Goal: Contribute content: Contribute content

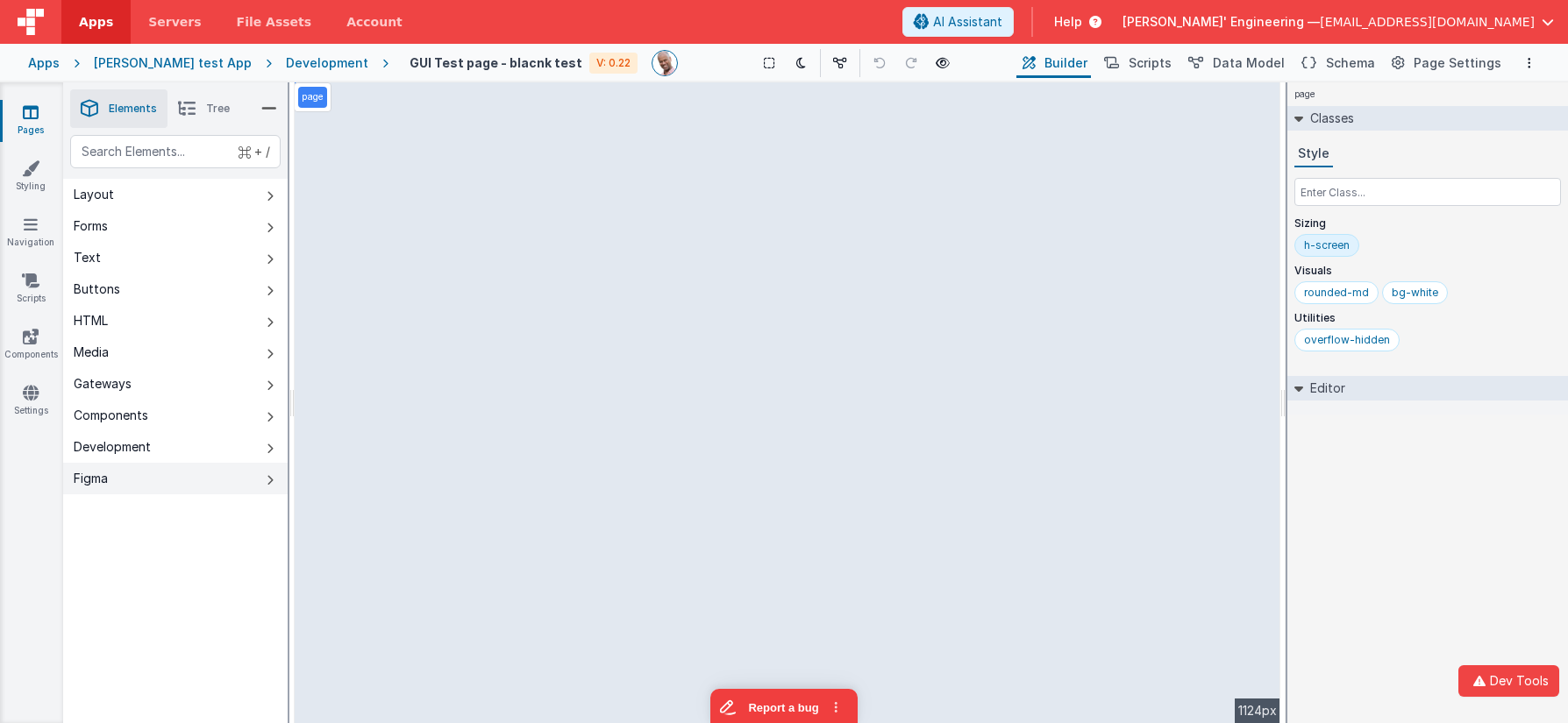
click at [234, 480] on button "Figma" at bounding box center [175, 478] width 225 height 32
click at [267, 482] on icon at bounding box center [270, 479] width 7 height 14
click at [275, 450] on button "Development" at bounding box center [175, 446] width 225 height 32
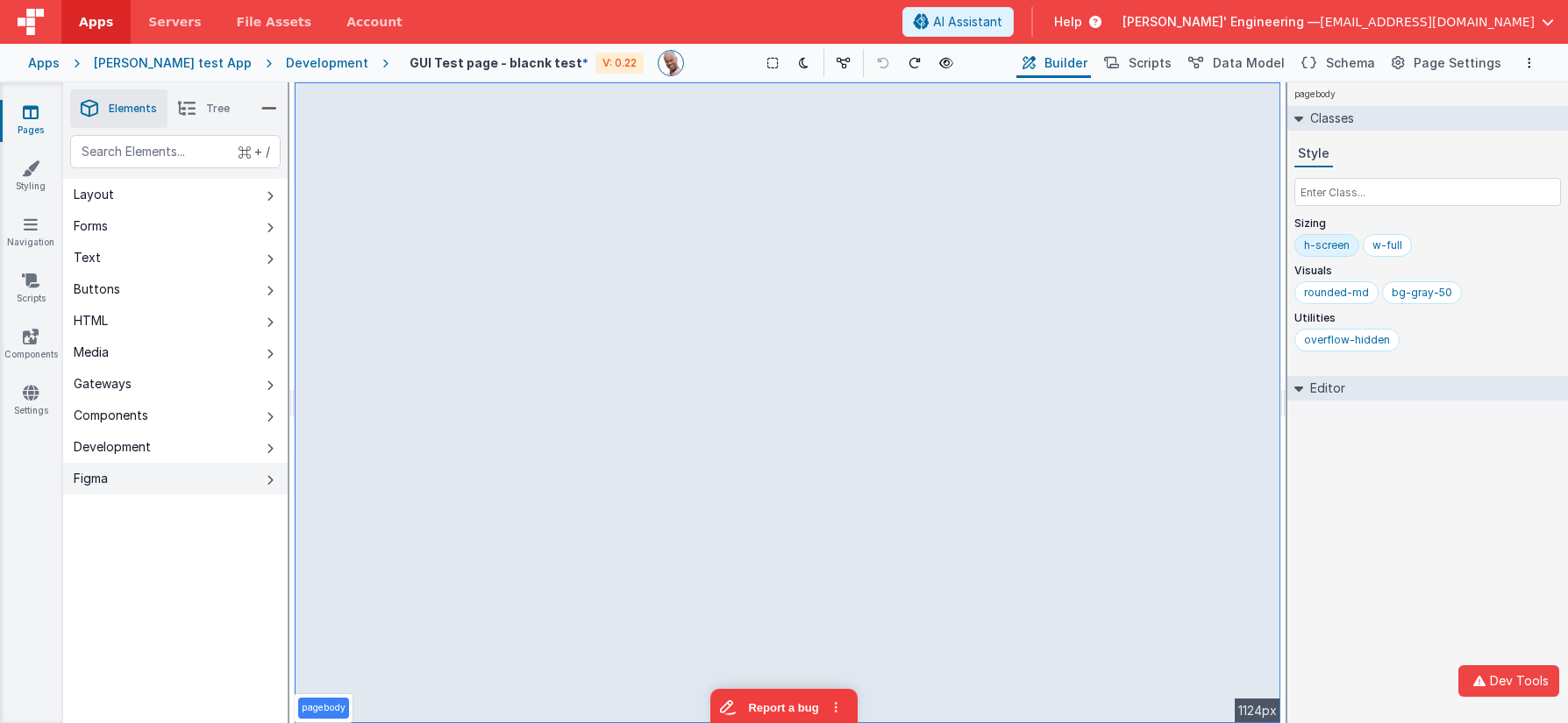
click at [212, 482] on button "Figma" at bounding box center [175, 478] width 225 height 32
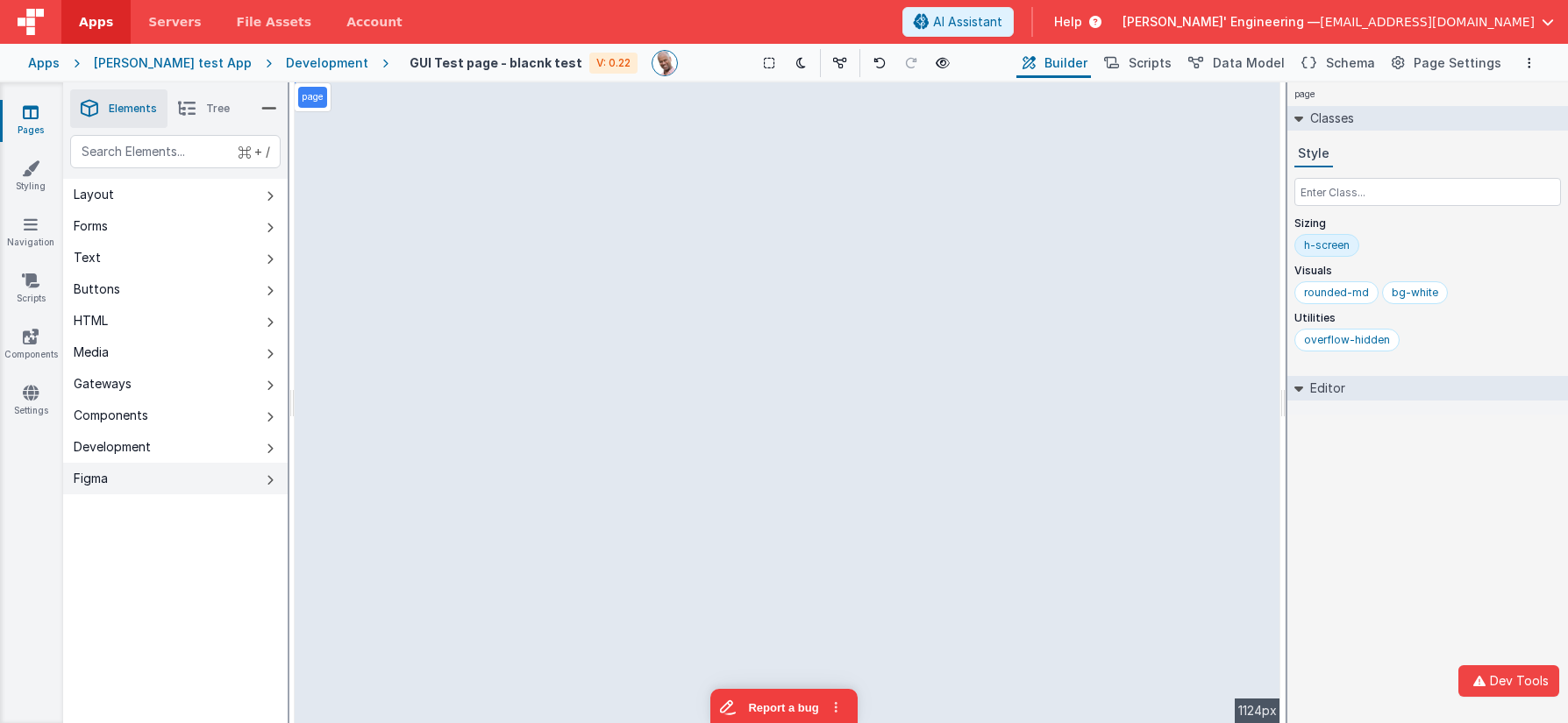
click at [273, 473] on icon at bounding box center [270, 479] width 7 height 14
click at [274, 479] on button "Figma" at bounding box center [175, 478] width 225 height 32
click at [266, 197] on button "Layout" at bounding box center [175, 194] width 225 height 32
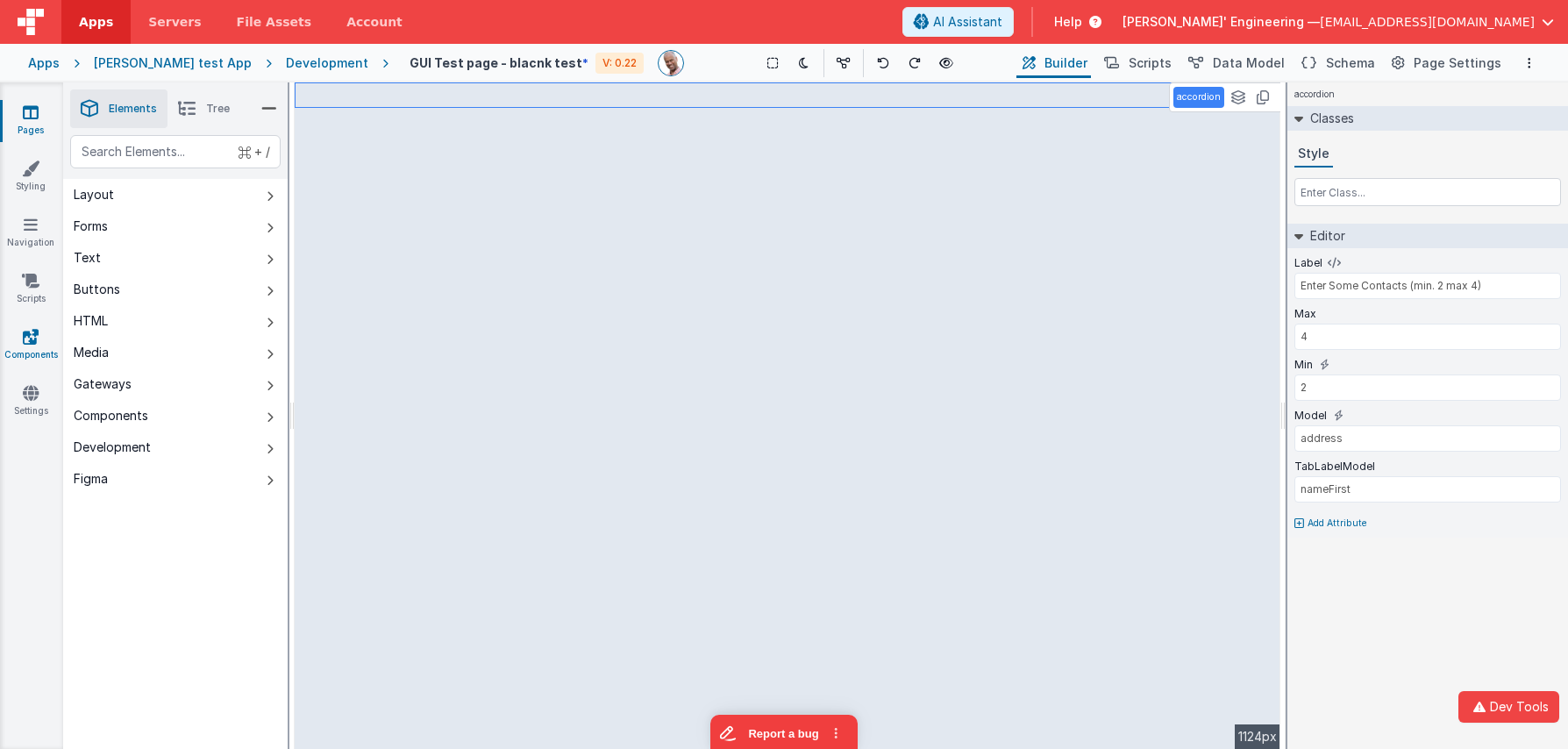
click at [18, 344] on link "Components" at bounding box center [30, 345] width 63 height 35
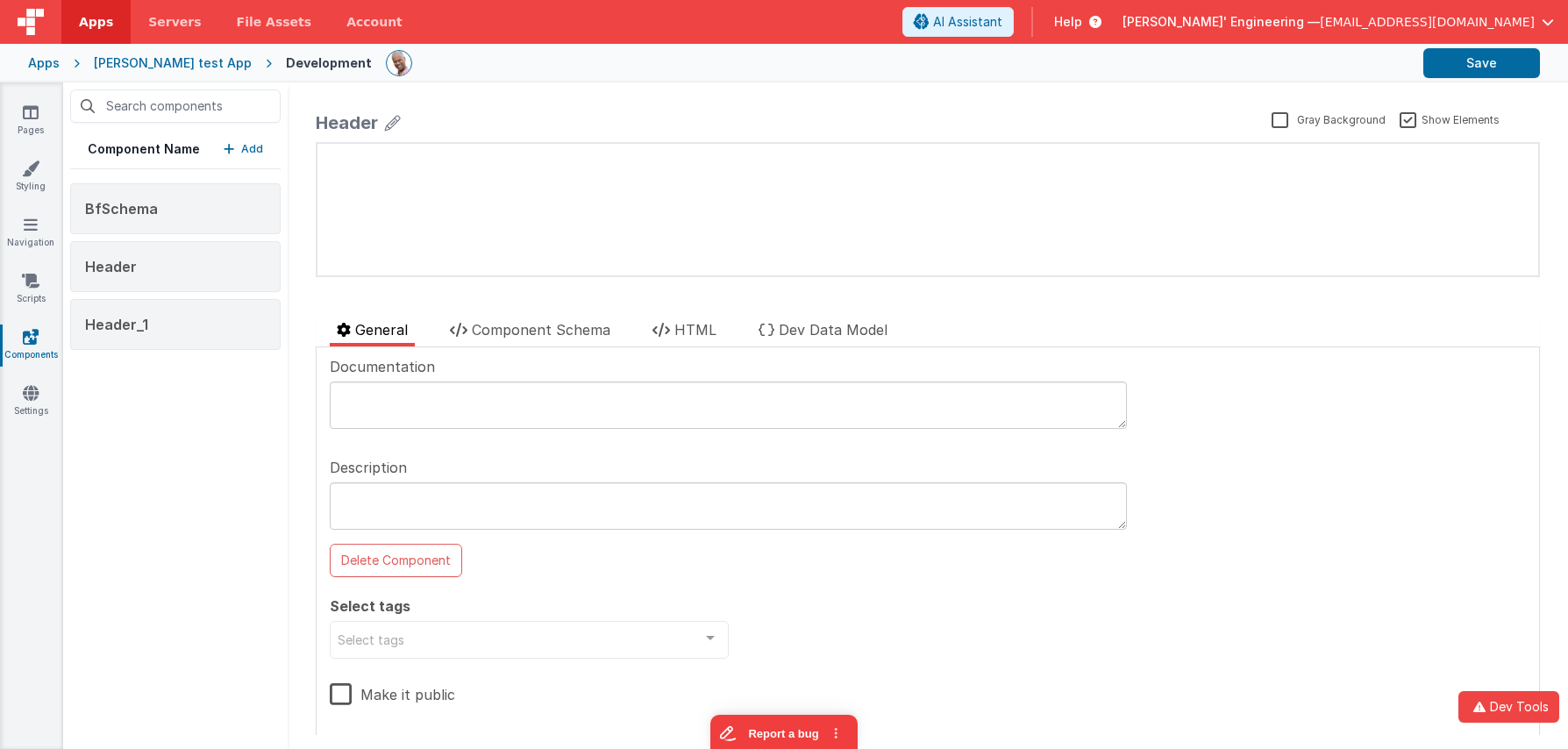
click at [258, 144] on p "Add" at bounding box center [252, 149] width 22 height 17
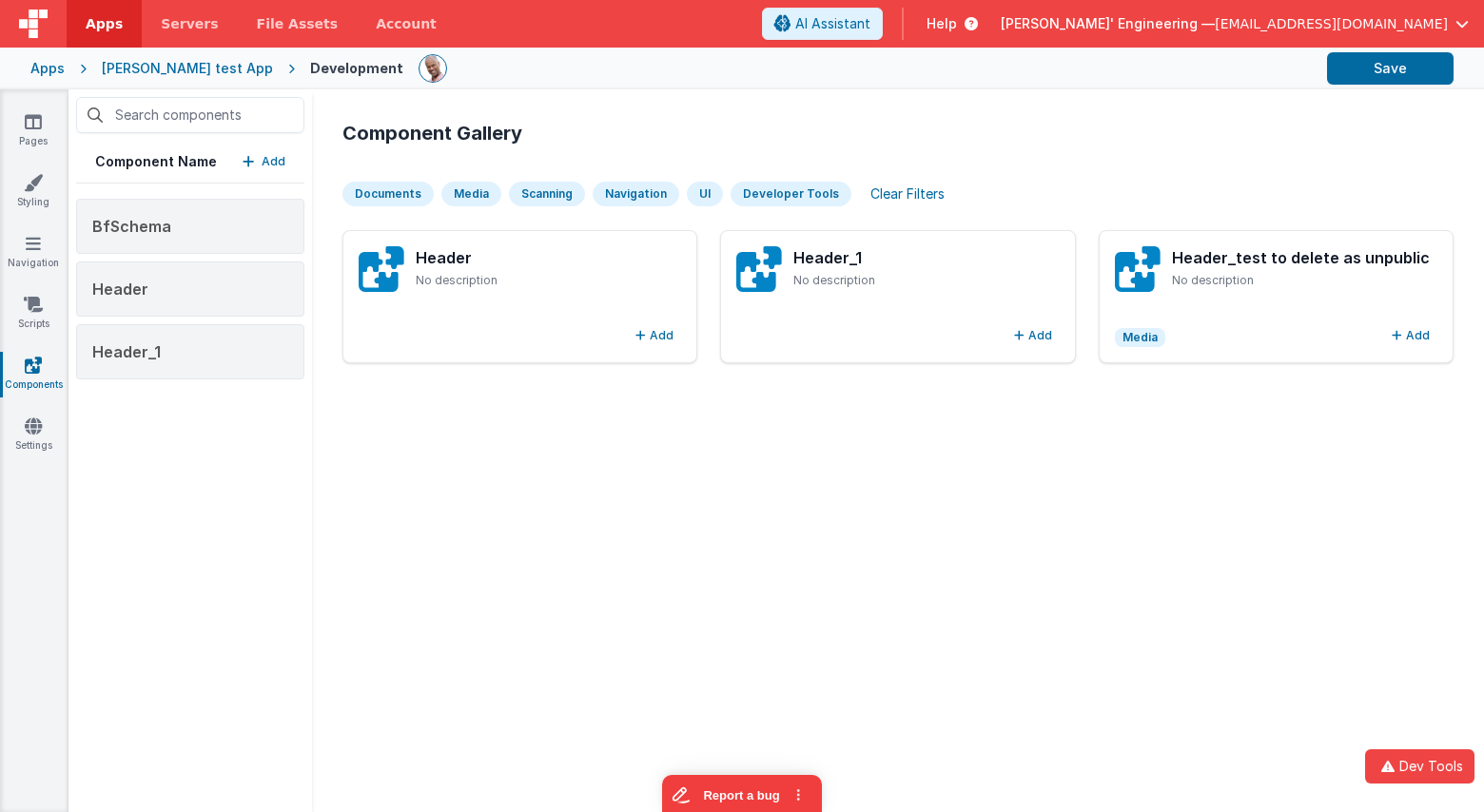
click at [471, 190] on div "Media" at bounding box center [471, 193] width 59 height 25
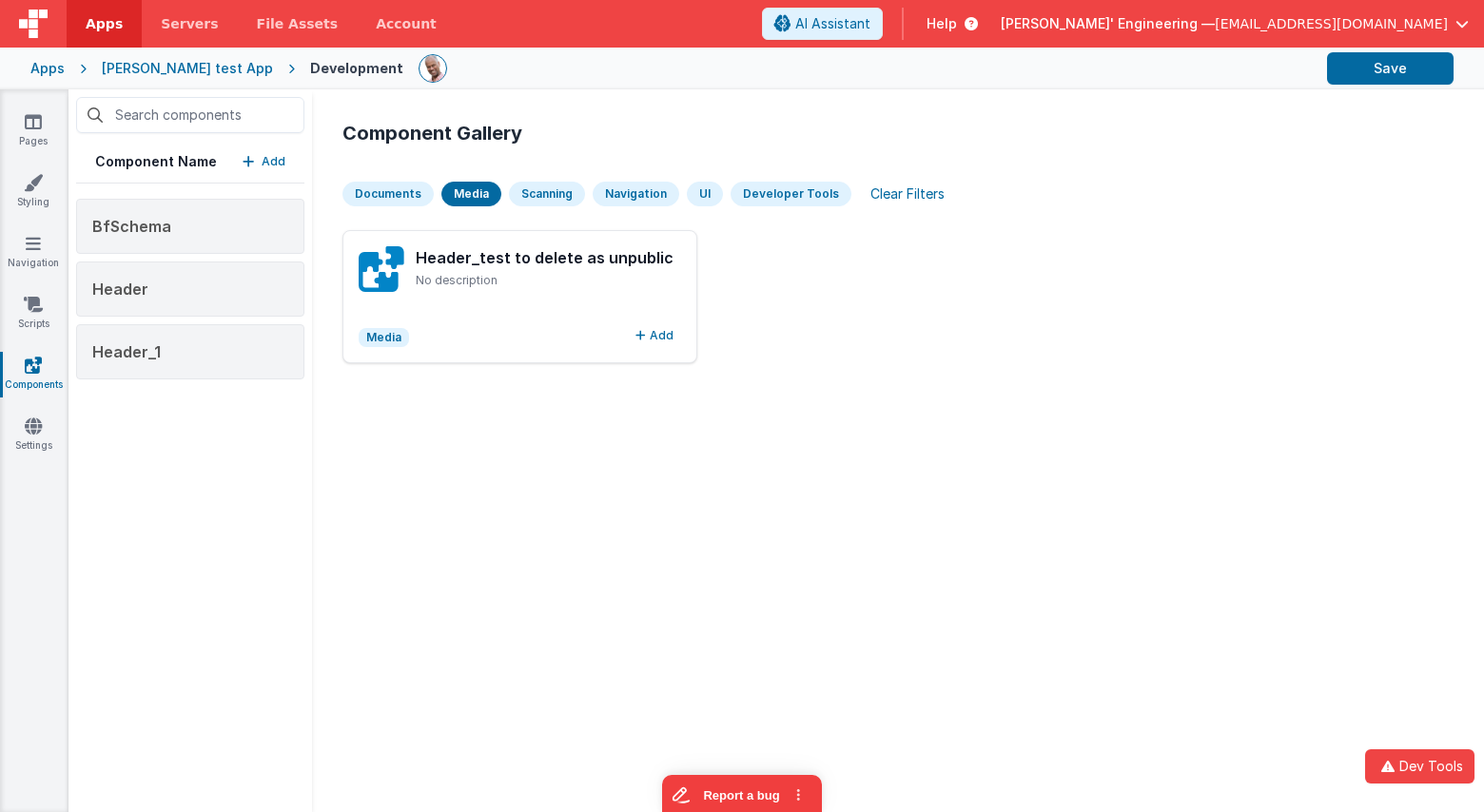
click at [520, 189] on div "Scanning" at bounding box center [547, 193] width 76 height 25
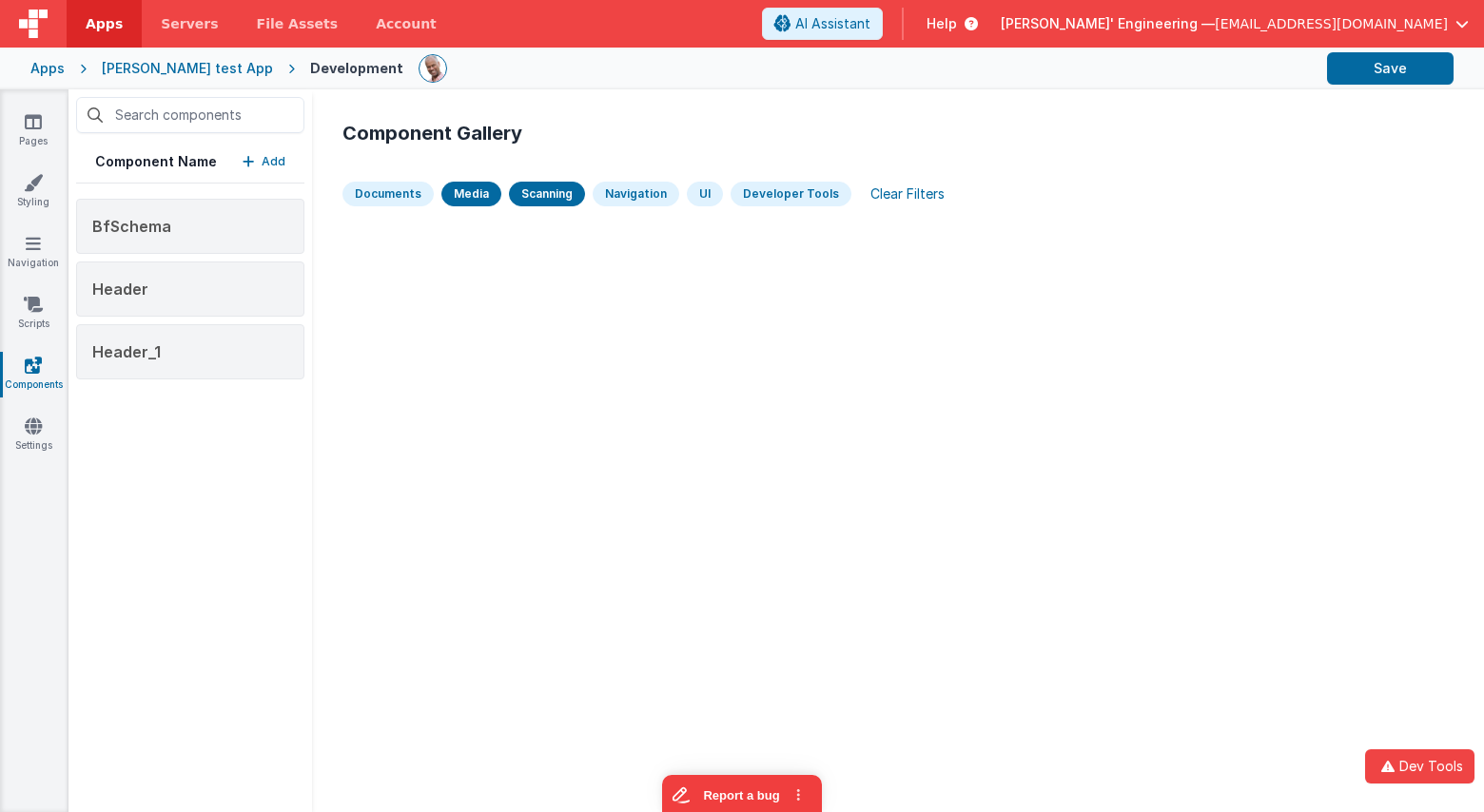
click at [634, 189] on div "Navigation" at bounding box center [635, 193] width 86 height 25
drag, startPoint x: 451, startPoint y: 196, endPoint x: 488, endPoint y: 191, distance: 37.3
click at [452, 196] on div "Media" at bounding box center [471, 193] width 59 height 25
drag, startPoint x: 526, startPoint y: 191, endPoint x: 599, endPoint y: 193, distance: 73.0
click at [528, 191] on div "Scanning" at bounding box center [547, 193] width 76 height 25
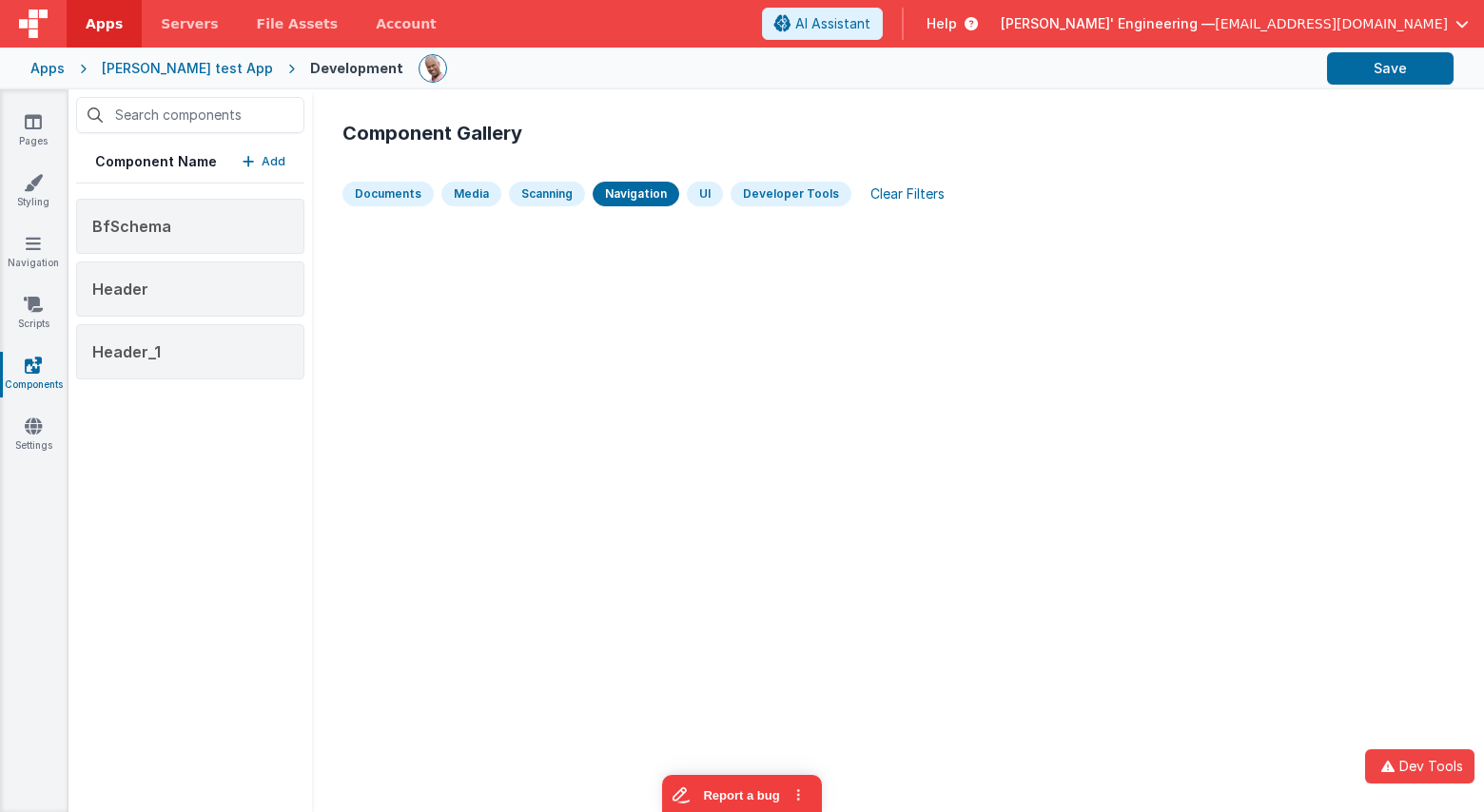
click at [622, 192] on div "Navigation" at bounding box center [635, 193] width 86 height 25
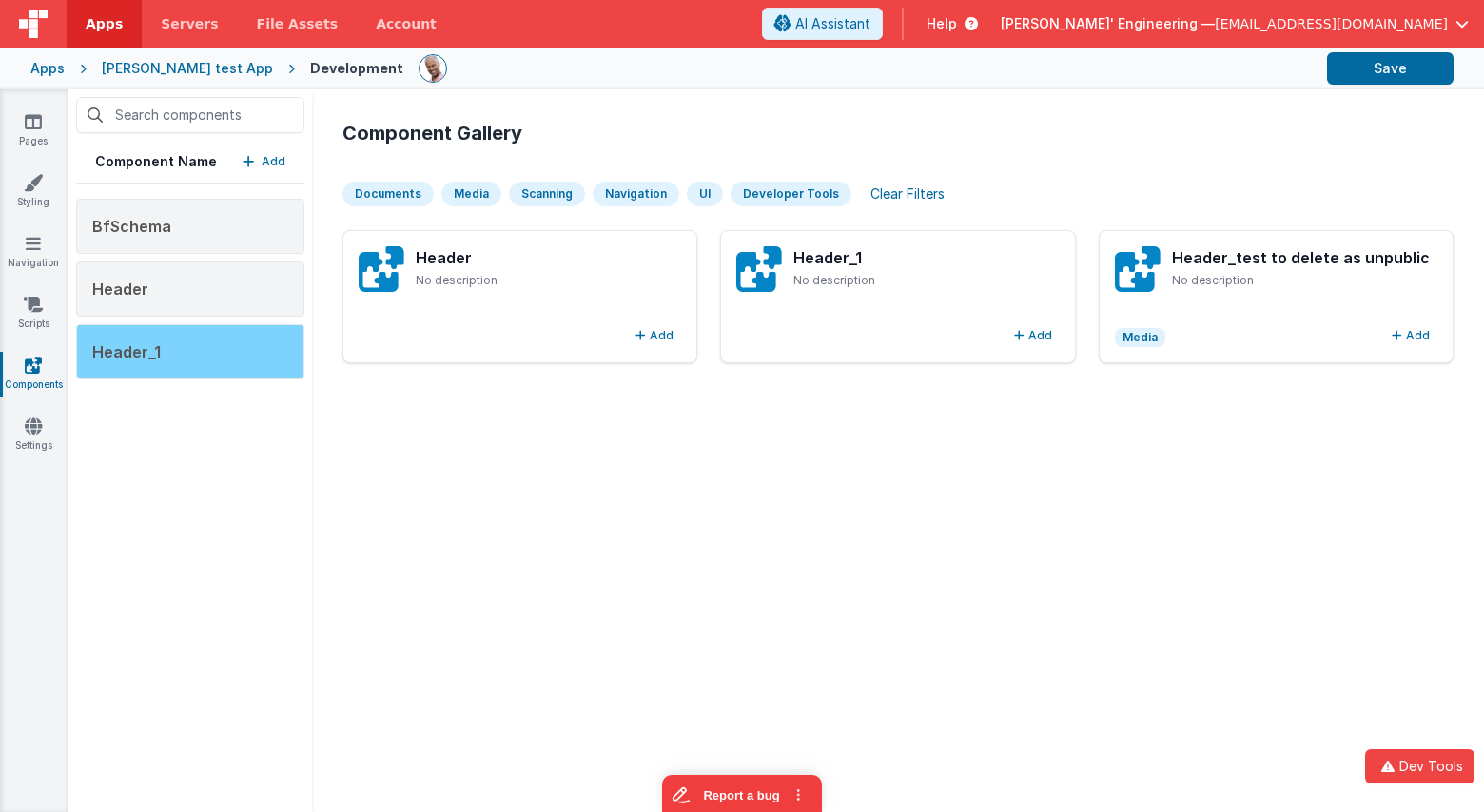
click at [211, 360] on div "Header_1" at bounding box center [190, 352] width 228 height 55
click at [271, 162] on p "Add" at bounding box center [273, 161] width 24 height 19
click at [664, 336] on button "Add" at bounding box center [655, 335] width 53 height 23
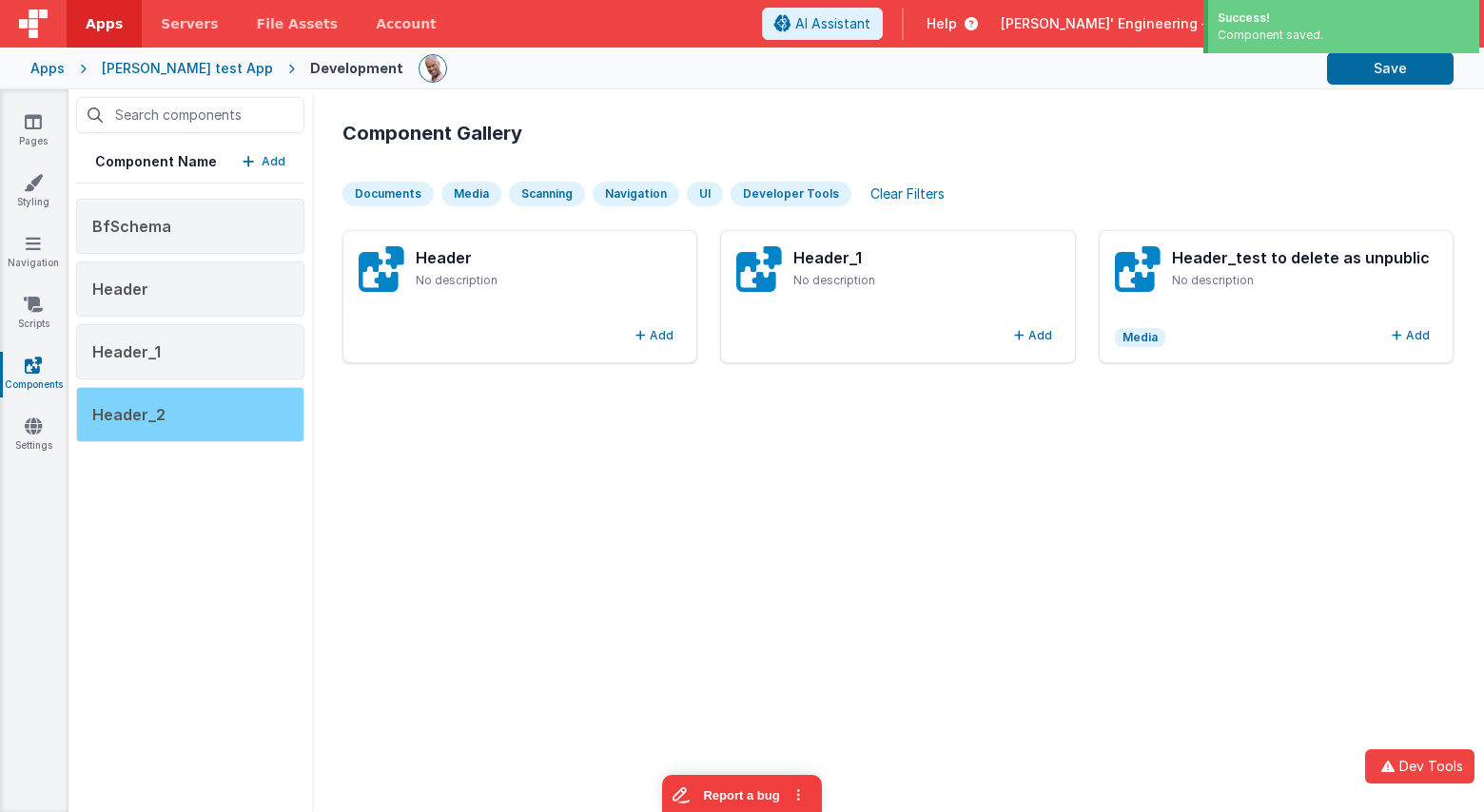
click at [229, 418] on div "Header_2" at bounding box center [190, 415] width 228 height 55
click at [253, 412] on div "Header_2" at bounding box center [190, 415] width 228 height 55
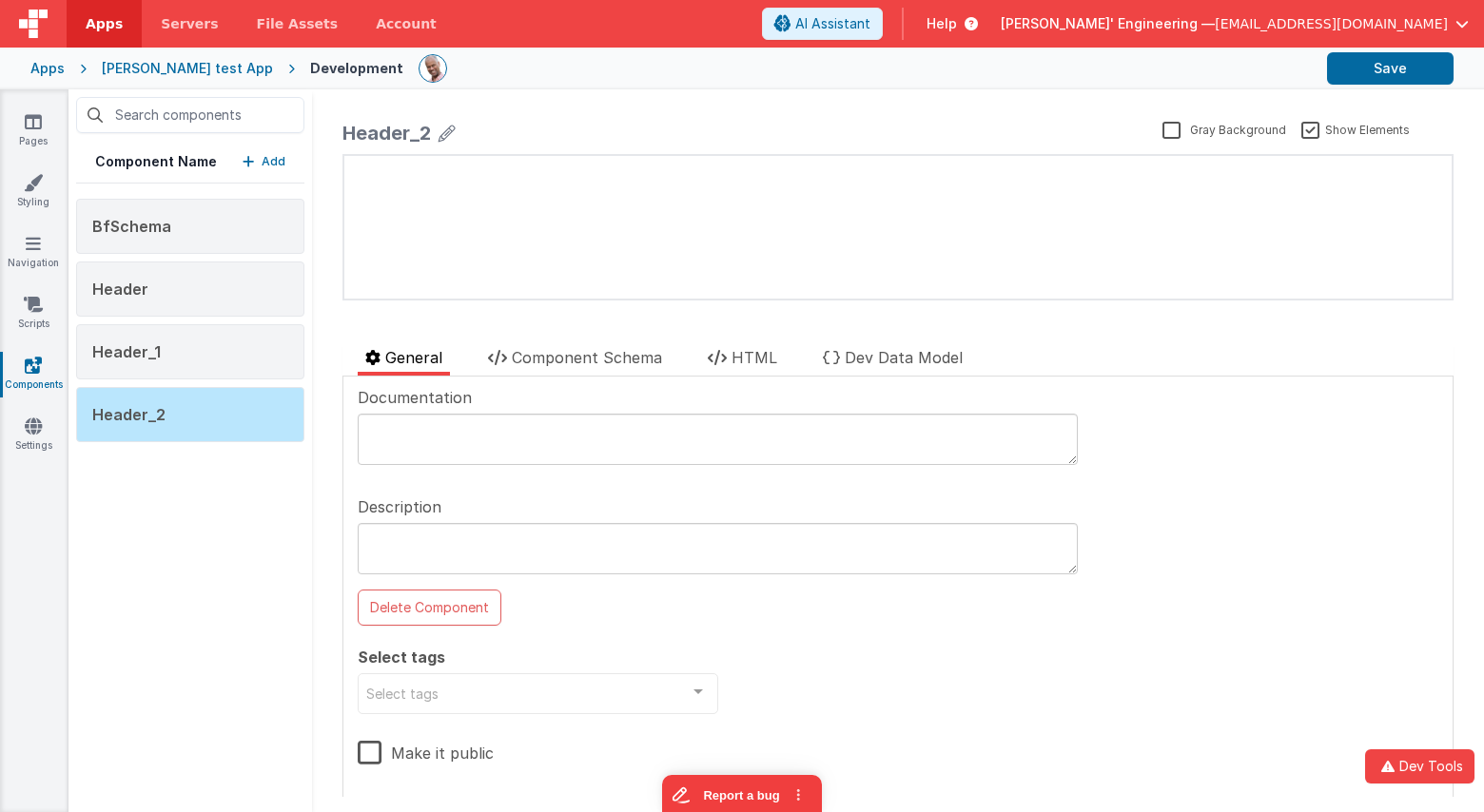
click at [264, 165] on p "Add" at bounding box center [273, 161] width 24 height 19
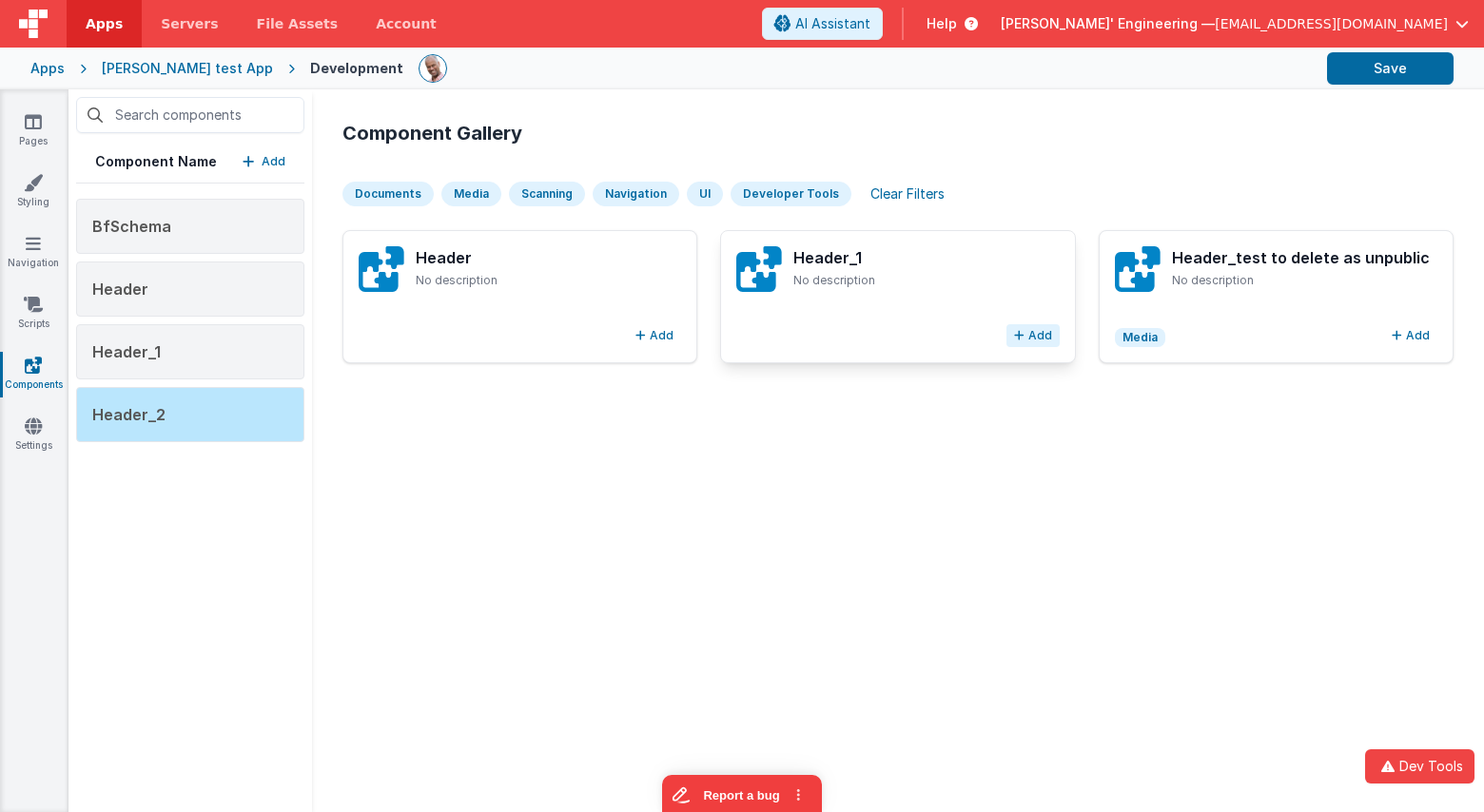
click at [1035, 337] on button "Add" at bounding box center [1033, 335] width 53 height 23
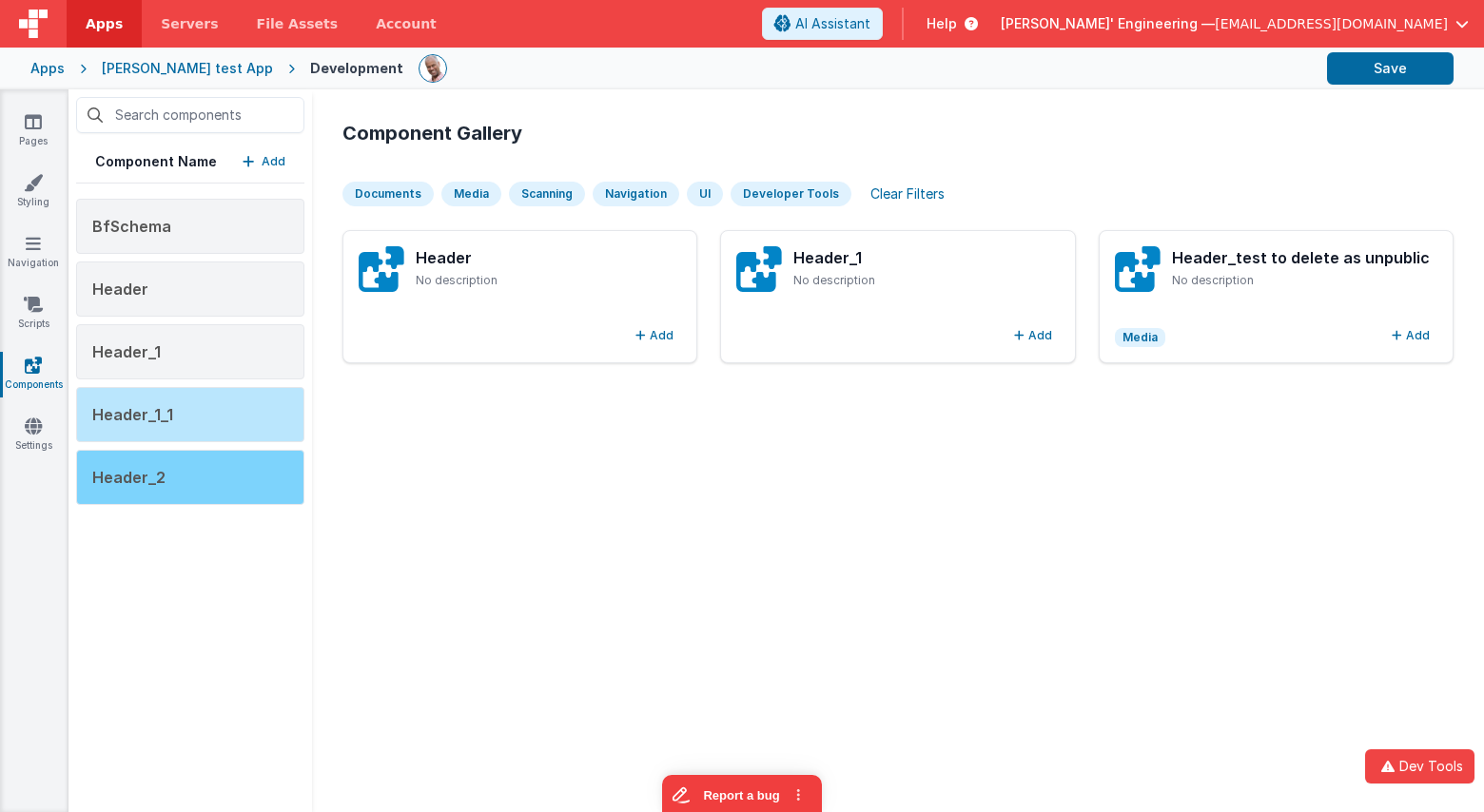
click at [215, 481] on div "Header_2" at bounding box center [190, 477] width 228 height 55
click at [223, 476] on div "Header_2" at bounding box center [190, 477] width 228 height 55
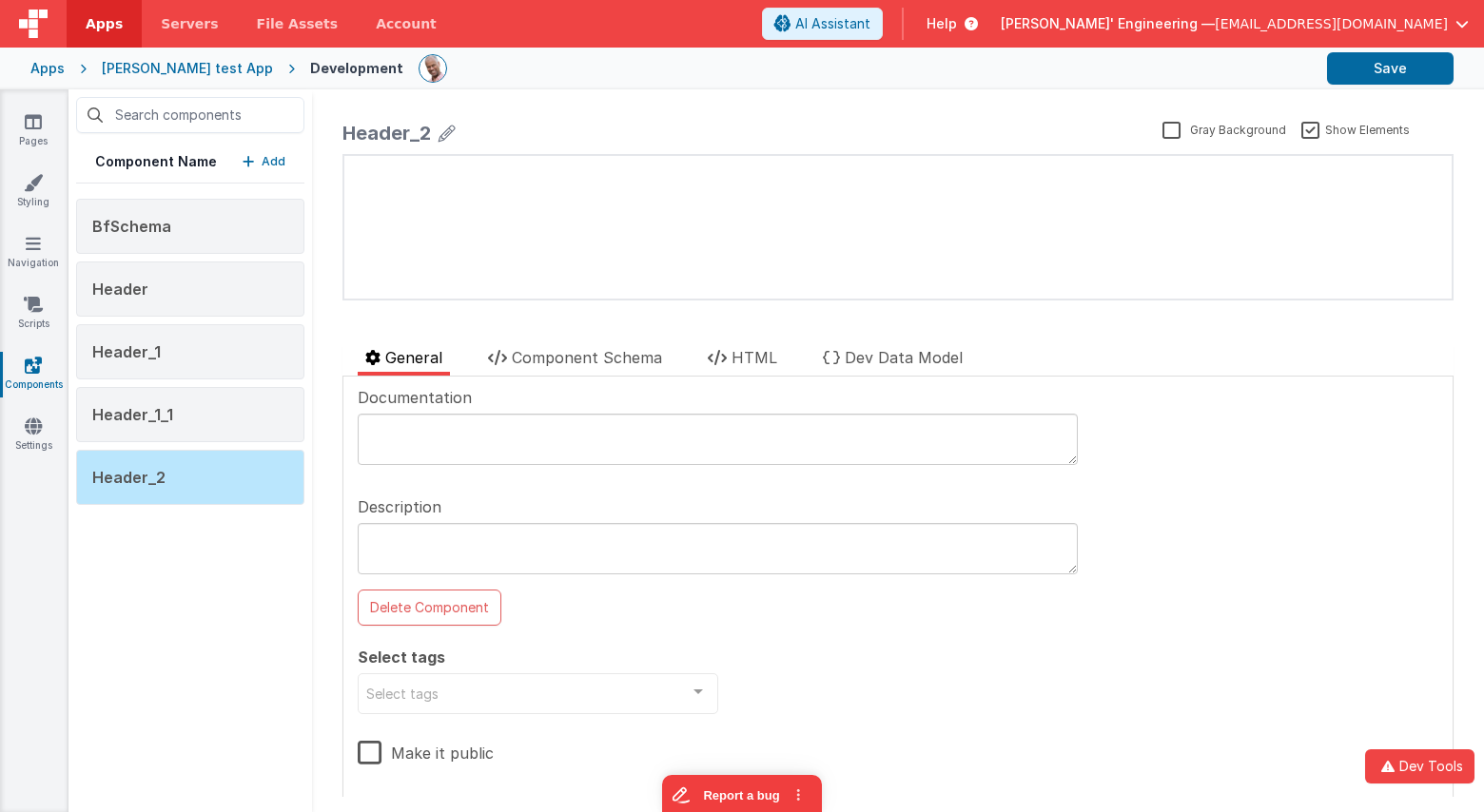
click at [274, 154] on p "Add" at bounding box center [273, 161] width 24 height 19
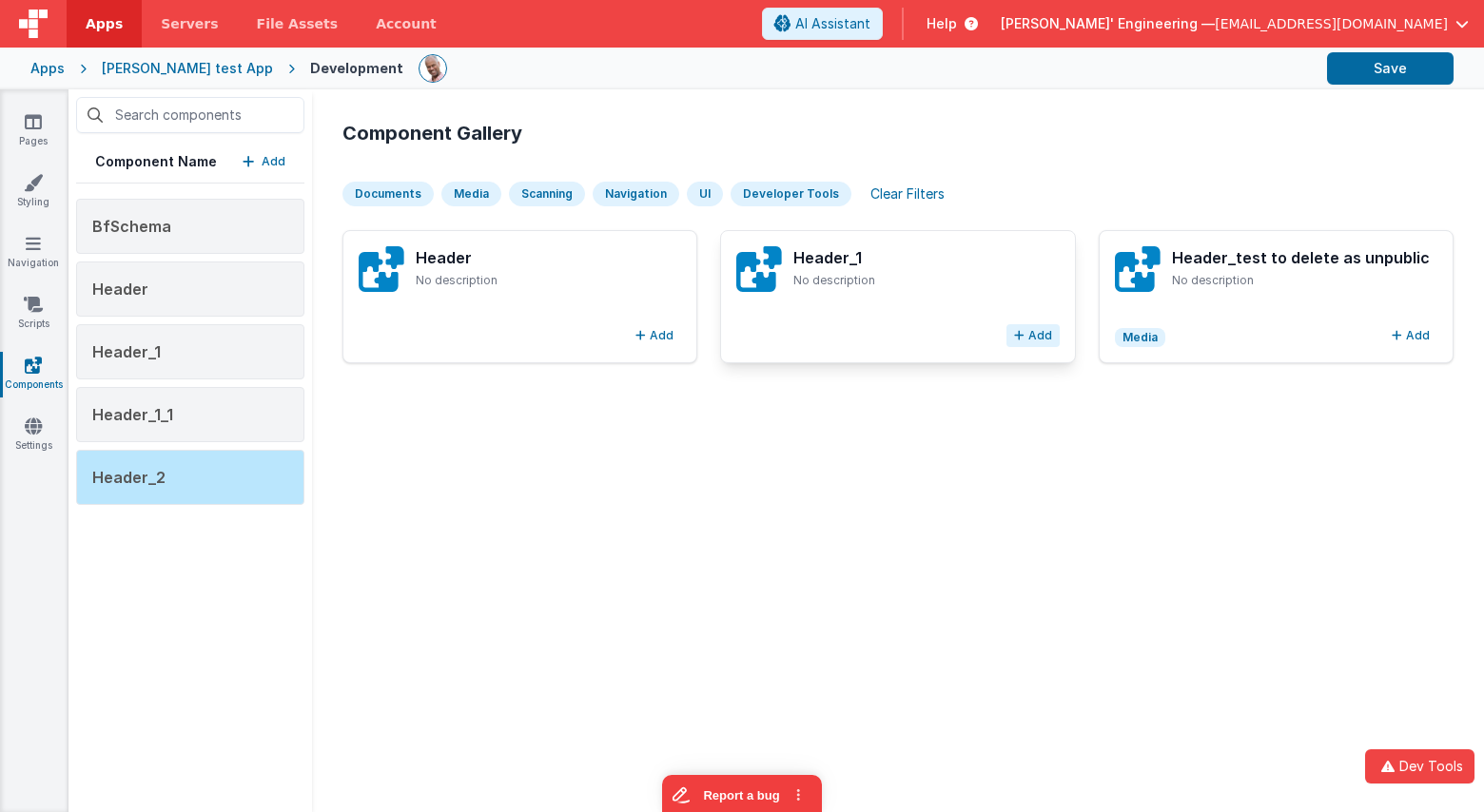
scroll to position [1, 0]
click at [258, 490] on div "Header_2" at bounding box center [190, 477] width 228 height 55
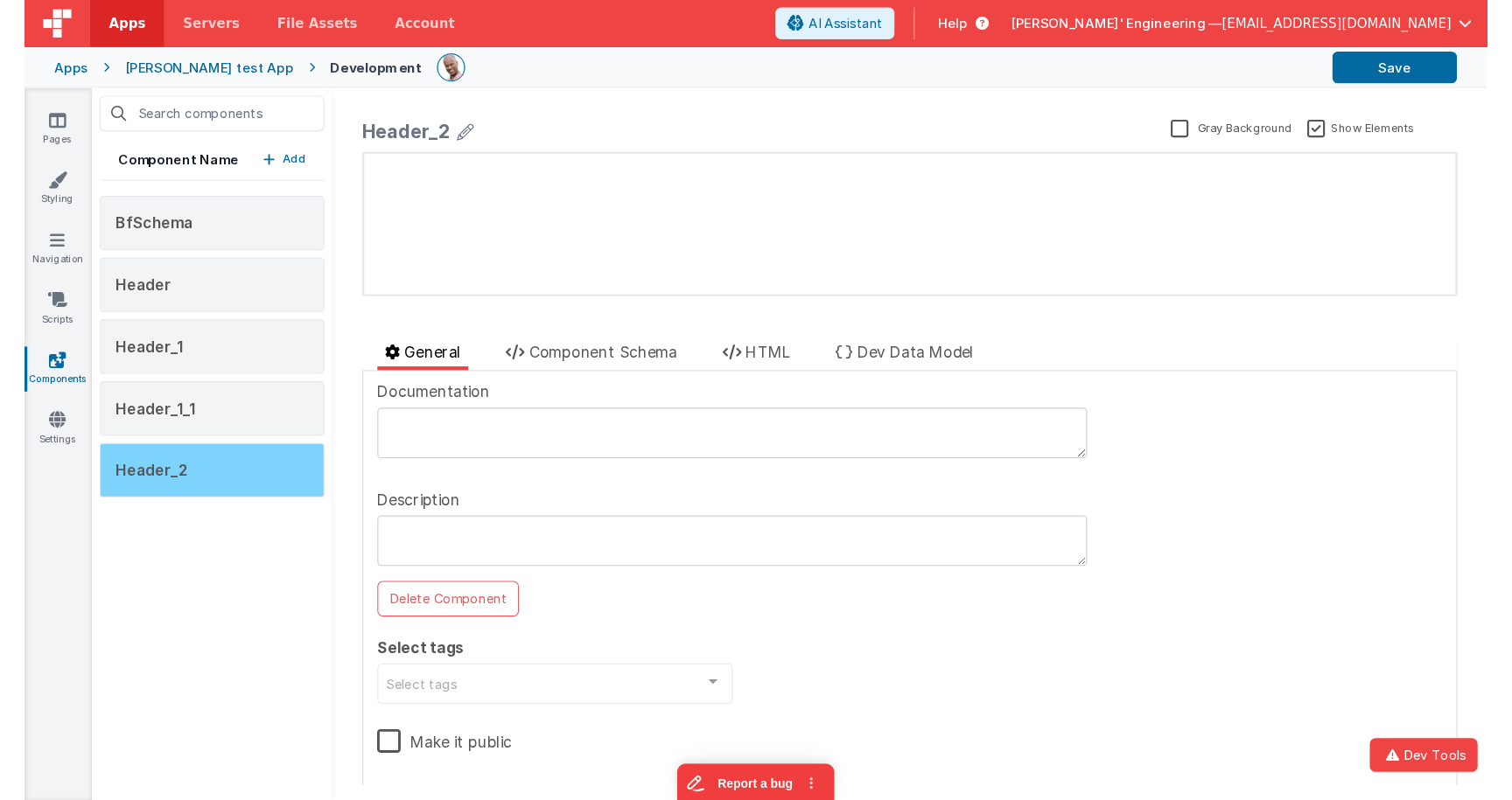
scroll to position [0, 0]
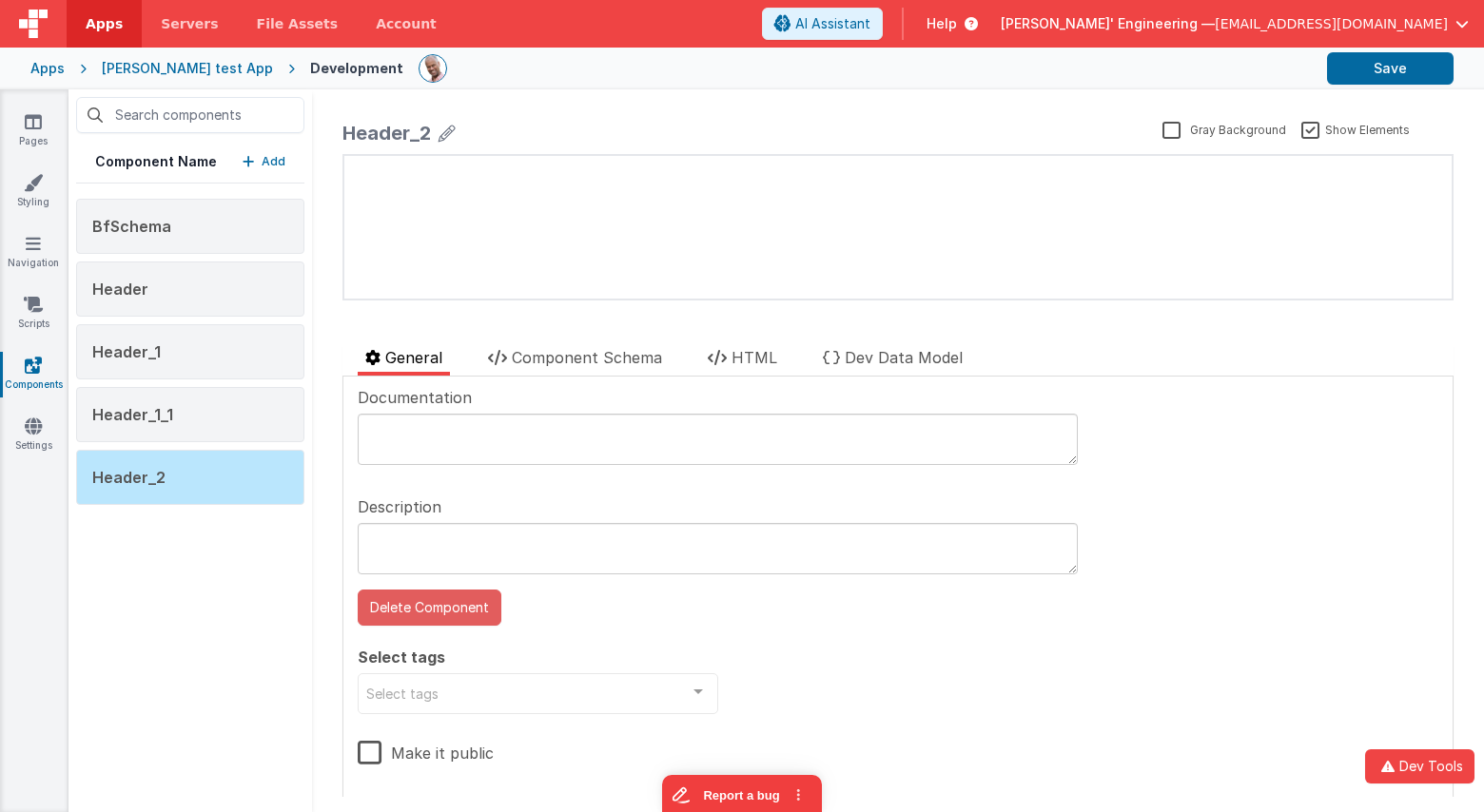
click at [456, 603] on button "Delete Component" at bounding box center [429, 607] width 144 height 36
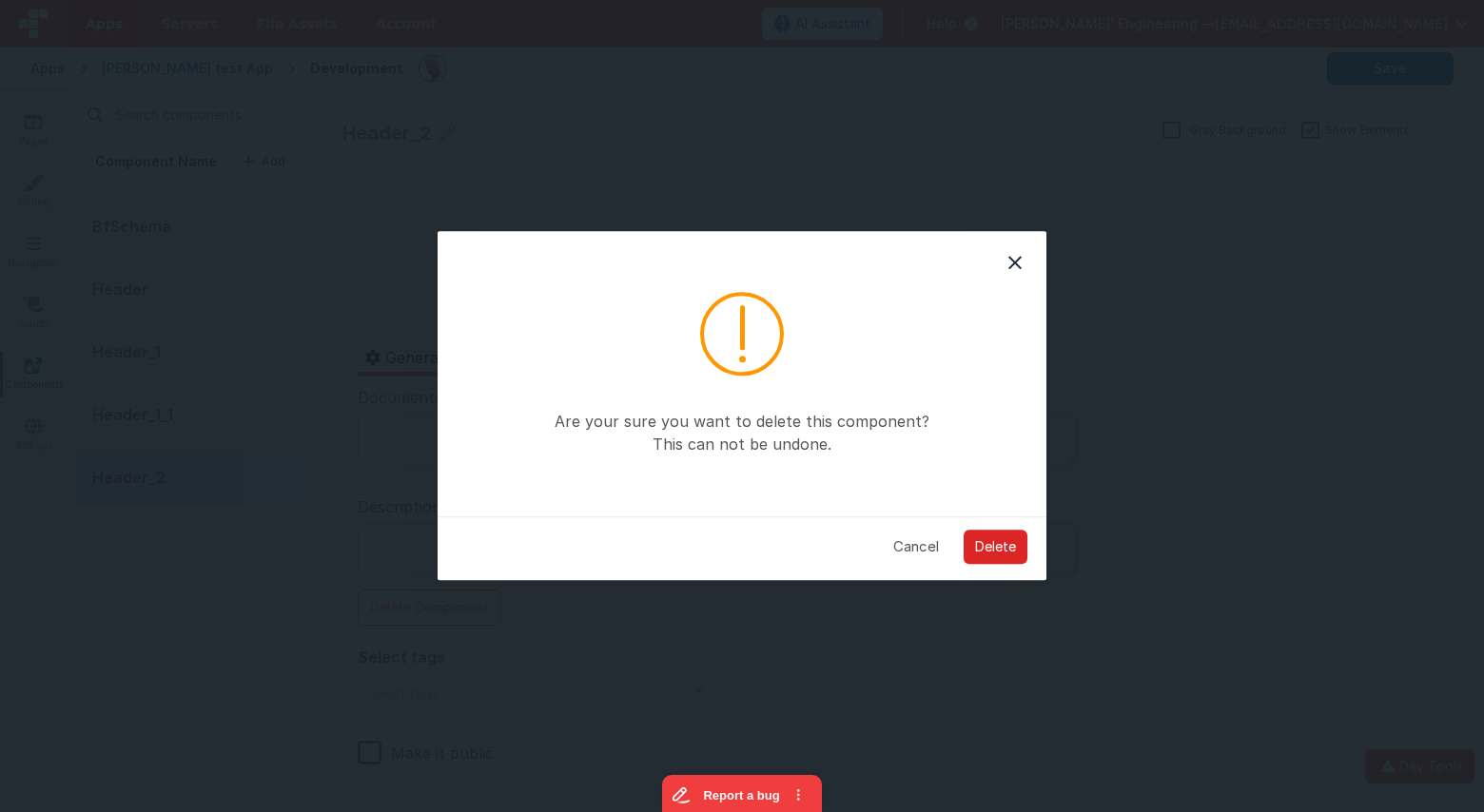
click at [982, 538] on button "Delete" at bounding box center [996, 547] width 63 height 35
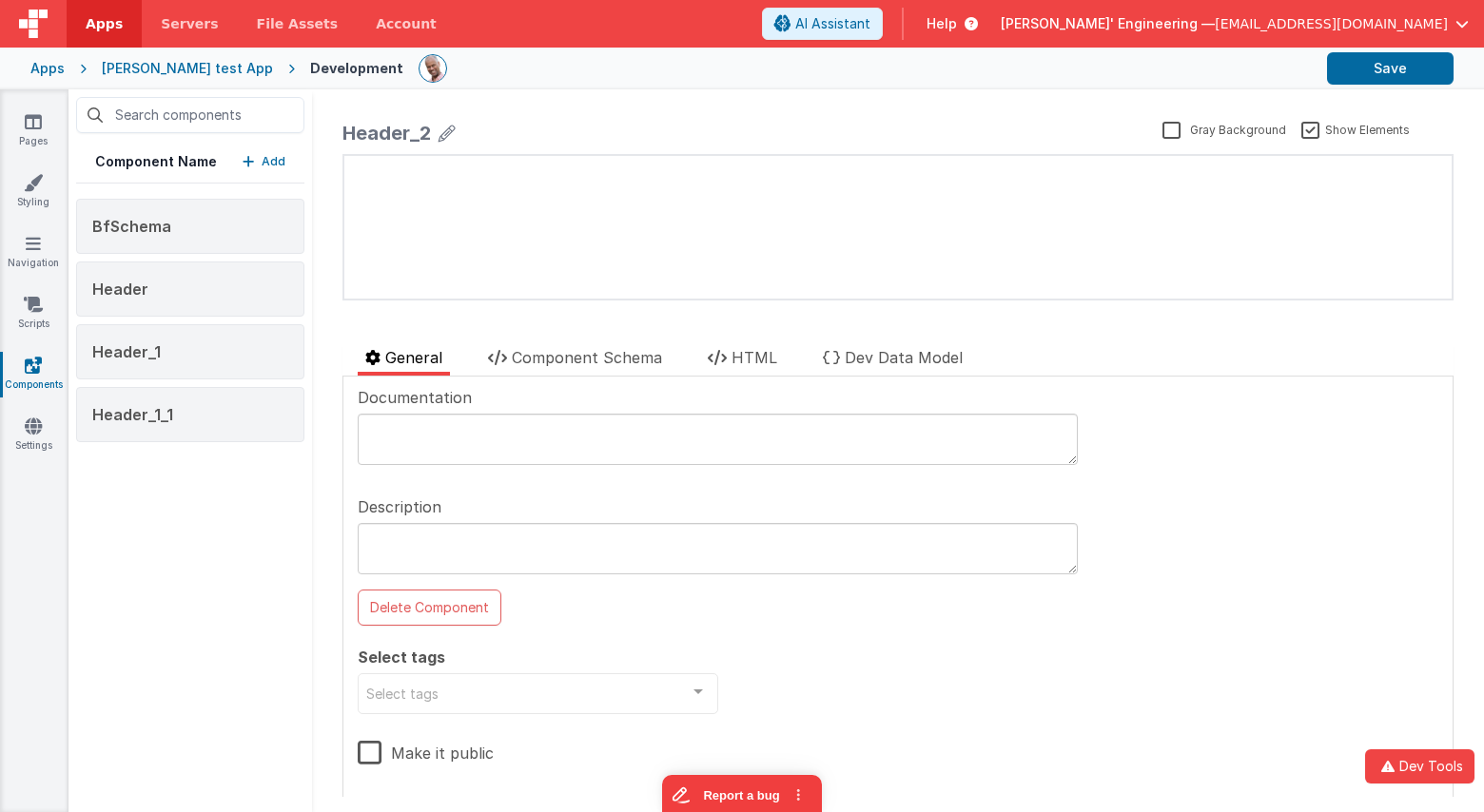
drag, startPoint x: 261, startPoint y: 424, endPoint x: 342, endPoint y: 437, distance: 82.0
click at [260, 424] on div "Header_1_1" at bounding box center [190, 415] width 228 height 55
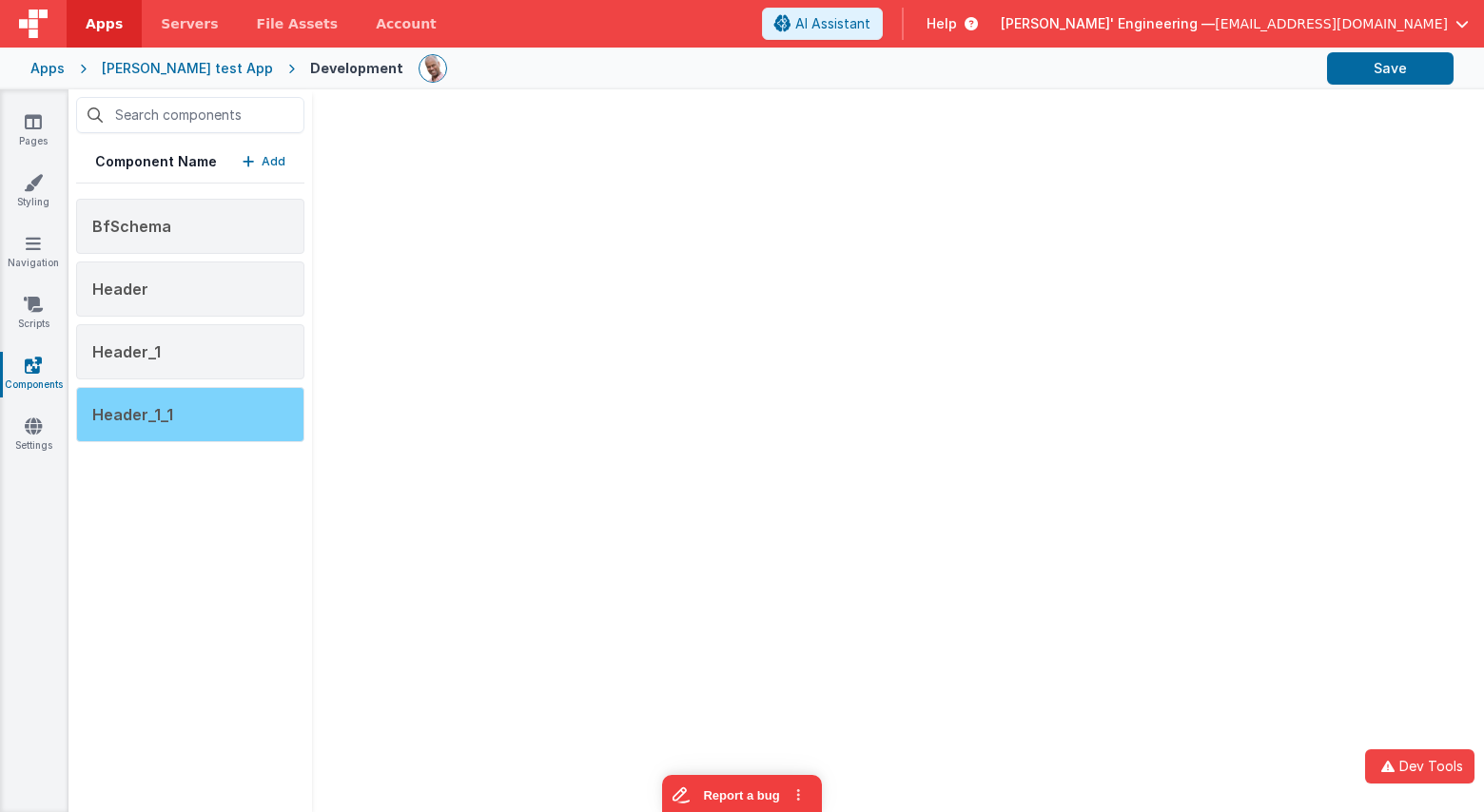
drag, startPoint x: 203, startPoint y: 420, endPoint x: 223, endPoint y: 421, distance: 20.0
click at [203, 420] on div "Header_1_1" at bounding box center [190, 415] width 228 height 55
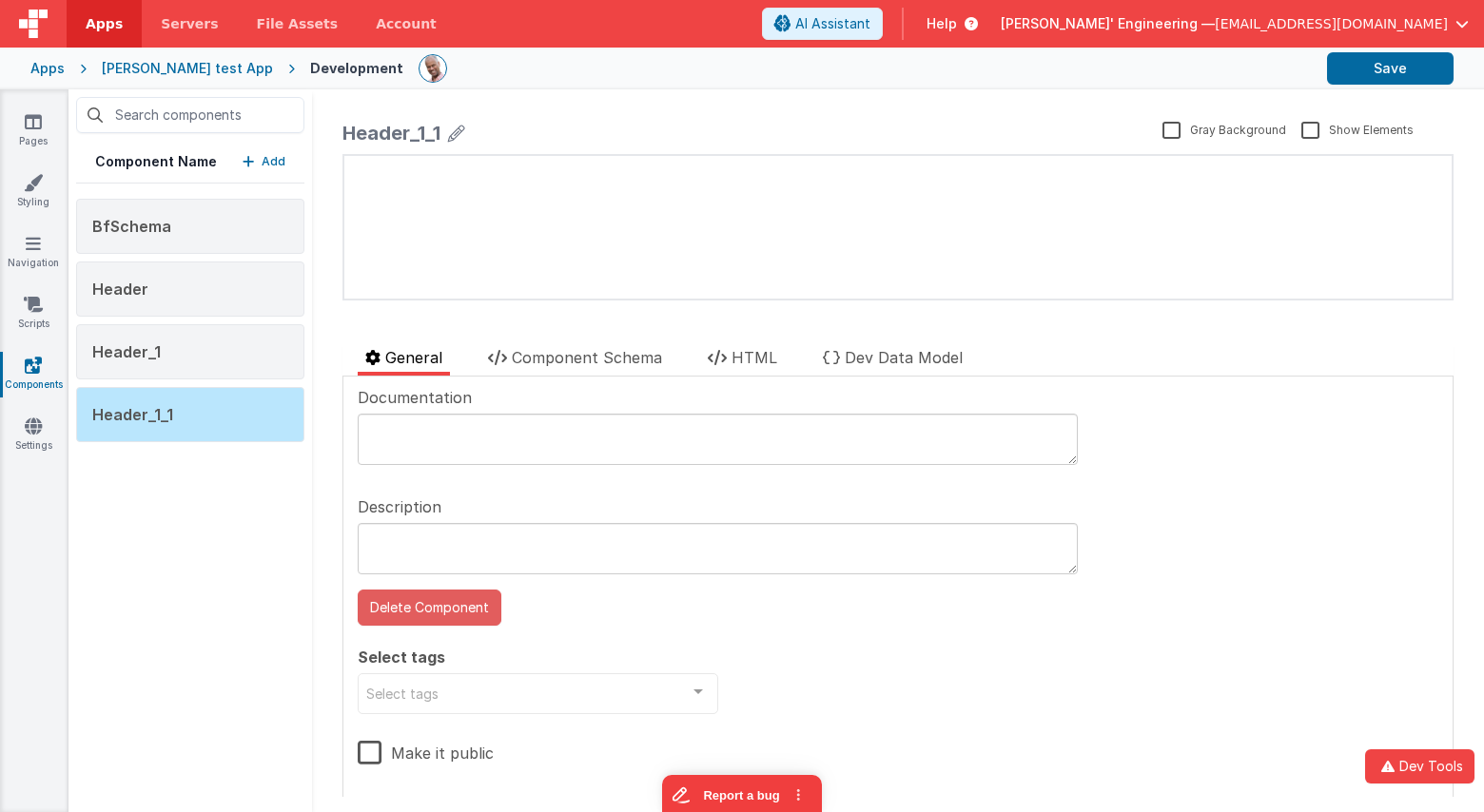
click at [467, 621] on button "Delete Component" at bounding box center [429, 607] width 144 height 36
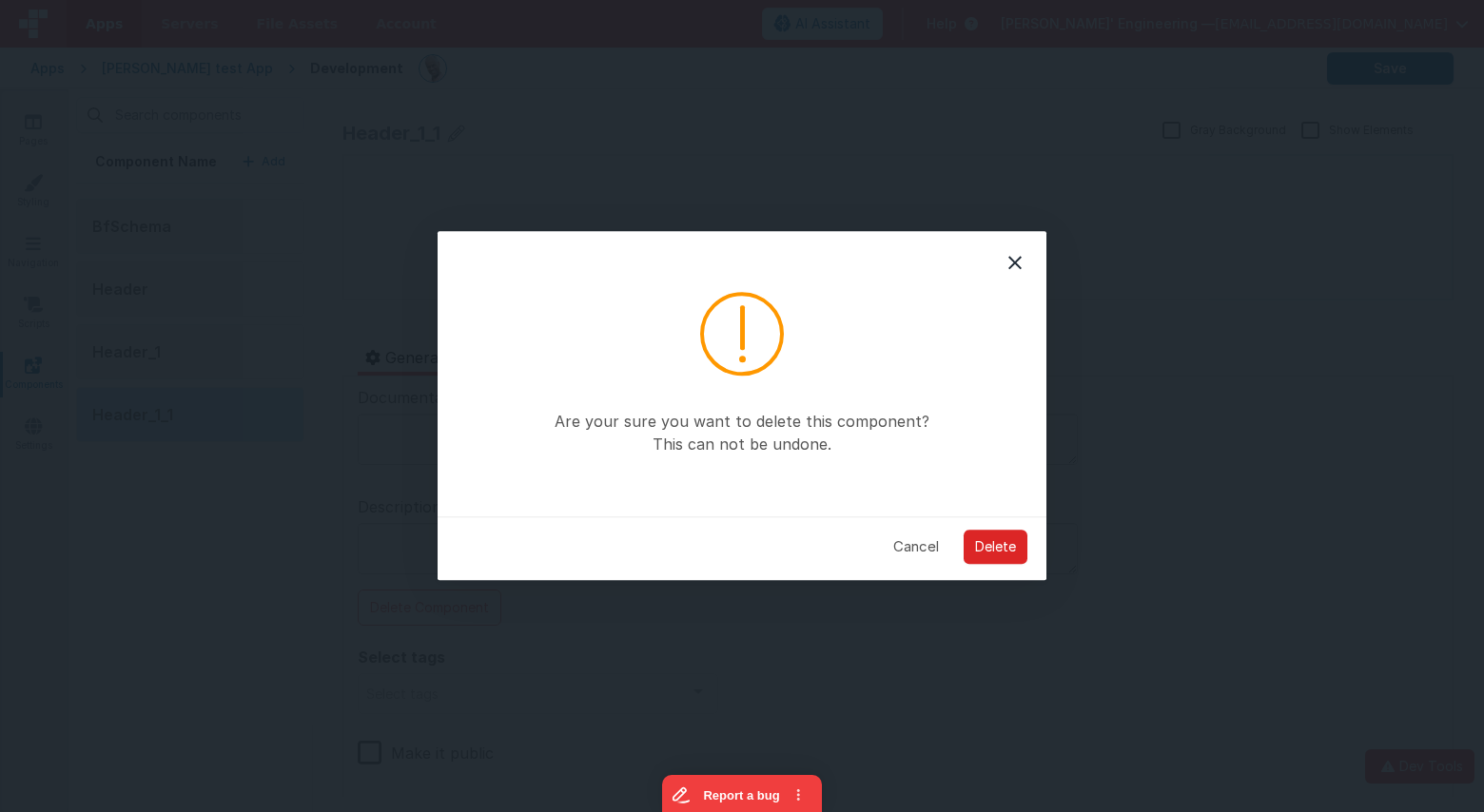
click at [1005, 551] on button "Delete" at bounding box center [996, 547] width 63 height 35
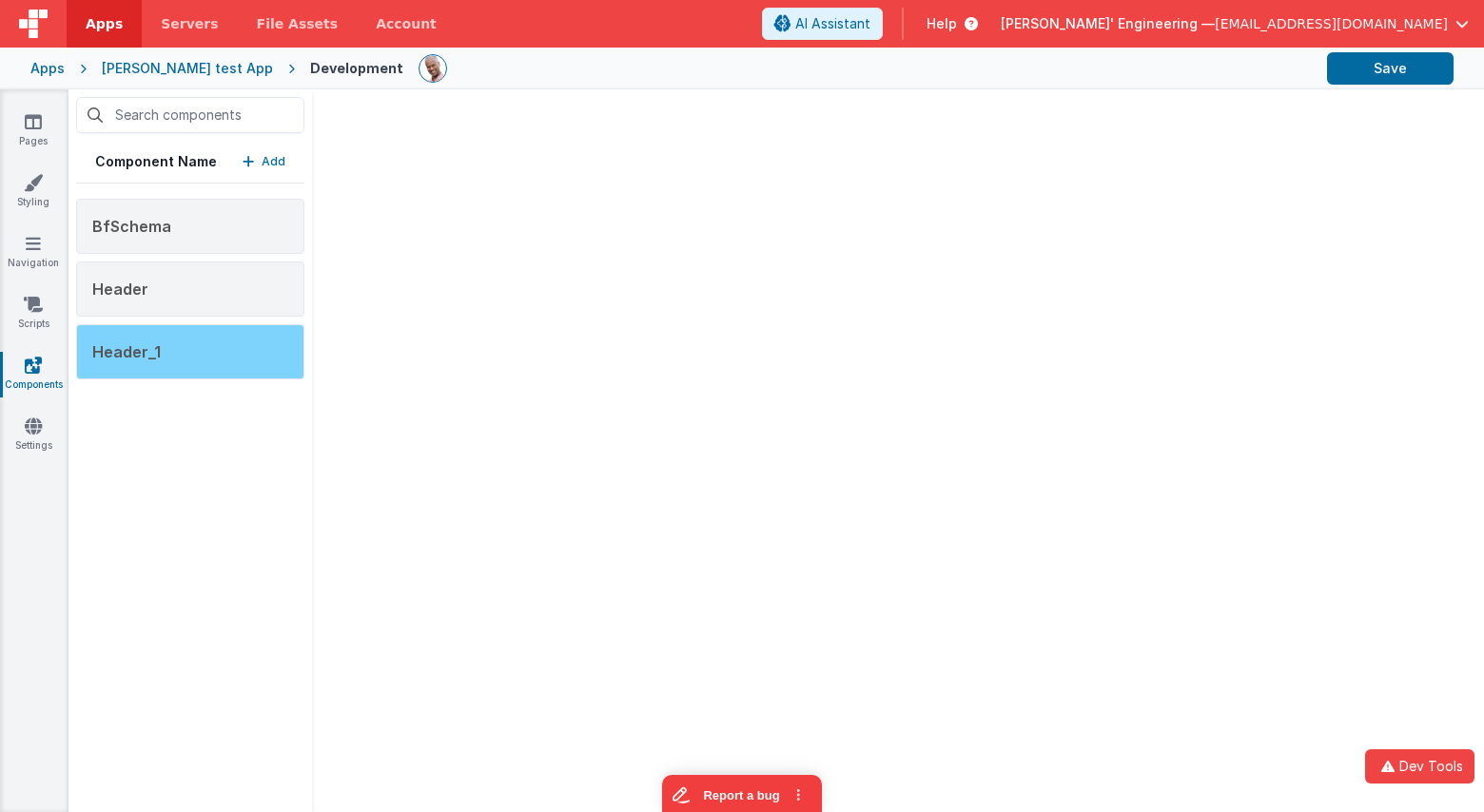
click at [241, 354] on div "Header_1" at bounding box center [190, 352] width 228 height 55
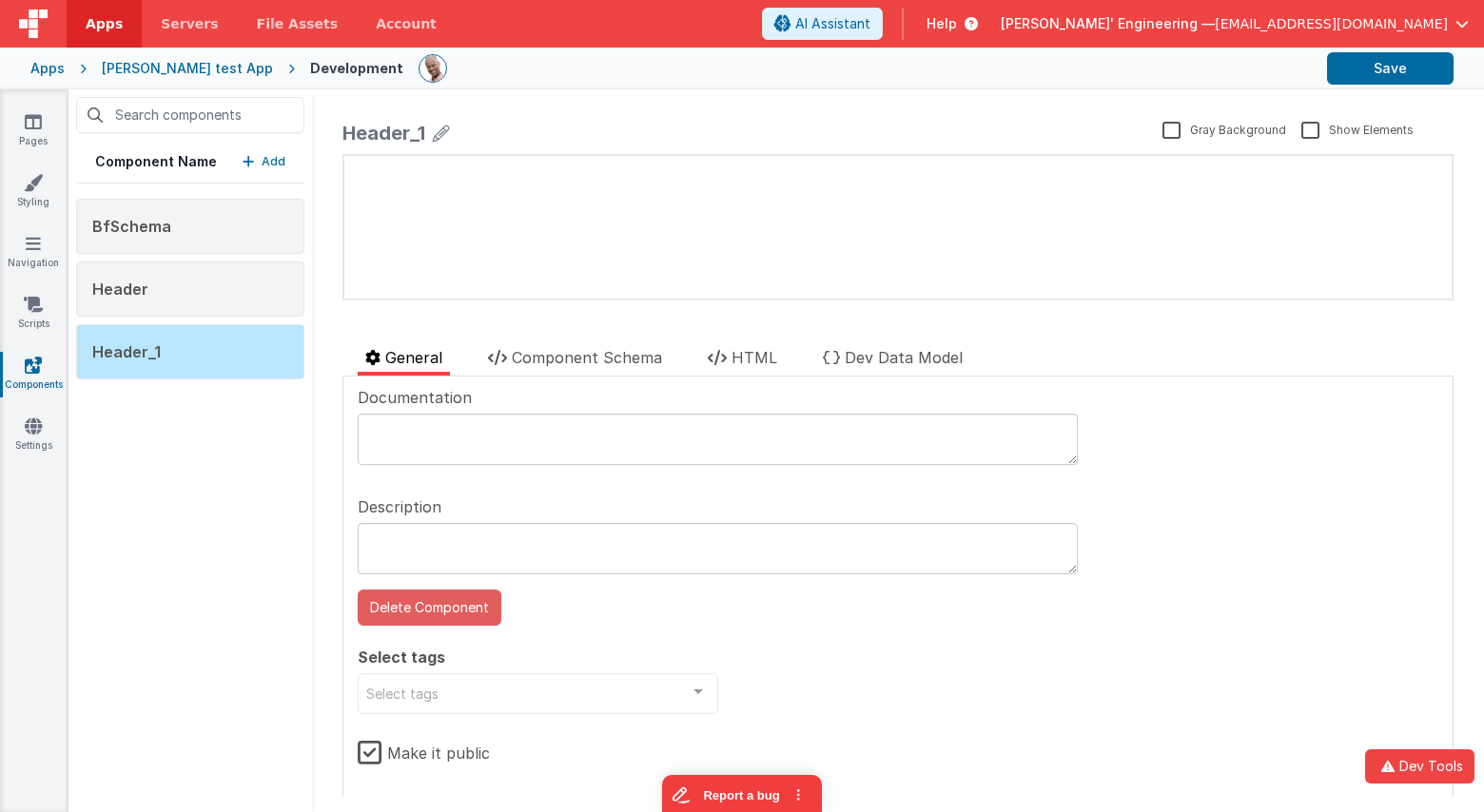
click at [465, 606] on button "Delete Component" at bounding box center [429, 607] width 144 height 36
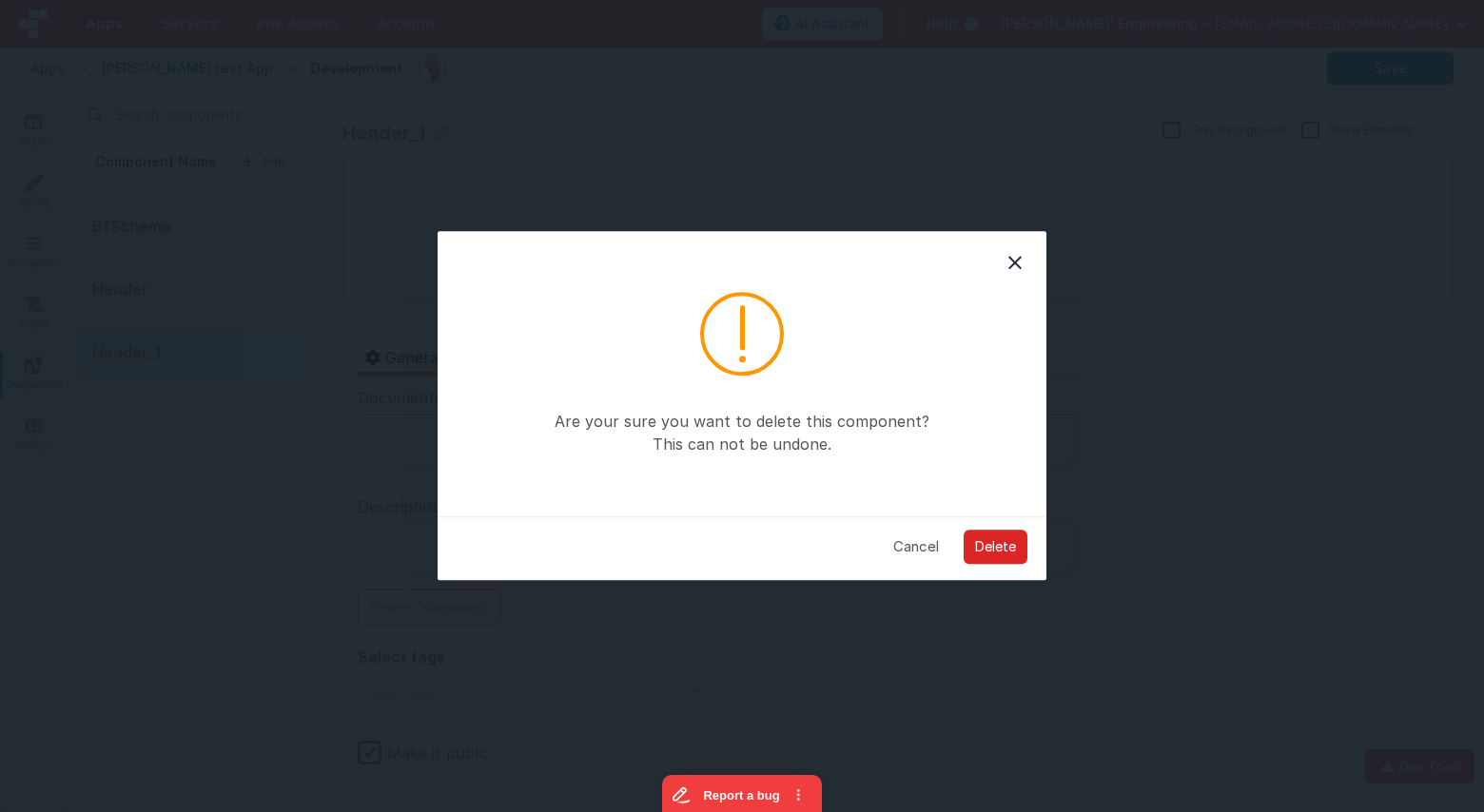
click at [991, 536] on button "Delete" at bounding box center [996, 547] width 63 height 35
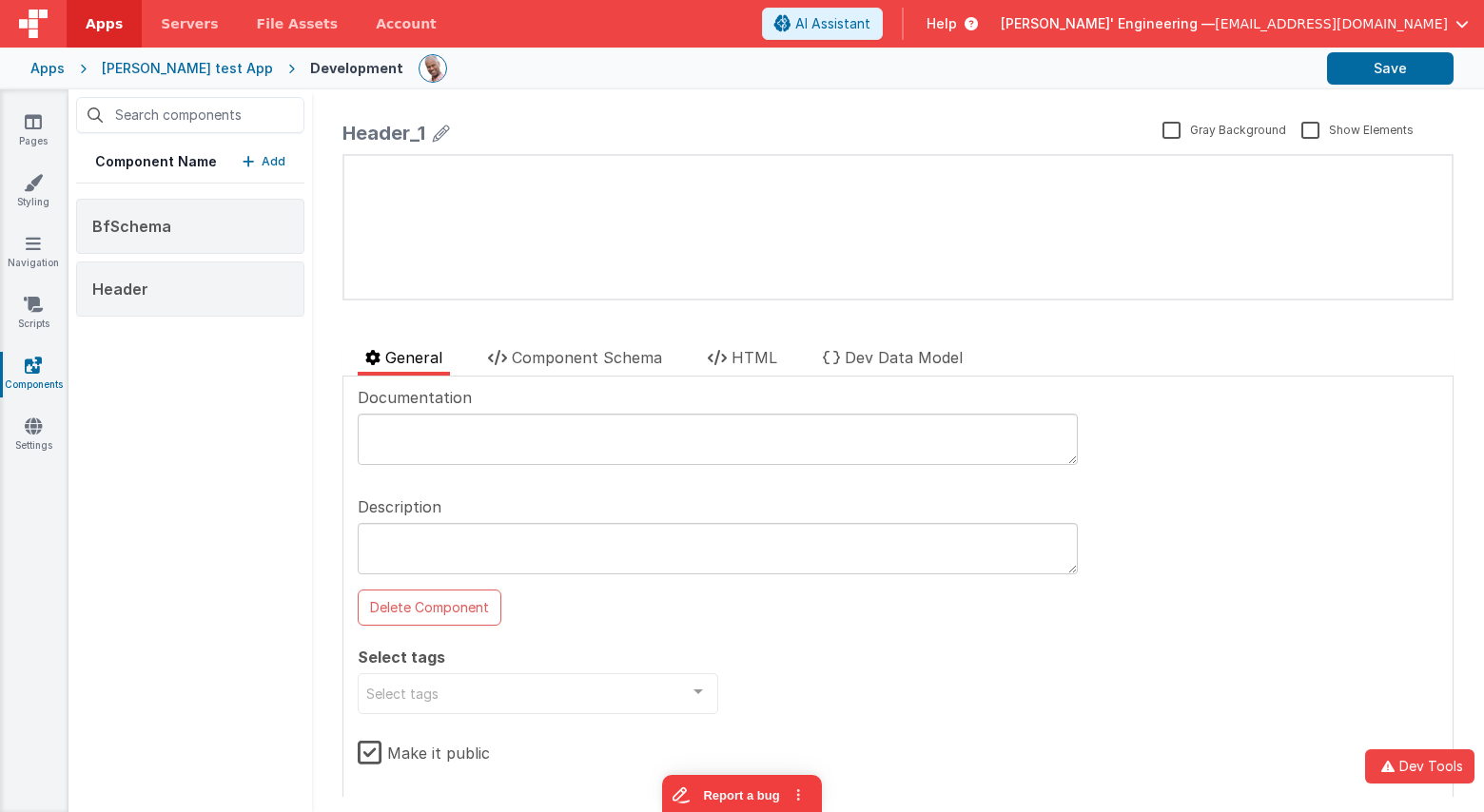
click at [305, 578] on div "Component Name Add BfSchema Header" at bounding box center [190, 451] width 244 height 723
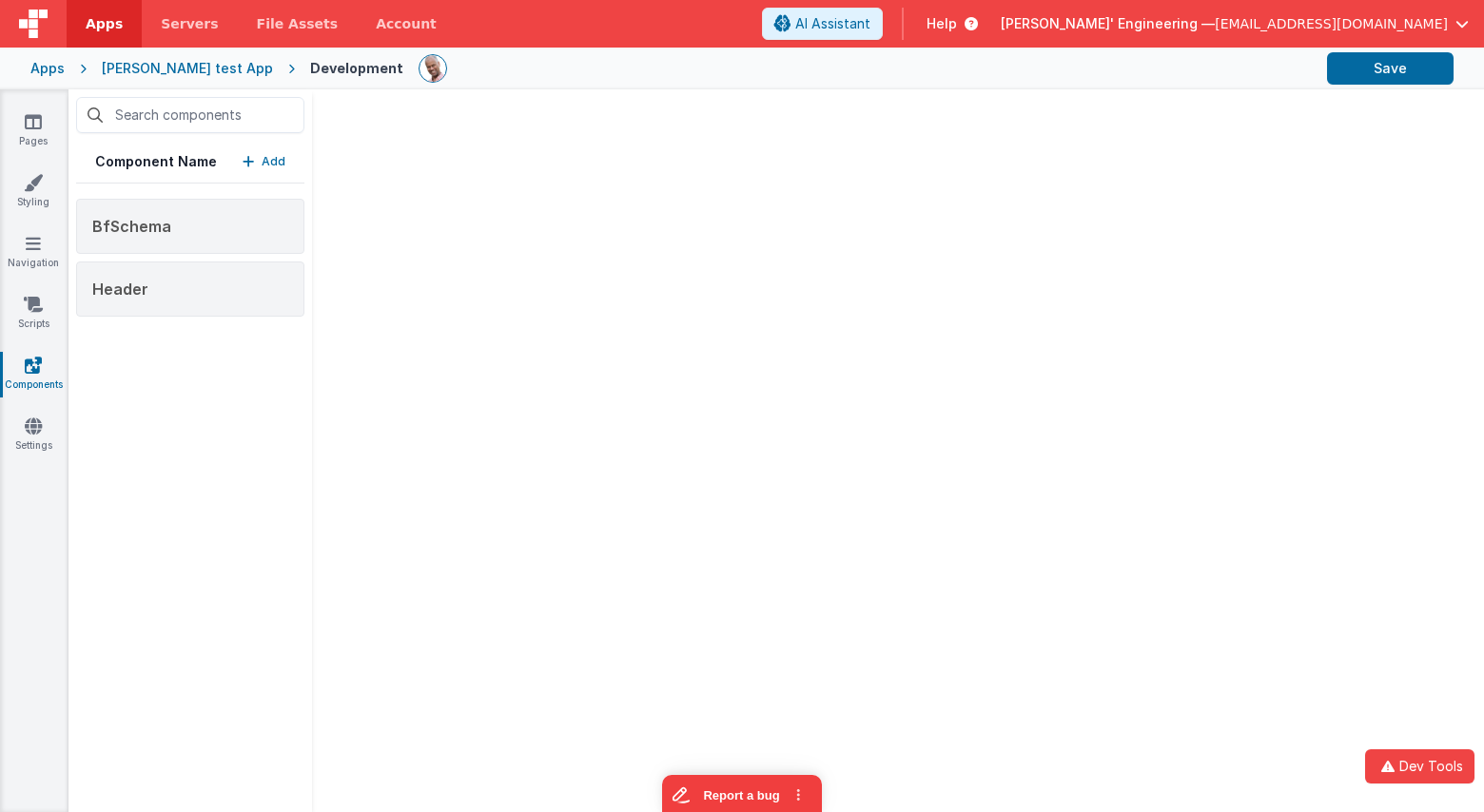
click at [261, 152] on button "Add" at bounding box center [264, 161] width 43 height 19
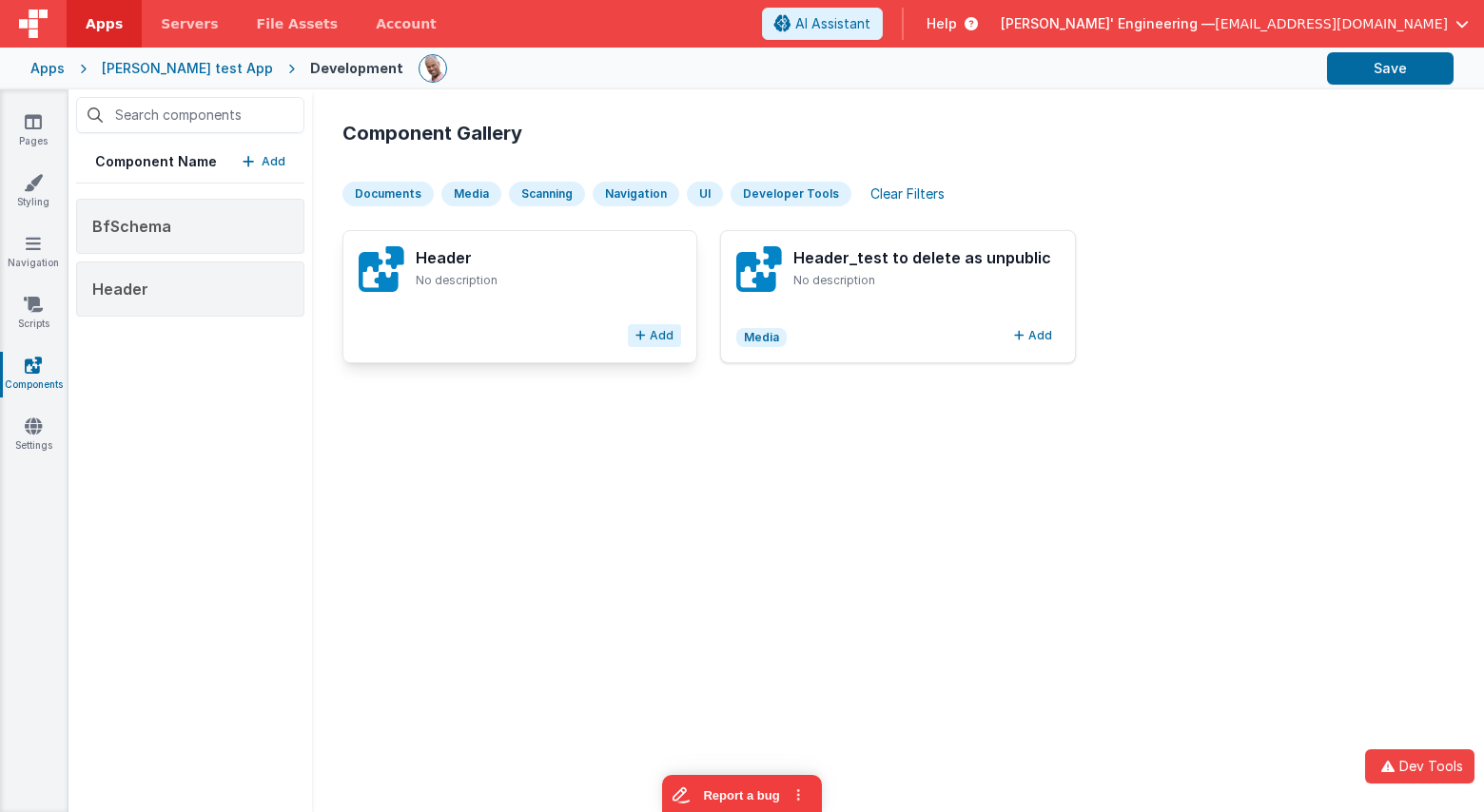
click at [663, 336] on button "Add" at bounding box center [655, 335] width 53 height 23
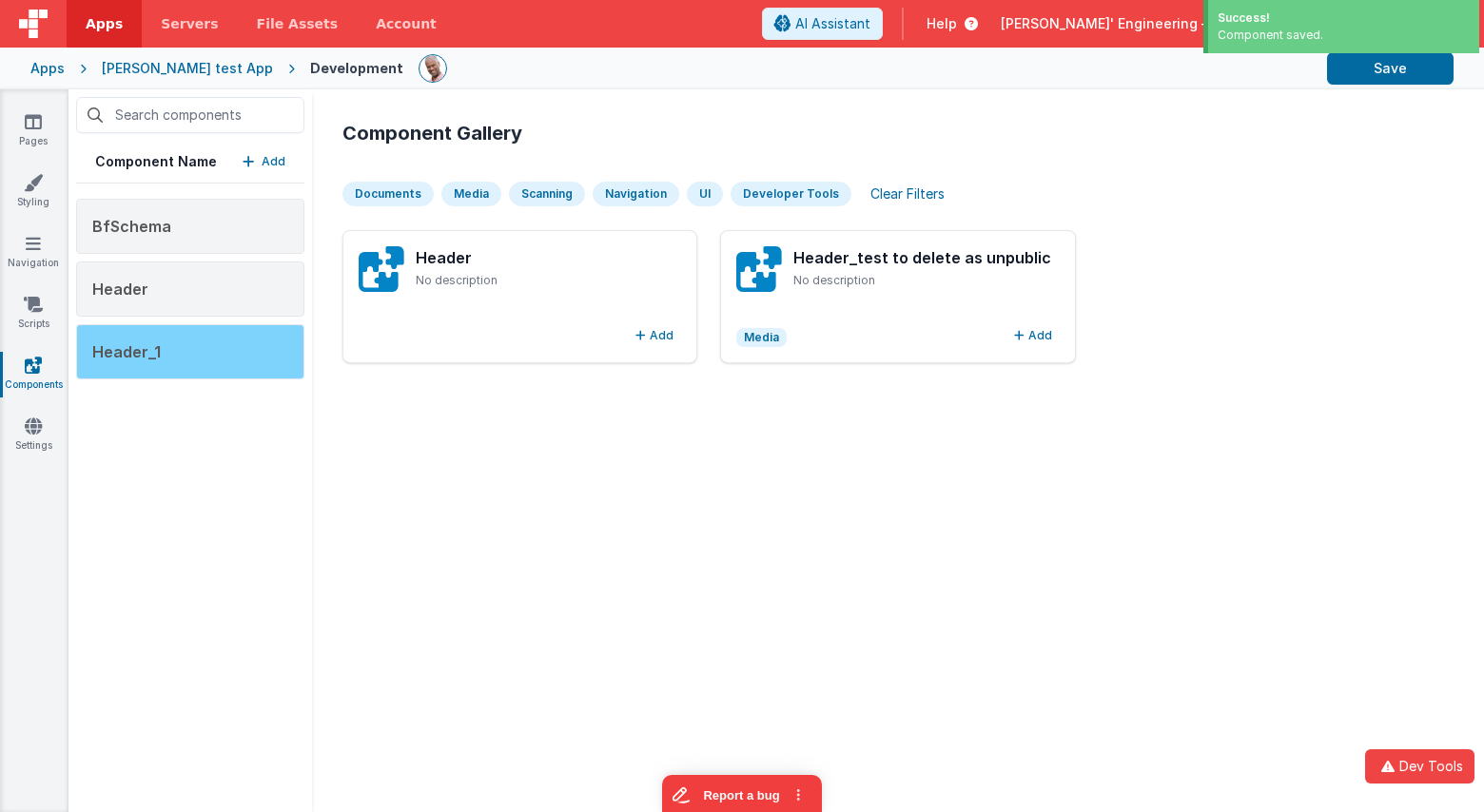
click at [199, 351] on div "Header_1" at bounding box center [190, 352] width 228 height 55
click at [178, 354] on div "Header_1" at bounding box center [190, 352] width 228 height 55
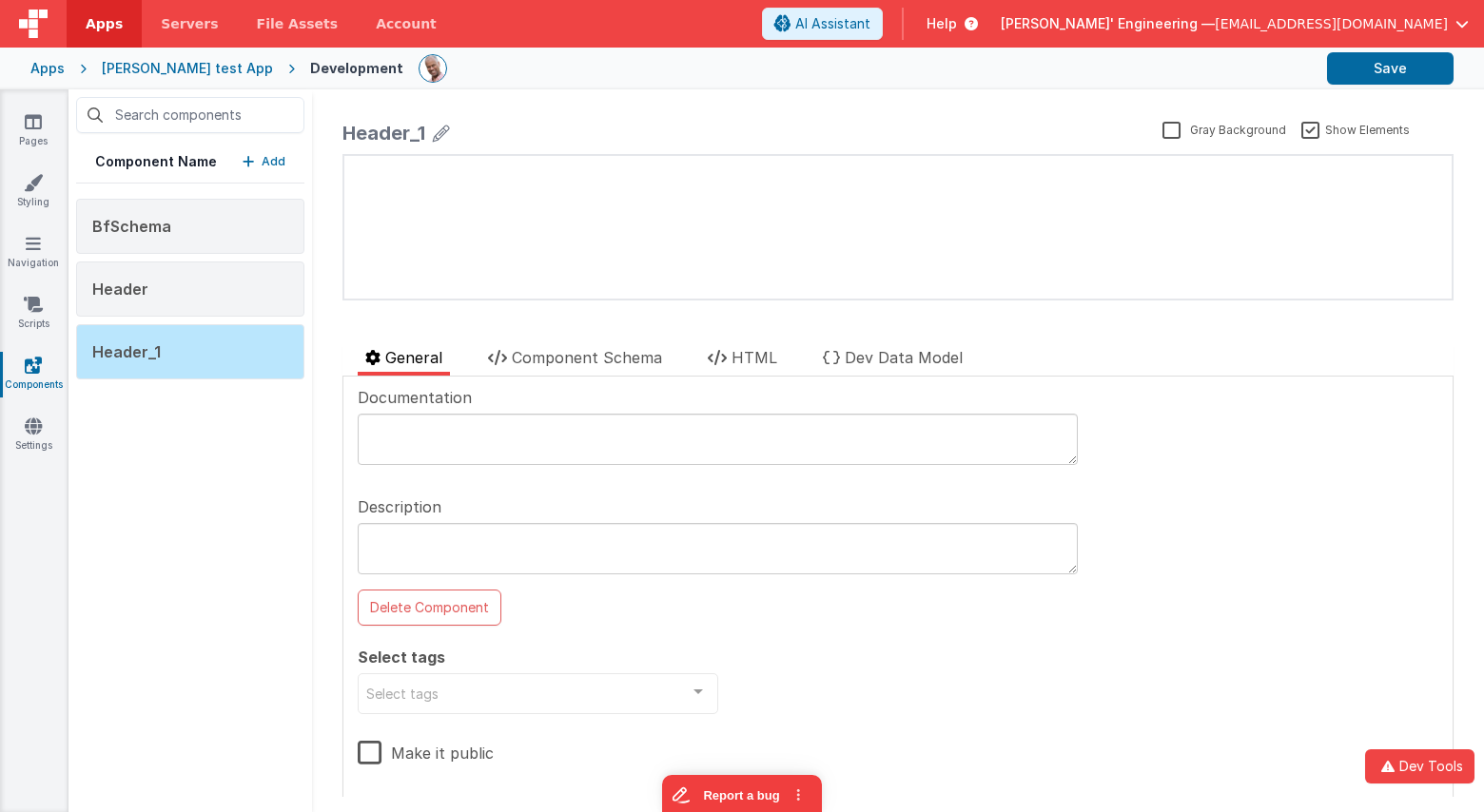
click at [272, 160] on p "Add" at bounding box center [273, 161] width 24 height 19
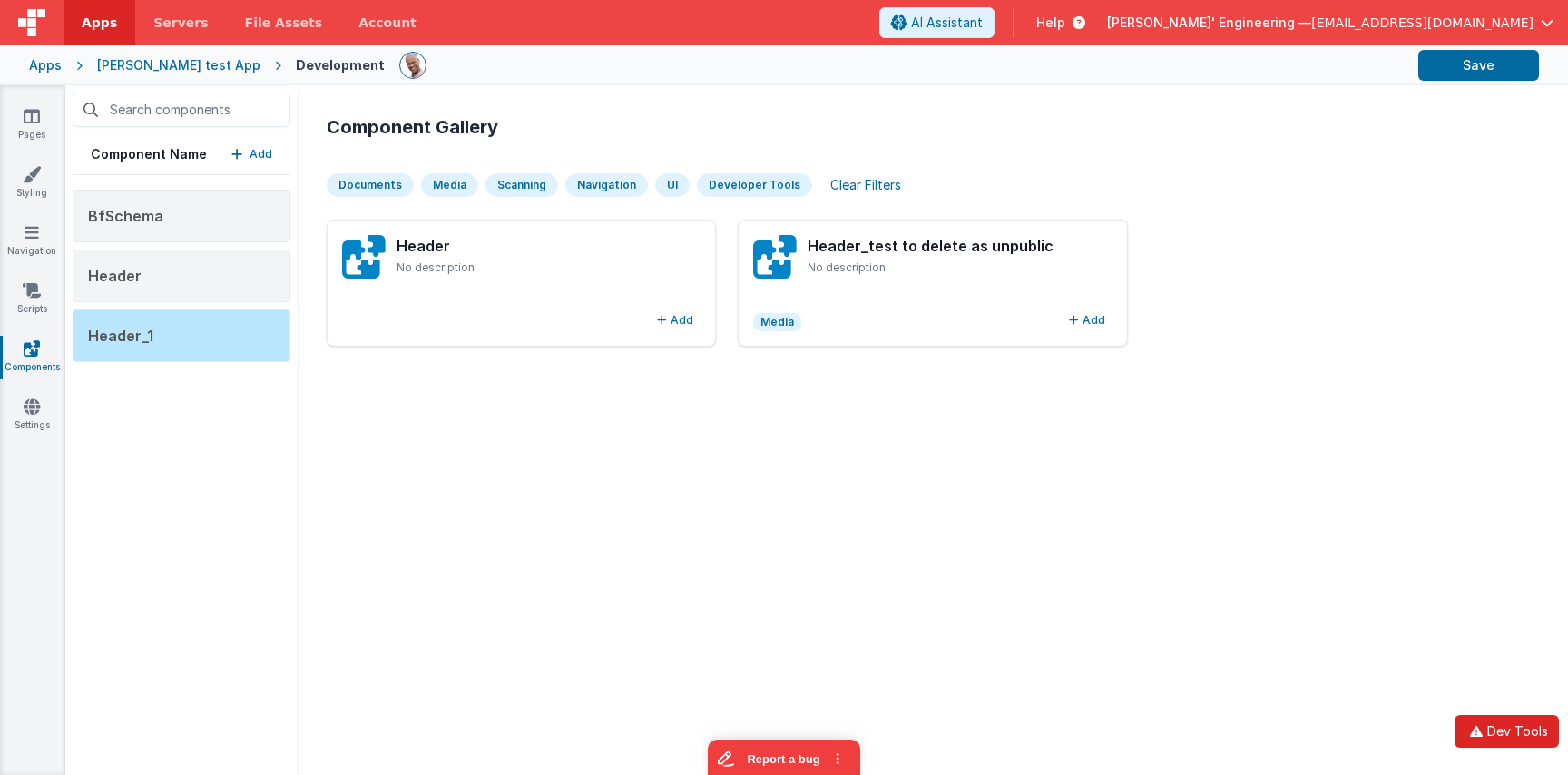
click at [1504, 716] on button "Dev Tools" at bounding box center [1507, 732] width 104 height 33
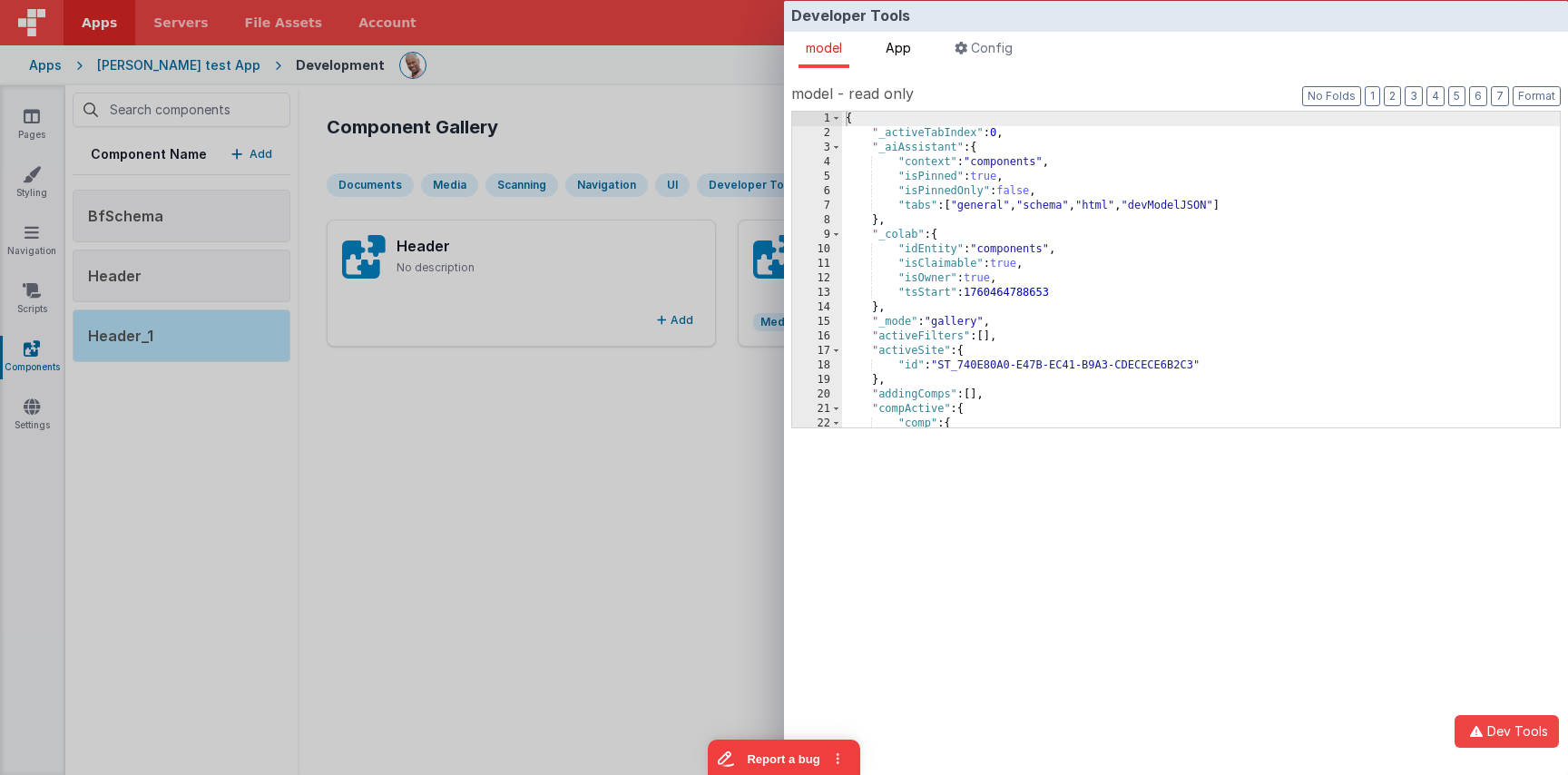
click at [909, 46] on span "App" at bounding box center [898, 47] width 26 height 15
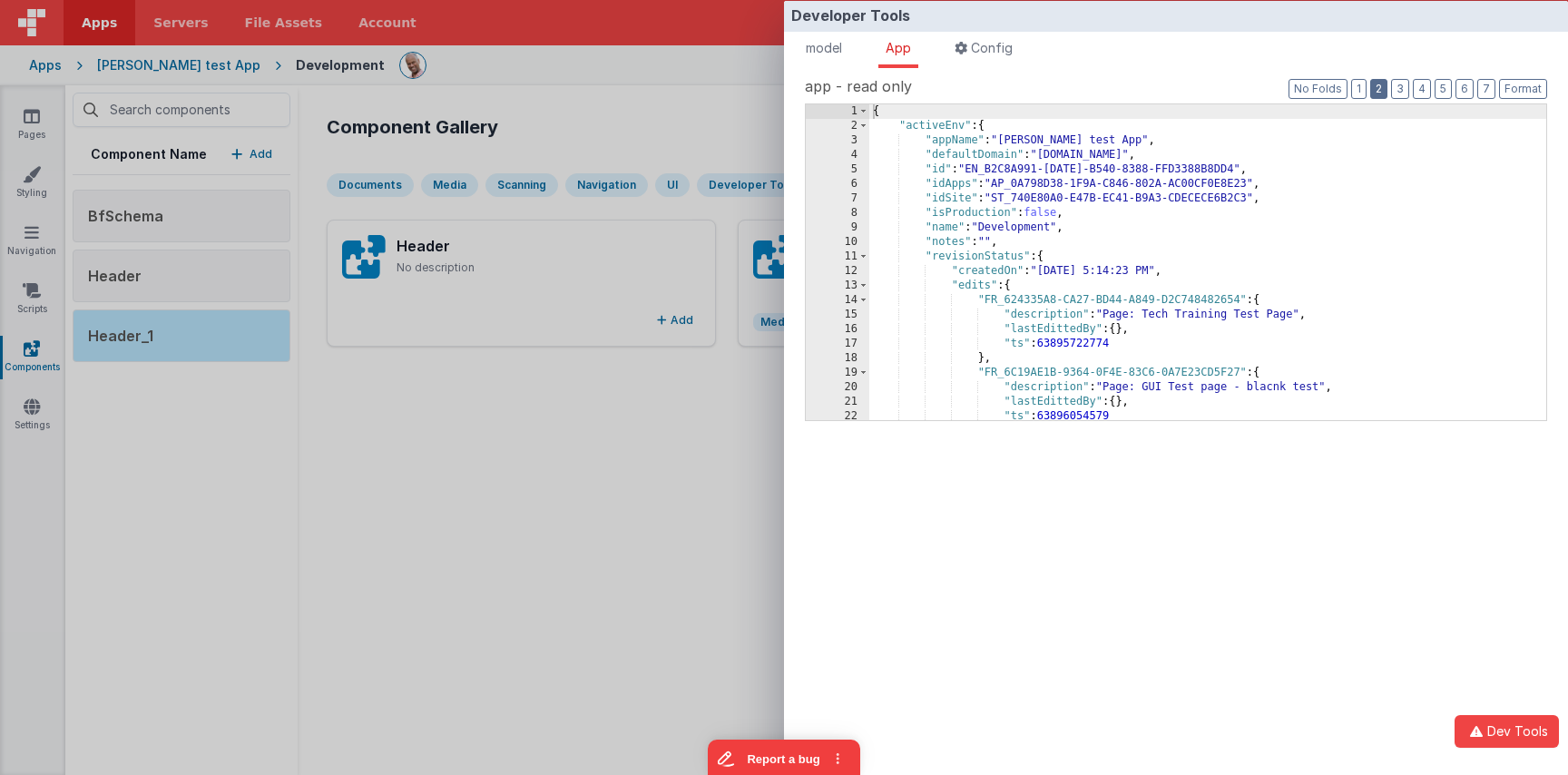
click at [1380, 92] on button "2" at bounding box center [1379, 89] width 17 height 20
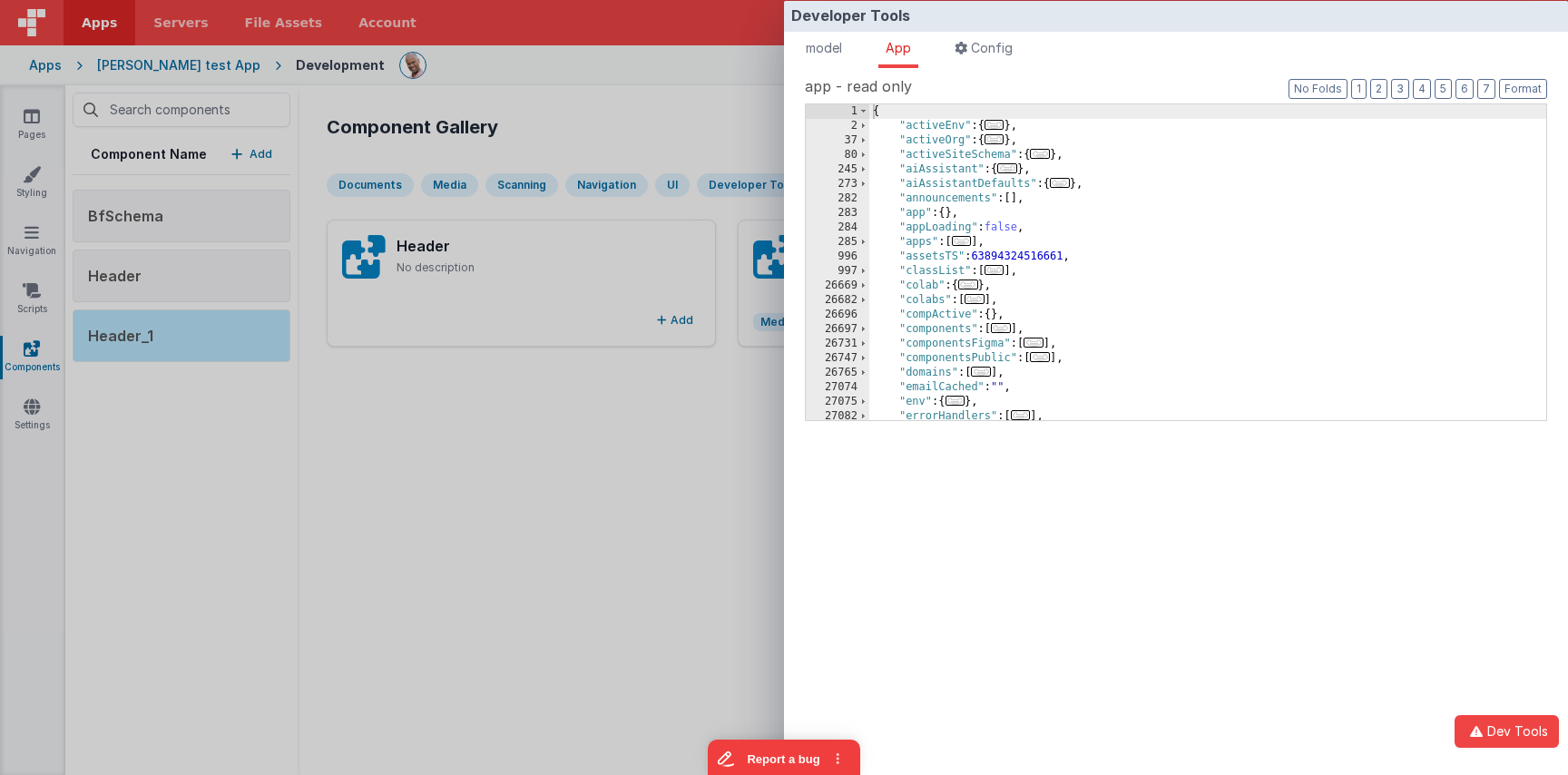
click at [972, 358] on div "{ "activeEnv" : { ... } , "activeOrg" : { ... } , "activeSiteSchema" : { ... } …" at bounding box center [1208, 276] width 677 height 345
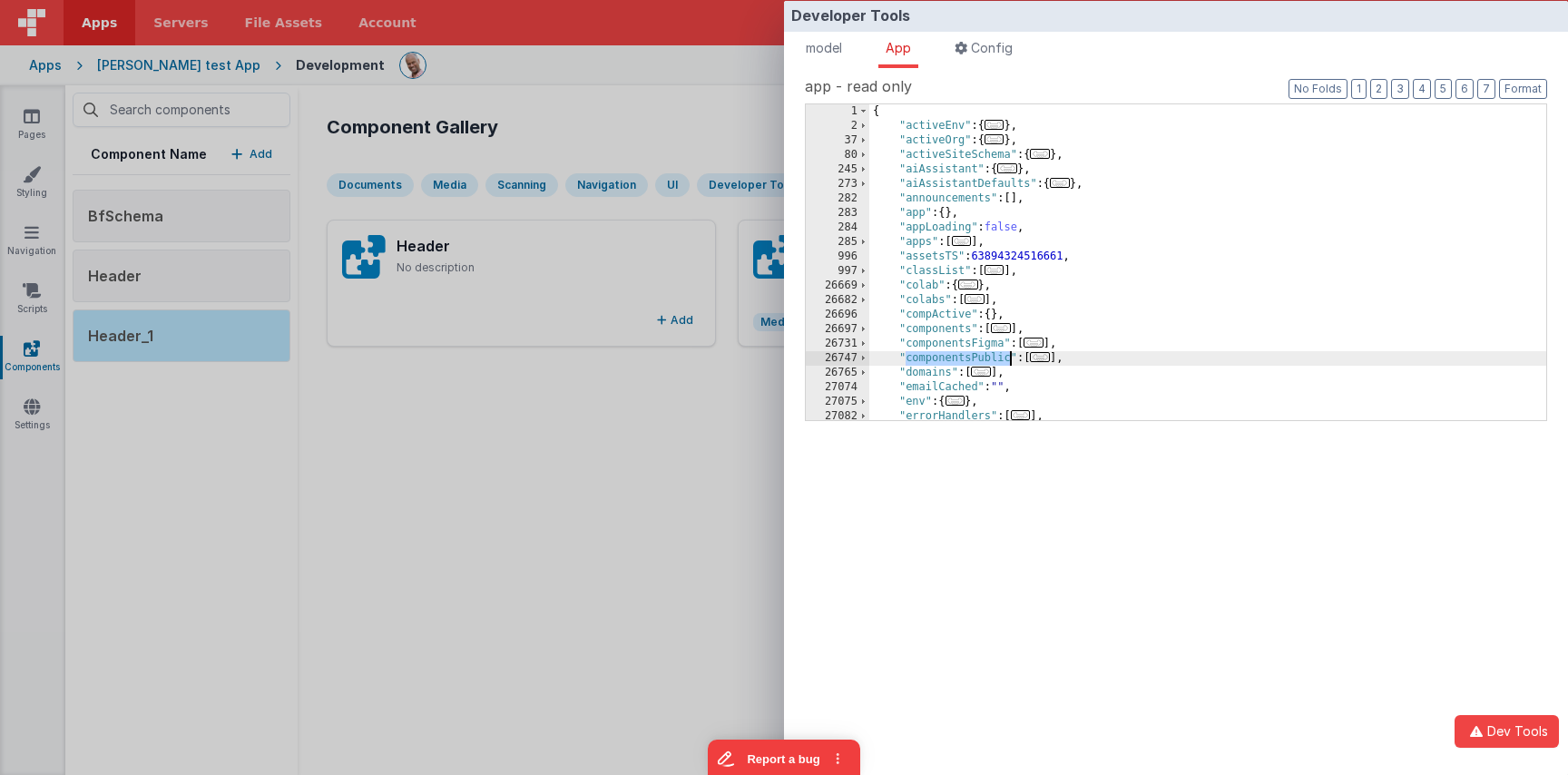
click at [972, 358] on div "{ "activeEnv" : { ... } , "activeOrg" : { ... } , "activeSiteSchema" : { ... } …" at bounding box center [1208, 276] width 677 height 345
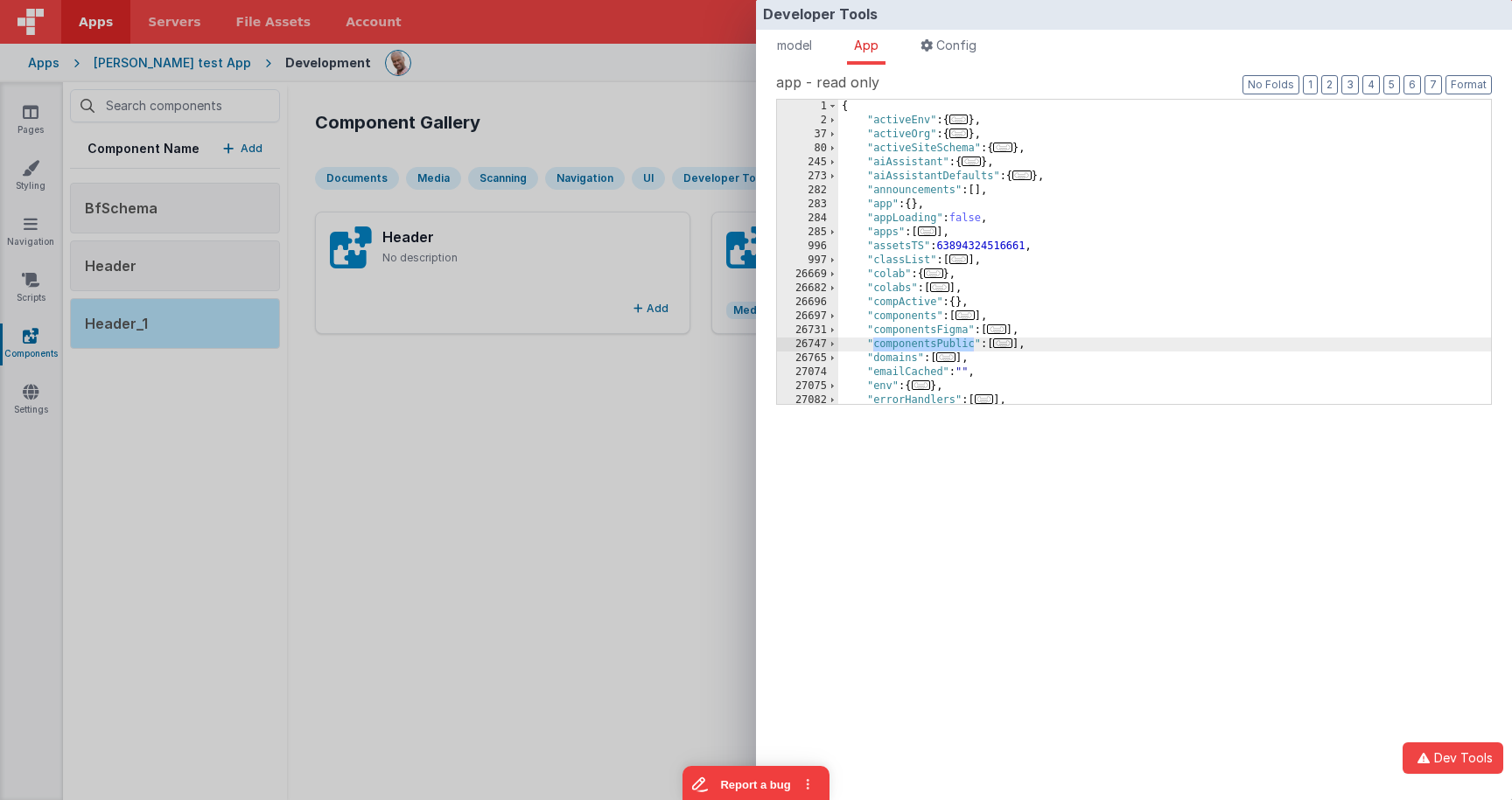
click at [485, 463] on div "Developer Tools model App Params Log (7) Misc Windows Config model - read only …" at bounding box center [756, 400] width 1512 height 800
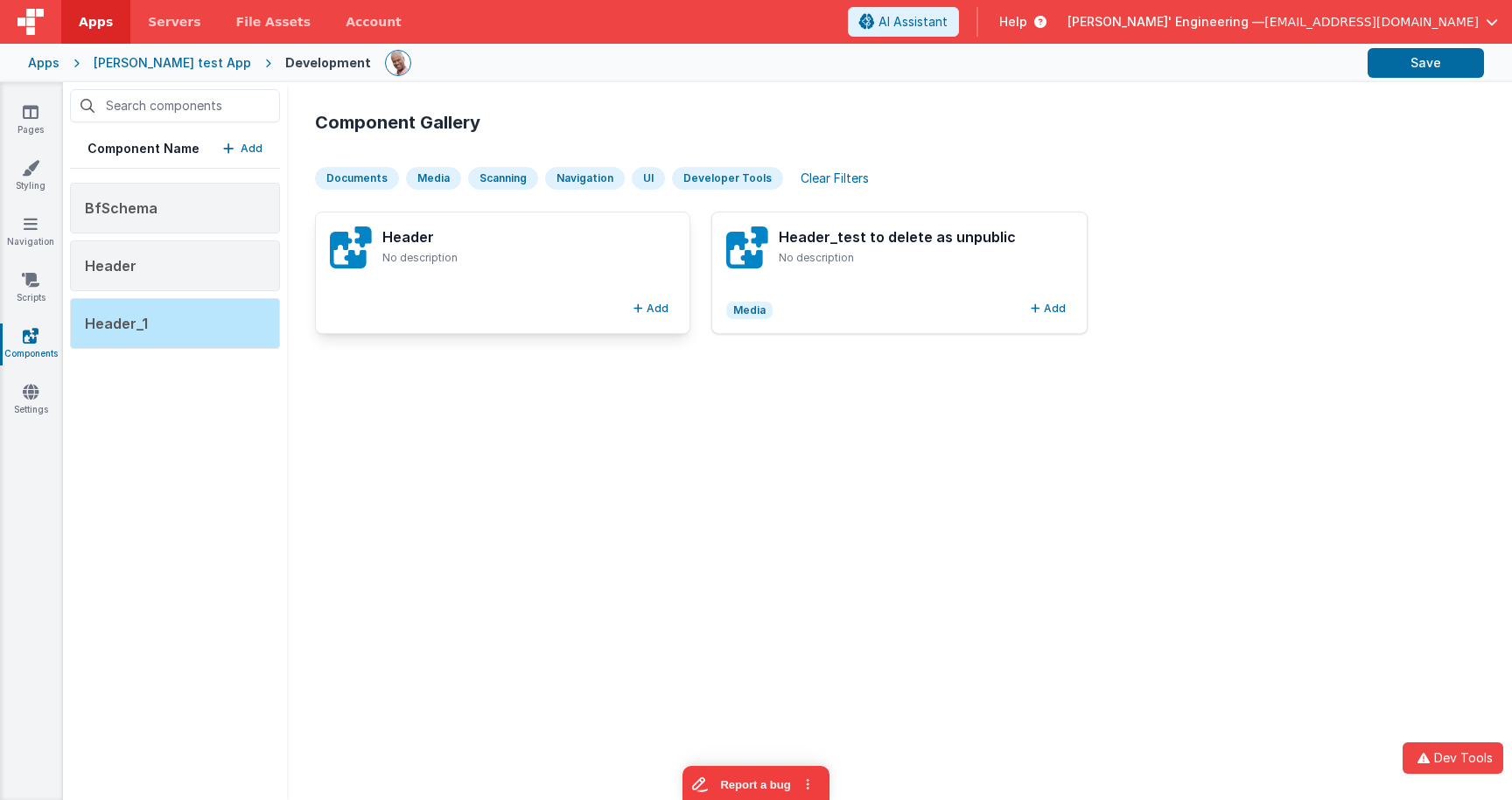
scroll to position [1, 0]
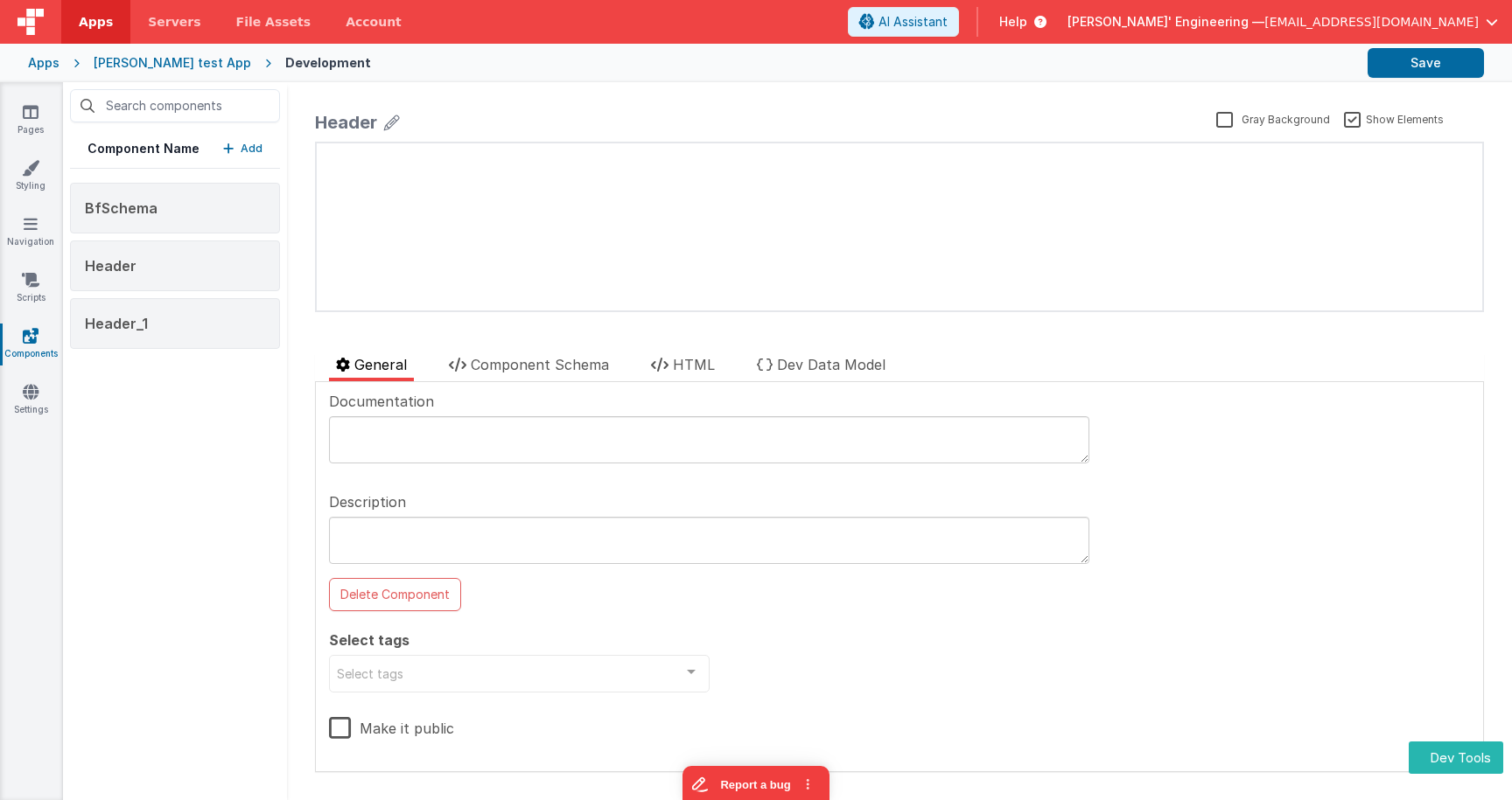
click at [261, 151] on p "Add" at bounding box center [252, 149] width 22 height 17
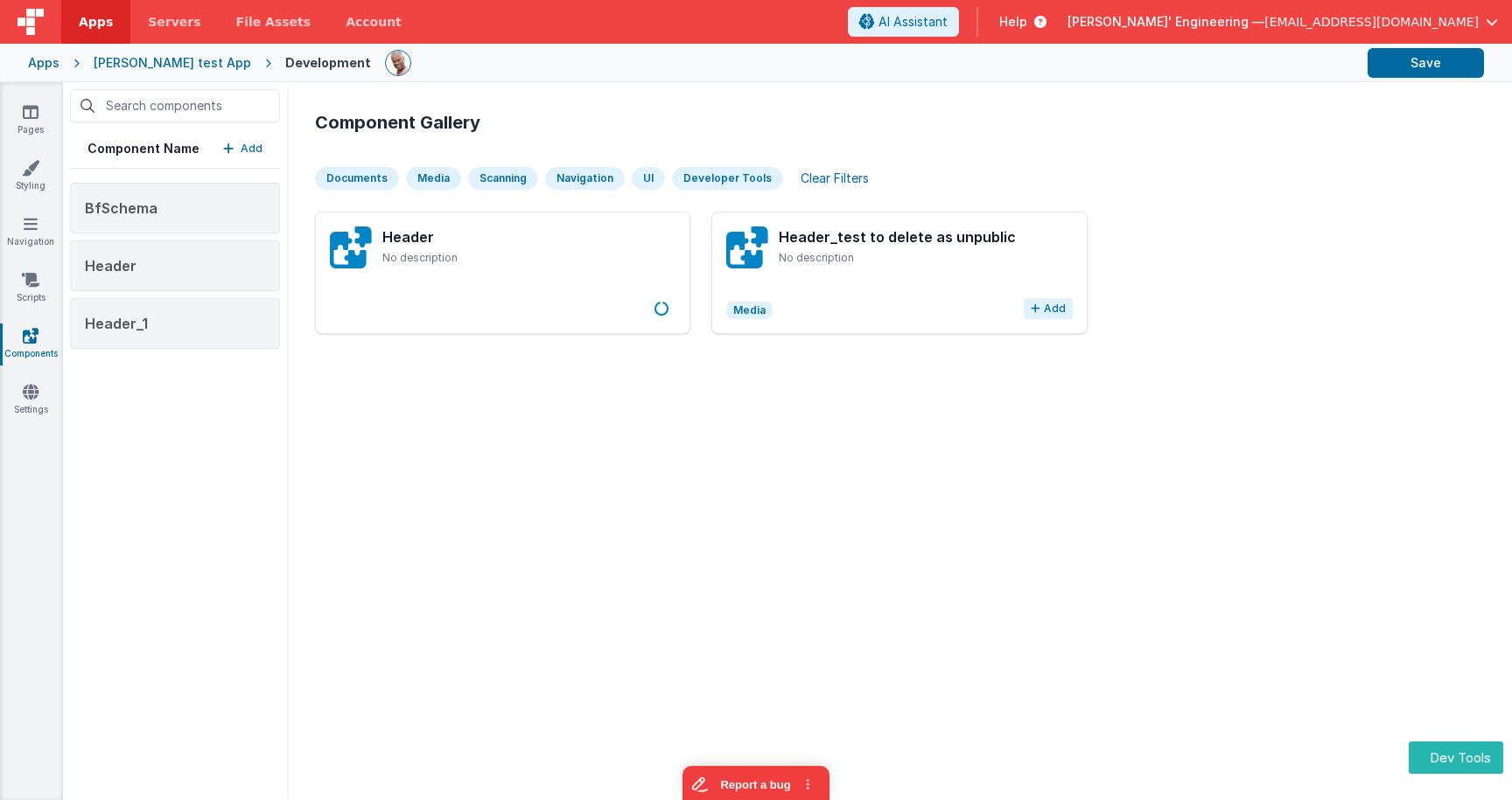
click at [1052, 313] on button "Add" at bounding box center [1048, 308] width 49 height 21
click at [1443, 752] on button "Dev Tools" at bounding box center [1456, 758] width 95 height 33
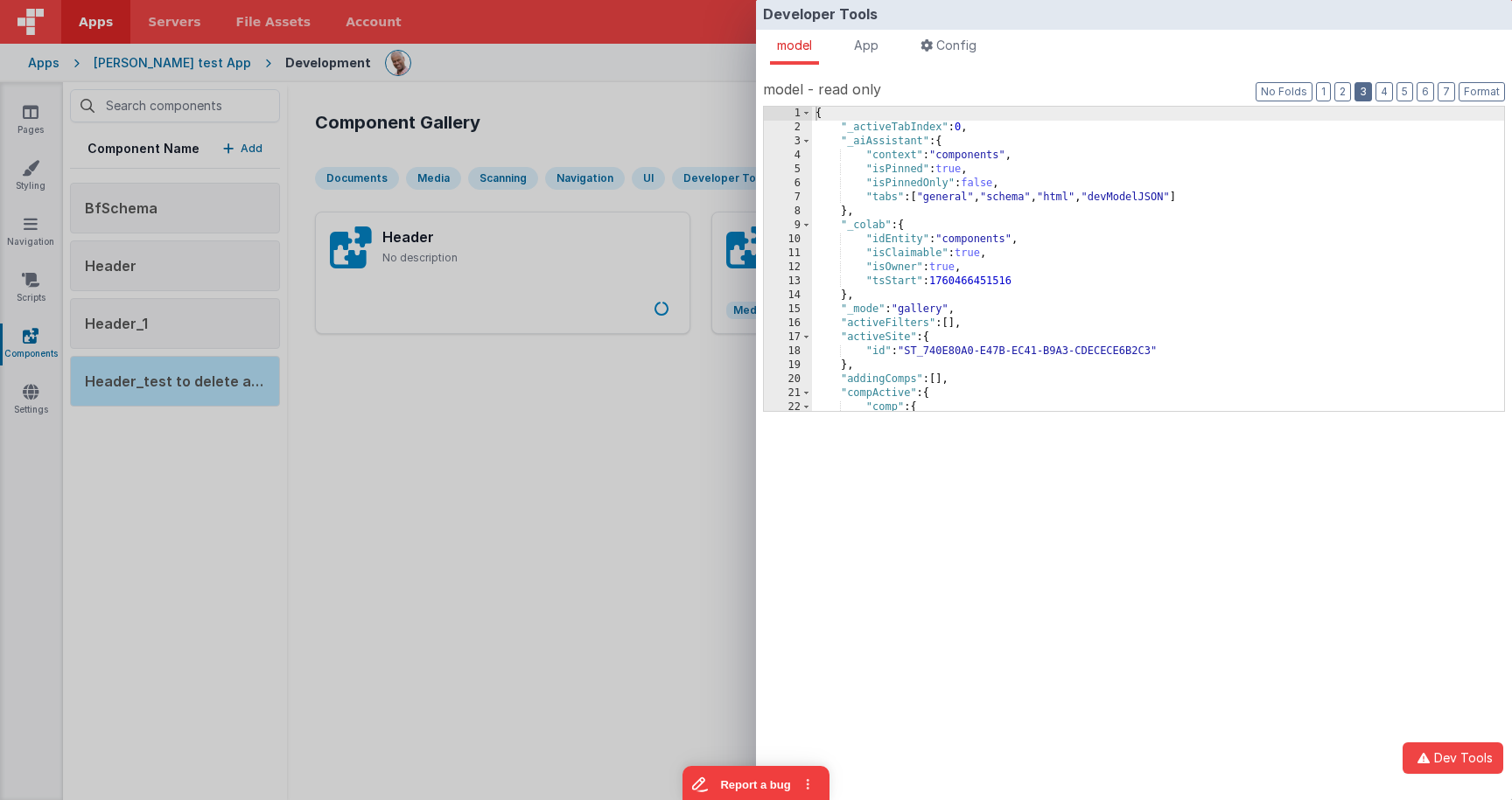
click at [1358, 94] on button "3" at bounding box center [1363, 91] width 17 height 19
click at [1344, 92] on button "2" at bounding box center [1342, 91] width 16 height 19
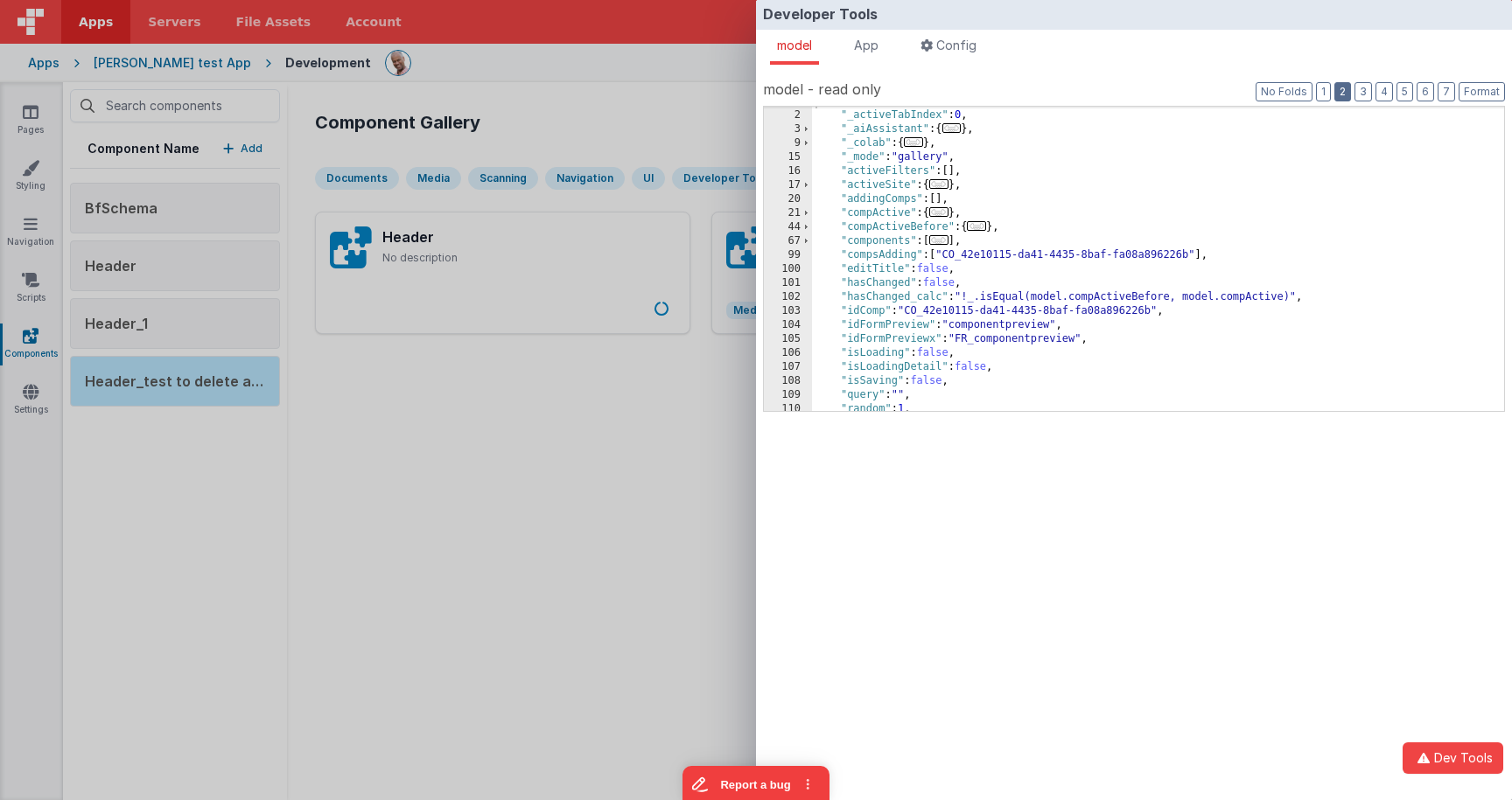
scroll to position [21, 0]
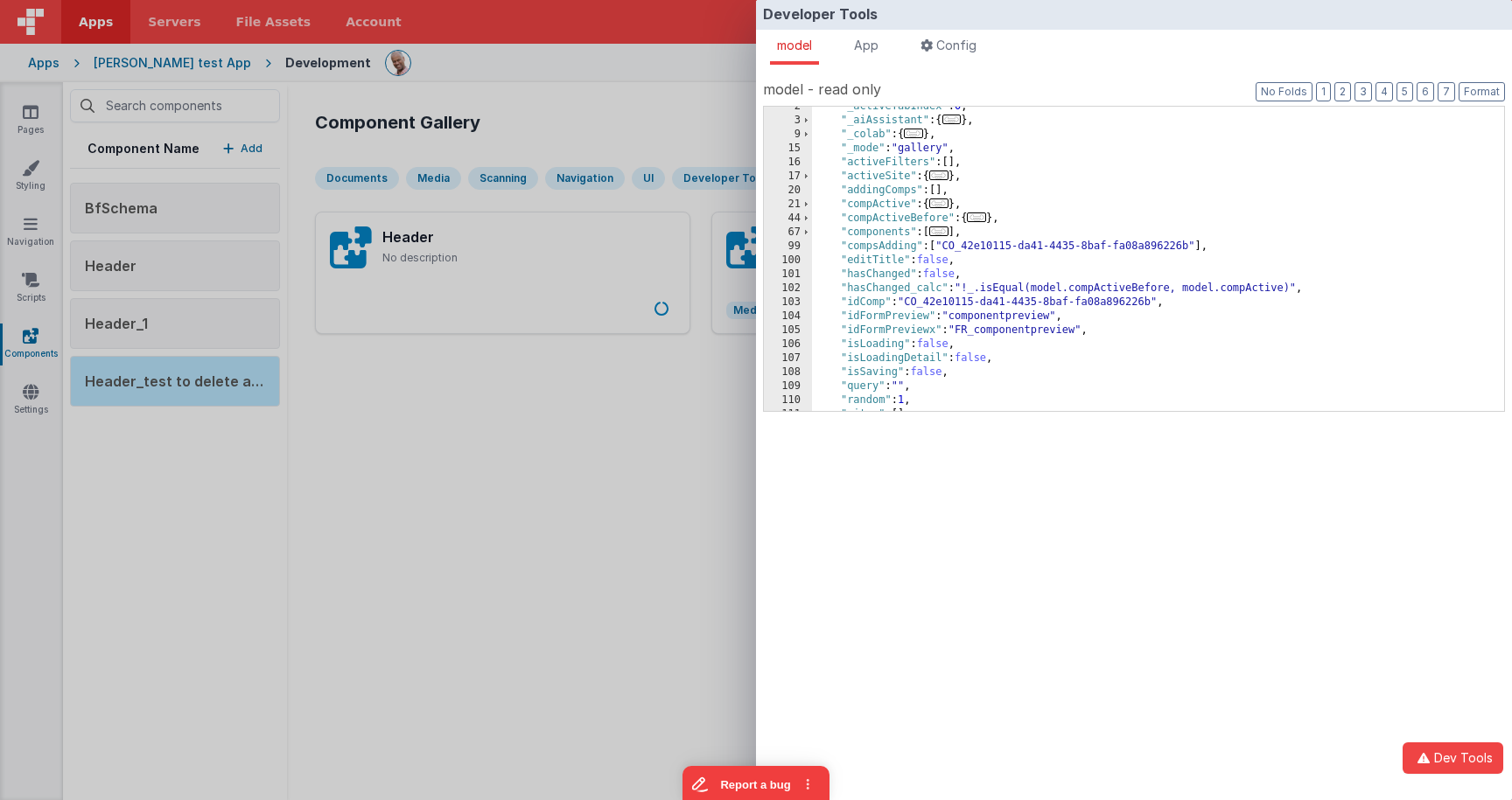
click at [949, 232] on span "..." at bounding box center [939, 231] width 19 height 10
click at [941, 230] on span "..." at bounding box center [939, 231] width 19 height 10
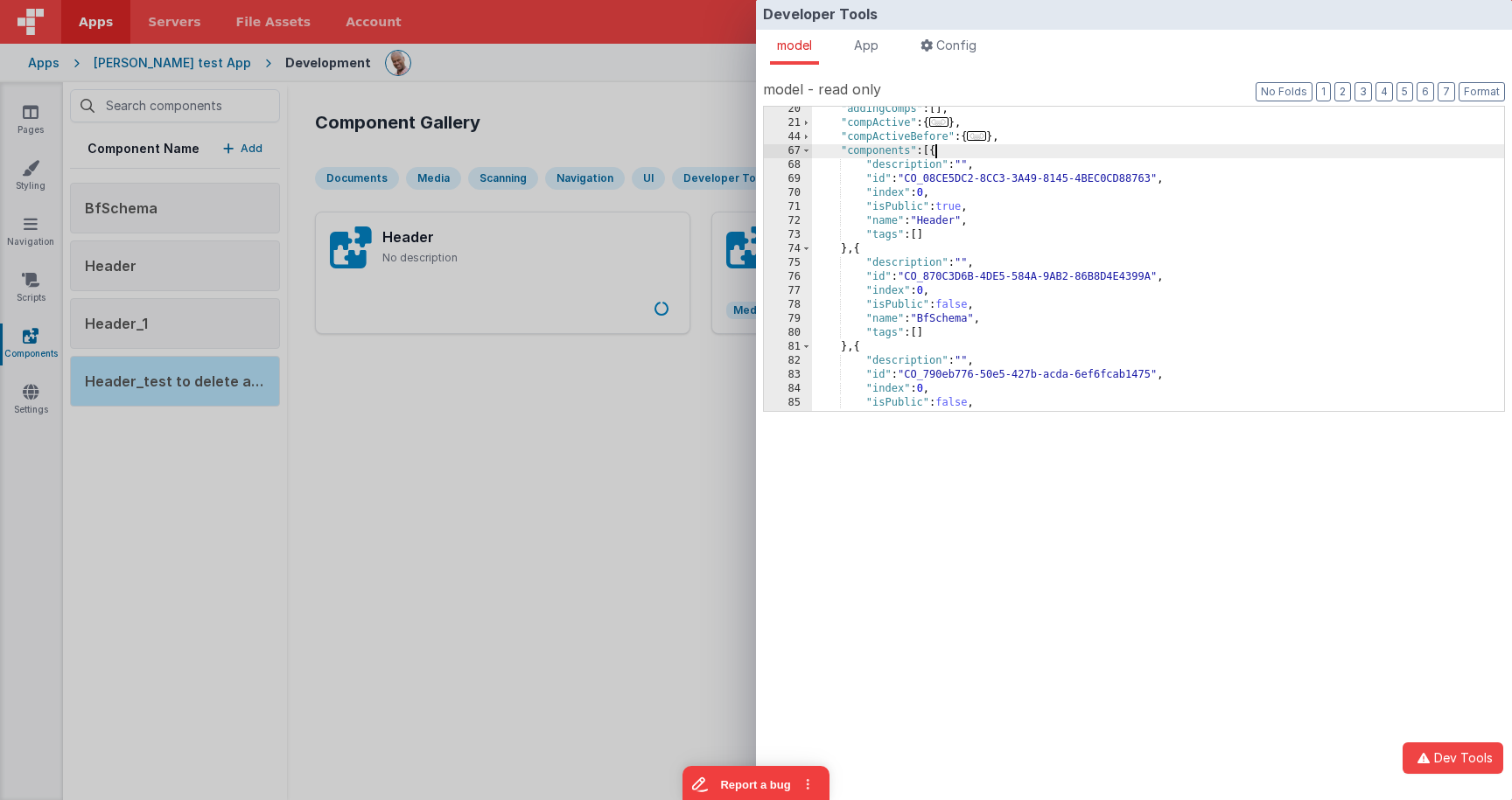
scroll to position [106, 0]
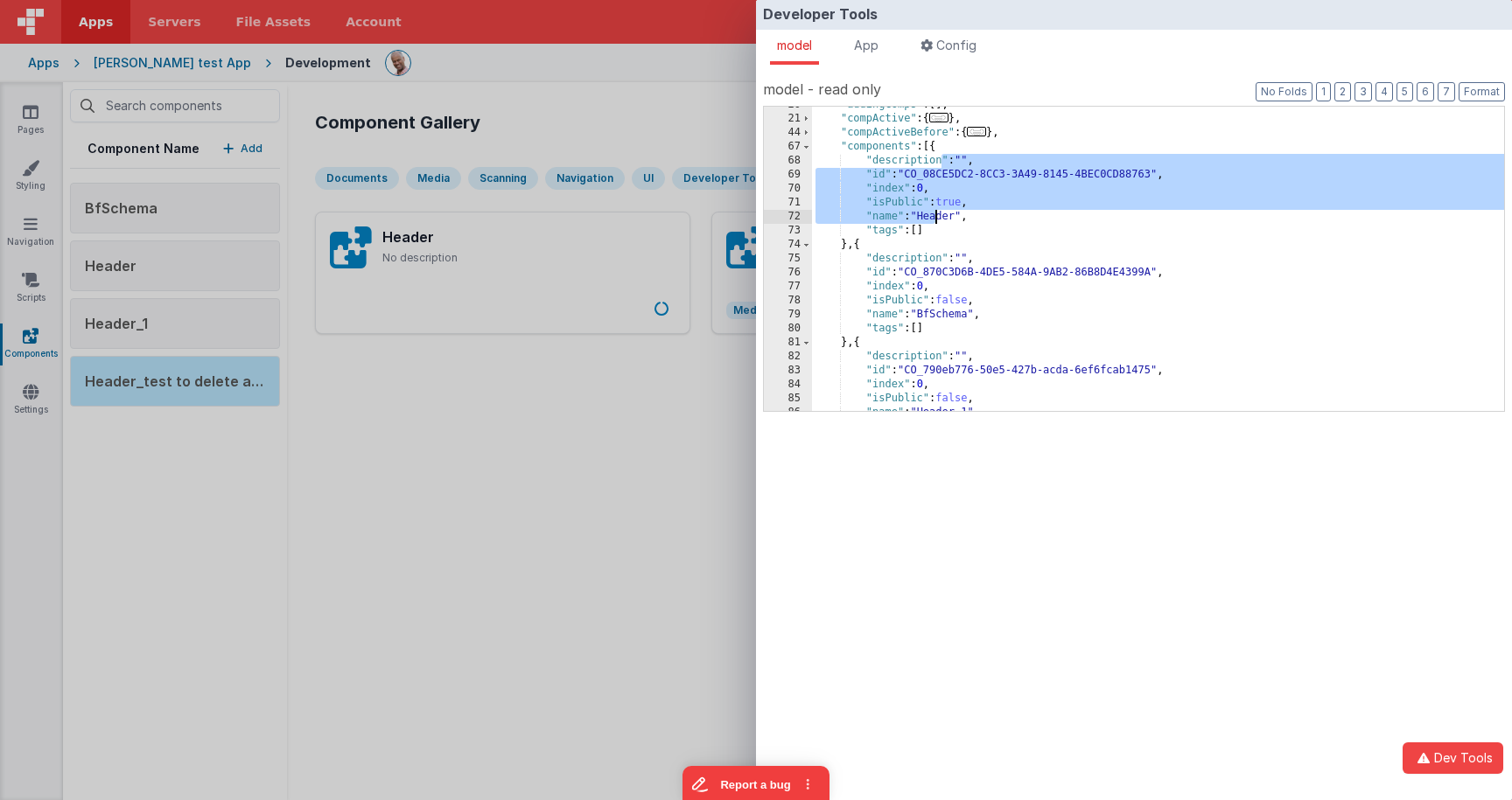
drag, startPoint x: 943, startPoint y: 159, endPoint x: 934, endPoint y: 220, distance: 61.7
click at [934, 220] on div ""addingComps" : [ ] , "compActive" : { ... } , "compActiveBefore" : { ... } , "…" at bounding box center [1157, 264] width 692 height 333
click at [1128, 191] on div ""addingComps" : [ ] , "compActive" : { ... } , "compActiveBefore" : { ... } , "…" at bounding box center [1157, 264] width 692 height 333
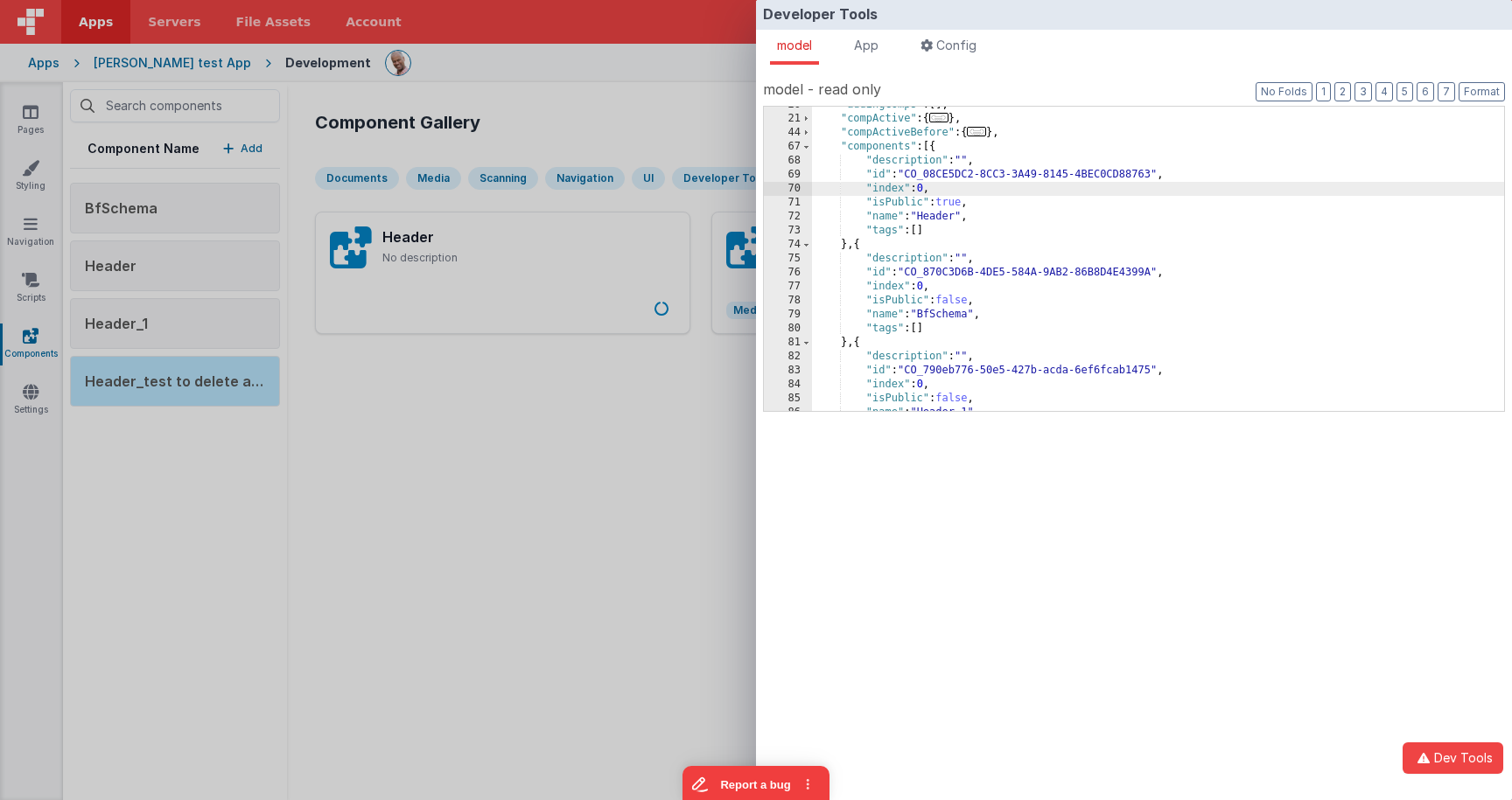
click at [996, 223] on div ""addingComps" : [ ] , "compActive" : { ... } , "compActiveBefore" : { ... } , "…" at bounding box center [1157, 264] width 692 height 333
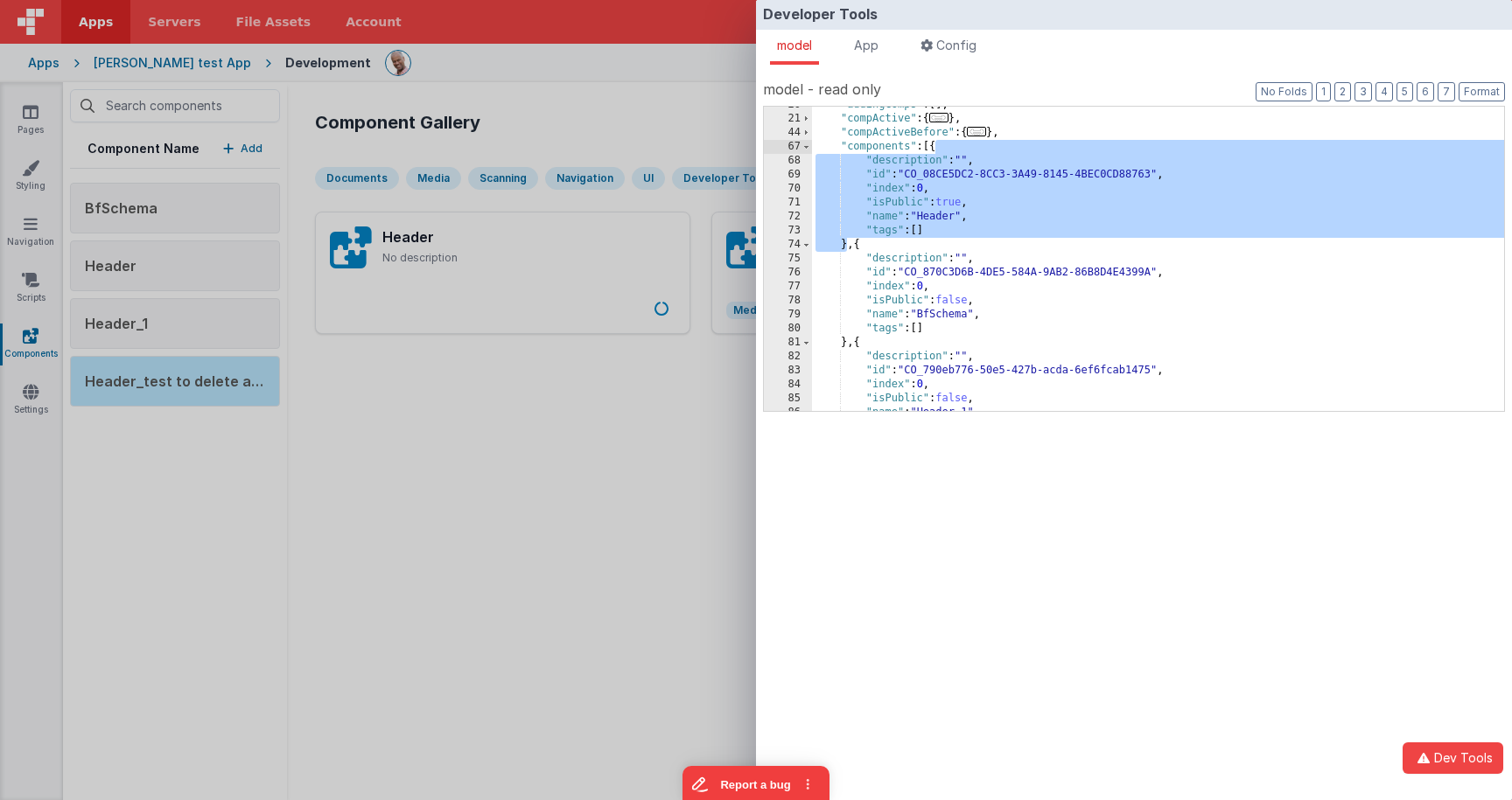
drag, startPoint x: 847, startPoint y: 245, endPoint x: 936, endPoint y: 149, distance: 130.9
click at [936, 149] on div ""addingComps" : [ ] , "compActive" : { ... } , "compActiveBefore" : { ... } , "…" at bounding box center [1157, 264] width 692 height 333
click at [561, 454] on div "Developer Tools model App Params Log (1) Misc Windows Config model - read only …" at bounding box center [756, 400] width 1512 height 800
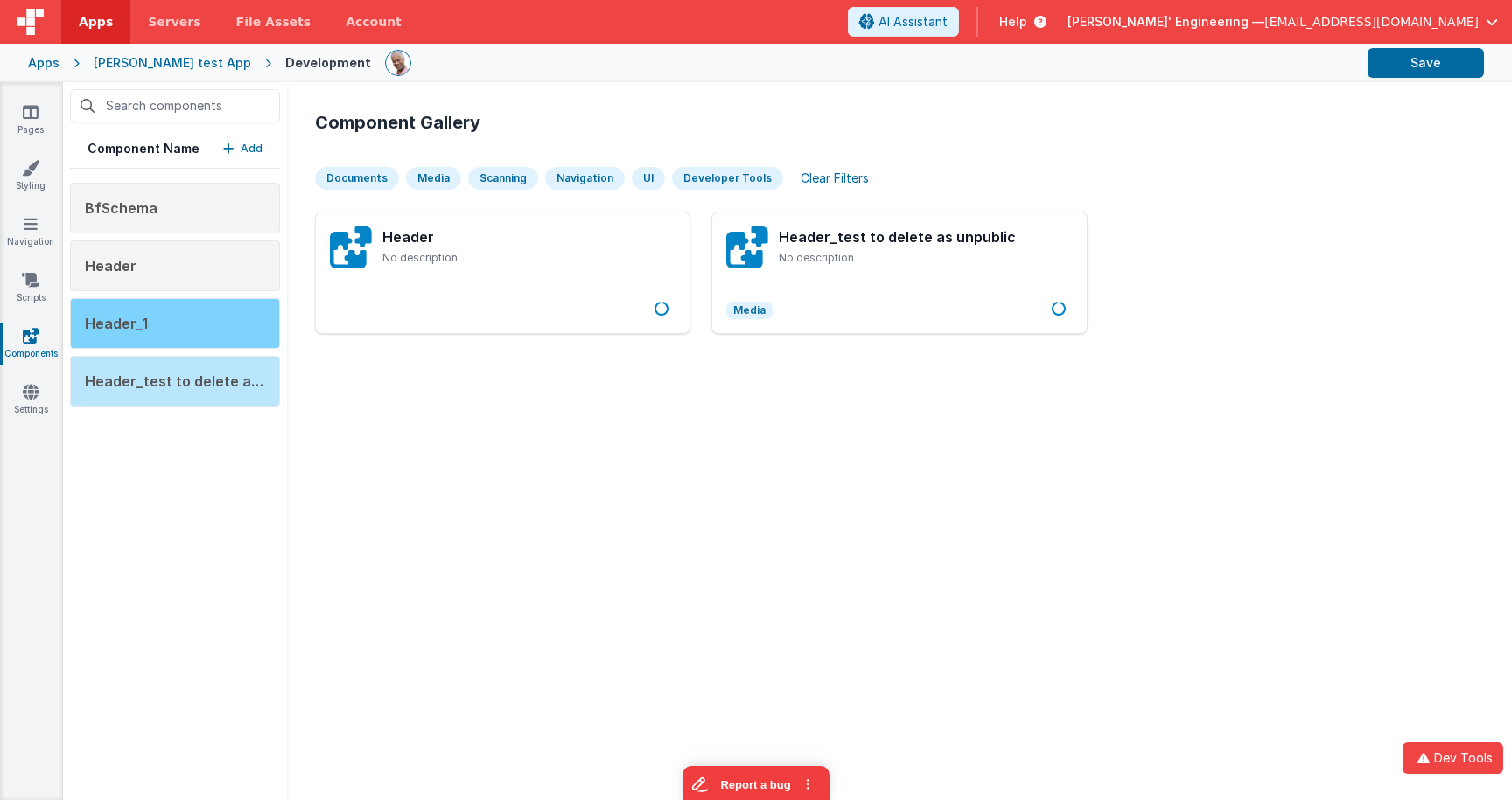
click at [205, 340] on div "Header_1" at bounding box center [175, 323] width 210 height 51
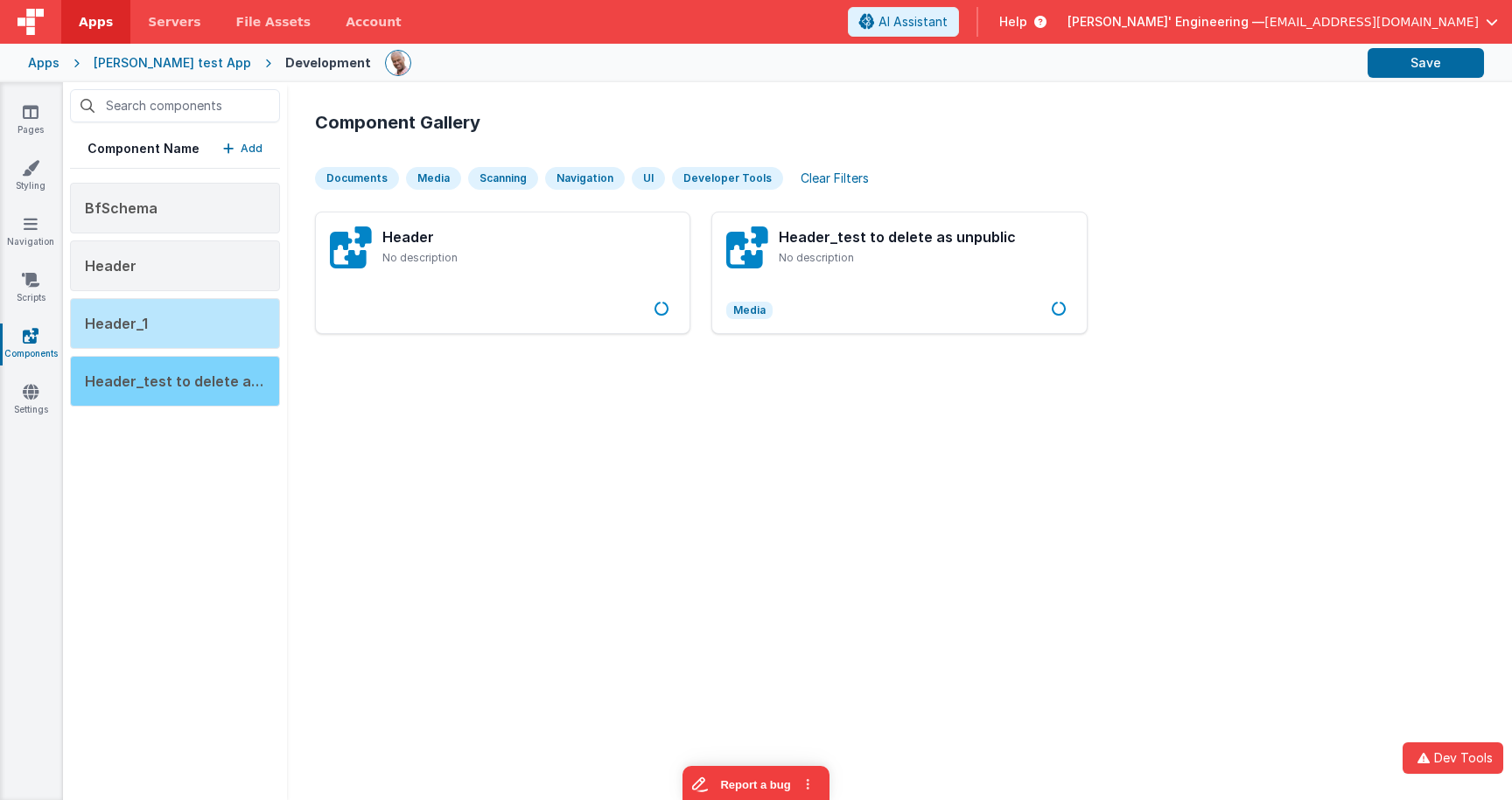
click at [195, 373] on span "Header_test to delete as unpublic" at bounding box center [203, 381] width 237 height 17
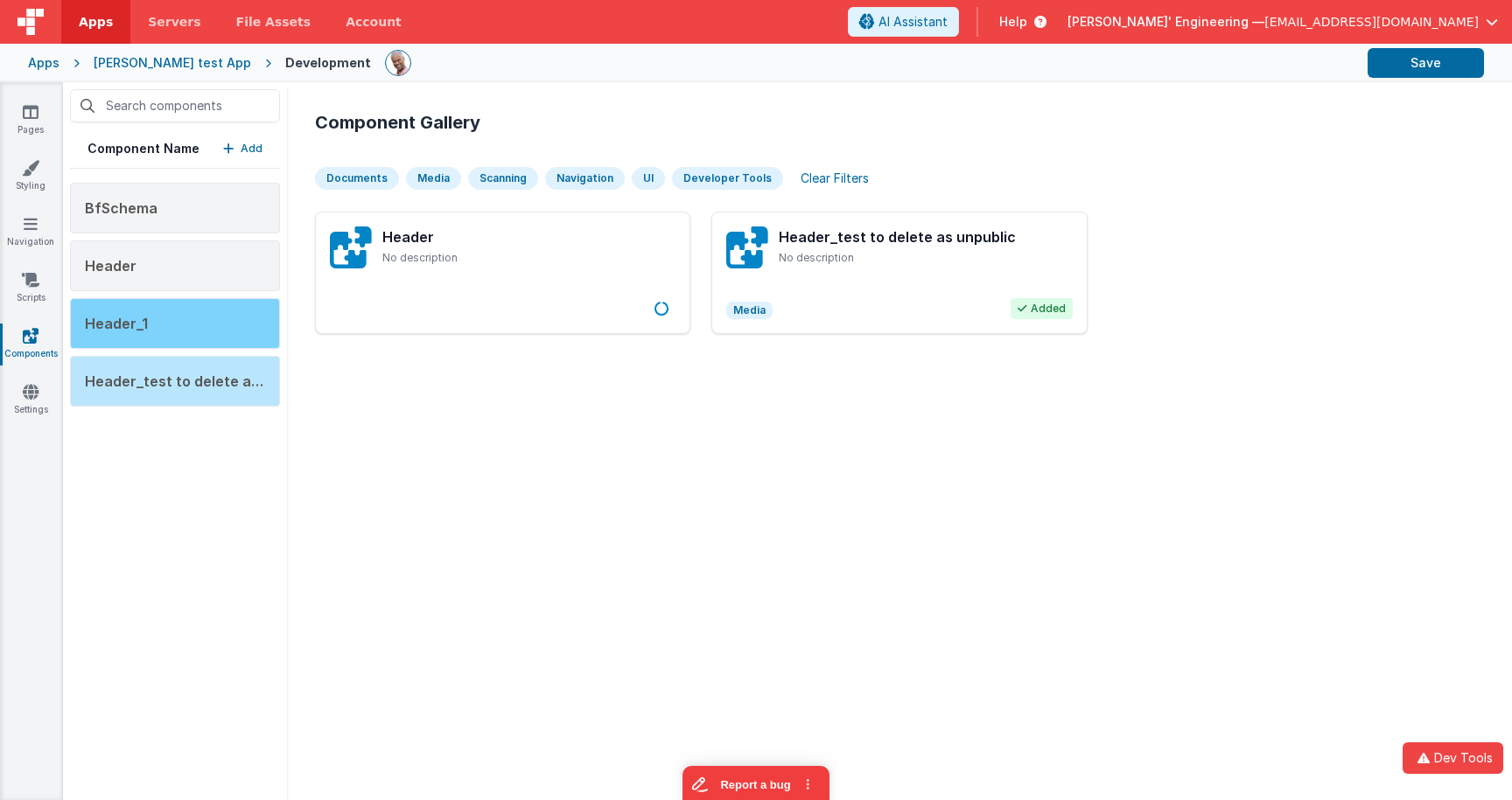
click at [203, 324] on div "Header_1" at bounding box center [175, 323] width 210 height 51
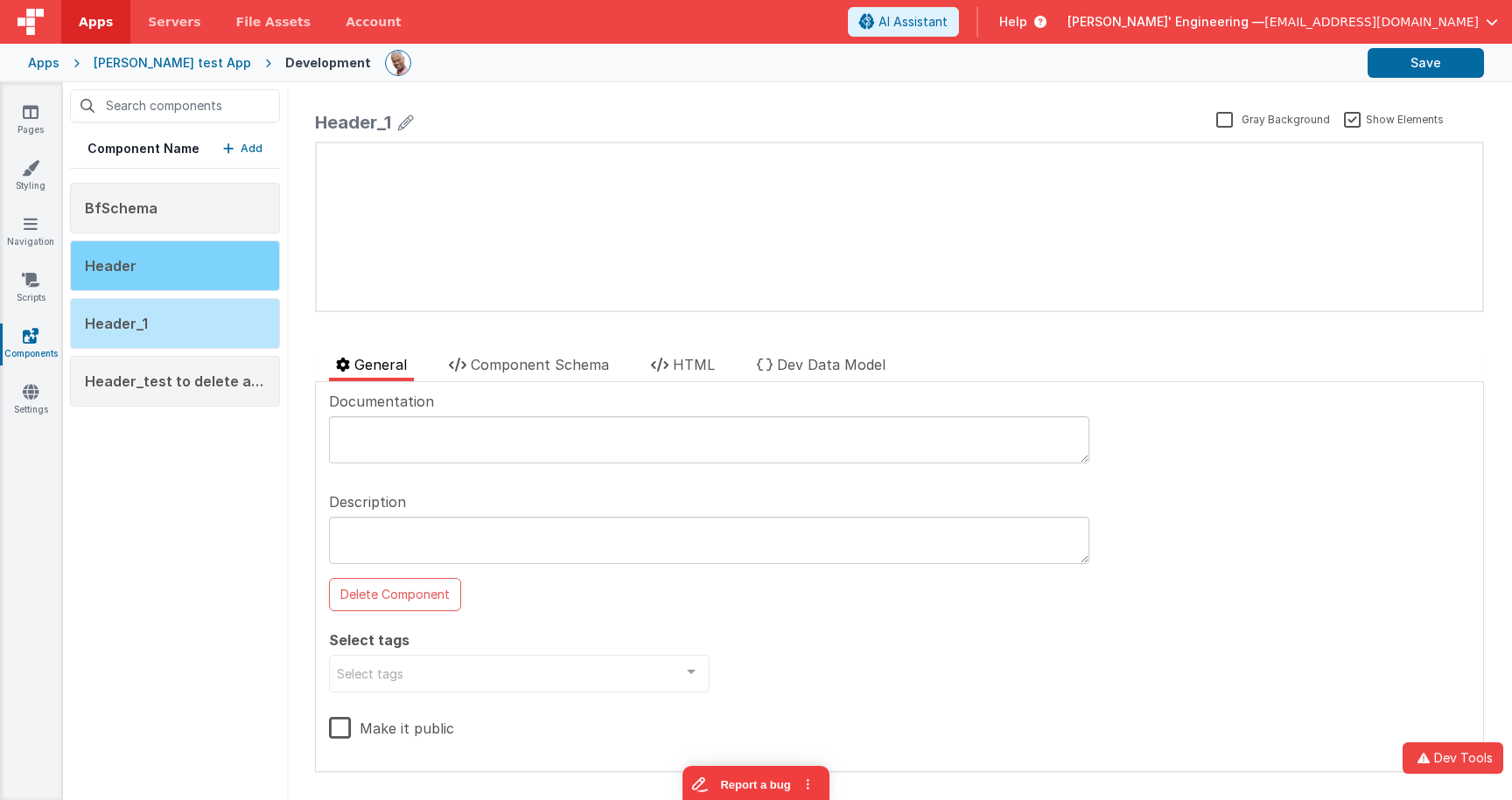
click at [203, 266] on div "Header" at bounding box center [175, 266] width 210 height 51
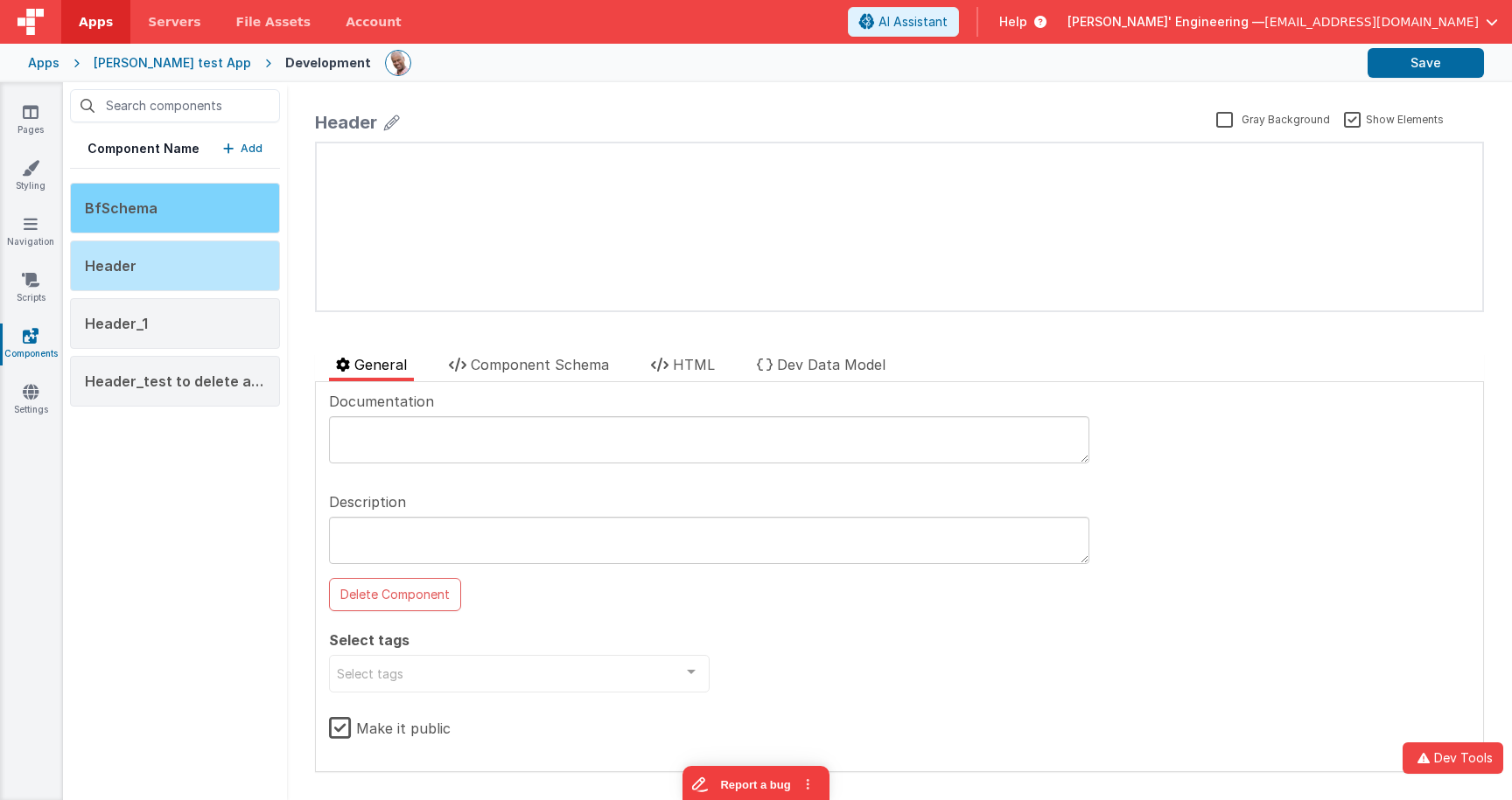
click at [224, 216] on div "BfSchema" at bounding box center [175, 209] width 210 height 51
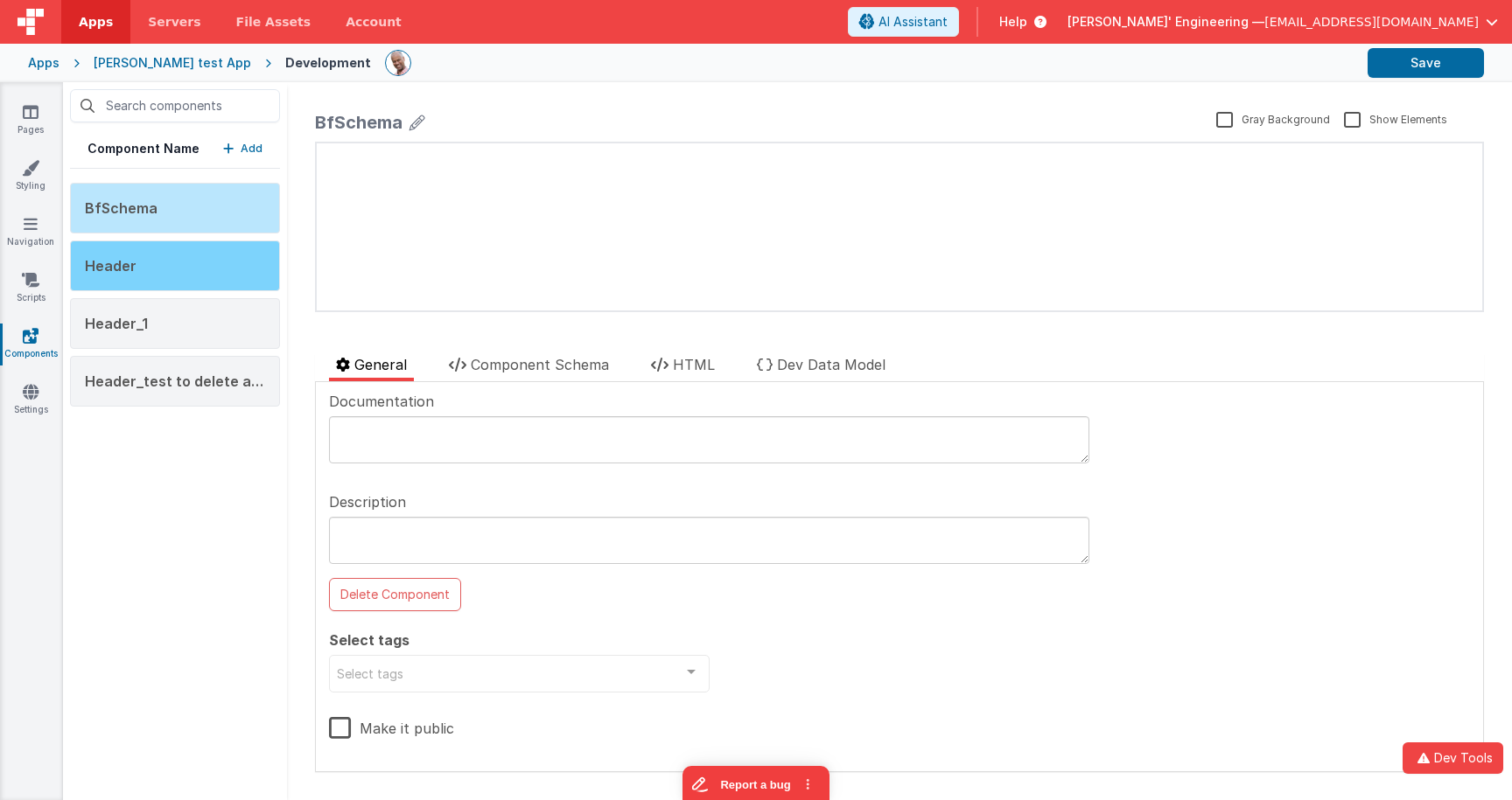
click at [226, 245] on div "Header" at bounding box center [175, 266] width 210 height 51
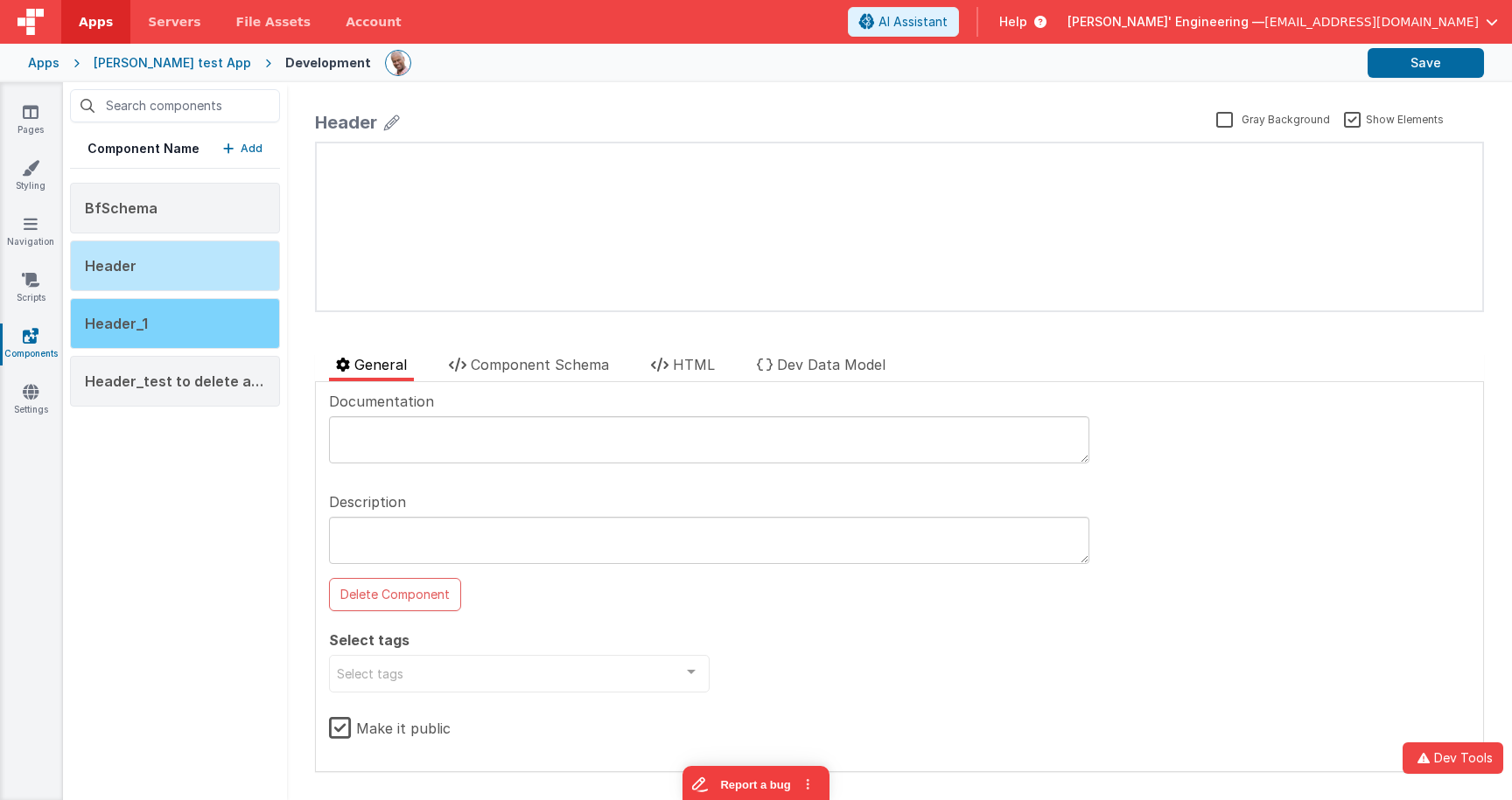
click at [223, 300] on div "Header_1" at bounding box center [175, 323] width 210 height 51
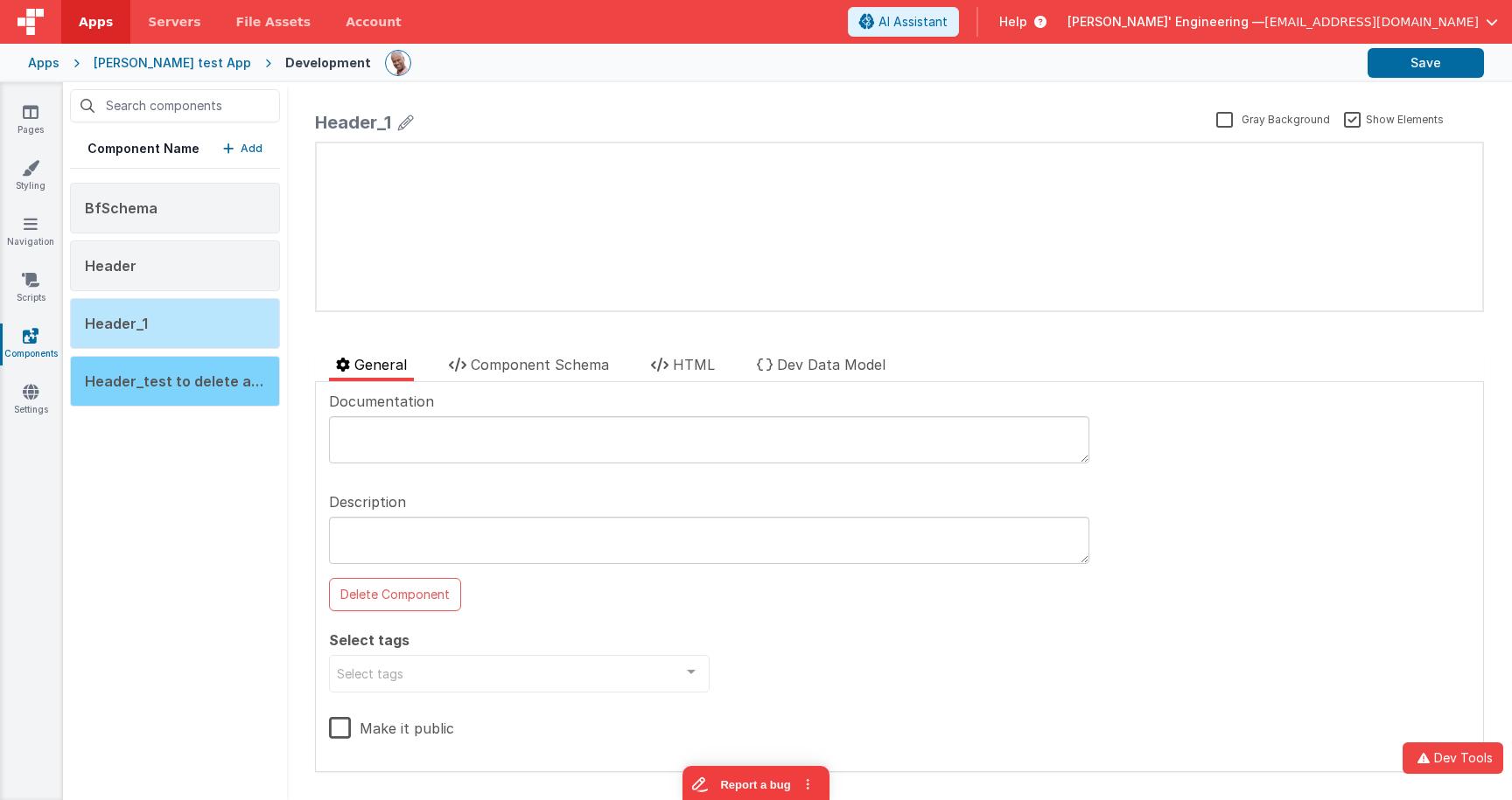
click at [222, 373] on span "Header_test to delete as unpublic" at bounding box center [203, 381] width 237 height 17
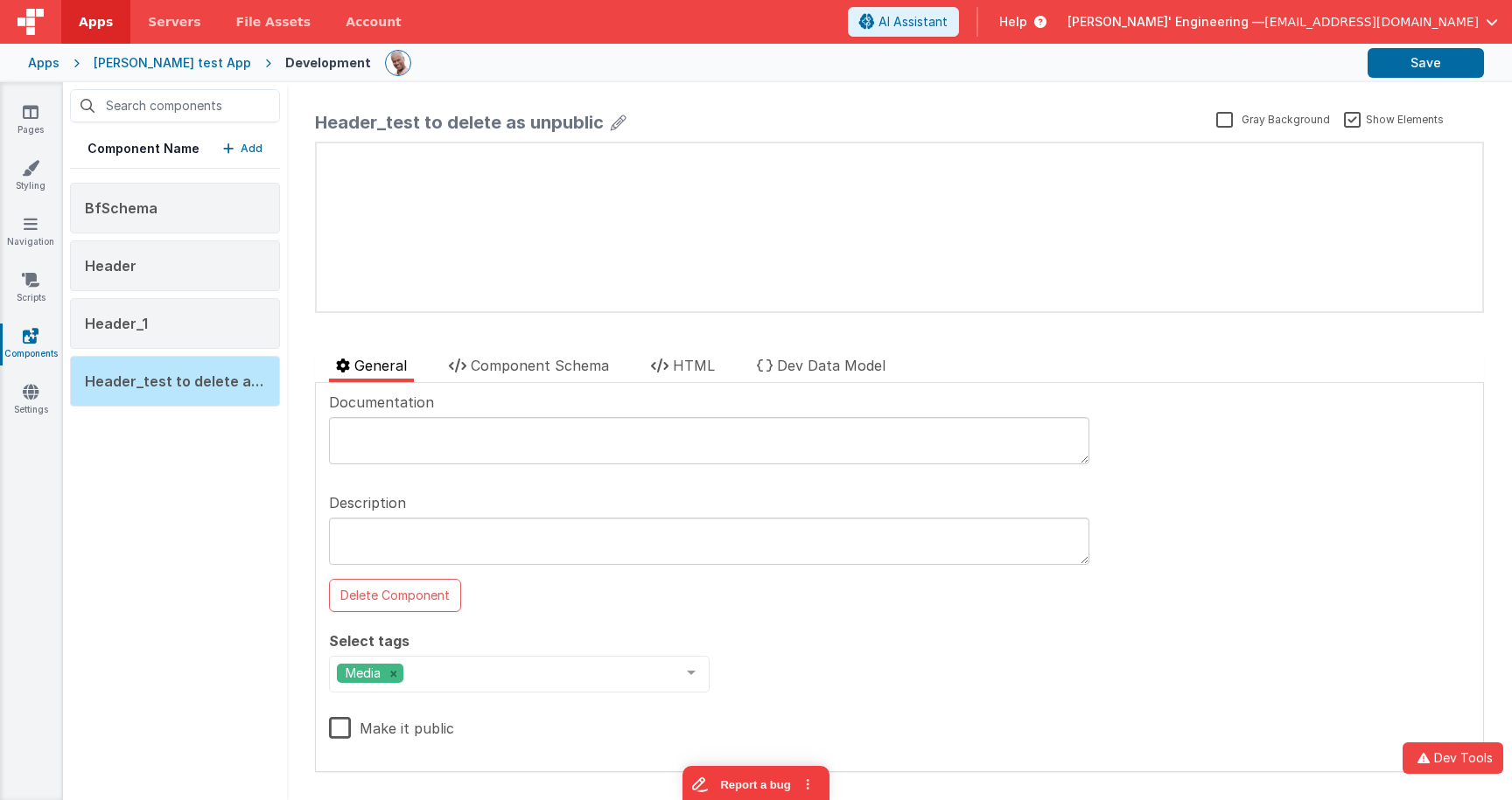
click at [263, 142] on div "Component Name Add" at bounding box center [175, 149] width 210 height 39
click at [254, 143] on p "Add" at bounding box center [252, 149] width 22 height 17
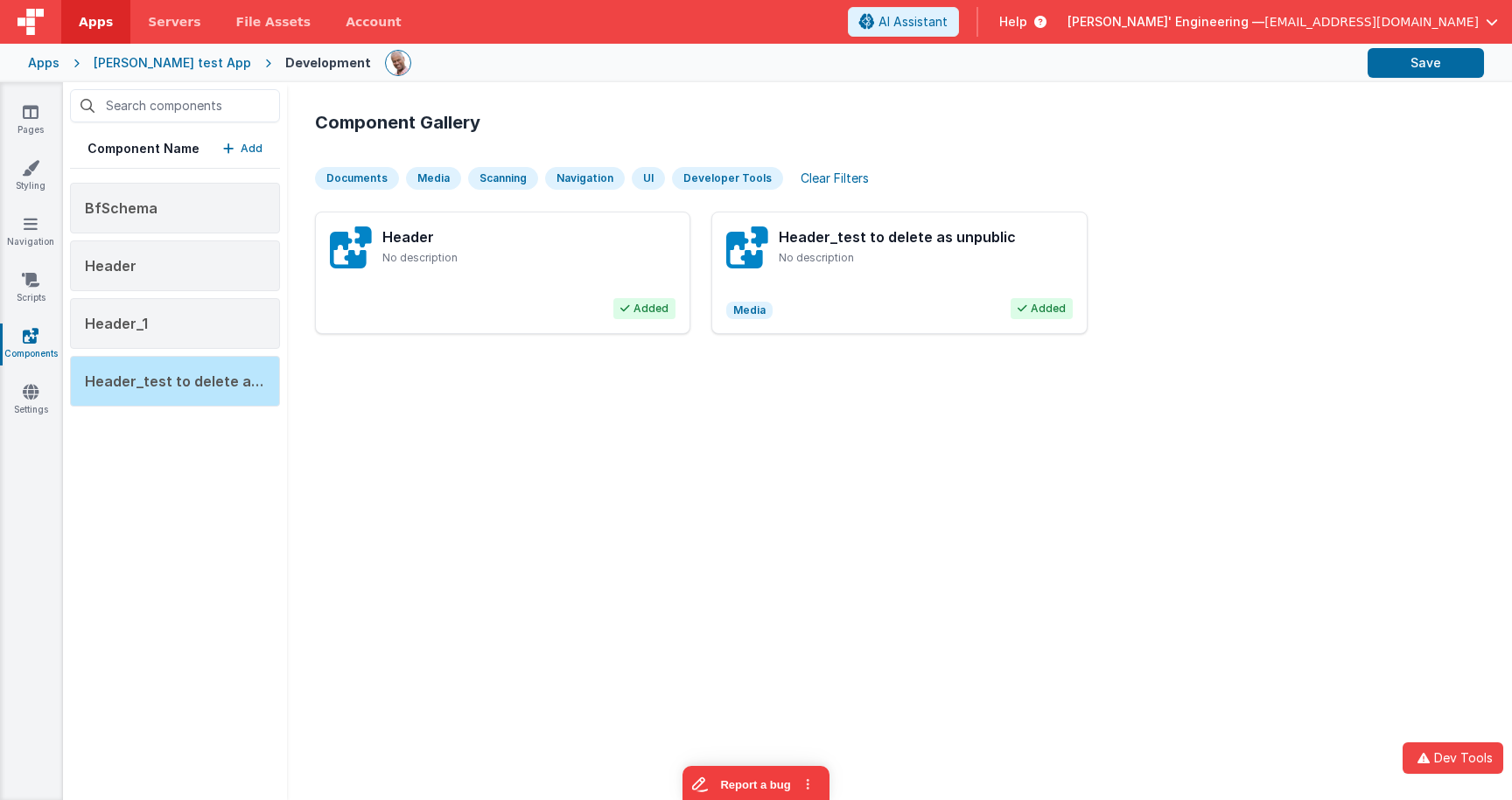
click at [1389, 341] on div "Header No description Added Header_test to delete as unpublic No description Me…" at bounding box center [900, 280] width 1169 height 137
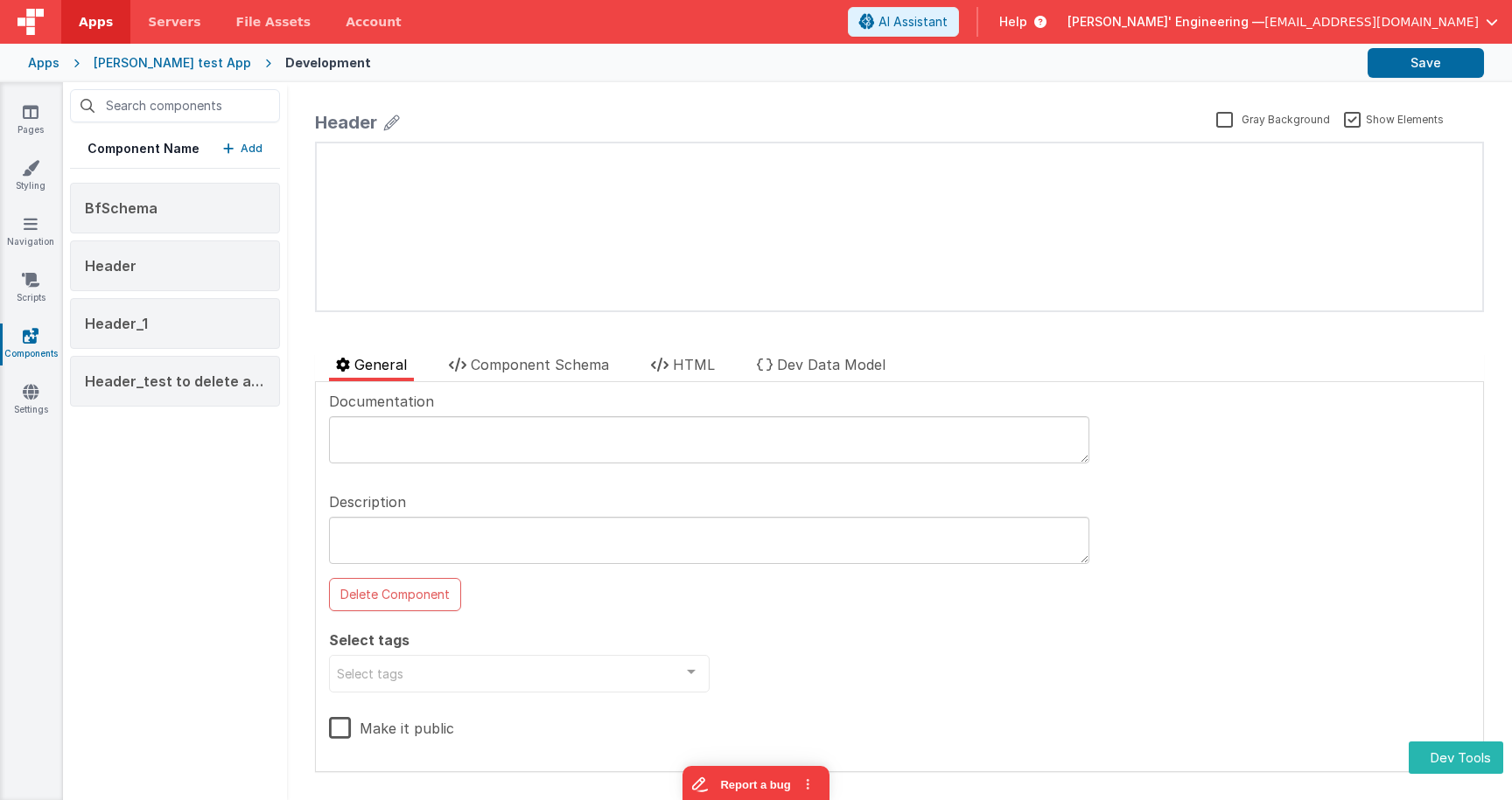
click at [252, 145] on p "Add" at bounding box center [252, 149] width 22 height 17
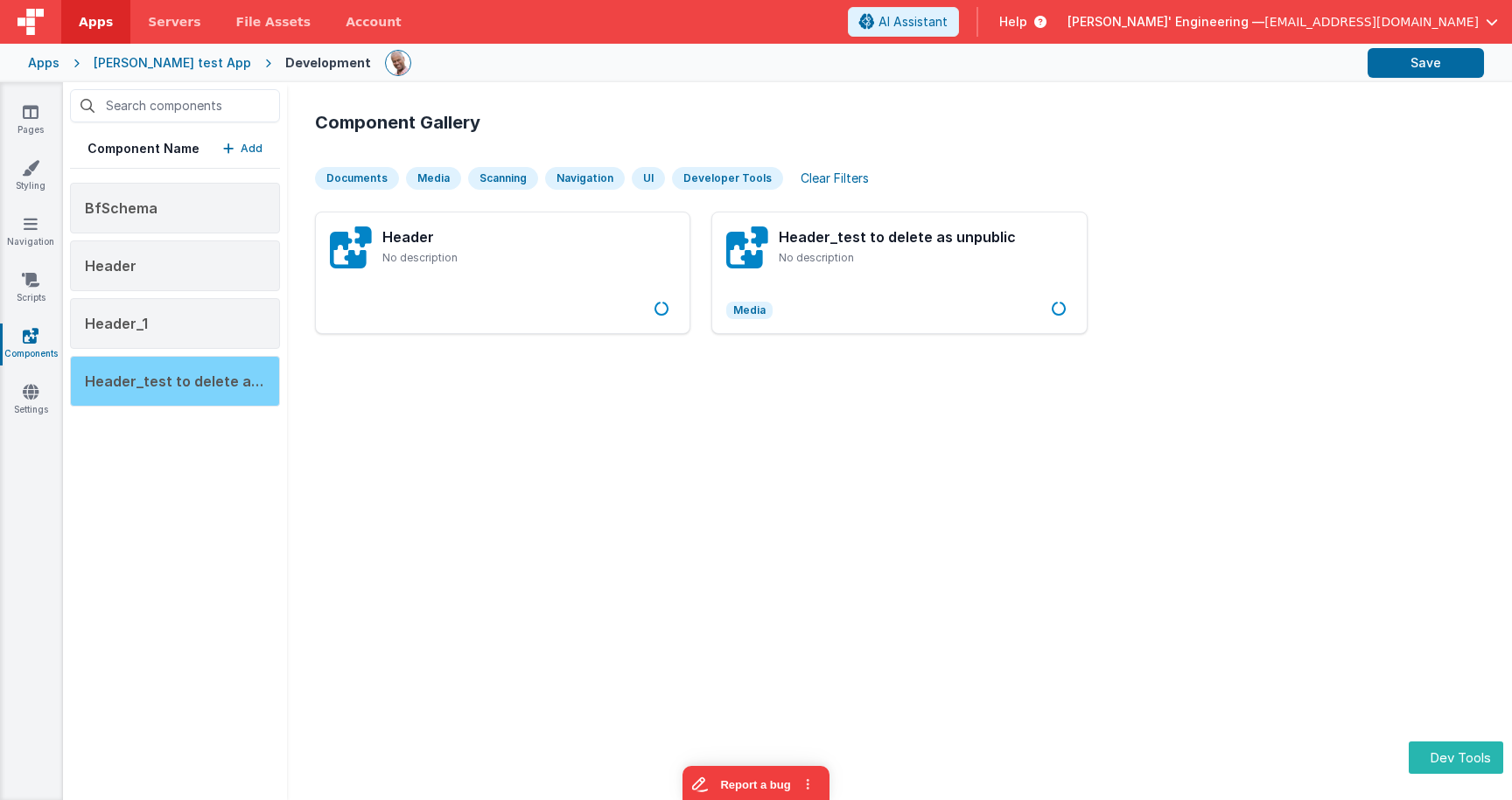
click at [234, 380] on span "Header_test to delete as unpublic" at bounding box center [203, 381] width 237 height 17
click at [240, 381] on span "Header_test to delete as unpublic" at bounding box center [203, 381] width 237 height 17
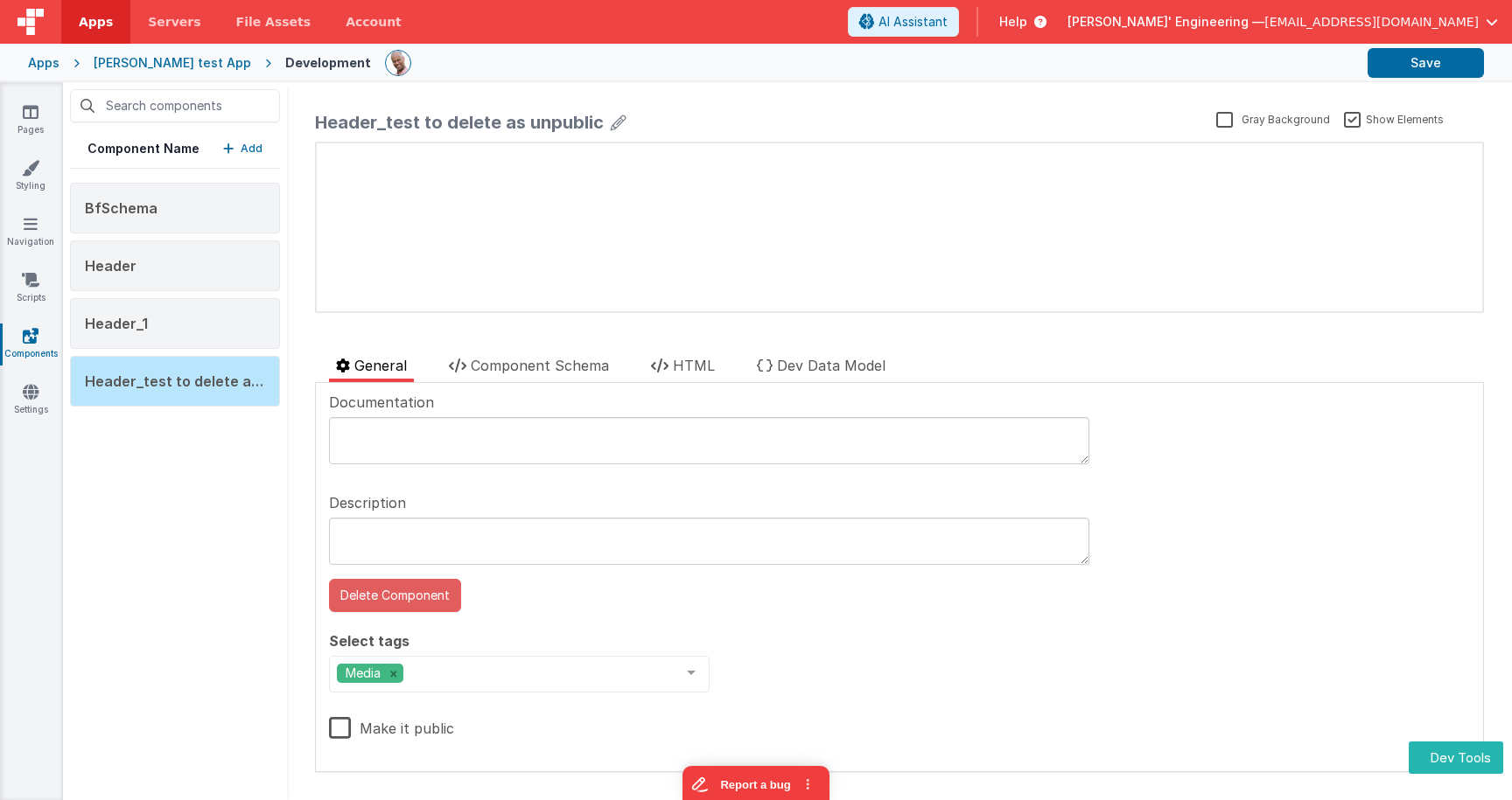
click at [418, 596] on button "Delete Component" at bounding box center [395, 596] width 132 height 33
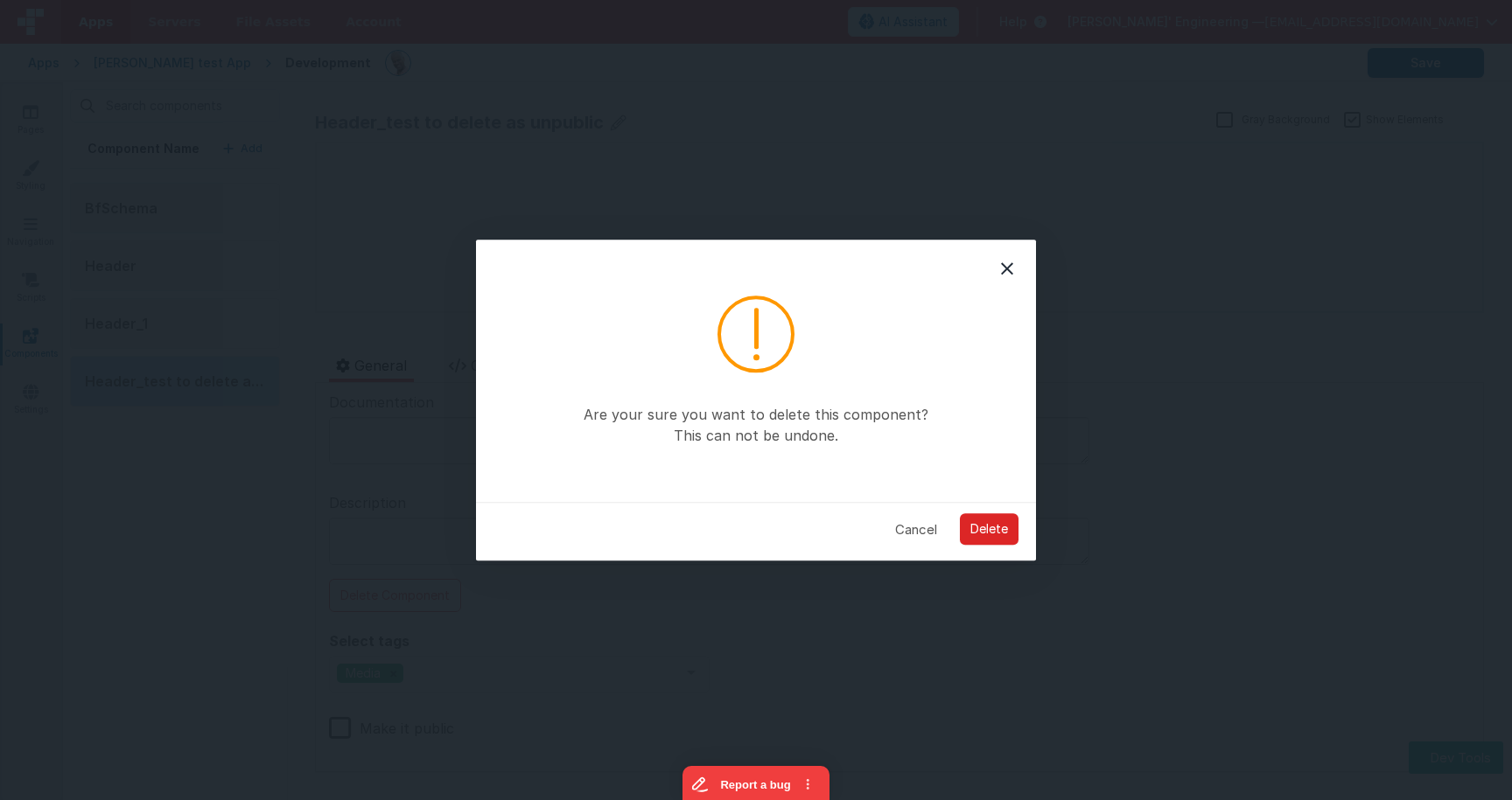
click at [999, 533] on button "Delete" at bounding box center [989, 530] width 58 height 32
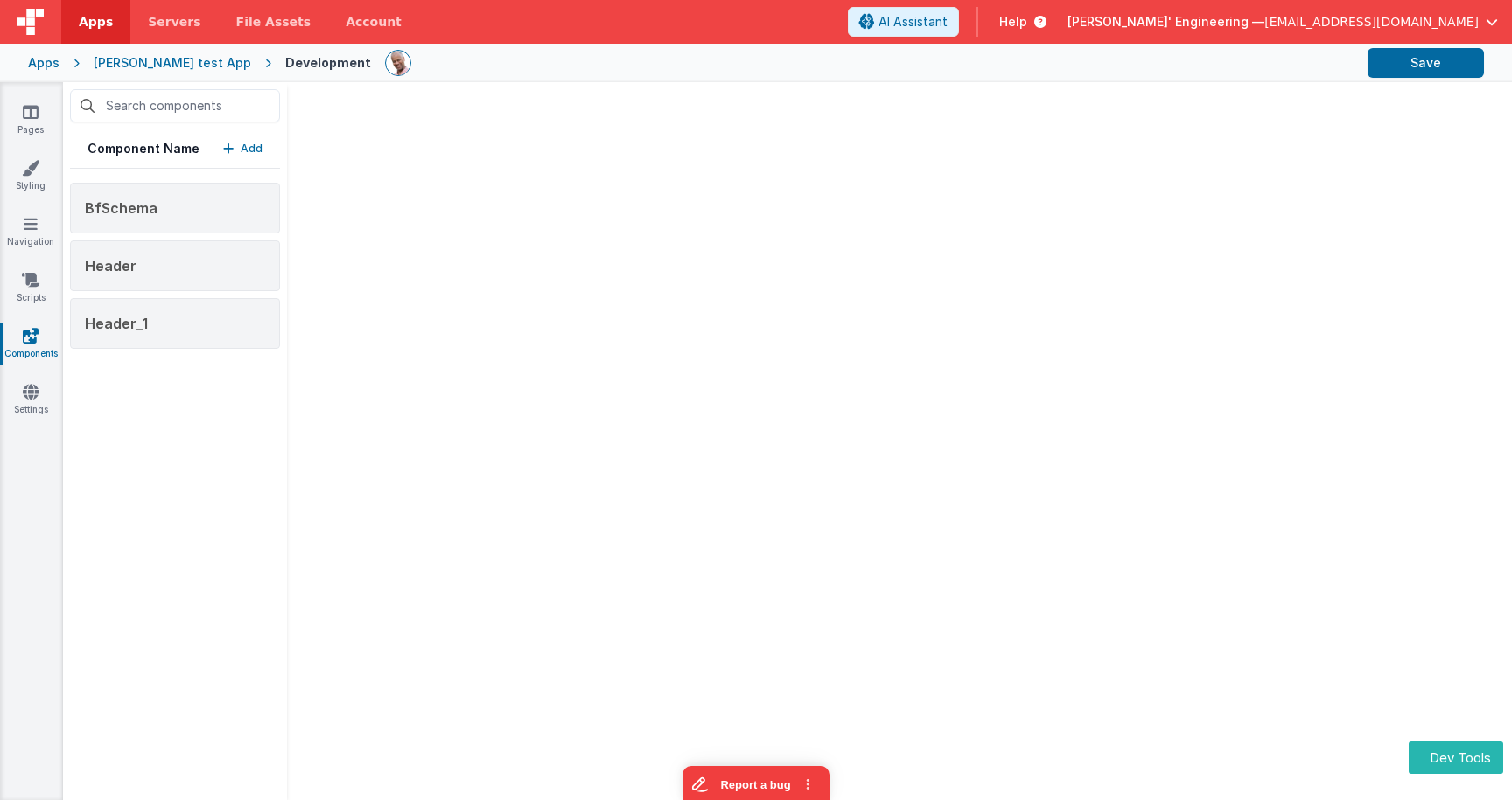
click at [239, 148] on button "Add" at bounding box center [242, 149] width 39 height 17
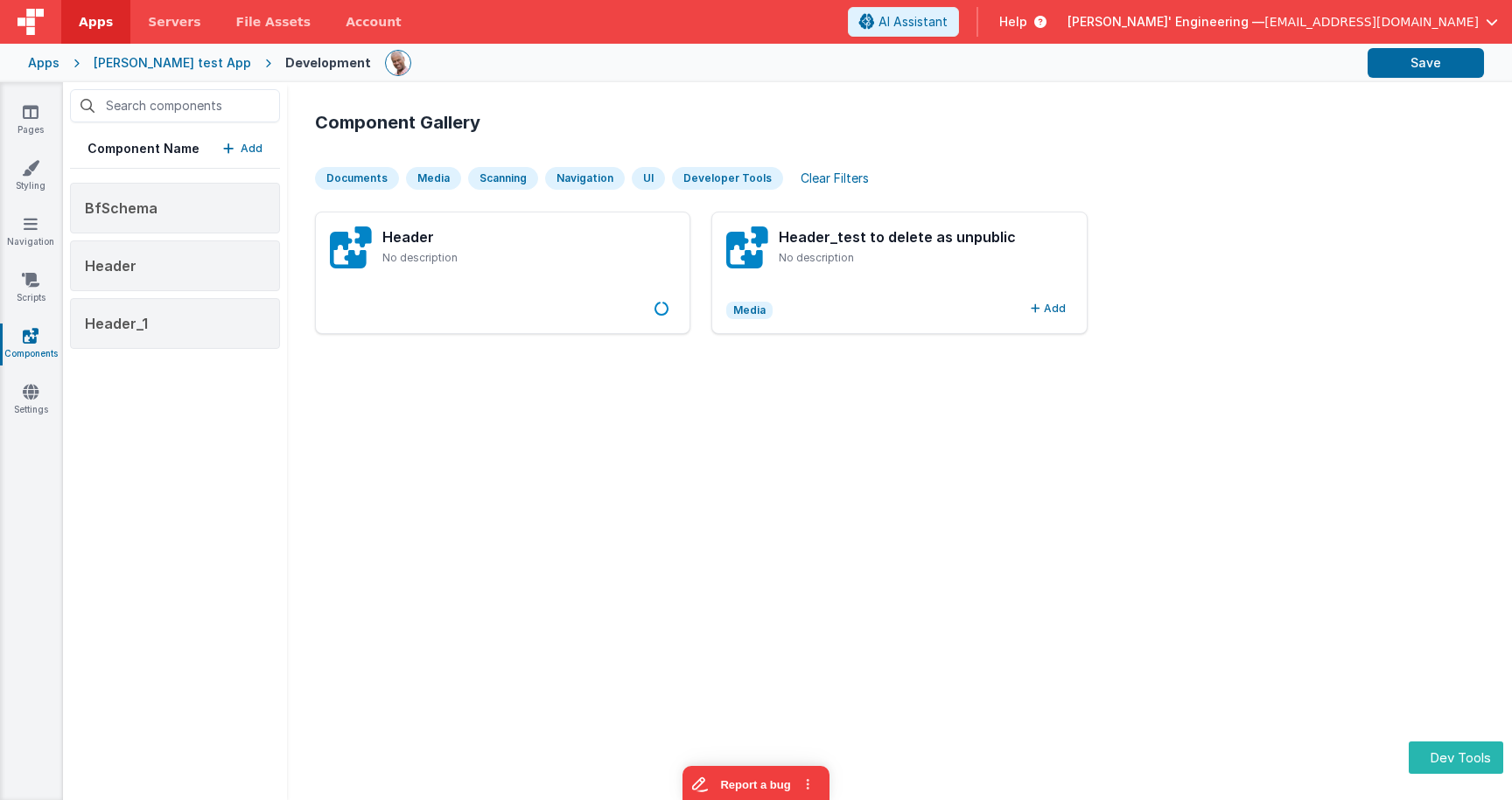
drag, startPoint x: 942, startPoint y: 247, endPoint x: 984, endPoint y: 263, distance: 44.9
click at [942, 247] on h3 "Header_test to delete as unpublic" at bounding box center [925, 237] width 293 height 21
click at [1050, 315] on button "Add" at bounding box center [1048, 308] width 49 height 21
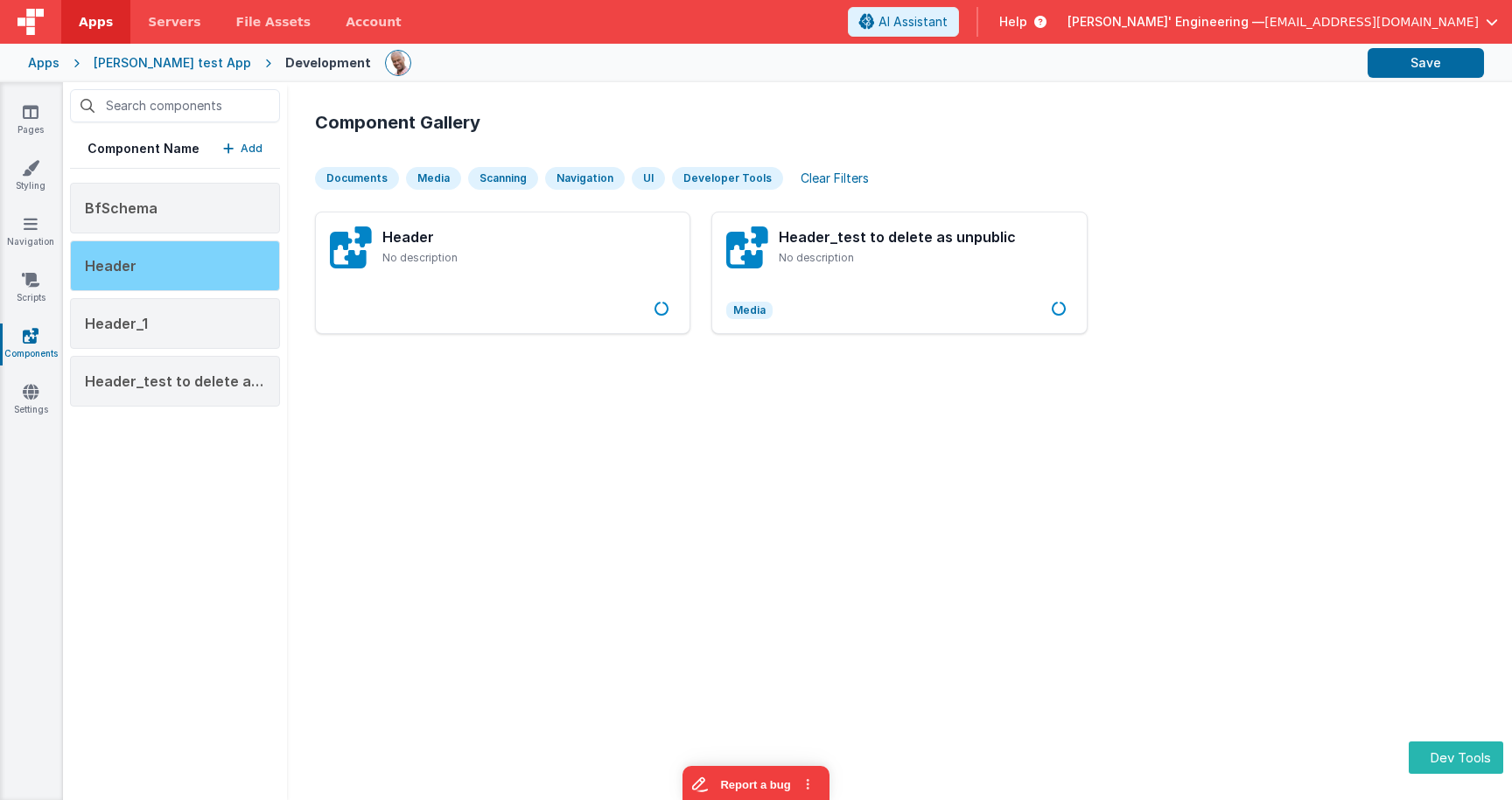
click at [133, 279] on div "Header" at bounding box center [175, 266] width 210 height 51
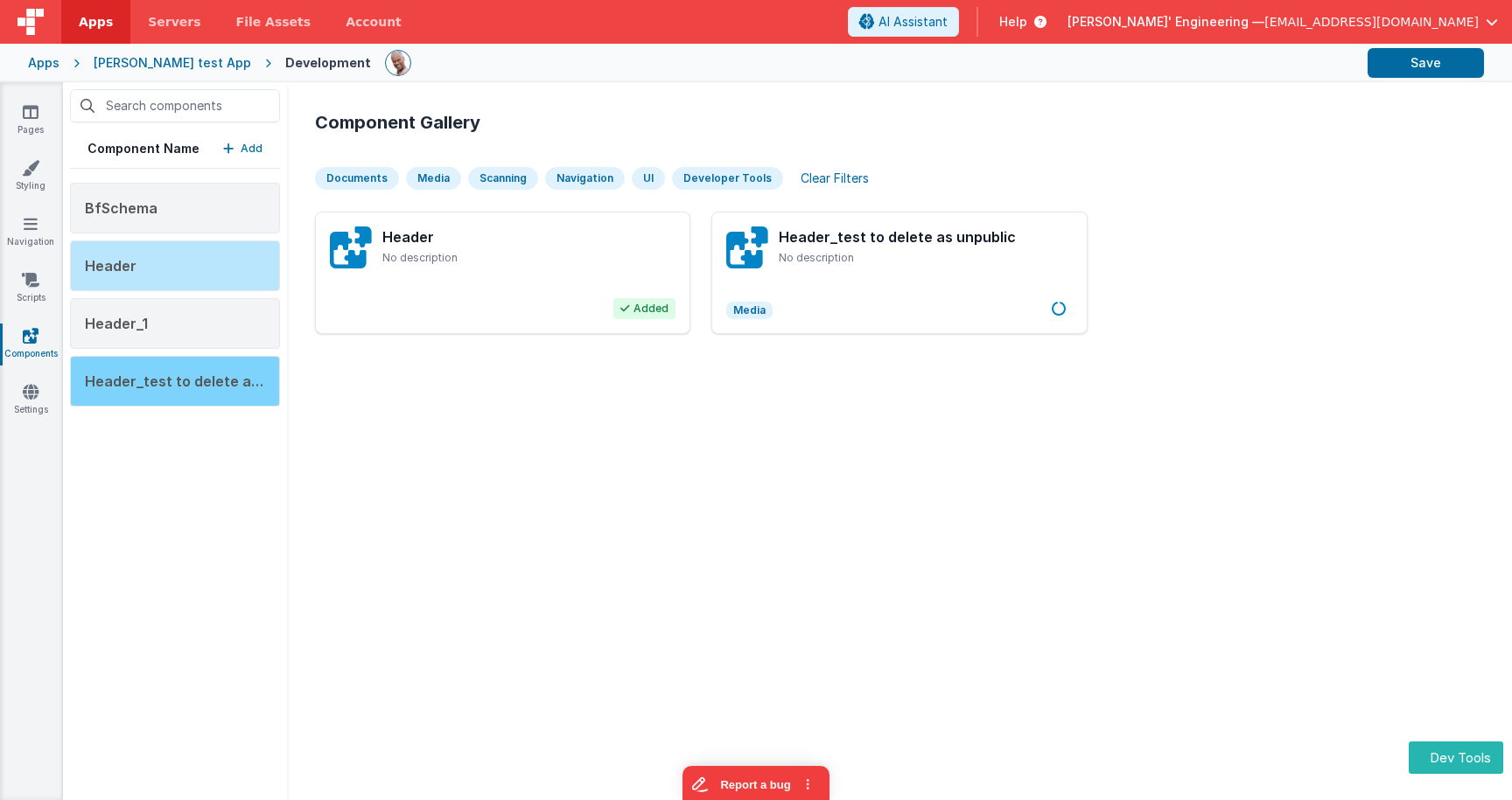
click at [159, 380] on span "Header_test to delete as unpublic" at bounding box center [203, 381] width 237 height 17
click at [231, 387] on span "Header_test to delete as unpublic" at bounding box center [203, 381] width 237 height 17
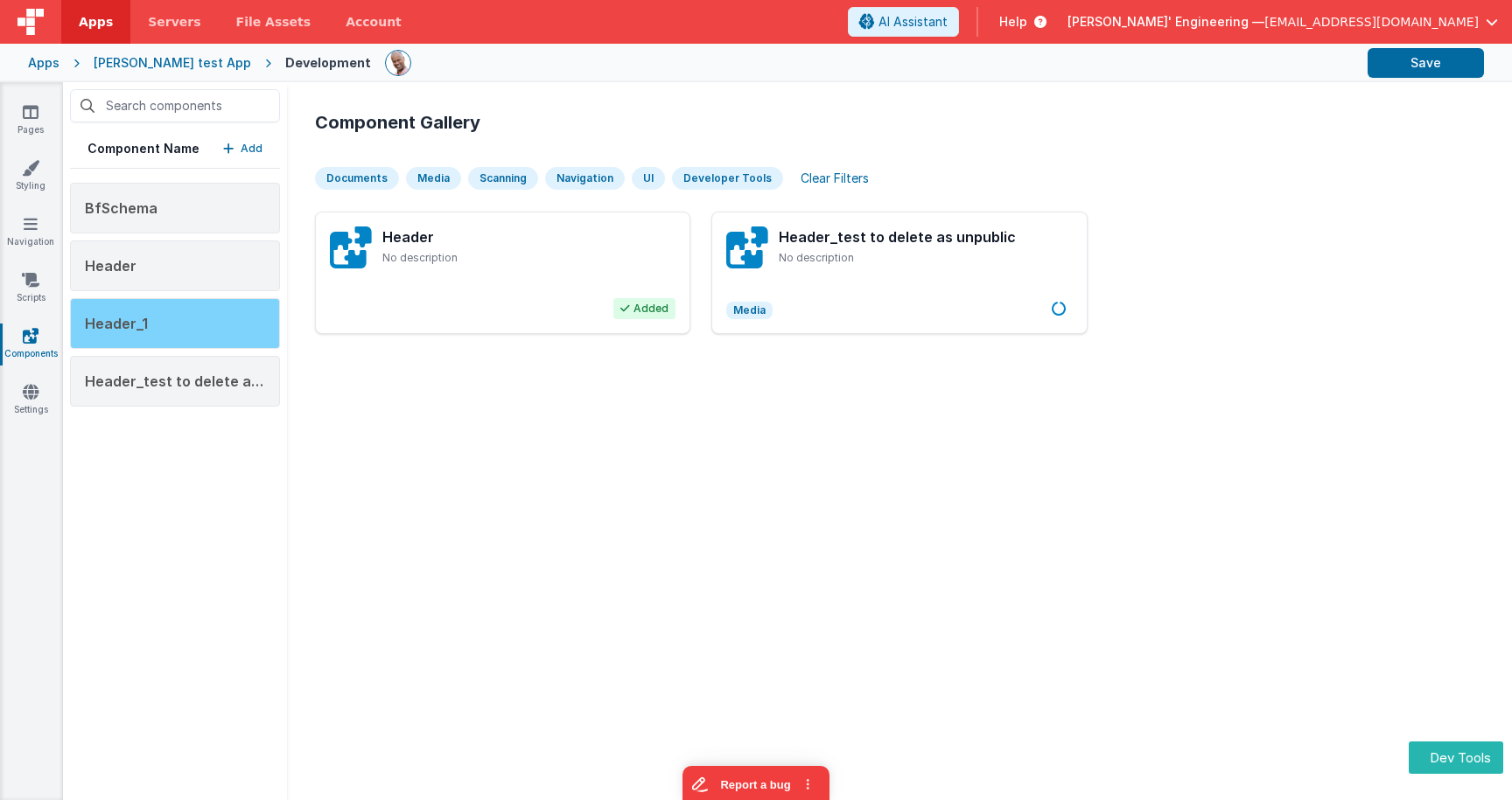
drag, startPoint x: 186, startPoint y: 318, endPoint x: 193, endPoint y: 324, distance: 9.2
click at [186, 318] on div "Header_1" at bounding box center [175, 323] width 210 height 51
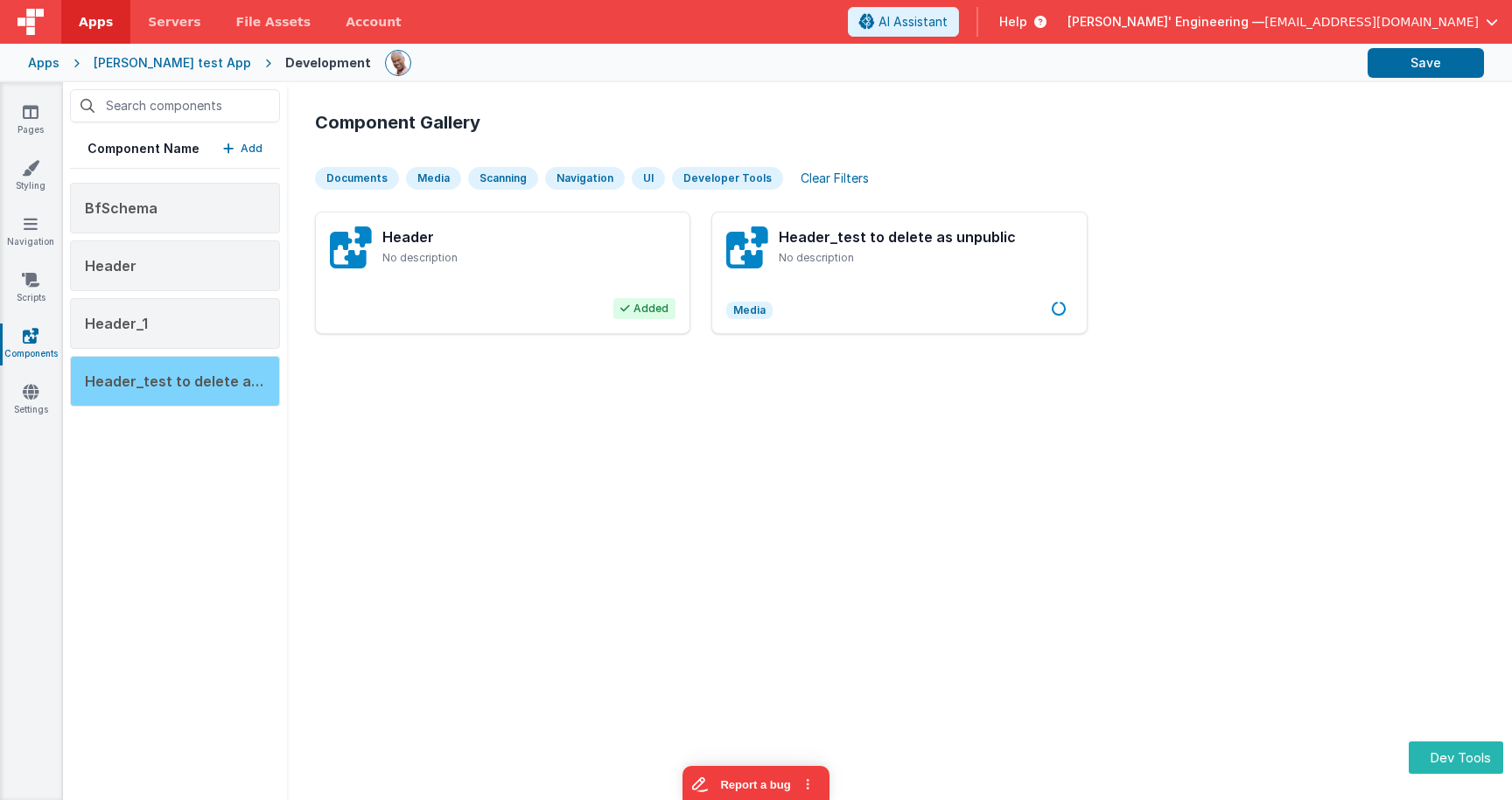
click at [193, 364] on div "Header_test to delete as unpublic" at bounding box center [175, 382] width 210 height 51
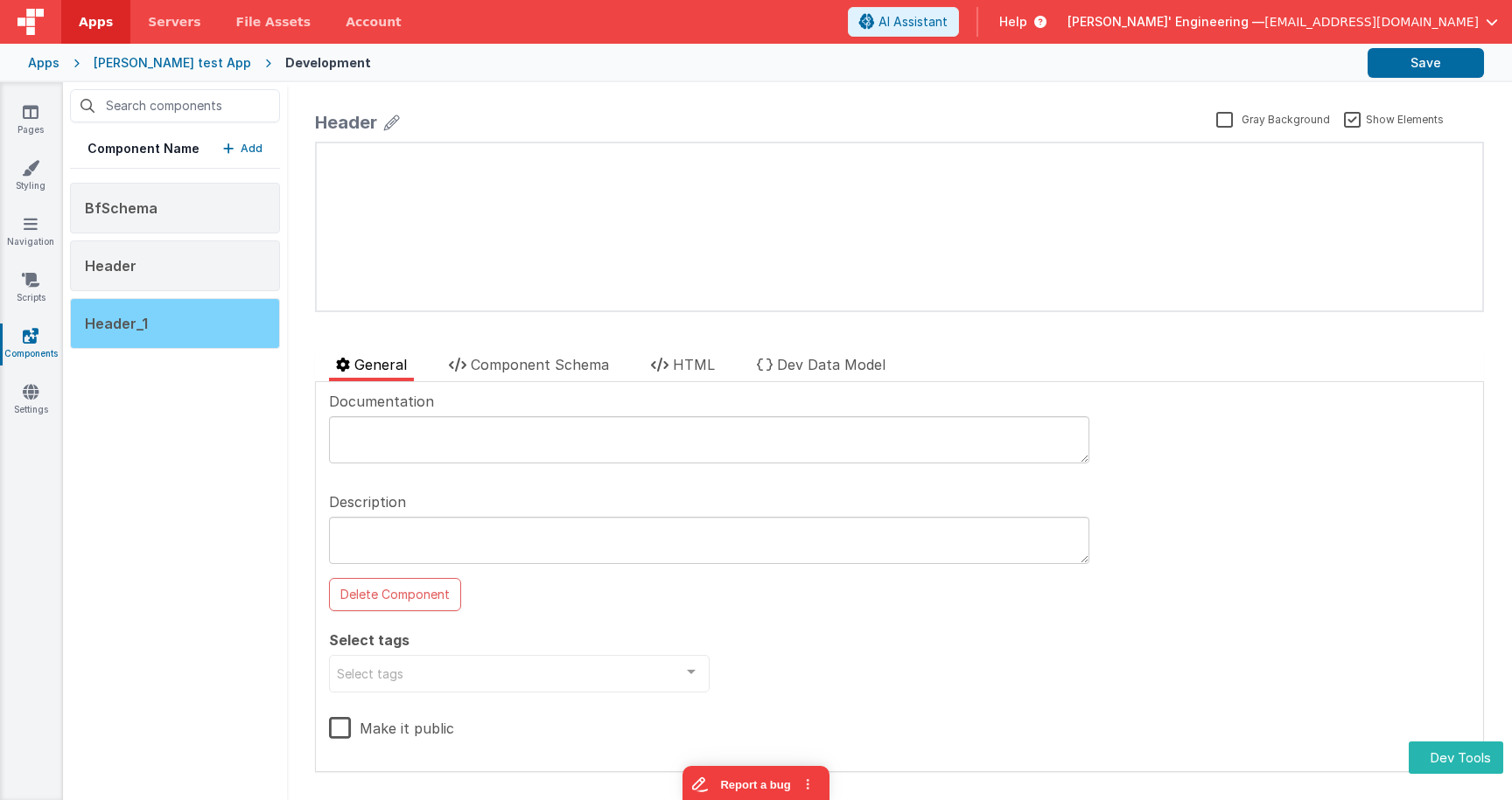
click at [260, 326] on div "Header_1" at bounding box center [175, 323] width 210 height 51
click at [241, 159] on div "Component Name Add" at bounding box center [175, 149] width 210 height 39
click at [245, 146] on p "Add" at bounding box center [252, 149] width 22 height 17
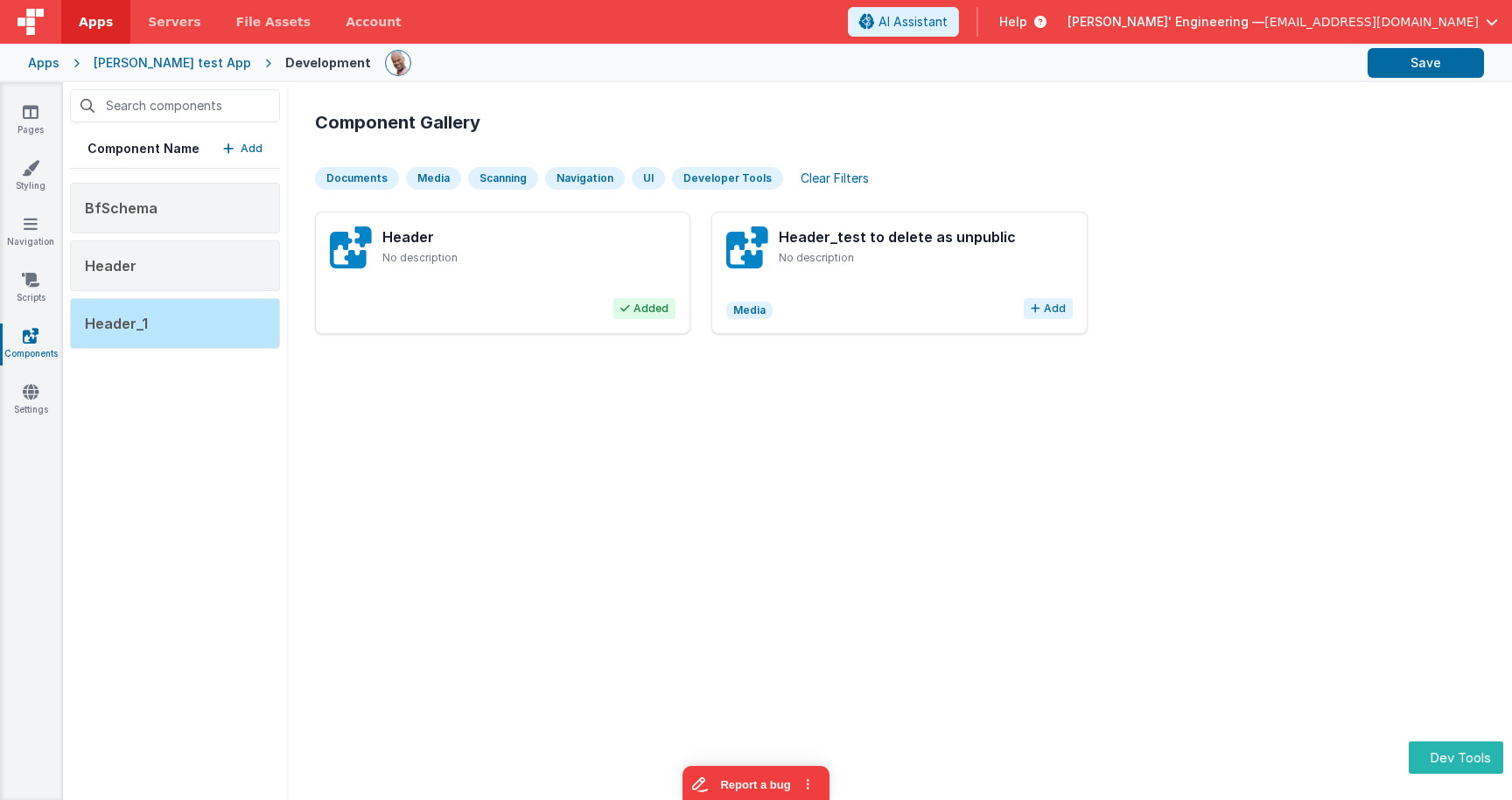
click at [1059, 315] on button "Add" at bounding box center [1048, 308] width 49 height 21
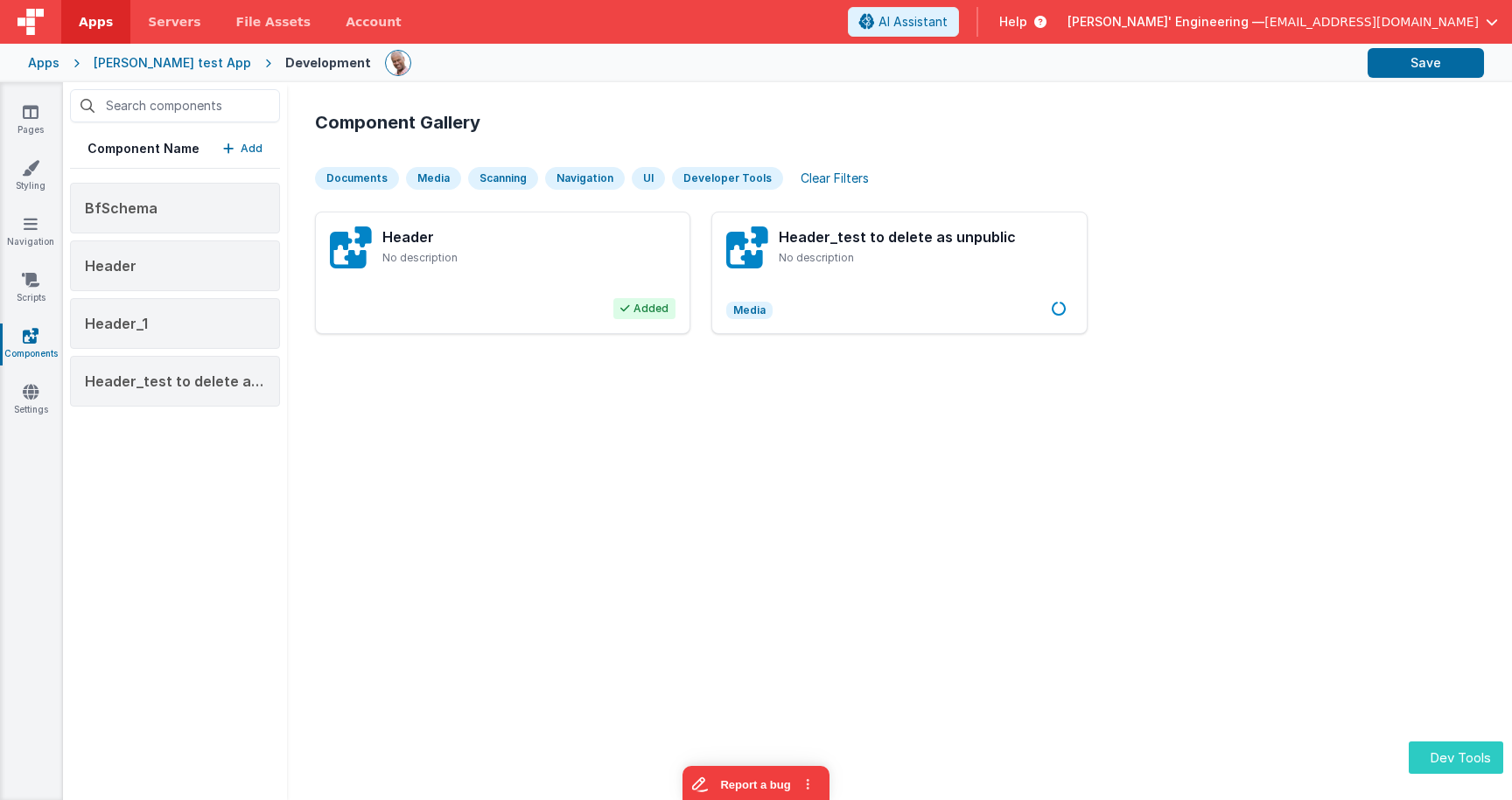
click at [1463, 756] on button "Dev Tools" at bounding box center [1456, 758] width 95 height 33
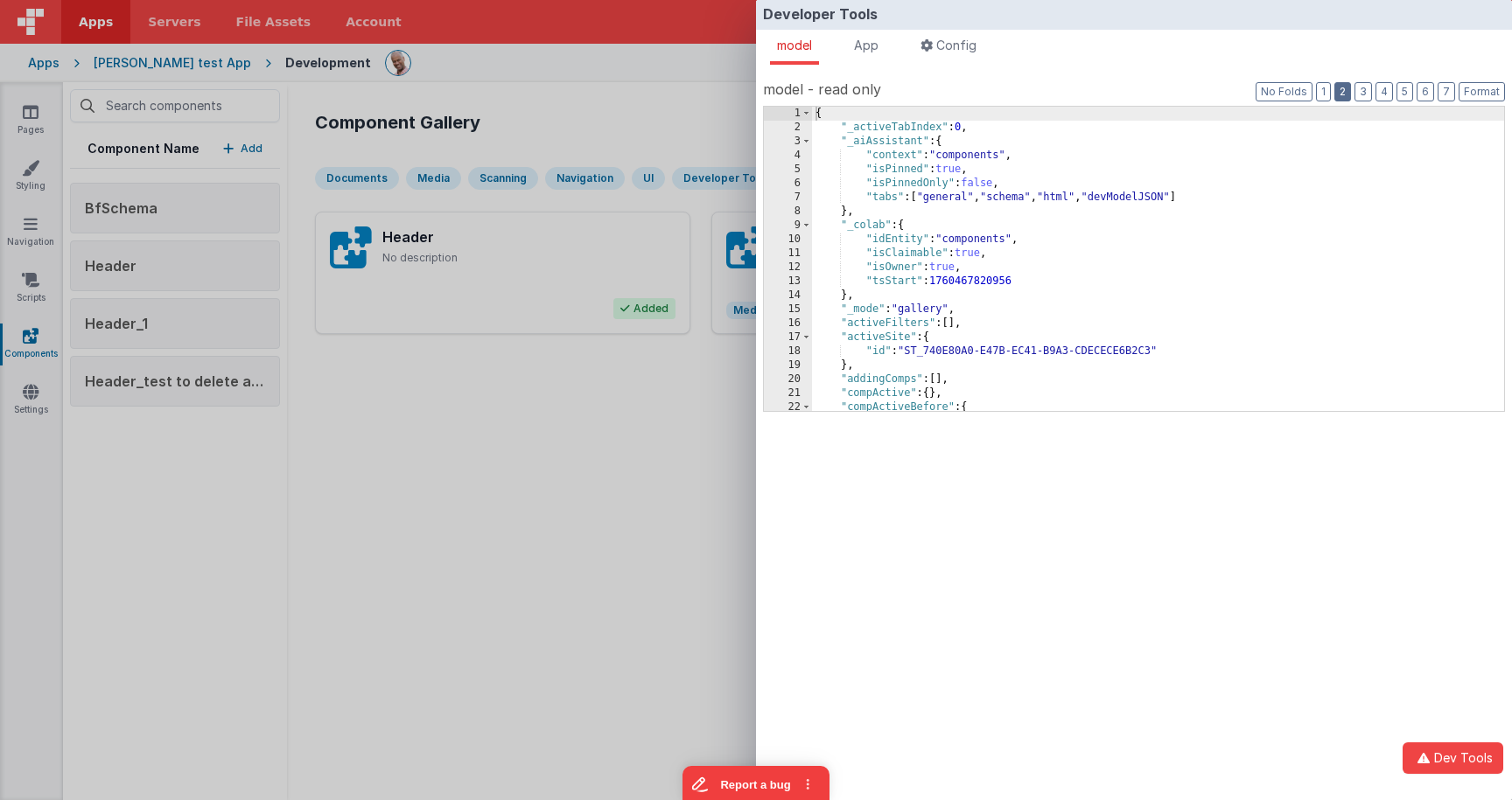
click at [1339, 90] on button "2" at bounding box center [1342, 91] width 16 height 19
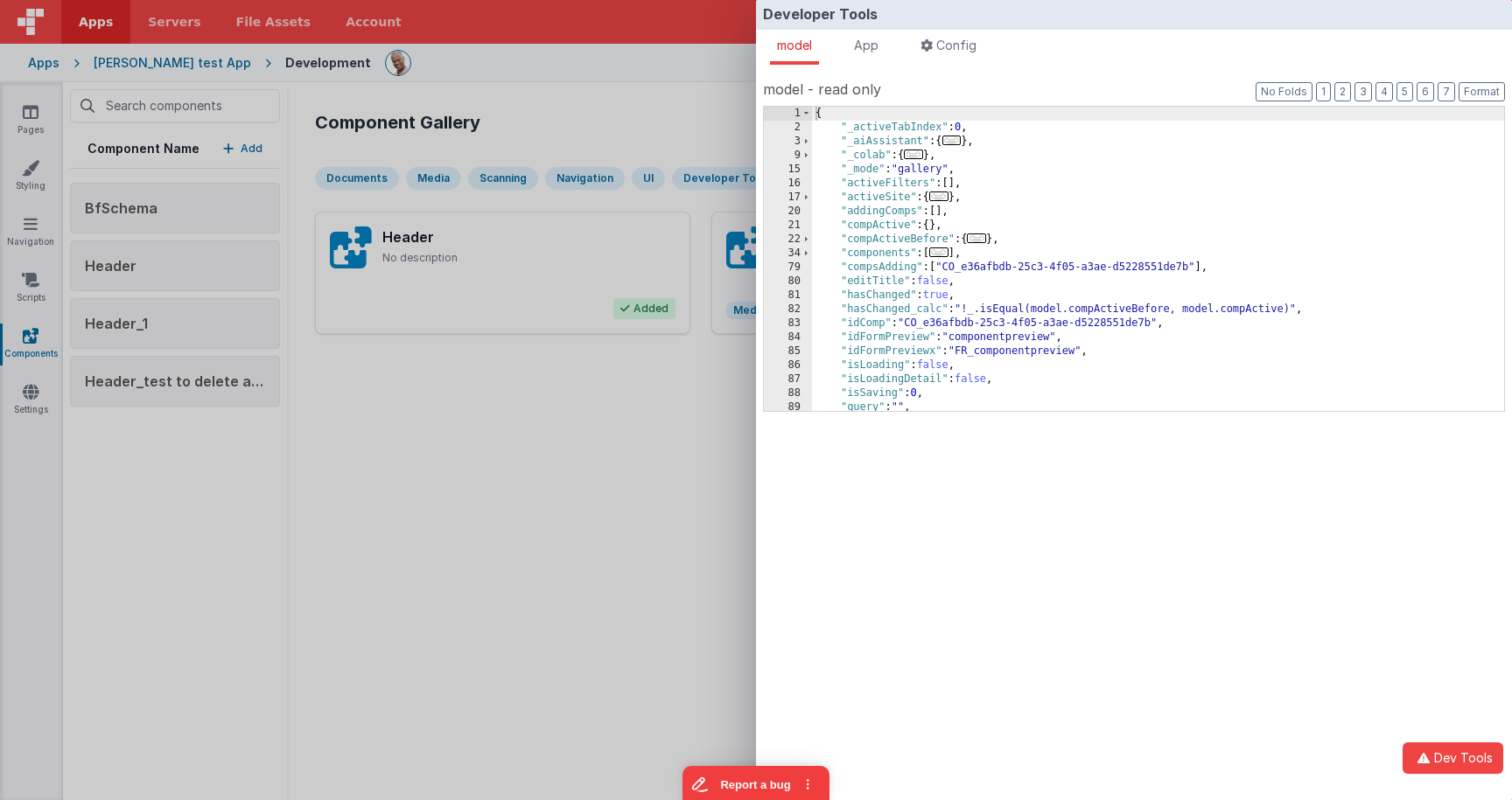
click at [949, 253] on span "..." at bounding box center [939, 252] width 19 height 10
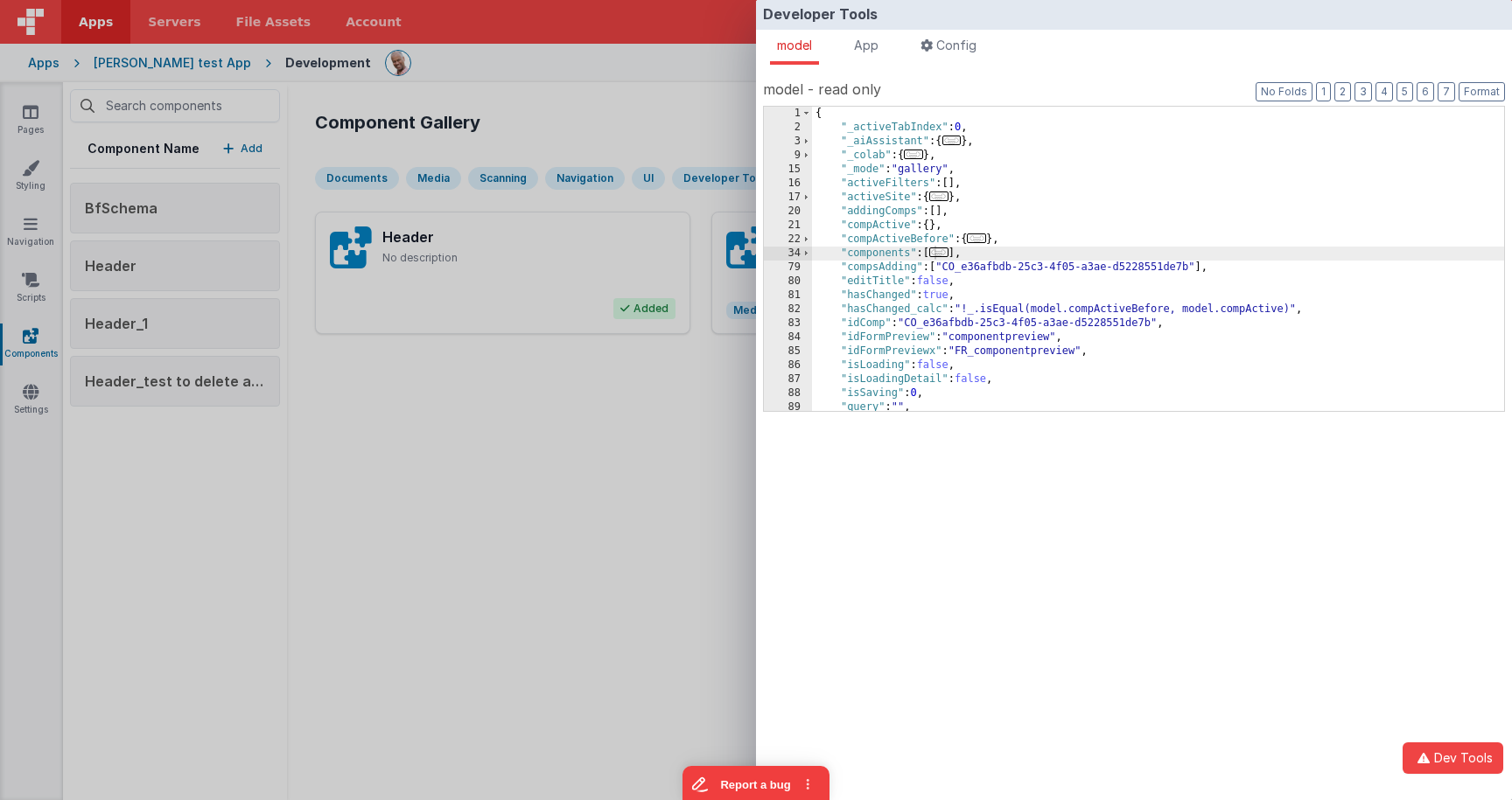
click at [944, 253] on span "..." at bounding box center [939, 252] width 19 height 10
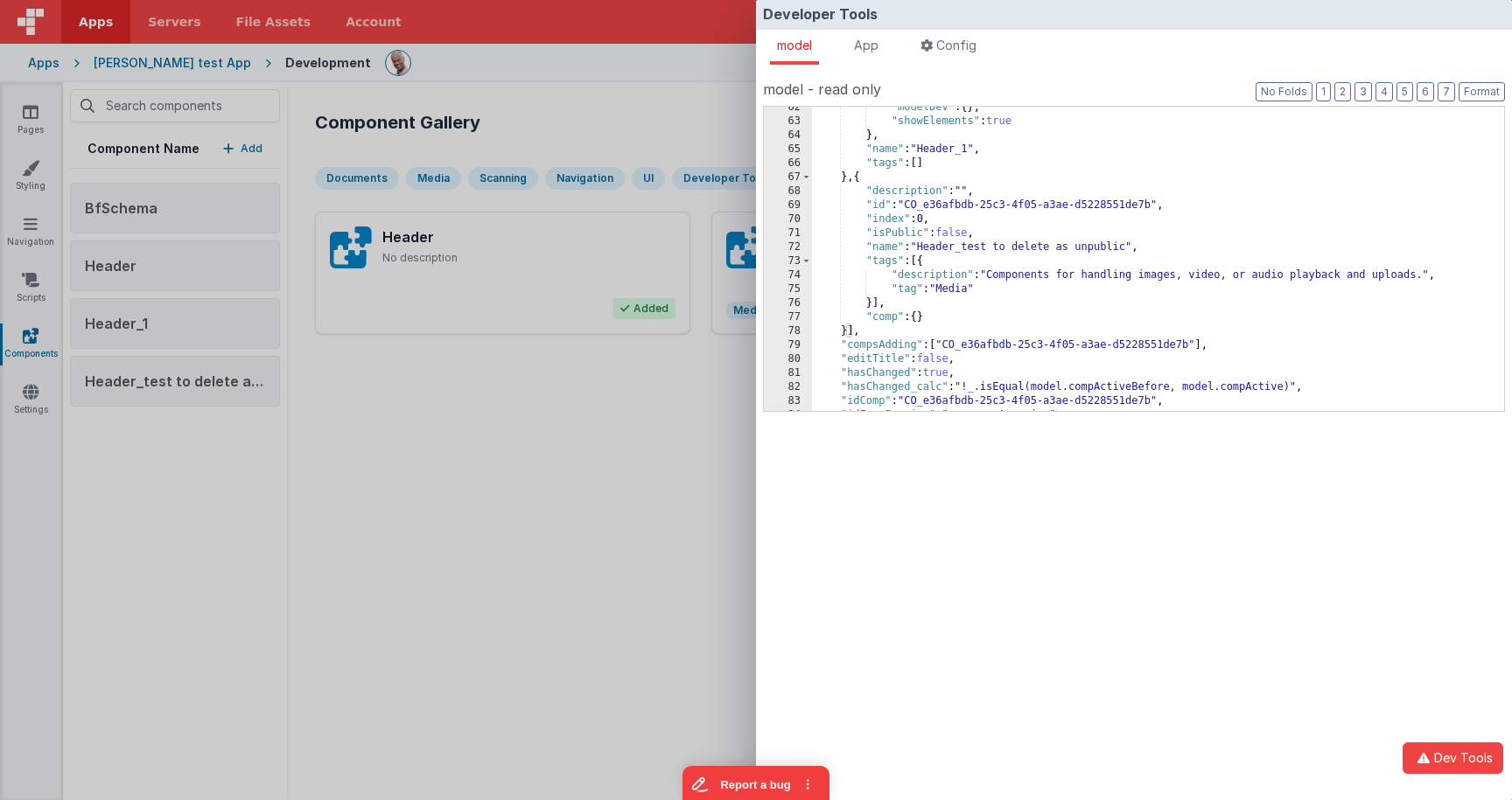
scroll to position [567, 0]
drag, startPoint x: 869, startPoint y: 319, endPoint x: 962, endPoint y: 318, distance: 93.0
click at [962, 318] on div ""modelDev" : { } , "showElements" : true } , "name" : "Header_1" , "tags" : [ ]…" at bounding box center [1157, 264] width 692 height 333
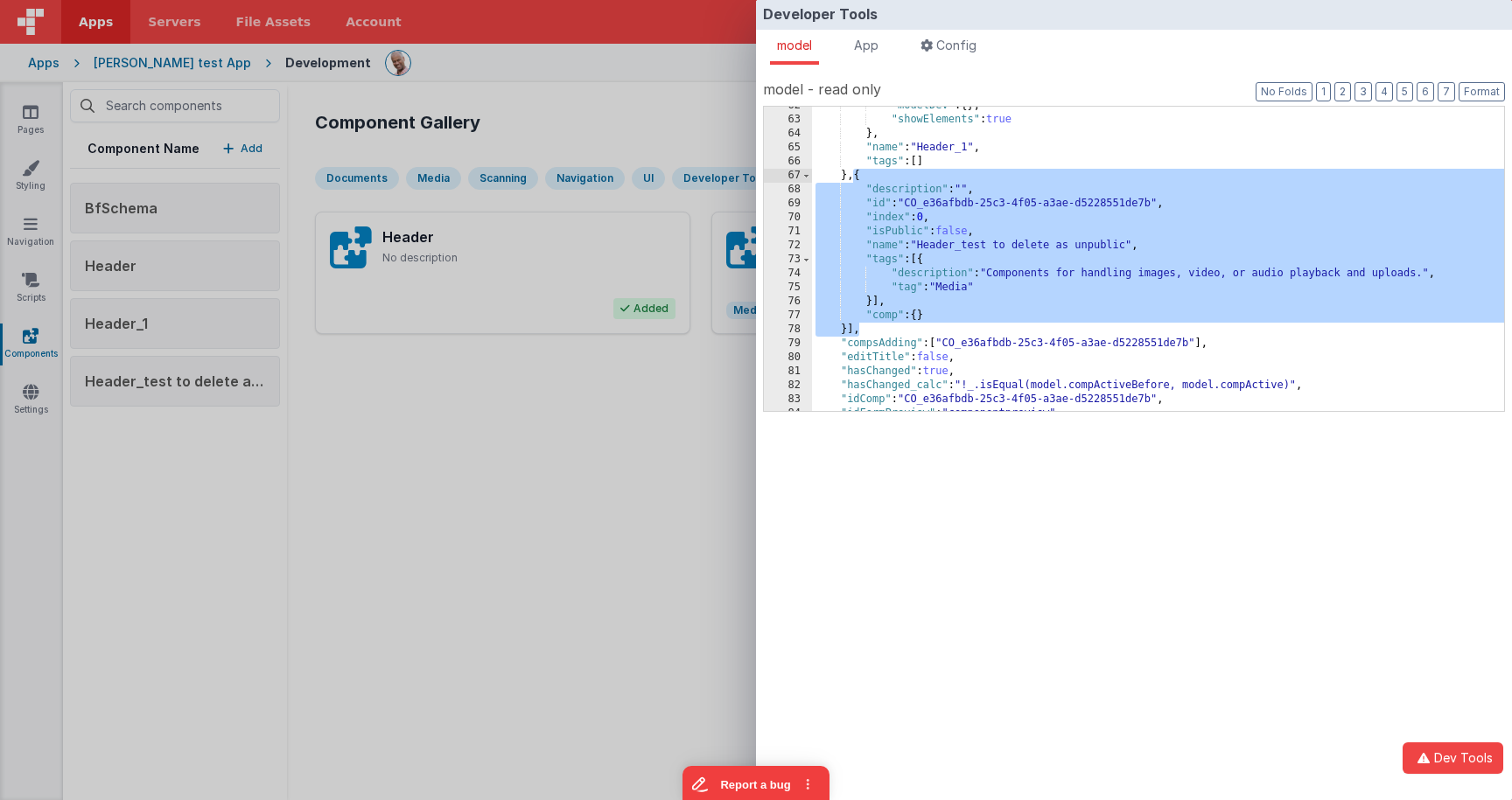
drag, startPoint x: 923, startPoint y: 324, endPoint x: 853, endPoint y: 181, distance: 159.2
click at [853, 181] on div ""modelDev" : { } , "showElements" : true } , "name" : "Header_1" , "tags" : [ ]…" at bounding box center [1157, 264] width 692 height 333
click at [647, 381] on div "Developer Tools model App Params Log (1) Misc Windows Config model - read only …" at bounding box center [756, 400] width 1512 height 800
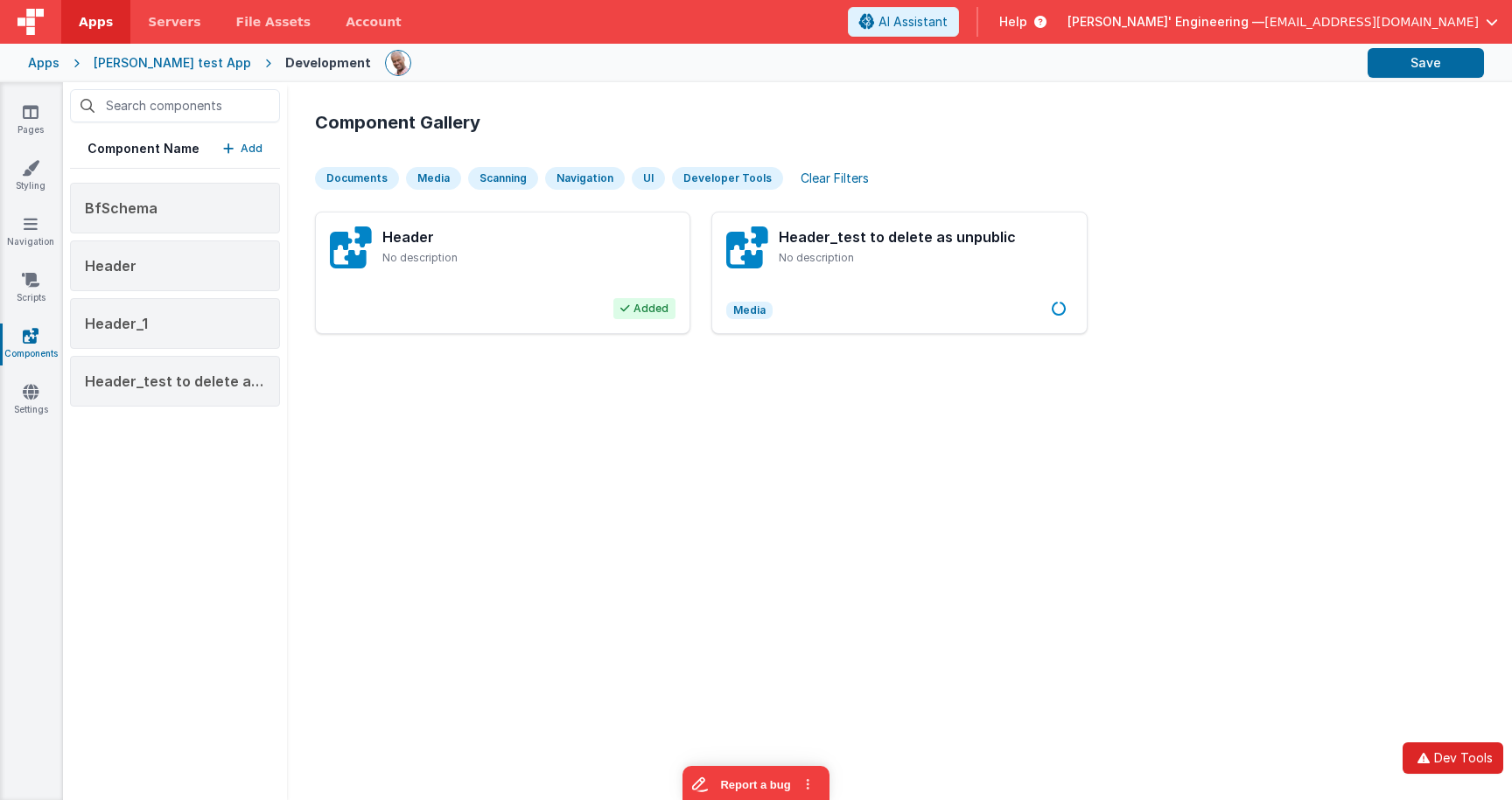
click at [1455, 757] on button "Dev Tools" at bounding box center [1453, 758] width 100 height 32
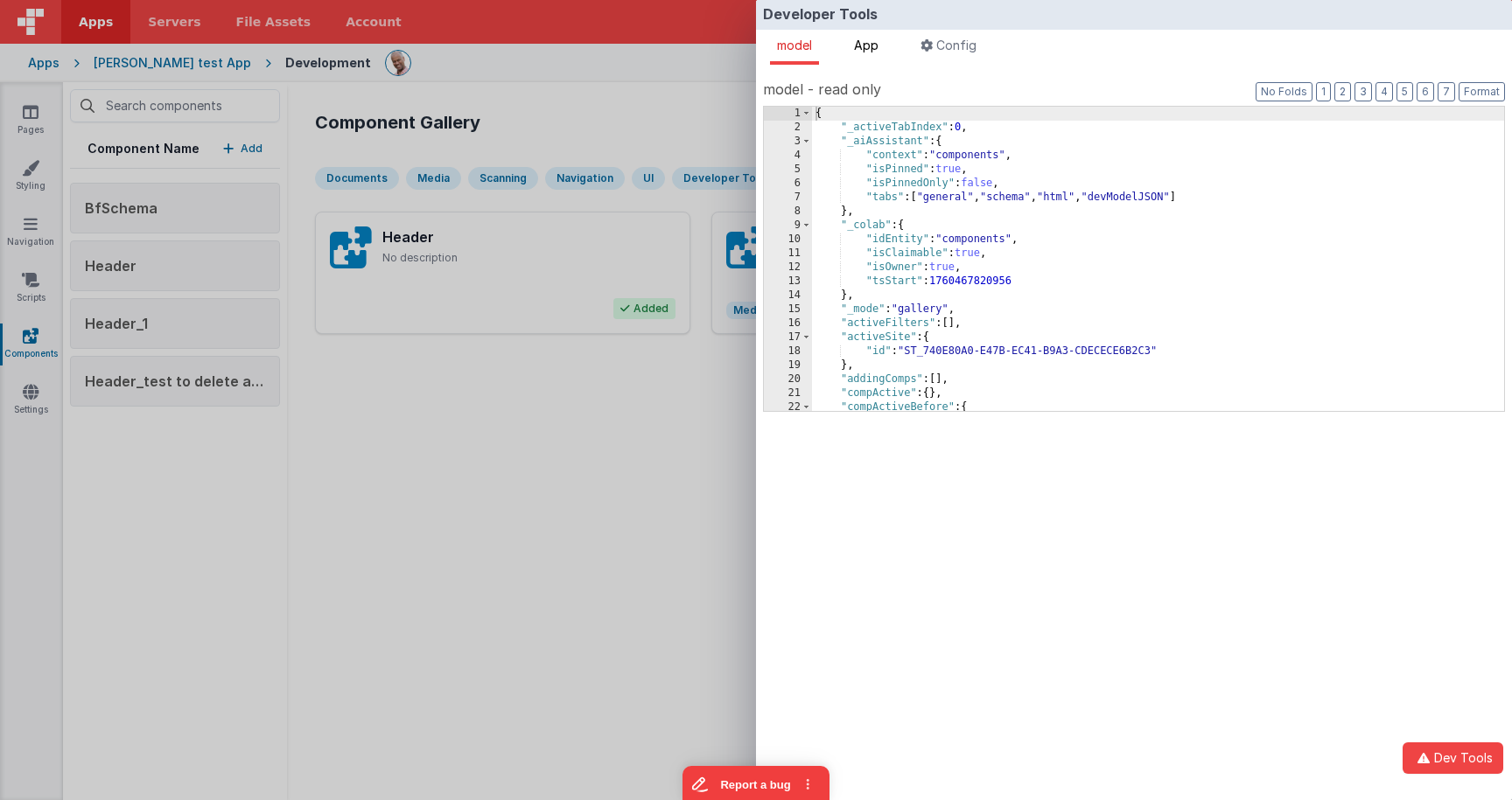
click at [879, 45] on span "App" at bounding box center [866, 45] width 25 height 15
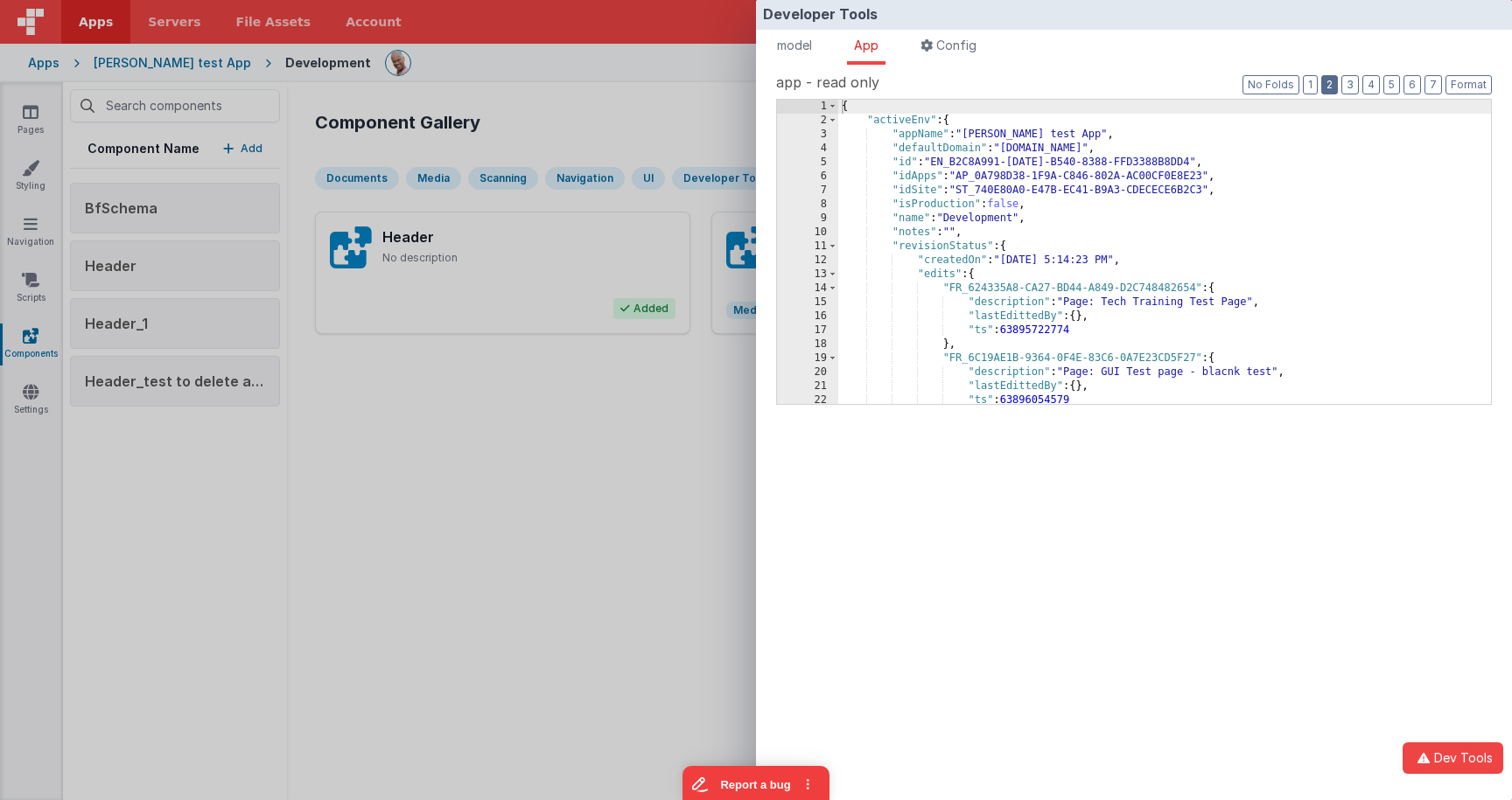
click at [1331, 82] on button "2" at bounding box center [1330, 85] width 16 height 19
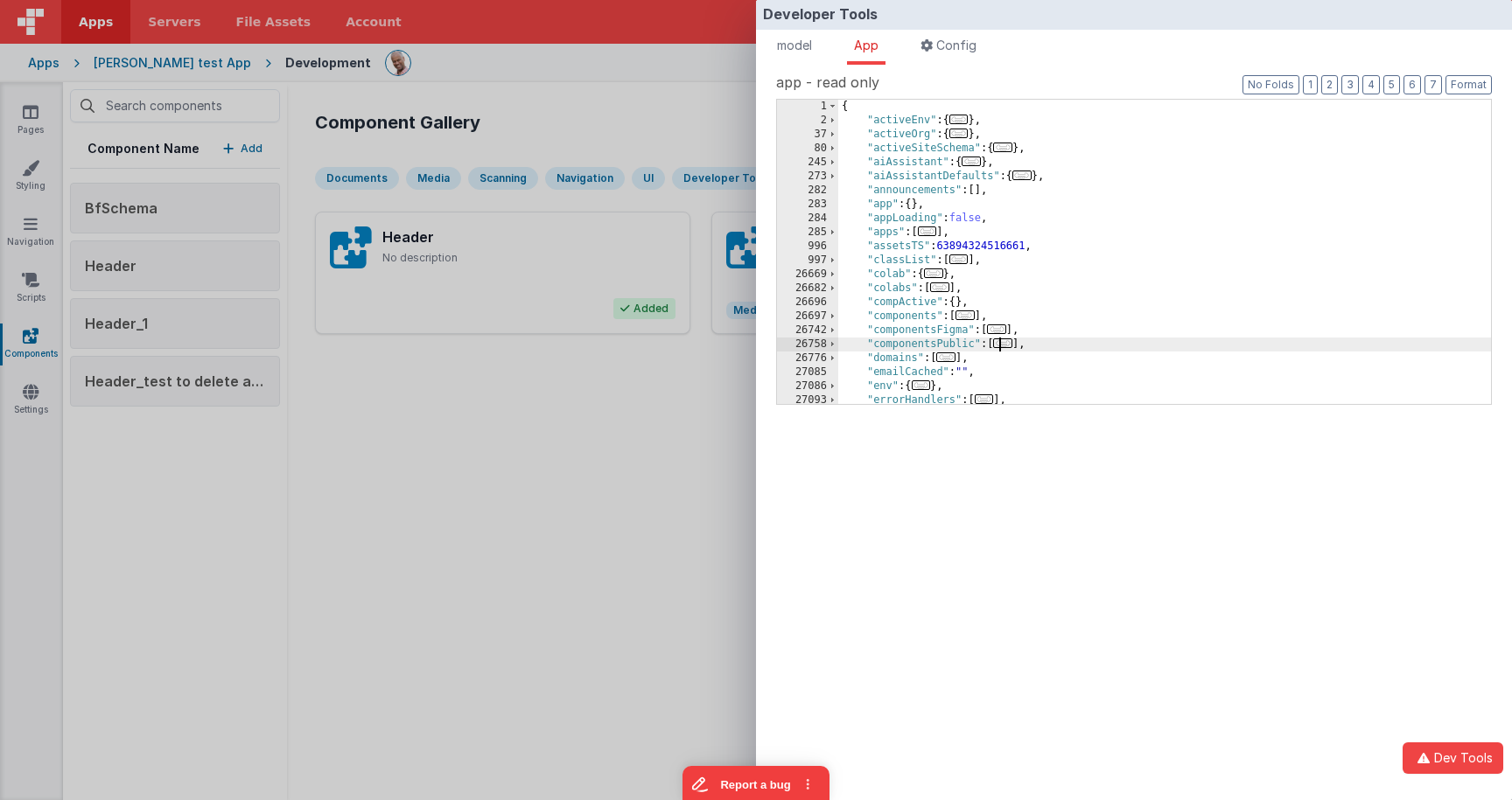
click at [1002, 343] on span "..." at bounding box center [1003, 344] width 19 height 10
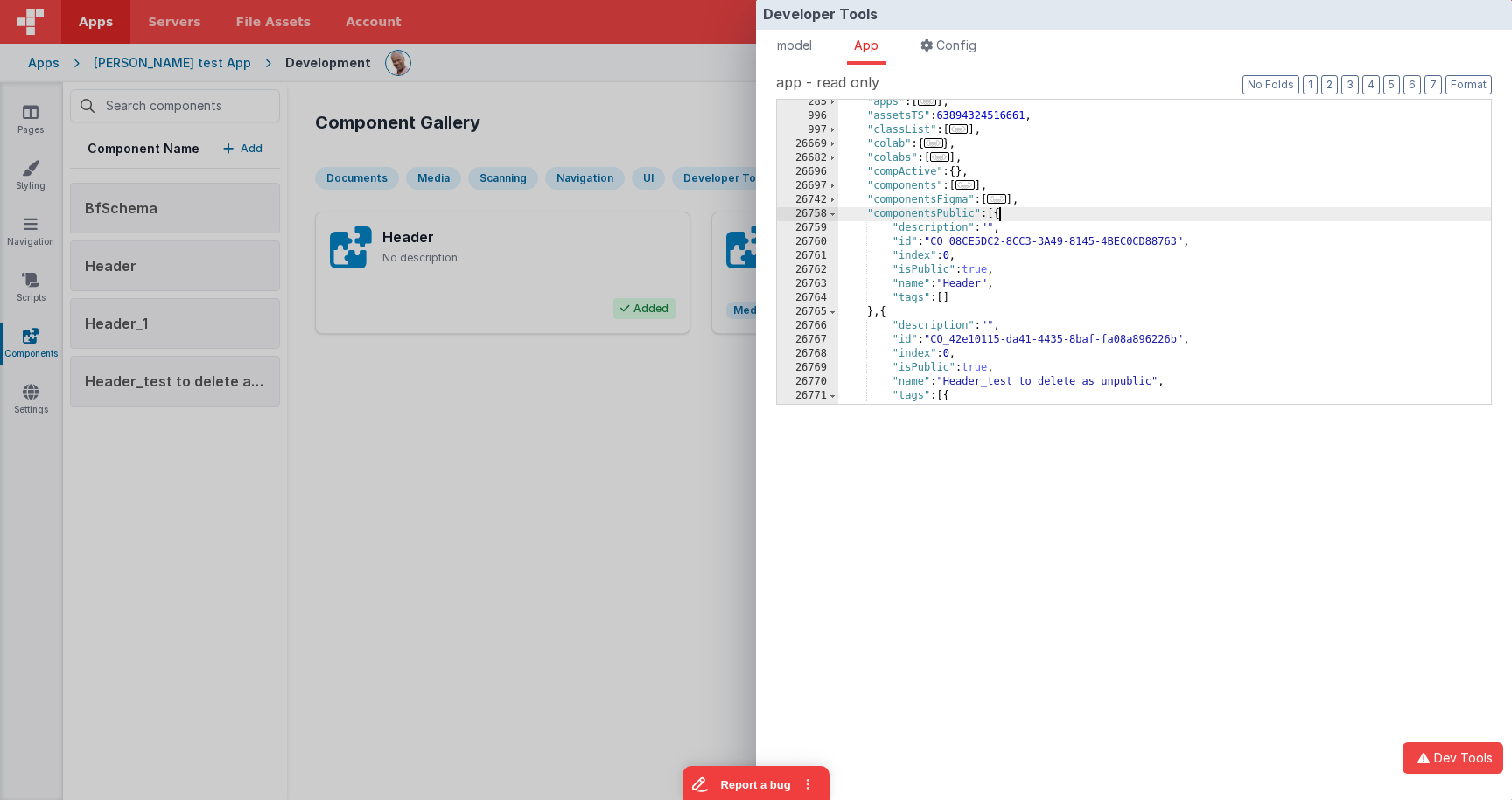
scroll to position [129, 0]
click at [968, 341] on div ""apps" : [ ... ] , "assetsTS" : 63894324516661 , "classList" : [ ... ] , "colab…" at bounding box center [1165, 262] width 653 height 333
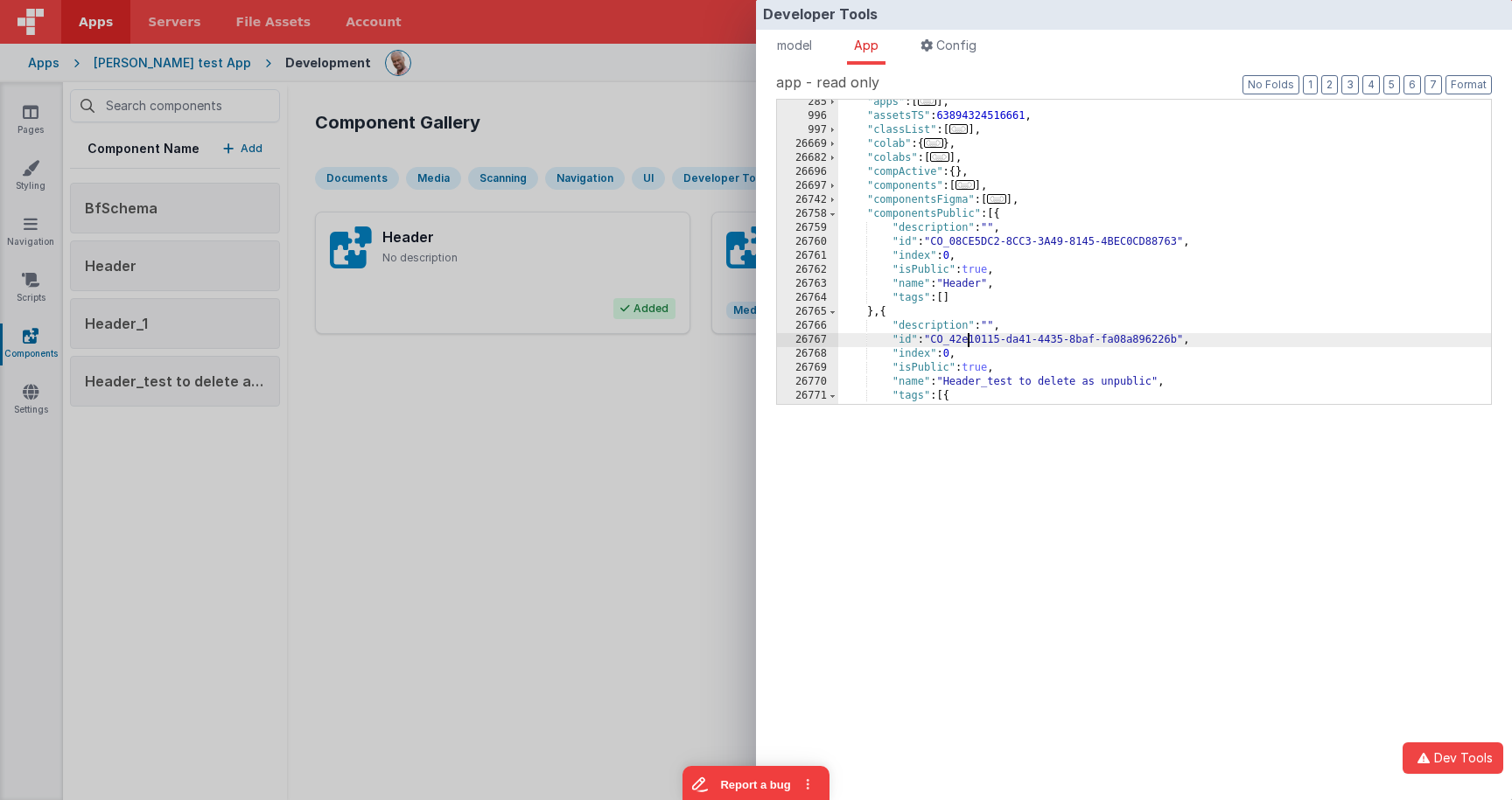
click at [967, 341] on div ""apps" : [ ... ] , "assetsTS" : 63894324516661 , "classList" : [ ... ] , "colab…" at bounding box center [1165, 262] width 653 height 333
drag, startPoint x: 804, startPoint y: 43, endPoint x: 818, endPoint y: 64, distance: 25.2
click at [804, 43] on span "model" at bounding box center [795, 45] width 35 height 15
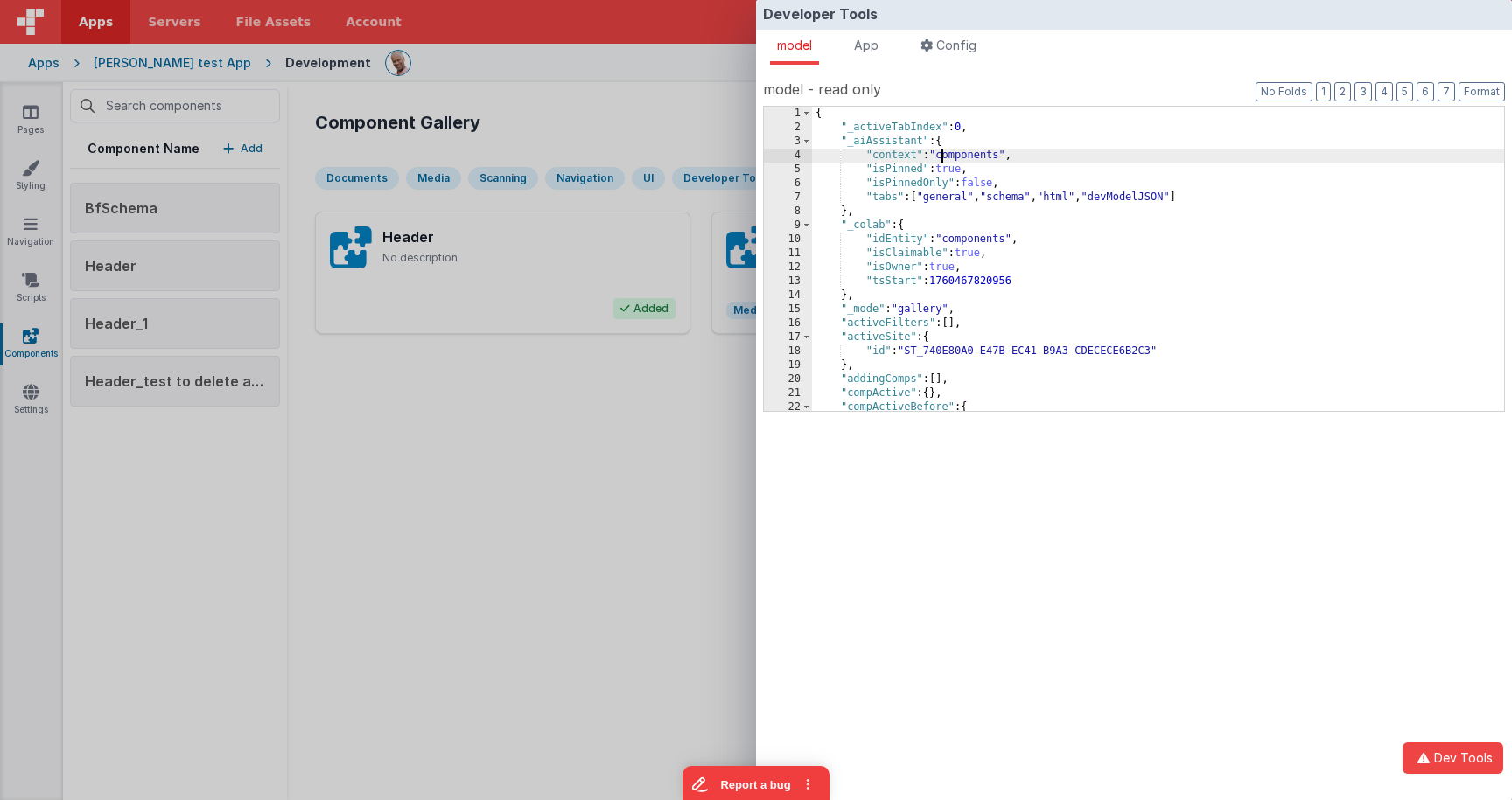
click at [939, 155] on div "{ "_activeTabIndex" : 0 , "_aiAssistant" : { "context" : "components" , "isPinn…" at bounding box center [1157, 272] width 692 height 333
type input "CO_42e10115"
click at [589, 397] on div "Developer Tools model App Params Log (2) Misc Windows Config model - read only …" at bounding box center [756, 400] width 1512 height 800
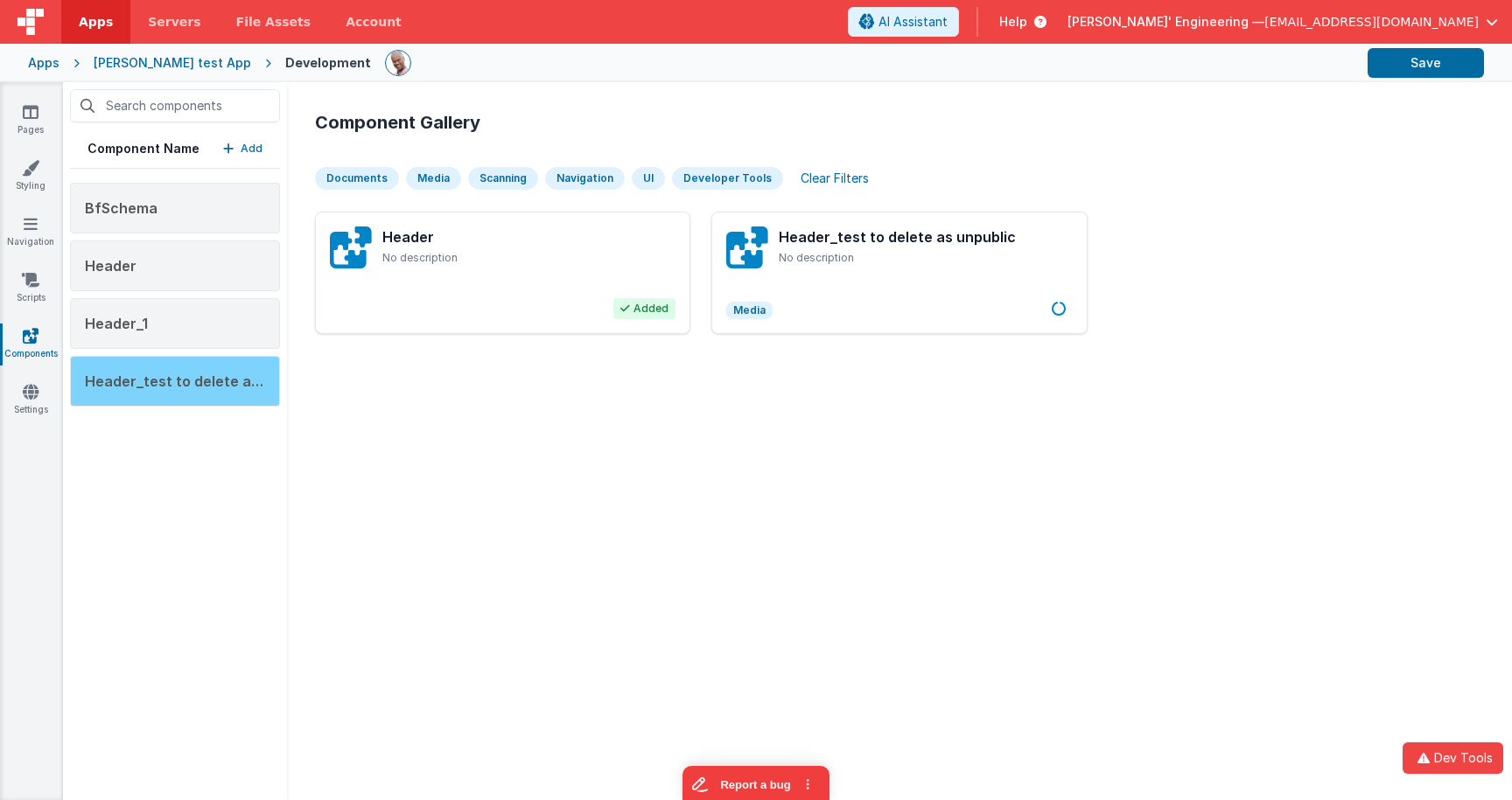
click at [203, 392] on div "Header_test to delete as unpublic" at bounding box center [175, 382] width 210 height 51
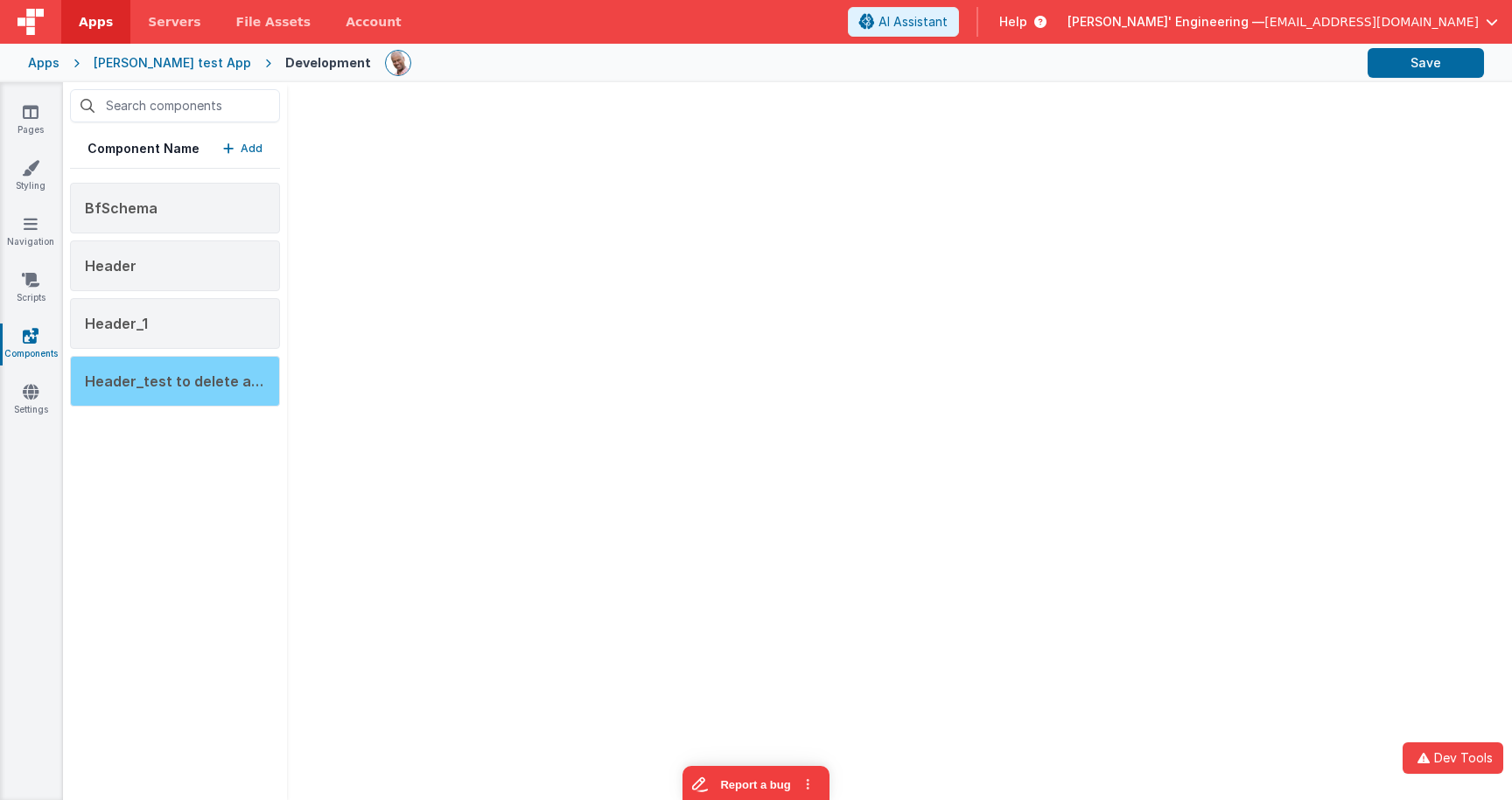
click at [206, 397] on div "Header_test to delete as unpublic" at bounding box center [175, 382] width 210 height 51
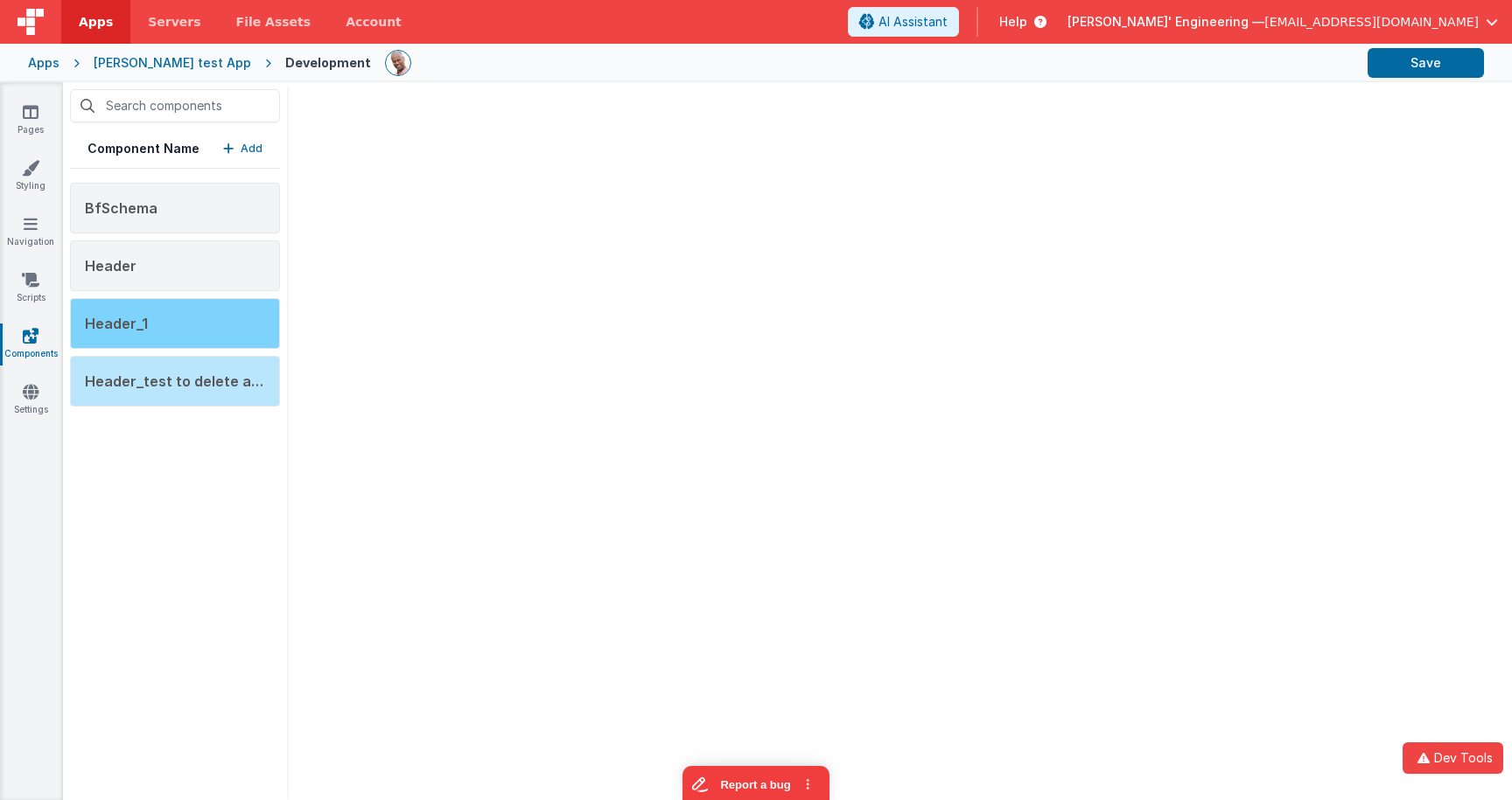
click at [215, 323] on div "Header_1" at bounding box center [175, 323] width 210 height 51
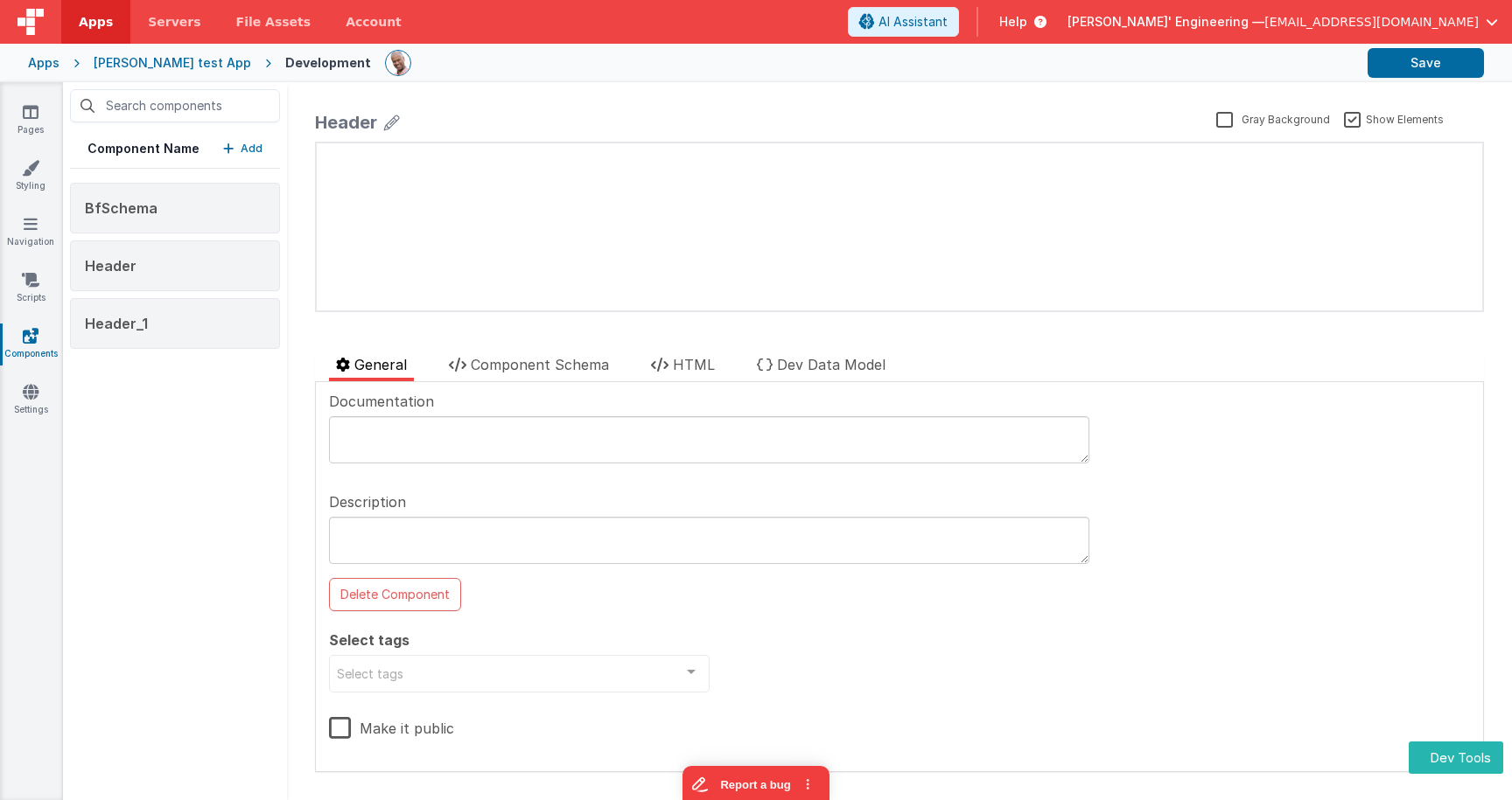
drag, startPoint x: 229, startPoint y: 140, endPoint x: 264, endPoint y: 150, distance: 36.4
click at [229, 140] on button "Add" at bounding box center [242, 149] width 39 height 17
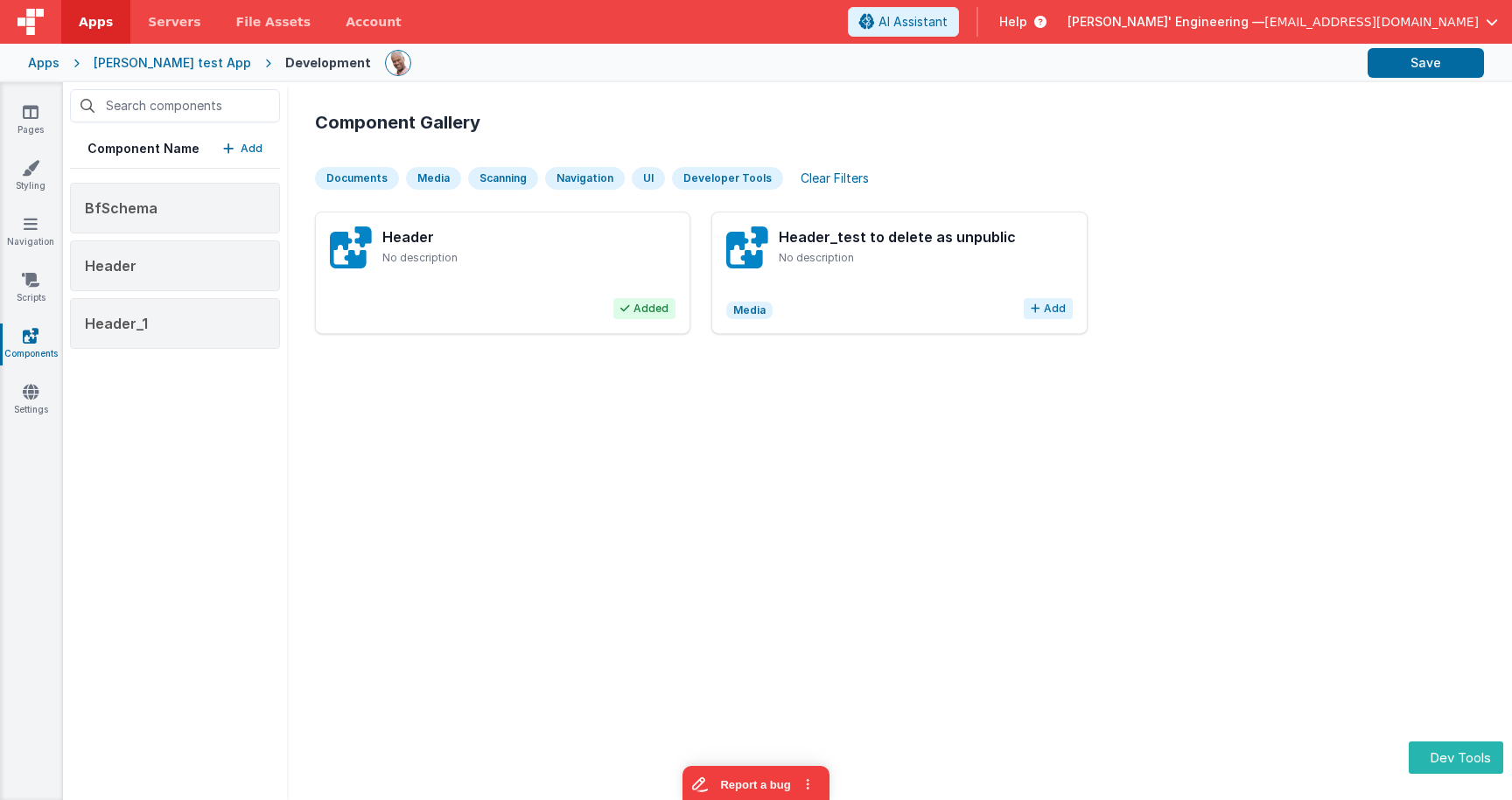
click at [1060, 313] on button "Add" at bounding box center [1048, 308] width 49 height 21
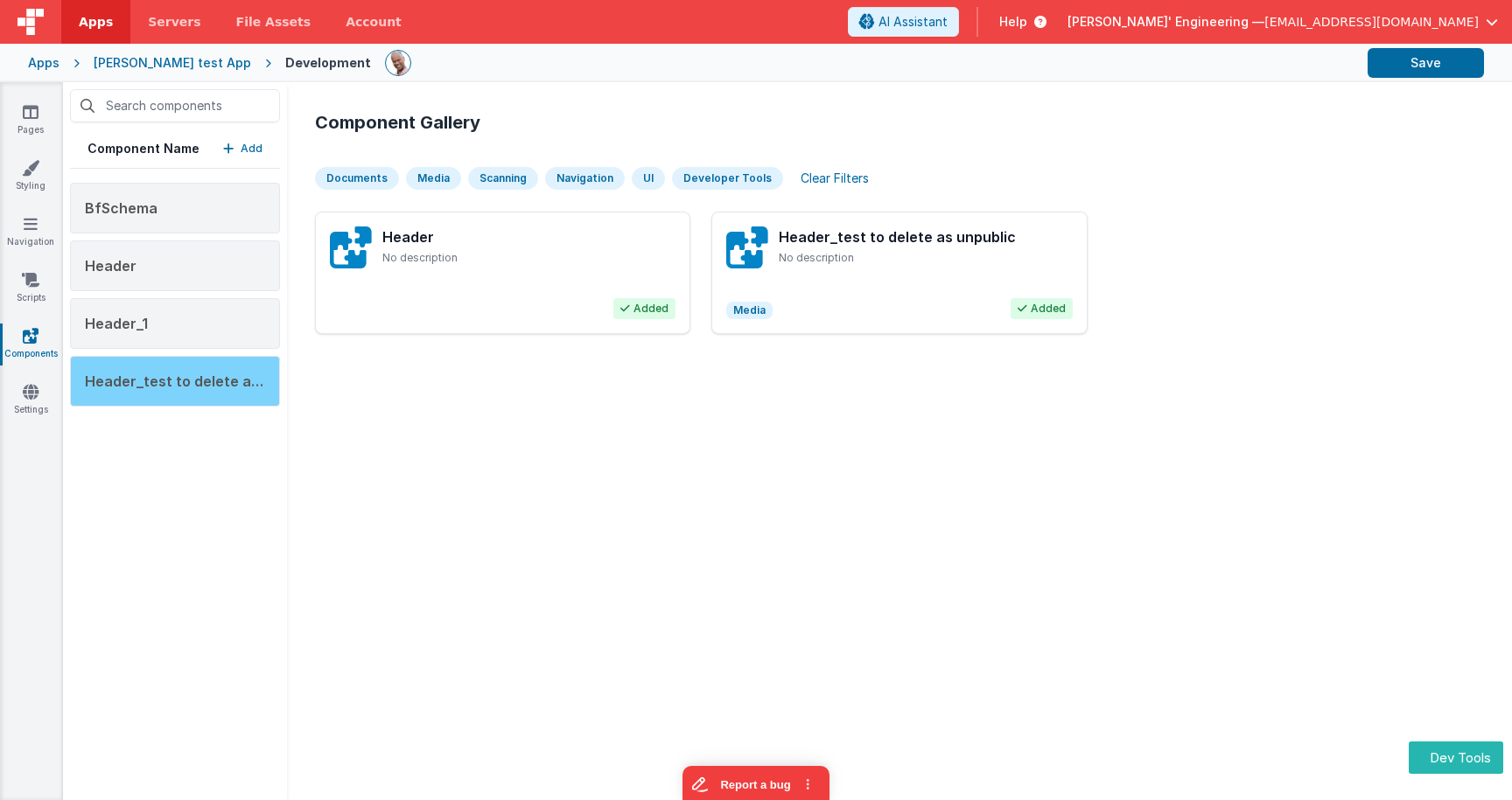
click at [217, 385] on span "Header_test to delete as unpublic" at bounding box center [203, 381] width 237 height 17
click at [254, 377] on span "Header_test to delete as unpublic" at bounding box center [203, 381] width 237 height 17
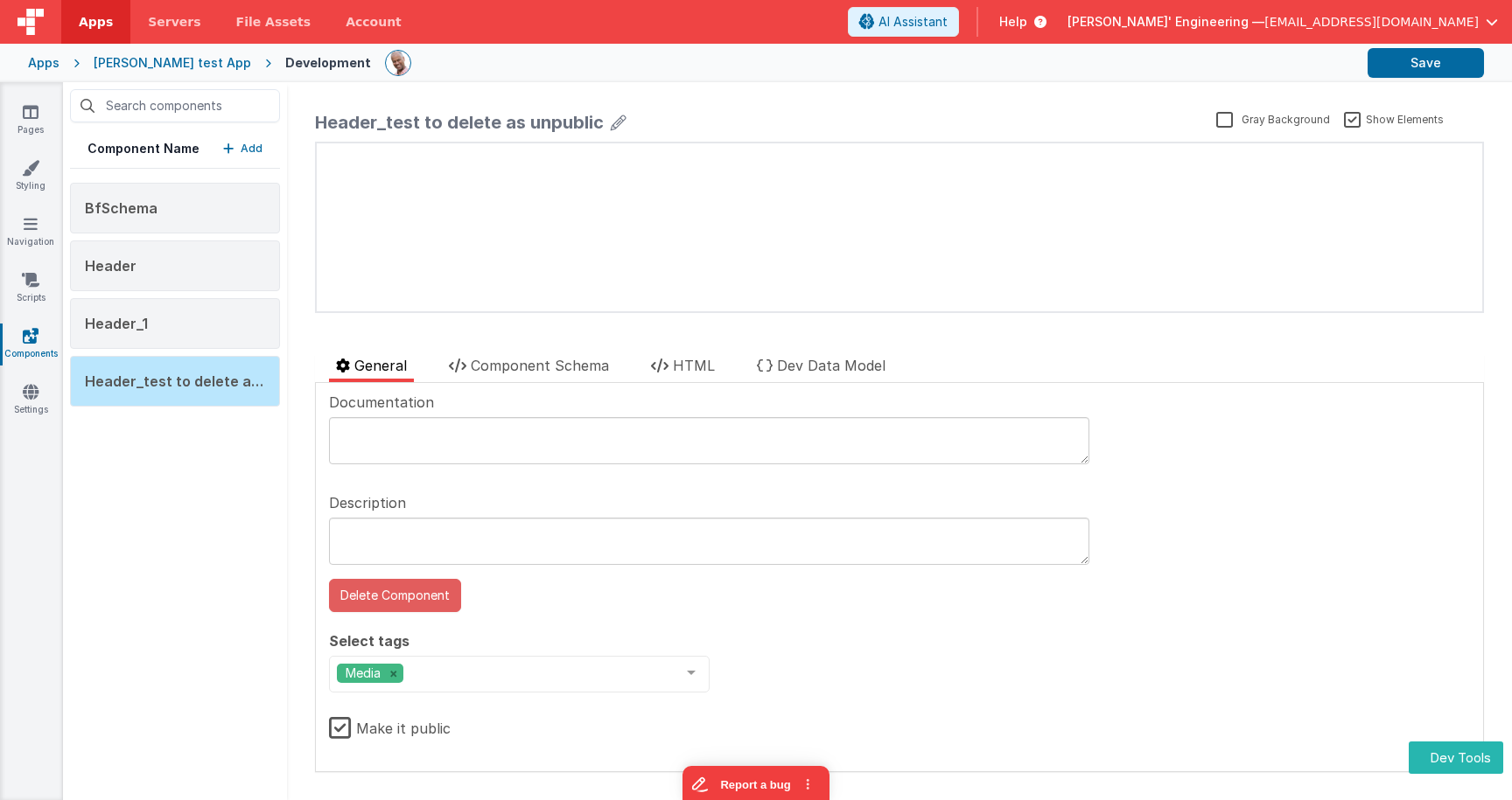
click at [407, 588] on button "Delete Component" at bounding box center [395, 596] width 132 height 33
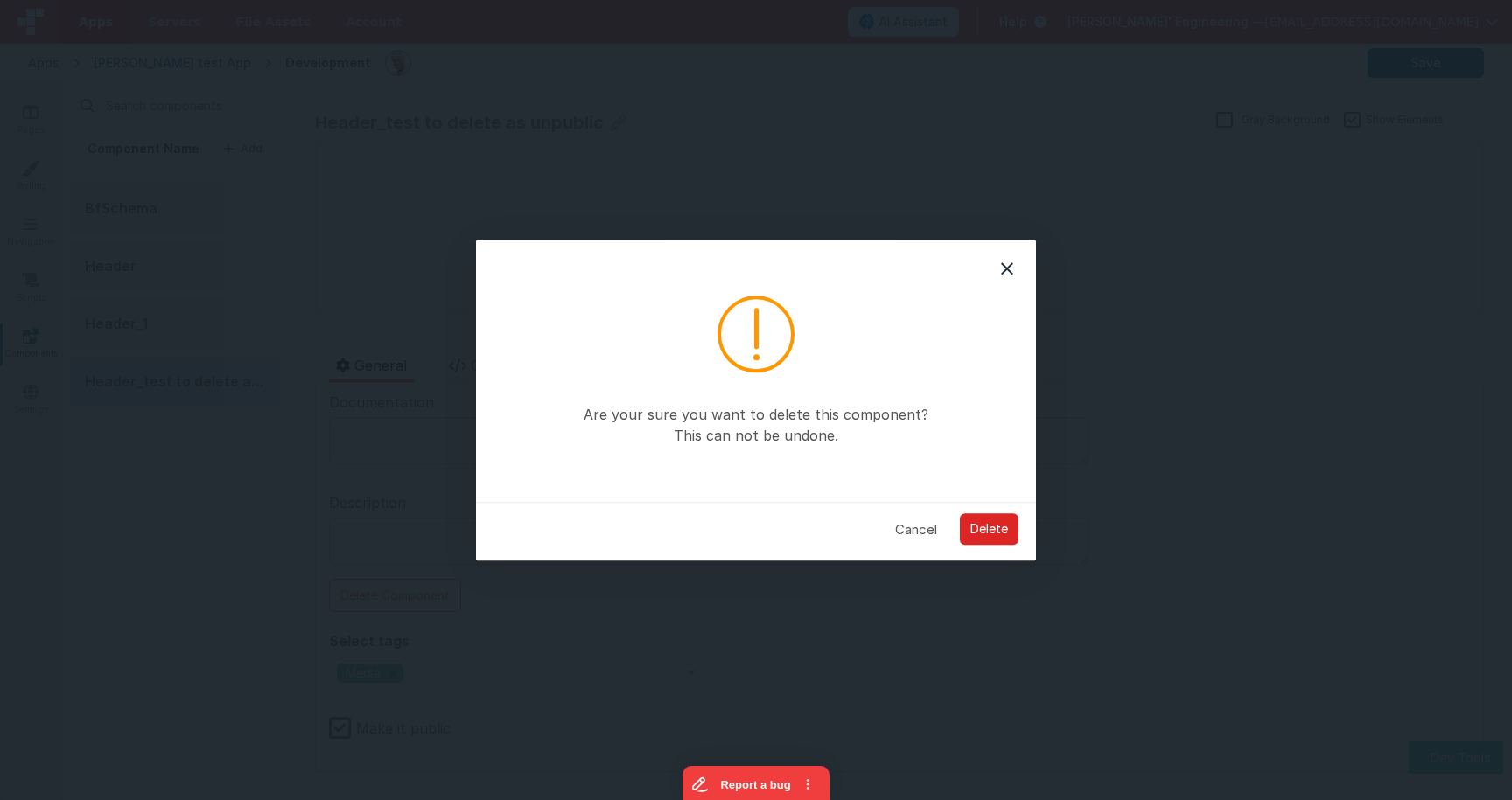
click at [1009, 526] on button "Delete" at bounding box center [989, 530] width 58 height 32
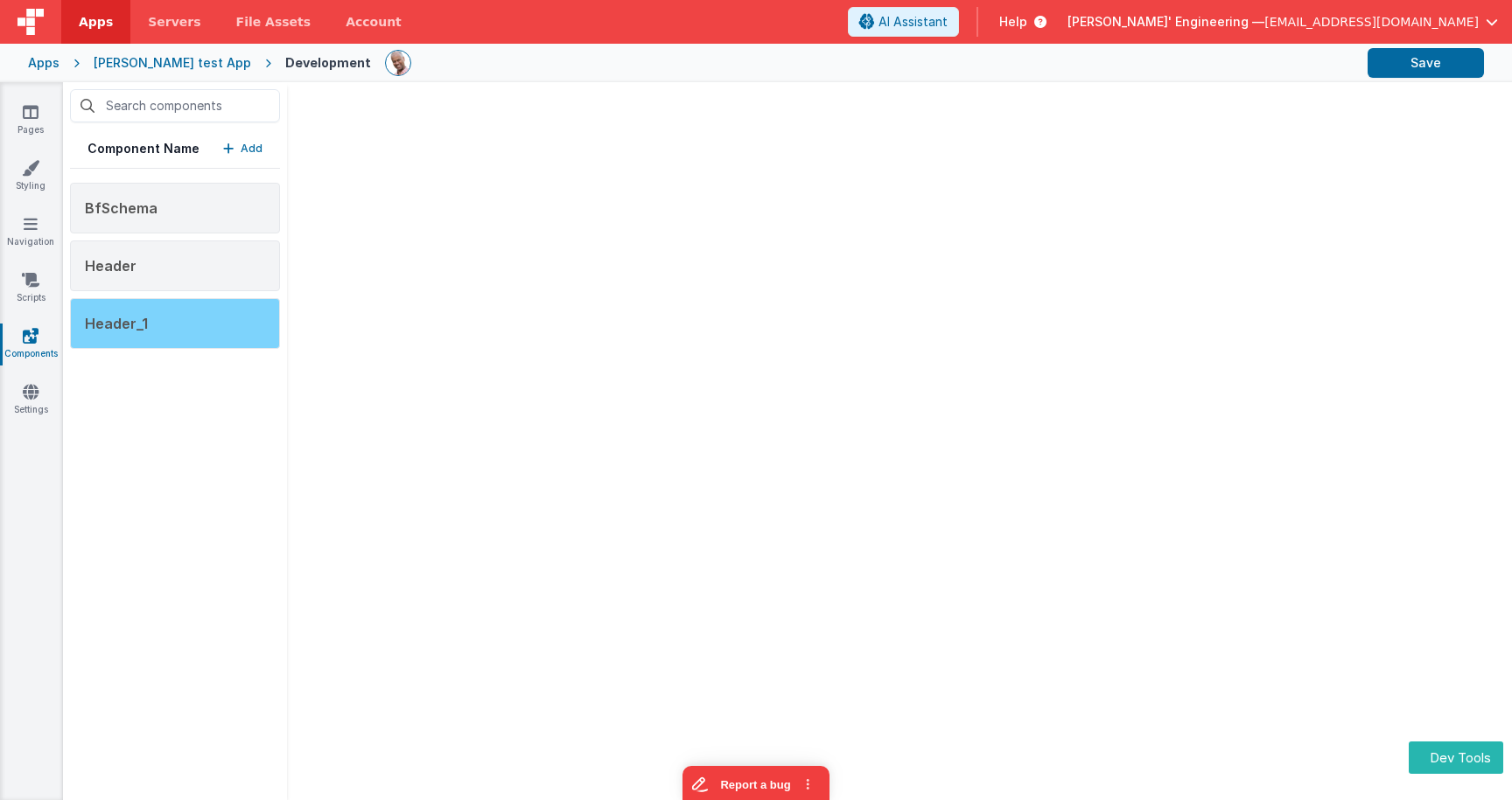
click at [218, 314] on div "Header_1" at bounding box center [175, 323] width 210 height 51
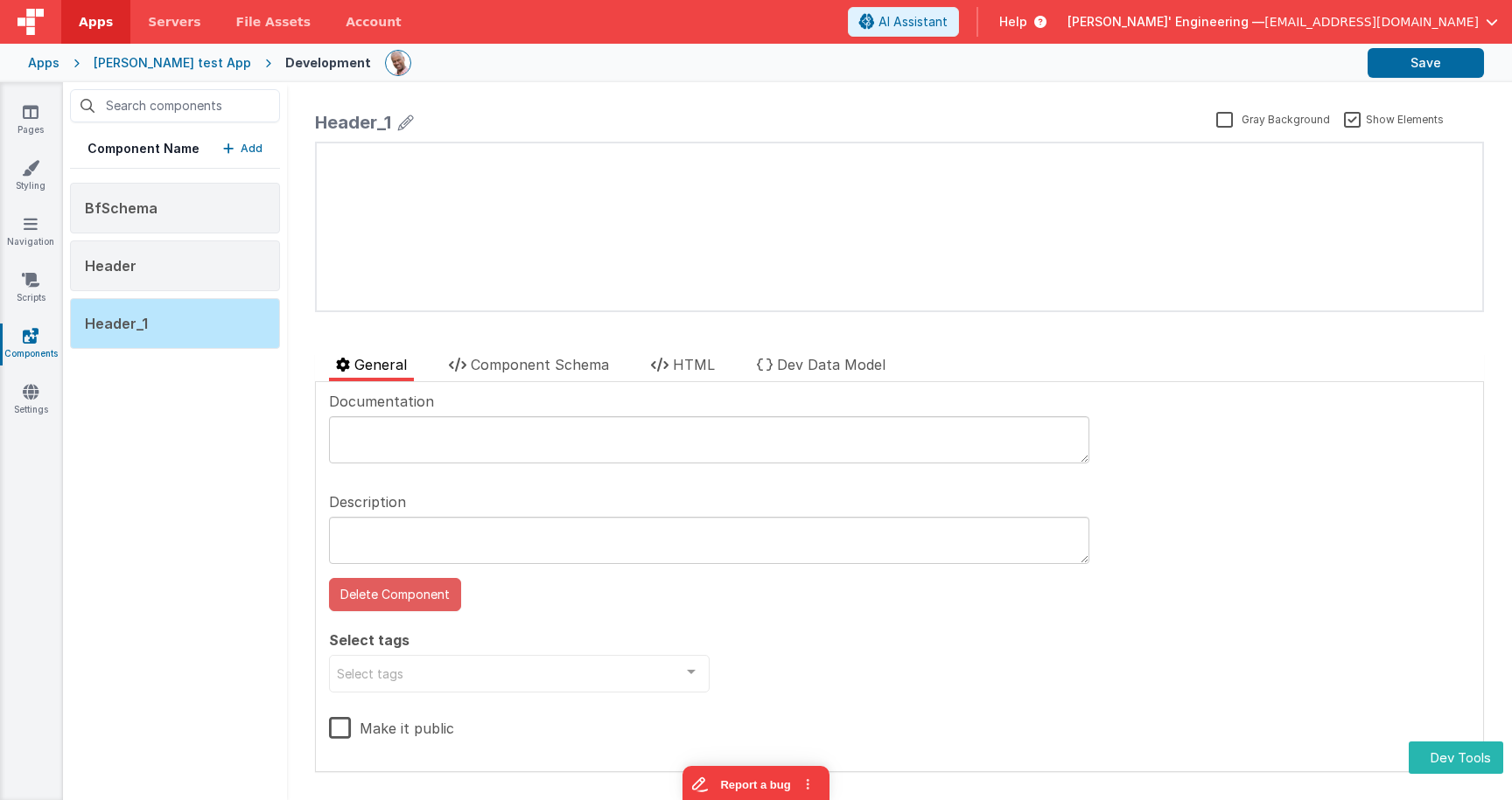
click at [415, 610] on button "Delete Component" at bounding box center [395, 595] width 132 height 33
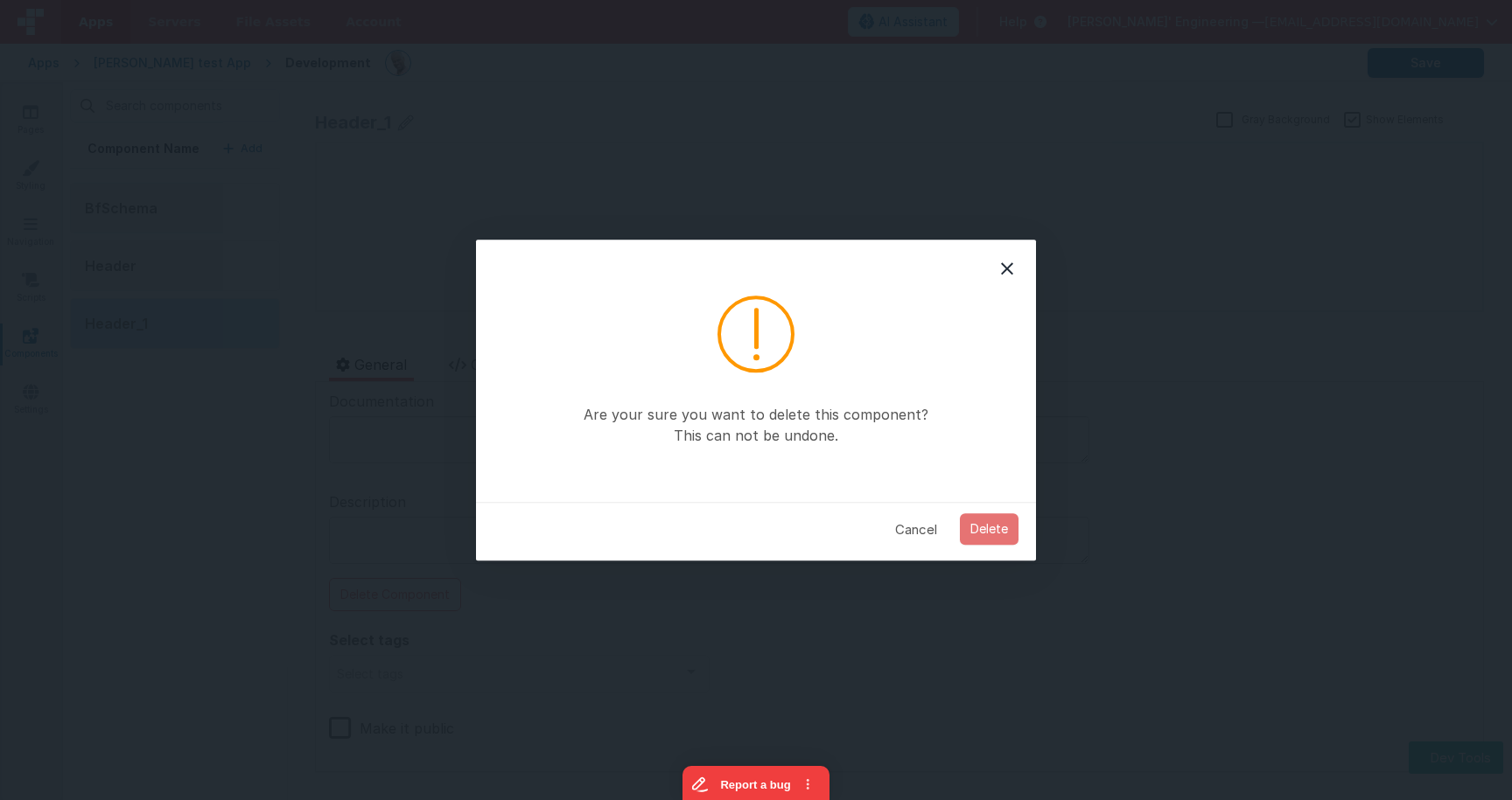
drag, startPoint x: 1001, startPoint y: 536, endPoint x: 752, endPoint y: 493, distance: 252.7
click at [1000, 536] on button "Delete" at bounding box center [989, 530] width 58 height 32
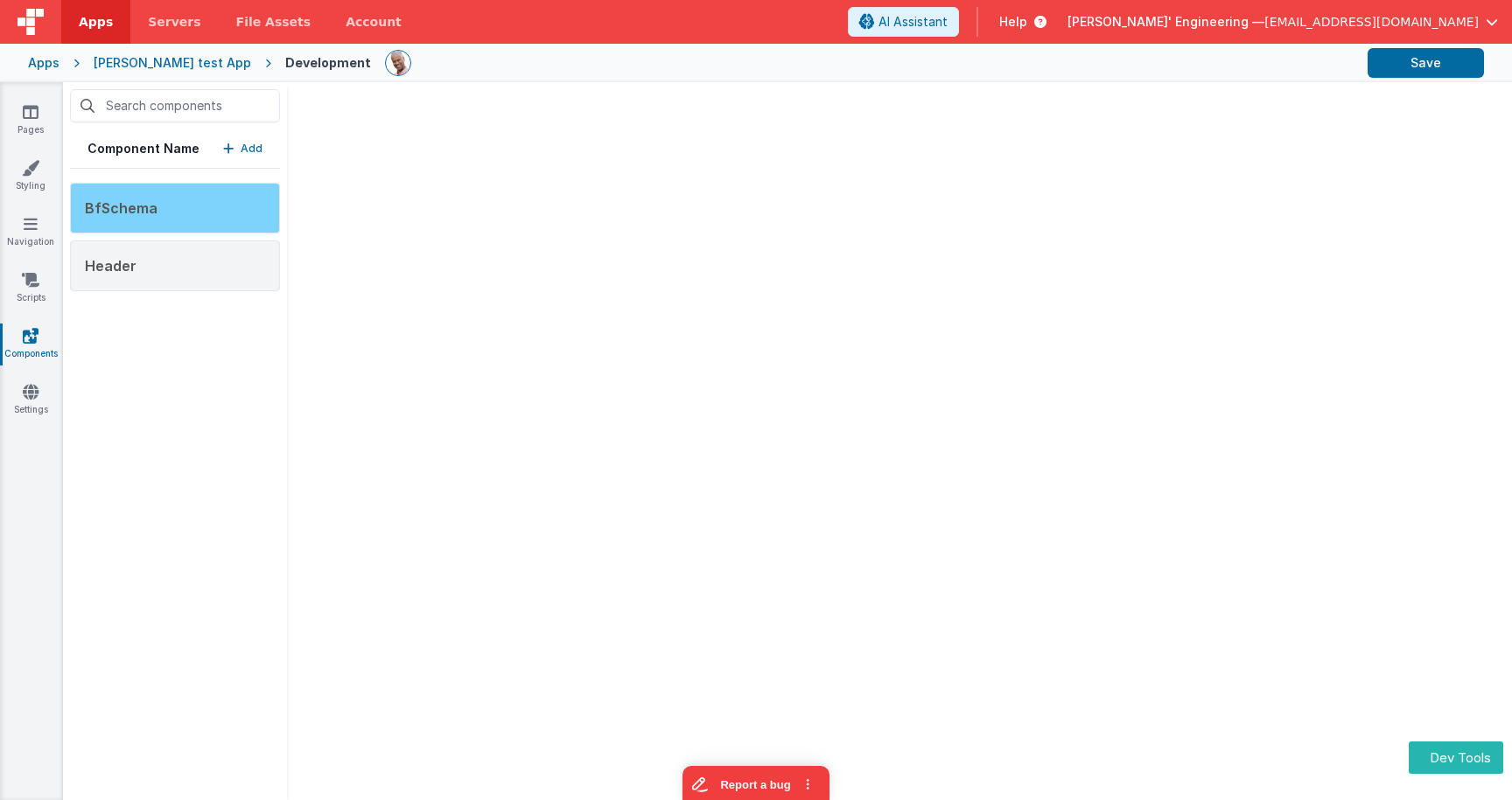
click at [178, 221] on div "BfSchema" at bounding box center [175, 209] width 210 height 51
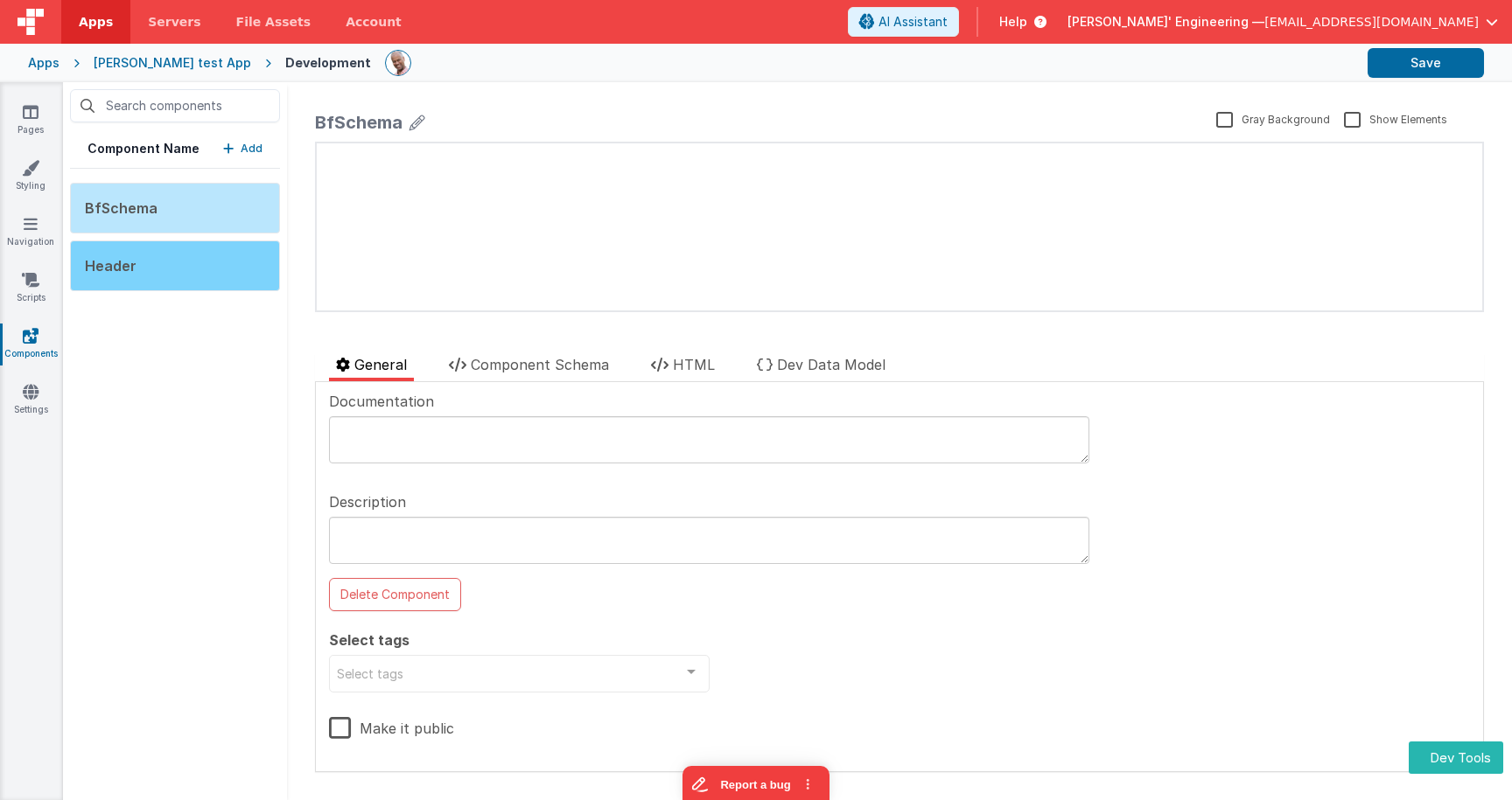
click at [177, 264] on div "Header" at bounding box center [175, 266] width 210 height 51
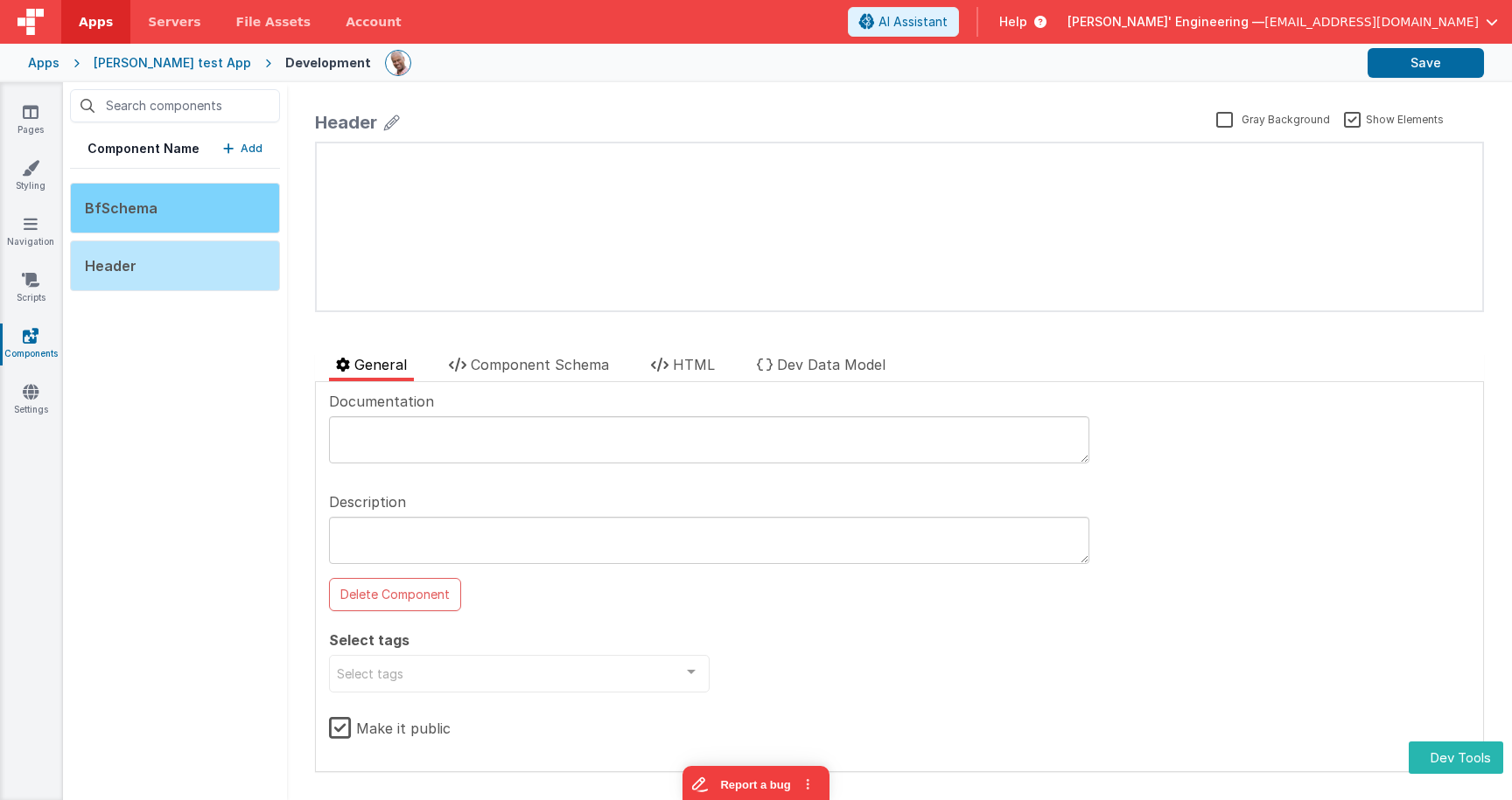
click at [219, 208] on div "BfSchema" at bounding box center [175, 209] width 210 height 51
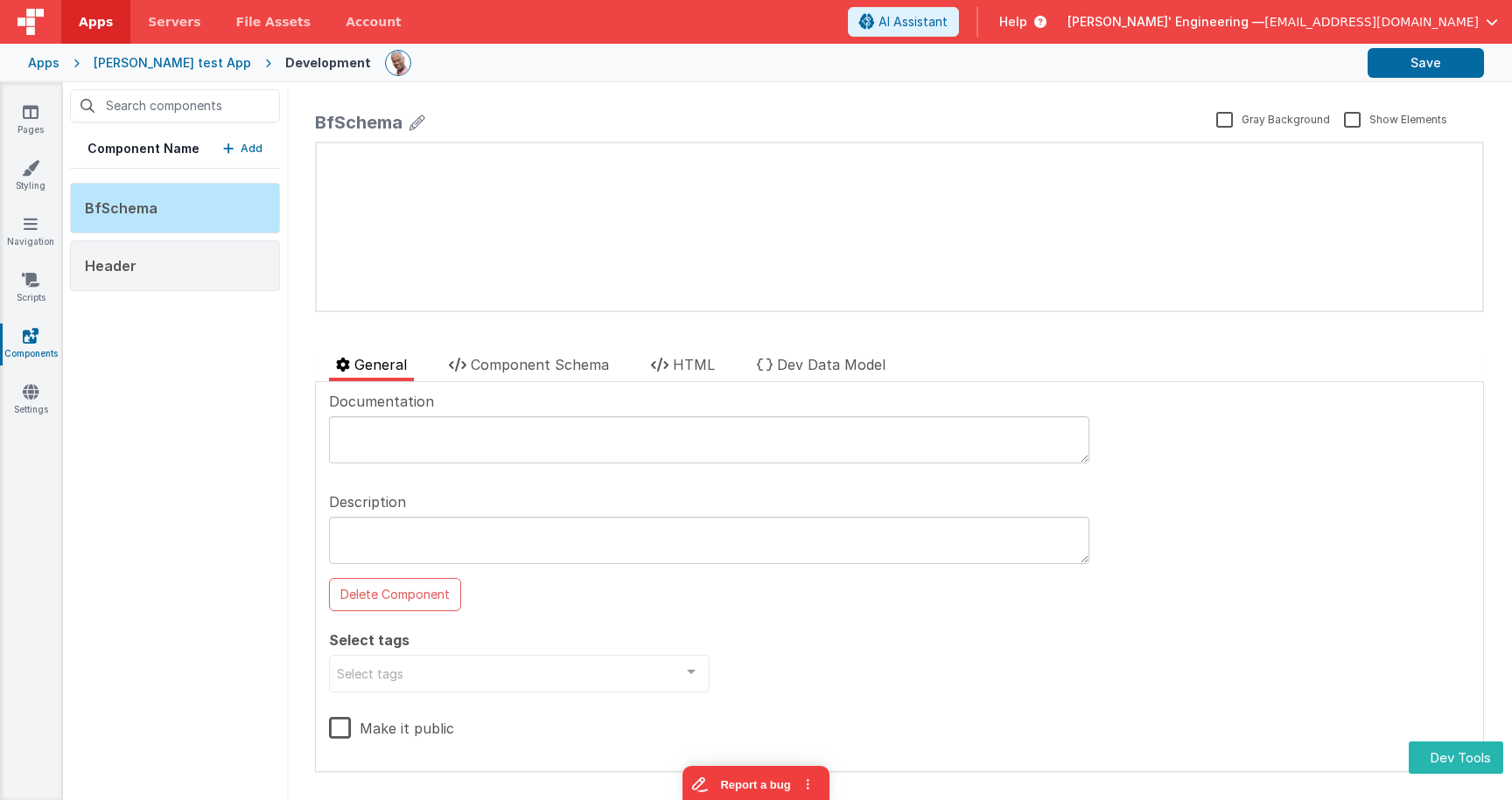
drag, startPoint x: 229, startPoint y: 378, endPoint x: 252, endPoint y: 298, distance: 83.2
click at [229, 378] on div "Component Name Add BfSchema Header" at bounding box center [175, 441] width 224 height 718
click at [253, 142] on p "Add" at bounding box center [252, 149] width 22 height 17
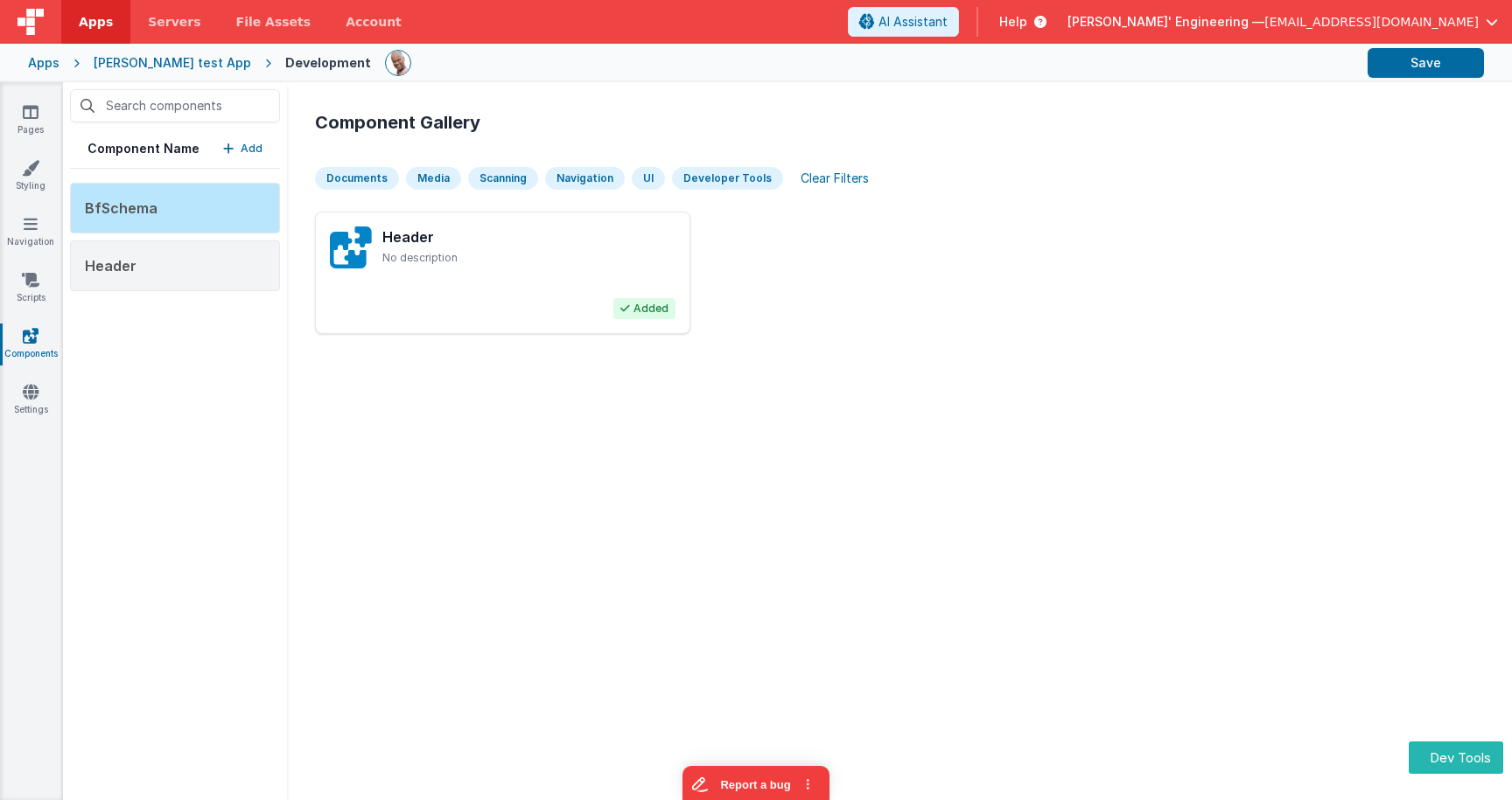
drag, startPoint x: 860, startPoint y: 241, endPoint x: 724, endPoint y: 267, distance: 138.5
click at [860, 241] on div "Header No description Added" at bounding box center [900, 272] width 1169 height 122
drag, startPoint x: 916, startPoint y: 257, endPoint x: 783, endPoint y: 211, distance: 140.7
click at [910, 255] on div "Header No description Added" at bounding box center [900, 272] width 1169 height 122
click at [846, 175] on div "Clear Filters" at bounding box center [835, 178] width 89 height 25
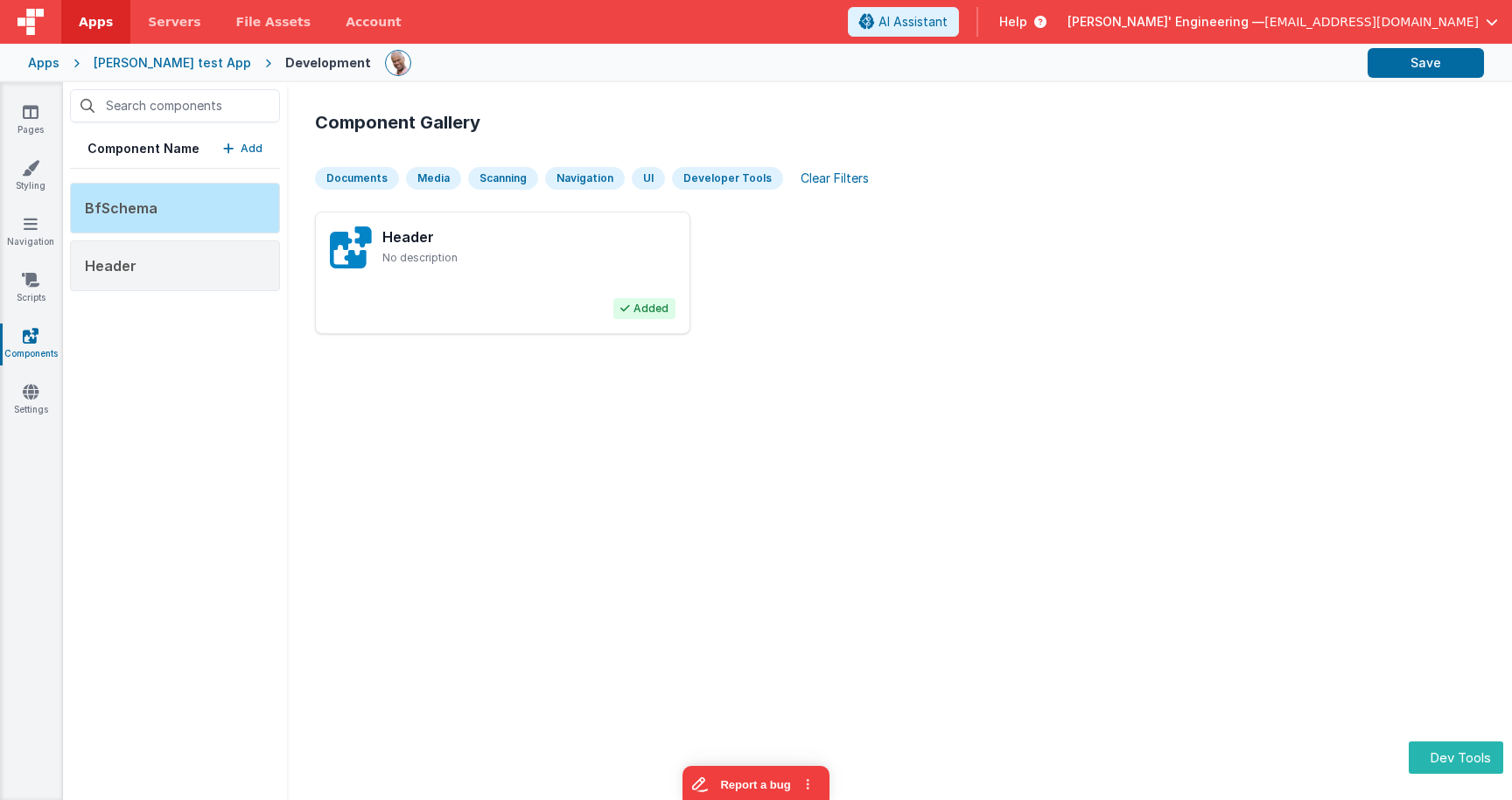
click at [1264, 13] on span "[PERSON_NAME]' Engineering —" at bounding box center [1166, 21] width 197 height 17
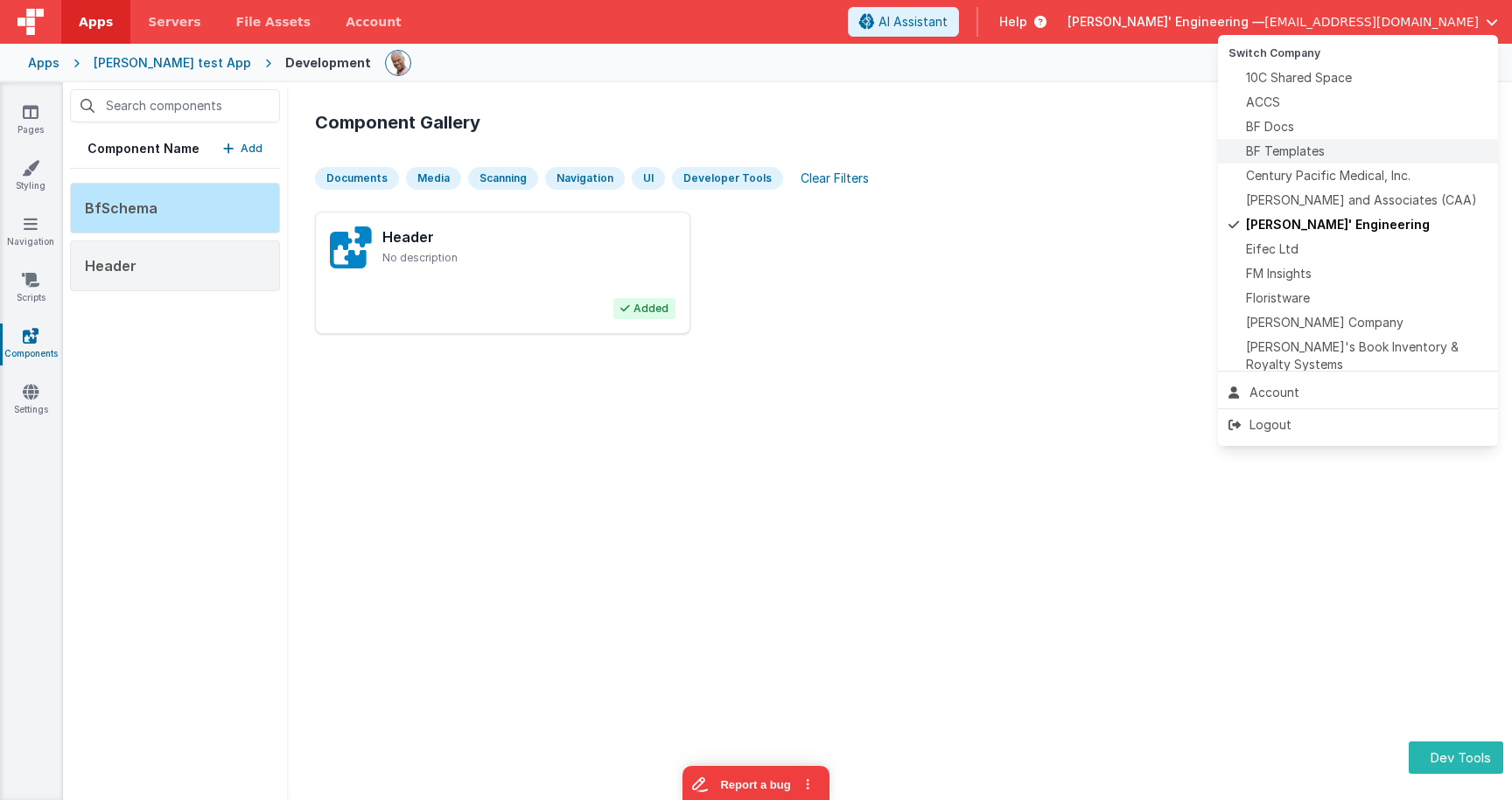
click at [1309, 152] on span "BF Templates" at bounding box center [1285, 150] width 78 height 17
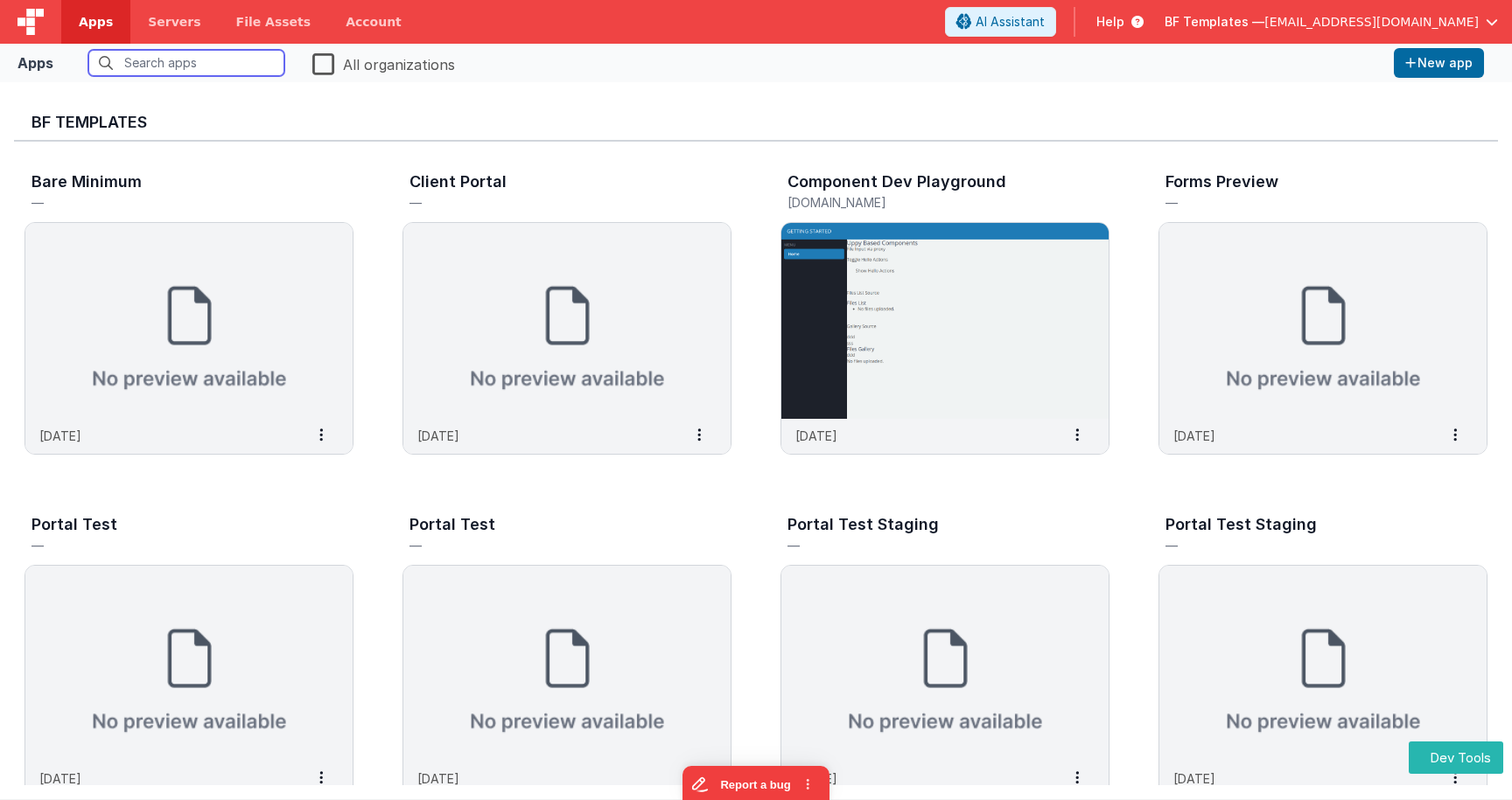
click at [211, 58] on input "text" at bounding box center [186, 63] width 196 height 26
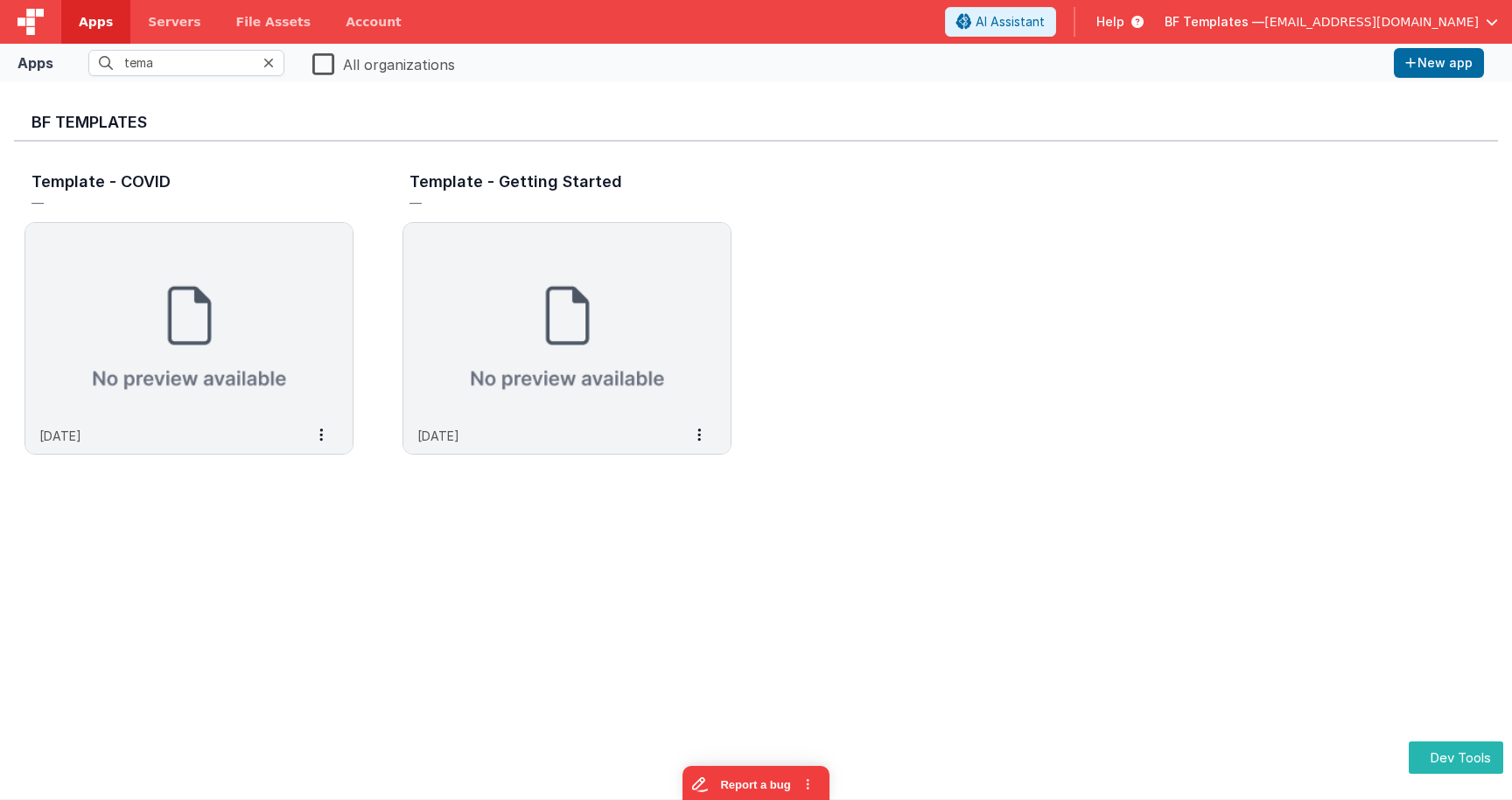
click at [365, 73] on label "All organizations" at bounding box center [384, 63] width 142 height 25
click at [0, 0] on input "All organizations" at bounding box center [0, 0] width 0 height 0
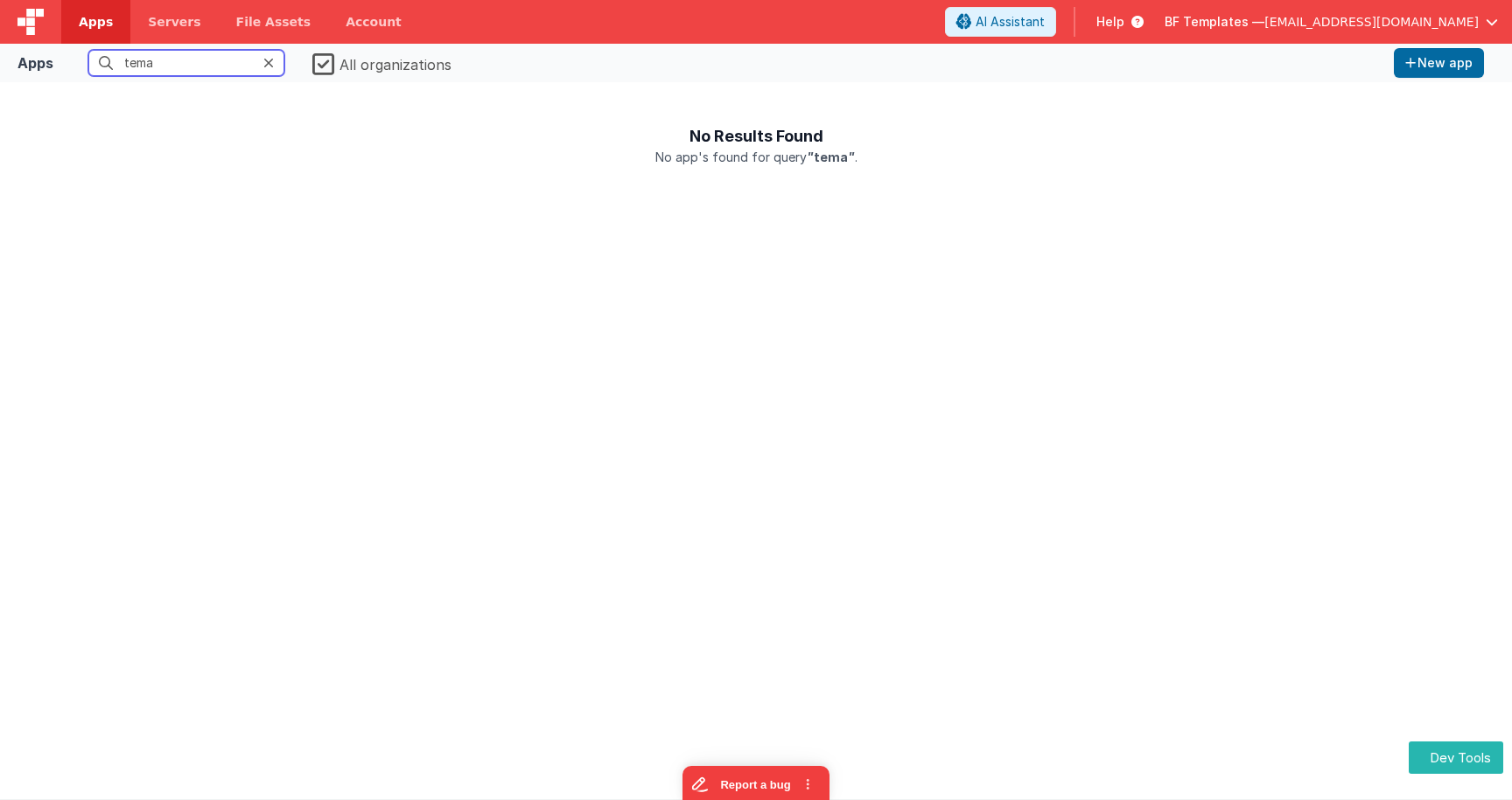
drag, startPoint x: 236, startPoint y: 67, endPoint x: 46, endPoint y: 37, distance: 192.4
click at [46, 37] on div "Apps Servers File Assets Account Some FUTURE Slot AI Assistant Help BF Template…" at bounding box center [756, 400] width 1512 height 800
type input "com"
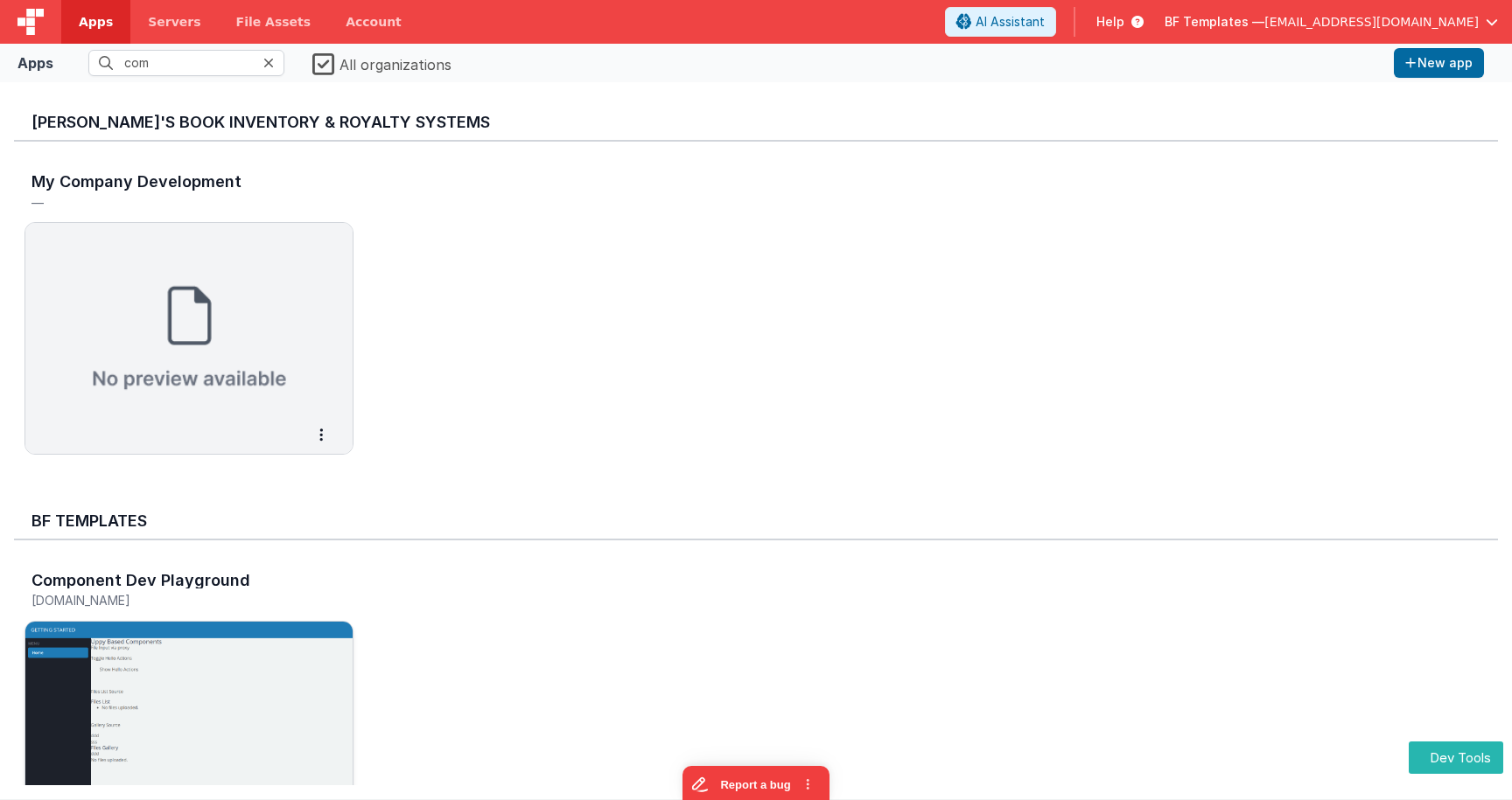
click at [284, 665] on img at bounding box center [189, 720] width 327 height 196
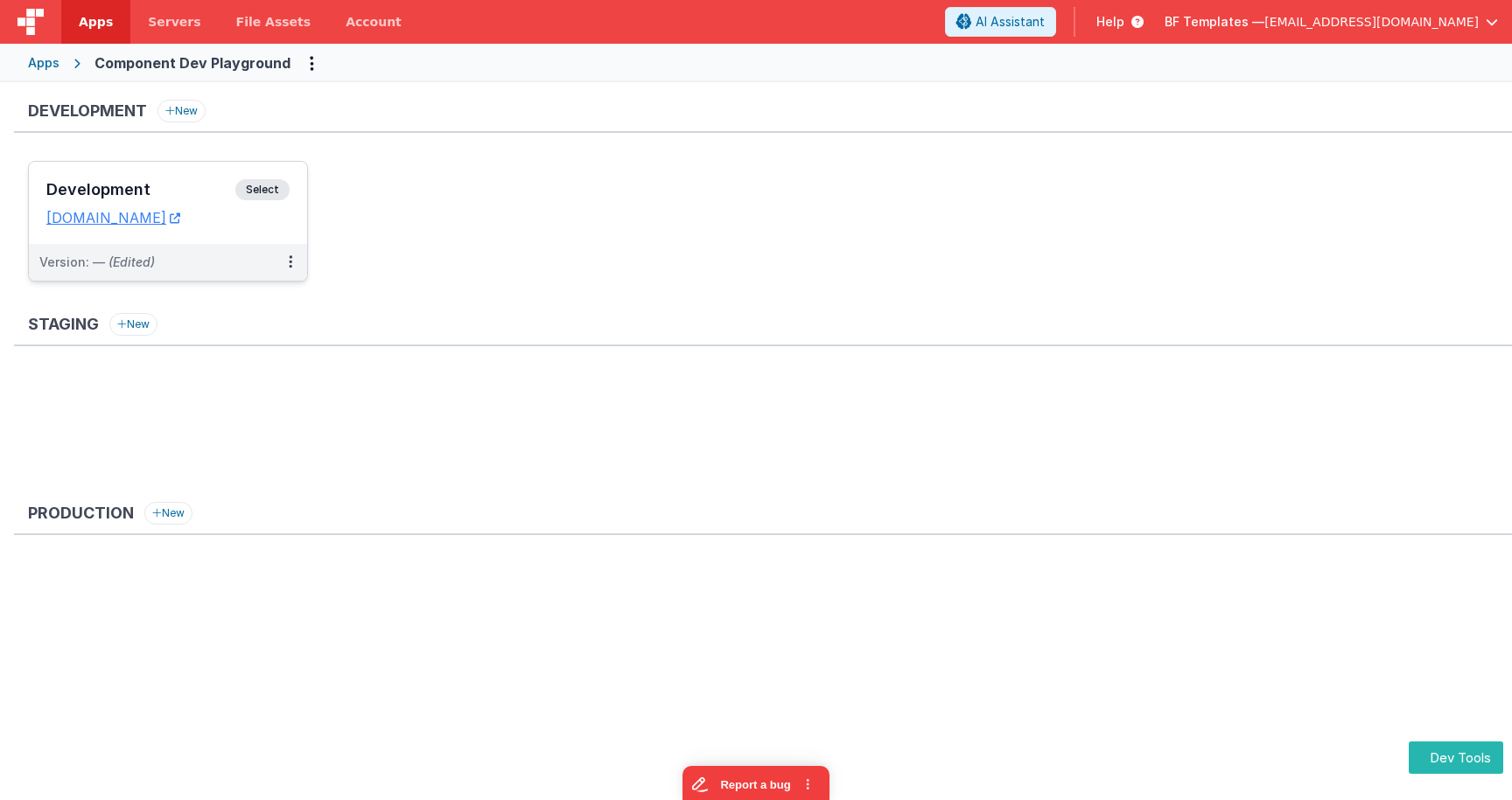
click at [276, 184] on span "Select" at bounding box center [262, 190] width 55 height 21
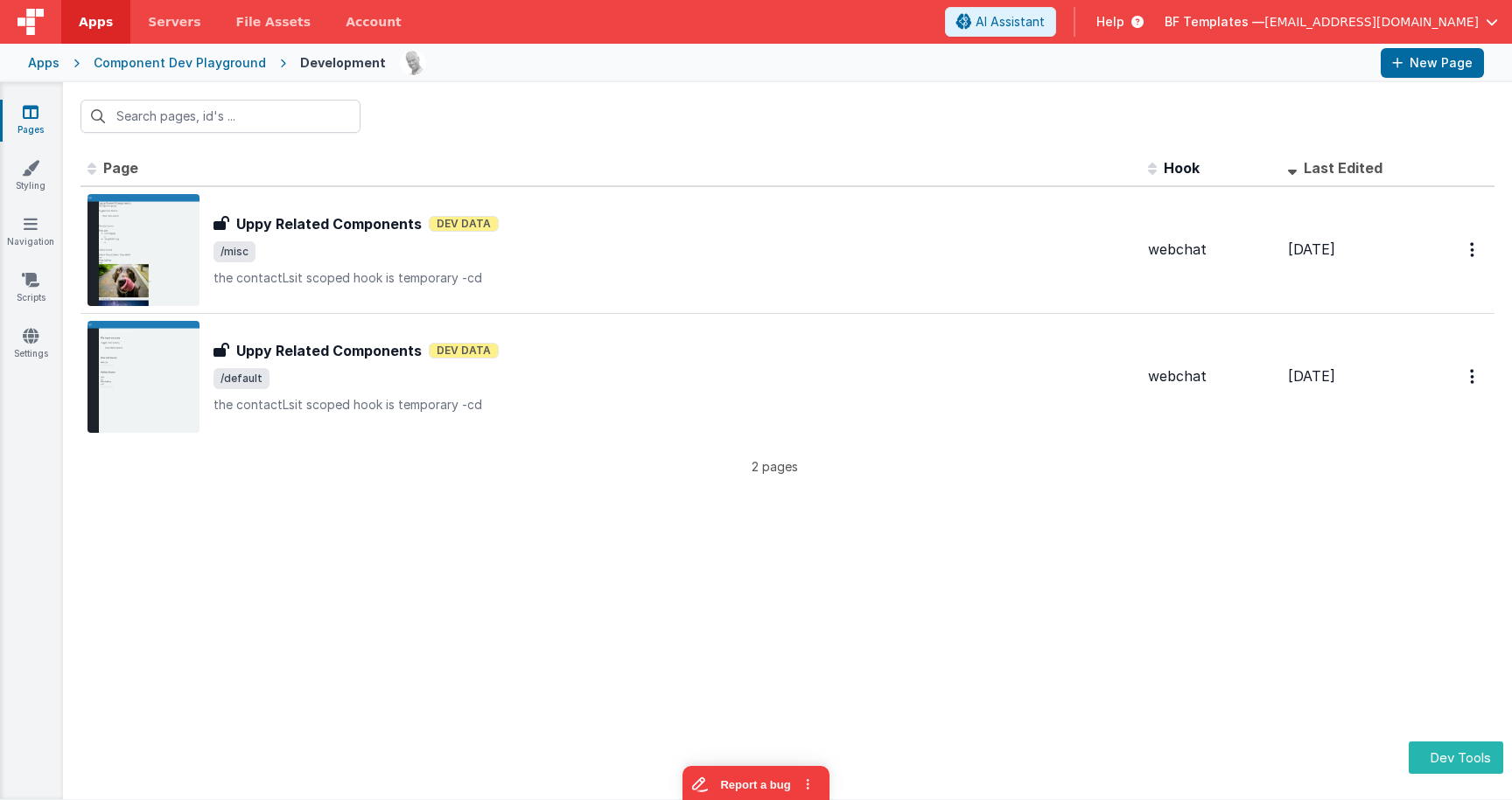
click at [530, 85] on div at bounding box center [787, 116] width 1449 height 68
click at [38, 337] on link "Components" at bounding box center [30, 344] width 63 height 35
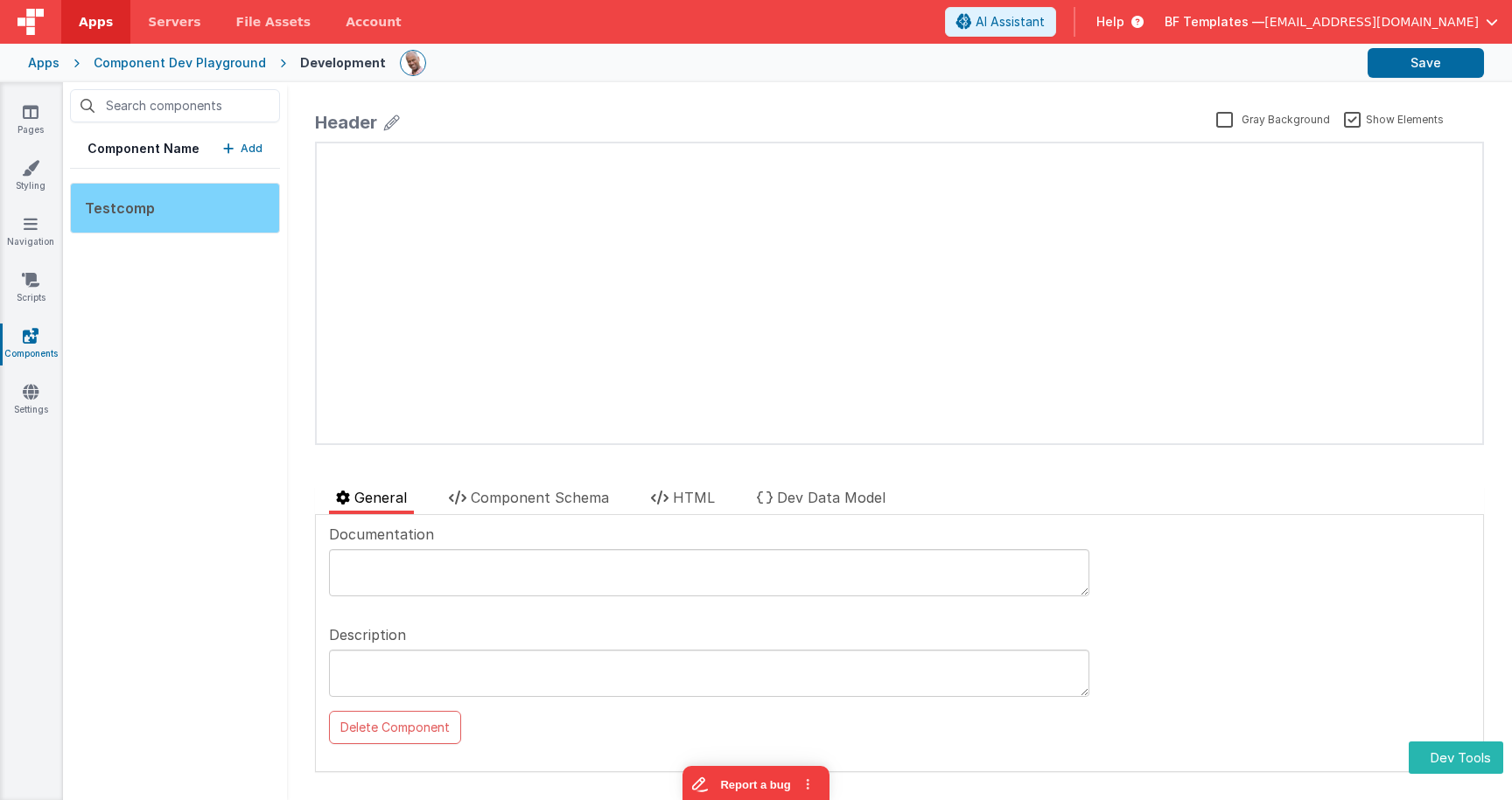
click at [202, 208] on div "Testcomp" at bounding box center [175, 209] width 210 height 51
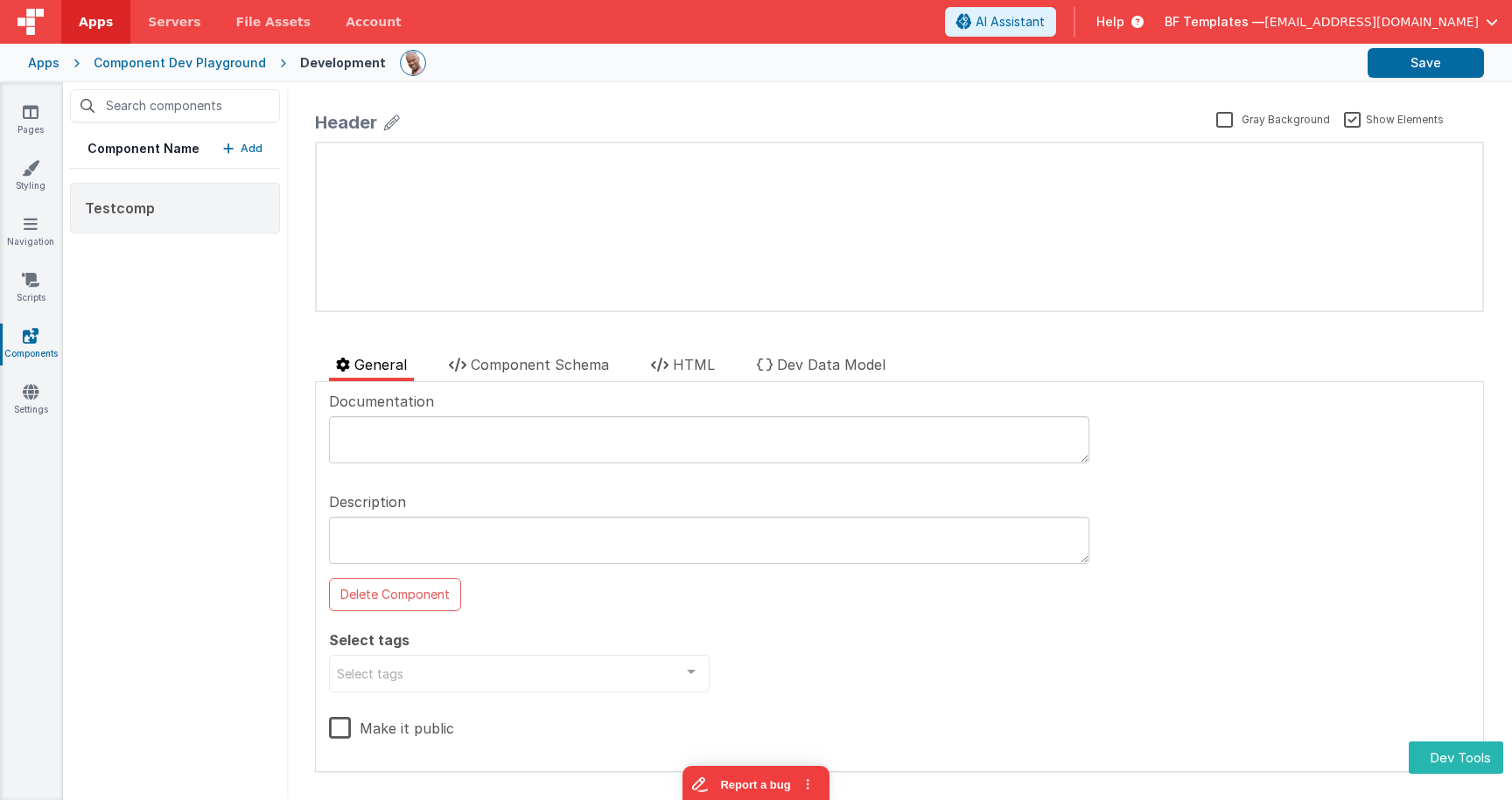
click at [339, 727] on label "Make it public" at bounding box center [391, 725] width 125 height 37
click at [0, 0] on input "Make it public" at bounding box center [0, 0] width 0 height 0
click at [1444, 76] on button "Save" at bounding box center [1426, 63] width 117 height 30
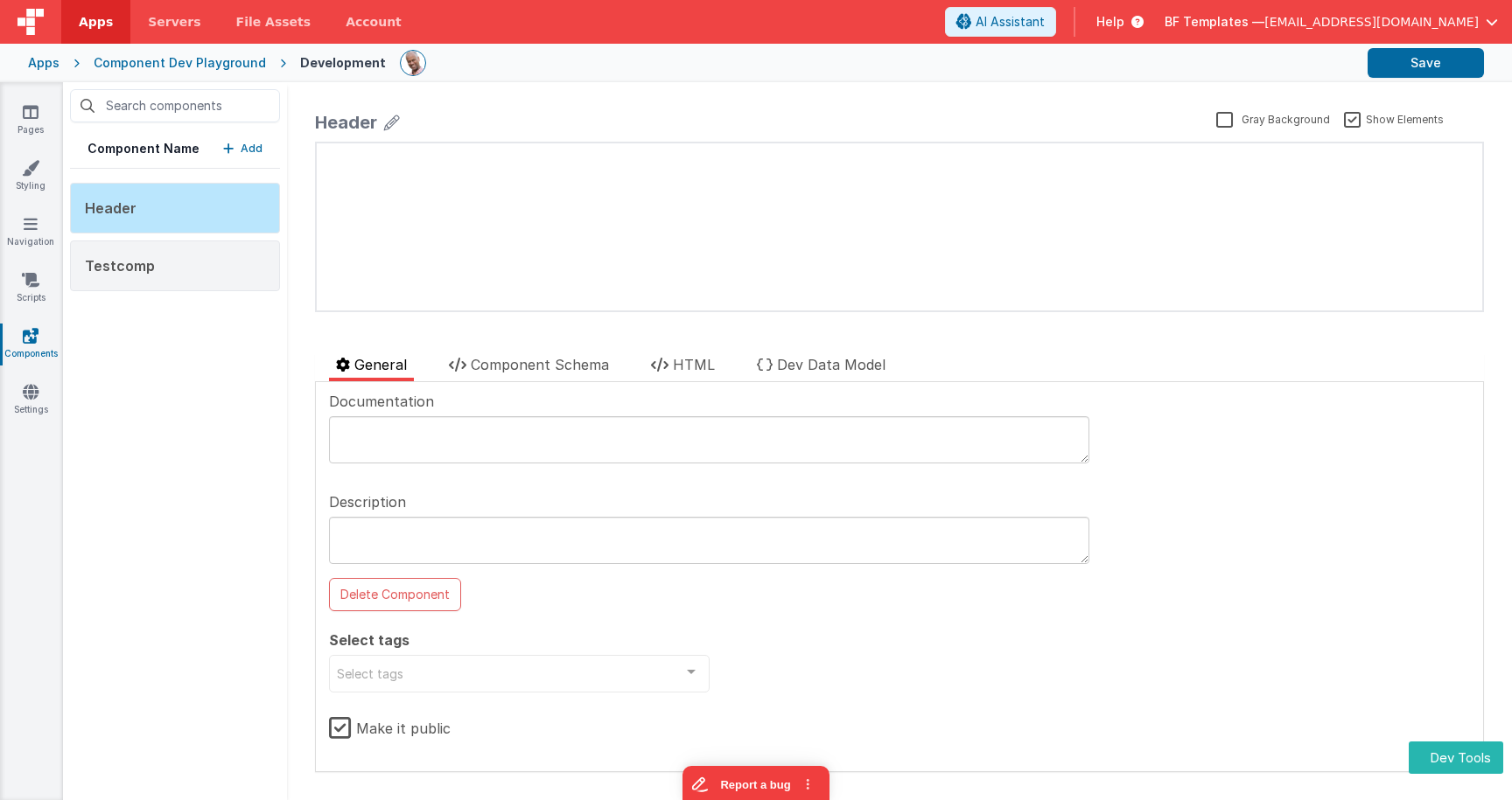
click at [252, 146] on p "Add" at bounding box center [252, 149] width 22 height 17
drag, startPoint x: 240, startPoint y: 327, endPoint x: 251, endPoint y: 245, distance: 82.7
click at [240, 327] on div "Component Name Add Header Testcomp" at bounding box center [175, 441] width 224 height 718
click at [256, 149] on p "Add" at bounding box center [252, 149] width 22 height 17
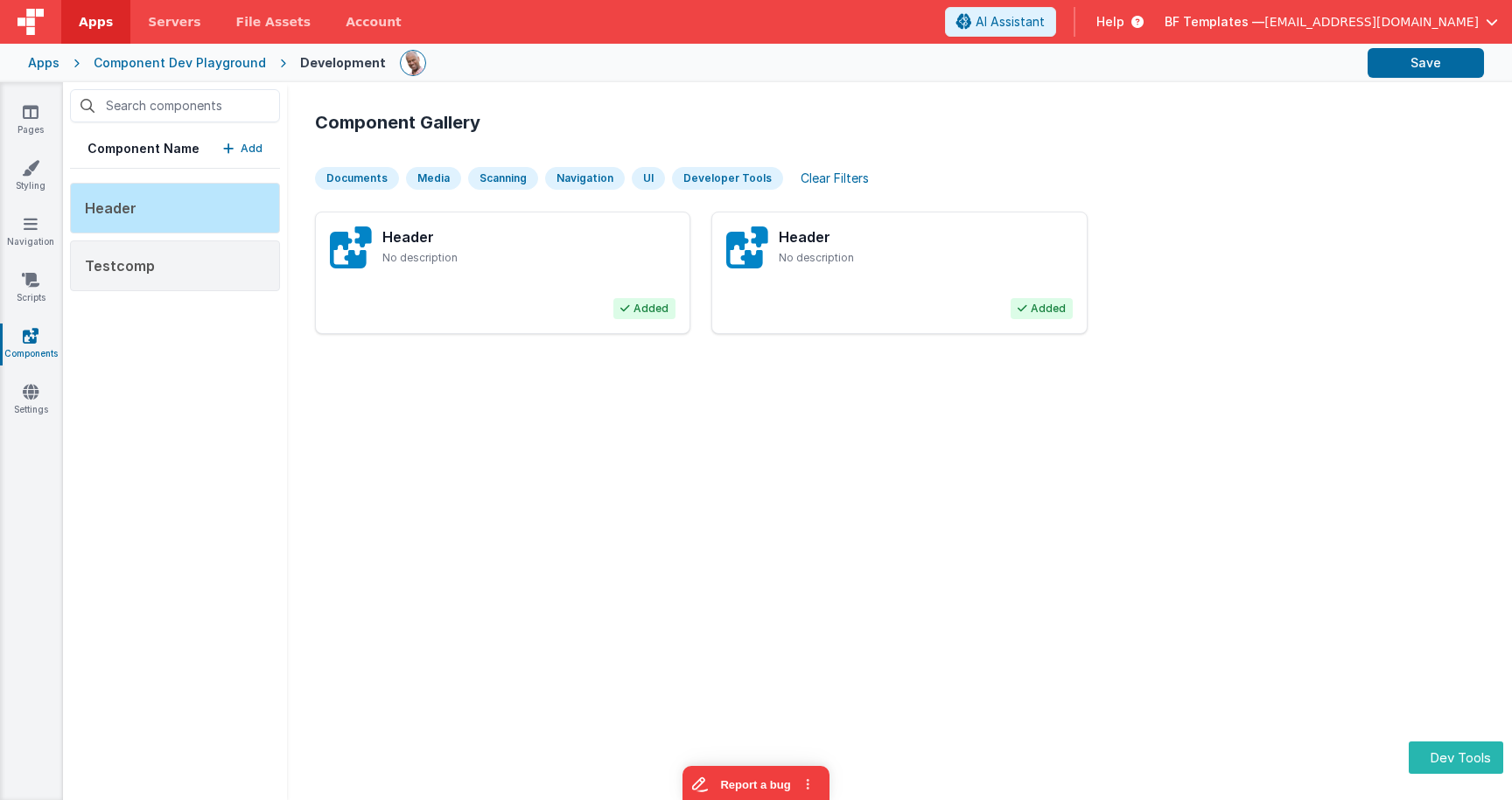
drag, startPoint x: 47, startPoint y: 356, endPoint x: 38, endPoint y: 347, distance: 12.7
click at [46, 356] on link "Components" at bounding box center [30, 344] width 63 height 35
click at [38, 347] on link "Components" at bounding box center [30, 344] width 63 height 35
click at [221, 194] on div "Header" at bounding box center [175, 209] width 210 height 51
click at [235, 213] on div "Header" at bounding box center [175, 209] width 210 height 51
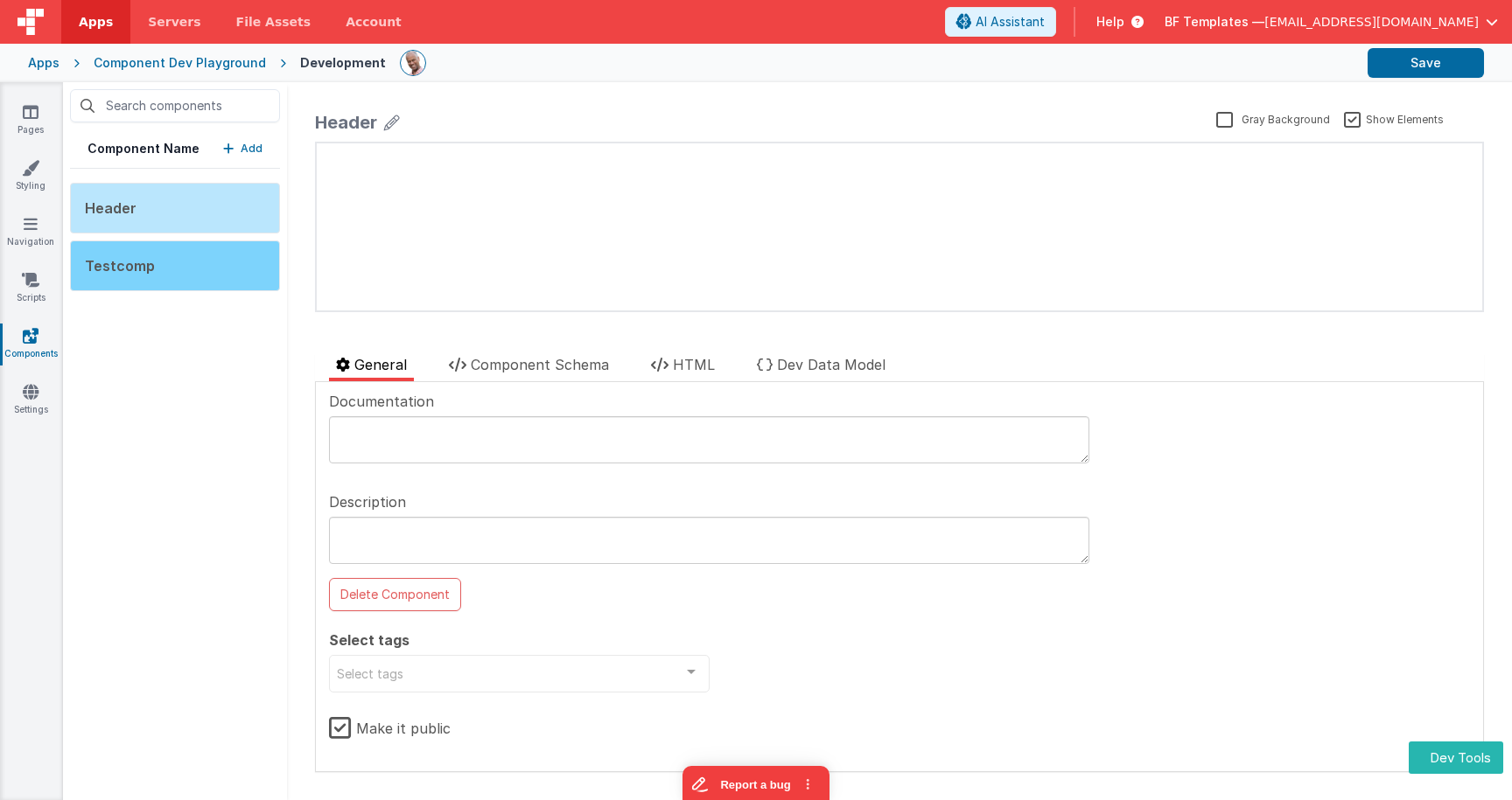
click at [171, 263] on div "Testcomp" at bounding box center [175, 266] width 210 height 51
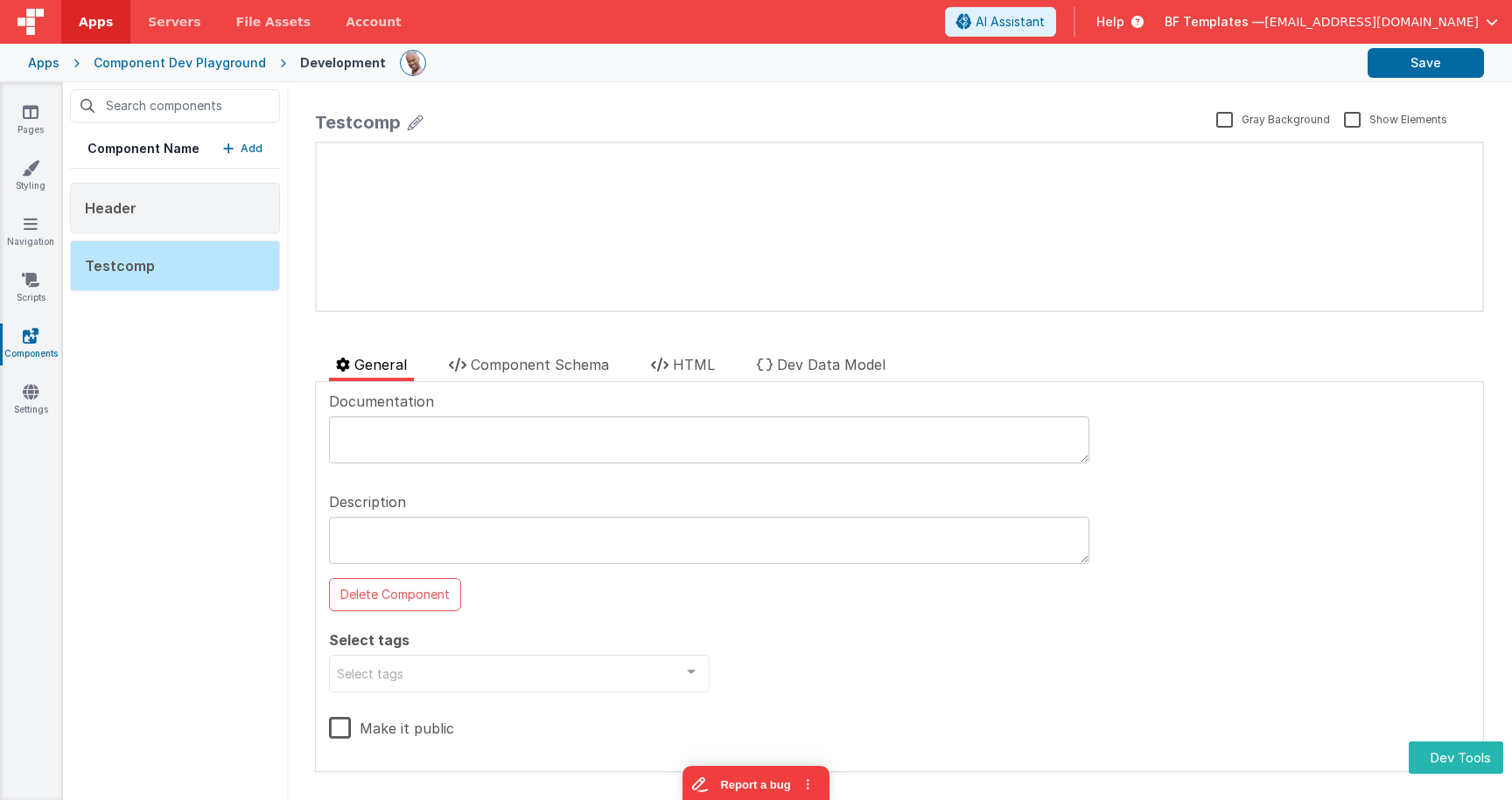
click at [342, 726] on label "Make it public" at bounding box center [391, 725] width 125 height 37
click at [0, 0] on input "Make it public" at bounding box center [0, 0] width 0 height 0
click at [478, 435] on textarea at bounding box center [709, 440] width 760 height 47
click at [461, 537] on textarea at bounding box center [709, 540] width 760 height 47
type textarea "A simple header test compoennt"
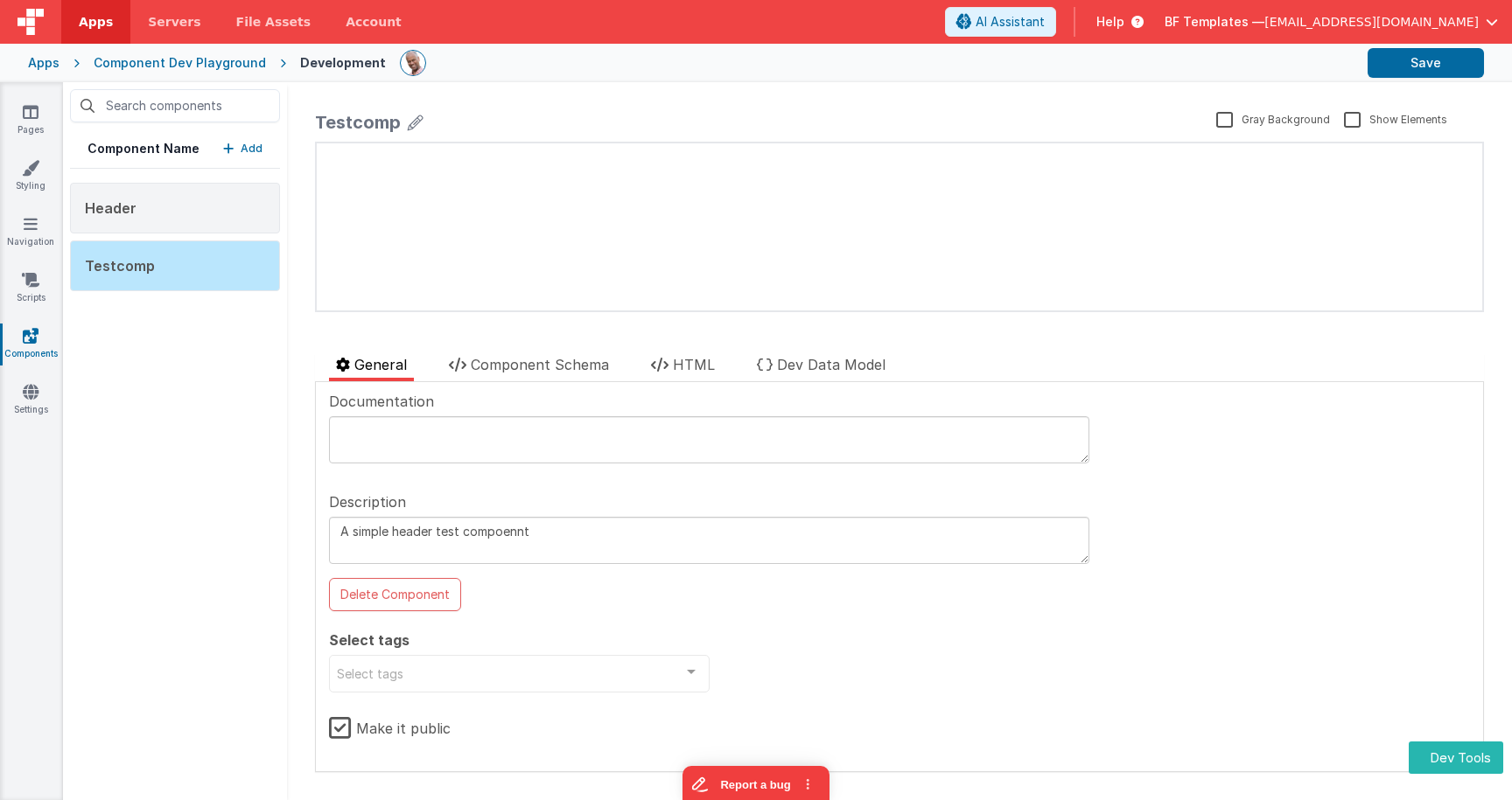
click at [518, 446] on textarea at bounding box center [709, 440] width 760 height 47
paste textarea "A simple header test compoennt"
click at [485, 433] on textarea "A simple header test compoennt" at bounding box center [709, 440] width 760 height 47
type textarea "A simple header test component"
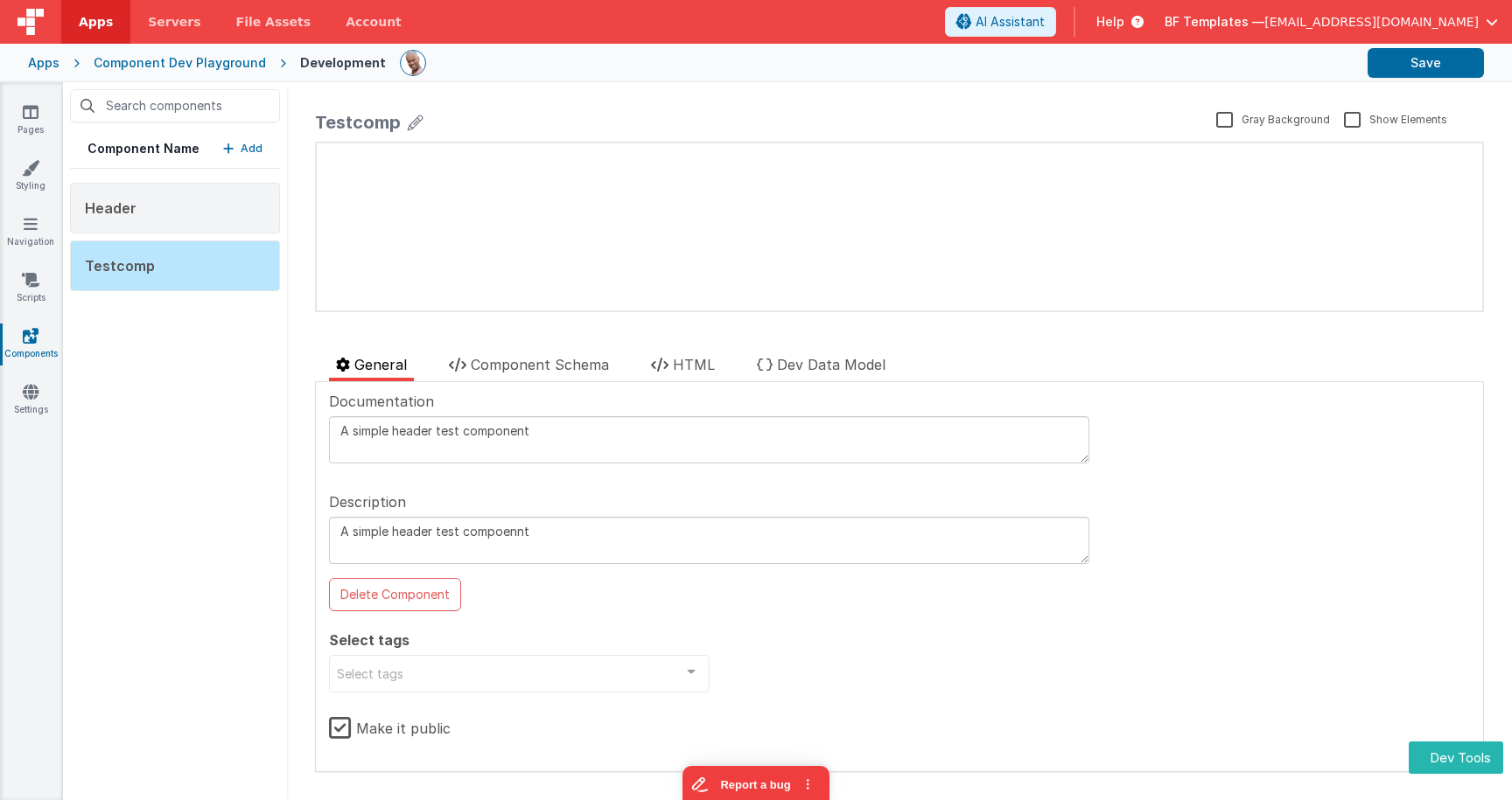
click at [492, 531] on textarea "A simple header test compoennt" at bounding box center [709, 540] width 760 height 47
type textarea "A simple header test components"
click at [1446, 57] on button "Save" at bounding box center [1426, 63] width 117 height 30
click at [1237, 499] on div "Documentation A simple header test component Description A simple header test c…" at bounding box center [900, 577] width 1141 height 372
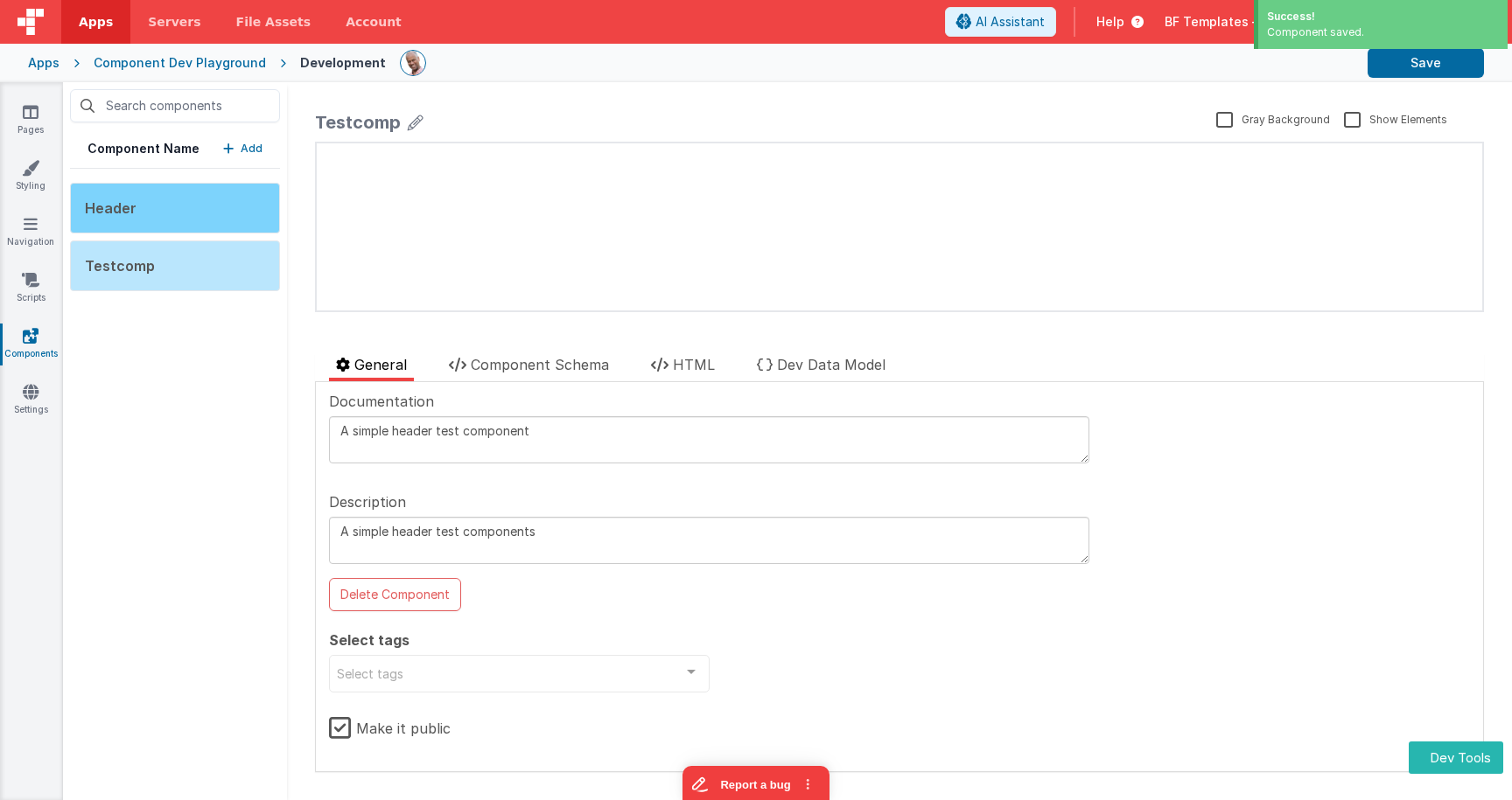
click at [187, 207] on div "Header" at bounding box center [175, 209] width 210 height 51
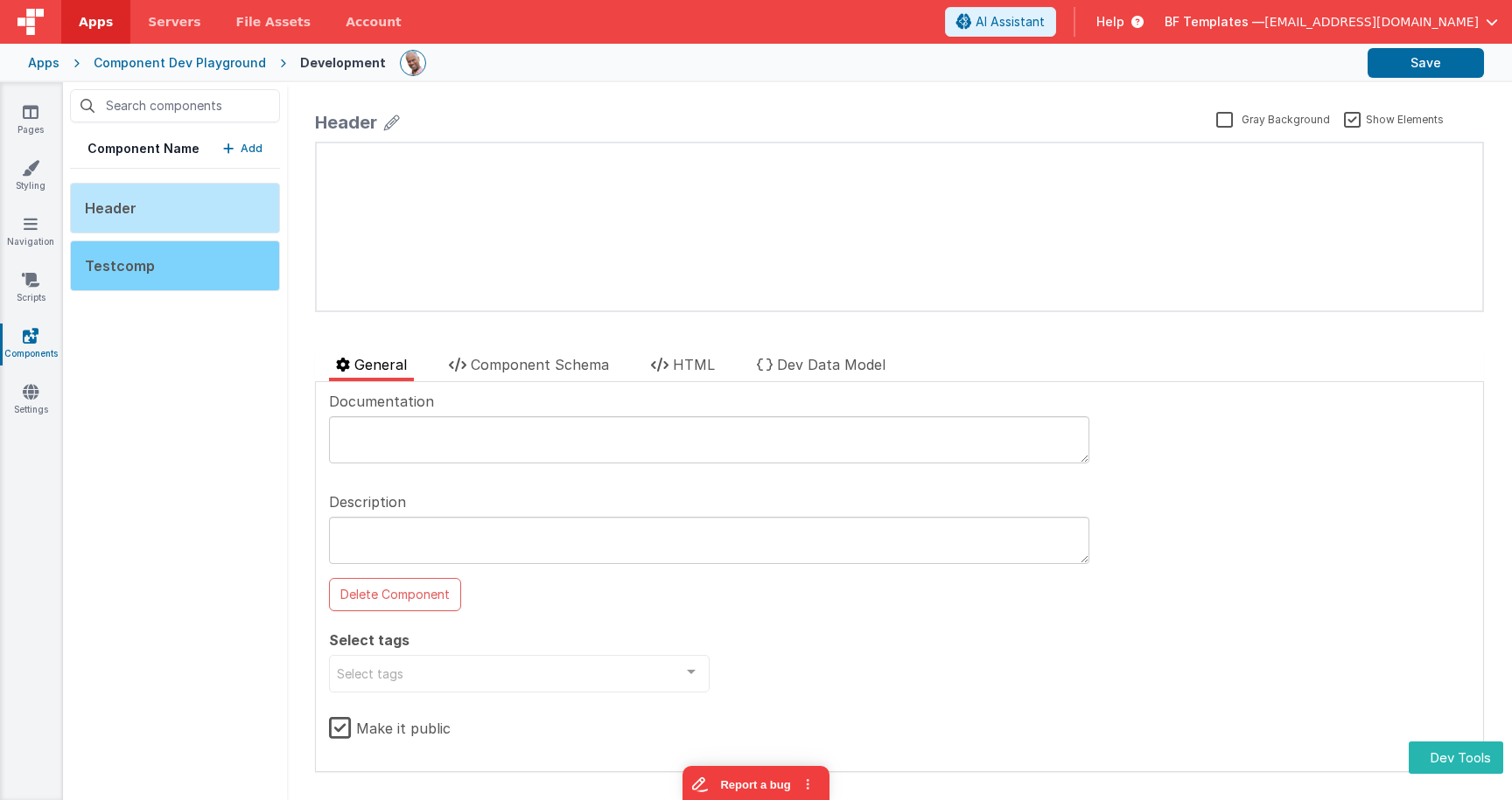
click at [186, 242] on div "Testcomp" at bounding box center [175, 266] width 210 height 51
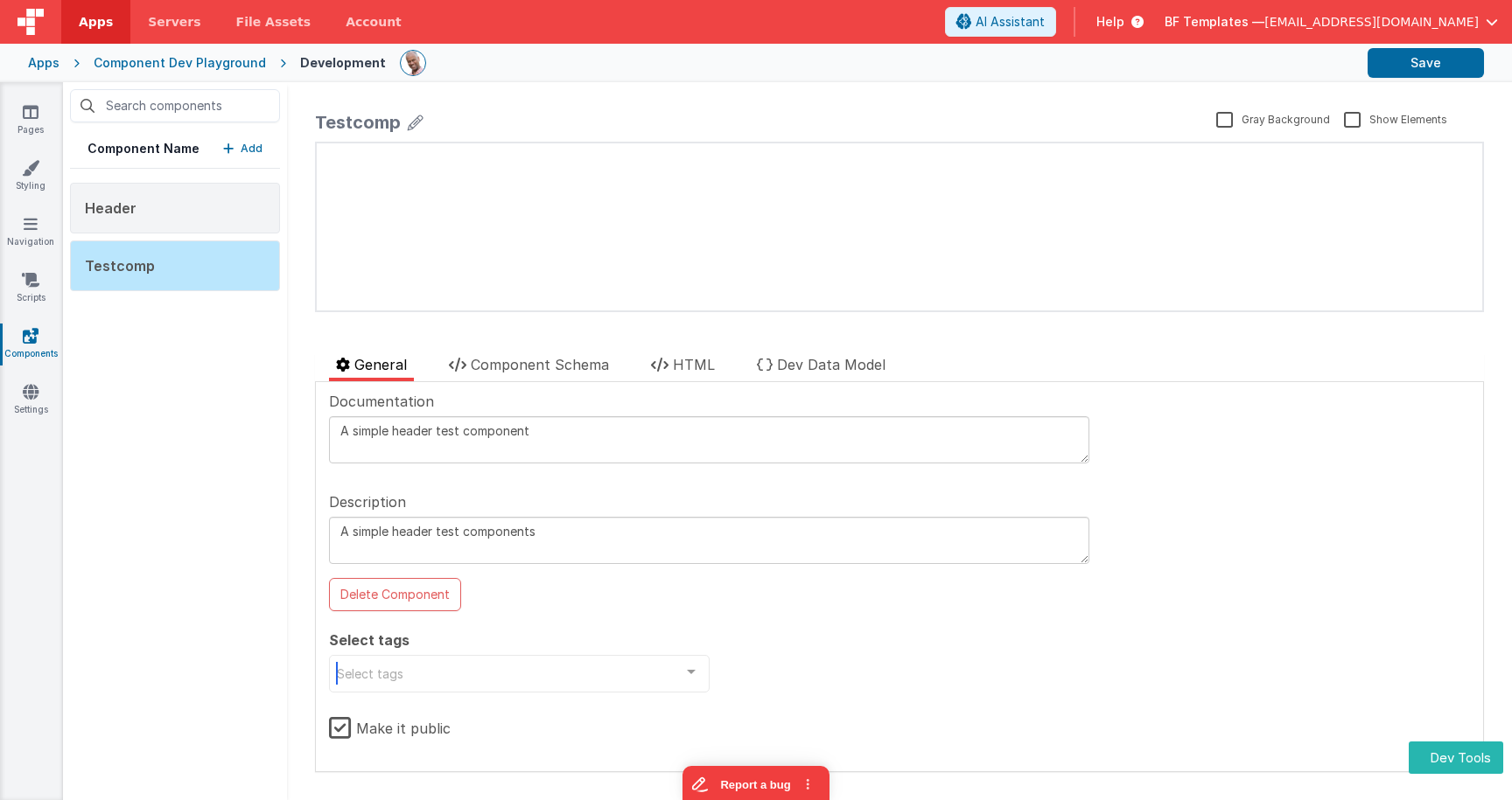
click at [420, 667] on div "Select tags" at bounding box center [519, 673] width 381 height 37
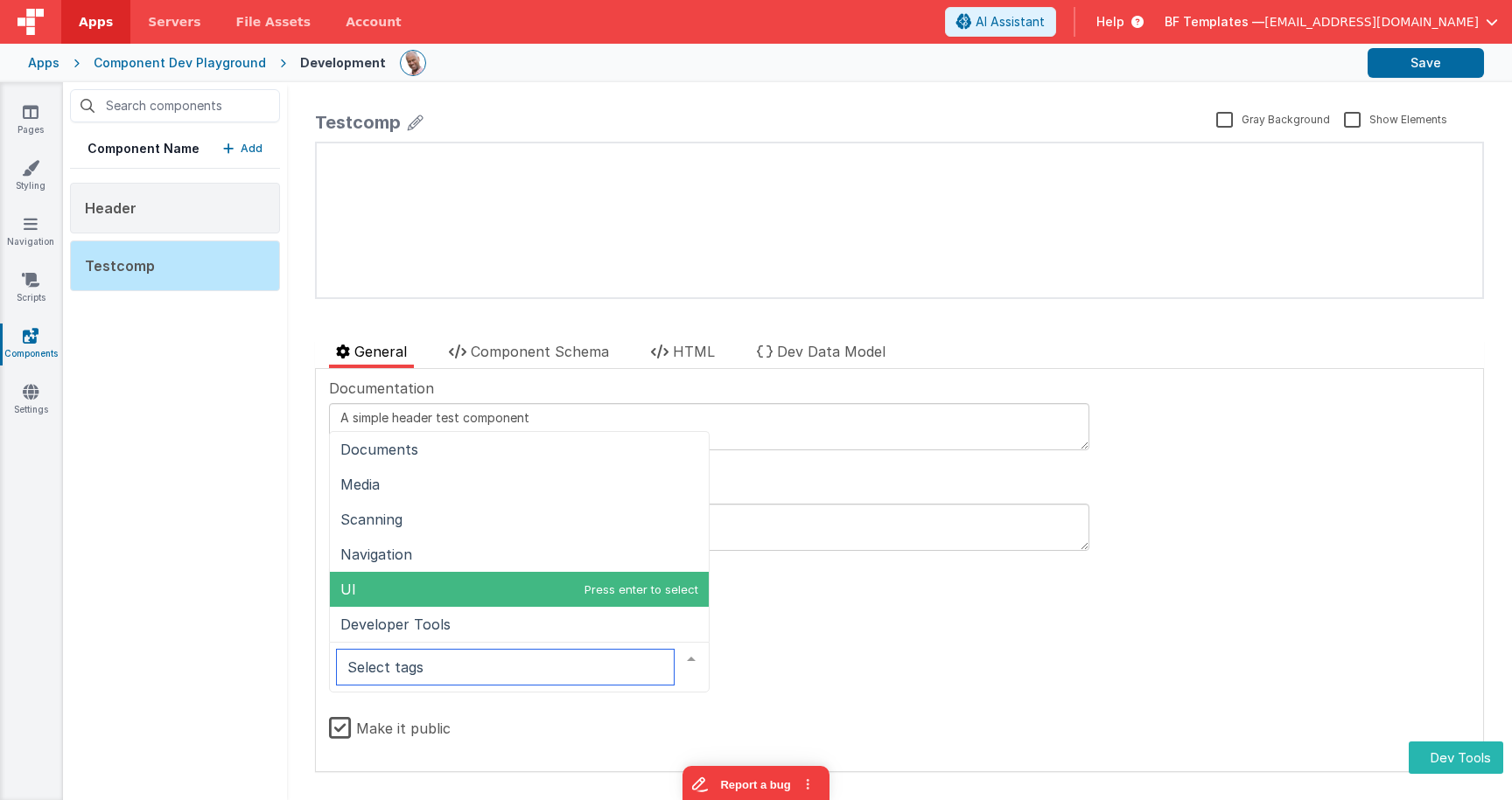
click at [417, 584] on span "UI" at bounding box center [519, 590] width 379 height 35
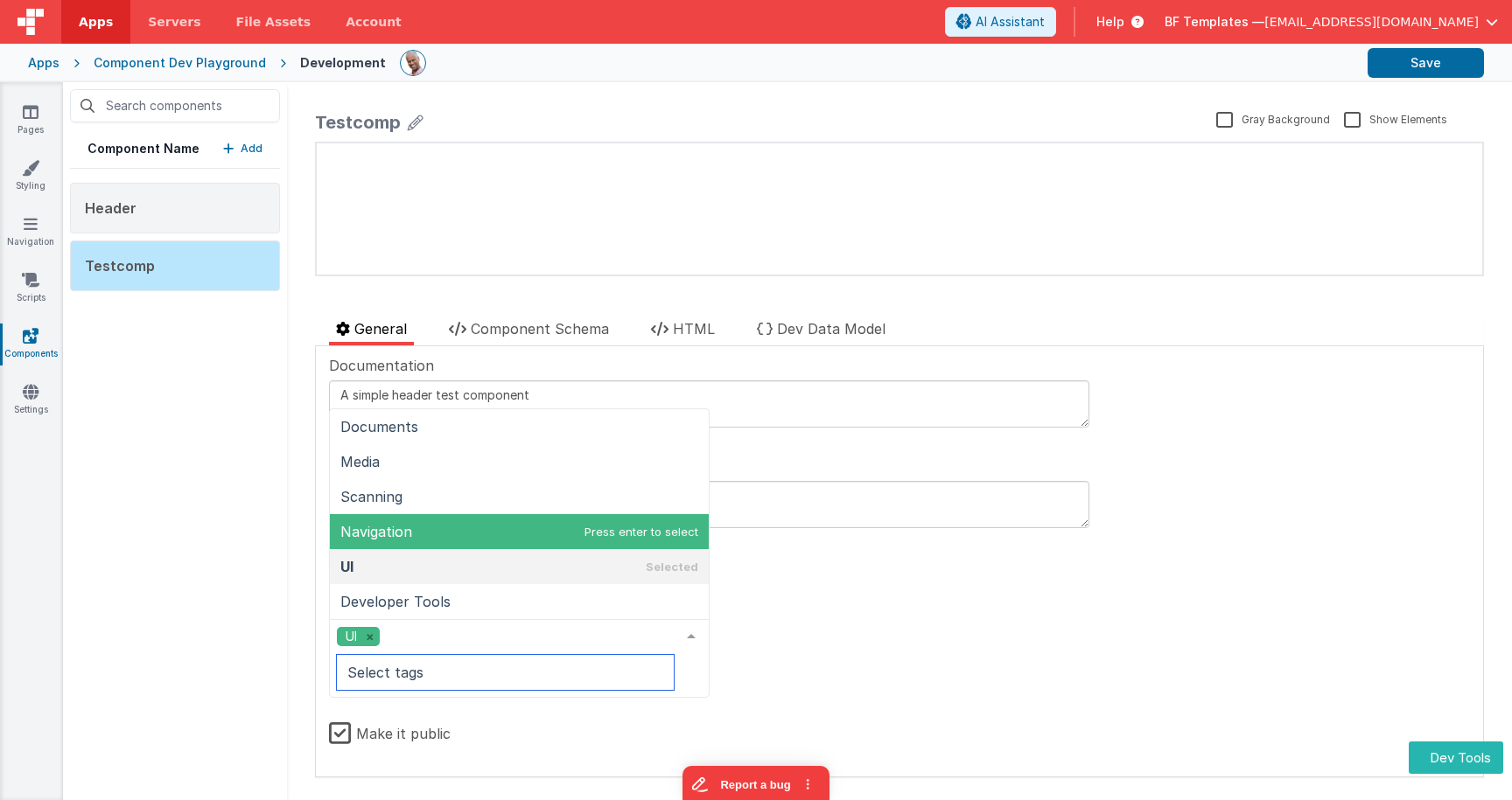
scroll to position [5, 0]
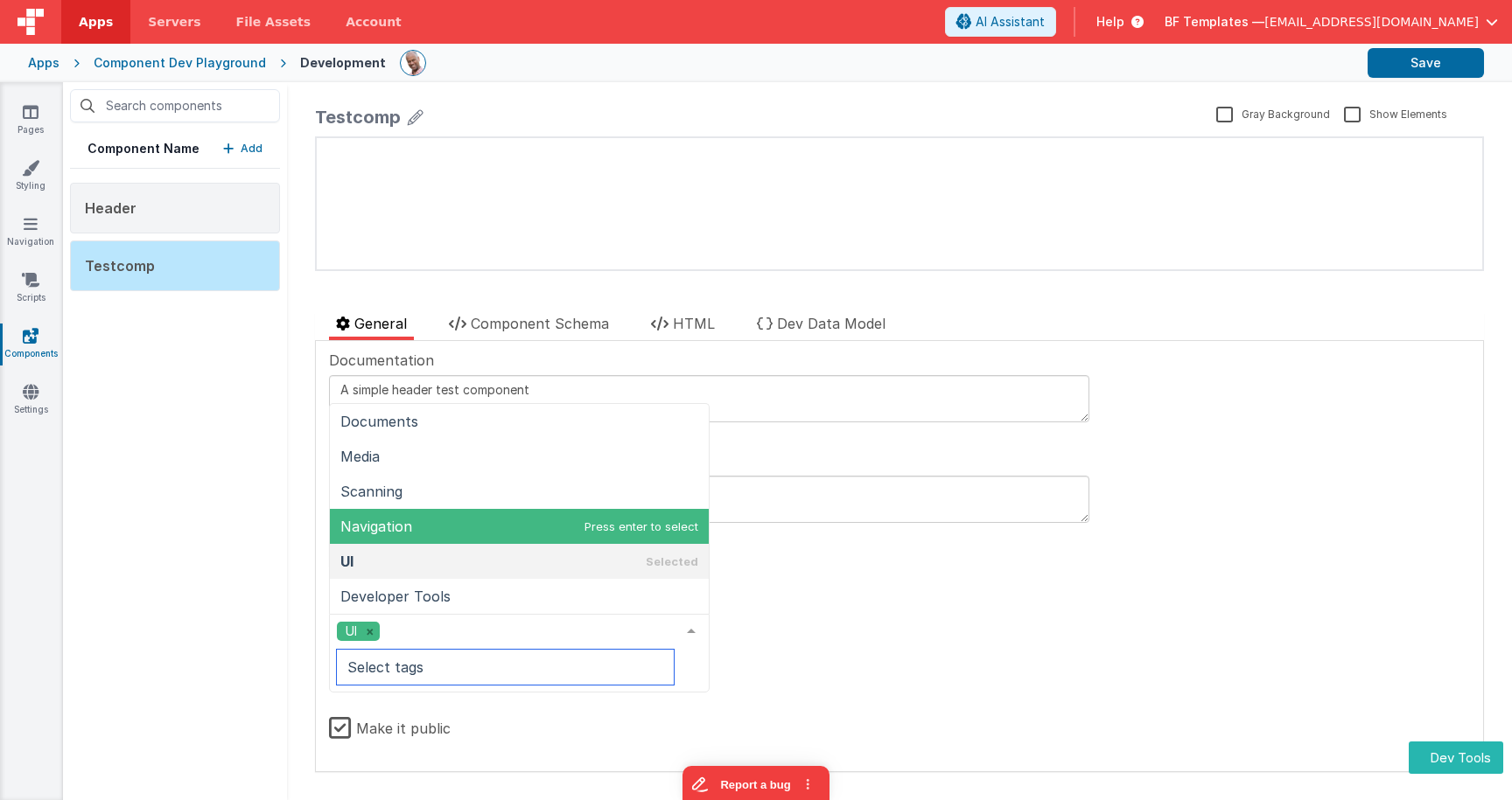
click at [468, 528] on span "Navigation" at bounding box center [519, 527] width 379 height 35
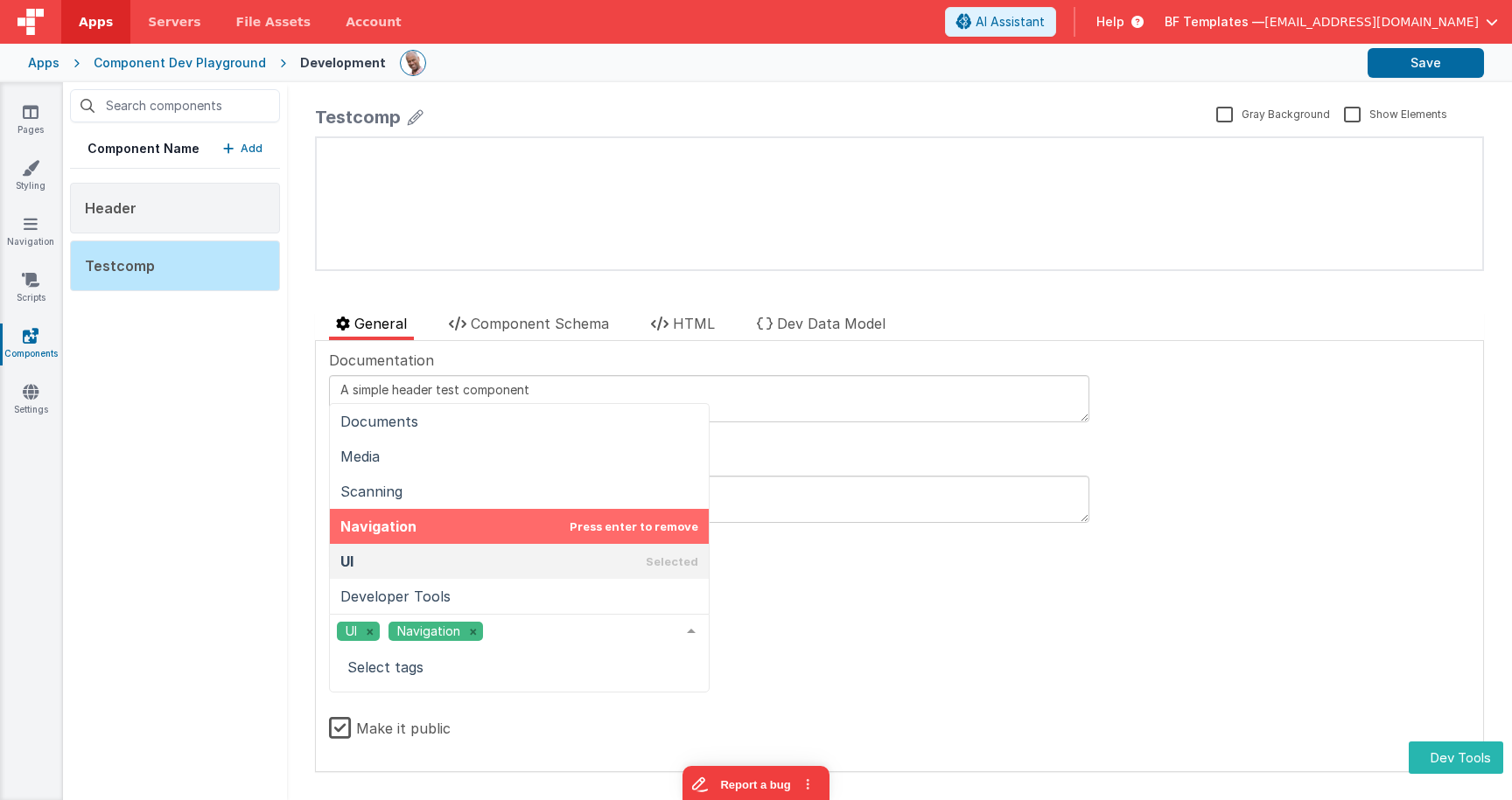
click at [942, 563] on div "Documentation A simple header test component Description A simple header test c…" at bounding box center [900, 556] width 1141 height 413
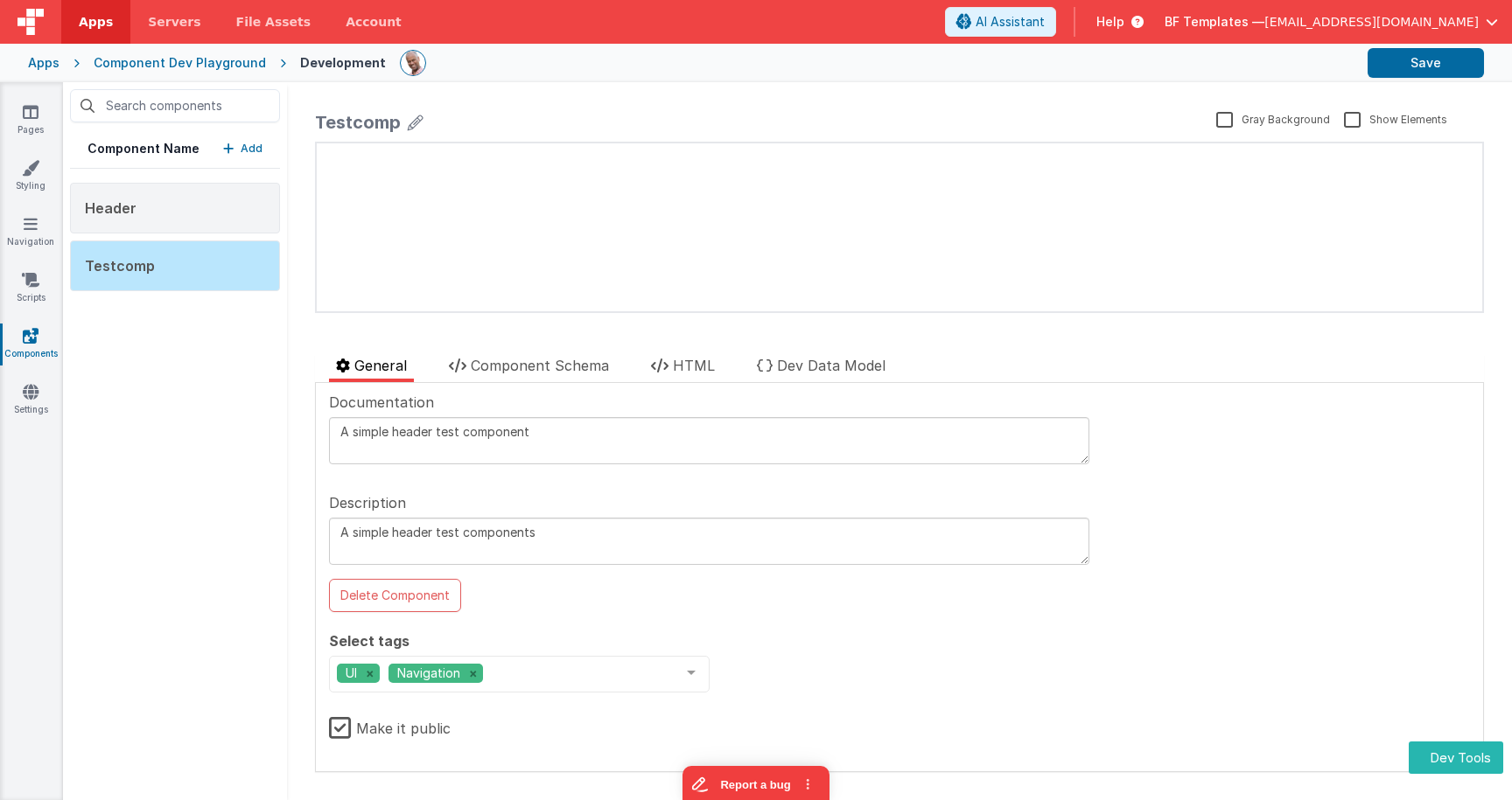
scroll to position [0, 0]
click at [1439, 55] on button "Save" at bounding box center [1426, 63] width 117 height 30
click at [418, 439] on textarea "A simple header test component" at bounding box center [709, 441] width 760 height 47
click at [396, 429] on textarea "A simple header test component" at bounding box center [709, 441] width 760 height 47
click at [399, 429] on textarea "A simple header test component" at bounding box center [709, 441] width 760 height 47
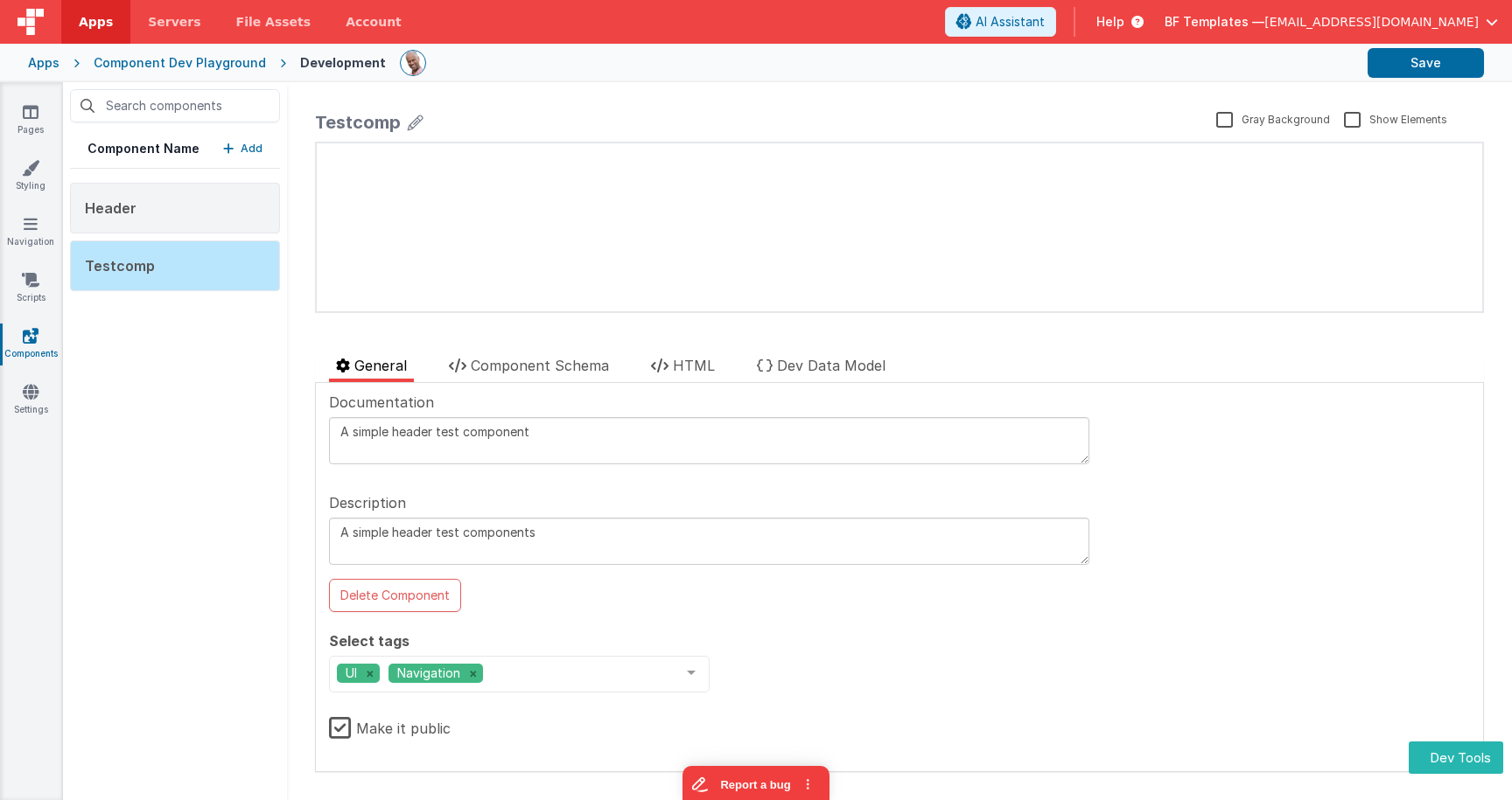
click at [365, 120] on div "Testcomp" at bounding box center [358, 122] width 86 height 25
click at [371, 121] on div "Testcomp" at bounding box center [358, 122] width 86 height 25
click at [394, 120] on div "Testcomp" at bounding box center [358, 122] width 86 height 25
click at [346, 120] on div "Testcomp" at bounding box center [358, 122] width 86 height 25
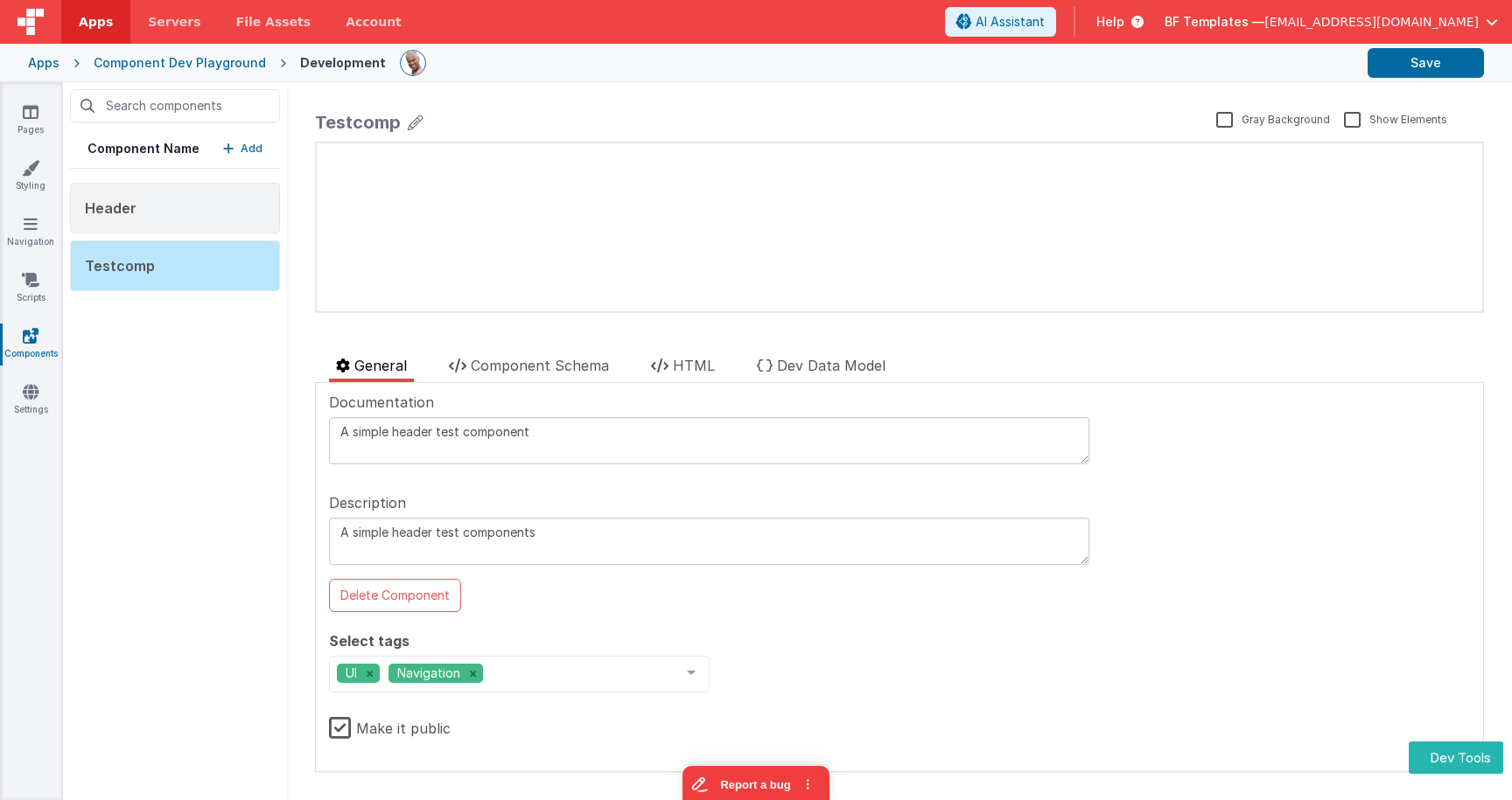
click at [347, 120] on div "Testcomp" at bounding box center [358, 122] width 86 height 25
click at [392, 429] on textarea "A simple header test component" at bounding box center [709, 441] width 760 height 47
type textarea "A simple test header test component"
click at [393, 531] on textarea "A simple header test components" at bounding box center [709, 541] width 760 height 47
type textarea "A simple test header test components"
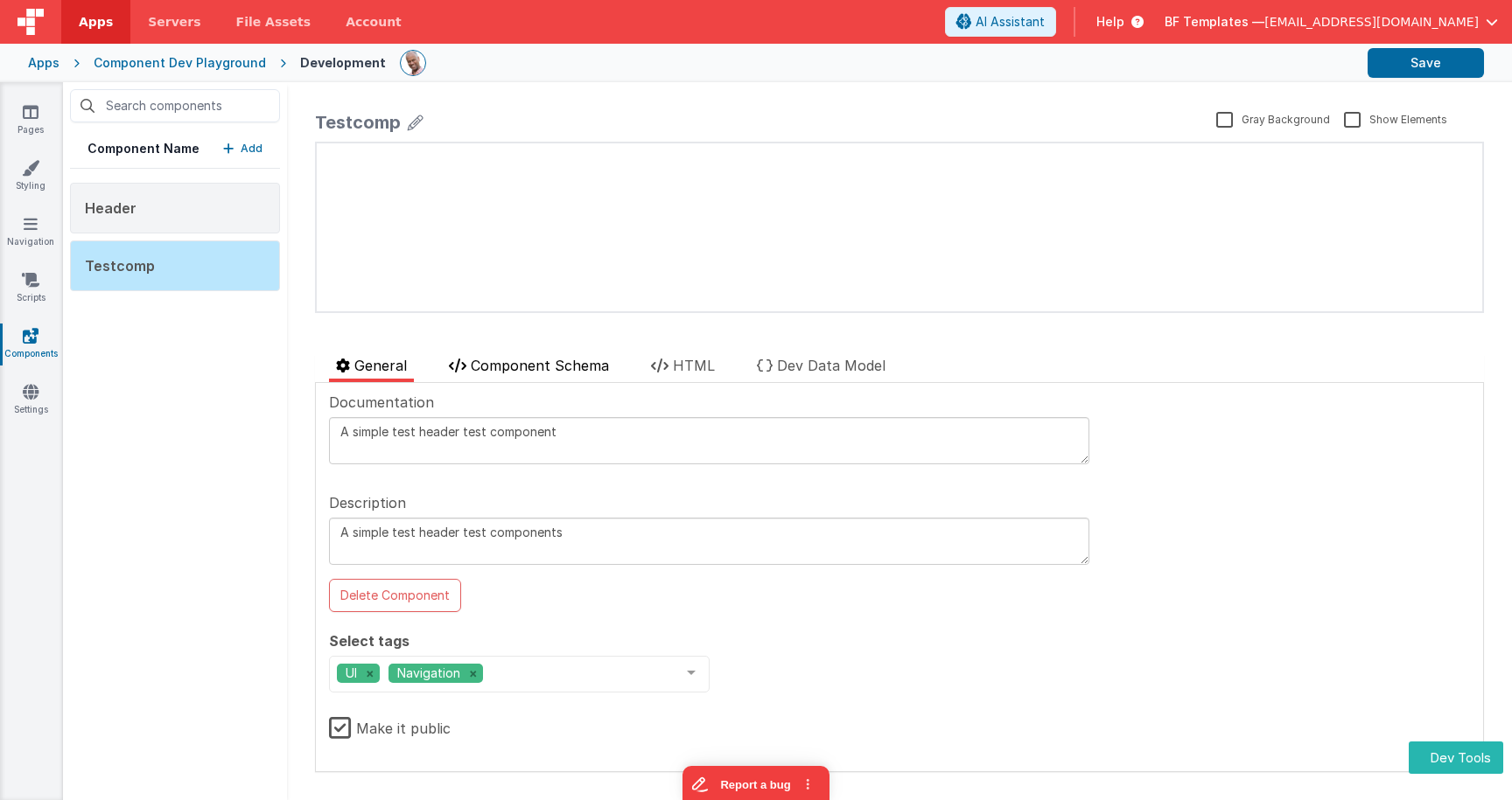
click at [608, 360] on span "Component Schema" at bounding box center [540, 365] width 139 height 17
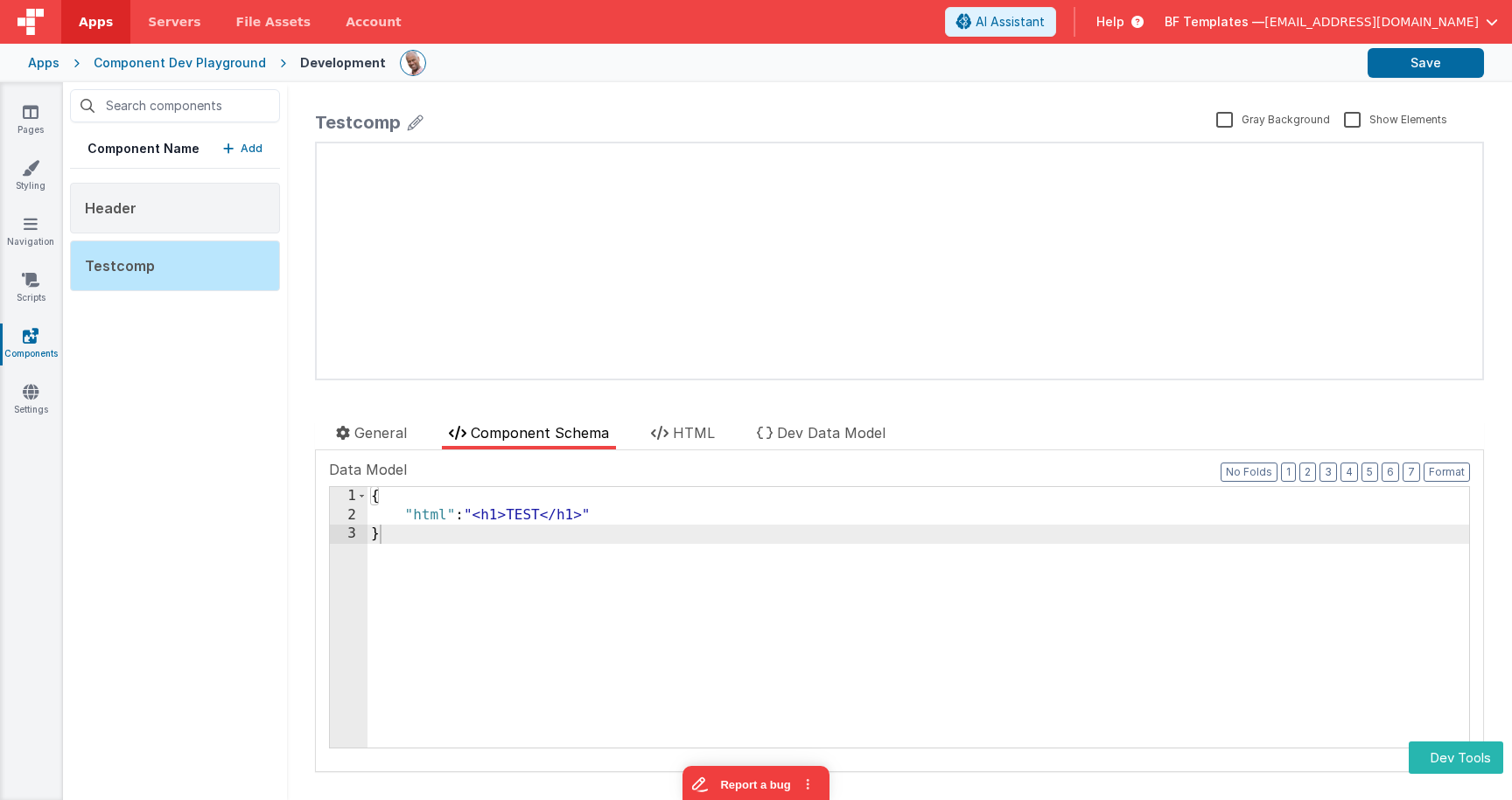
click at [573, 509] on div "{ "html" : "<h1>TEST</h1>" }" at bounding box center [918, 636] width 1102 height 298
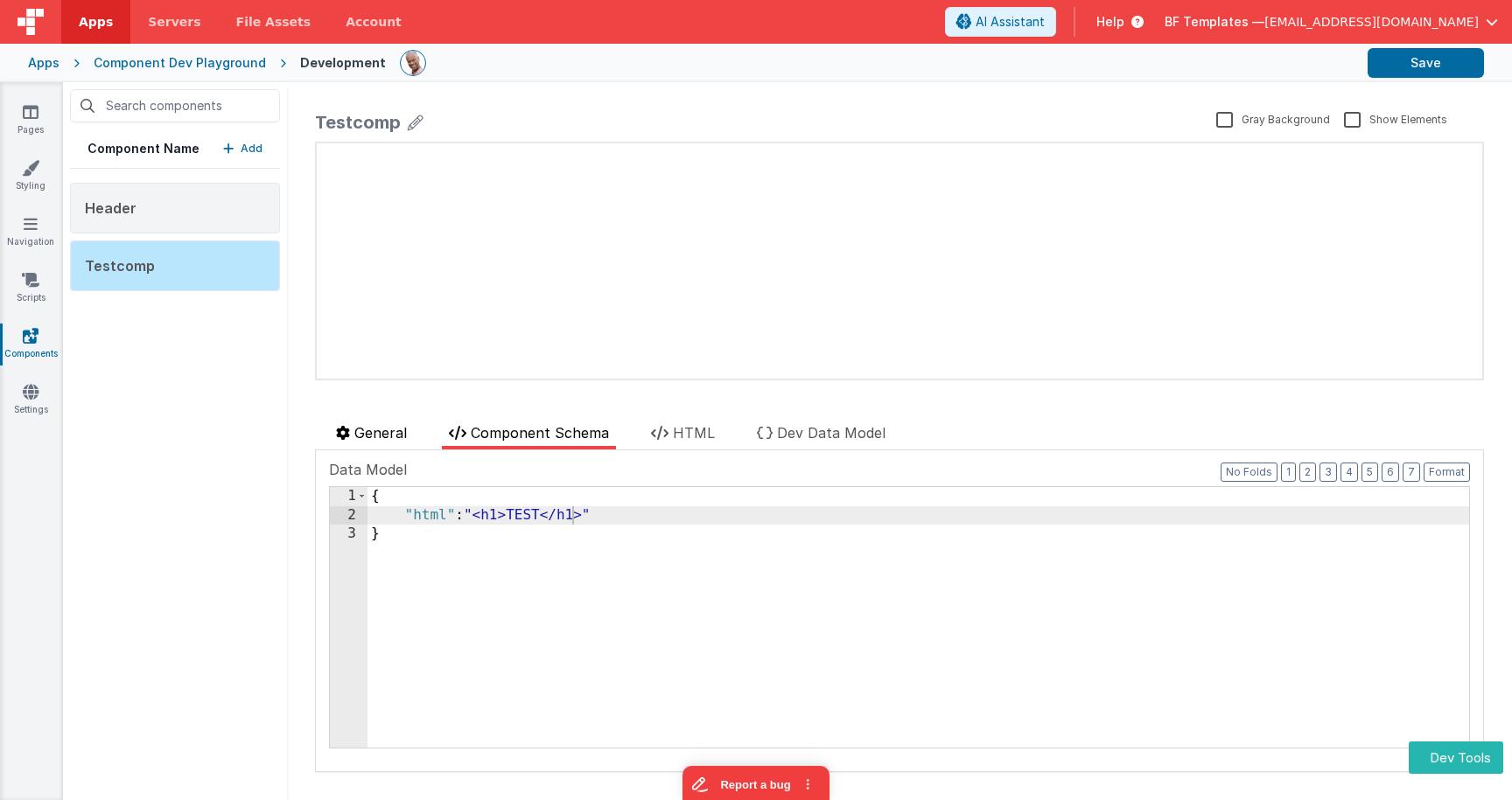
click at [388, 425] on span "General" at bounding box center [381, 433] width 53 height 17
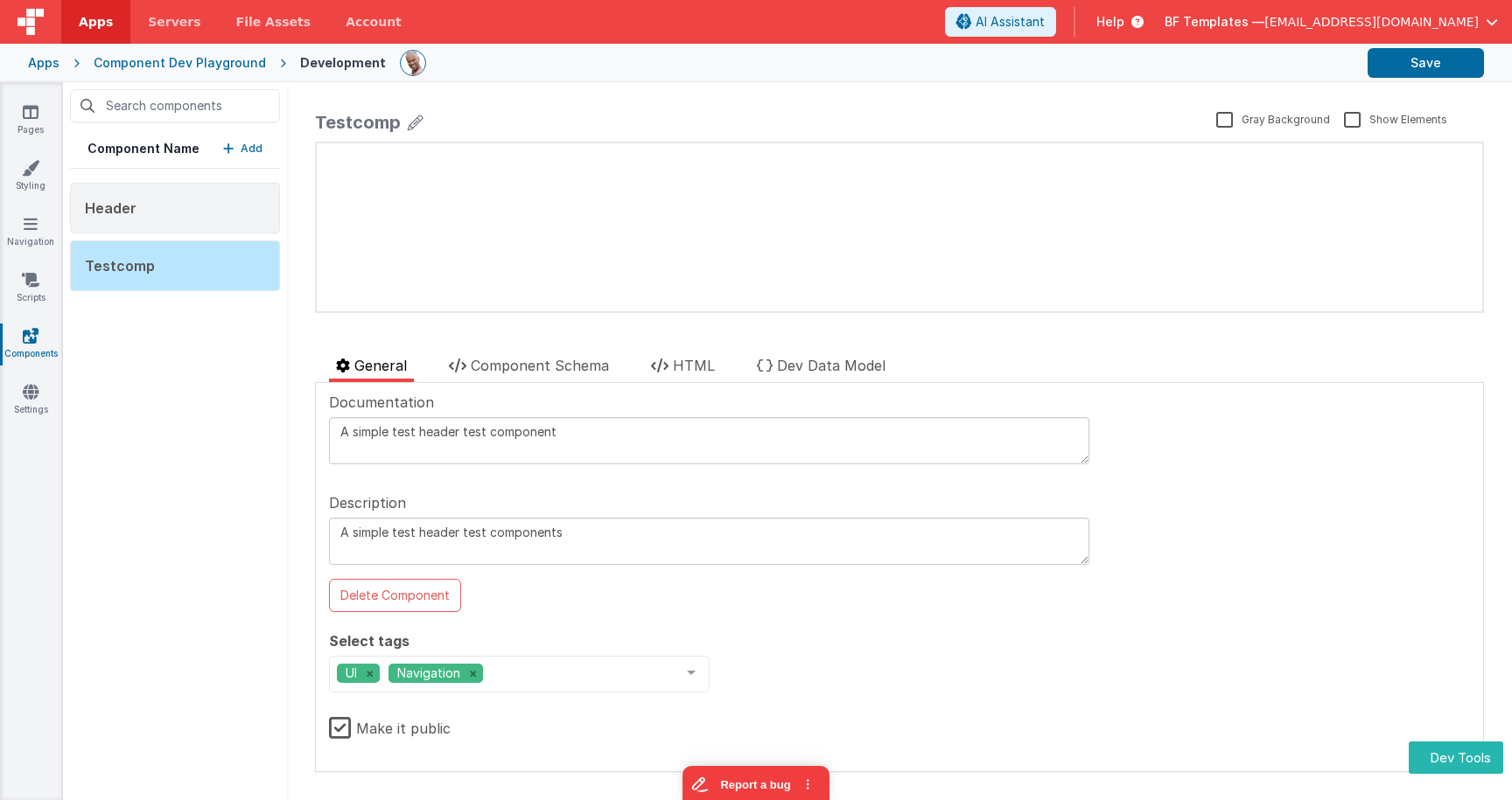
click at [434, 430] on textarea "A simple test header test component" at bounding box center [709, 441] width 760 height 47
drag, startPoint x: 434, startPoint y: 430, endPoint x: 441, endPoint y: 457, distance: 27.9
click at [434, 430] on textarea "A simple test test component" at bounding box center [709, 441] width 760 height 47
type textarea "A simple test test component"
click at [439, 527] on textarea "A simple test header test components" at bounding box center [709, 541] width 760 height 47
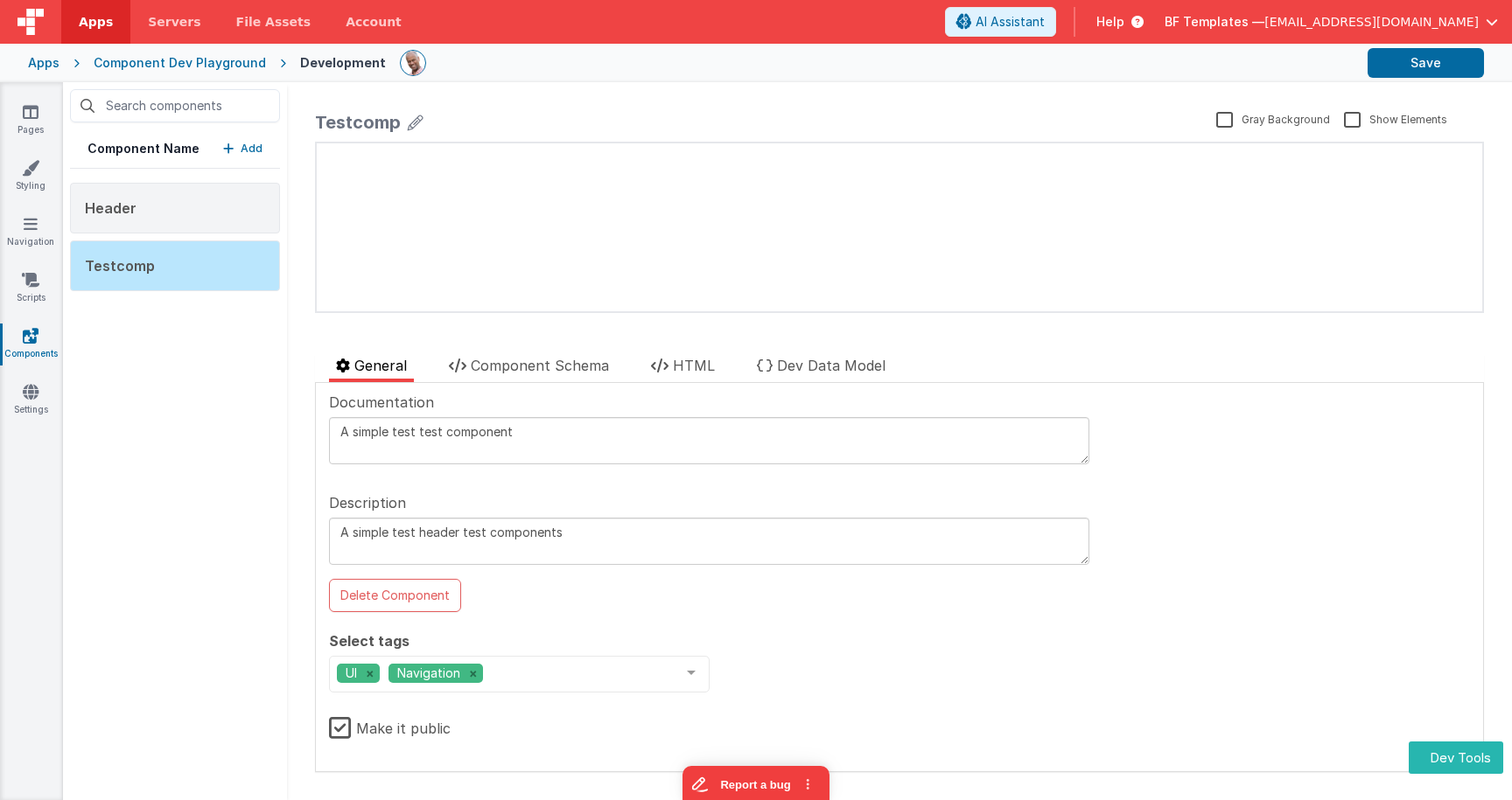
click at [439, 527] on textarea "A simple test header test components" at bounding box center [709, 541] width 760 height 47
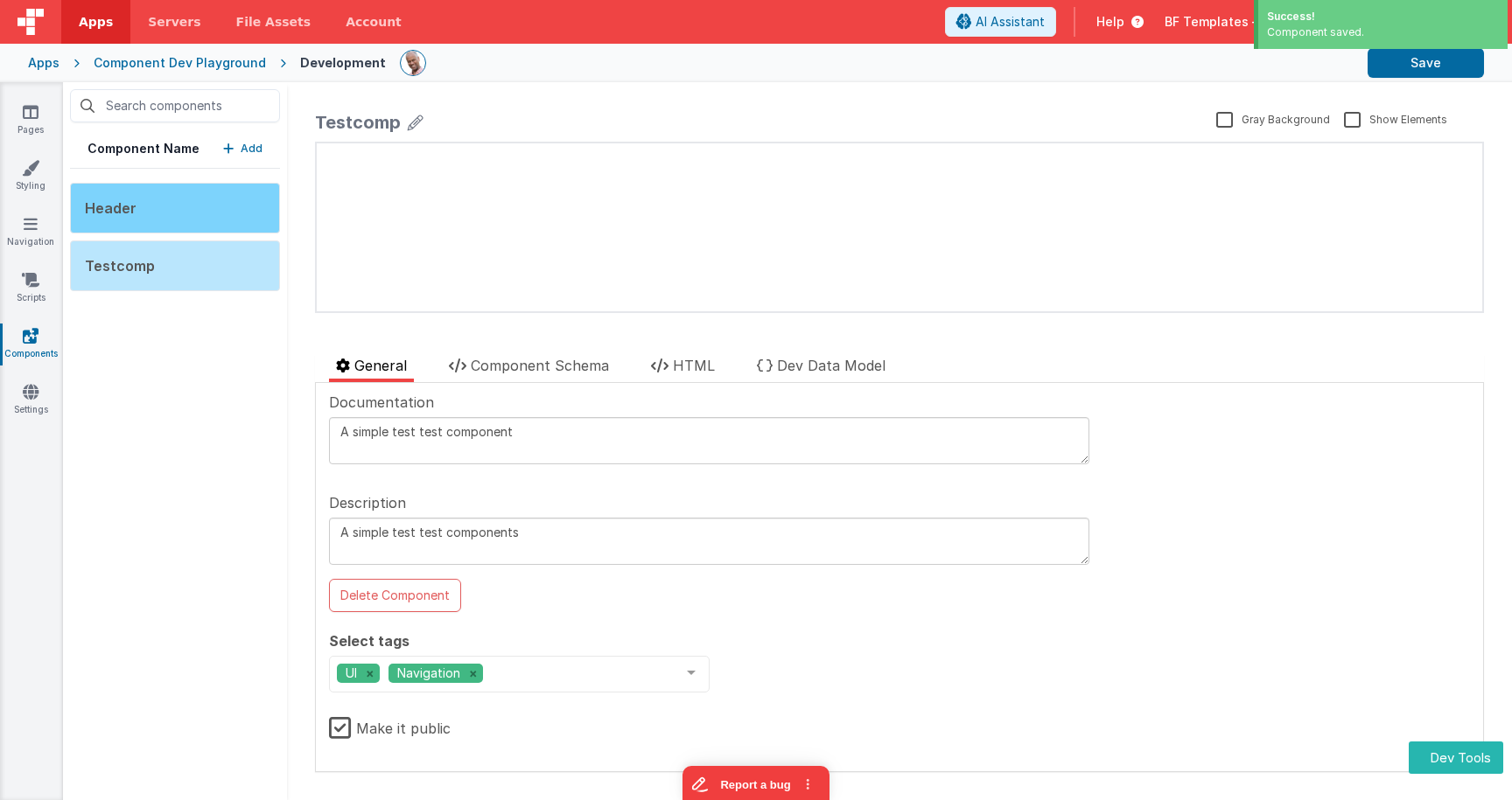
type textarea "A simple test test components"
click at [185, 216] on div "Header" at bounding box center [175, 209] width 210 height 51
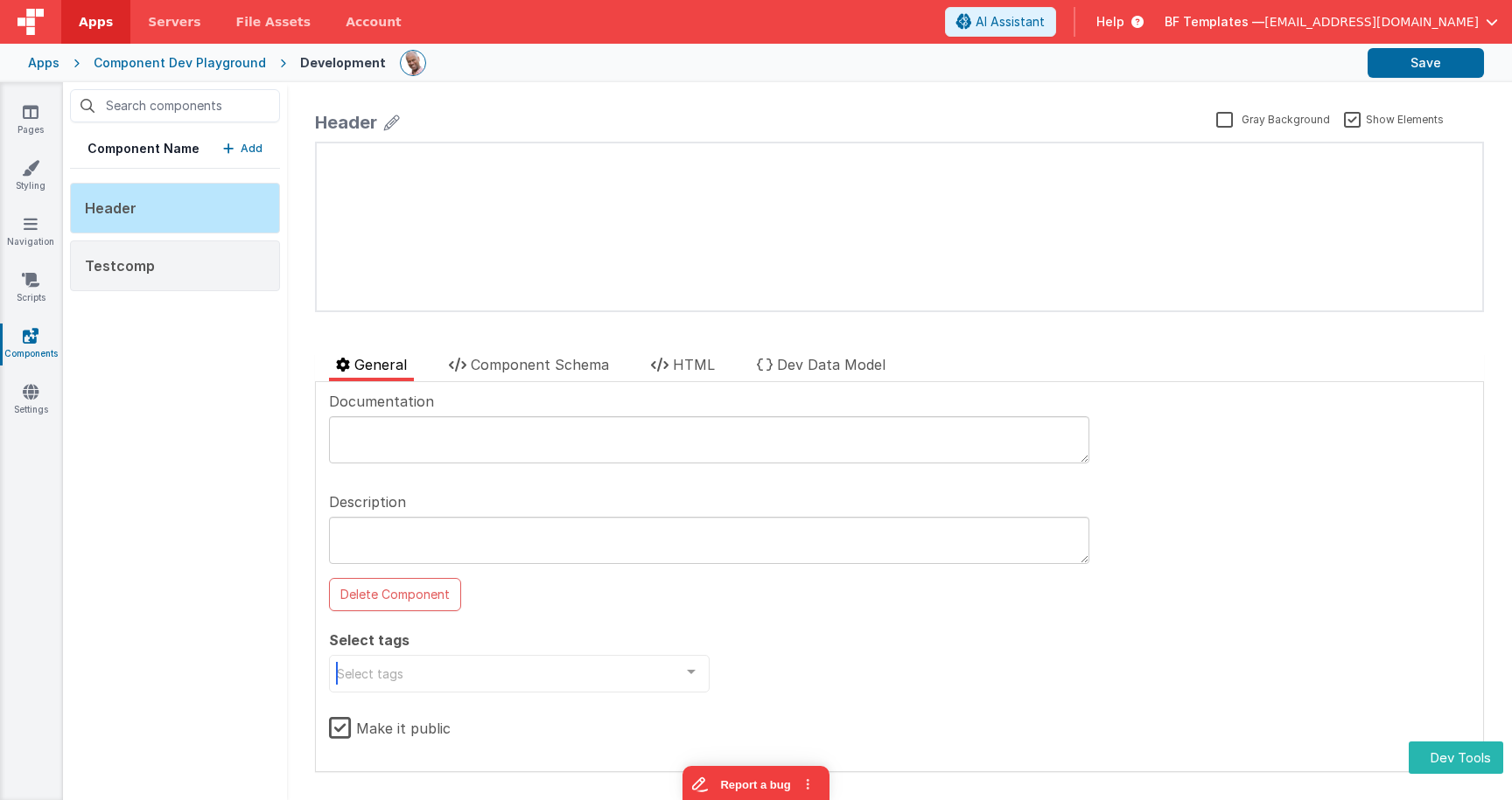
click at [453, 670] on div "Select tags" at bounding box center [519, 673] width 381 height 37
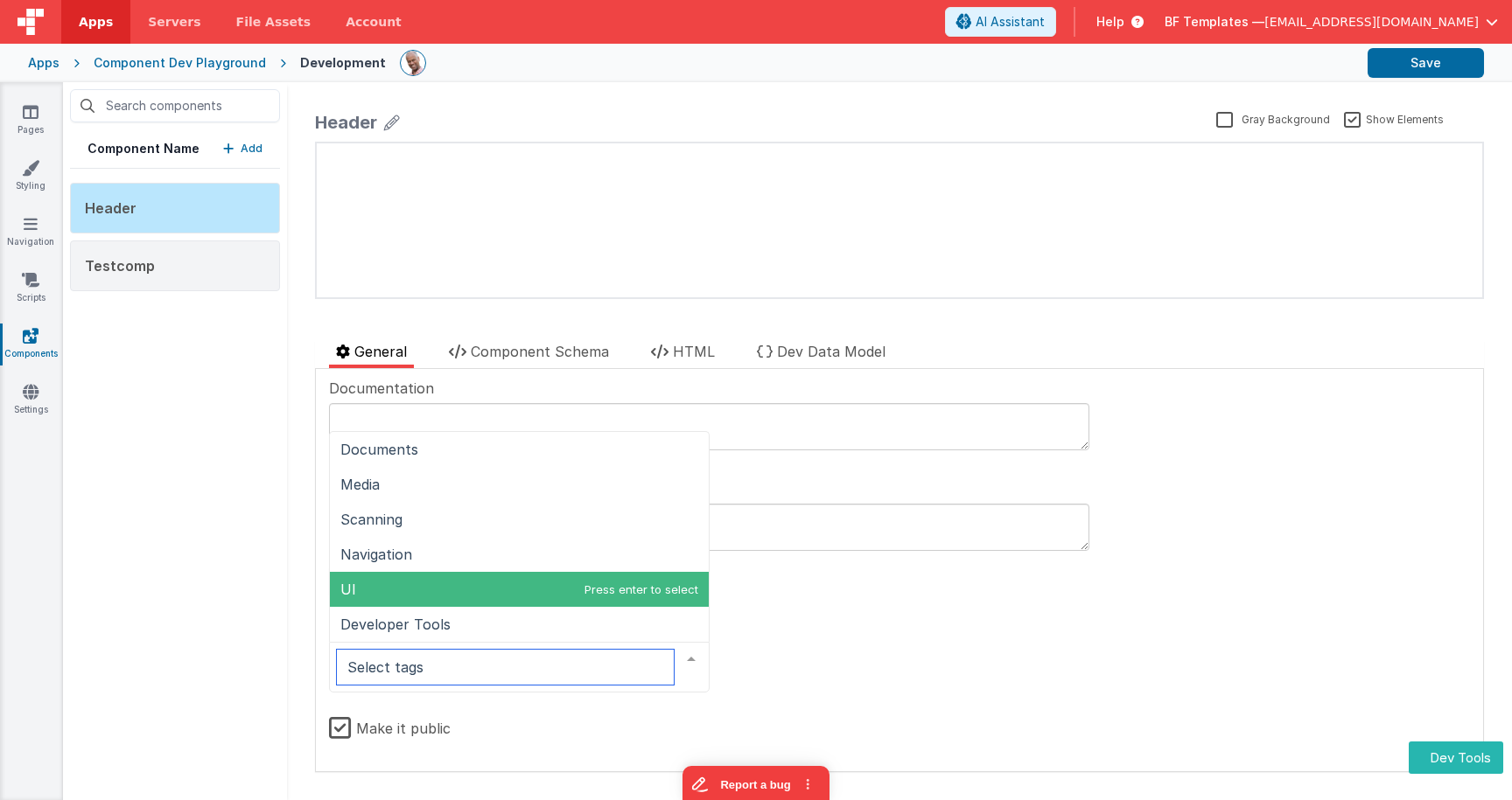
drag, startPoint x: 431, startPoint y: 577, endPoint x: 421, endPoint y: 579, distance: 10.2
click at [431, 578] on span "UI" at bounding box center [519, 590] width 379 height 35
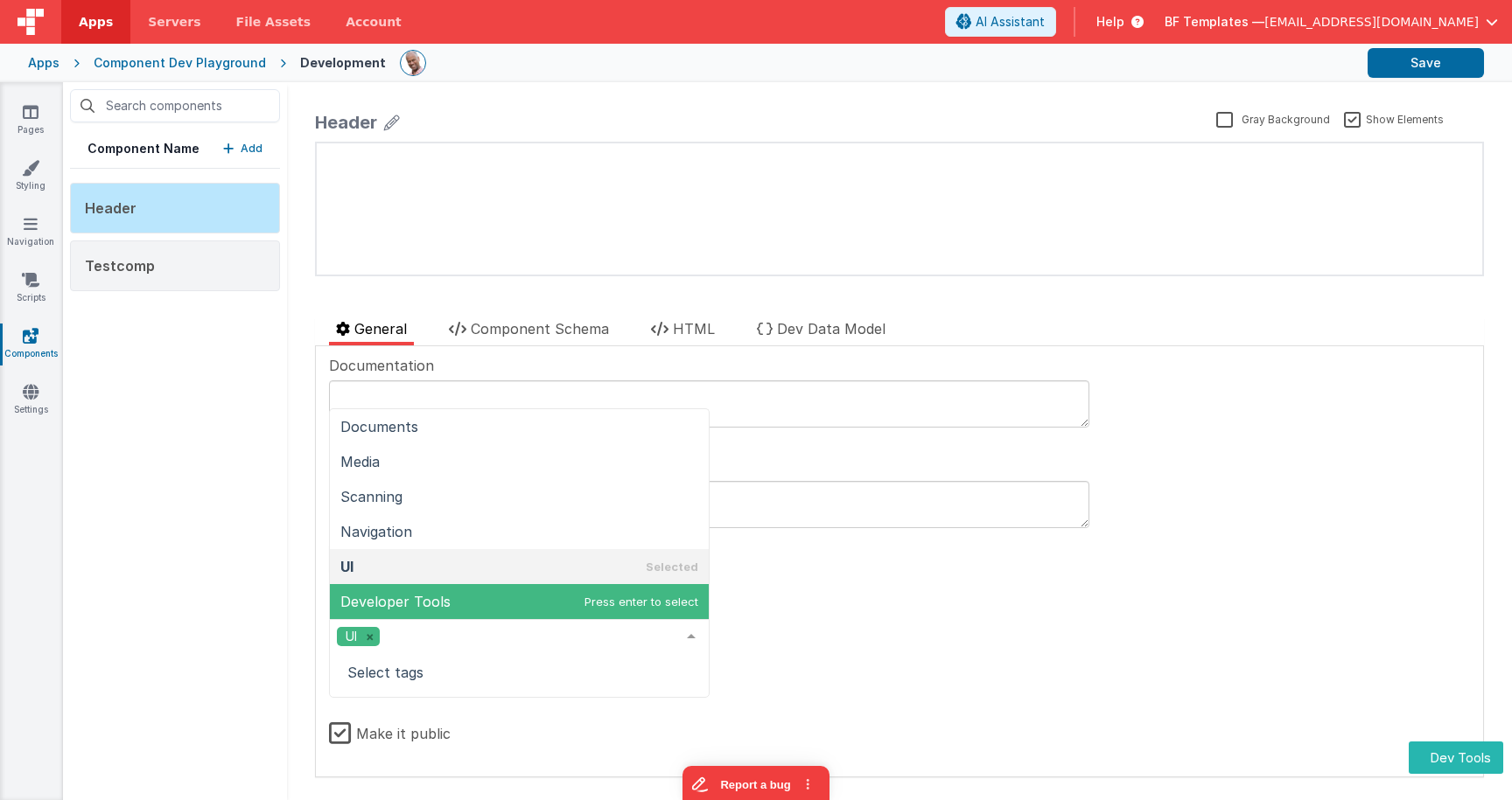
drag, startPoint x: 997, startPoint y: 590, endPoint x: 880, endPoint y: 581, distance: 117.3
click at [997, 590] on div "Documentation Description Delete Component Select tags UI Documents Media Scann…" at bounding box center [900, 561] width 1141 height 413
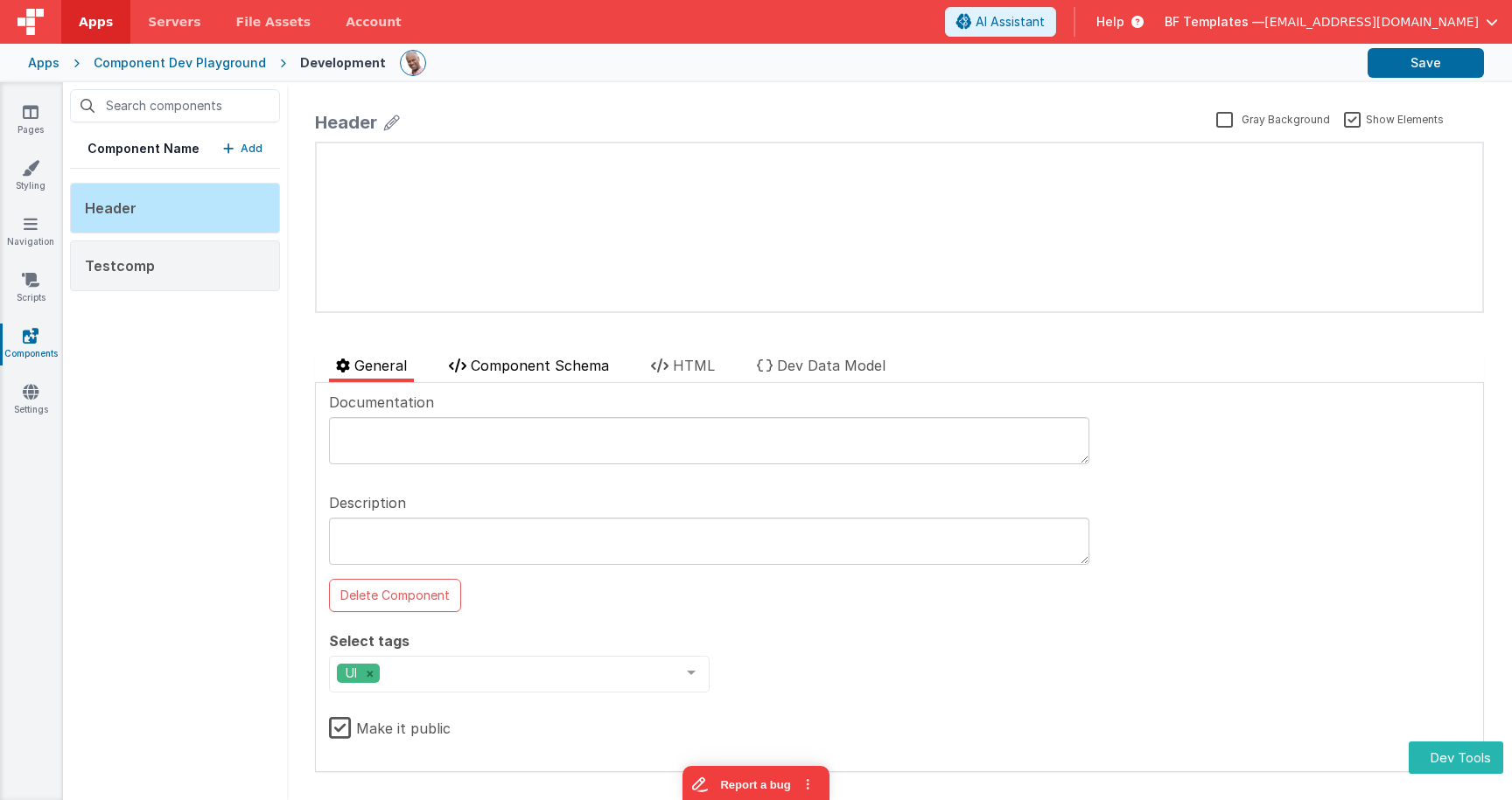
click at [511, 358] on span "Component Schema" at bounding box center [540, 365] width 139 height 17
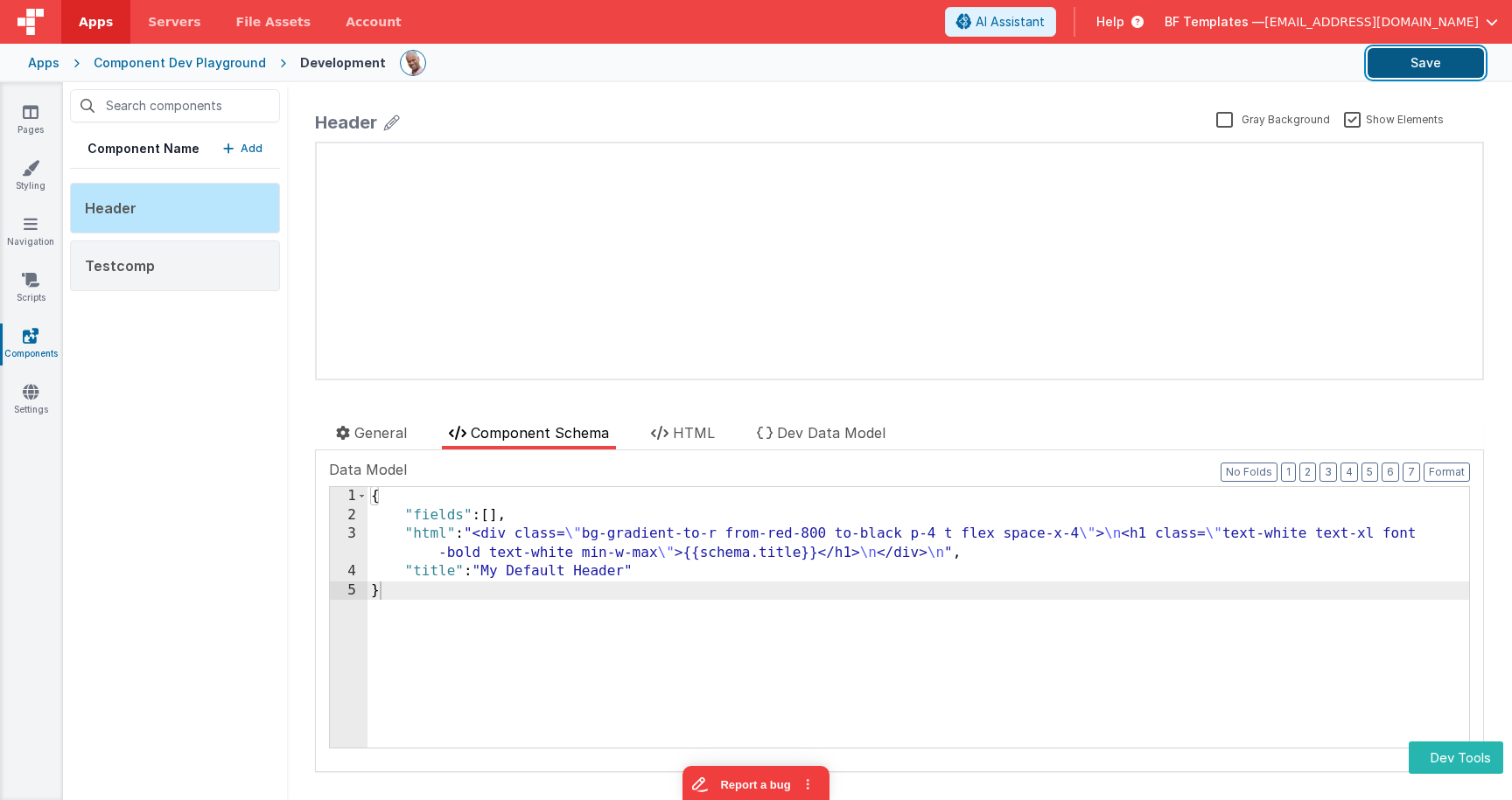
click at [1421, 67] on button "Save" at bounding box center [1426, 63] width 117 height 30
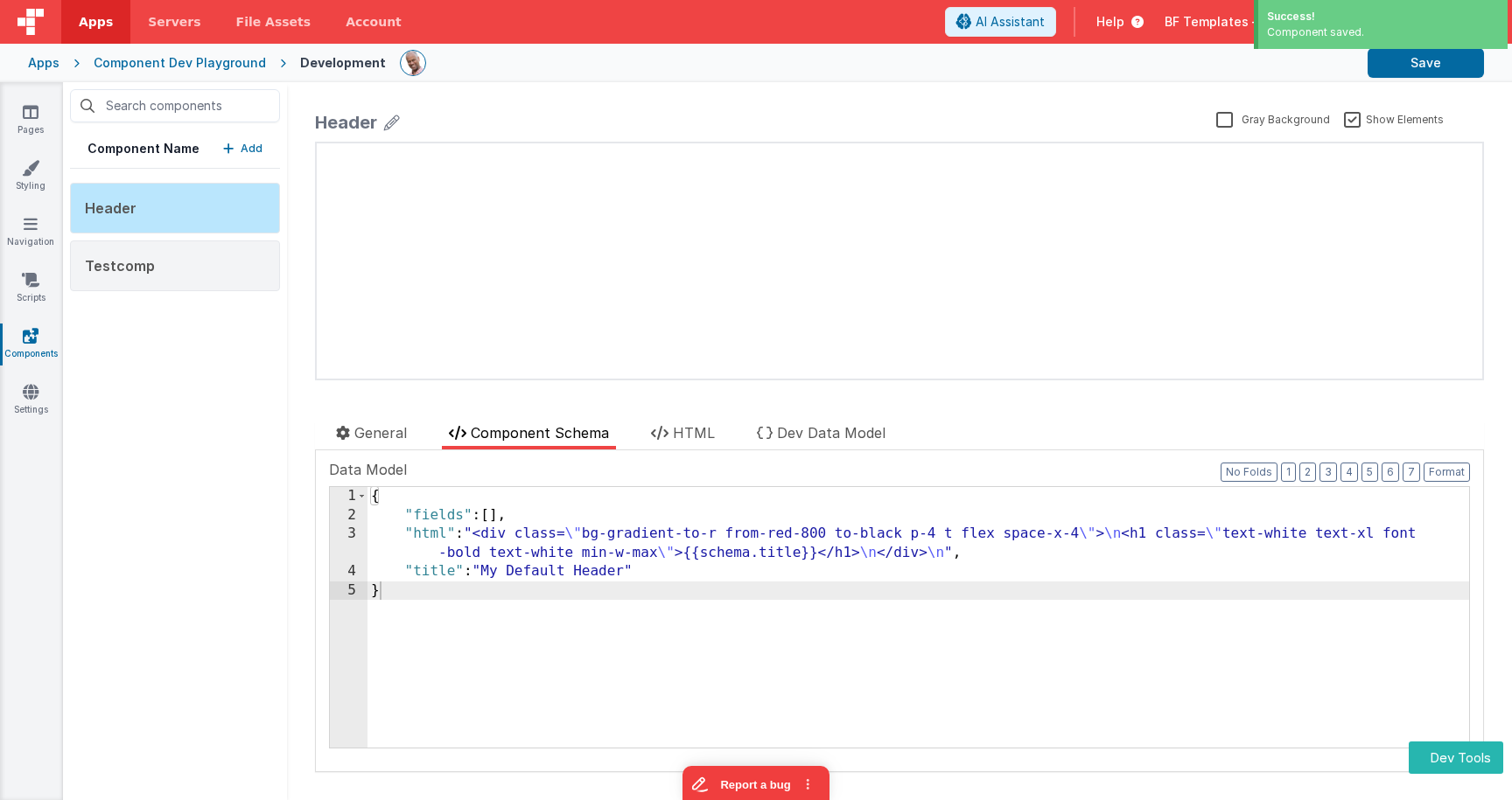
click at [391, 120] on icon at bounding box center [391, 122] width 15 height 25
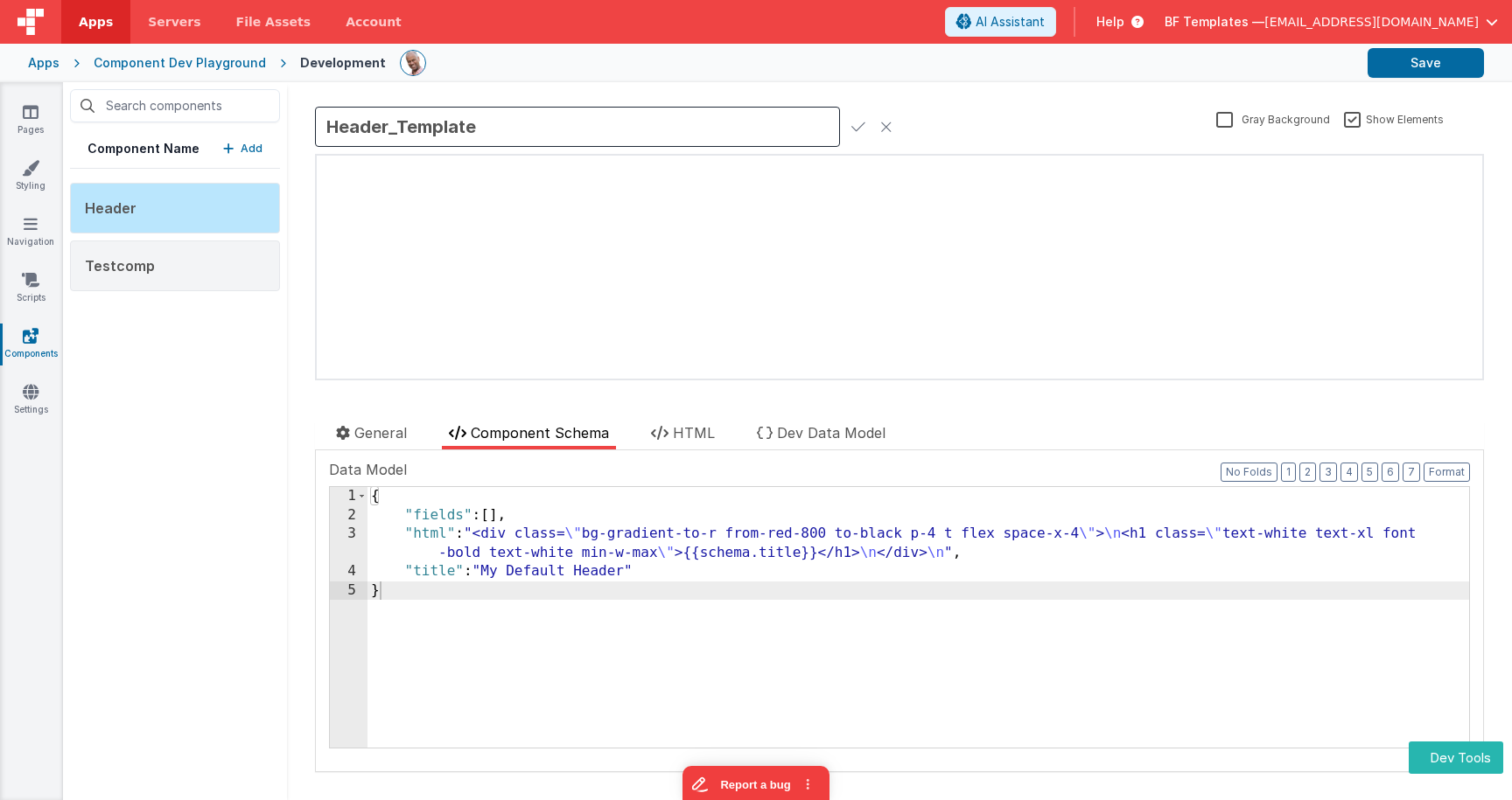
type input "Header_Template"
click at [862, 120] on icon at bounding box center [858, 127] width 14 height 25
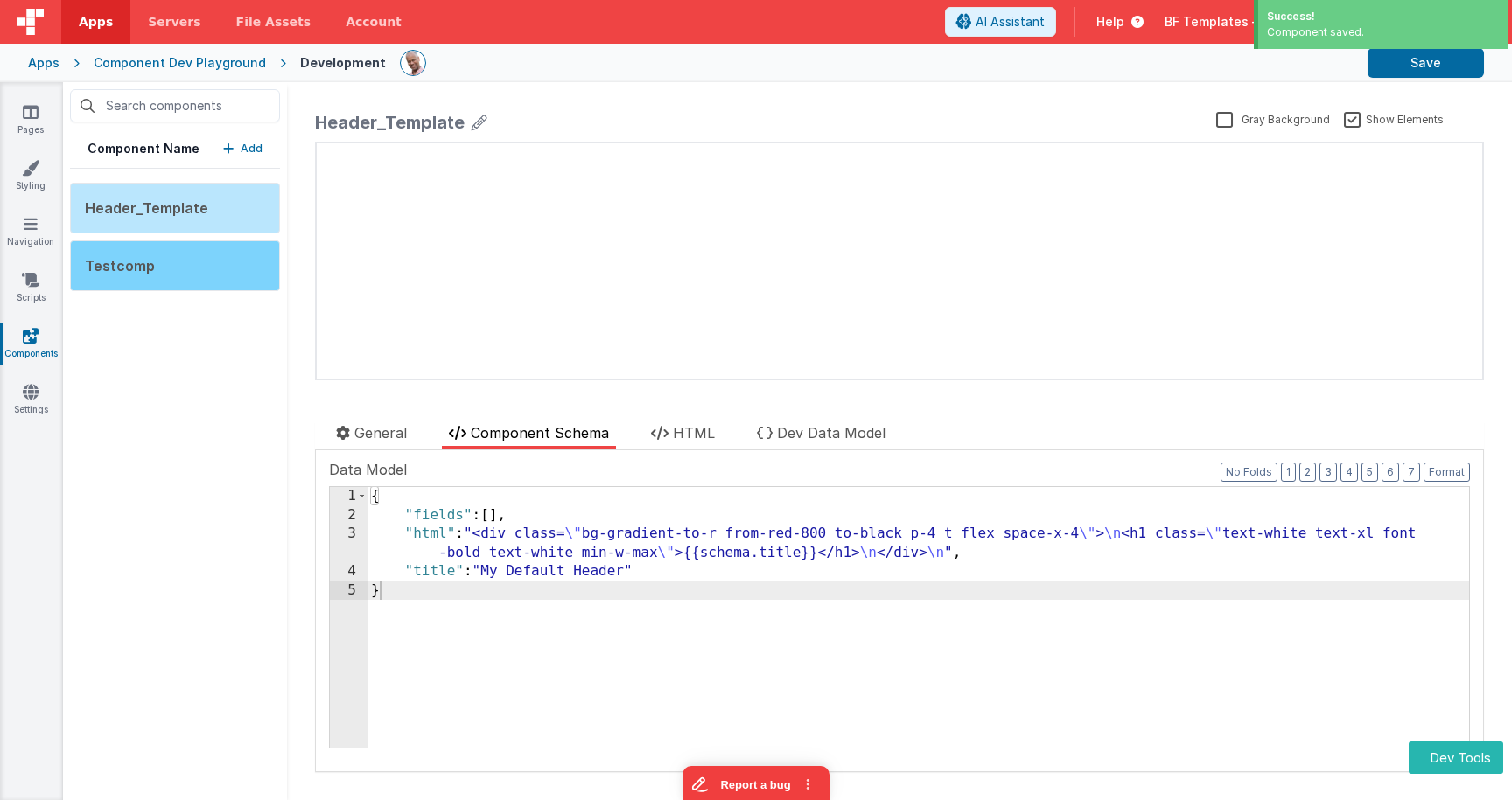
click at [204, 274] on div "Testcomp" at bounding box center [175, 266] width 210 height 51
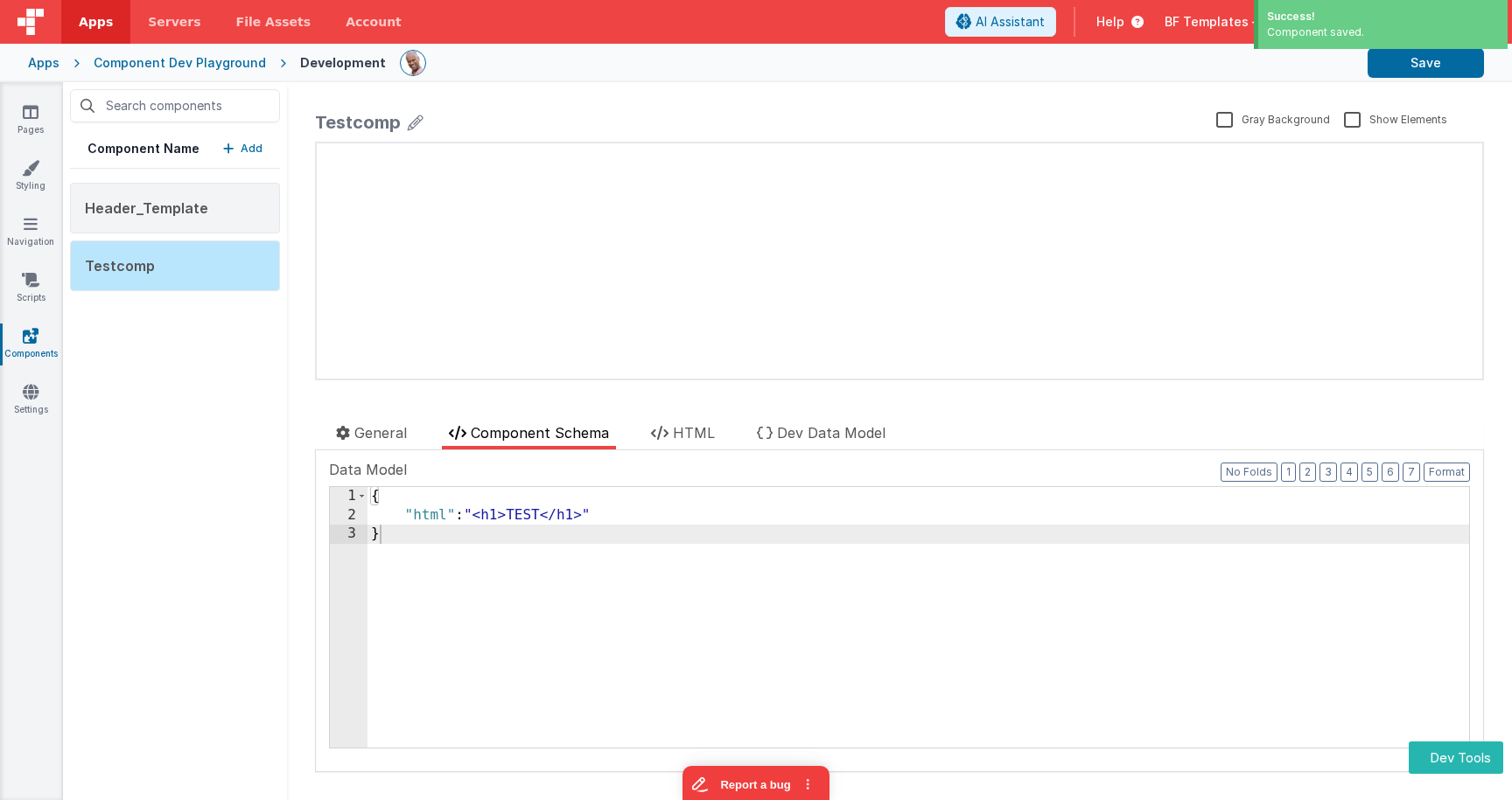
click at [407, 124] on icon at bounding box center [415, 122] width 15 height 25
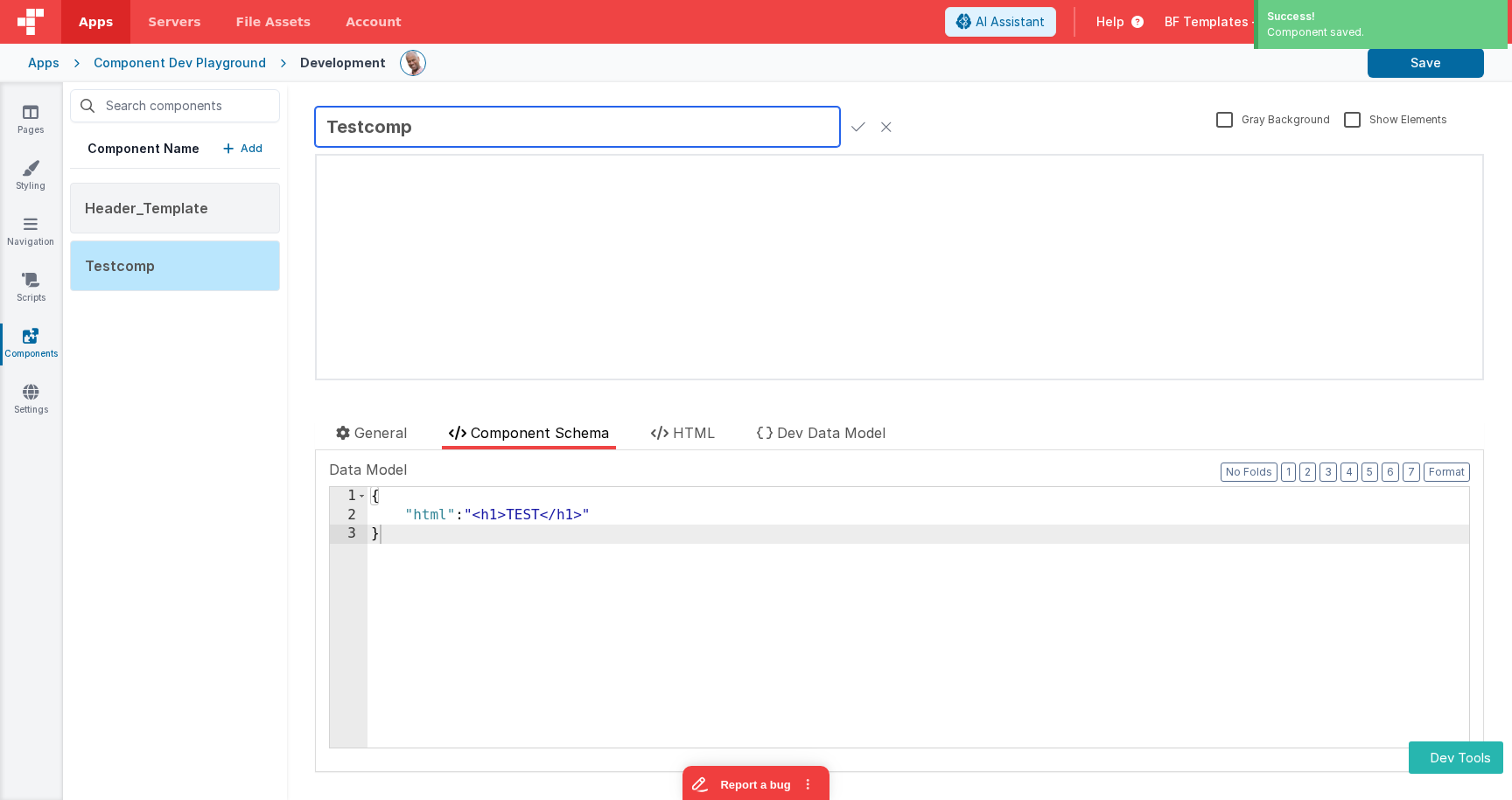
click at [421, 120] on input "Testcomp" at bounding box center [578, 127] width 525 height 40
type input "Testcomp_Template"
click at [869, 123] on div "Testcomp_Template" at bounding box center [762, 128] width 894 height 36
click at [861, 127] on icon at bounding box center [858, 127] width 14 height 25
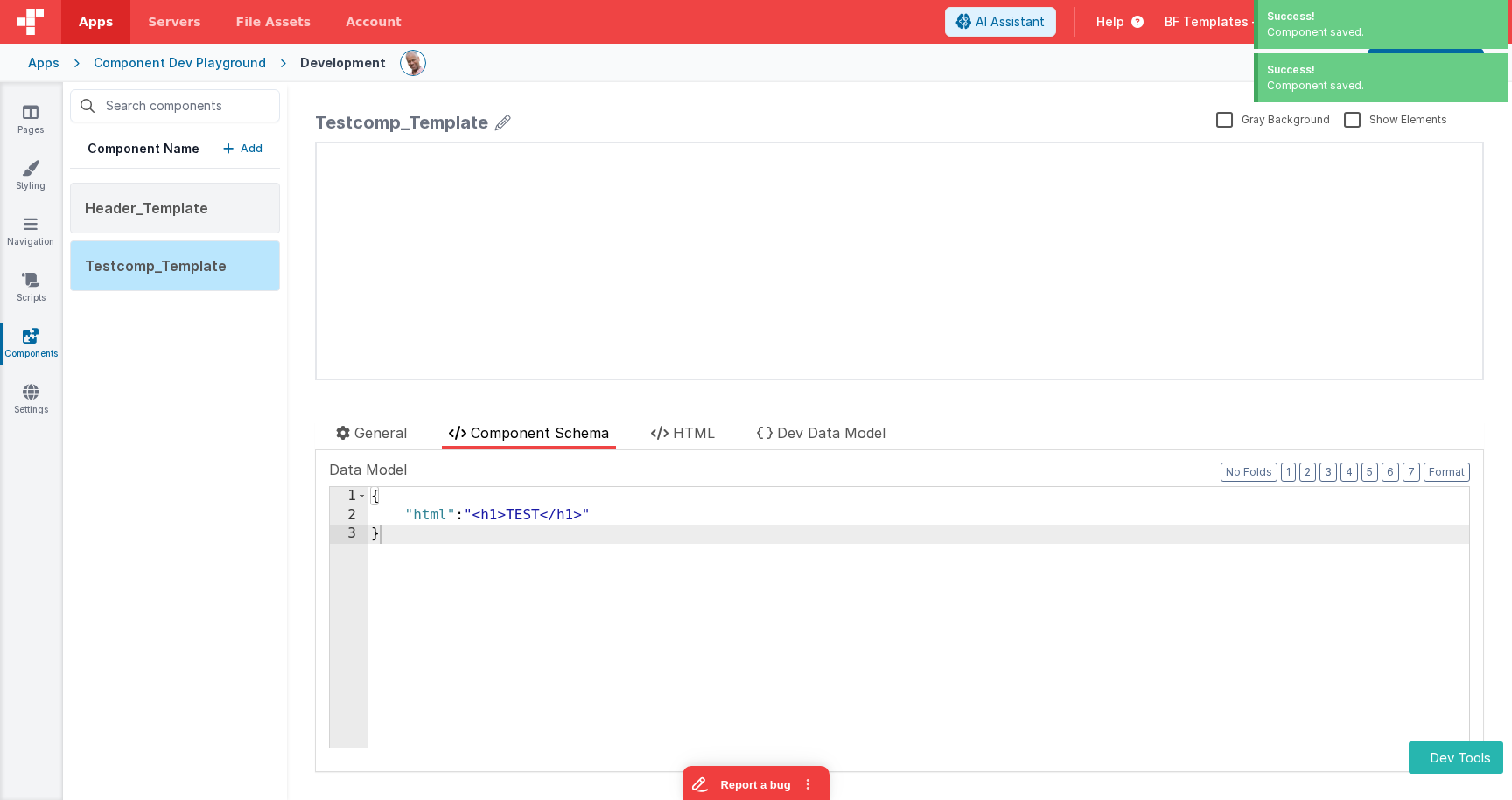
click at [244, 144] on p "Add" at bounding box center [252, 149] width 22 height 17
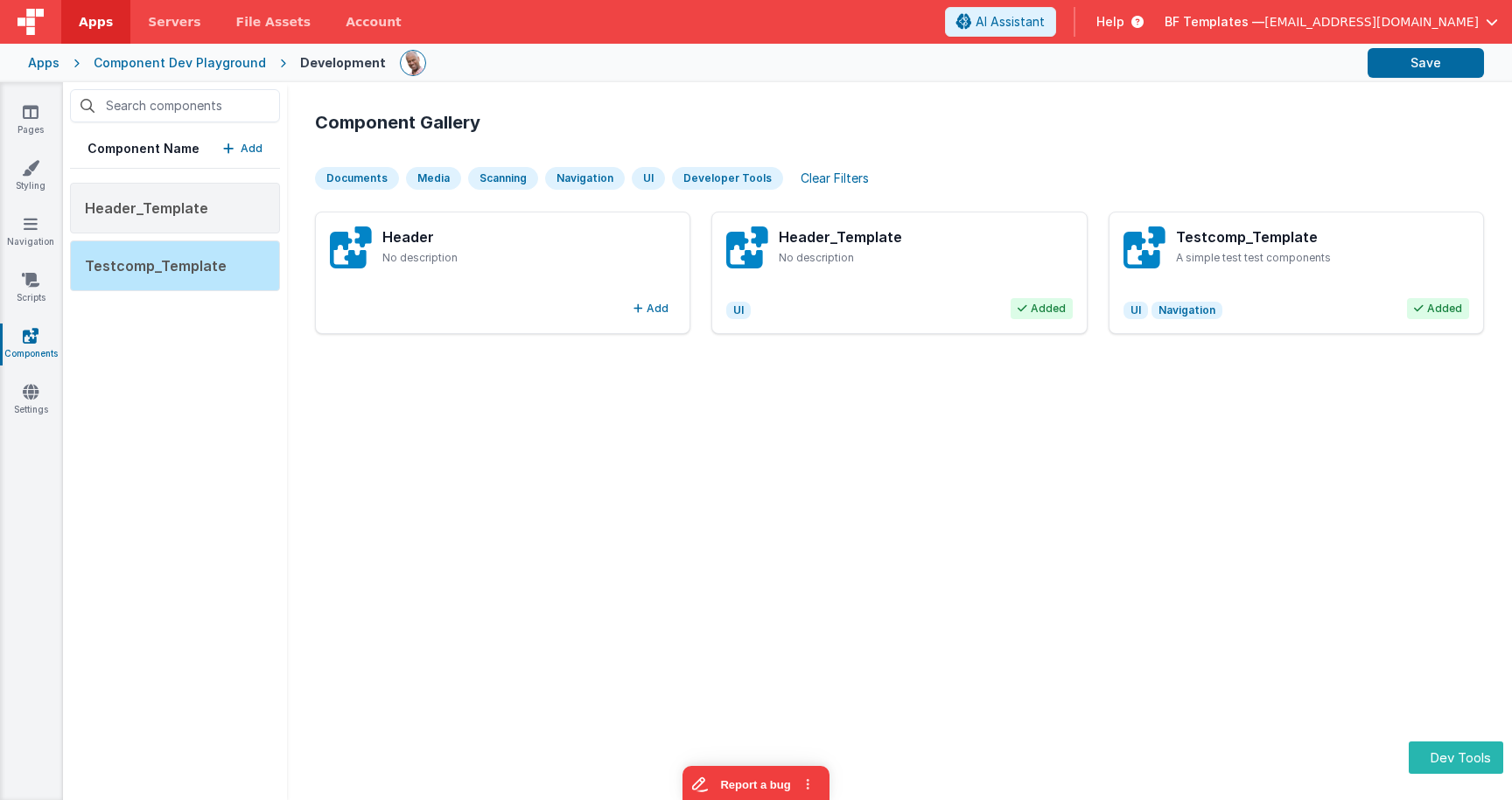
drag, startPoint x: 960, startPoint y: 491, endPoint x: 946, endPoint y: 493, distance: 14.1
click at [959, 491] on div "Component Gallery Documents Media Scanning Navigation UI Developer Tools Clear …" at bounding box center [899, 442] width 1197 height 691
drag, startPoint x: 516, startPoint y: 446, endPoint x: 572, endPoint y: 435, distance: 57.1
click at [516, 446] on div "Component Gallery Documents Media Scanning Navigation UI Developer Tools Clear …" at bounding box center [899, 442] width 1197 height 691
click at [1388, 17] on span "[EMAIL_ADDRESS][DOMAIN_NAME]" at bounding box center [1371, 21] width 214 height 17
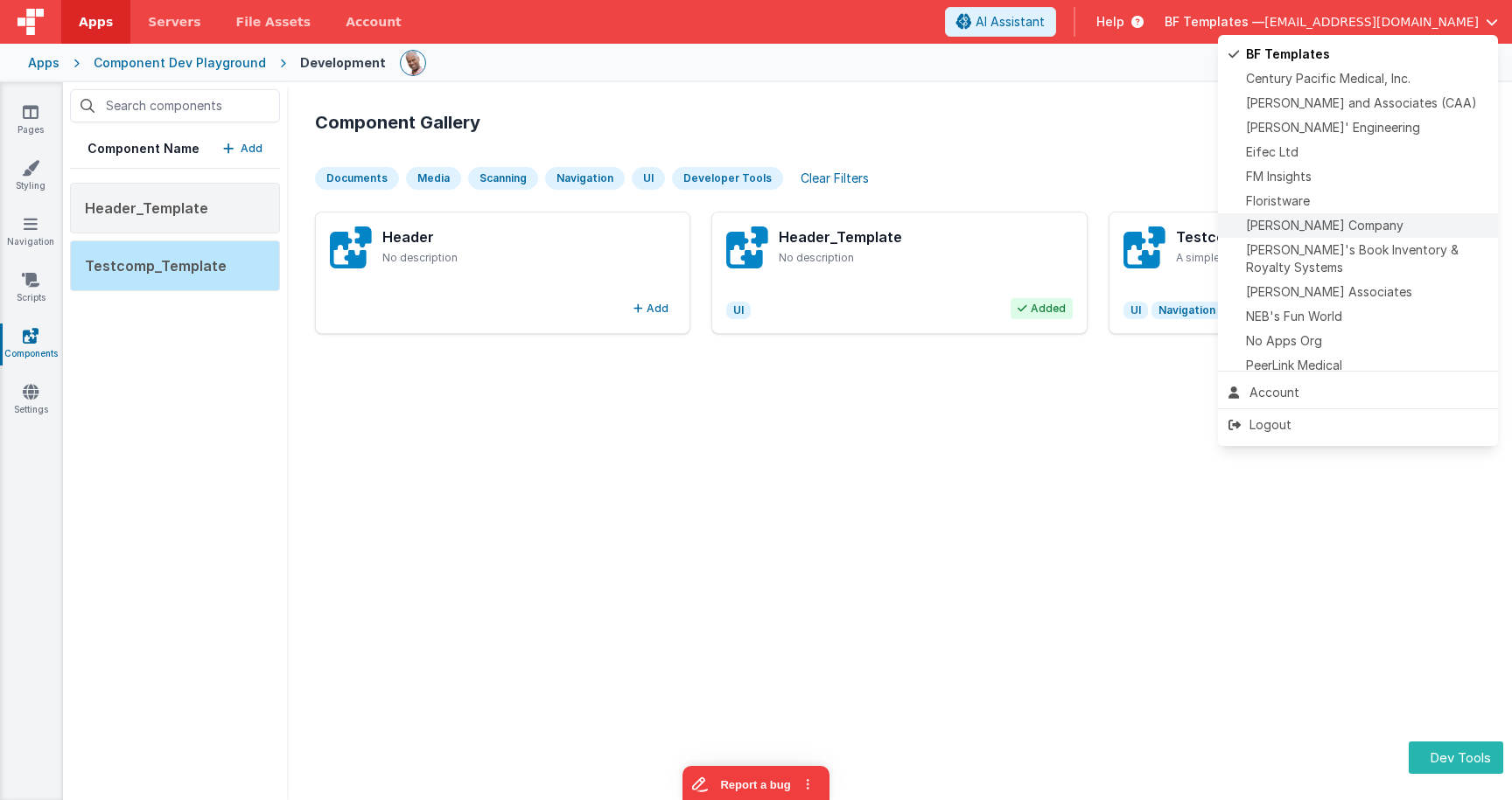
scroll to position [92, 0]
click at [1311, 124] on span "[PERSON_NAME]' Engineering" at bounding box center [1332, 132] width 174 height 17
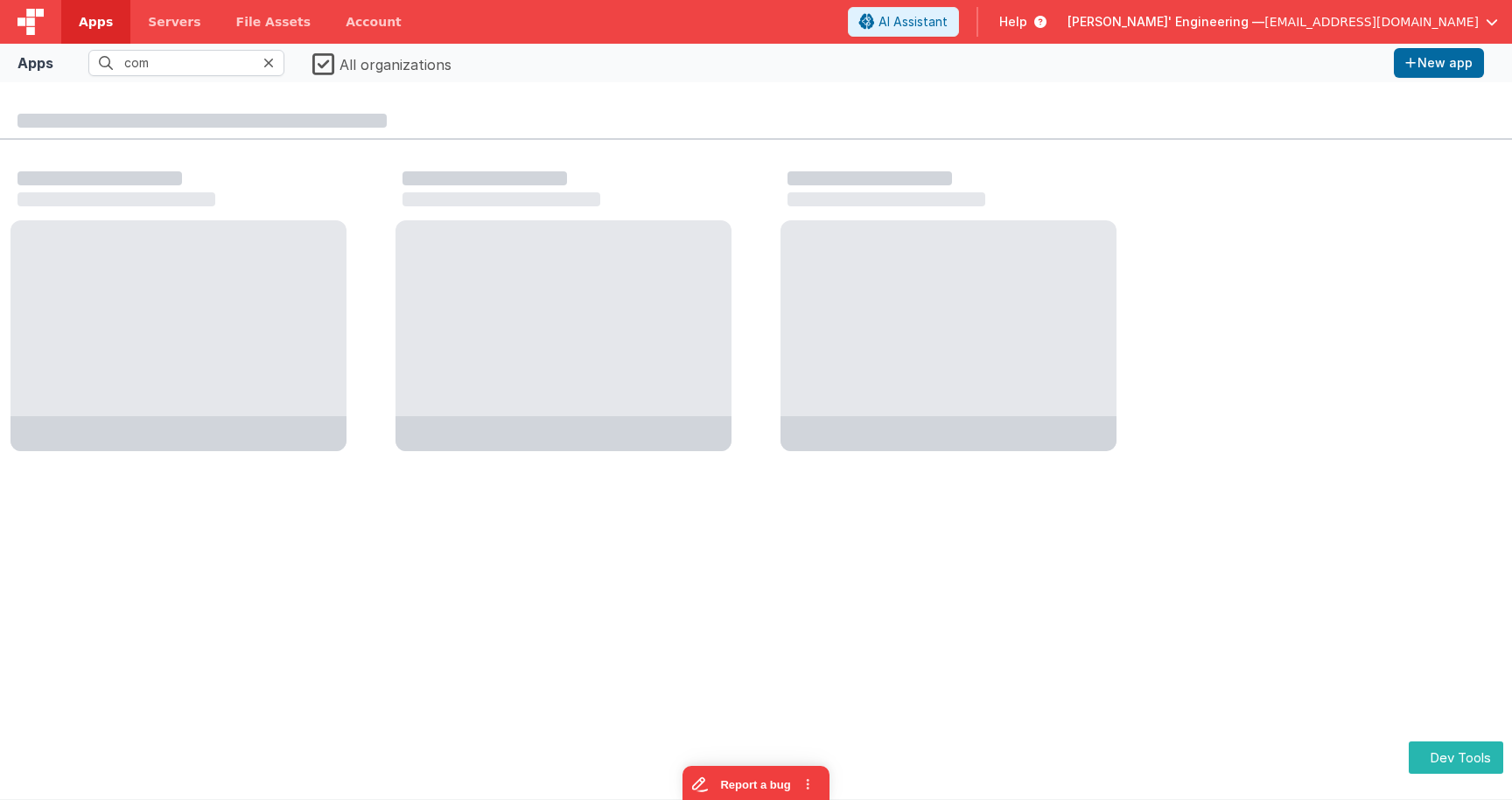
click at [274, 61] on icon at bounding box center [269, 62] width 11 height 14
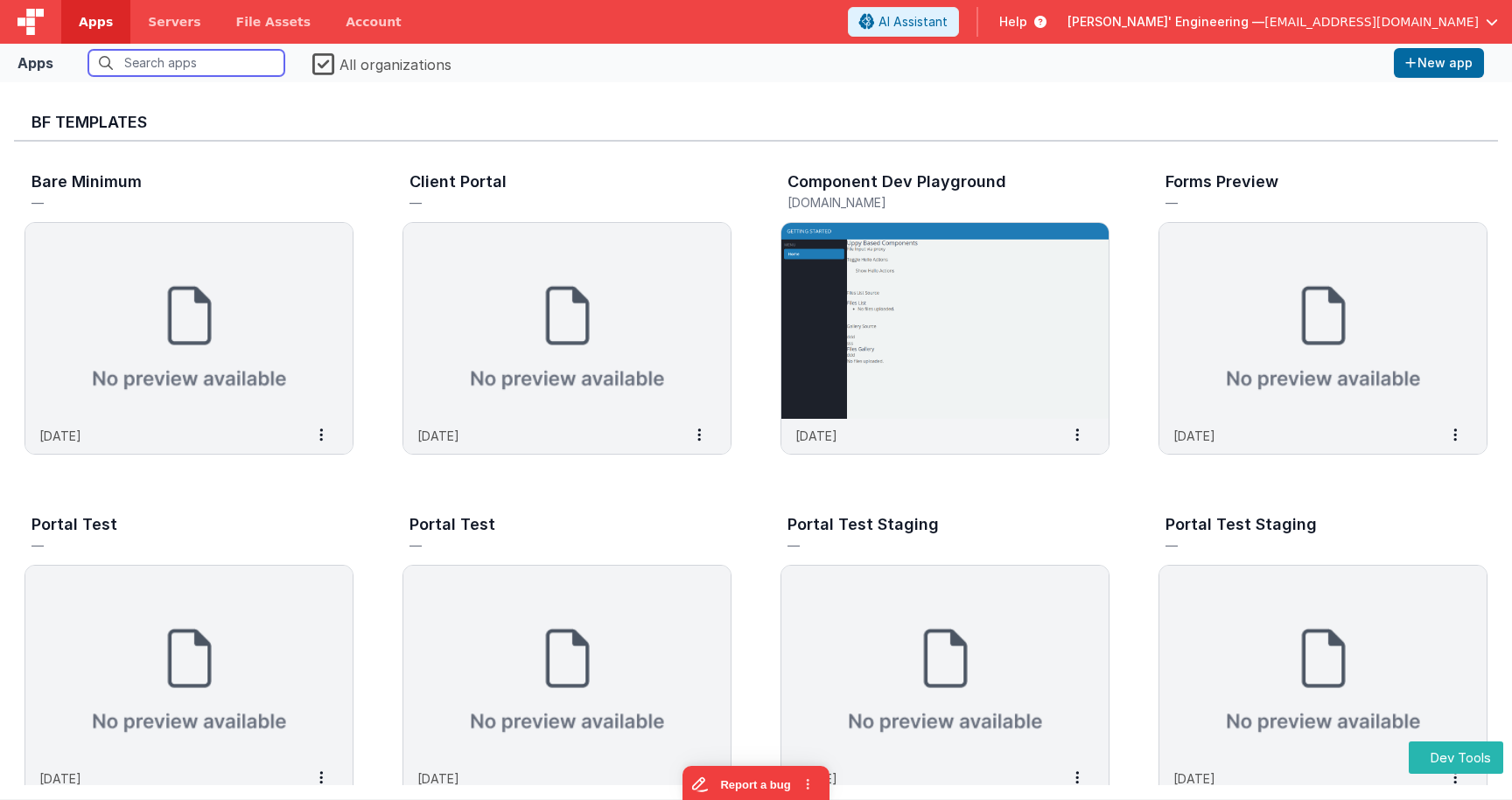
click at [245, 62] on input "text" at bounding box center [186, 63] width 196 height 26
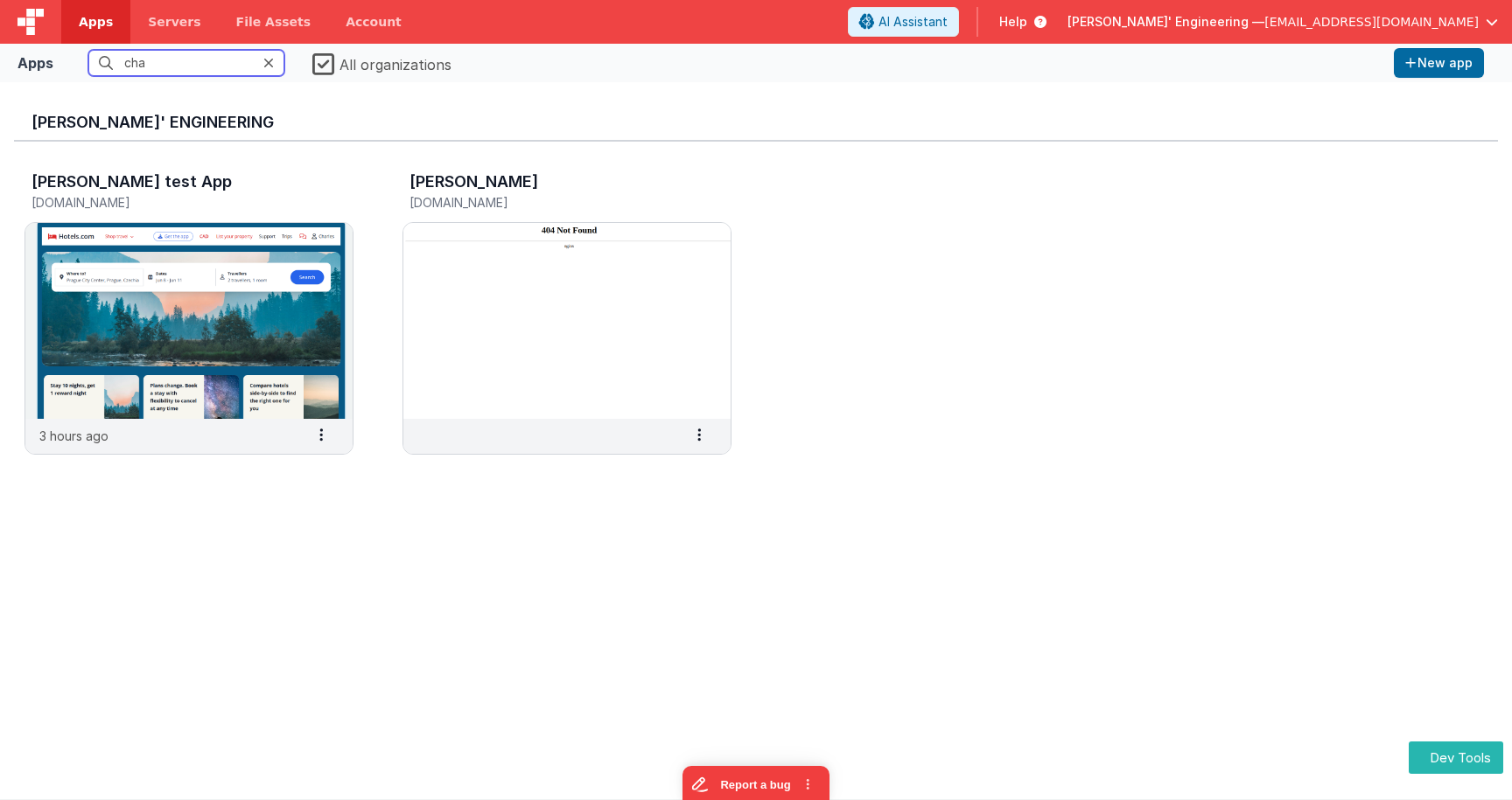
type input "char"
click at [234, 299] on img at bounding box center [189, 321] width 327 height 196
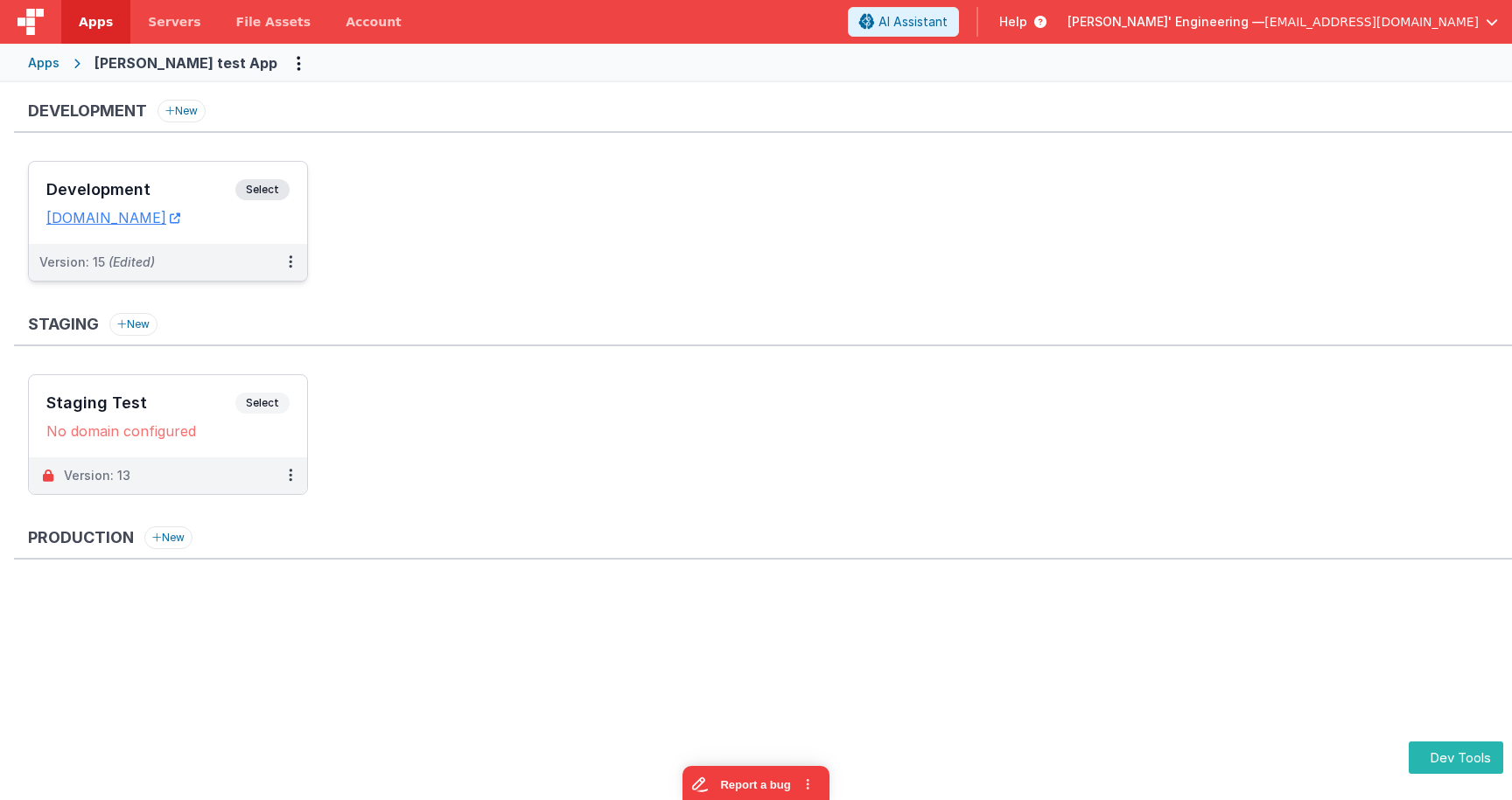
click at [273, 190] on span "Select" at bounding box center [262, 190] width 55 height 21
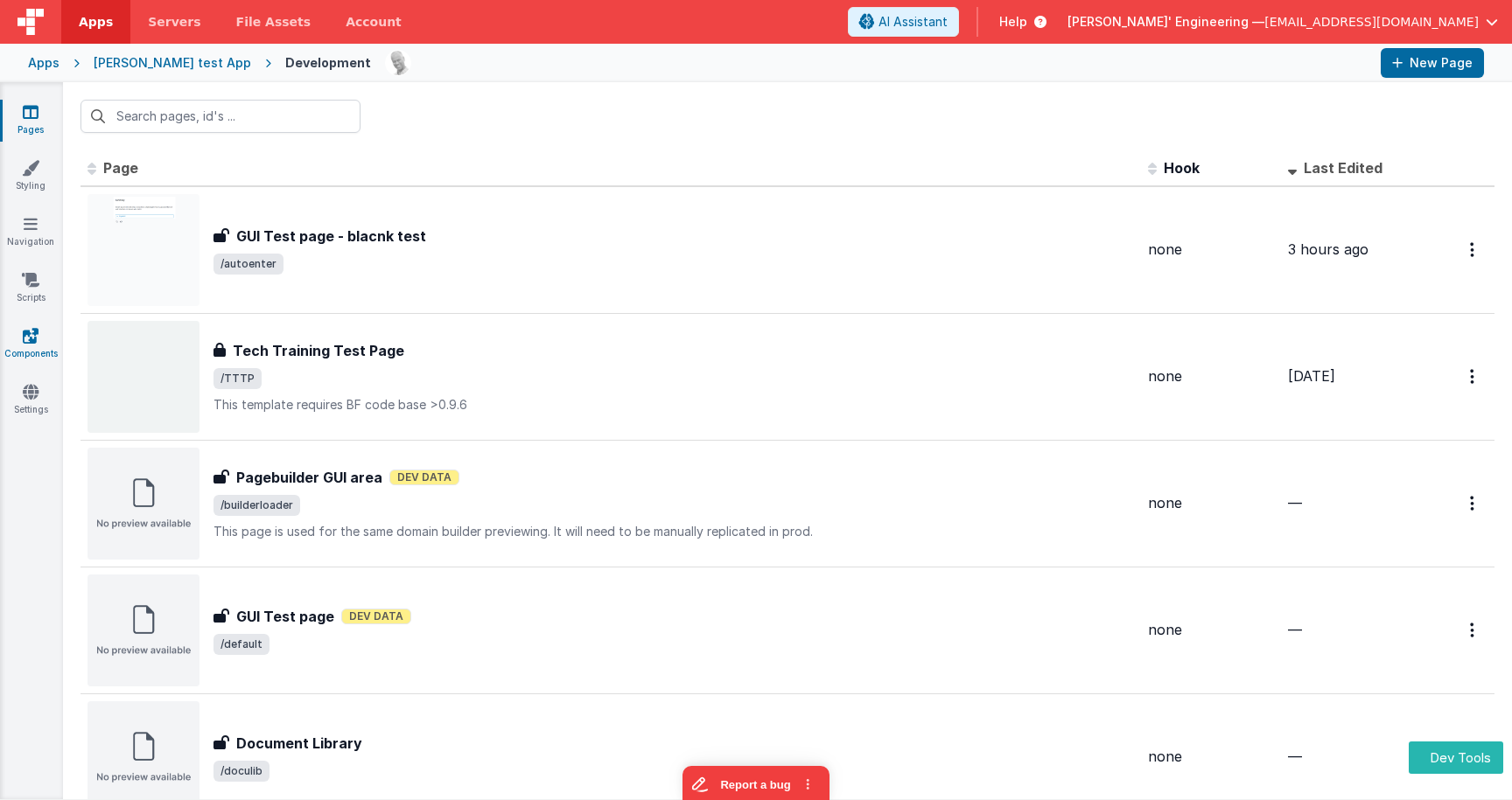
click at [25, 348] on link "Components" at bounding box center [30, 344] width 63 height 35
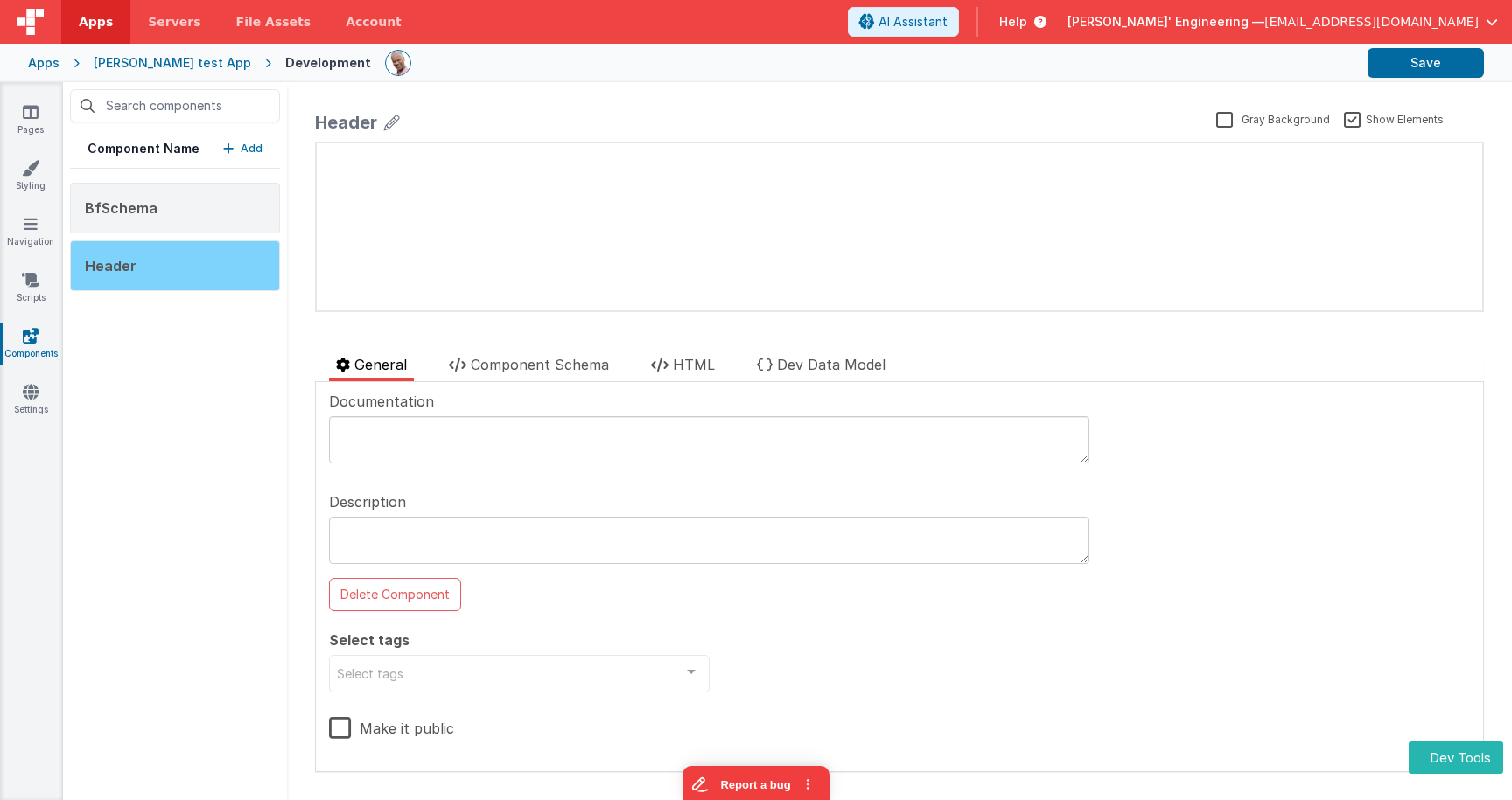
click at [226, 269] on div "Header" at bounding box center [175, 266] width 210 height 51
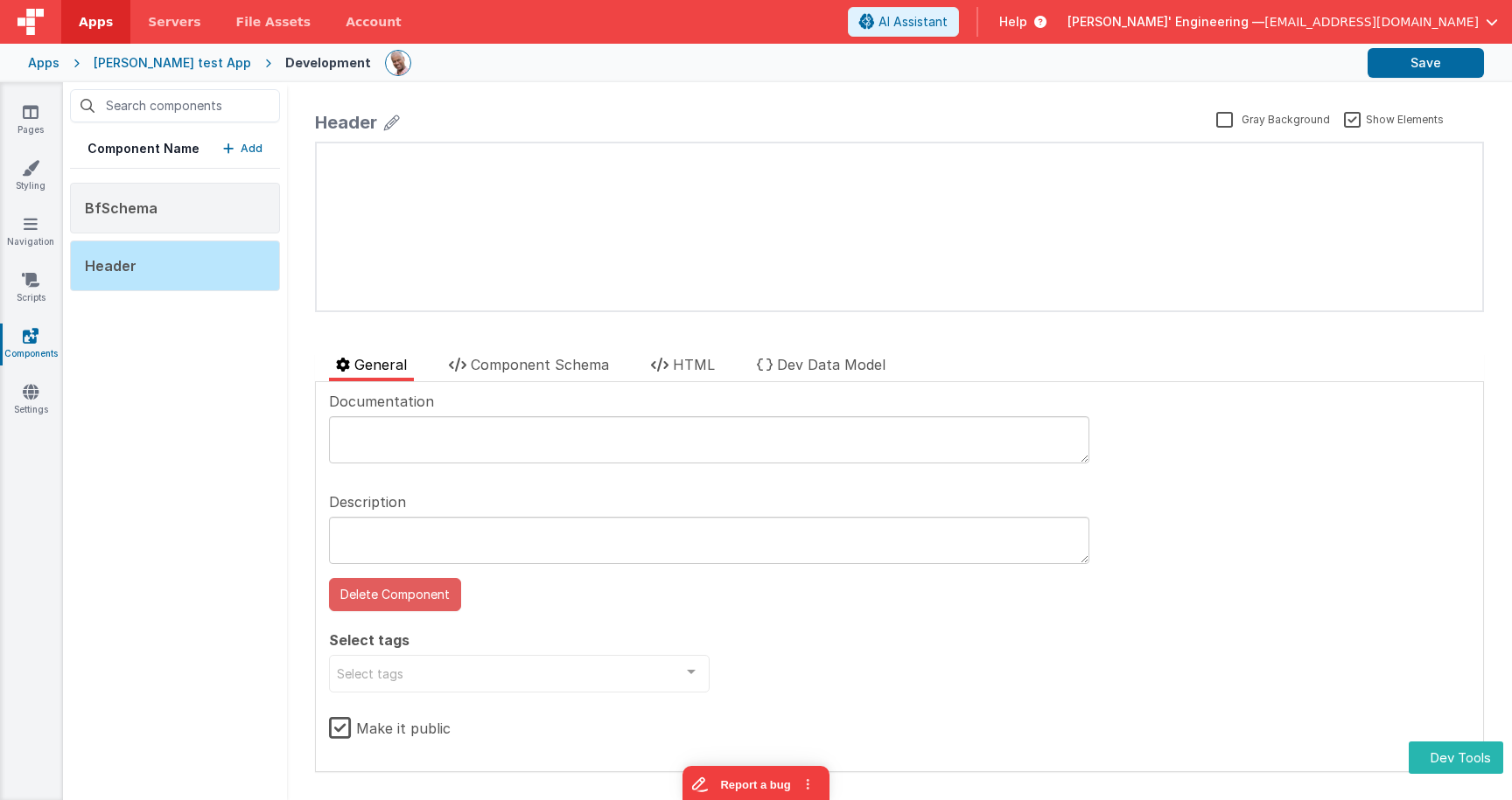
click at [420, 587] on button "Delete Component" at bounding box center [395, 595] width 132 height 33
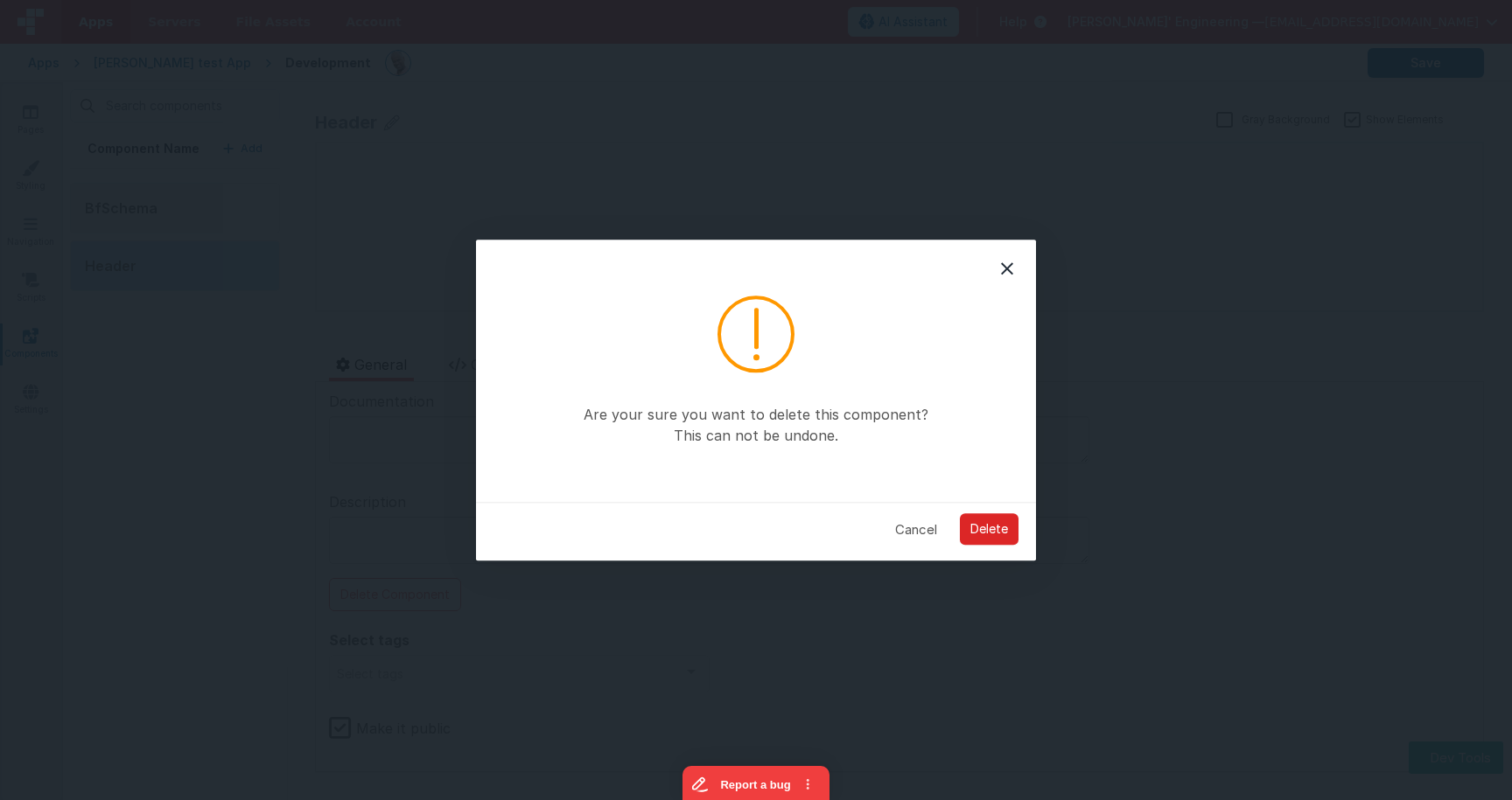
click at [995, 525] on button "Delete" at bounding box center [989, 530] width 58 height 32
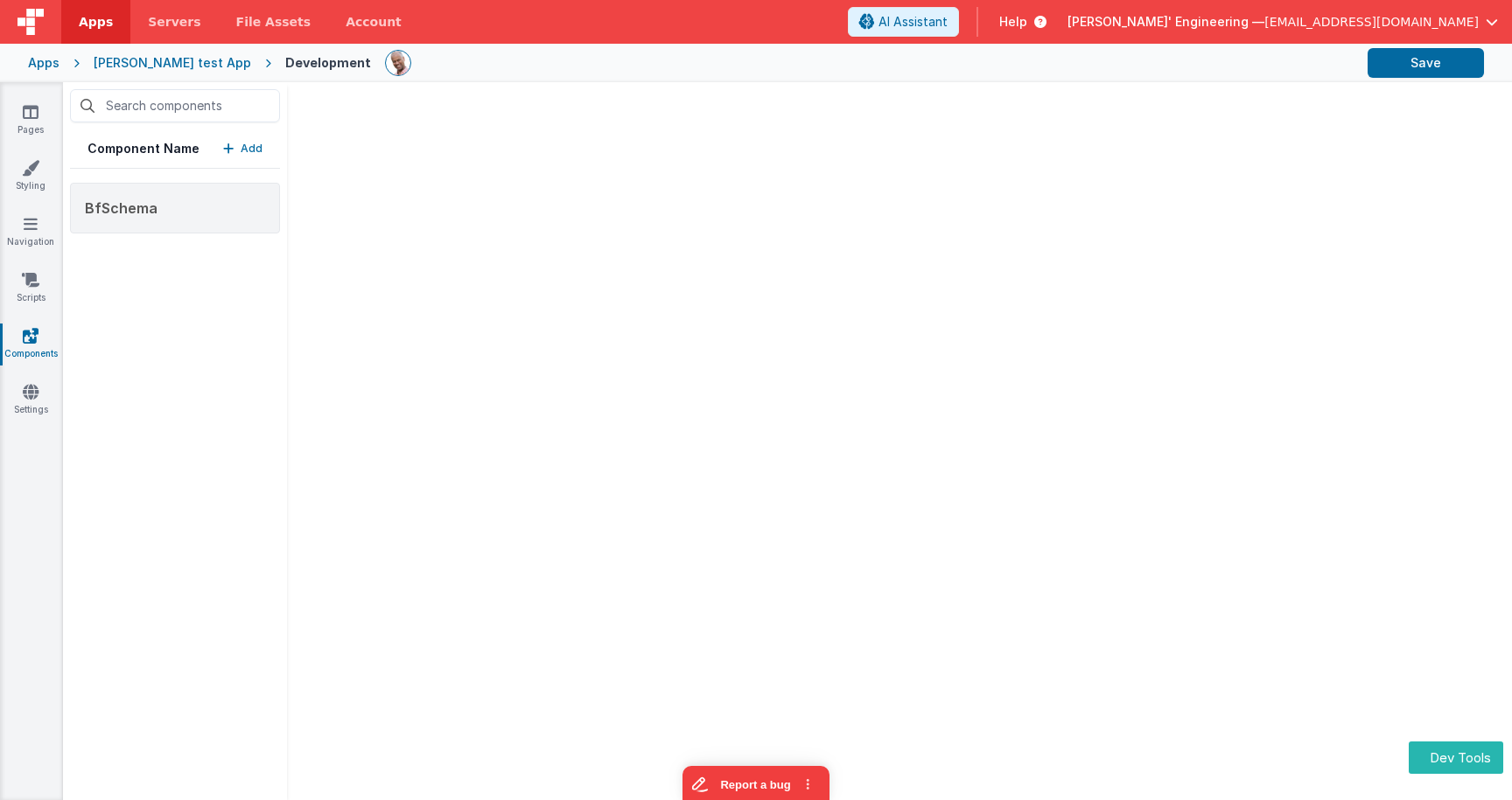
click at [193, 286] on div "Component Name Add BfSchema" at bounding box center [175, 441] width 224 height 718
click at [205, 204] on div "BfSchema" at bounding box center [175, 209] width 210 height 51
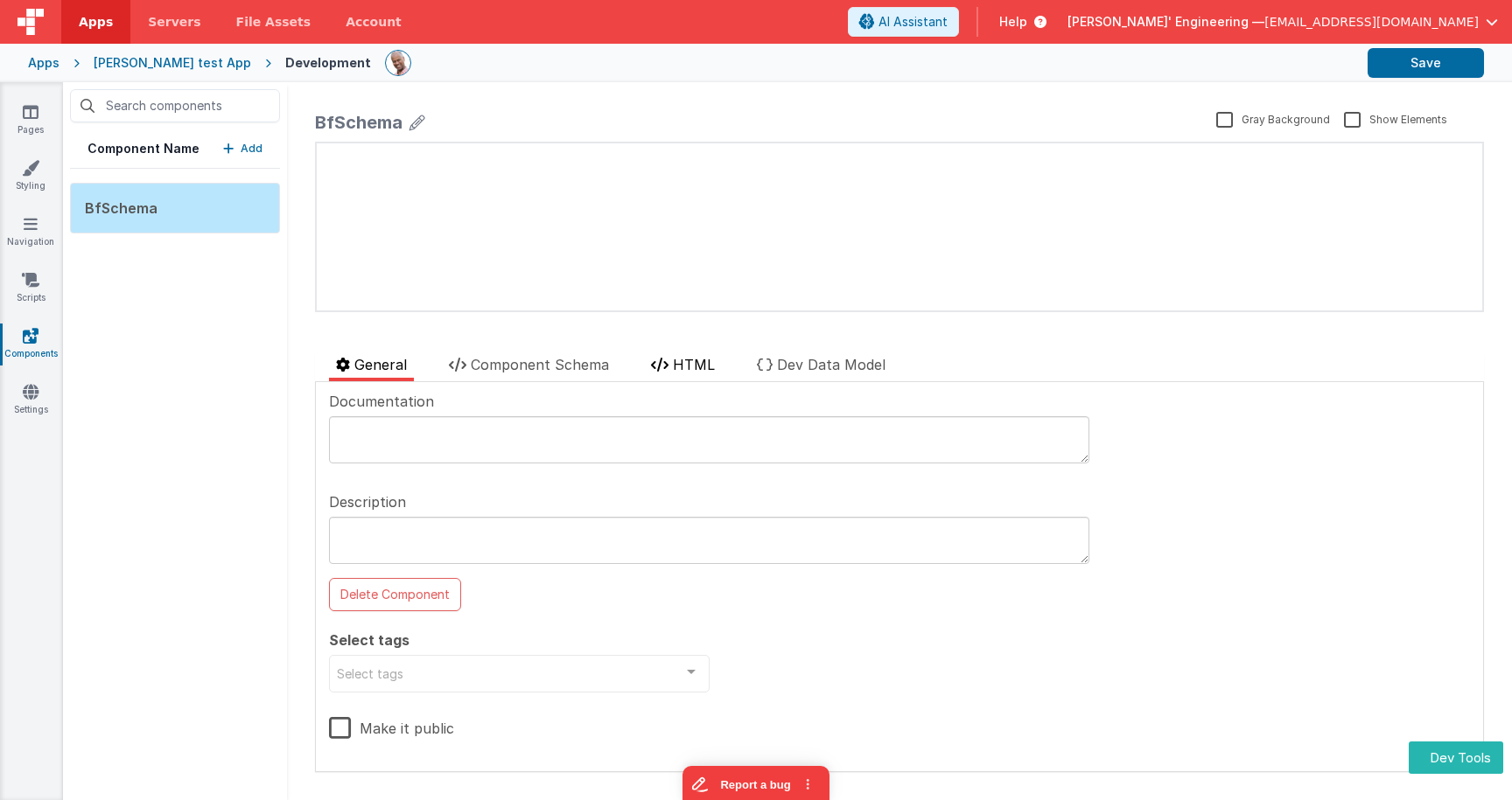
click at [720, 371] on li "HTML" at bounding box center [683, 368] width 77 height 27
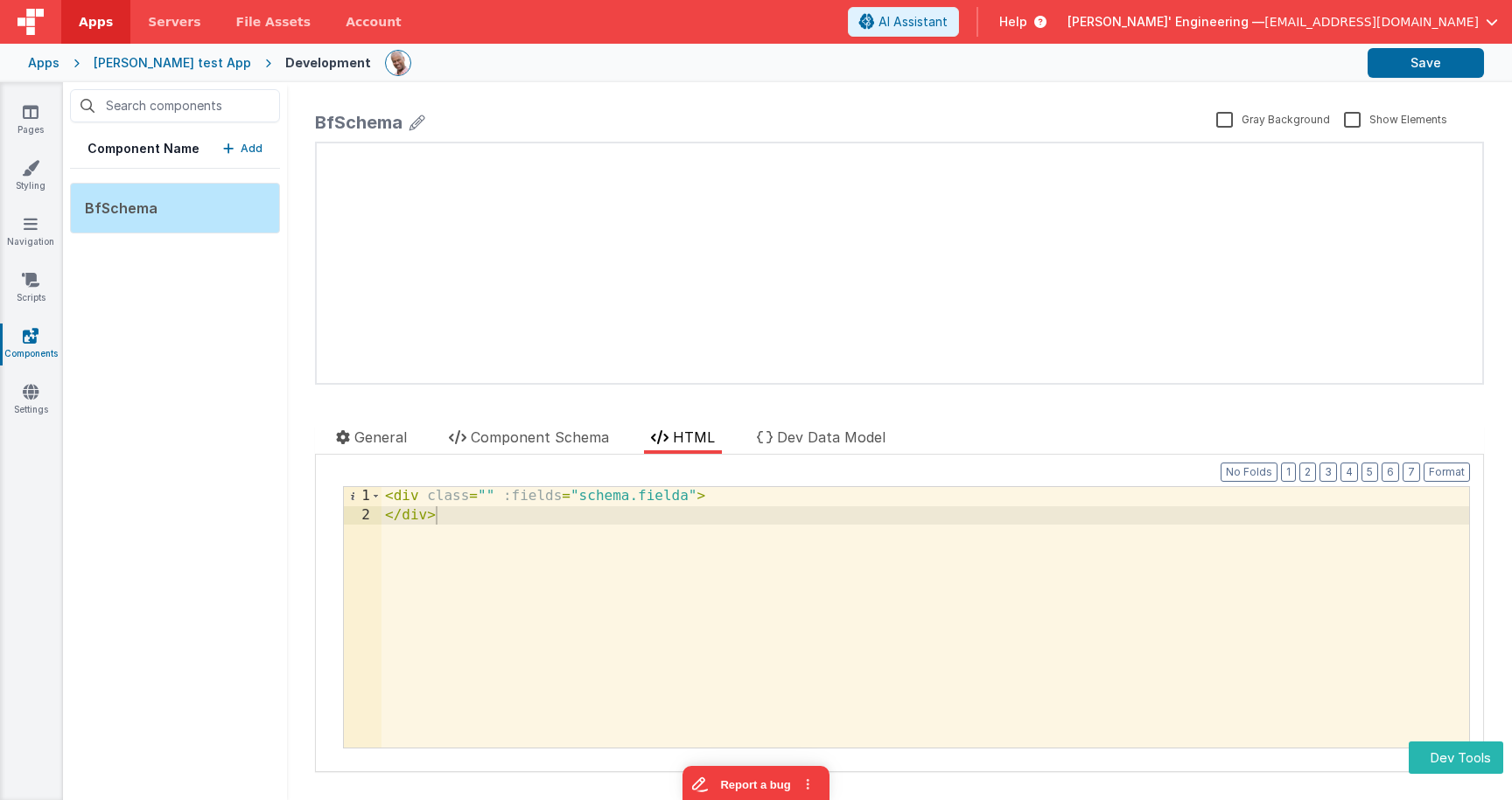
drag, startPoint x: 255, startPoint y: 146, endPoint x: 268, endPoint y: 152, distance: 14.3
click at [258, 148] on p "Add" at bounding box center [252, 149] width 22 height 17
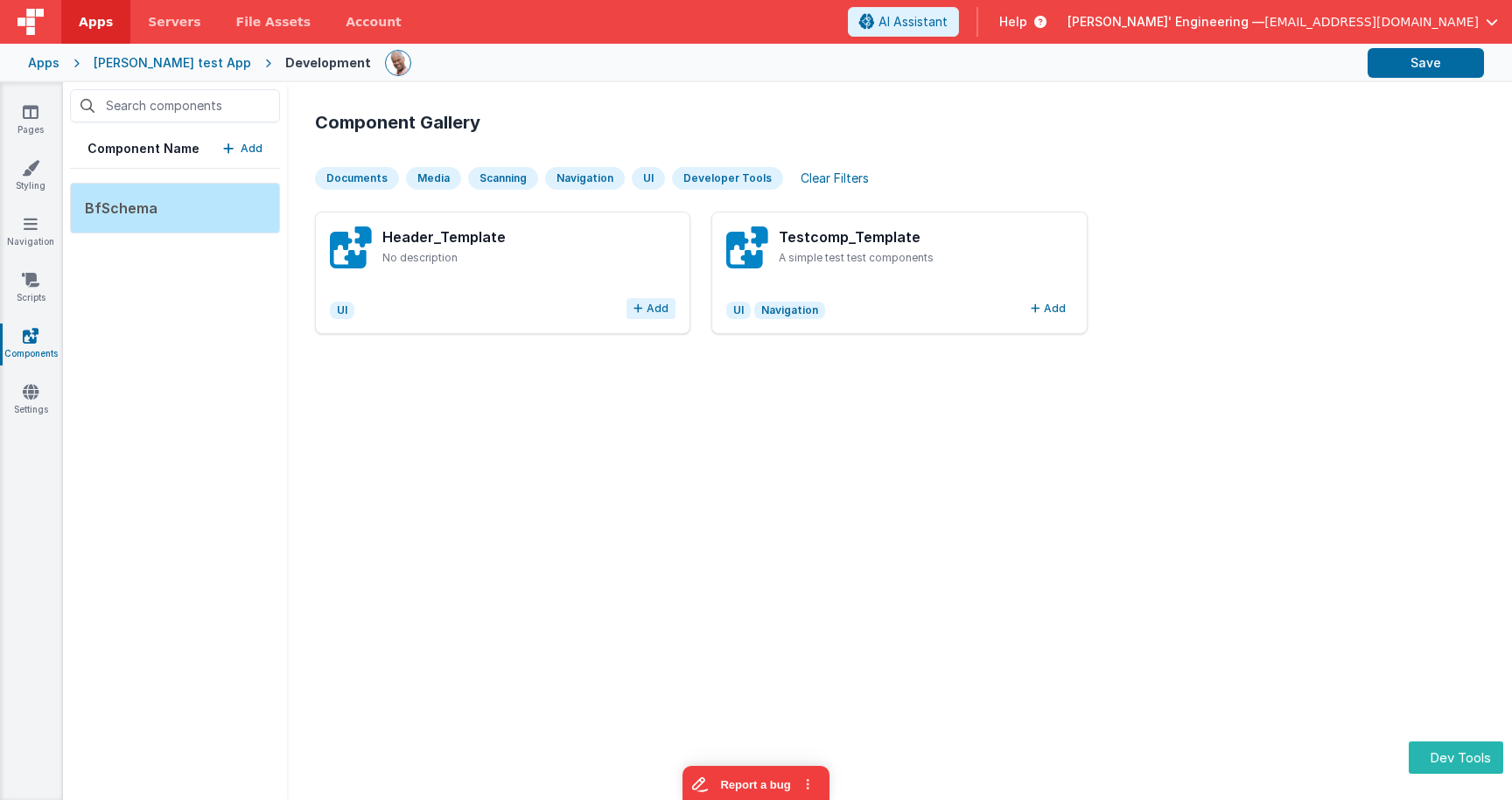
click at [654, 313] on button "Add" at bounding box center [651, 308] width 49 height 21
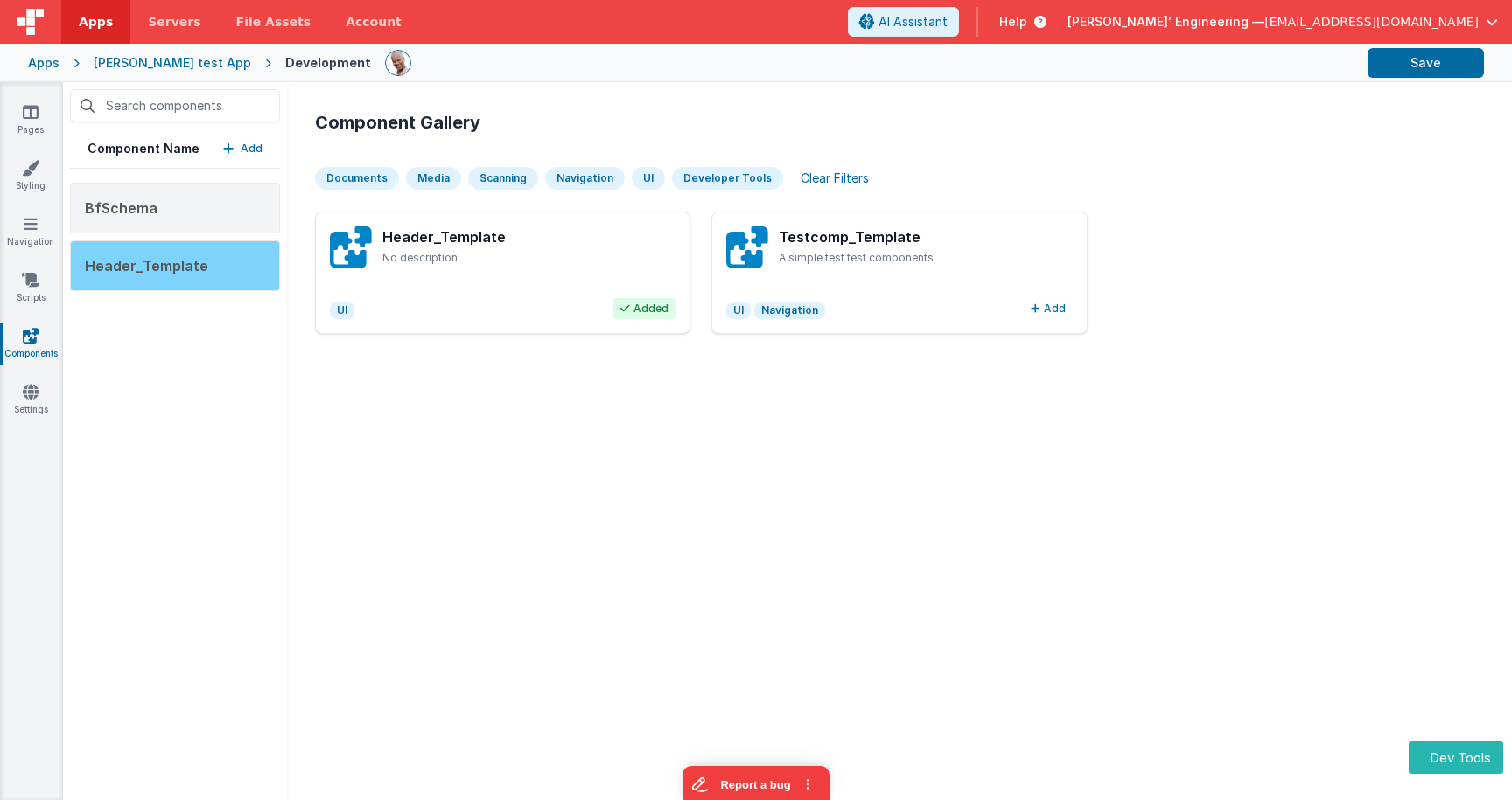
click at [203, 263] on div "Header_Template" at bounding box center [175, 266] width 210 height 51
click at [248, 263] on div "Header_Template" at bounding box center [175, 266] width 210 height 51
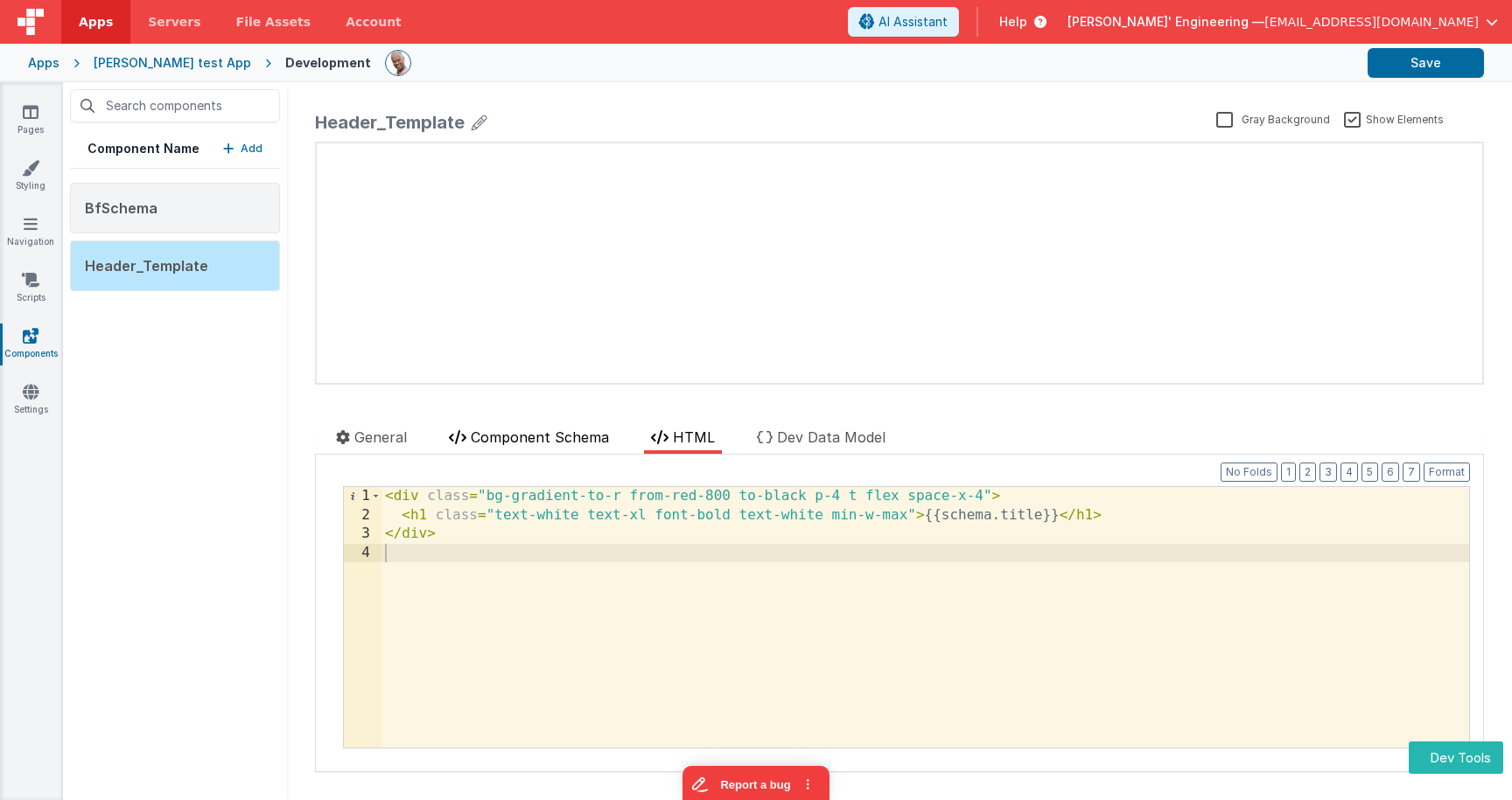
click at [527, 438] on span "Component Schema" at bounding box center [540, 436] width 139 height 17
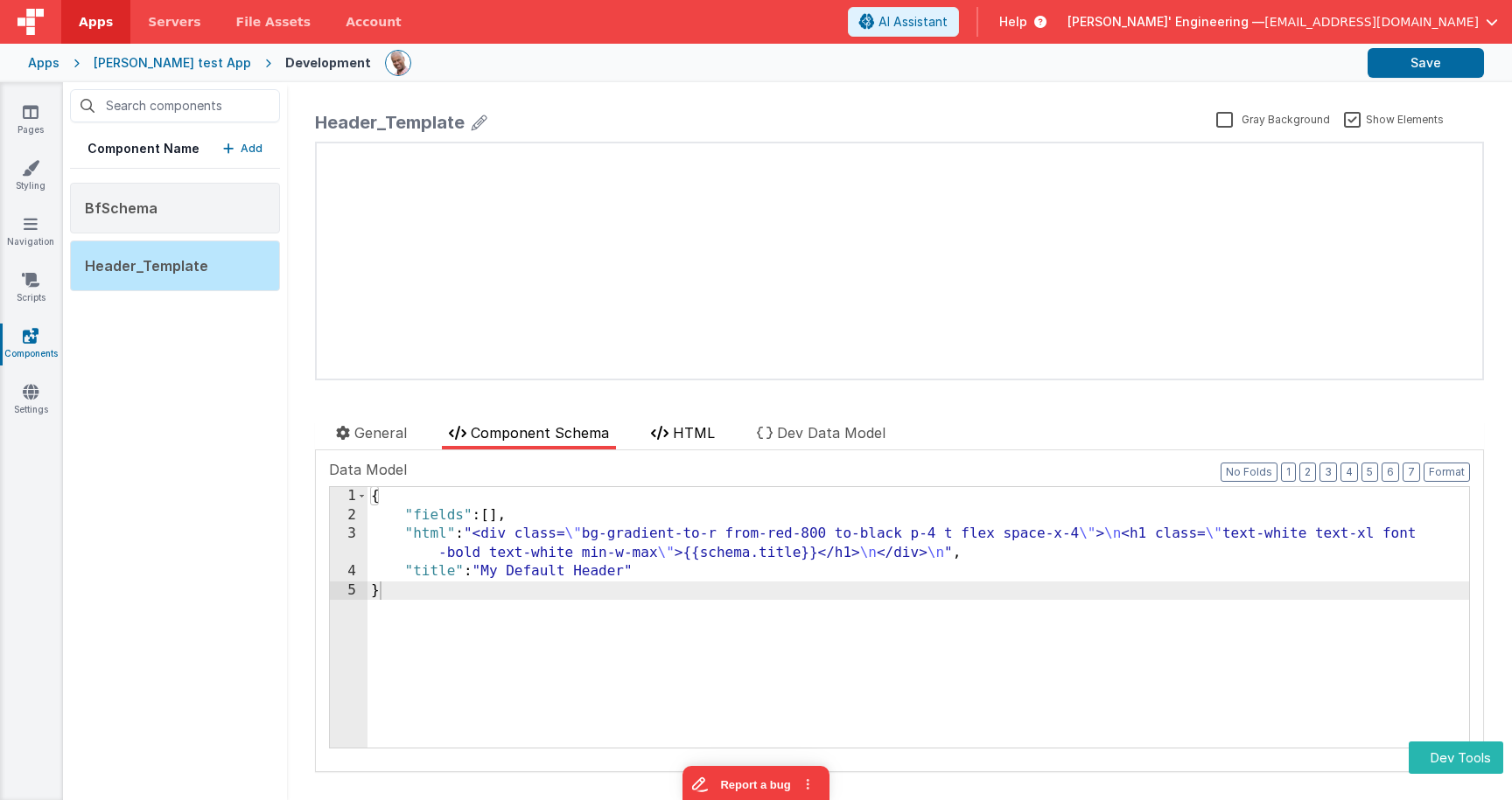
click at [702, 431] on span "HTML" at bounding box center [694, 433] width 42 height 17
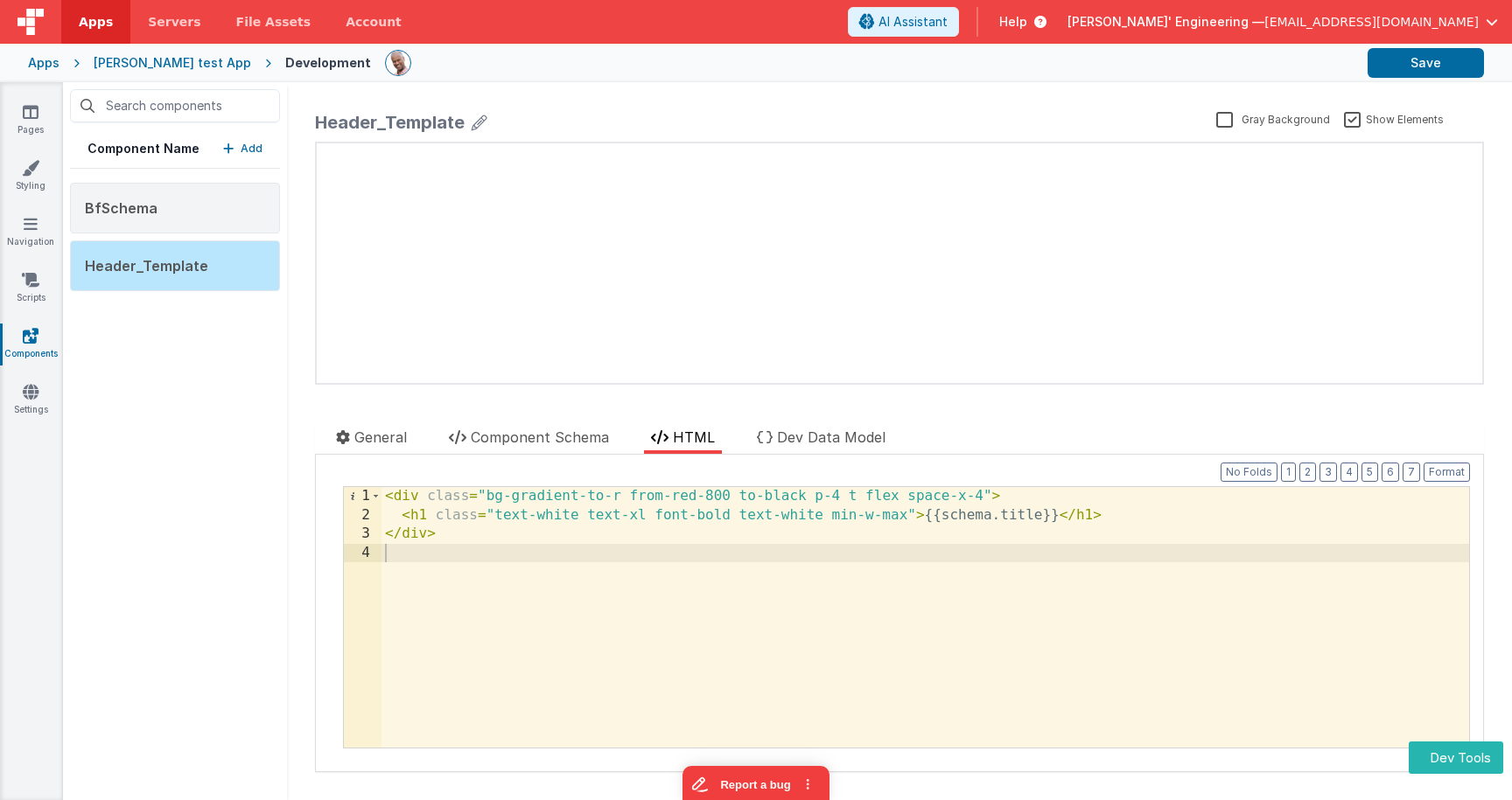
click at [472, 123] on icon at bounding box center [478, 122] width 15 height 25
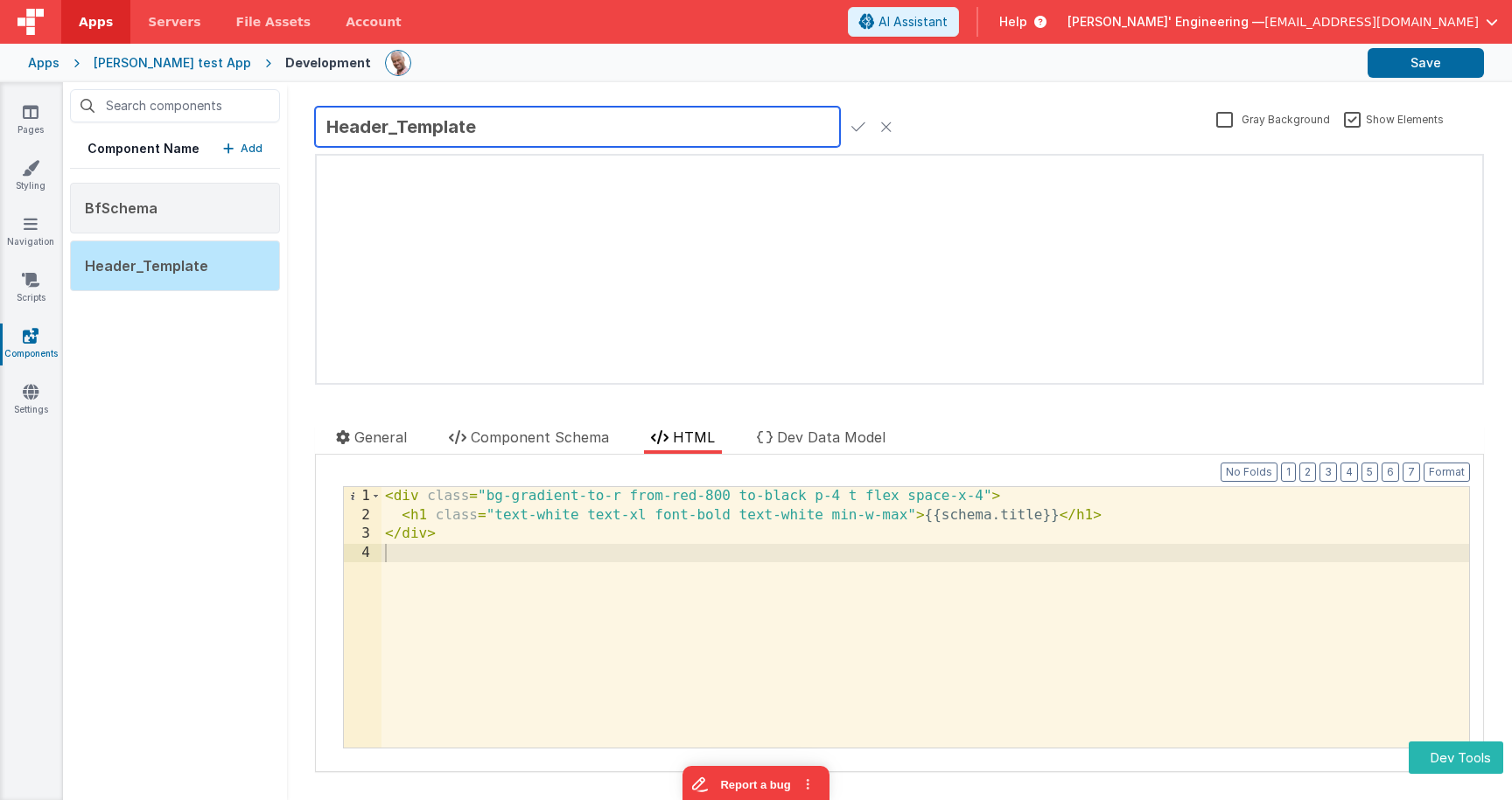
click at [496, 130] on input "Header_Template" at bounding box center [578, 127] width 525 height 40
type input "Header_Template_CD"
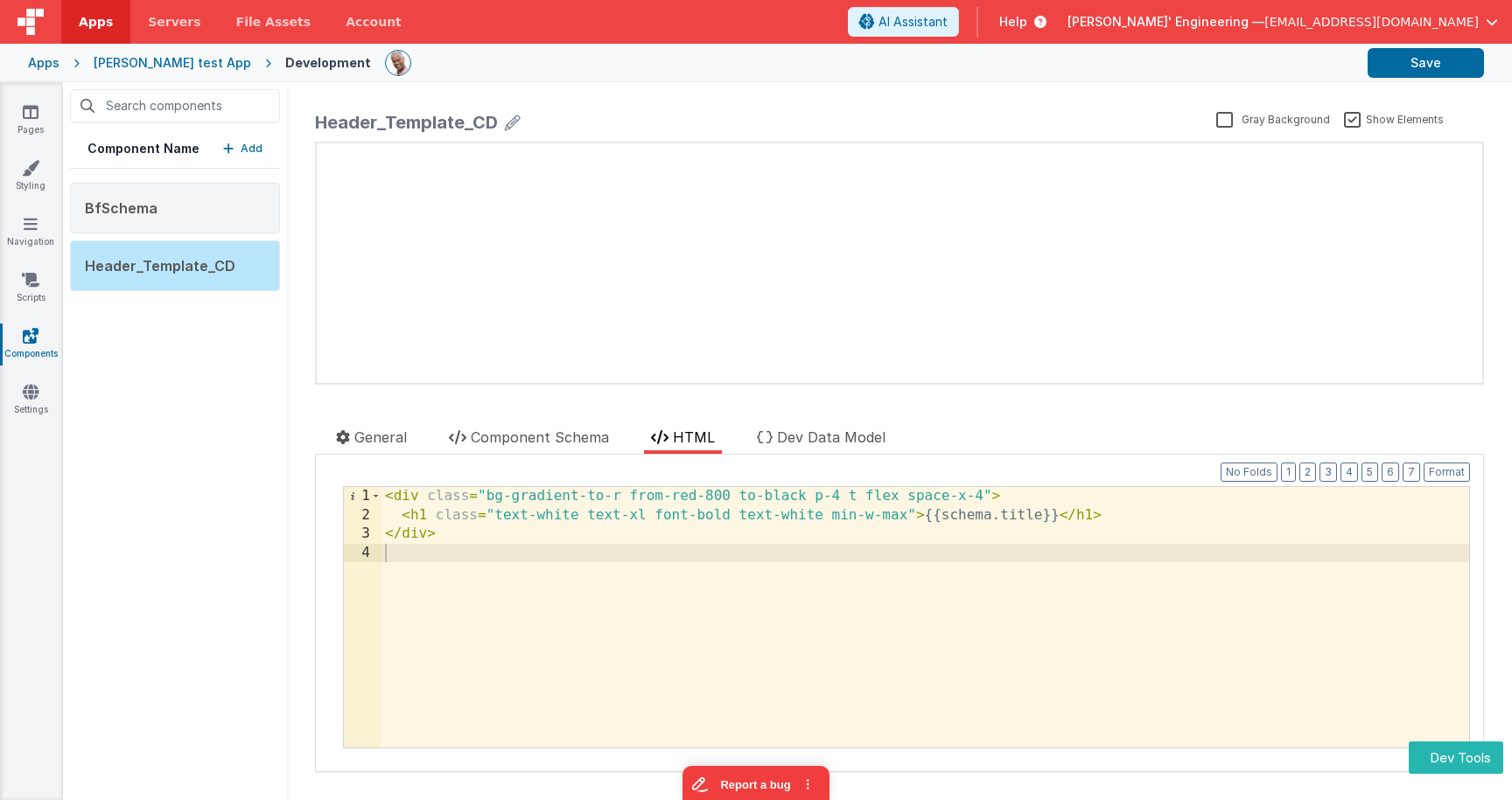
click at [250, 150] on p "Add" at bounding box center [252, 149] width 22 height 17
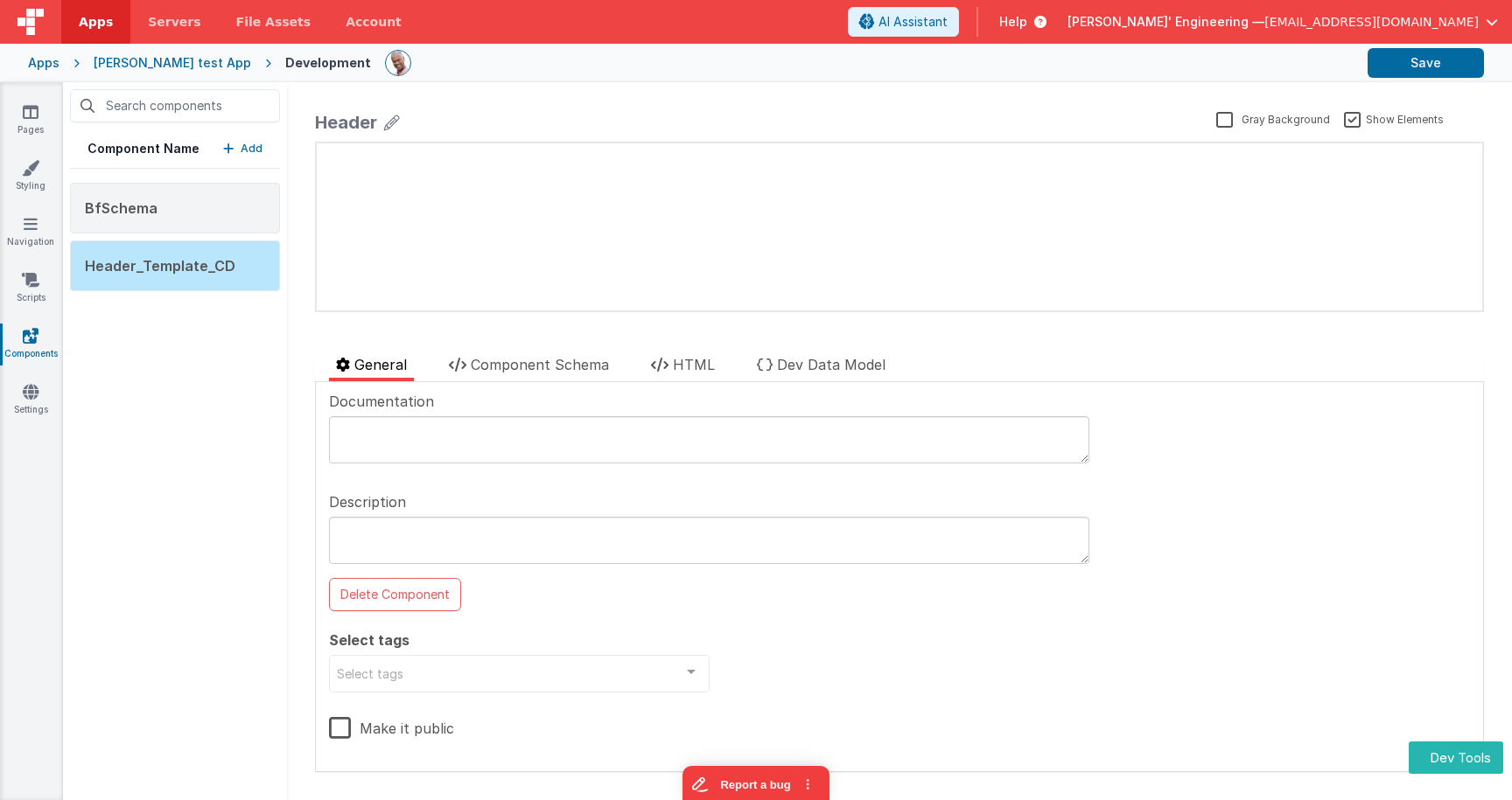
click at [253, 154] on p "Add" at bounding box center [252, 149] width 22 height 17
click at [250, 151] on p "Add" at bounding box center [252, 149] width 22 height 17
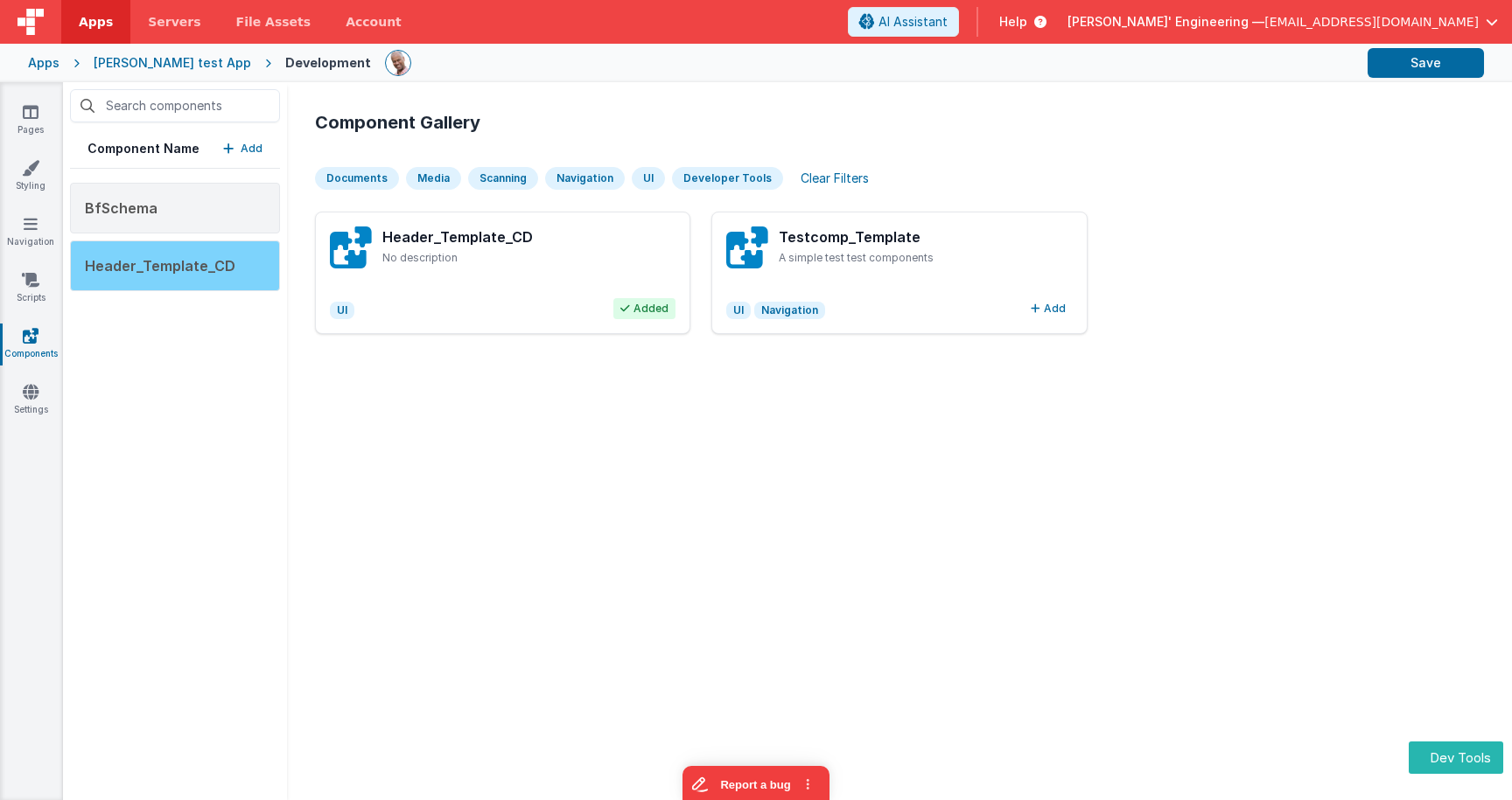
click at [217, 282] on div "Header_Template_CD" at bounding box center [175, 266] width 210 height 51
click at [1057, 311] on button "Add" at bounding box center [1048, 308] width 49 height 21
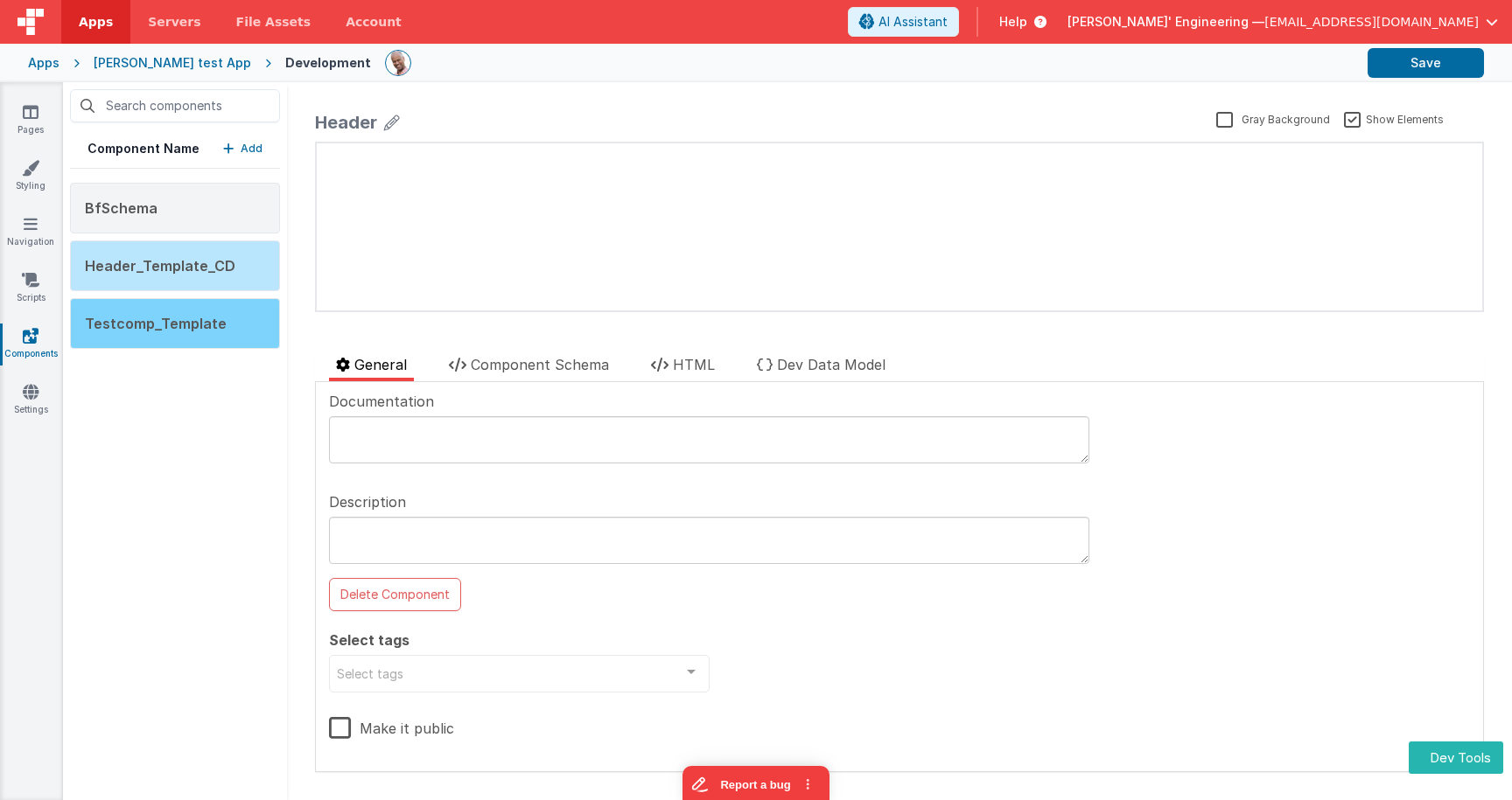
click at [224, 325] on div "Testcomp_Template" at bounding box center [175, 323] width 210 height 51
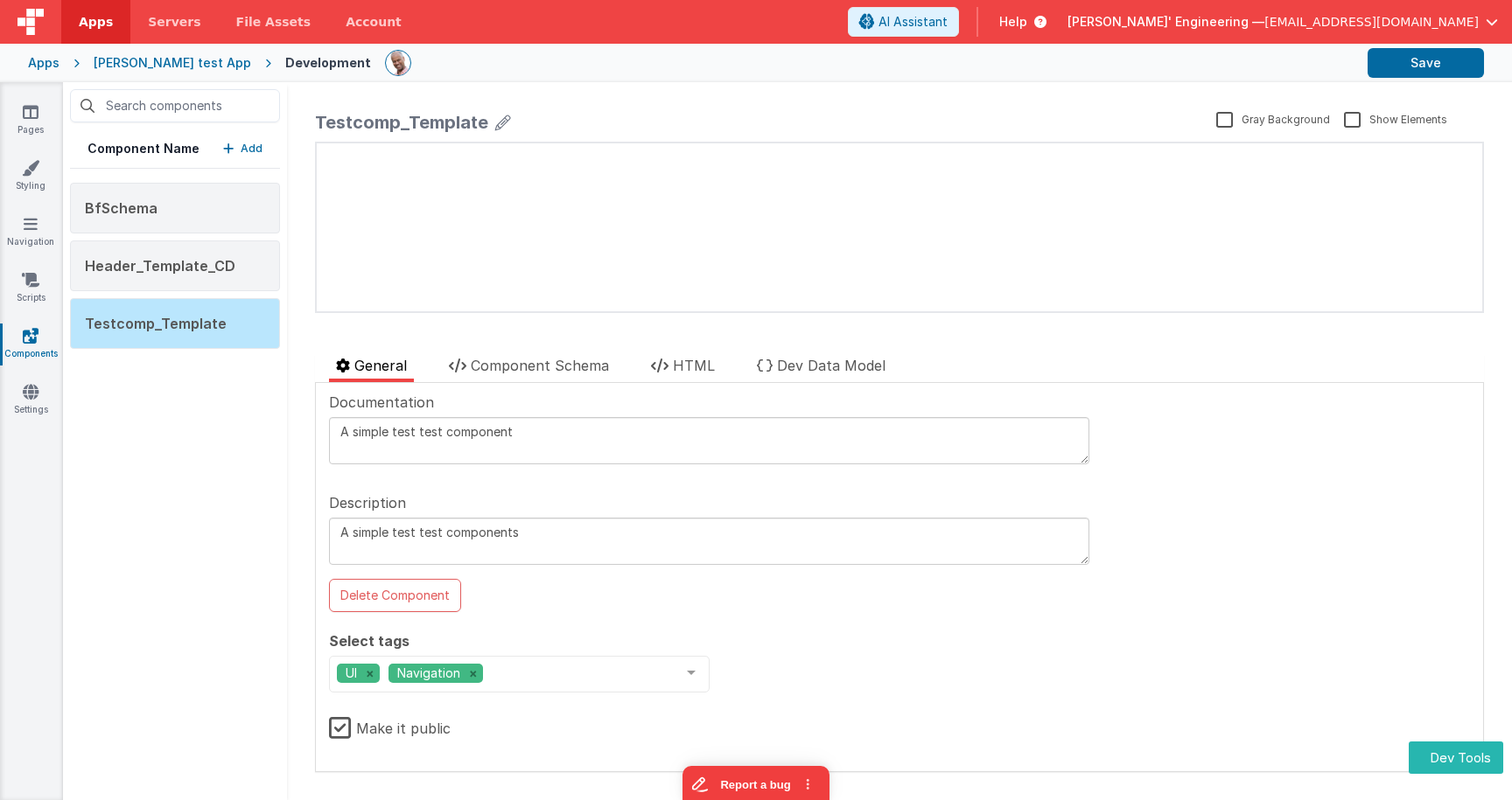
click at [504, 123] on icon at bounding box center [502, 122] width 15 height 25
type input "Testcomp_Template_CD"
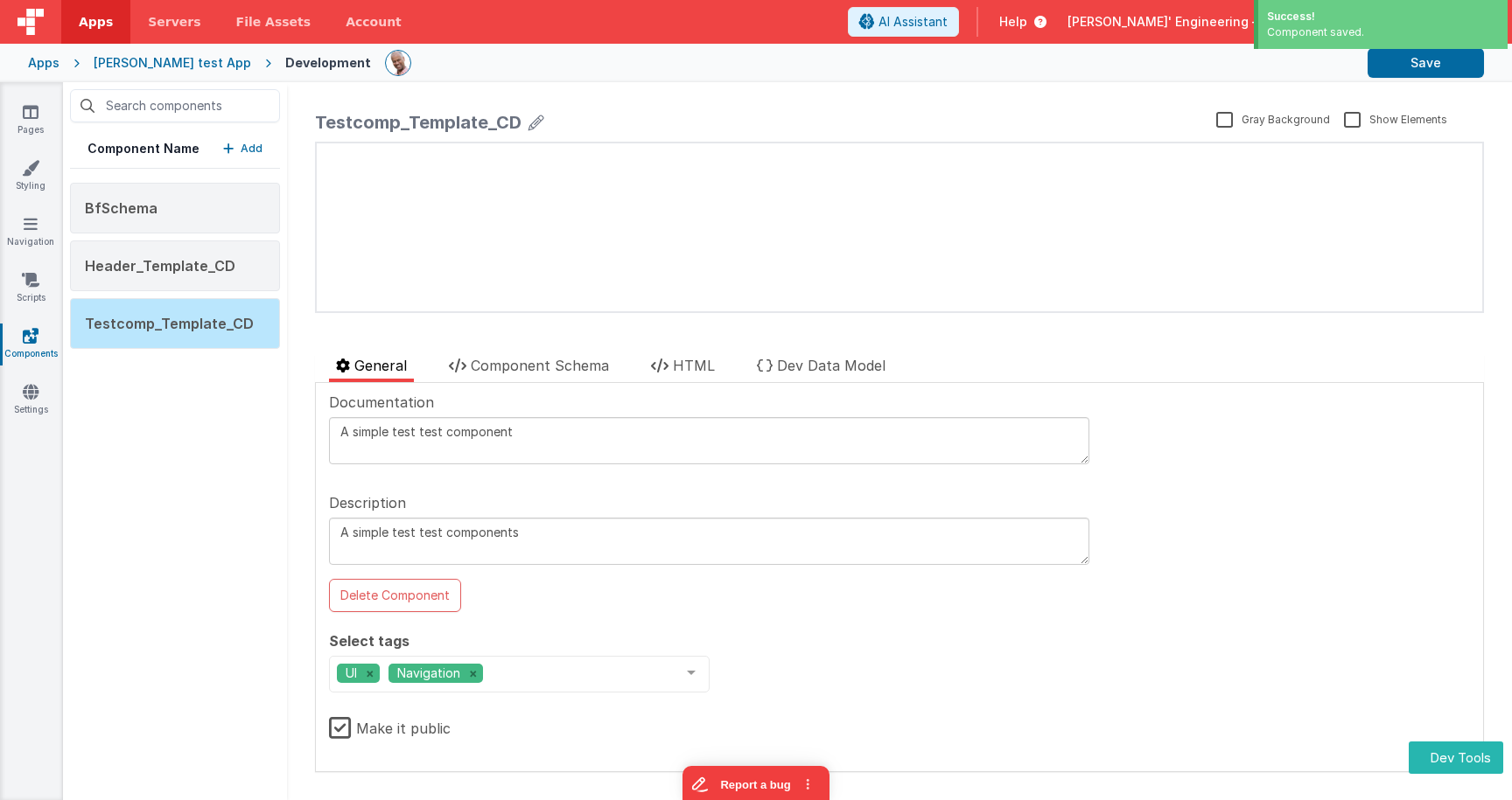
click at [240, 148] on button "Add" at bounding box center [242, 149] width 39 height 17
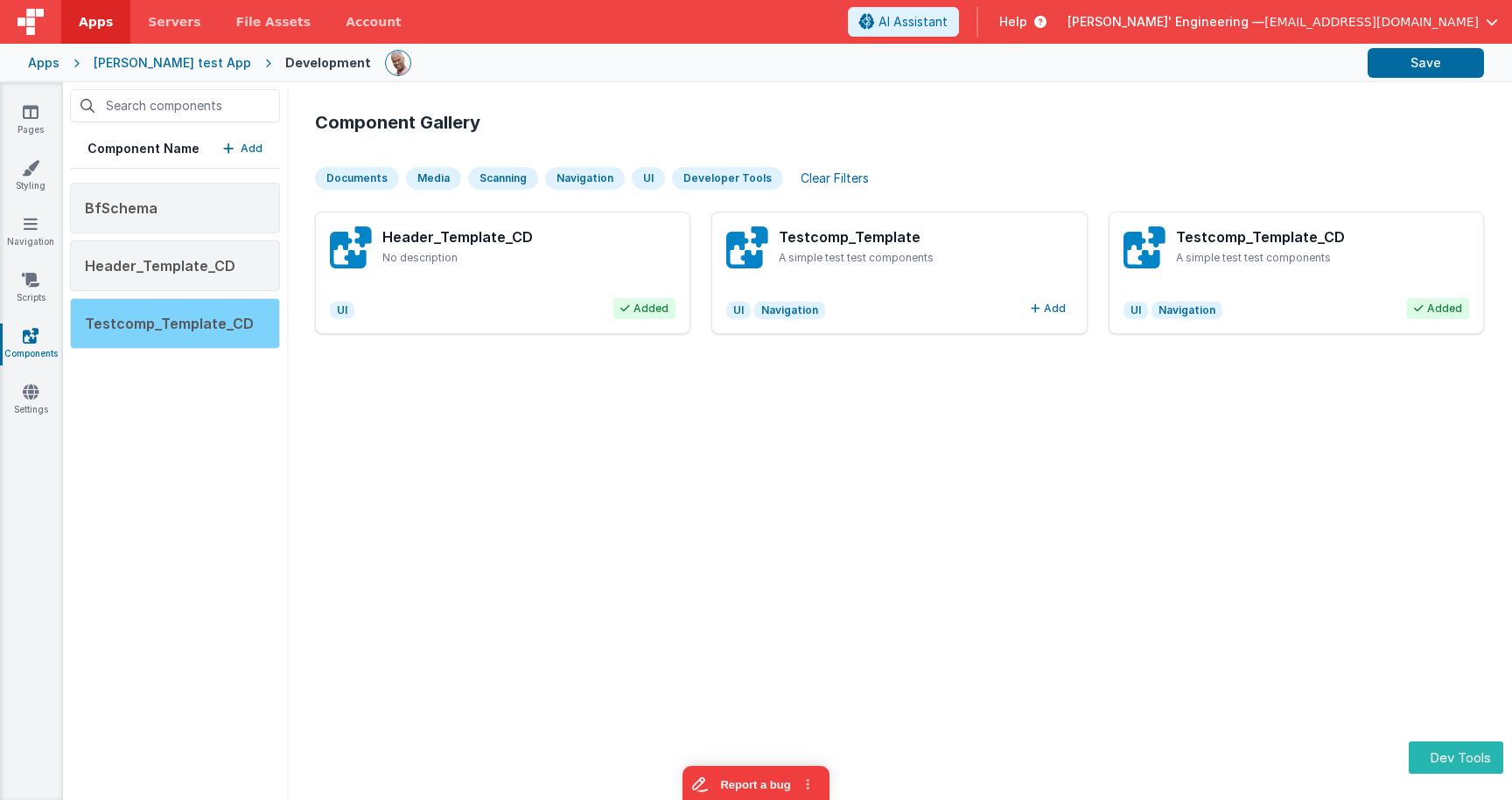
click at [229, 335] on div "Testcomp_Template_CD" at bounding box center [175, 323] width 210 height 51
click at [224, 317] on span "Testcomp_Template_CD" at bounding box center [169, 323] width 169 height 17
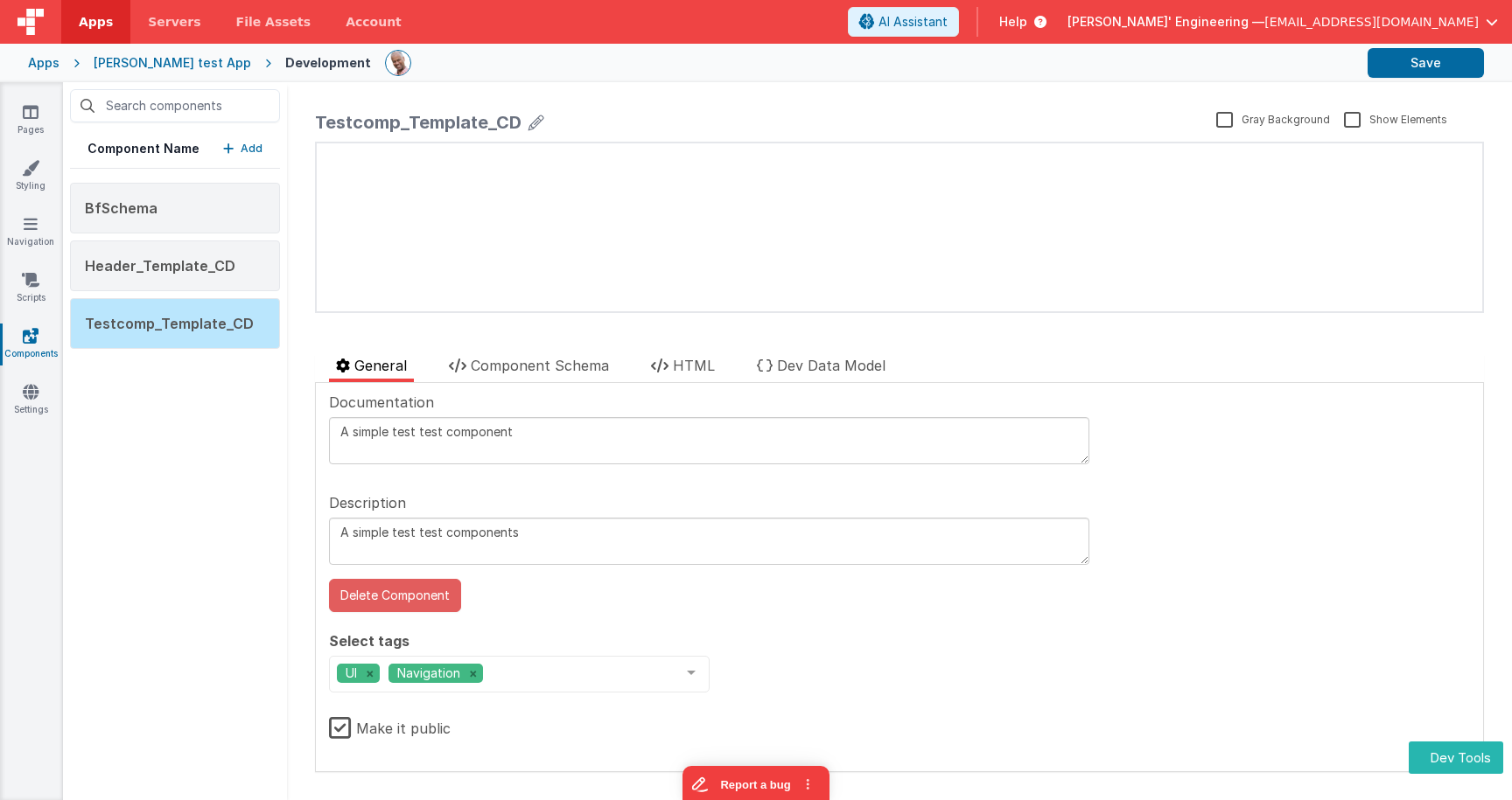
click at [395, 599] on button "Delete Component" at bounding box center [395, 596] width 132 height 33
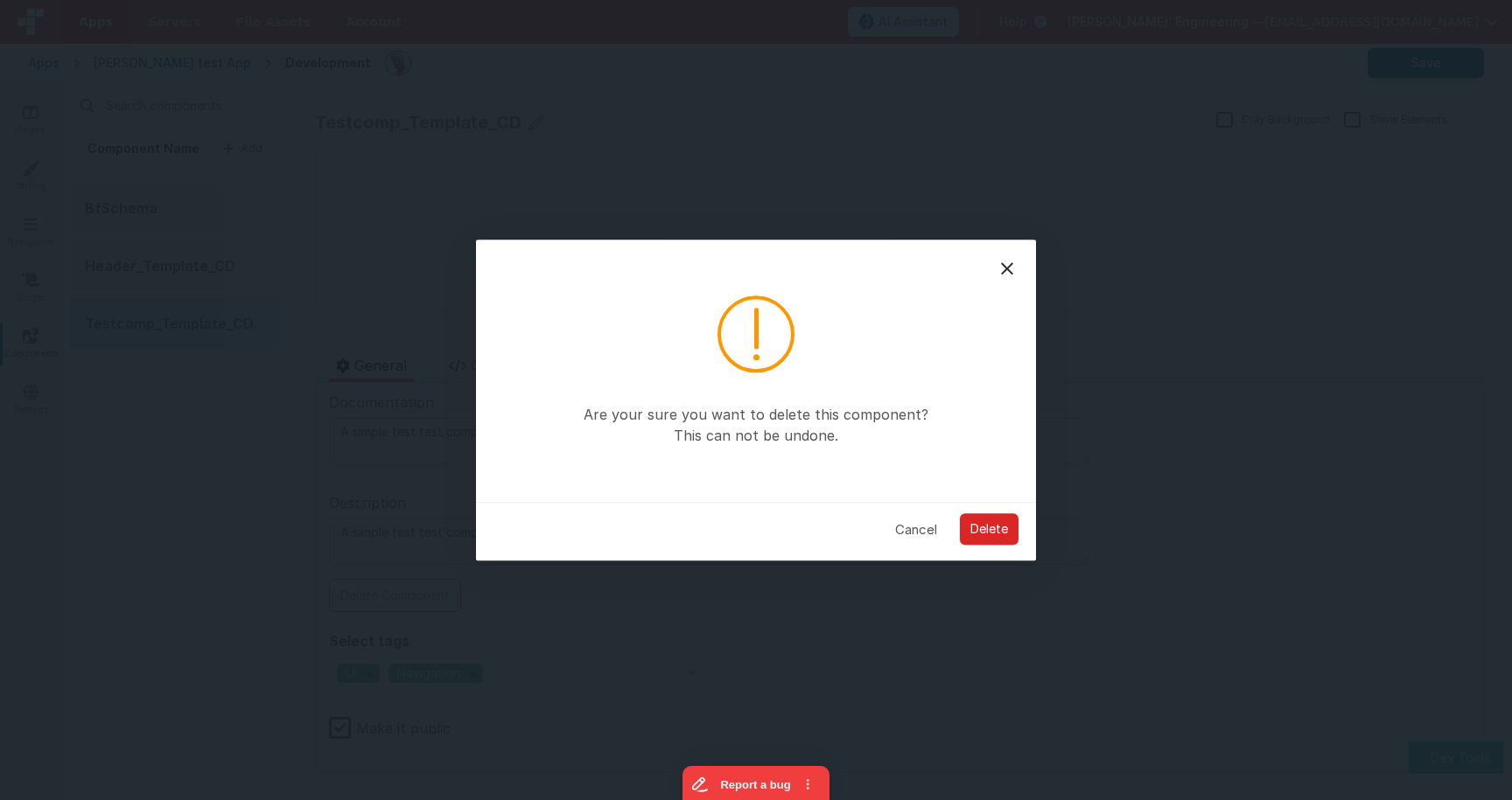
click at [967, 523] on button "Delete" at bounding box center [989, 530] width 58 height 32
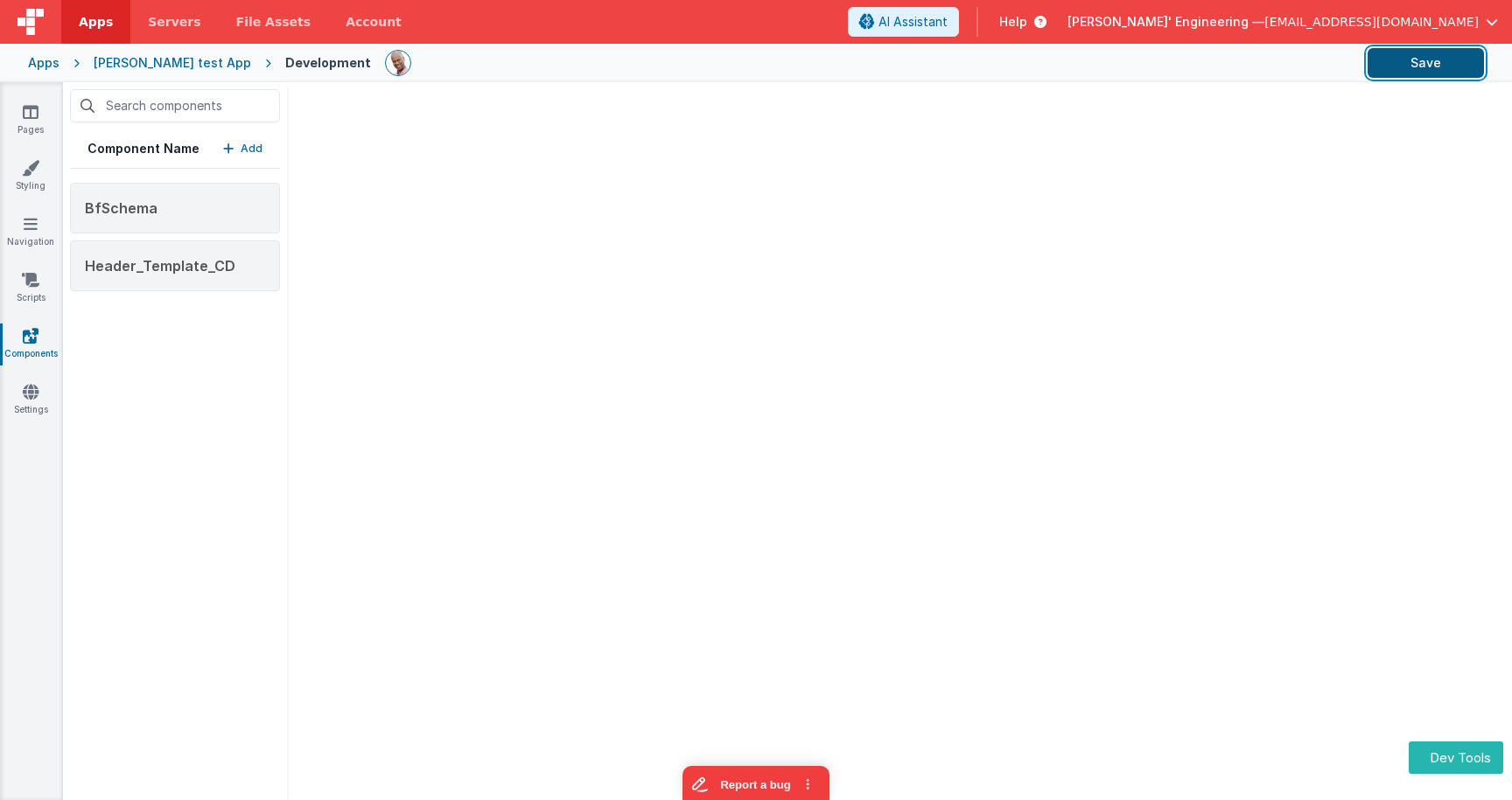
click at [1425, 69] on button "Save" at bounding box center [1426, 63] width 117 height 30
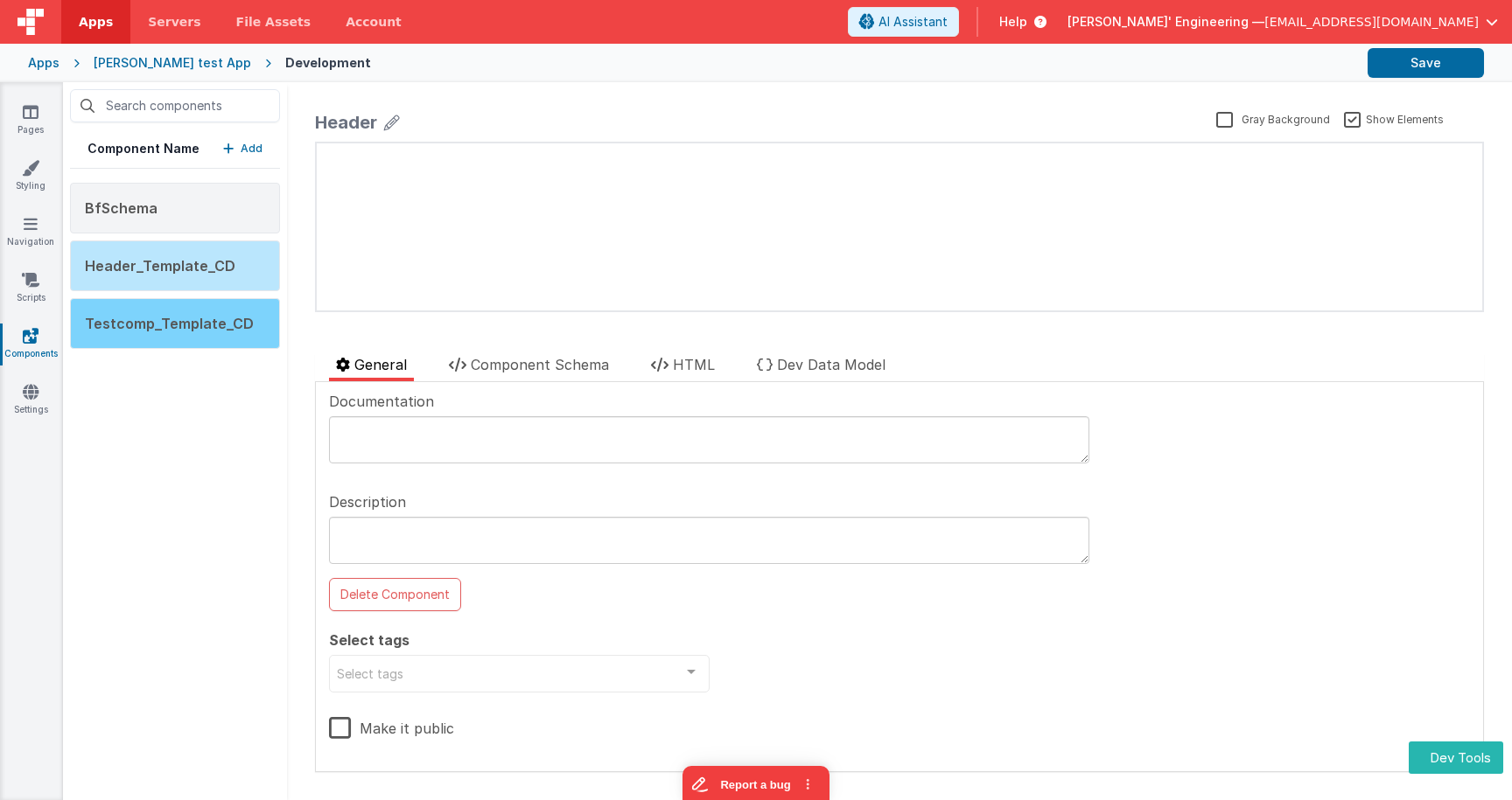
click at [253, 323] on div "Testcomp_Template_CD" at bounding box center [175, 323] width 210 height 51
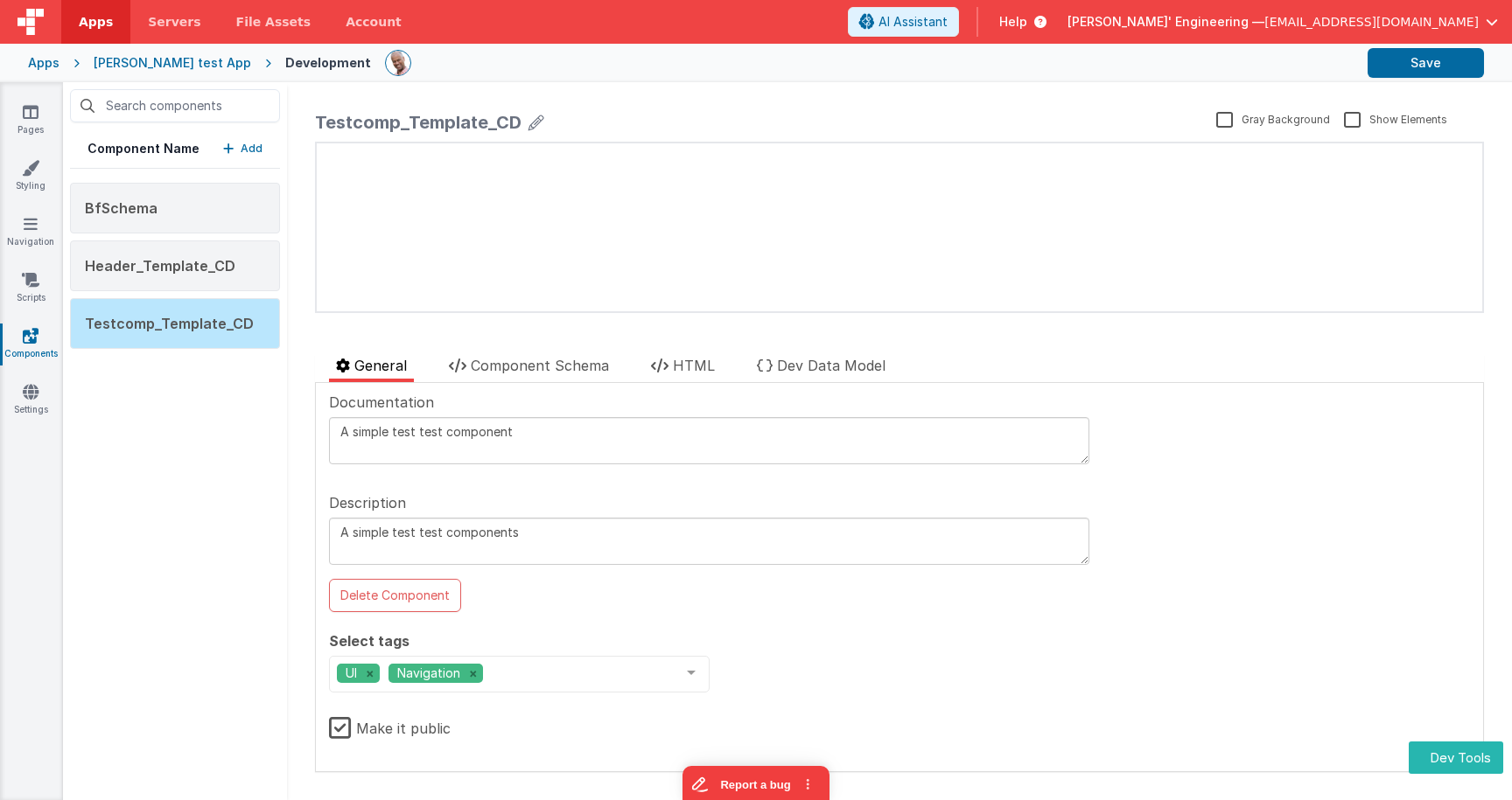
click at [250, 153] on p "Add" at bounding box center [252, 149] width 22 height 17
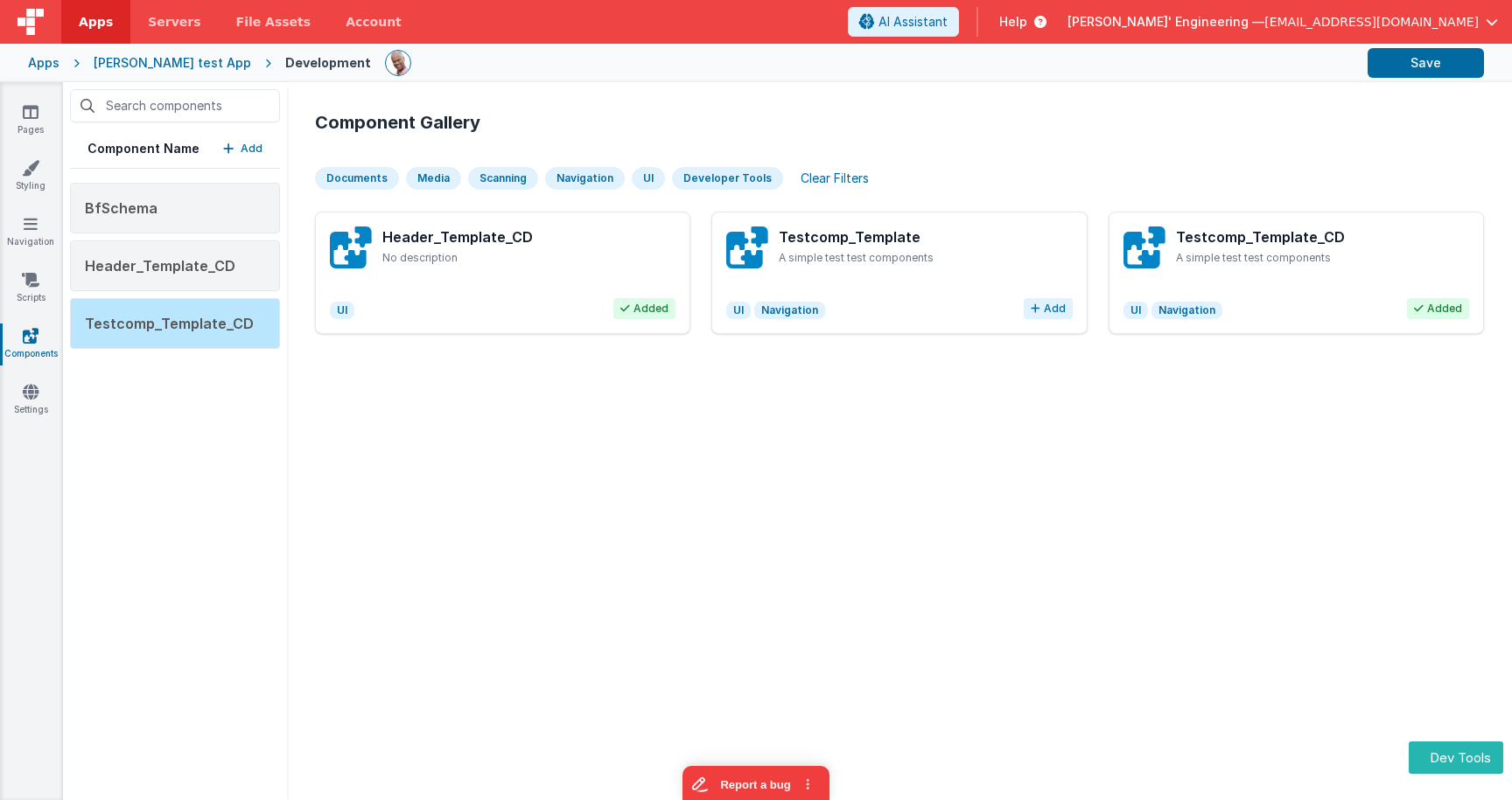
click at [1049, 311] on button "Add" at bounding box center [1048, 308] width 49 height 21
click at [1055, 310] on span "Added" at bounding box center [1042, 308] width 62 height 21
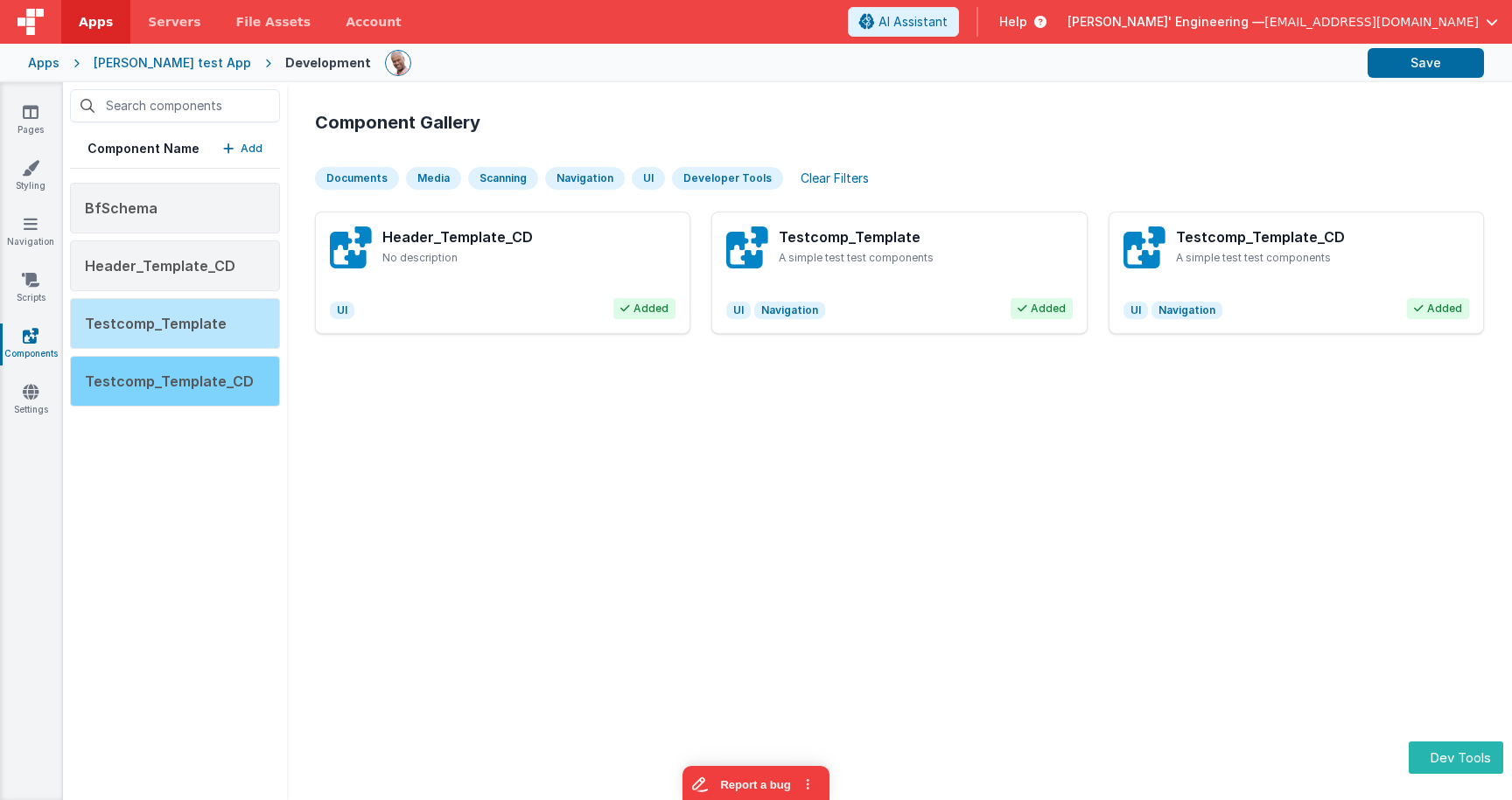
click at [247, 381] on div "Testcomp_Template_CD" at bounding box center [175, 382] width 210 height 51
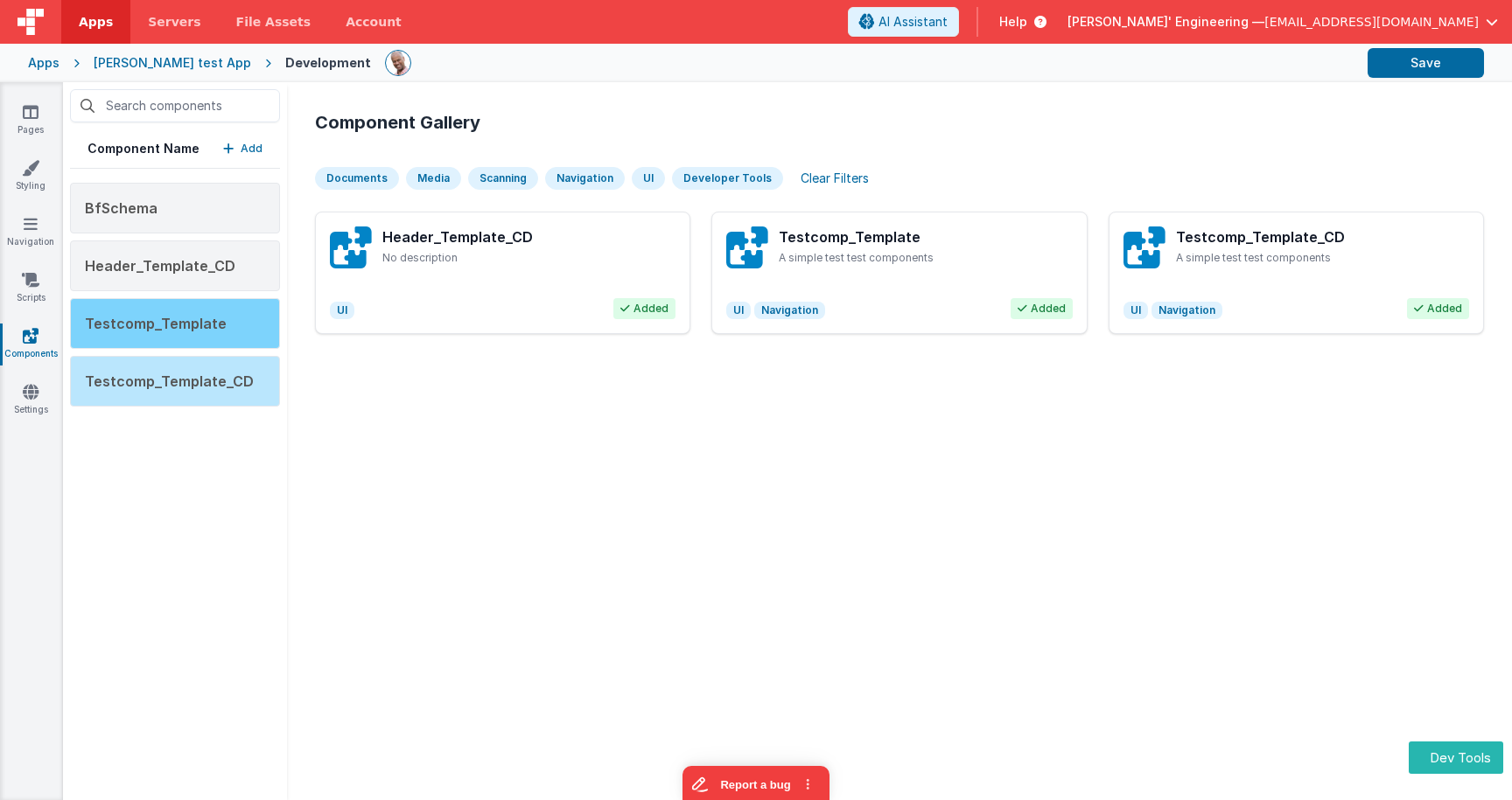
click at [232, 334] on div "Testcomp_Template" at bounding box center [175, 323] width 210 height 51
click at [242, 314] on div "Testcomp_Template" at bounding box center [175, 323] width 210 height 51
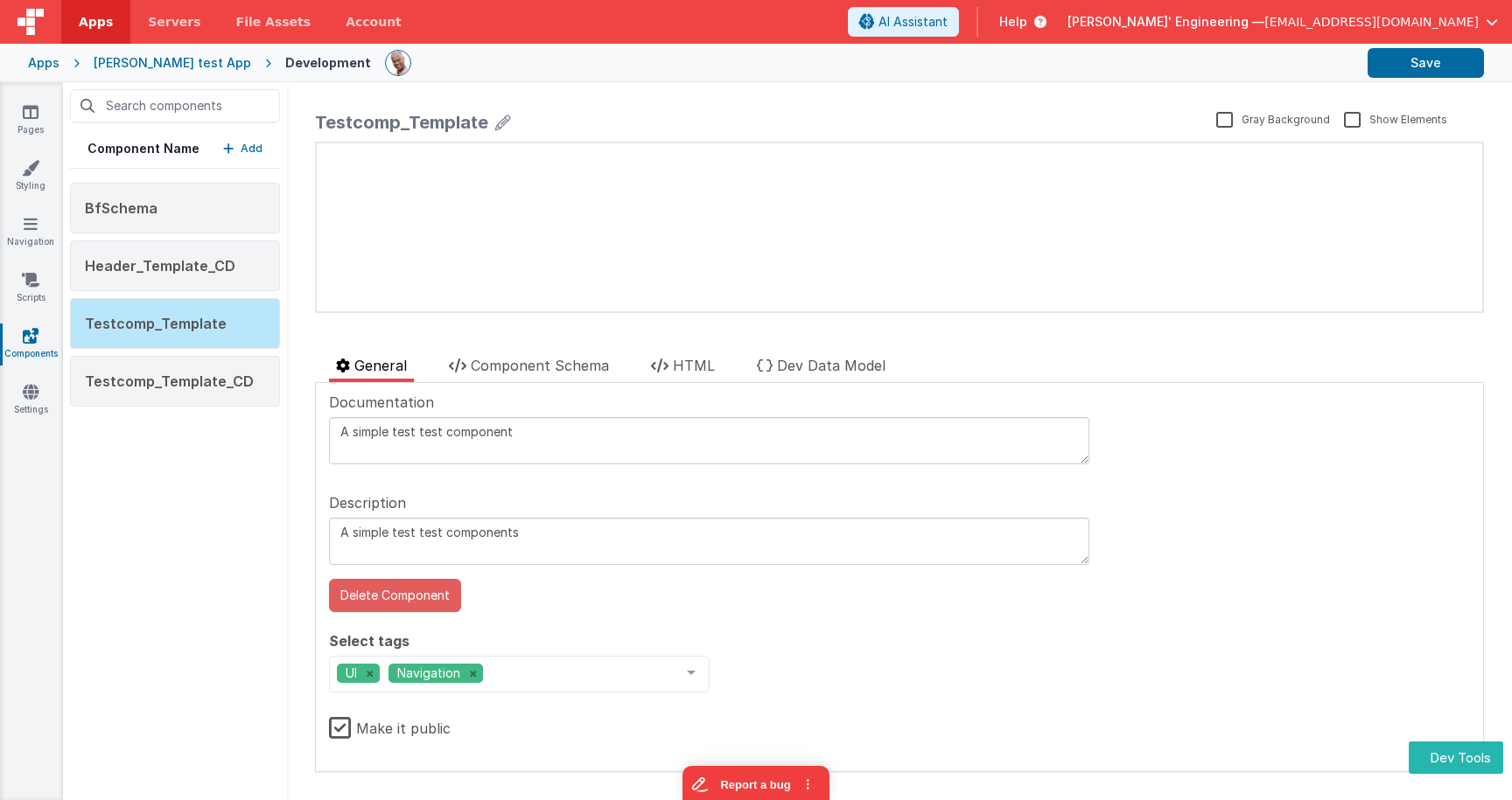
click at [403, 596] on button "Delete Component" at bounding box center [395, 596] width 132 height 33
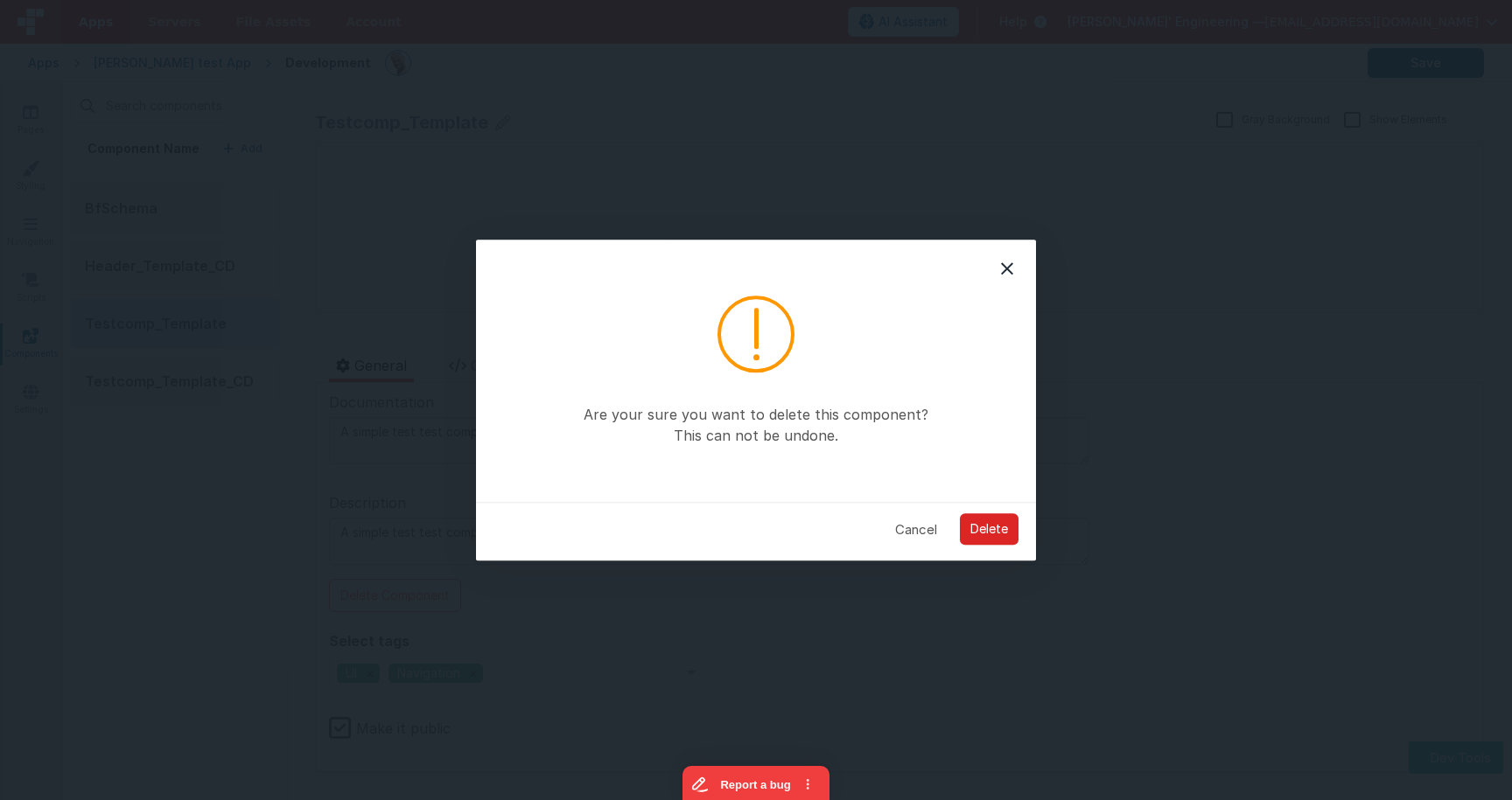
click at [990, 528] on button "Delete" at bounding box center [989, 530] width 58 height 32
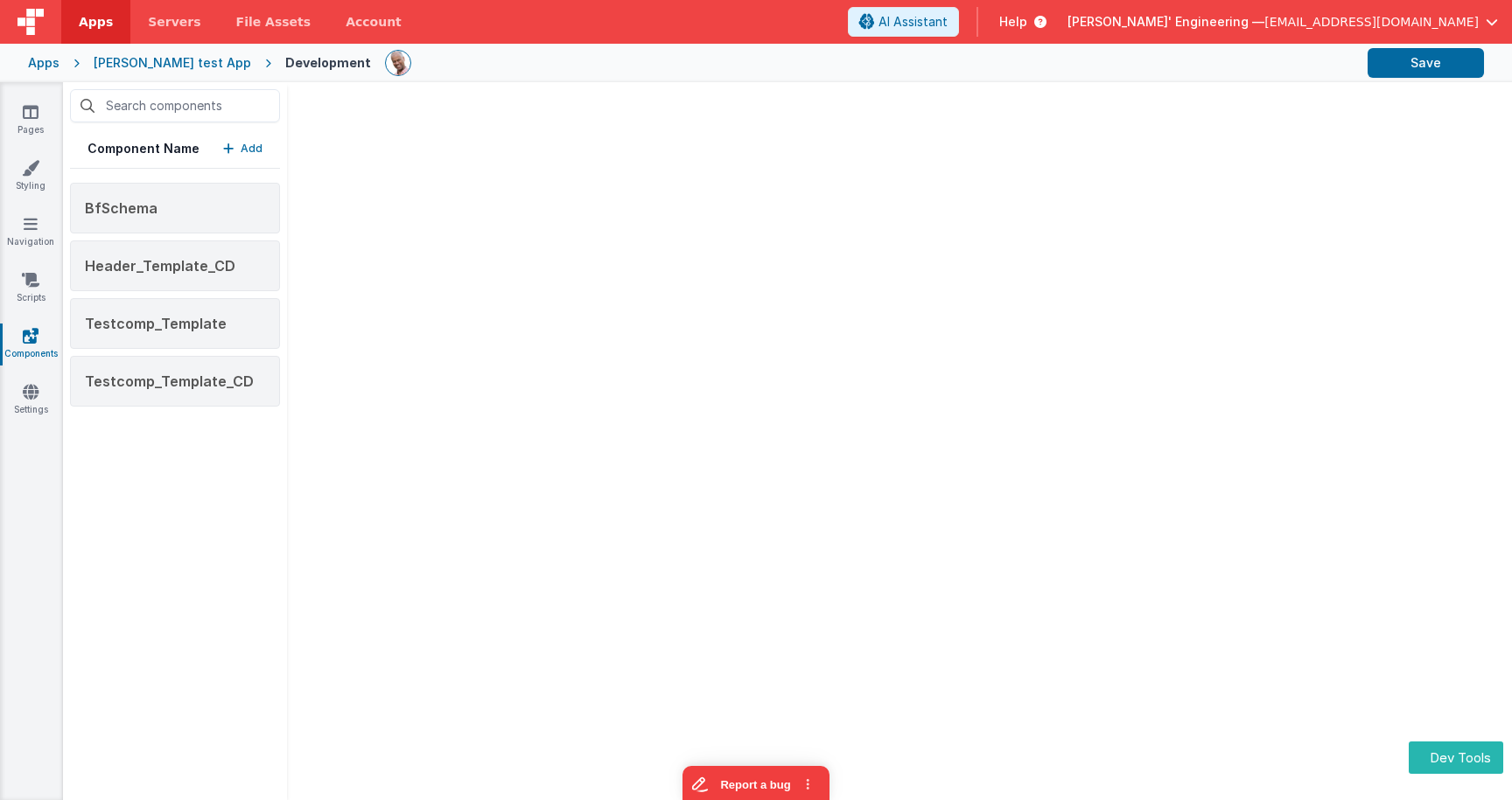
click at [689, 201] on div at bounding box center [900, 441] width 1225 height 718
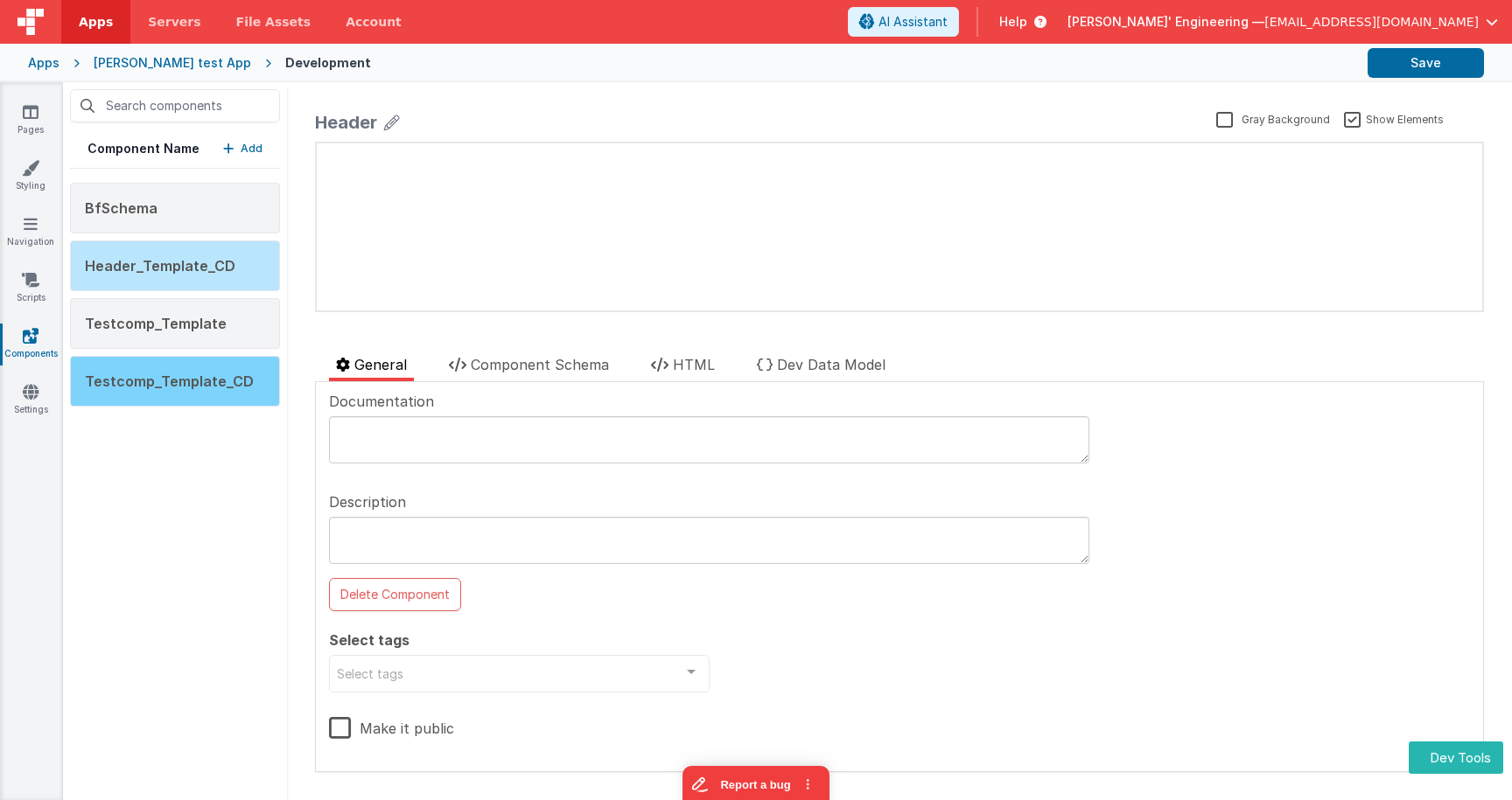
click at [252, 372] on div "Testcomp_Template_CD" at bounding box center [175, 382] width 210 height 51
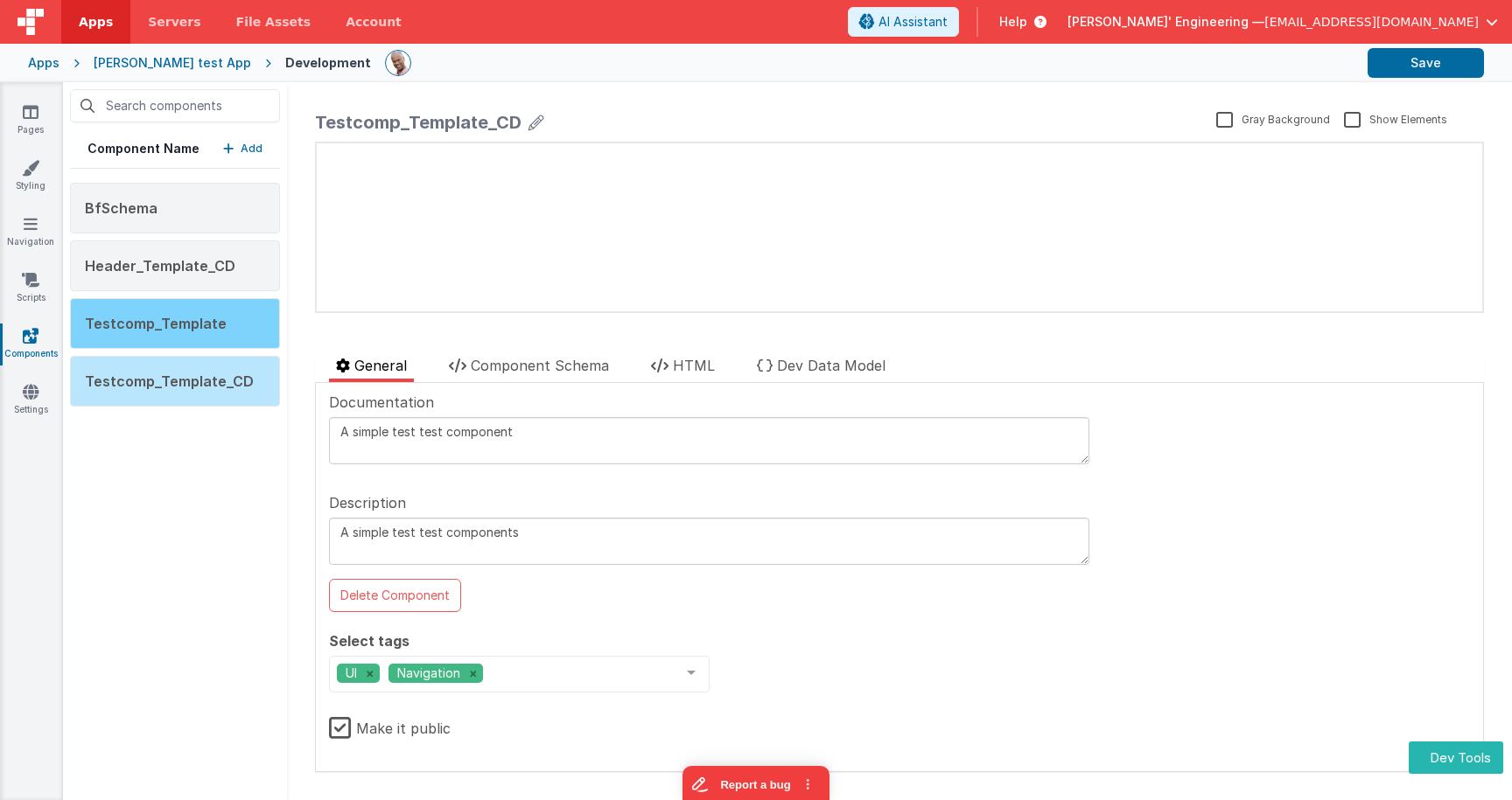
click at [188, 331] on span "Testcomp_Template" at bounding box center [156, 323] width 142 height 17
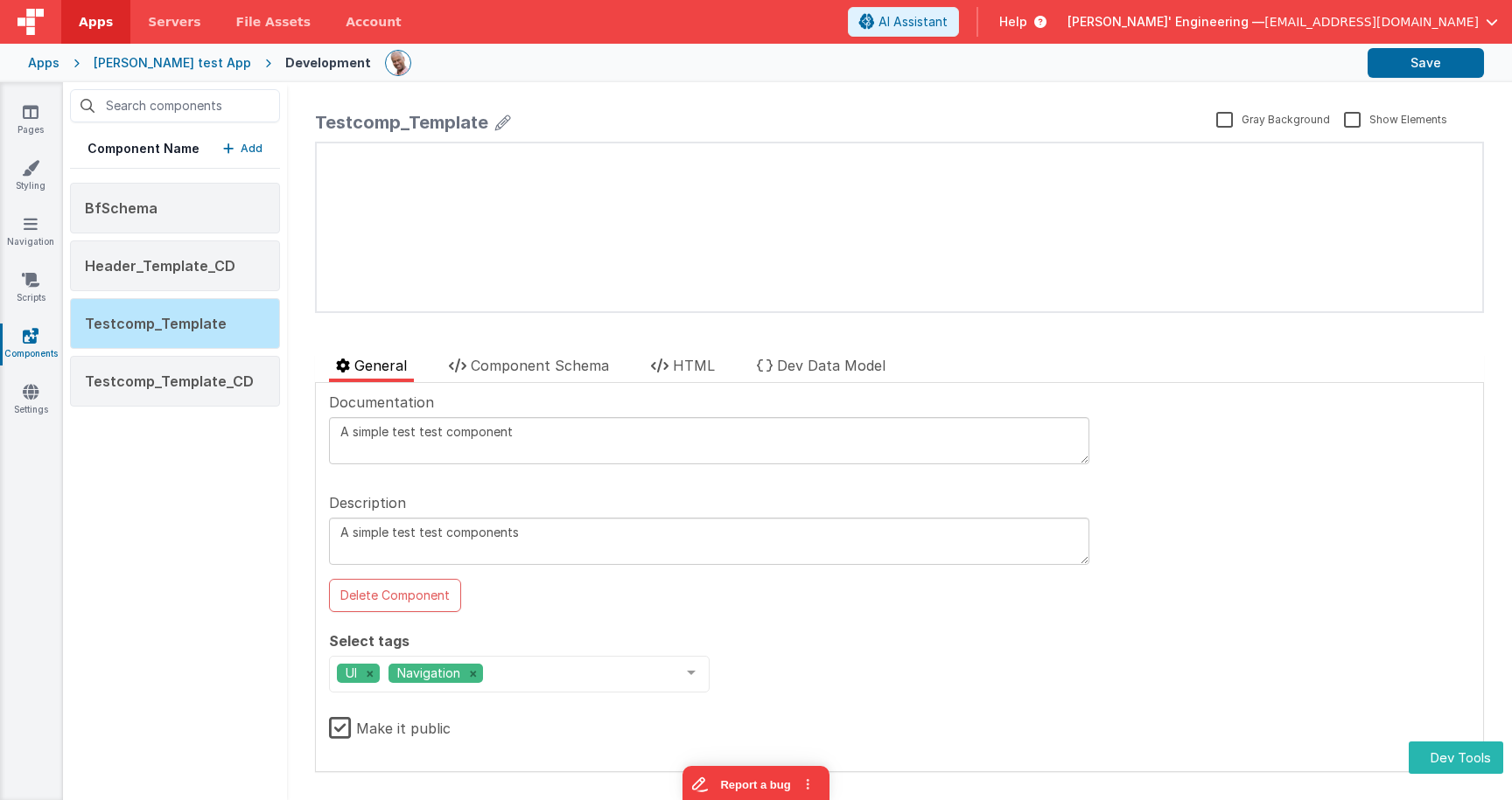
click at [261, 155] on p "Add" at bounding box center [252, 149] width 22 height 17
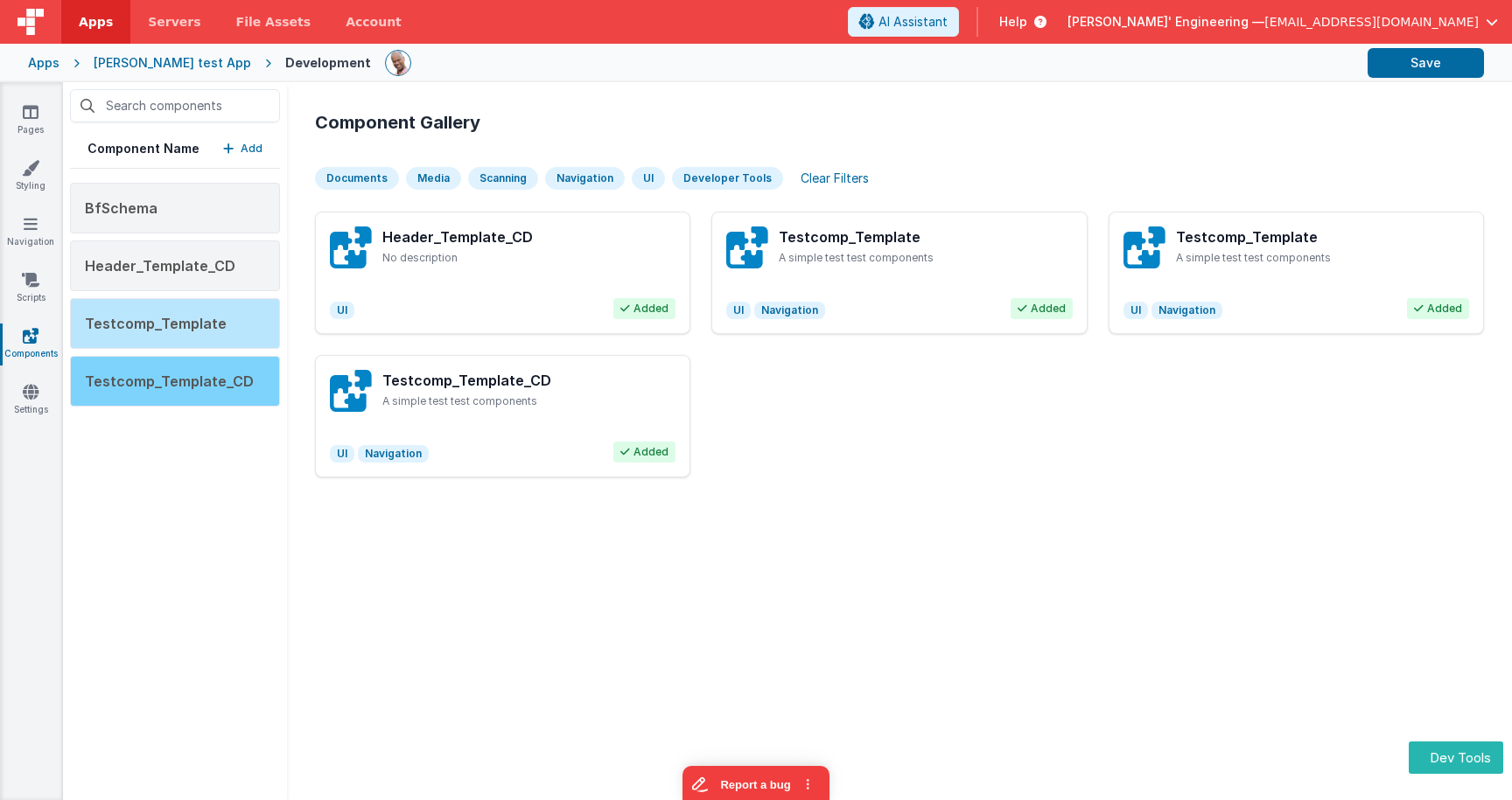
drag, startPoint x: 157, startPoint y: 528, endPoint x: 225, endPoint y: 403, distance: 142.3
click at [157, 528] on div "Component Name Add BfSchema Header_Template_CD Testcomp_Template Testcomp_Templ…" at bounding box center [175, 441] width 224 height 718
click at [228, 366] on div "Testcomp_Template_CD" at bounding box center [175, 382] width 210 height 51
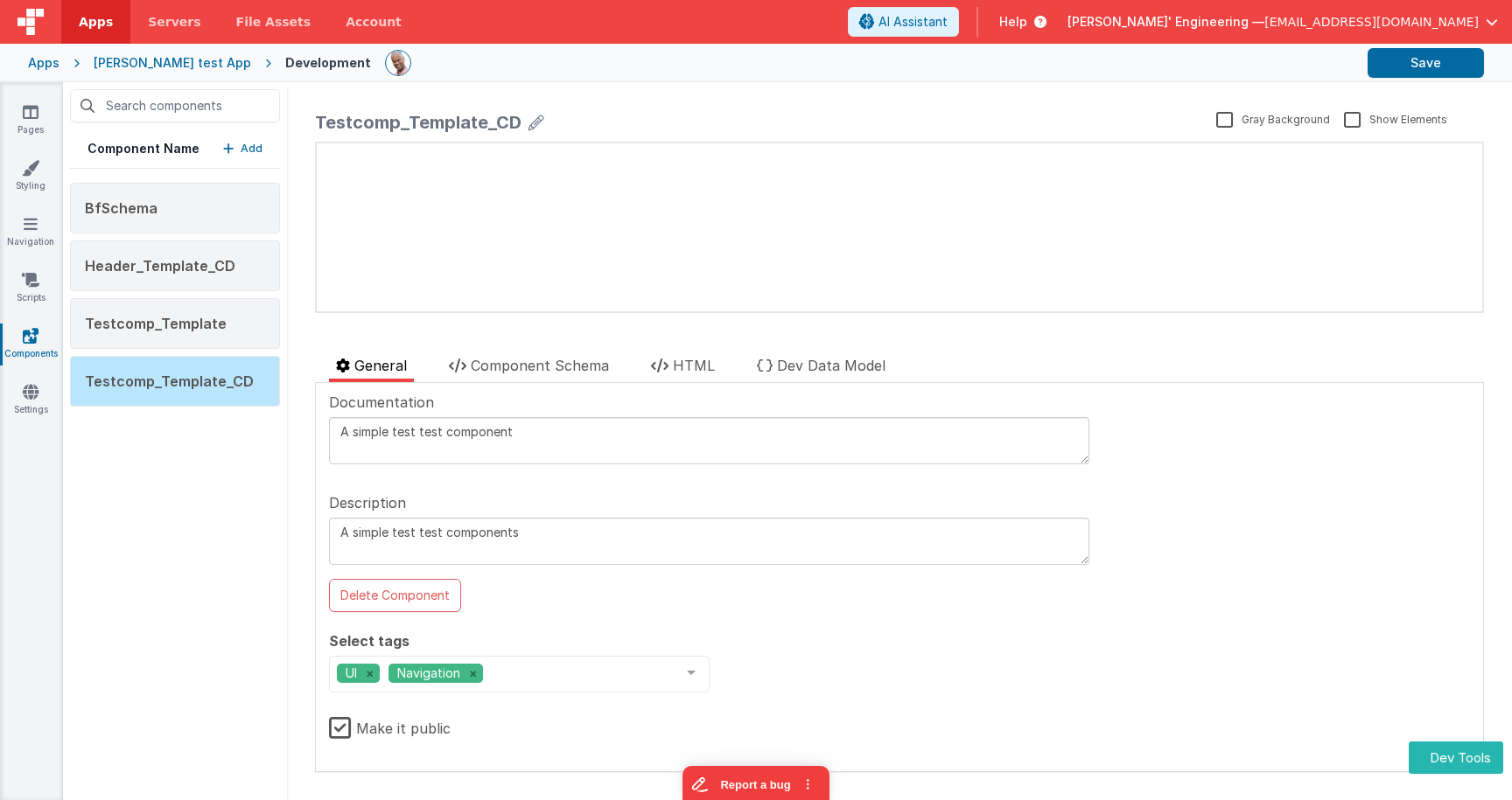
click at [341, 725] on label "Make it public" at bounding box center [389, 725] width 121 height 37
click at [0, 0] on input "Make it public" at bounding box center [0, 0] width 0 height 0
drag, startPoint x: 1445, startPoint y: 73, endPoint x: 1436, endPoint y: 72, distance: 9.1
click at [1445, 73] on button "Save" at bounding box center [1426, 63] width 117 height 30
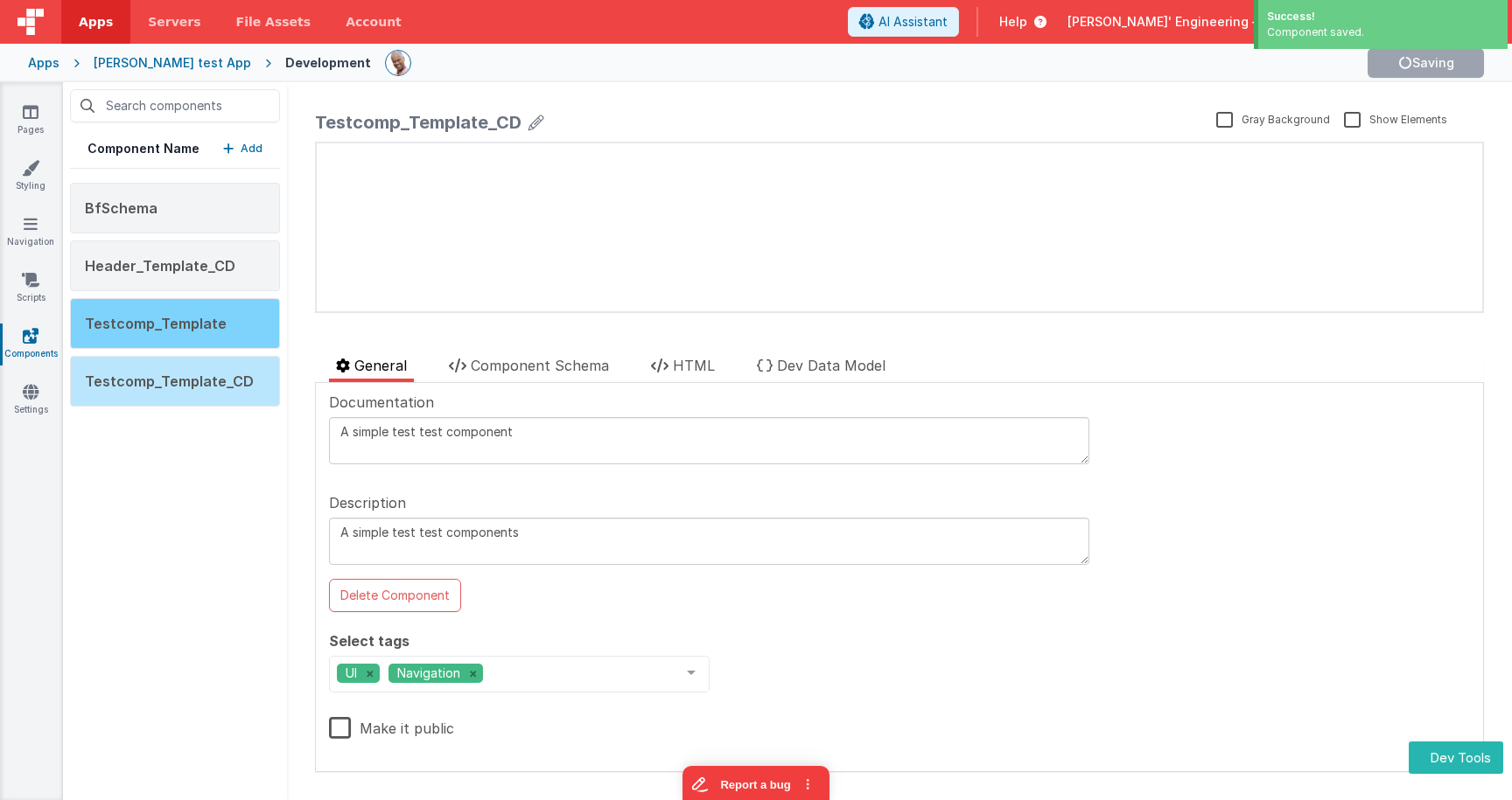
click at [201, 317] on span "Testcomp_Template" at bounding box center [156, 323] width 142 height 17
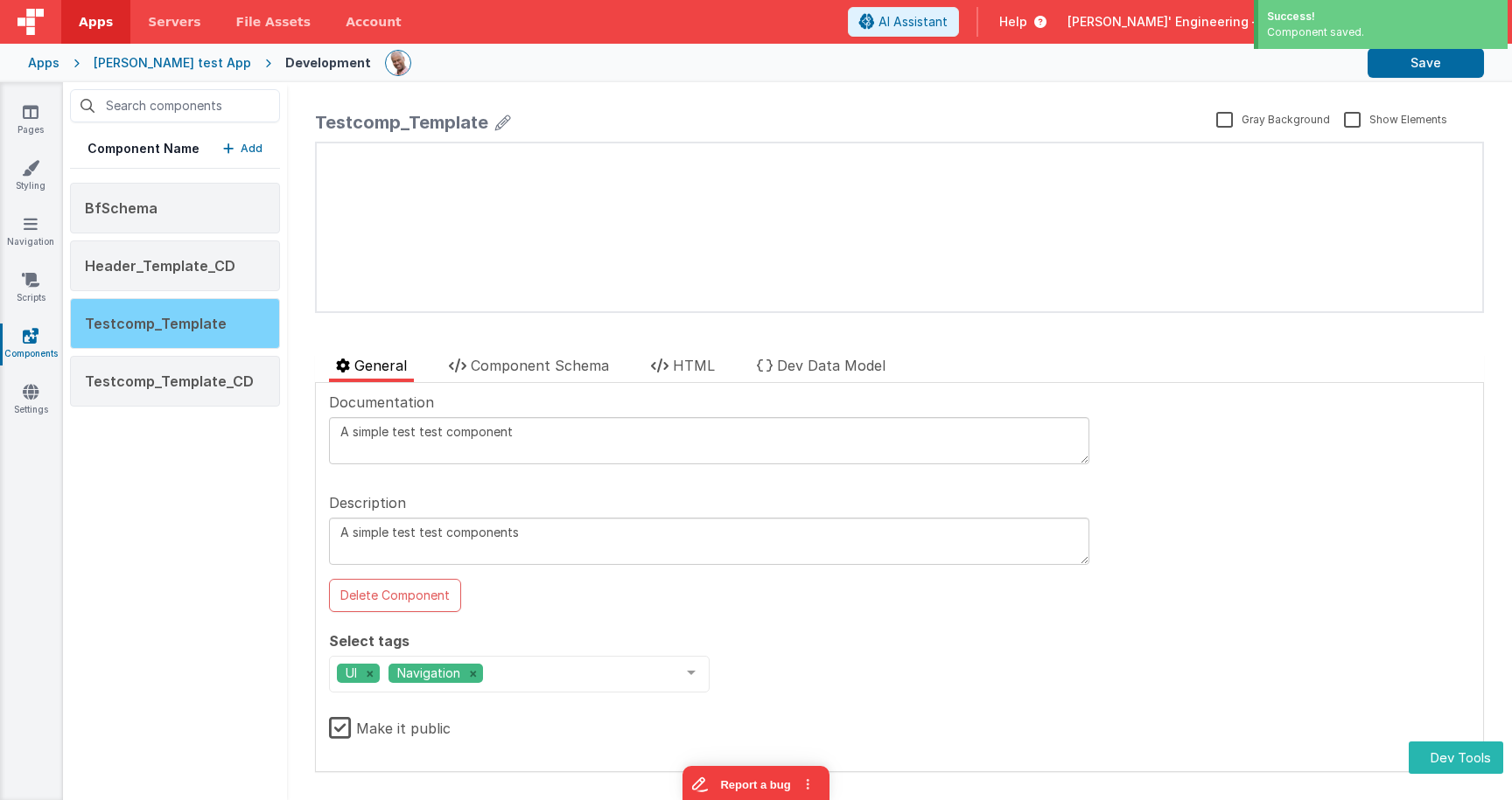
click at [250, 328] on div "Testcomp_Template" at bounding box center [175, 323] width 210 height 51
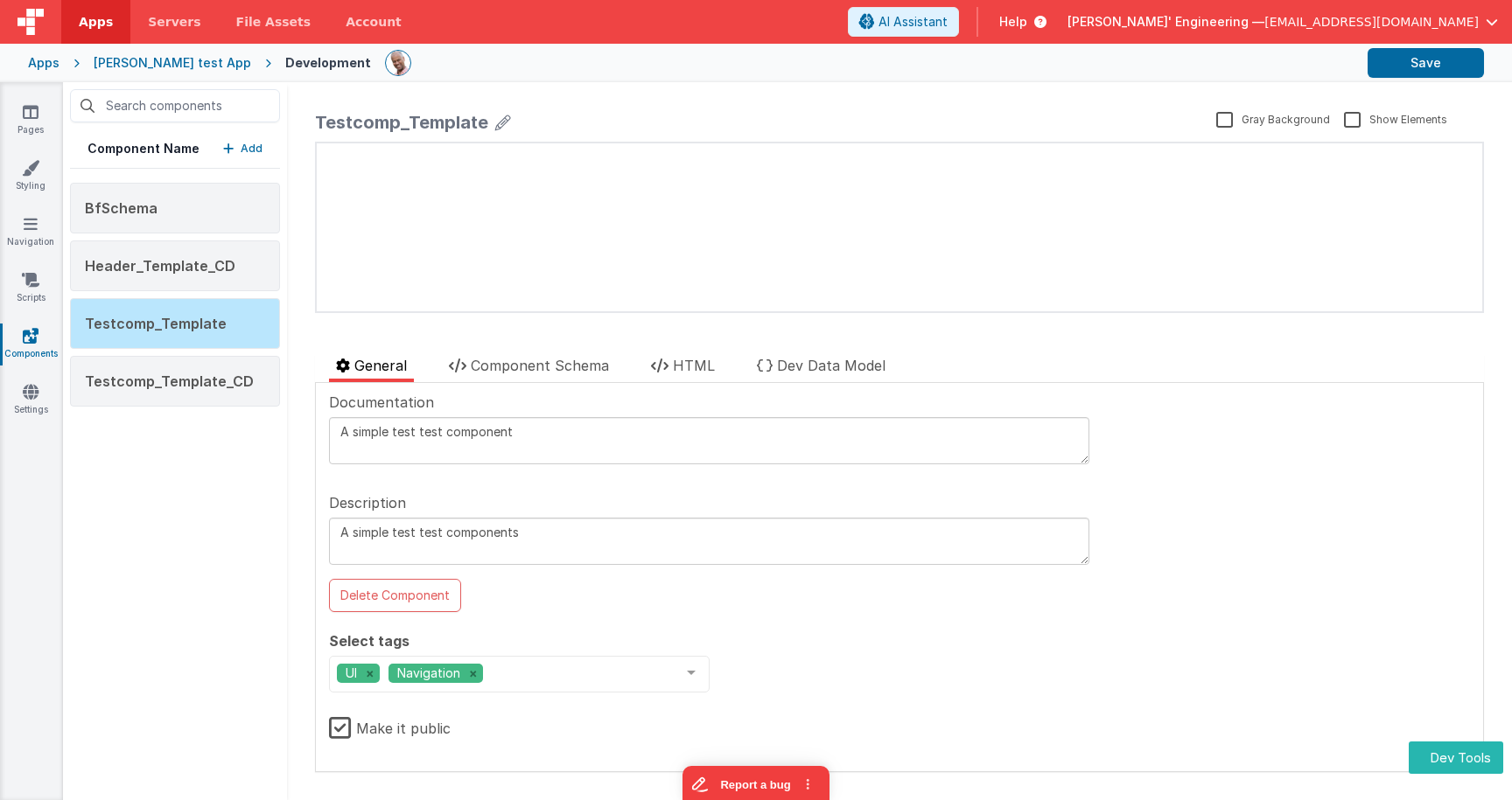
click at [341, 731] on label "Make it public" at bounding box center [389, 725] width 121 height 37
click at [0, 0] on input "Make it public" at bounding box center [0, 0] width 0 height 0
click at [1448, 77] on button "Save" at bounding box center [1426, 63] width 117 height 30
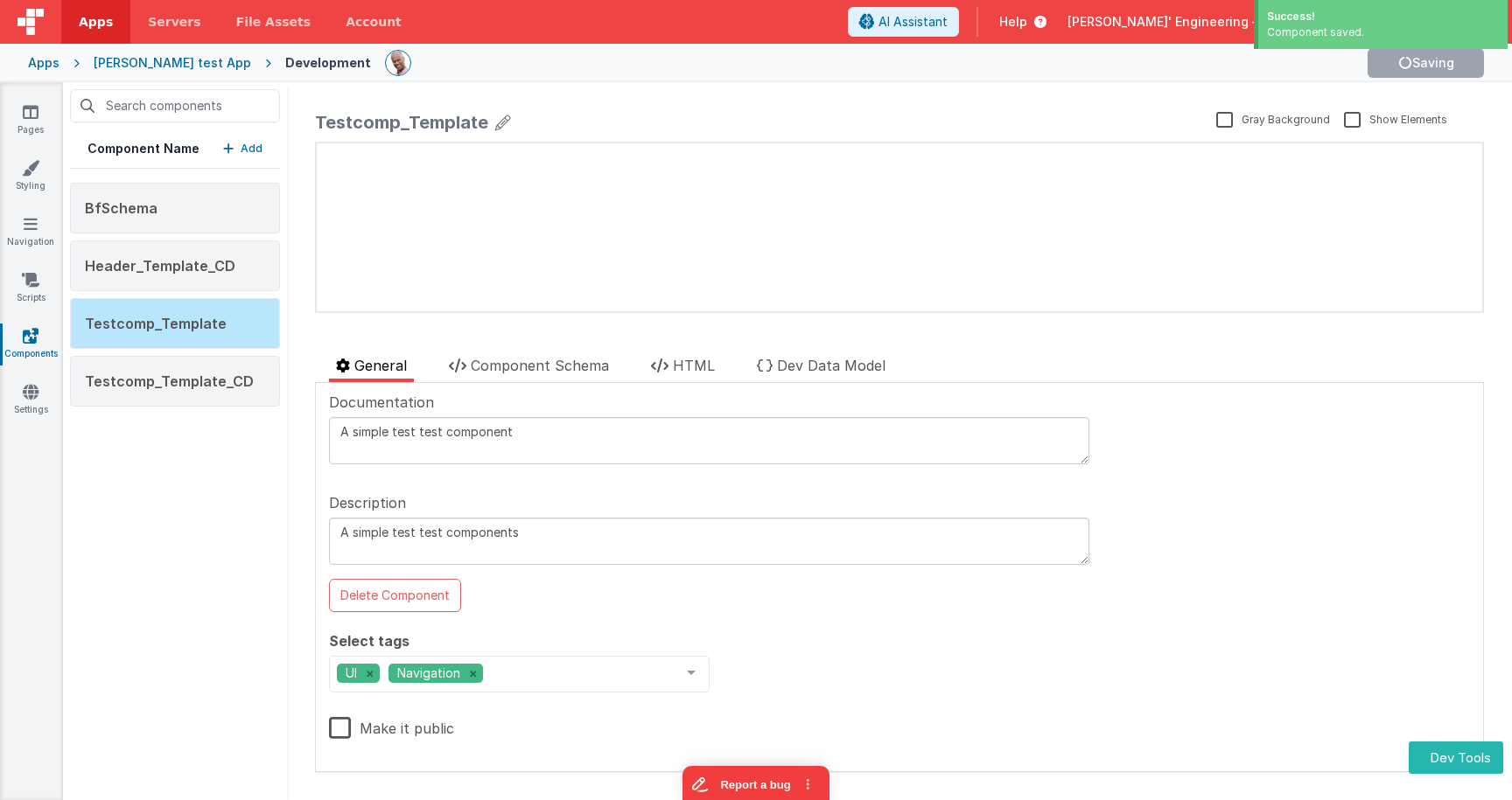
click at [253, 142] on p "Add" at bounding box center [252, 149] width 22 height 17
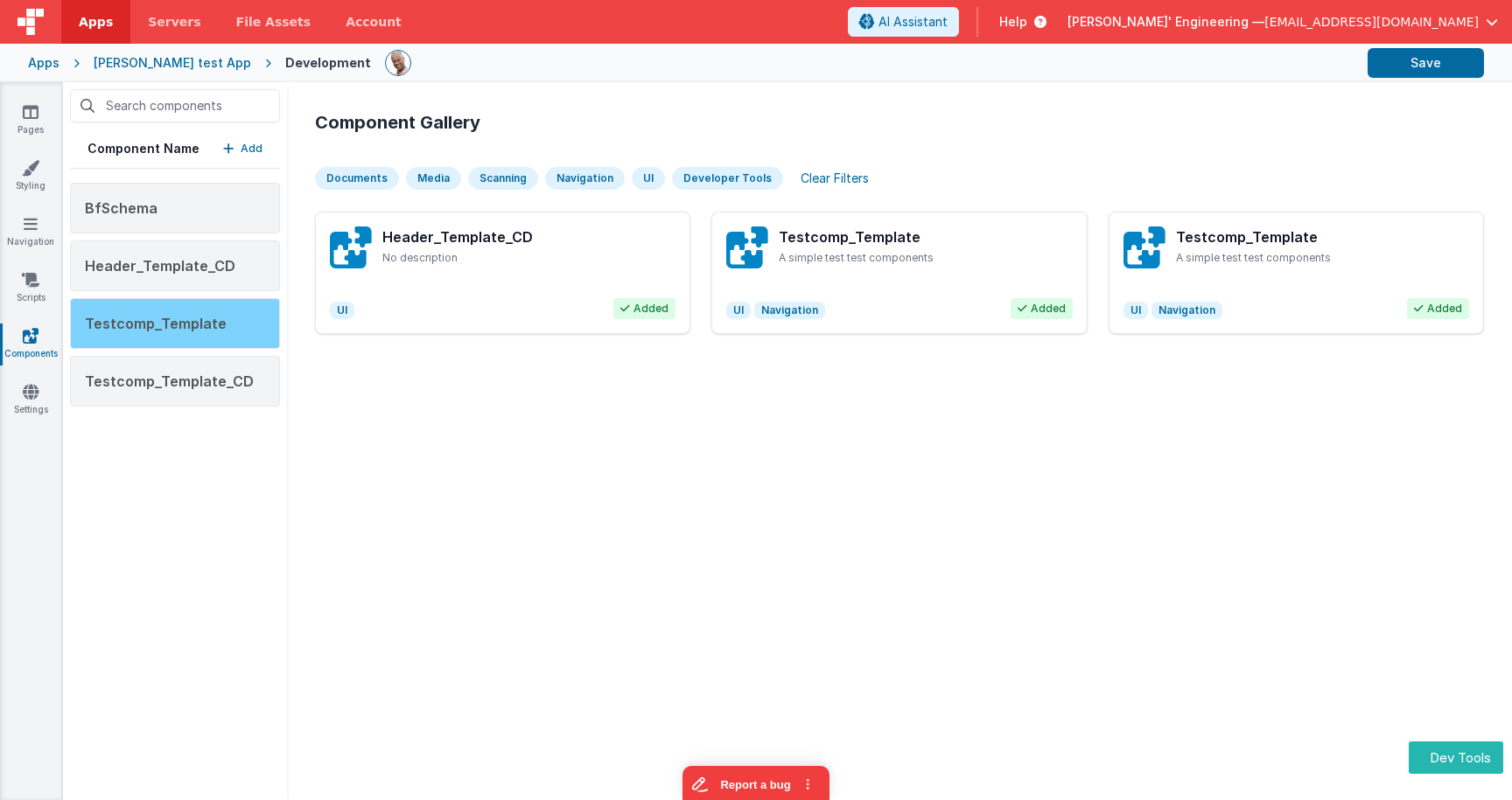
click at [186, 337] on div "Testcomp_Template" at bounding box center [175, 323] width 210 height 51
click at [251, 323] on div "Testcomp_Template" at bounding box center [175, 323] width 210 height 51
click at [231, 310] on div "Testcomp_Template" at bounding box center [175, 323] width 210 height 51
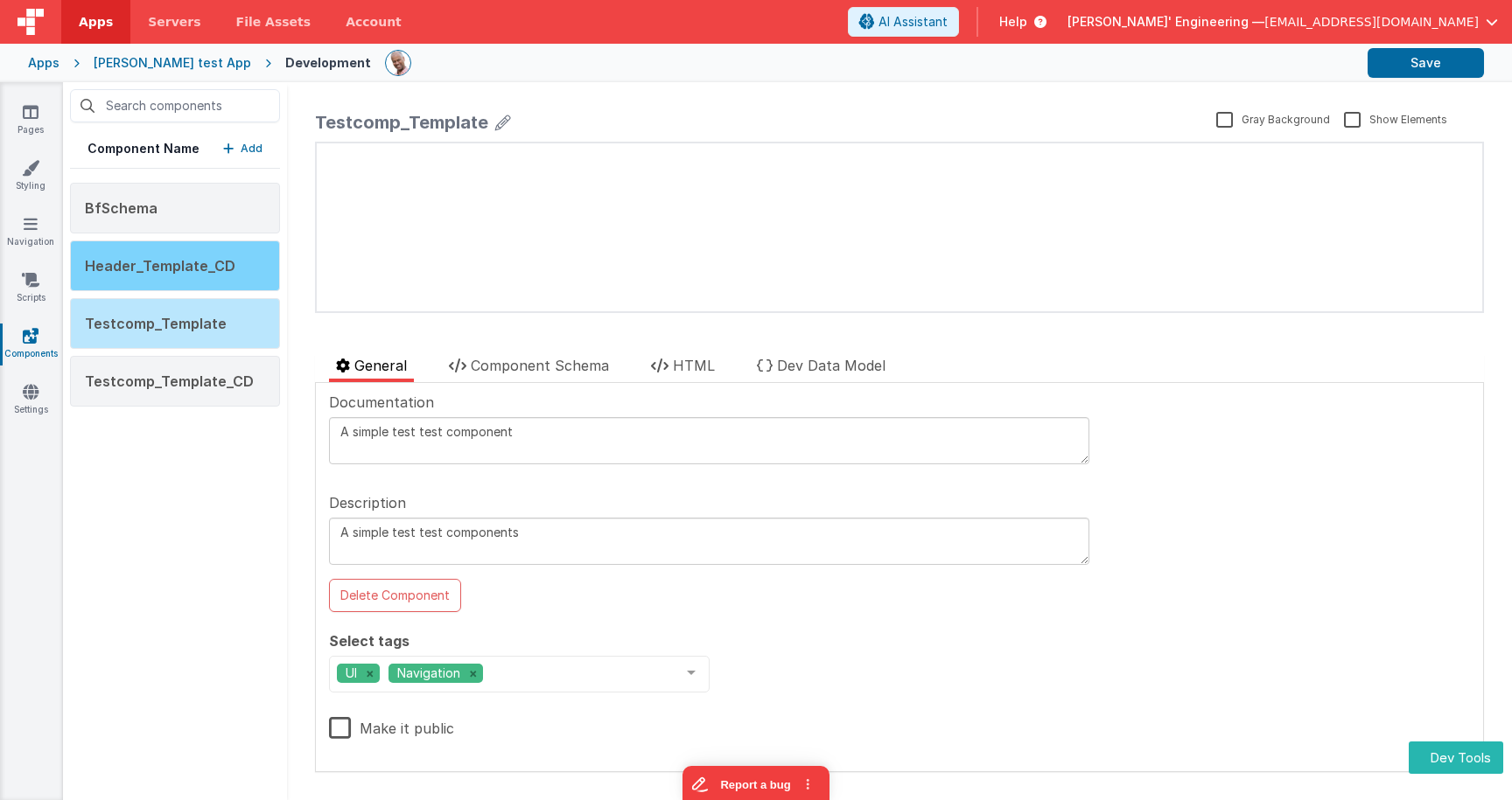
click at [273, 280] on div "Header_Template_CD" at bounding box center [175, 266] width 210 height 51
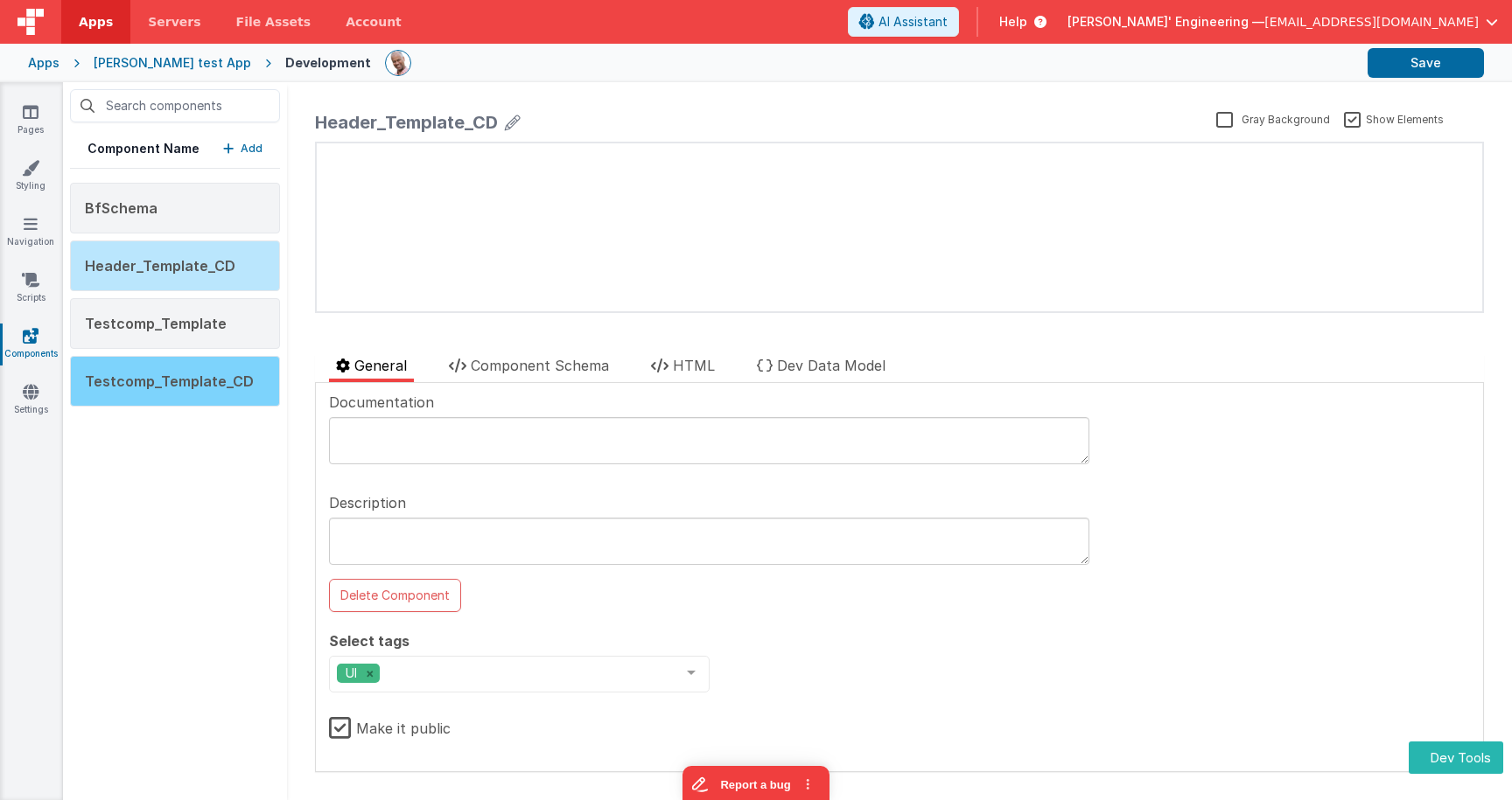
click at [231, 380] on span "Testcomp_Template_CD" at bounding box center [169, 381] width 169 height 17
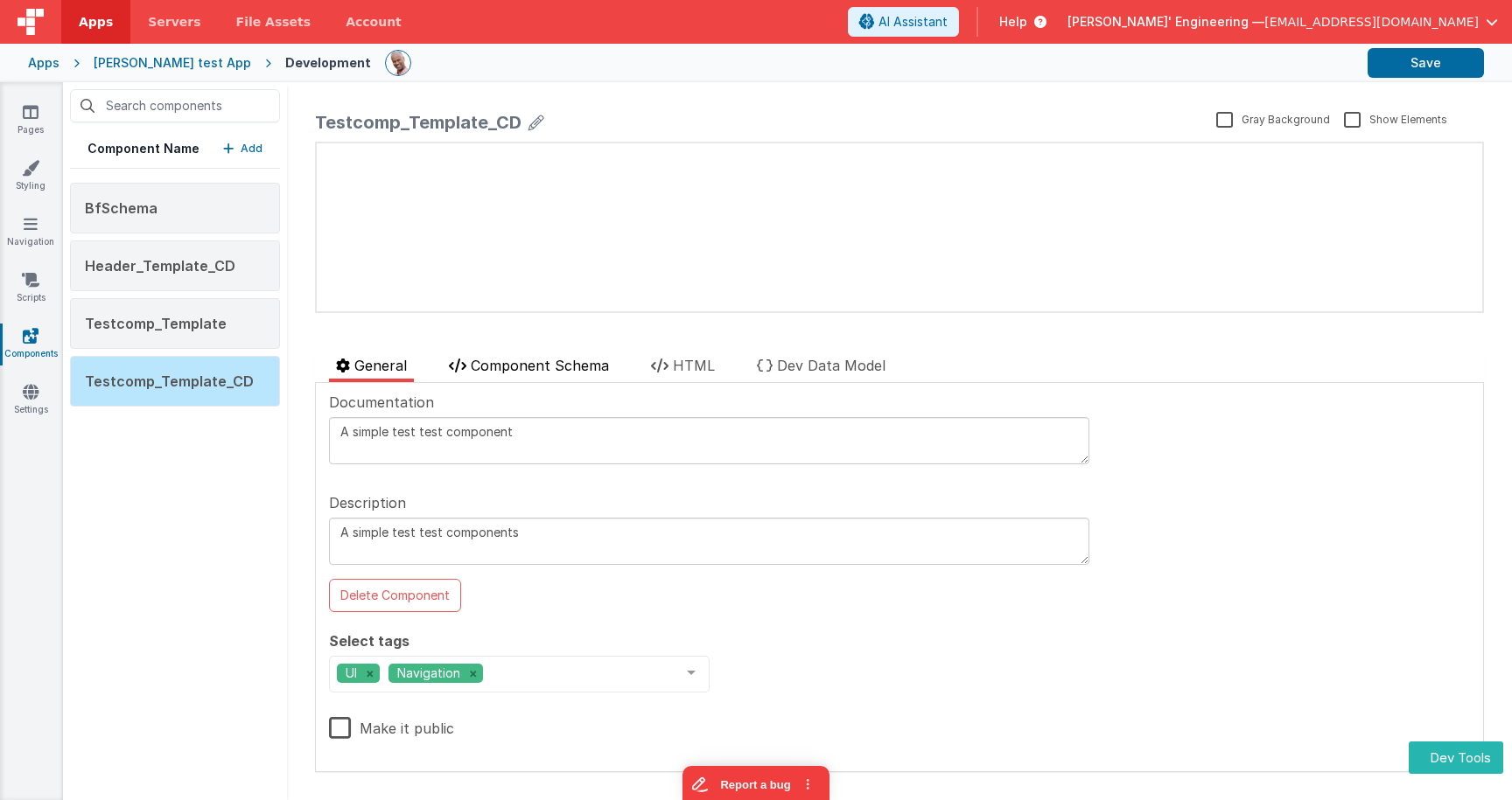
click at [584, 370] on span "Component Schema" at bounding box center [540, 365] width 139 height 17
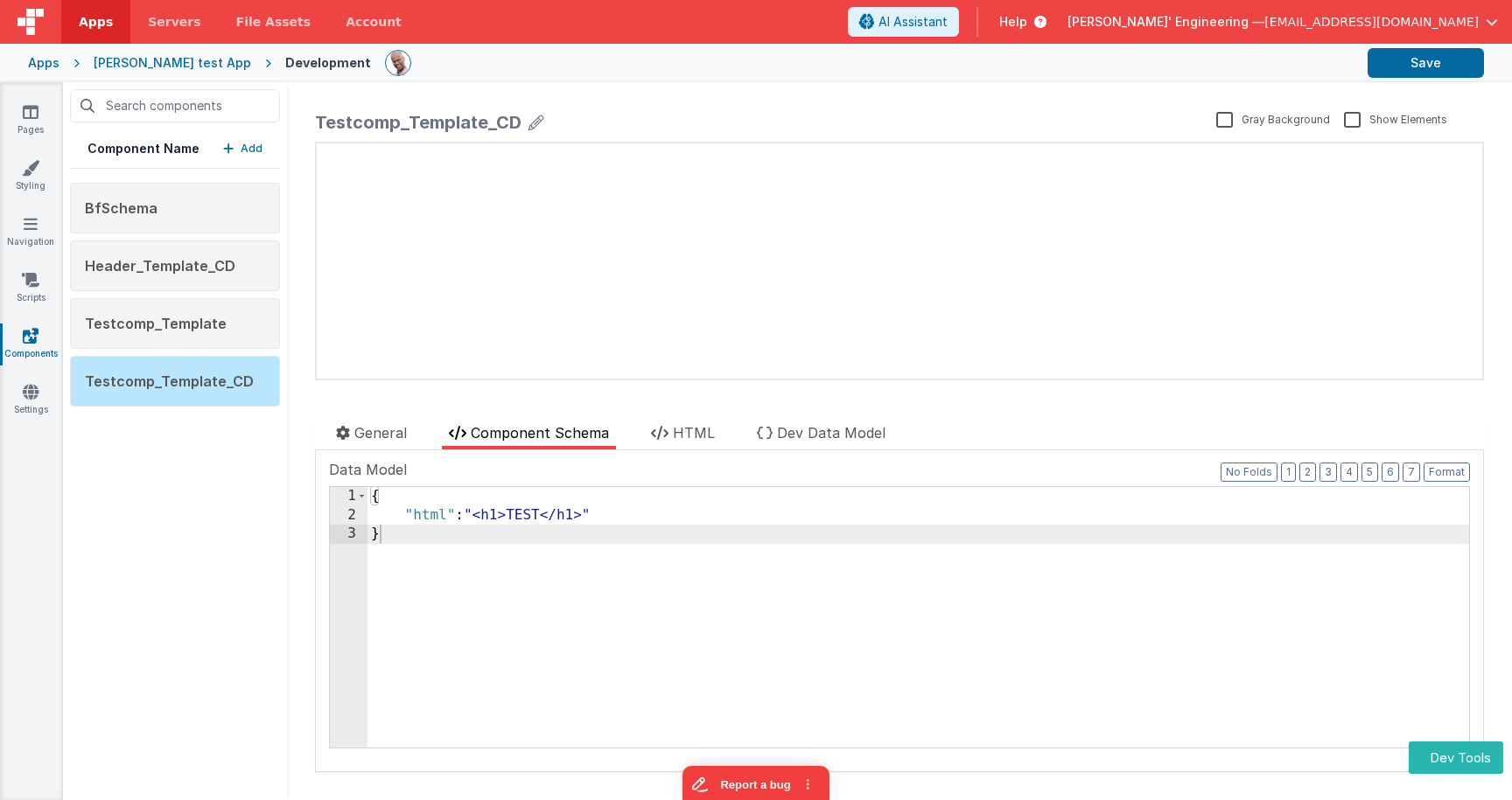
click at [853, 433] on span "Dev Data Model" at bounding box center [831, 433] width 108 height 17
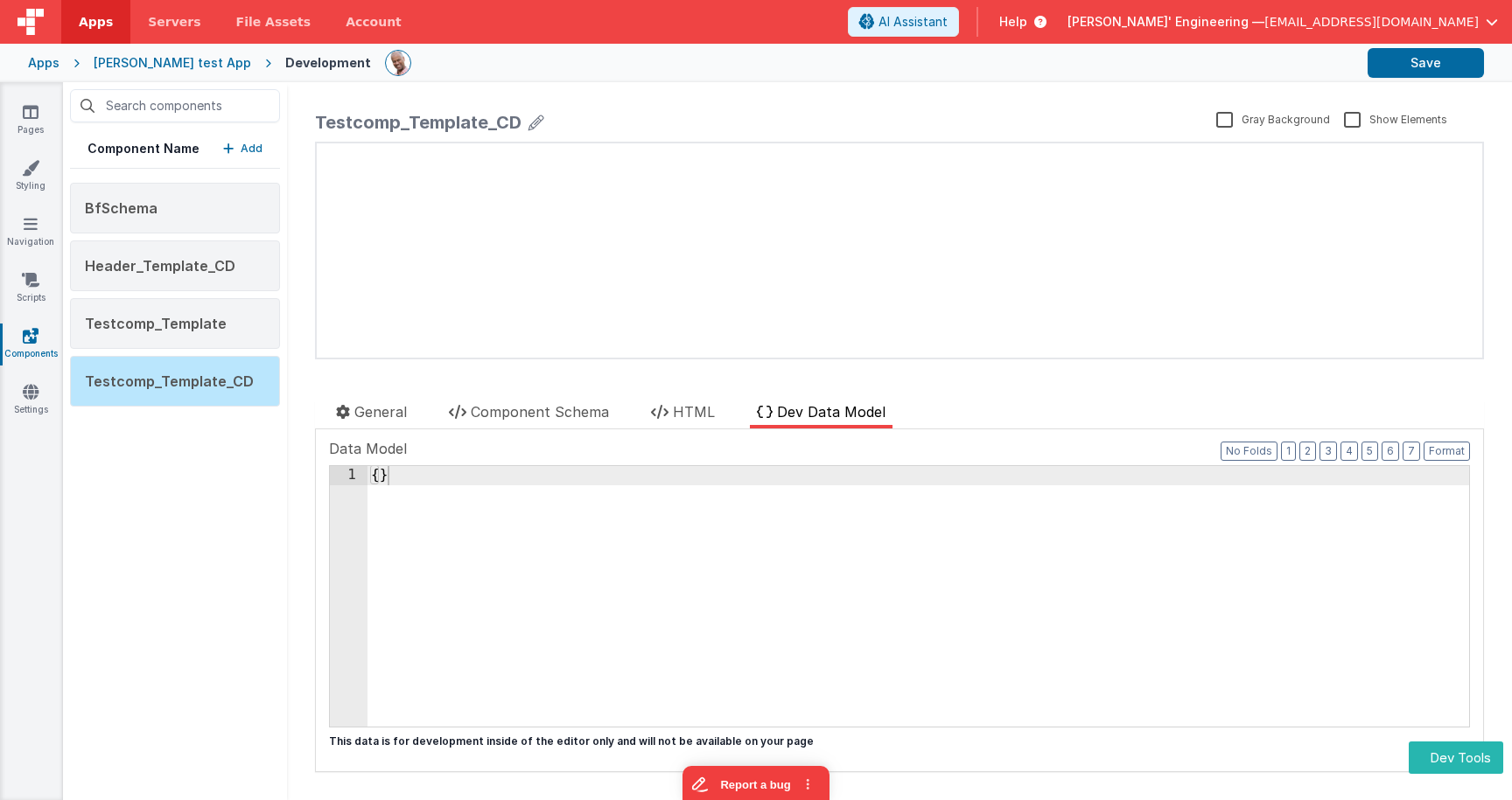
click at [691, 418] on span "HTML" at bounding box center [694, 412] width 42 height 17
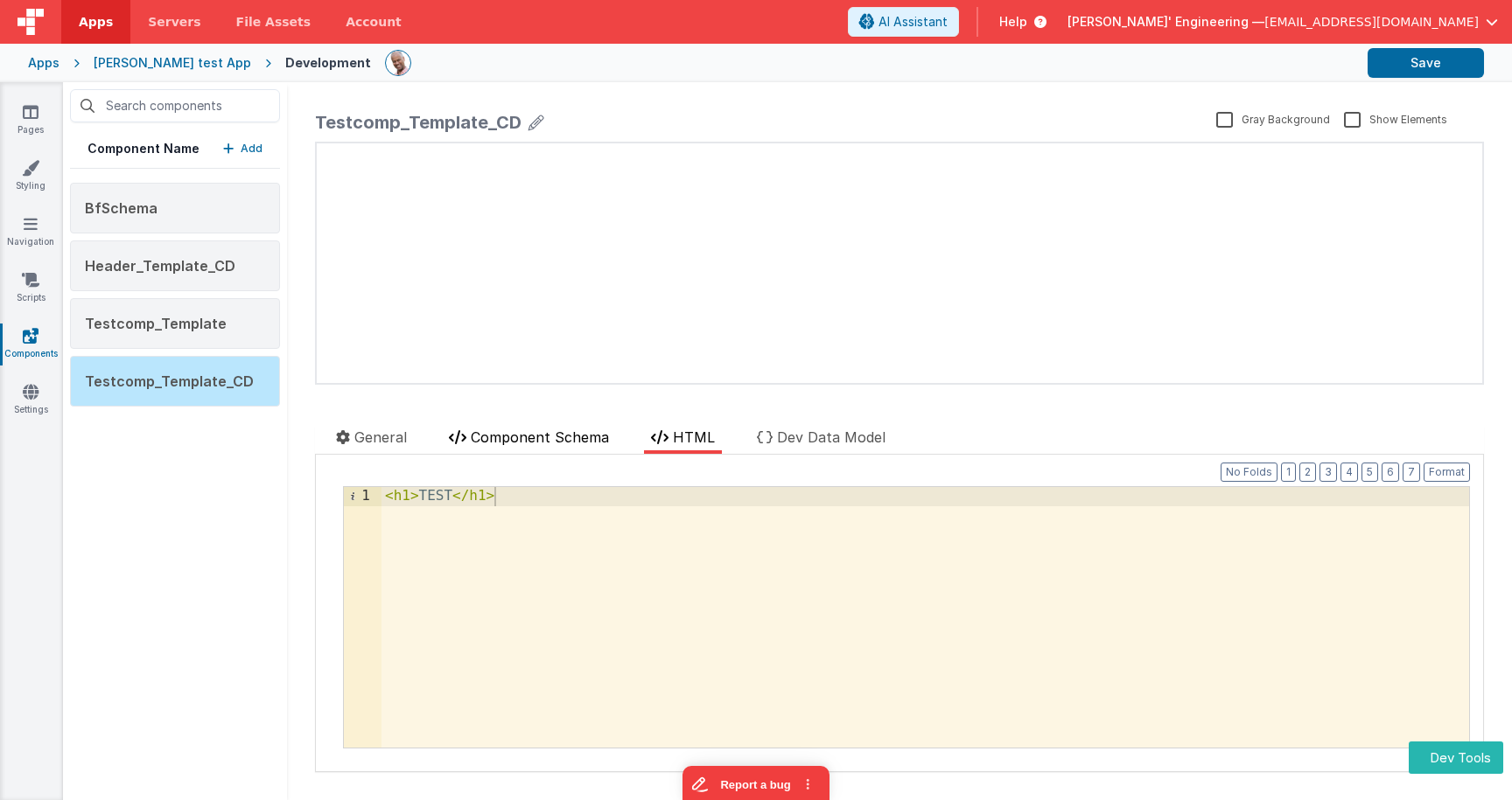
click at [493, 433] on span "Component Schema" at bounding box center [540, 436] width 139 height 17
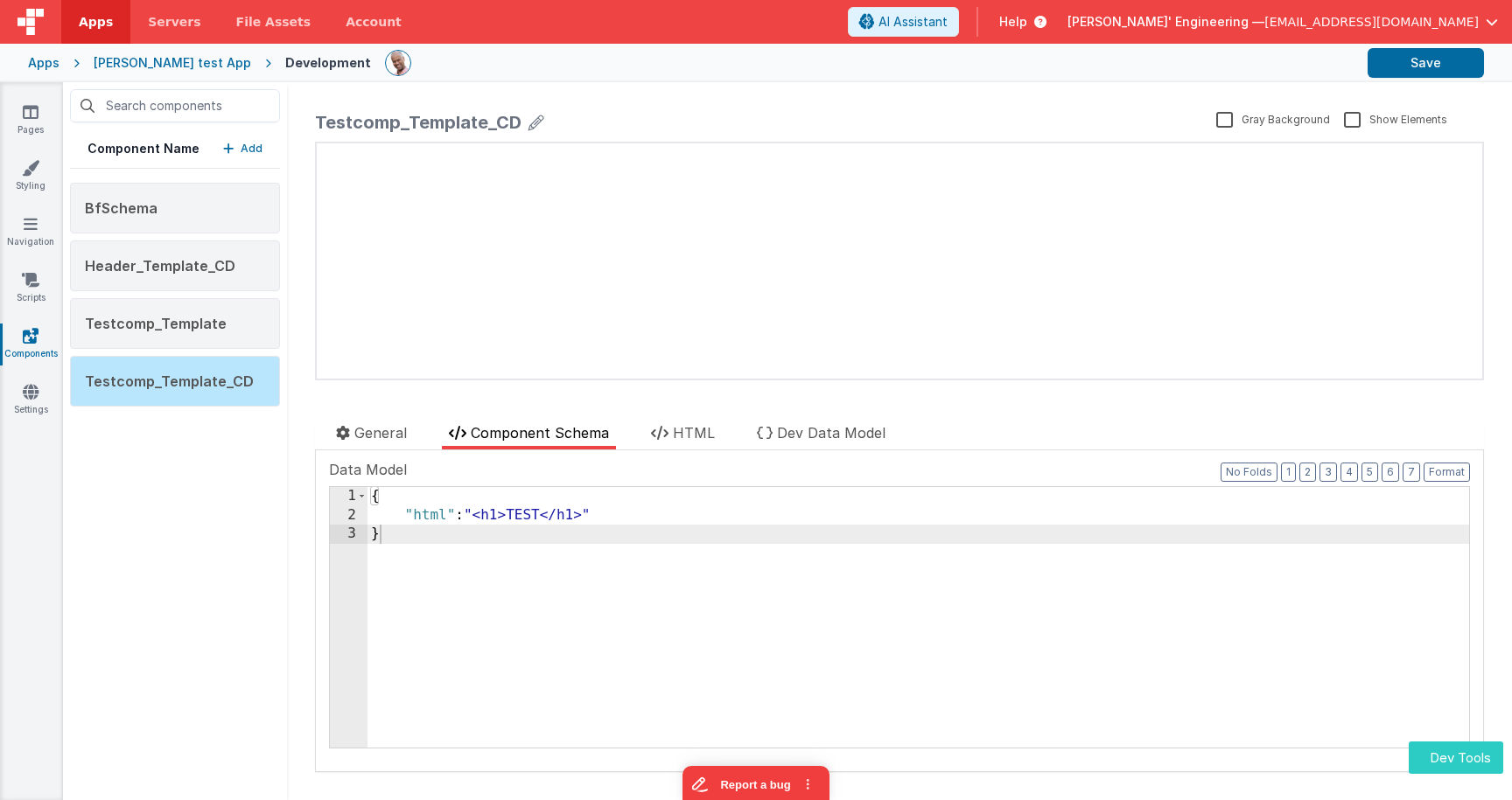
drag, startPoint x: 1451, startPoint y: 758, endPoint x: 1451, endPoint y: 746, distance: 12.0
click at [1450, 756] on button "Dev Tools" at bounding box center [1456, 758] width 95 height 33
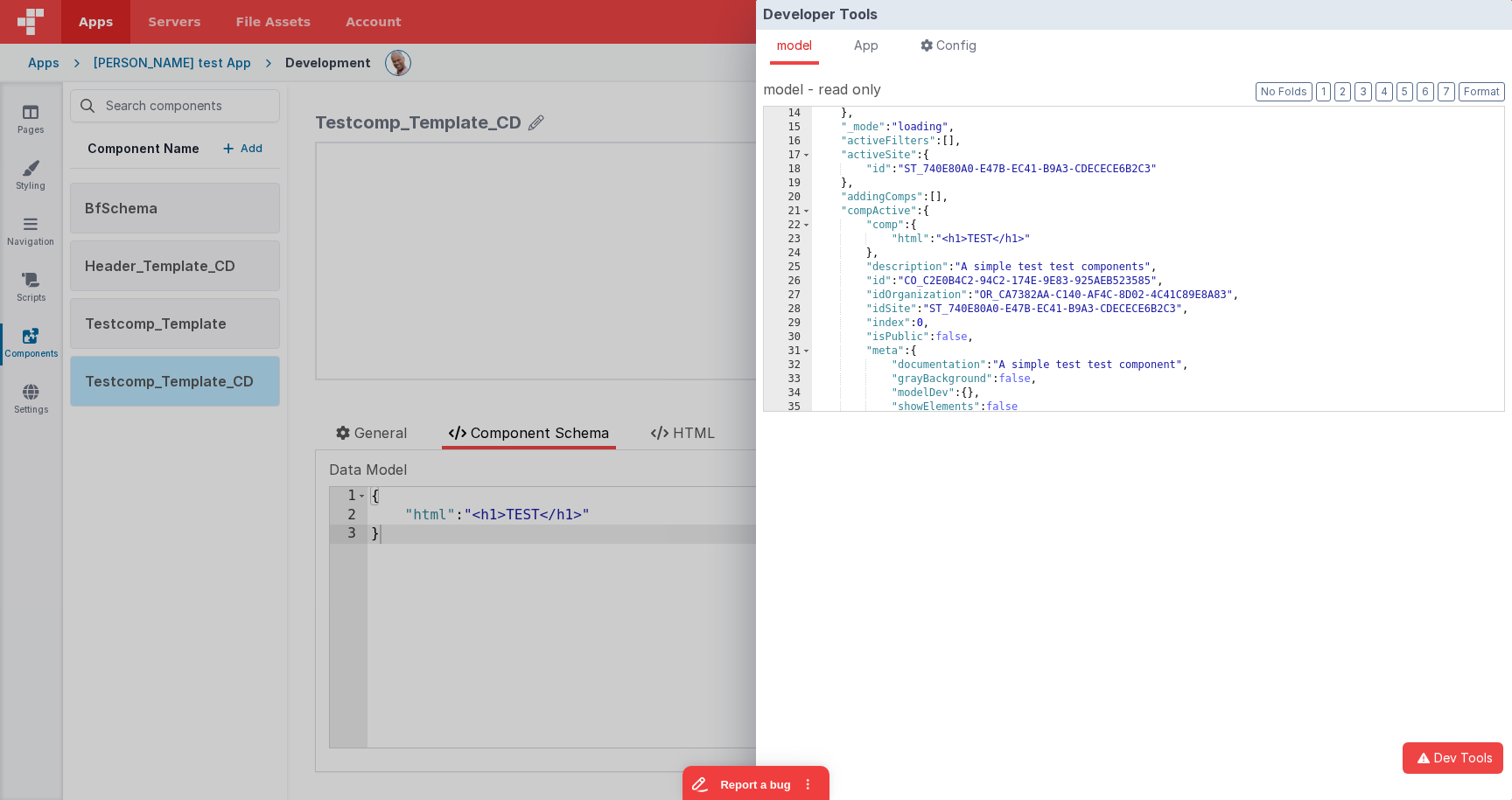
scroll to position [182, 0]
click at [951, 278] on div "} , "_mode" : "loading" , "activeFilters" : [ ] , "activeSite" : { "id" : "ST_7…" at bounding box center [1157, 272] width 692 height 333
click at [951, 278] on div "} , "_mode" : "loading" , "activeFilters" : [ ] , "activeSite" : { "id" : "ST_7…" at bounding box center [1157, 272] width 692 height 333
click at [885, 46] on li "App" at bounding box center [866, 47] width 38 height 35
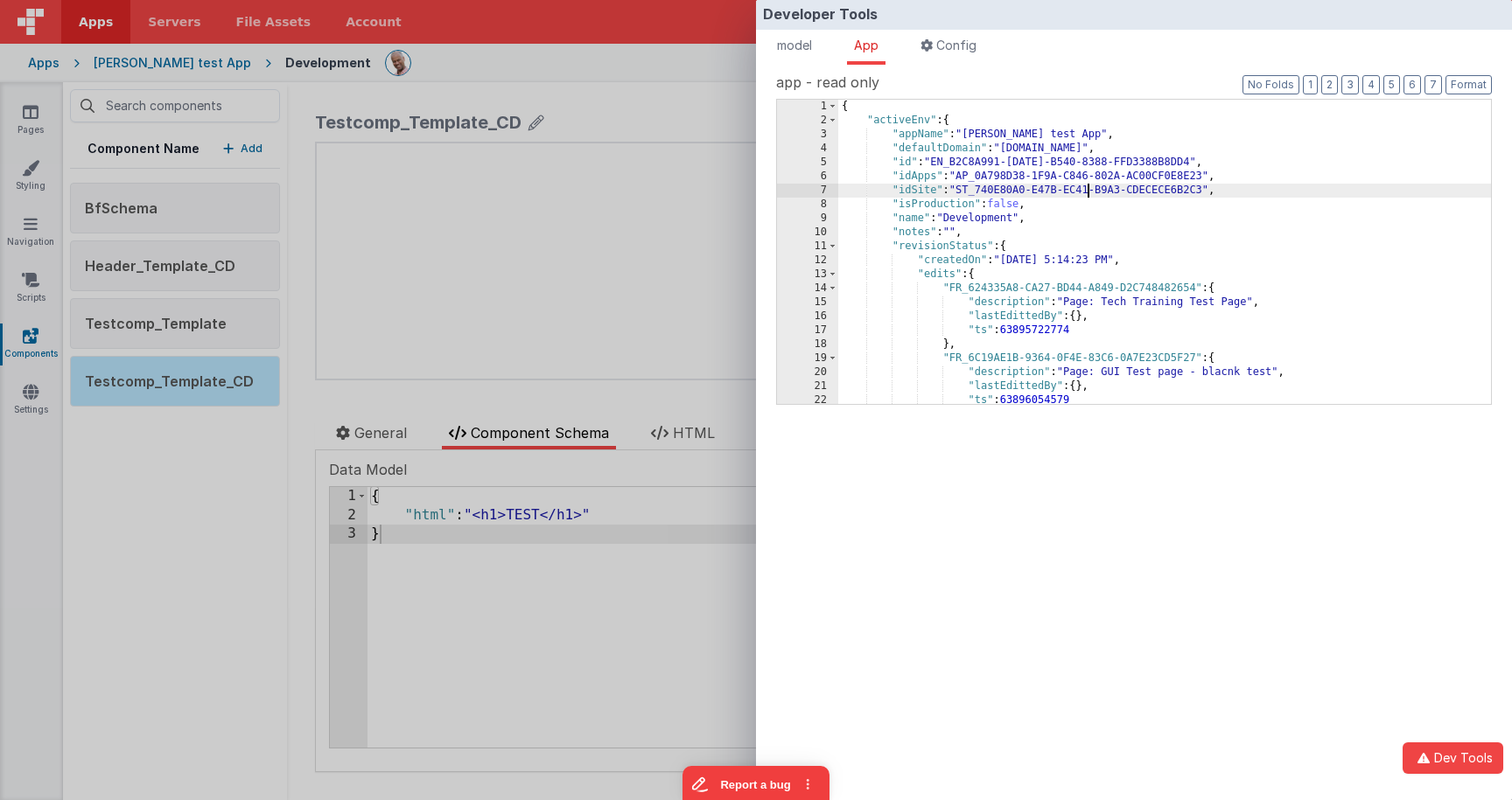
click at [1089, 194] on div "{ "activeEnv" : { "appName" : "Charles GUI test App" , "defaultDomain" : "charl…" at bounding box center [1165, 265] width 653 height 333
type input "CO_C2E0B4C2"
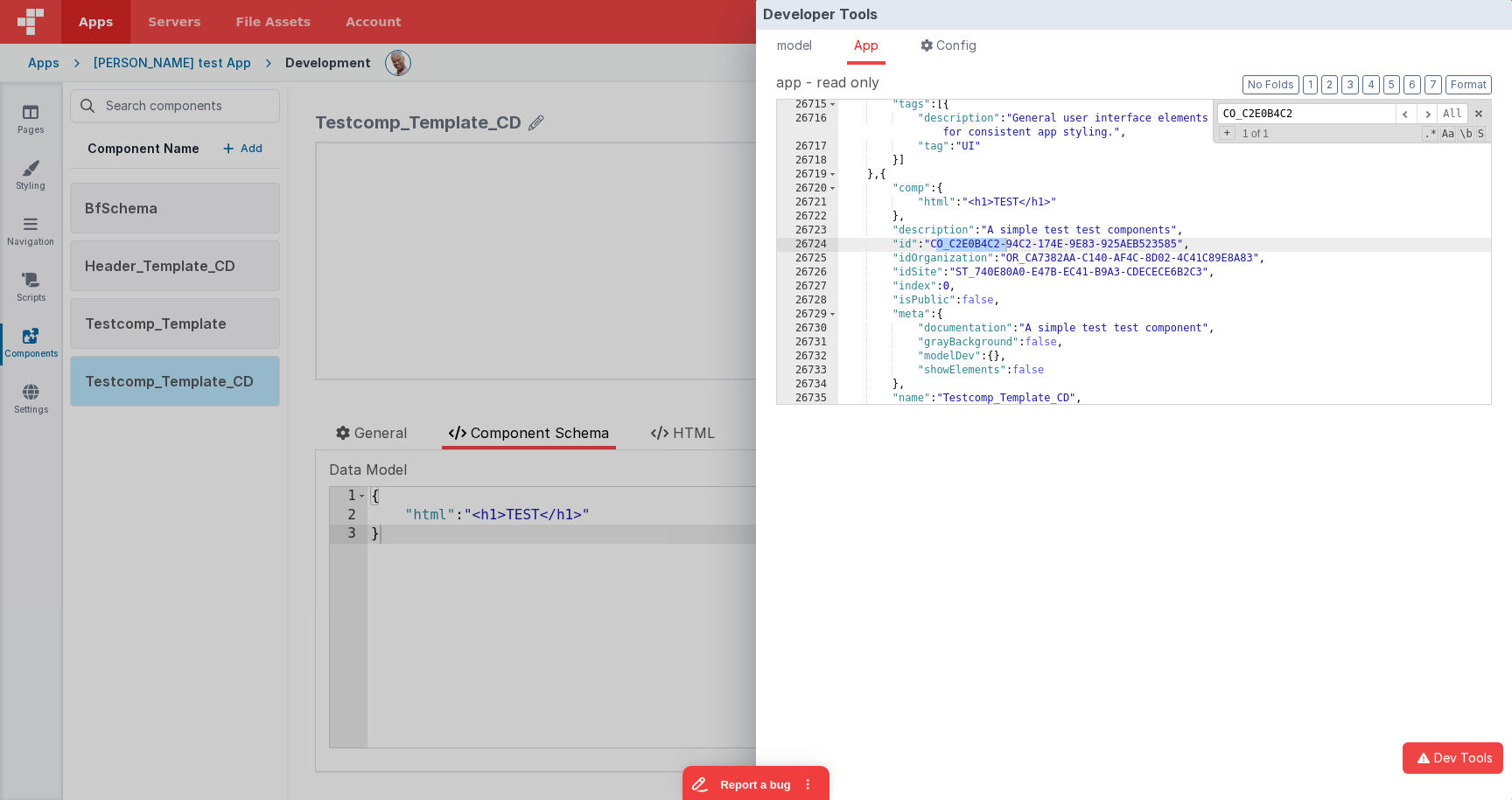
scroll to position [24167, 0]
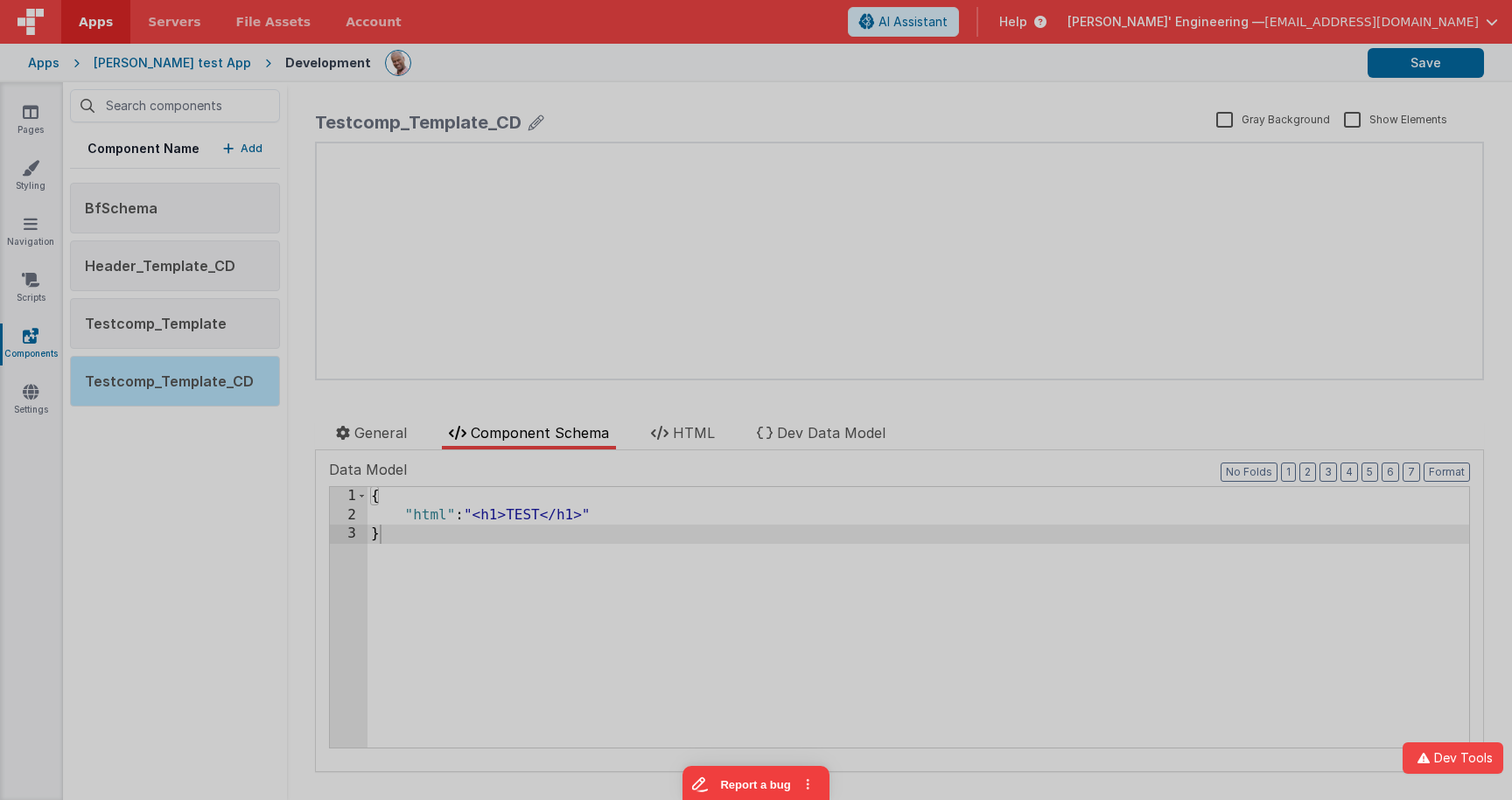
click at [490, 397] on div "Developer Tools model App Params Log (1) Misc Windows Config model - read only …" at bounding box center [756, 400] width 1512 height 800
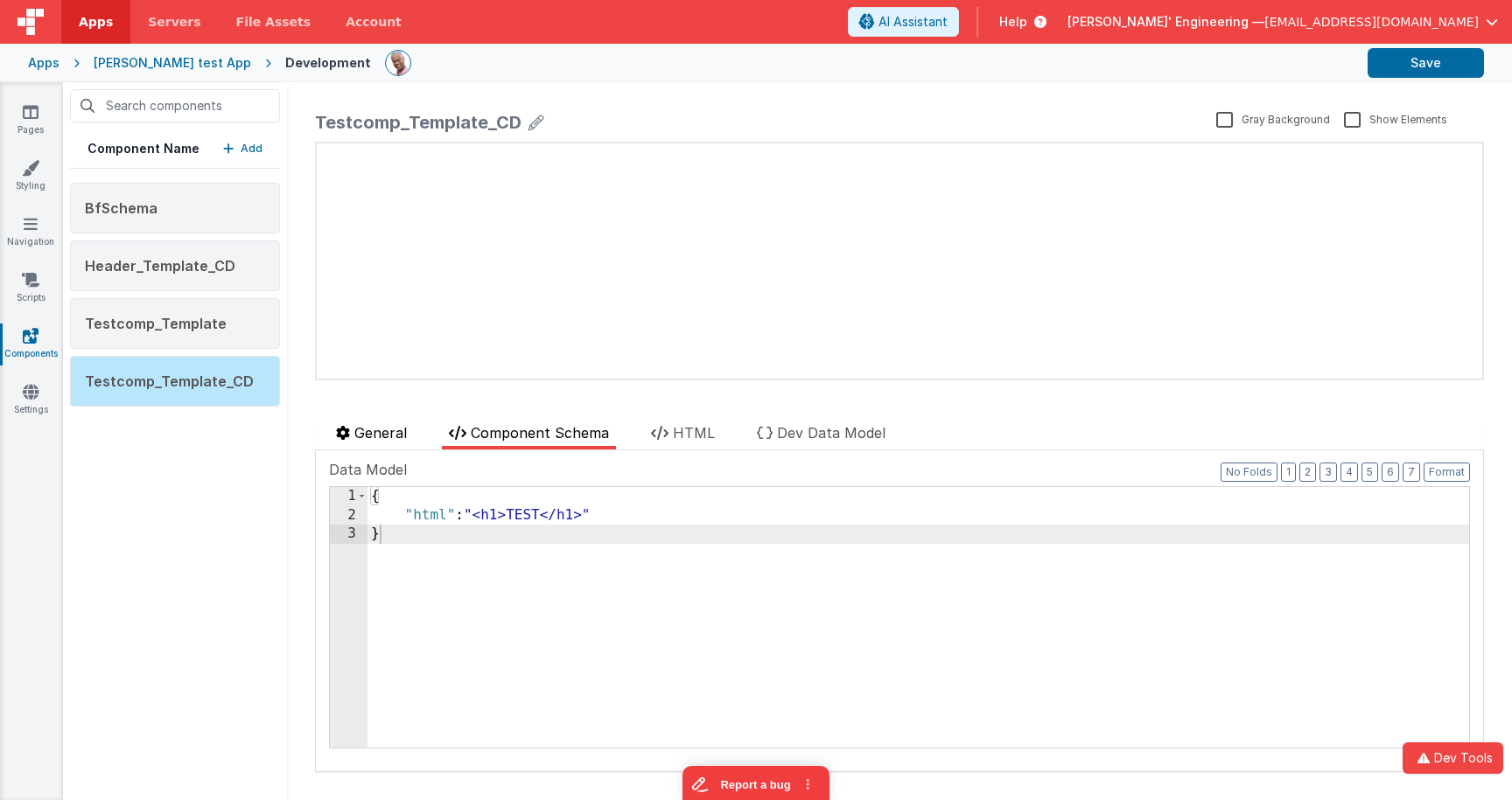
click at [373, 443] on li "General" at bounding box center [371, 436] width 85 height 27
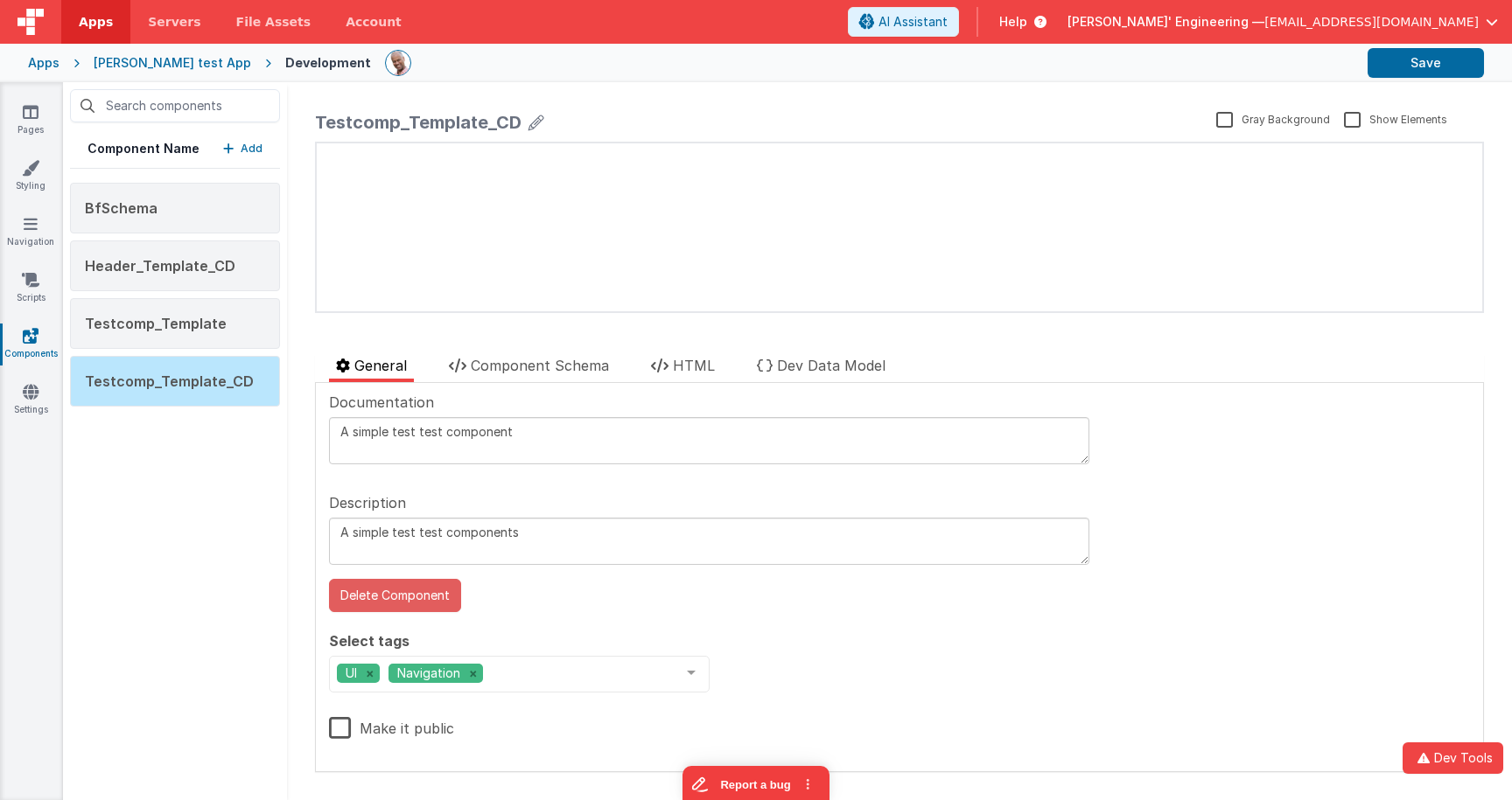
click at [419, 598] on button "Delete Component" at bounding box center [395, 596] width 132 height 33
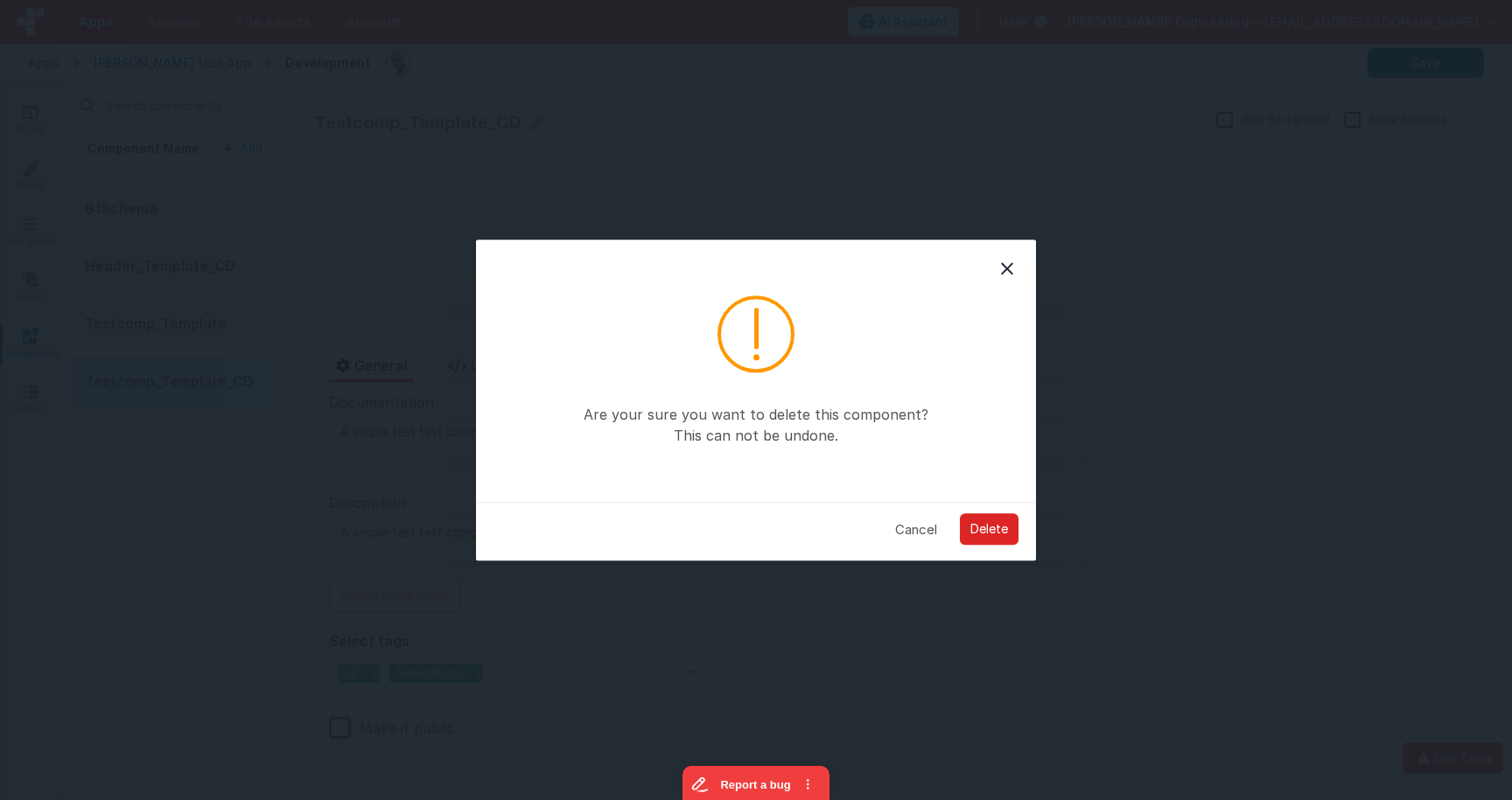
click at [1008, 533] on button "Delete" at bounding box center [989, 530] width 58 height 32
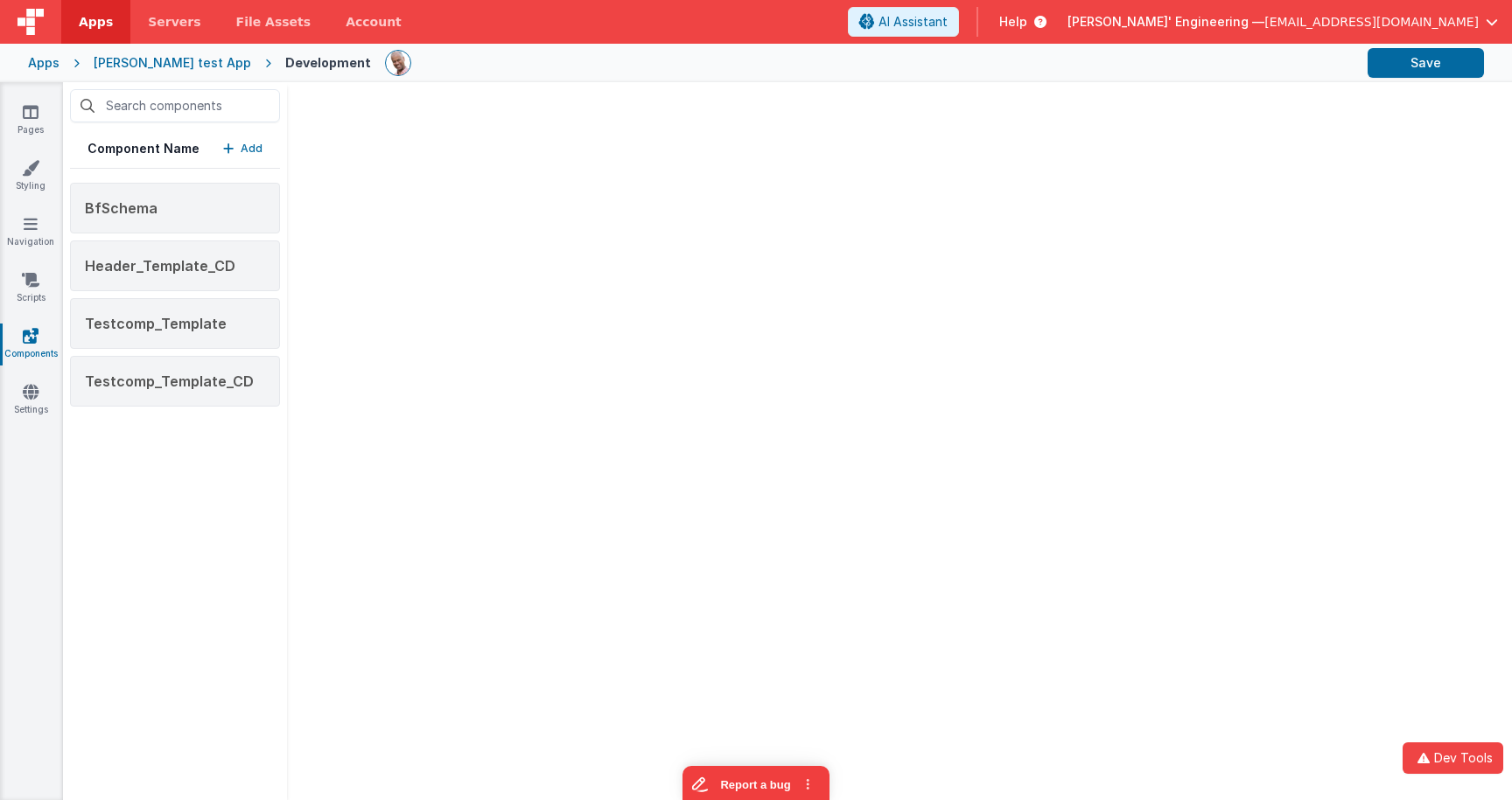
click at [481, 439] on div at bounding box center [900, 441] width 1225 height 718
click at [159, 301] on div "Testcomp_Template" at bounding box center [175, 323] width 210 height 51
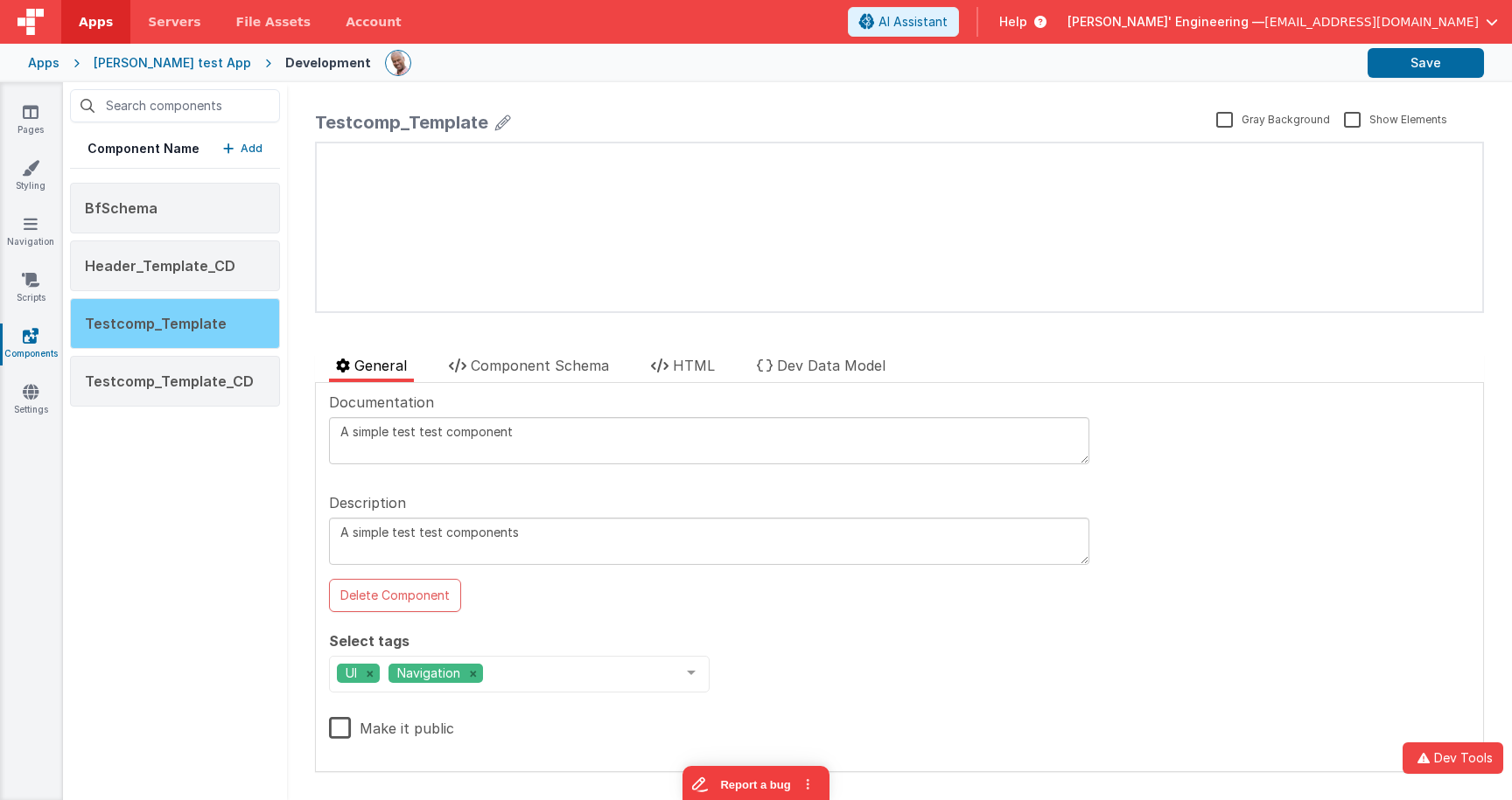
click at [273, 325] on div "Testcomp_Template" at bounding box center [175, 323] width 210 height 51
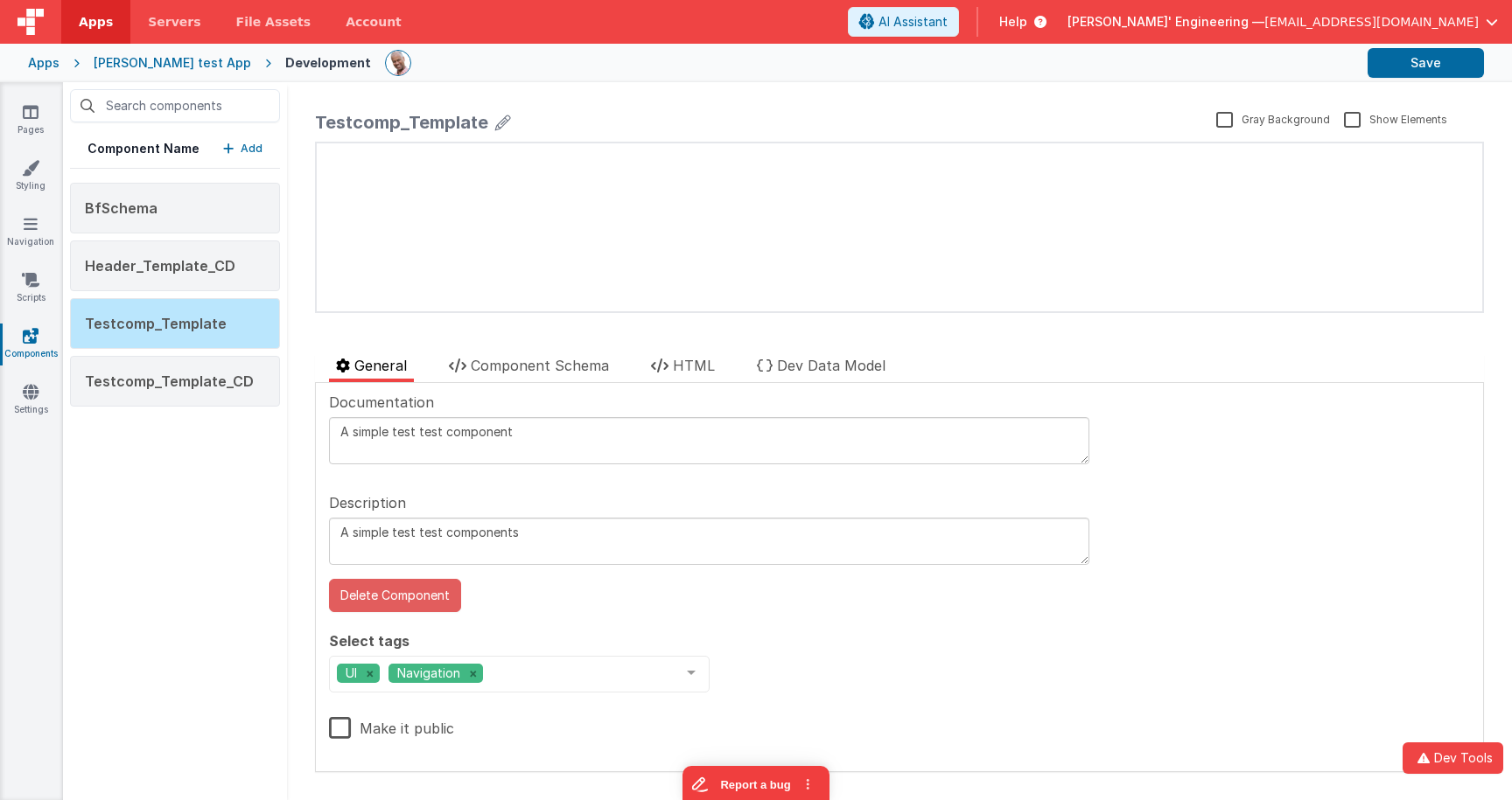
click at [413, 594] on button "Delete Component" at bounding box center [395, 596] width 132 height 33
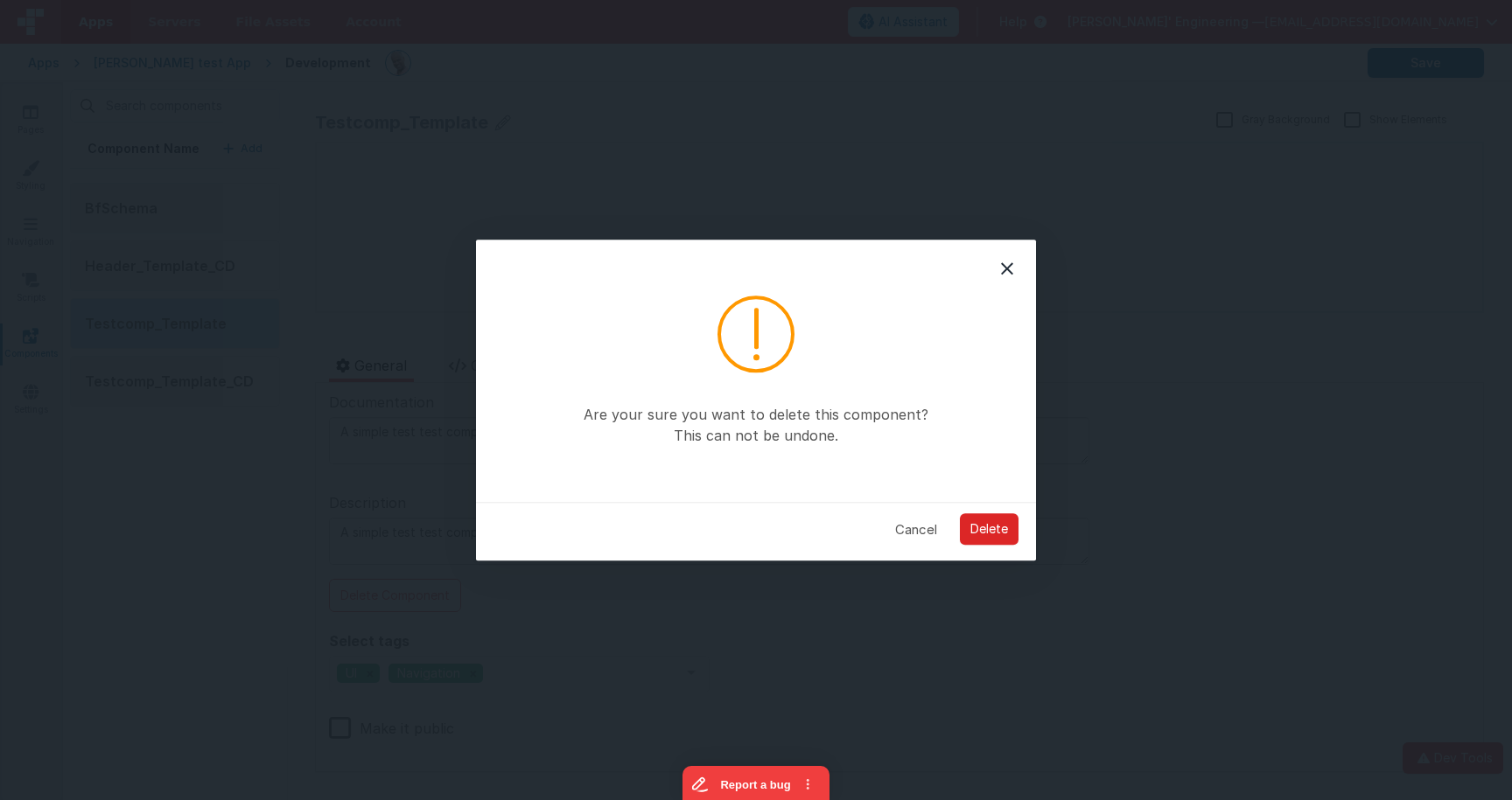
click at [961, 528] on button "Delete" at bounding box center [989, 530] width 58 height 32
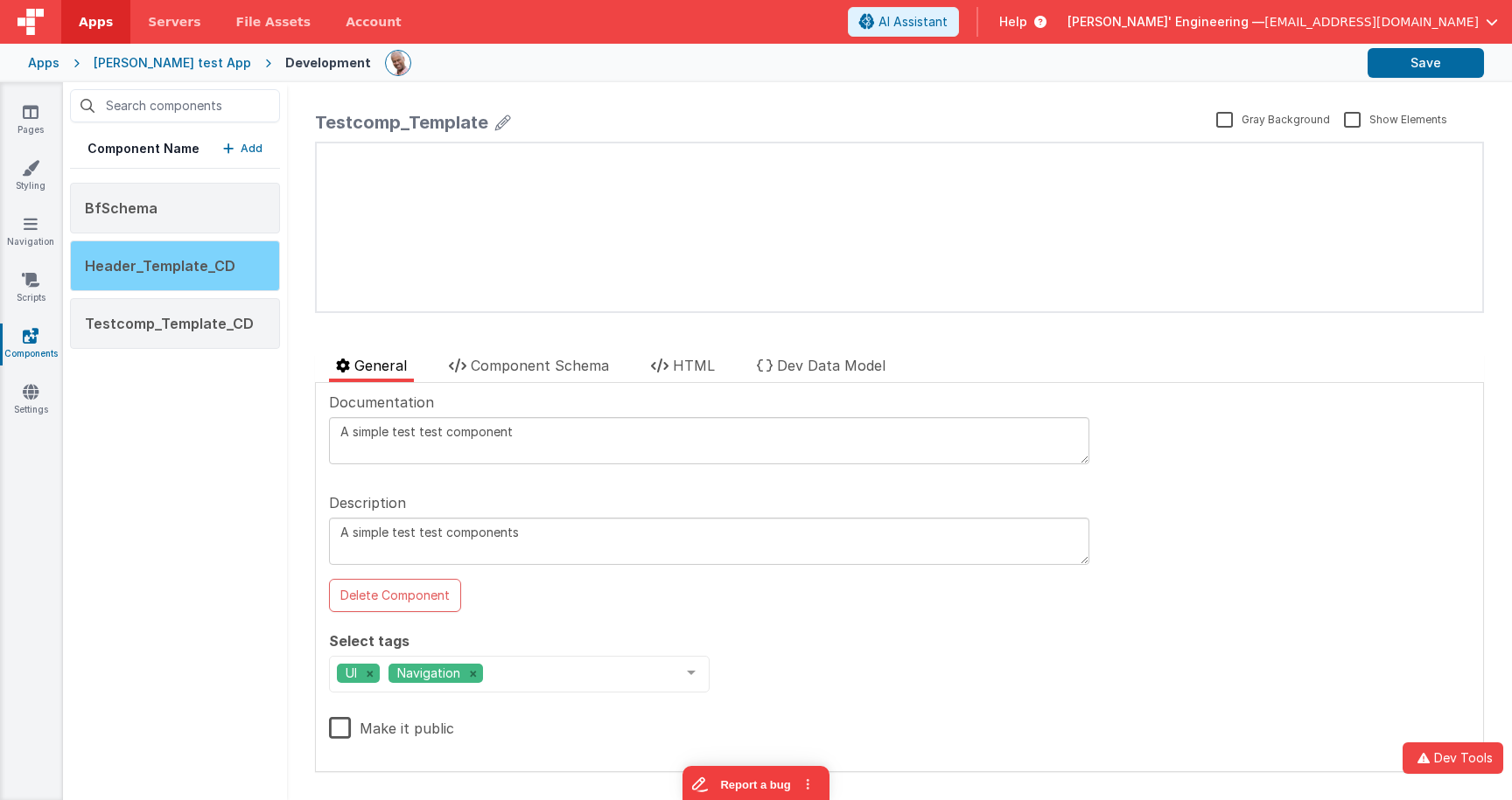
click at [235, 272] on div "Header_Template_CD" at bounding box center [175, 266] width 210 height 51
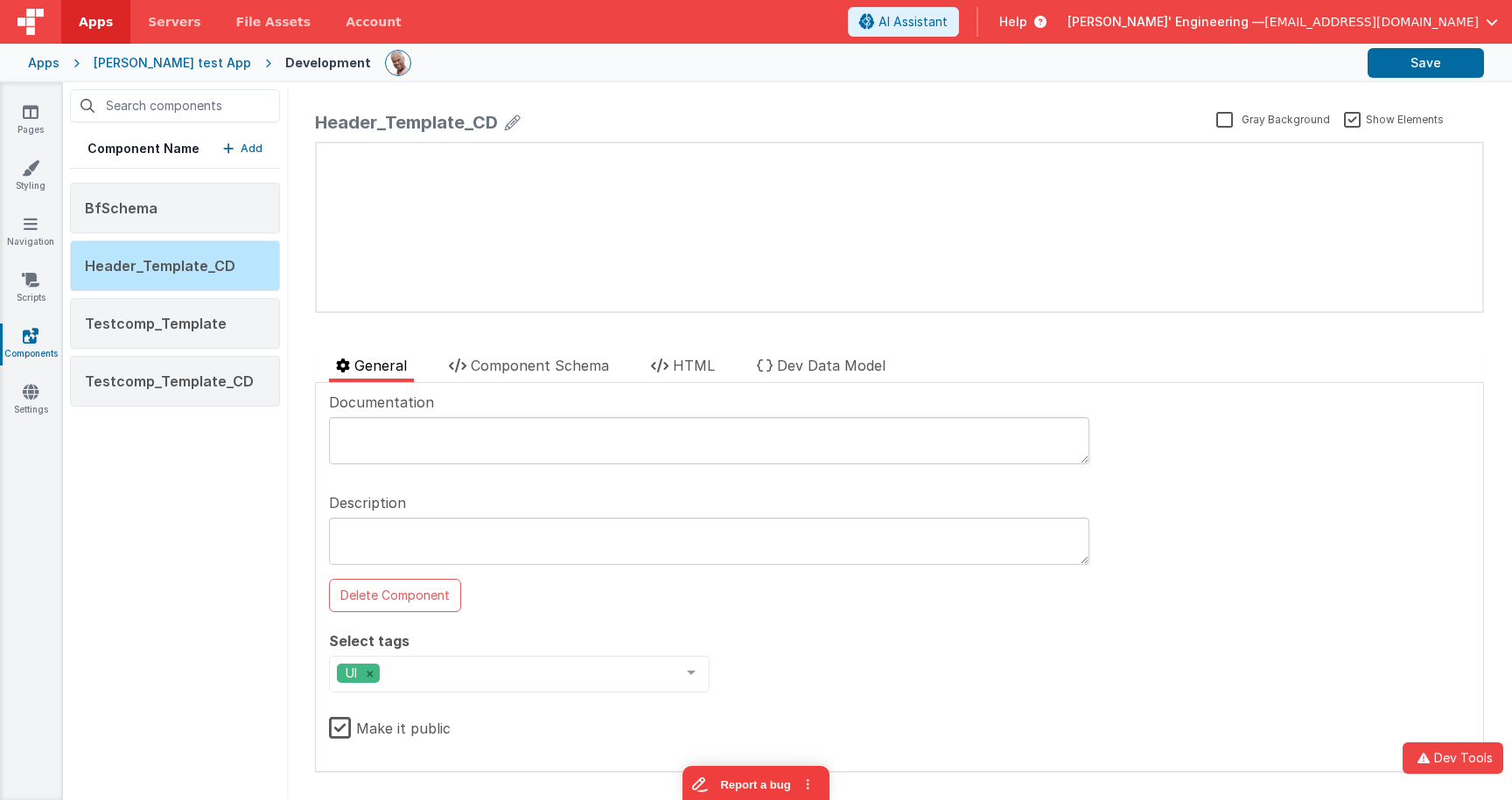
click at [1153, 411] on div "Documentation Description Delete Component Select tags UI Documents Media Scann…" at bounding box center [900, 577] width 1141 height 371
click at [1433, 754] on icon "button" at bounding box center [1424, 758] width 21 height 12
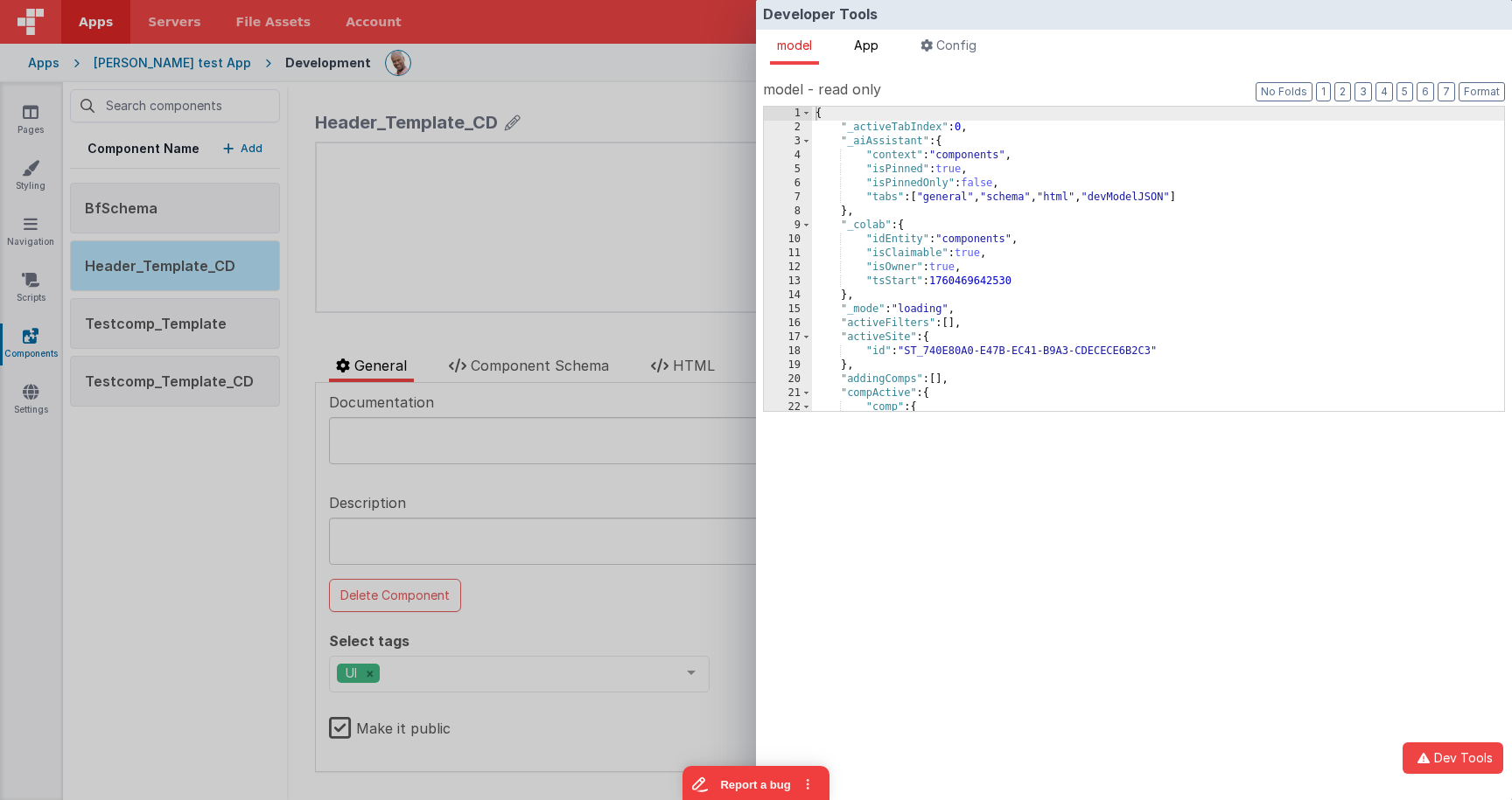
click at [873, 41] on span "App" at bounding box center [866, 45] width 25 height 15
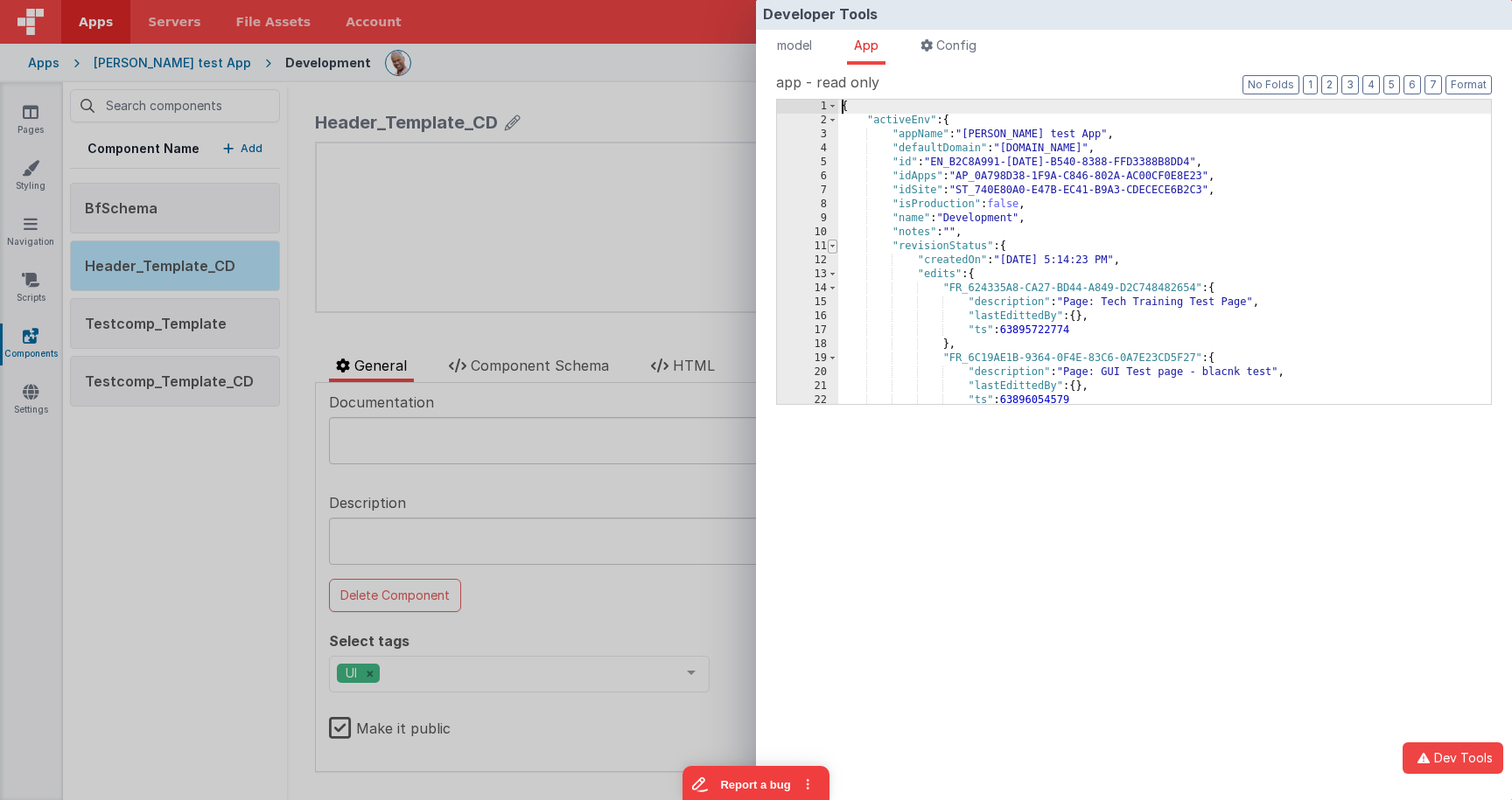
click at [834, 251] on span at bounding box center [832, 246] width 10 height 14
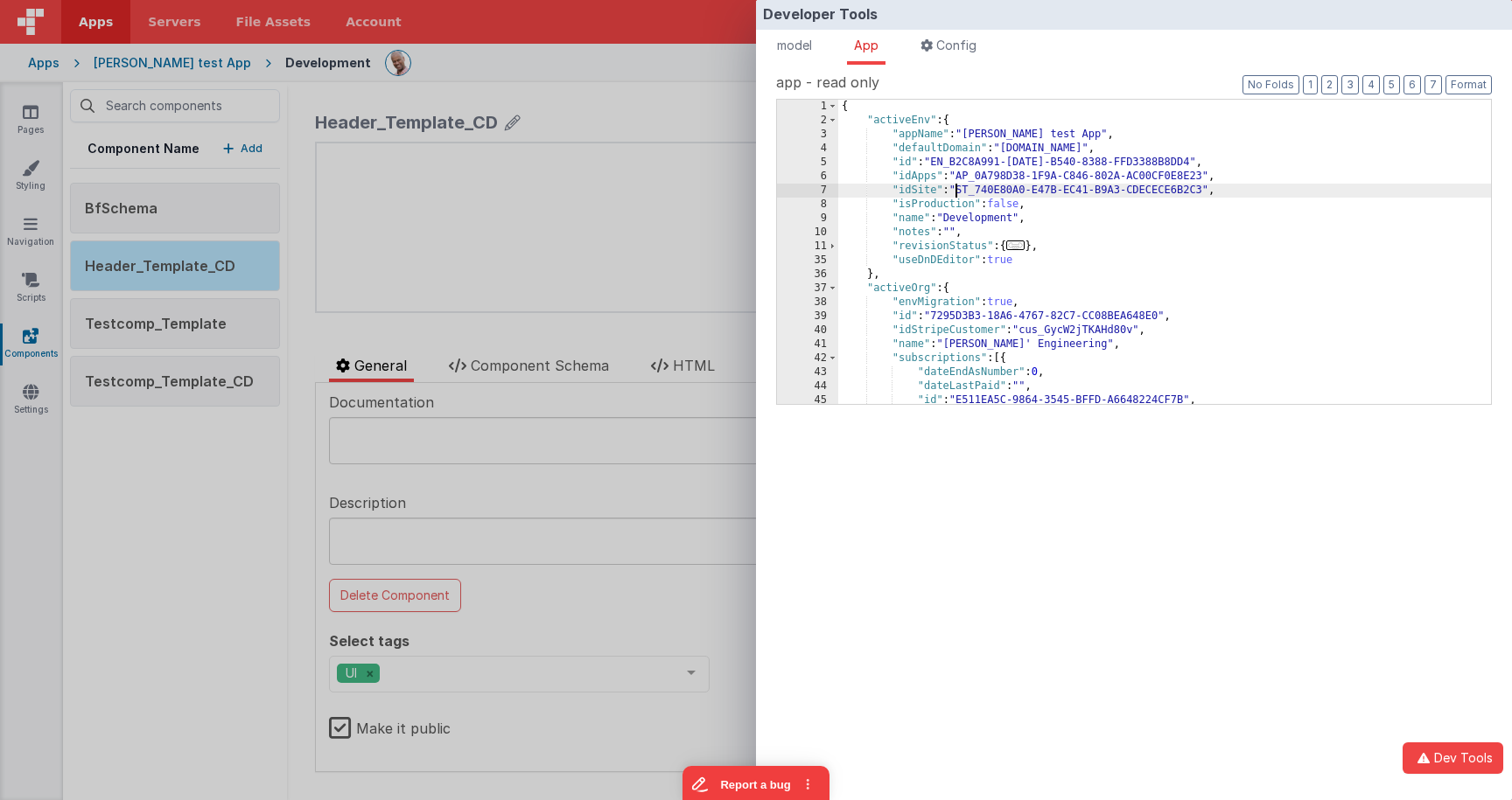
click at [956, 187] on div "{ "activeEnv" : { "appName" : "Charles GUI test App" , "defaultDomain" : "charl…" at bounding box center [1165, 265] width 653 height 333
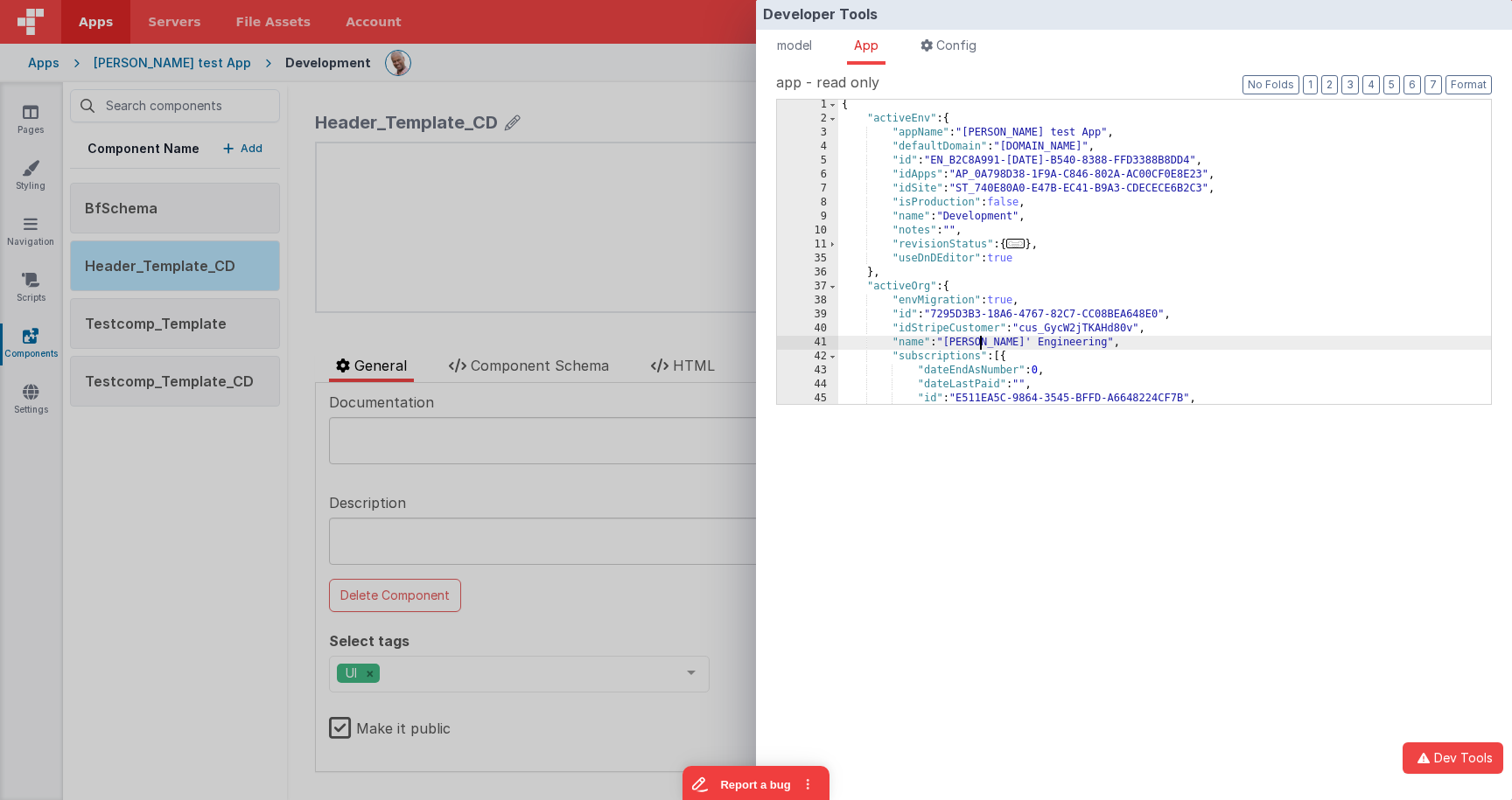
click at [977, 346] on div "{ "activeEnv" : { "appName" : "Charles GUI test App" , "defaultDomain" : "charl…" at bounding box center [1165, 264] width 653 height 333
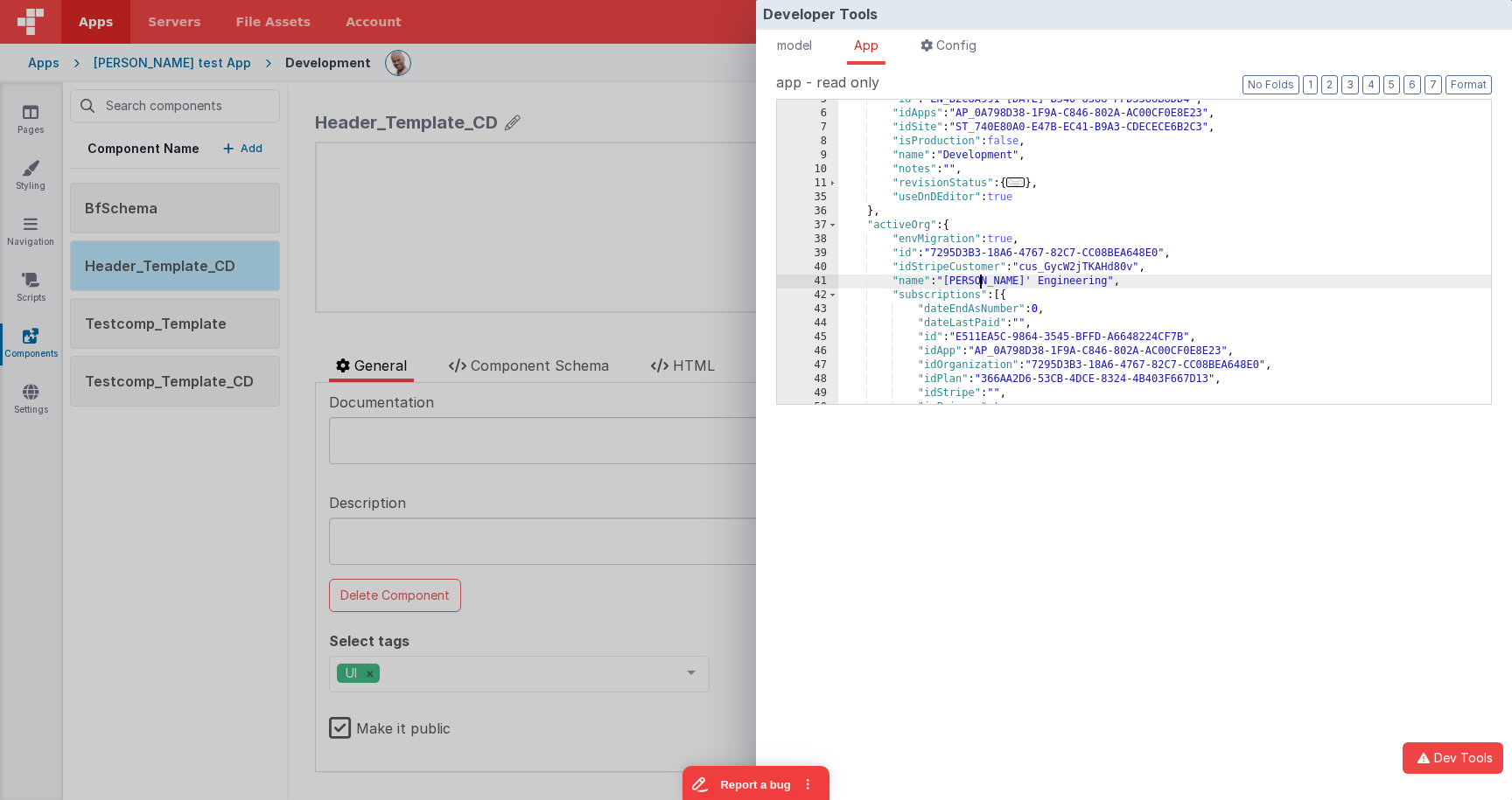
scroll to position [5, 0]
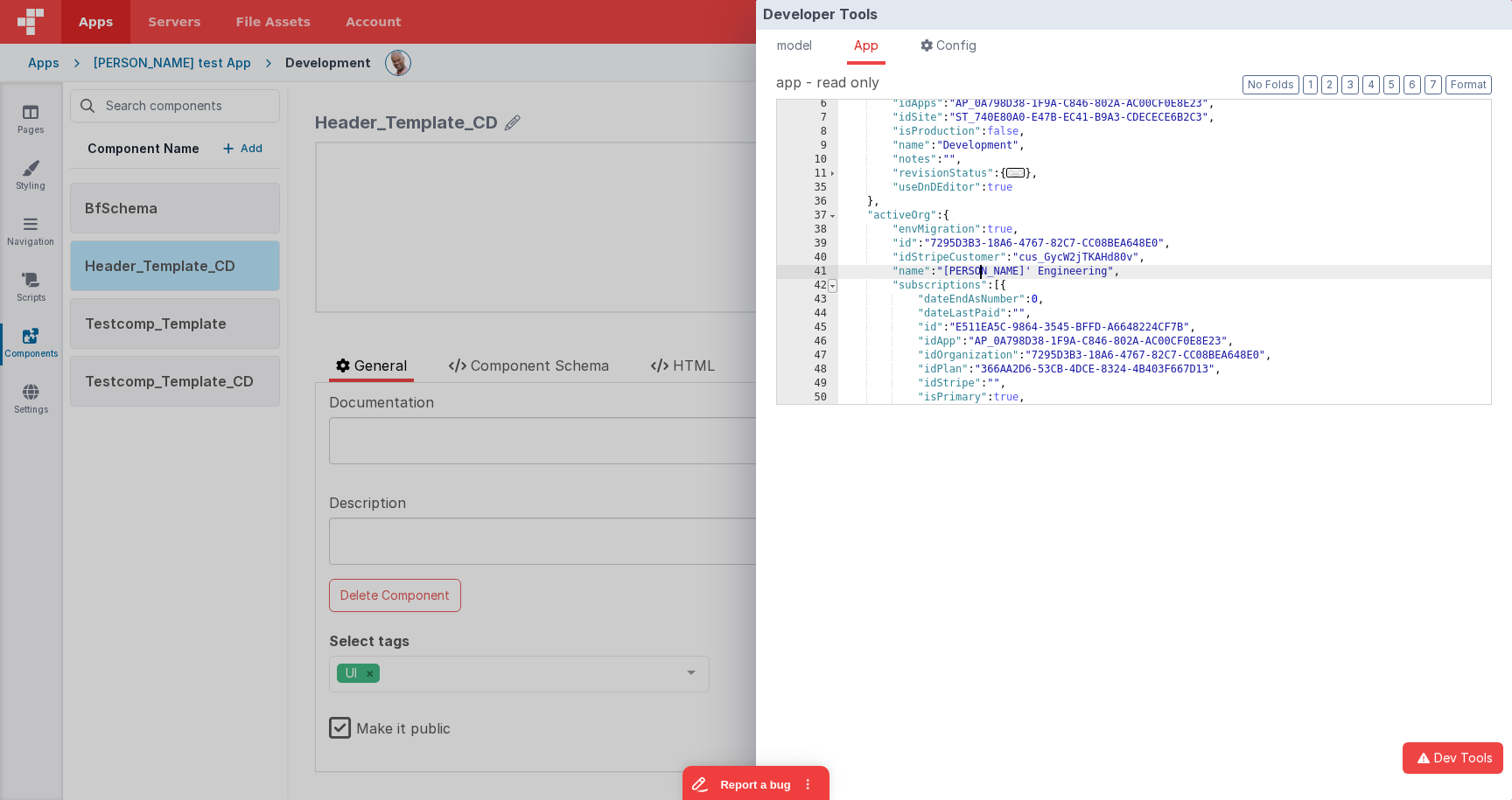
click at [831, 286] on span at bounding box center [832, 285] width 10 height 14
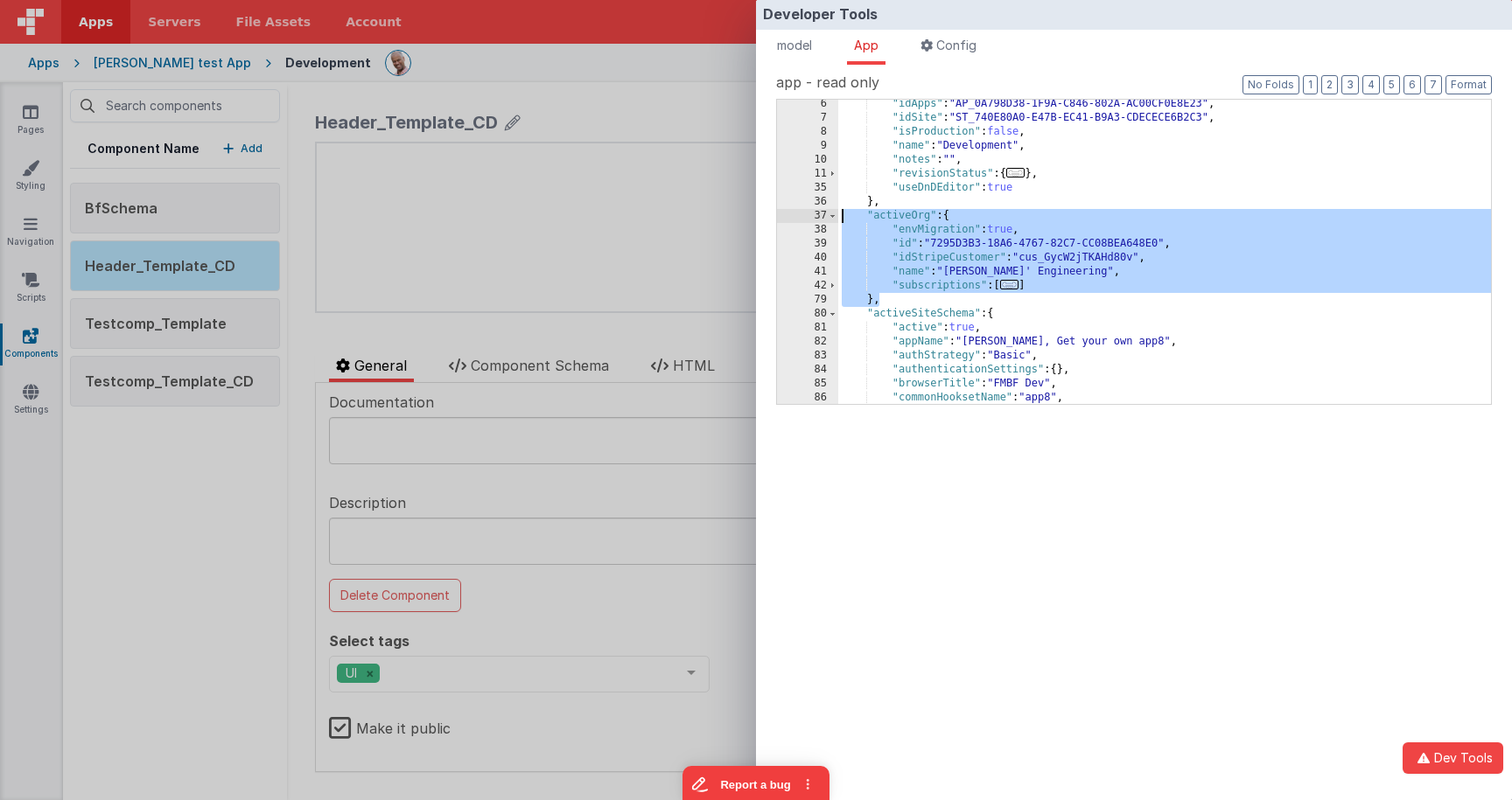
drag, startPoint x: 821, startPoint y: 230, endPoint x: 437, endPoint y: 162, distance: 390.0
click at [798, 213] on div "6 7 8 9 10 11 35 36 37 38 39 40 41 42 79 80 81 82 83 84 85 86 87 88 "idApps" : …" at bounding box center [1134, 251] width 715 height 306
drag, startPoint x: 342, startPoint y: 149, endPoint x: 362, endPoint y: 151, distance: 20.1
click at [351, 149] on div "Developer Tools model App Params Log (2) Misc Windows Config model - read only …" at bounding box center [756, 400] width 1512 height 800
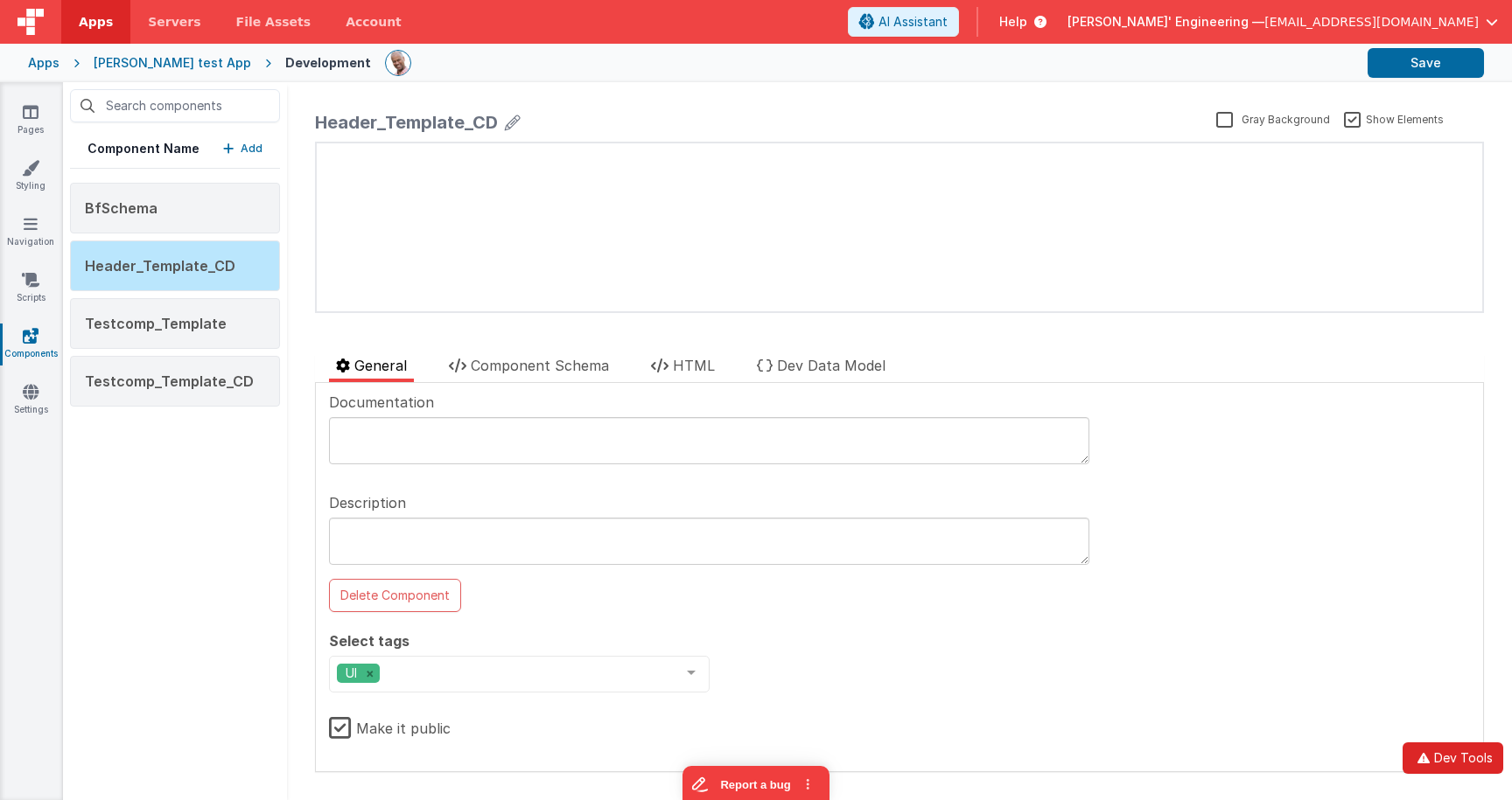
click at [1431, 748] on button "Dev Tools" at bounding box center [1453, 758] width 100 height 32
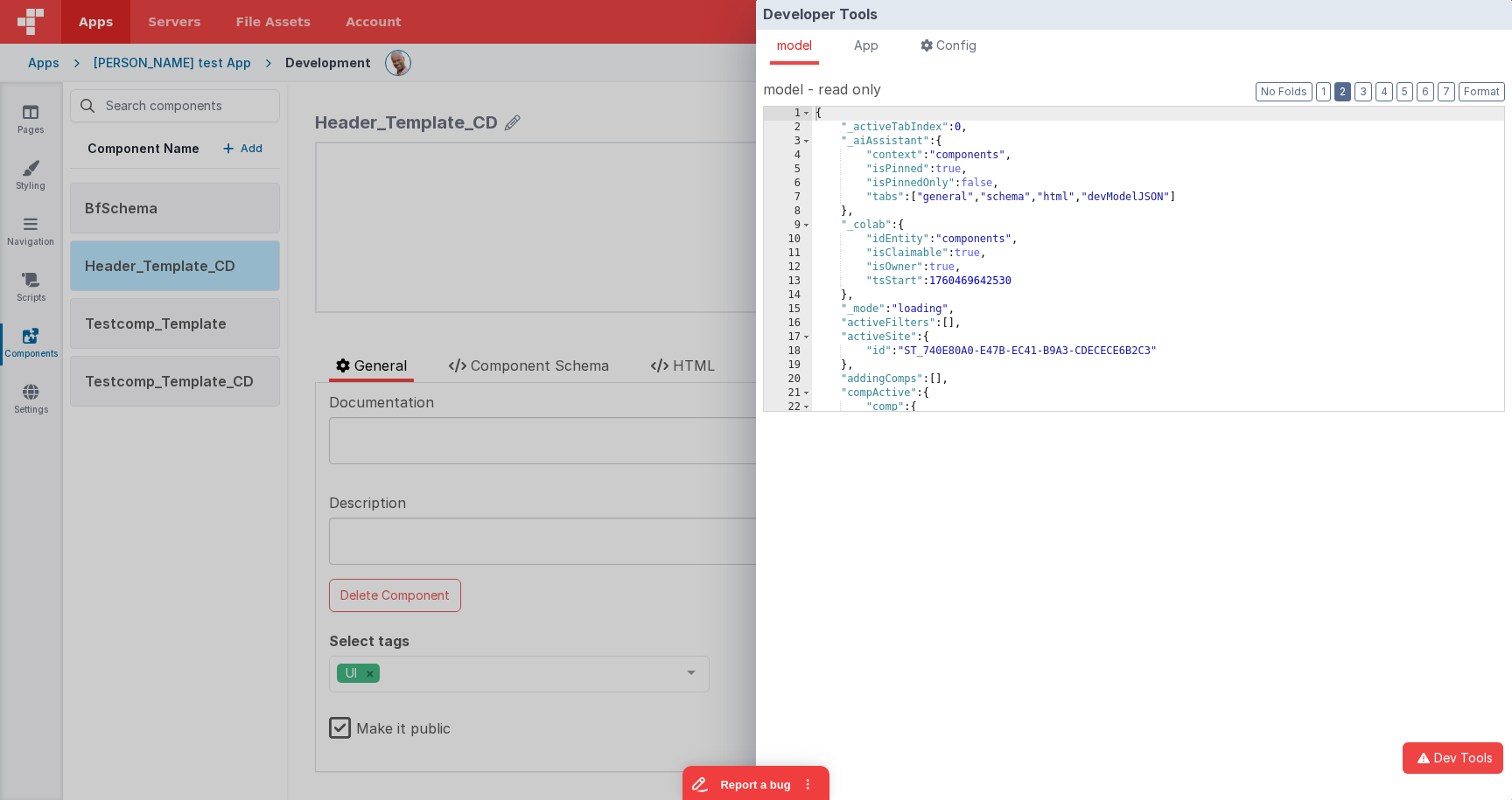
click at [1339, 95] on button "2" at bounding box center [1342, 91] width 16 height 19
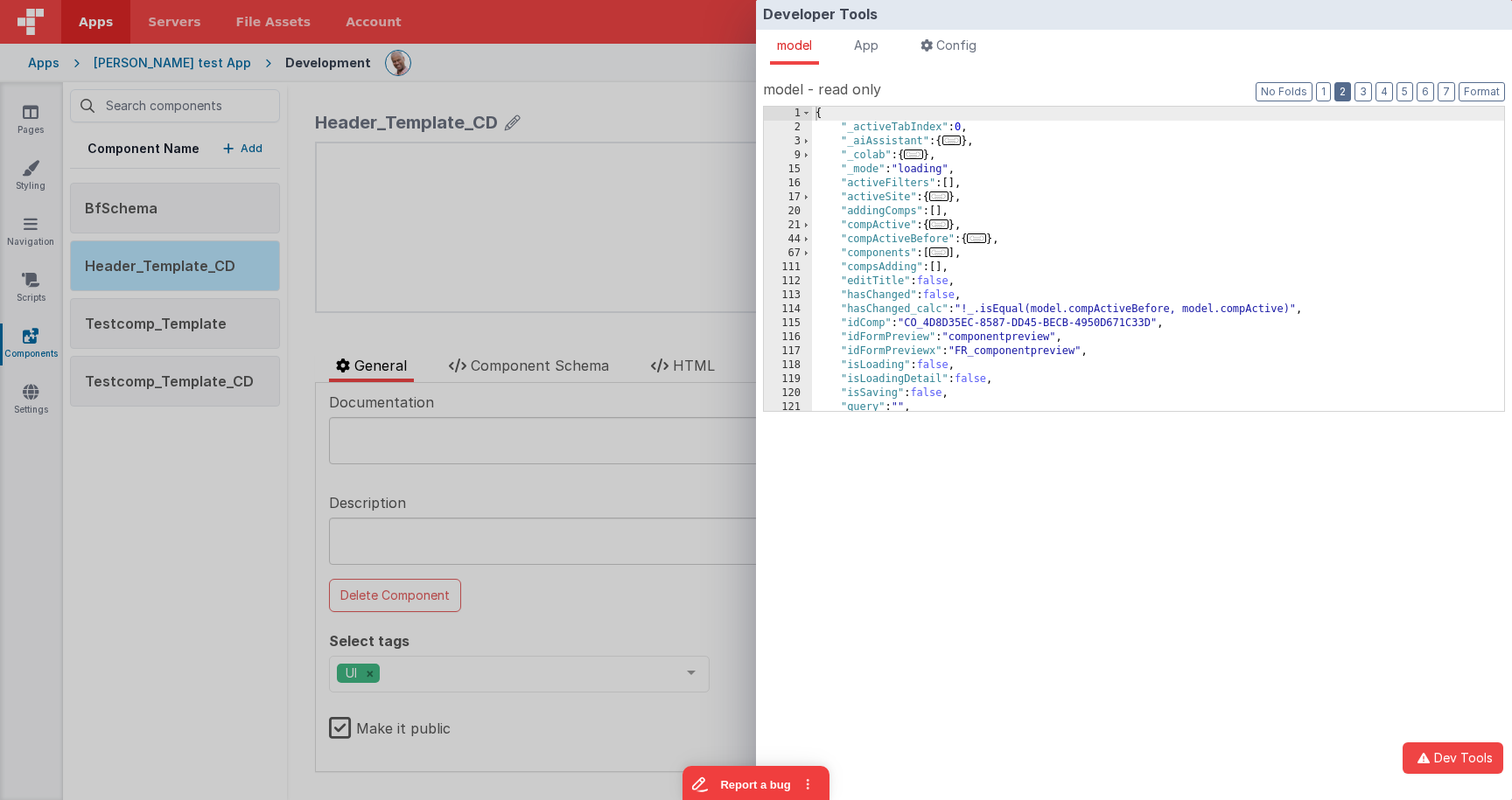
scroll to position [0, 0]
drag, startPoint x: 491, startPoint y: 233, endPoint x: 499, endPoint y: 230, distance: 8.5
click at [490, 233] on div "Developer Tools model App Params Log (3) Misc Windows Config model - read only …" at bounding box center [756, 400] width 1512 height 800
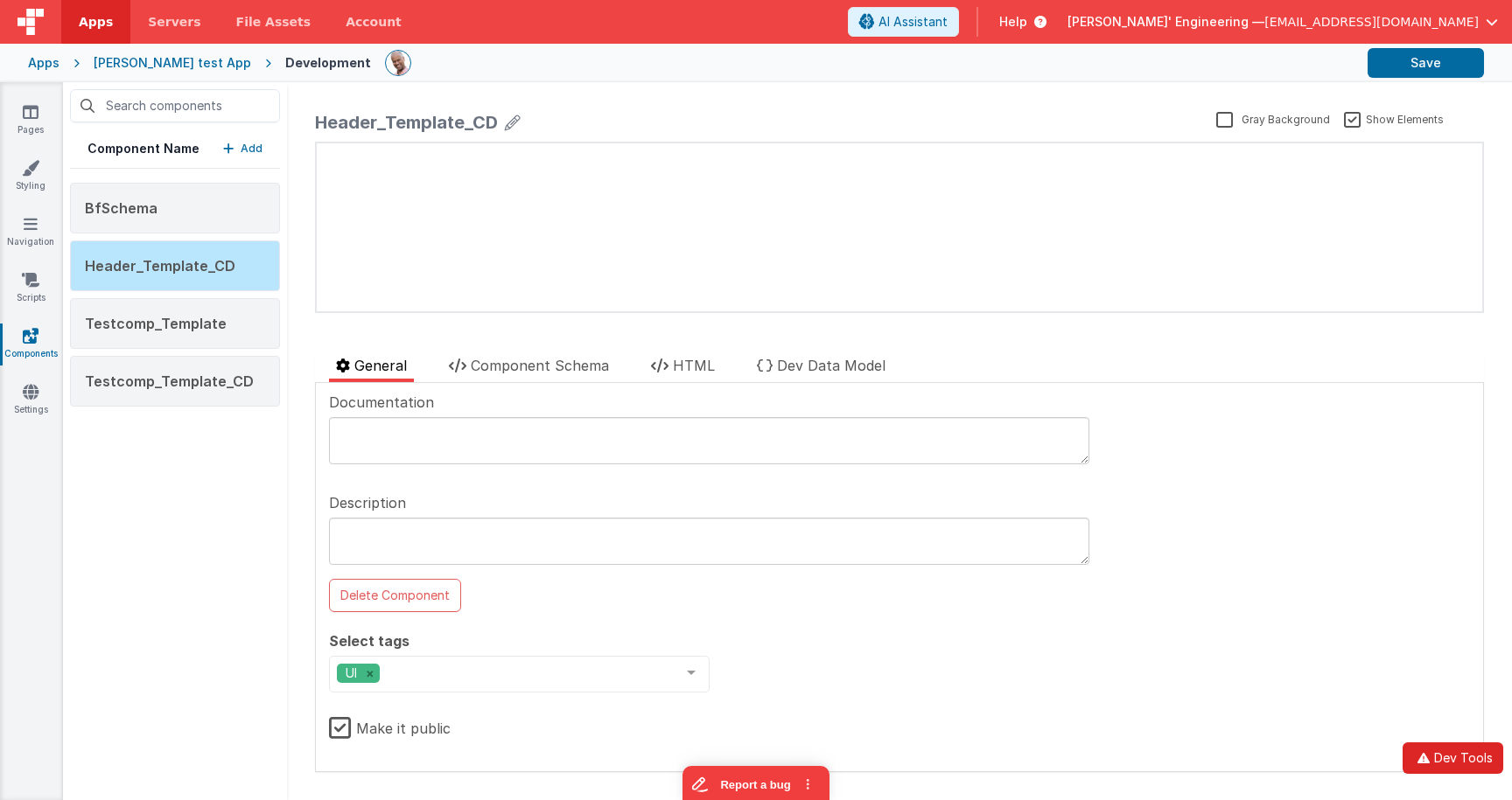
click at [1434, 757] on icon "button" at bounding box center [1424, 758] width 21 height 12
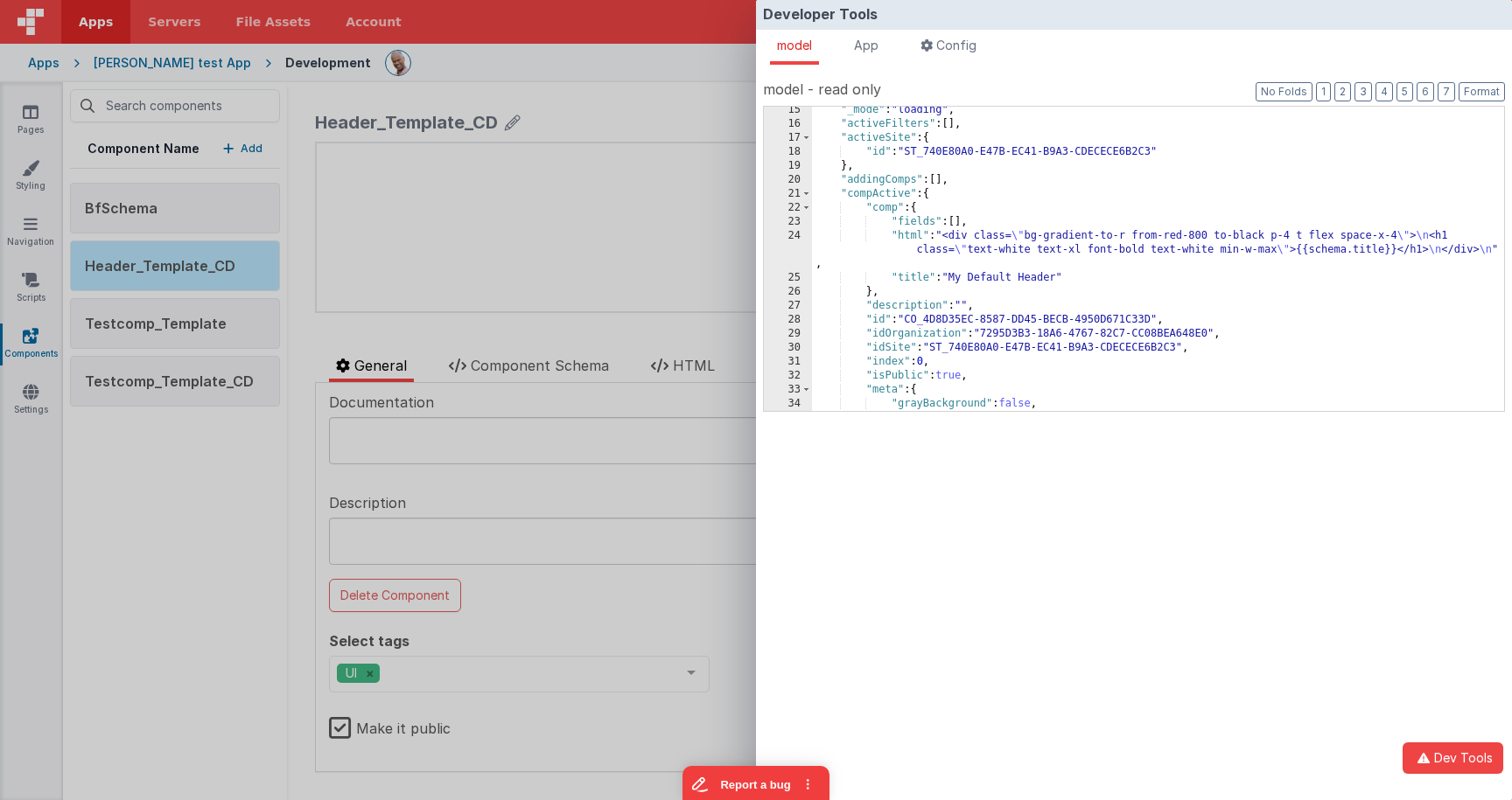
scroll to position [202, 0]
click at [891, 348] on div ""_mode" : "loading" , "activeFilters" : [ ] , "activeSite" : { "id" : "ST_740E8…" at bounding box center [1157, 266] width 692 height 333
drag, startPoint x: 891, startPoint y: 348, endPoint x: 921, endPoint y: 348, distance: 30.0
click at [892, 350] on div ""_mode" : "loading" , "activeFilters" : [ ] , "activeSite" : { "id" : "ST_740E8…" at bounding box center [1157, 266] width 692 height 333
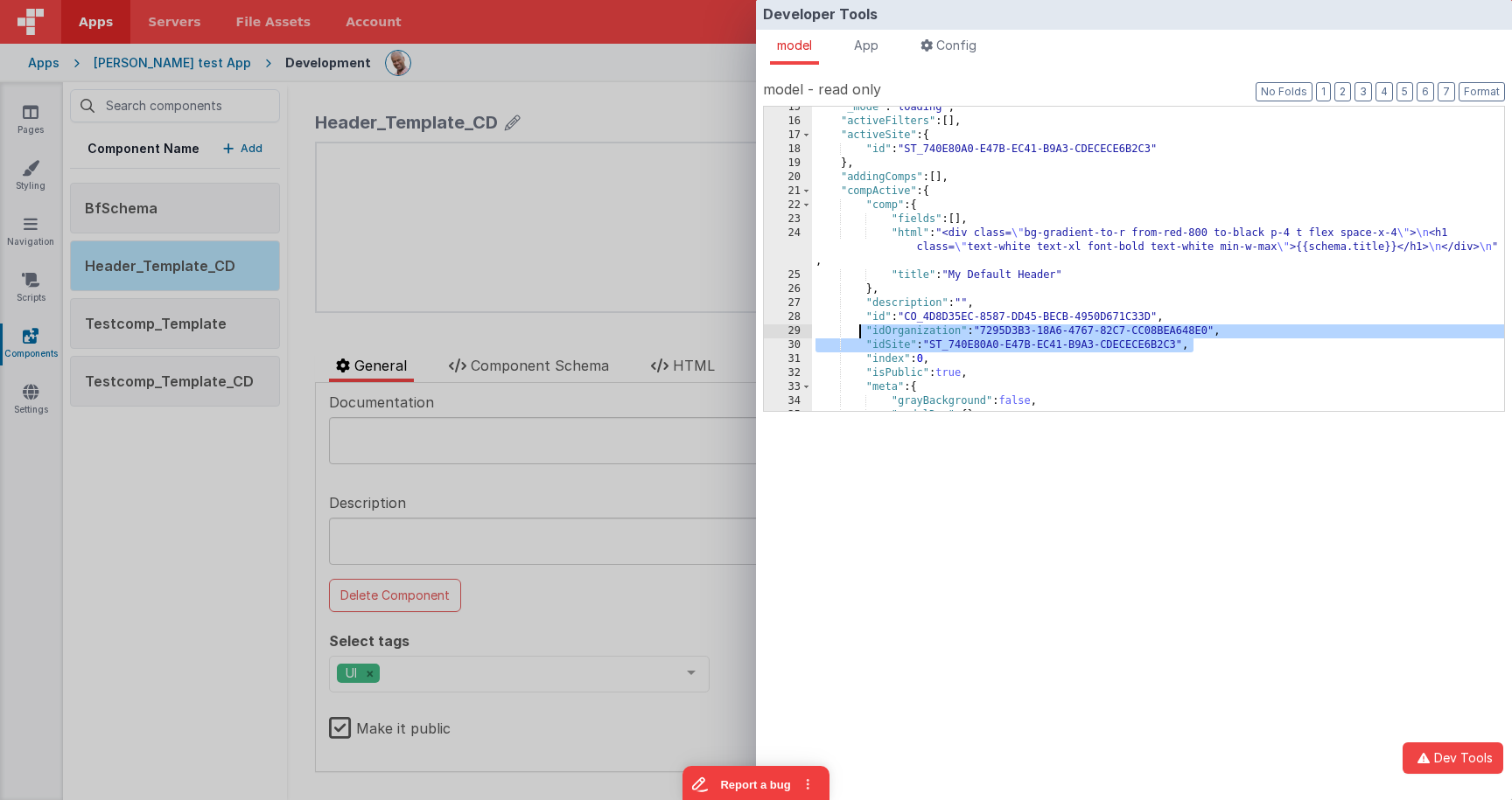
drag, startPoint x: 1204, startPoint y: 342, endPoint x: 858, endPoint y: 334, distance: 346.1
click at [858, 334] on div ""_mode" : "loading" , "activeFilters" : [ ] , "activeSite" : { "id" : "ST_740E8…" at bounding box center [1157, 266] width 692 height 333
drag, startPoint x: 918, startPoint y: 345, endPoint x: 809, endPoint y: 328, distance: 110.3
click at [809, 328] on div "15 16 17 18 19 20 21 22 23 24 25 26 27 28 29 30 31 32 33 34 35 36 "_mode" : "lo…" at bounding box center [1134, 259] width 742 height 306
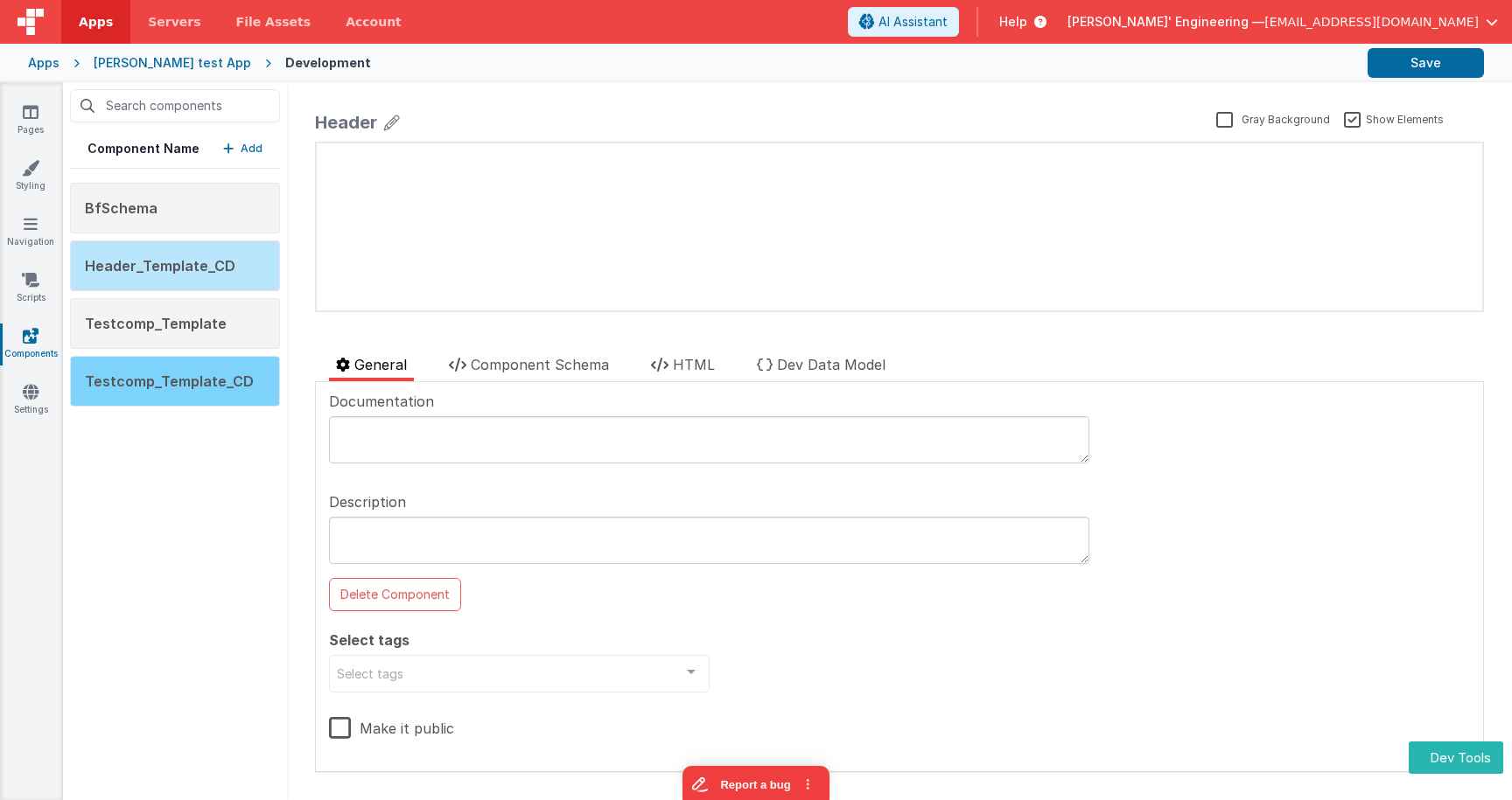
click at [261, 376] on div "Testcomp_Template_CD" at bounding box center [175, 382] width 210 height 51
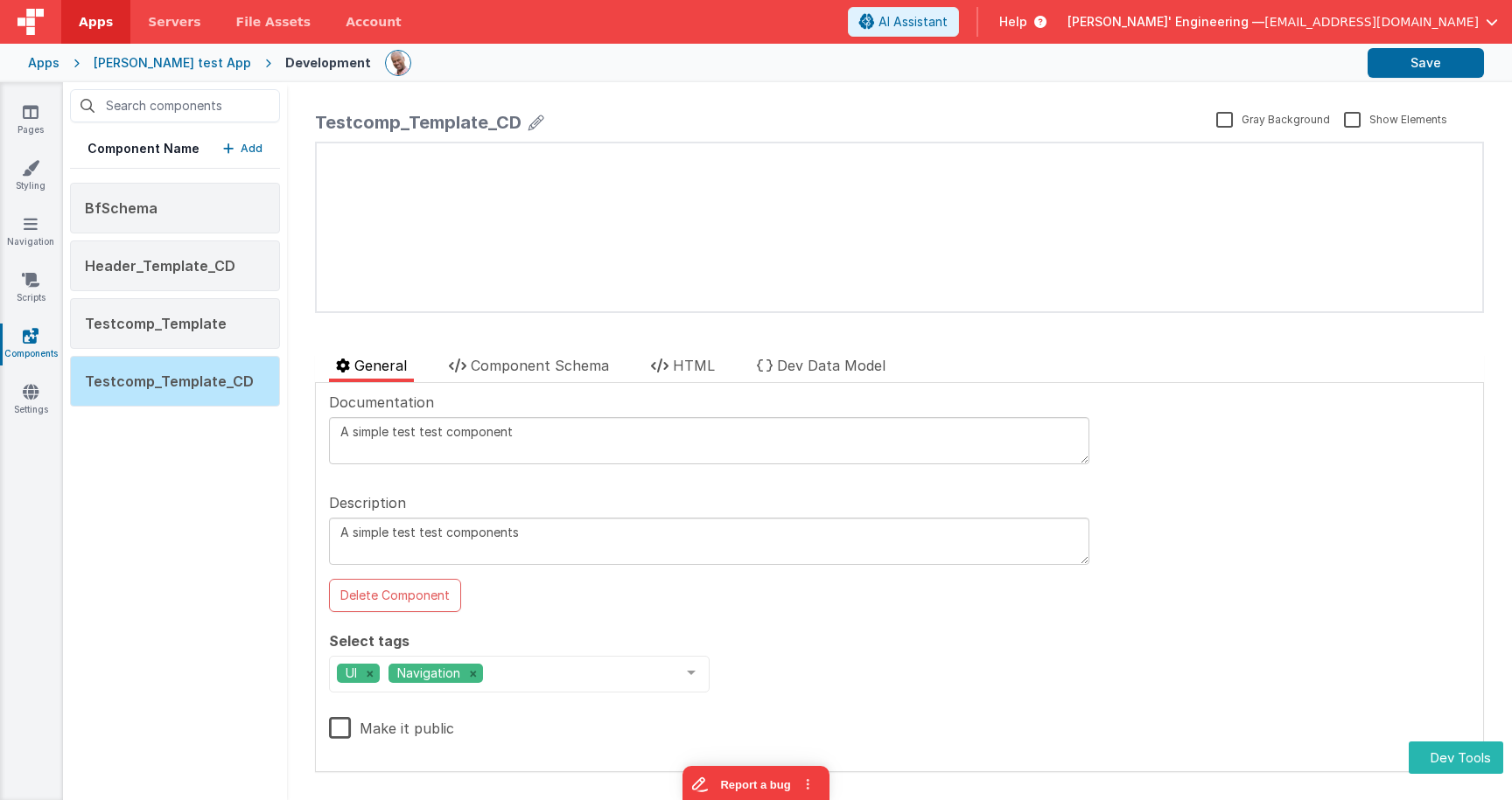
click at [1400, 24] on span "[EMAIL_ADDRESS][DOMAIN_NAME]" at bounding box center [1371, 21] width 214 height 17
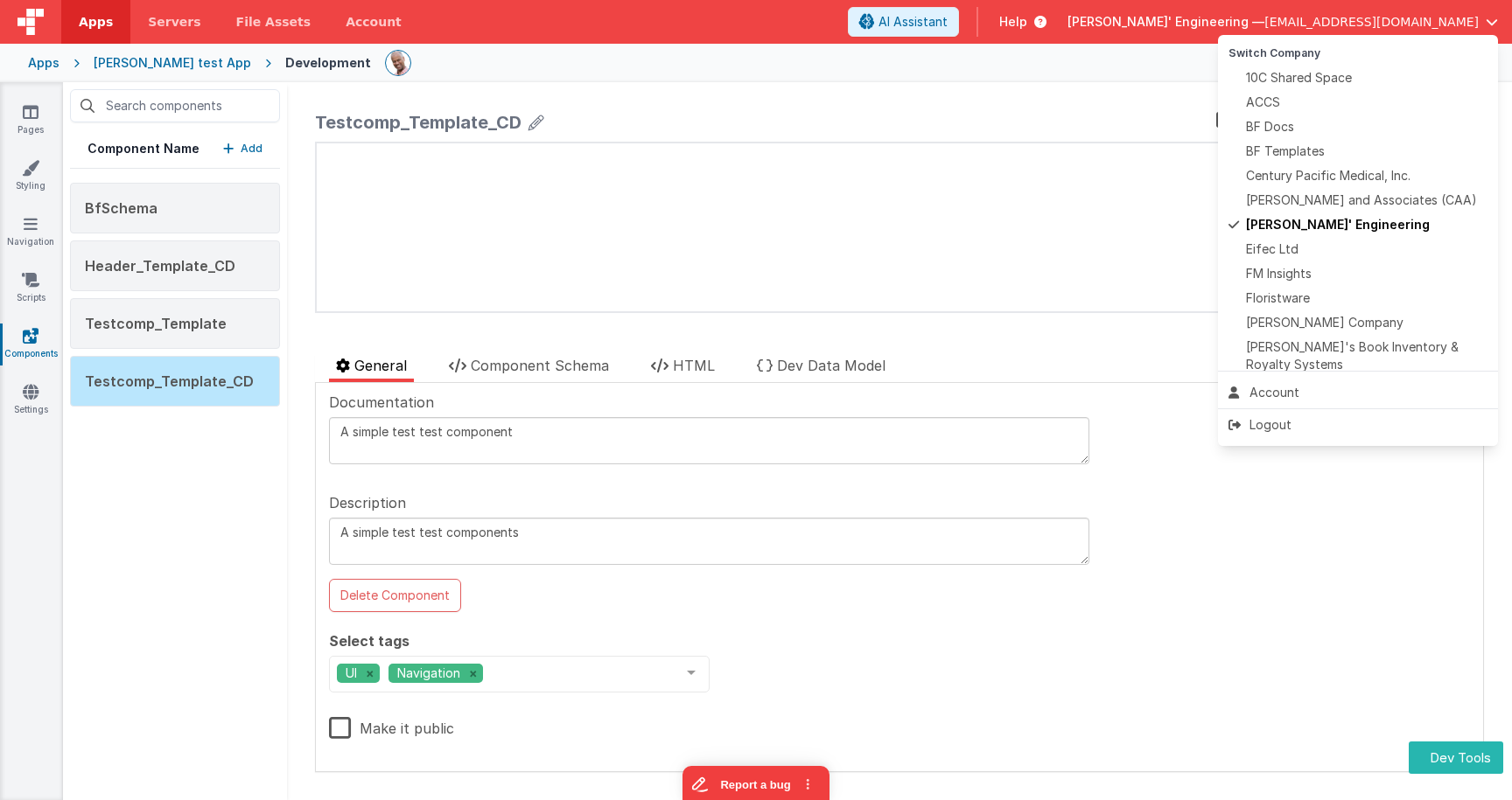
click at [423, 364] on button at bounding box center [756, 400] width 1512 height 800
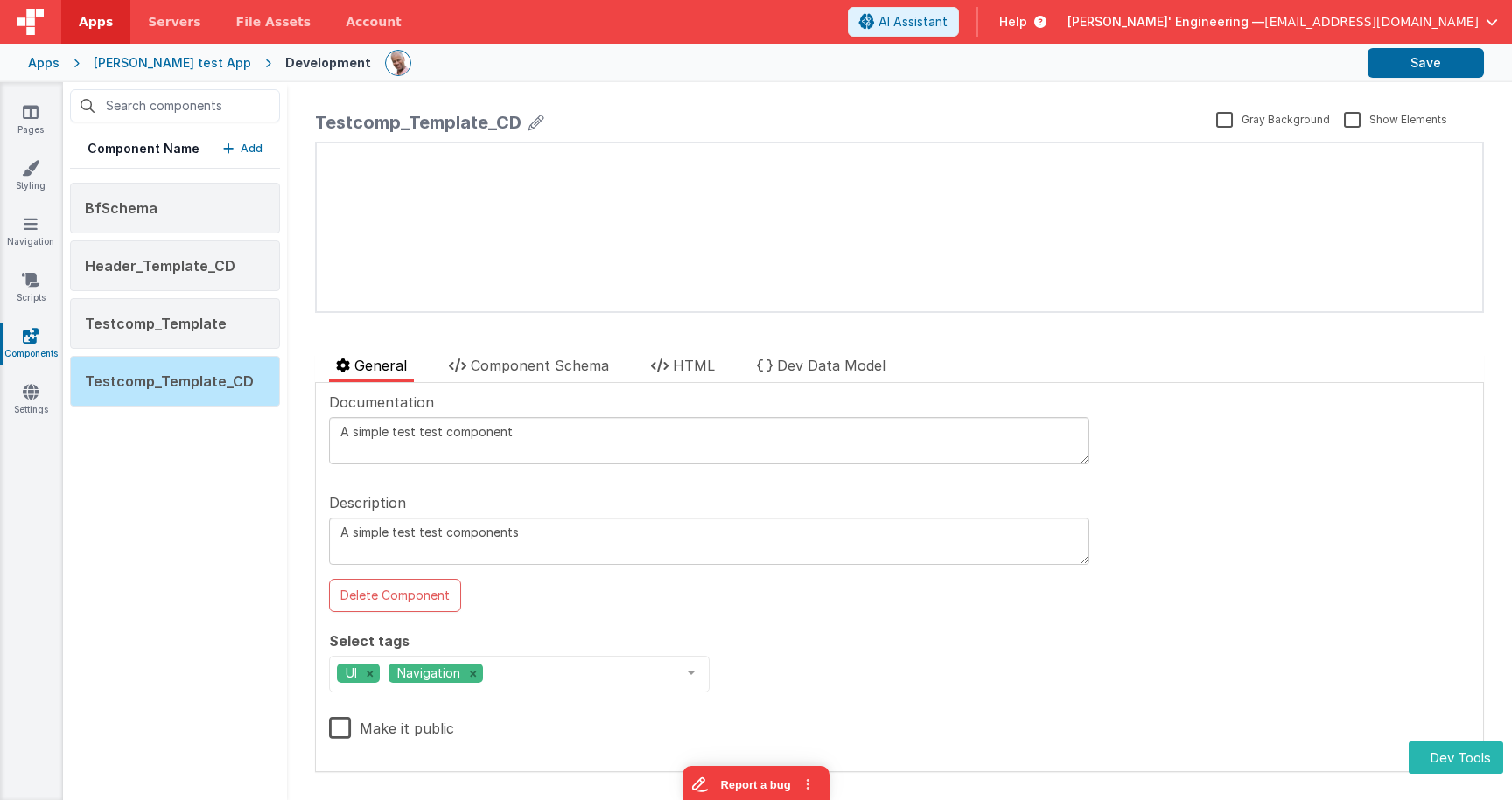
click at [231, 502] on div "Component Name Add BfSchema Header_Template_CD Testcomp_Template Testcomp_Templ…" at bounding box center [175, 441] width 224 height 718
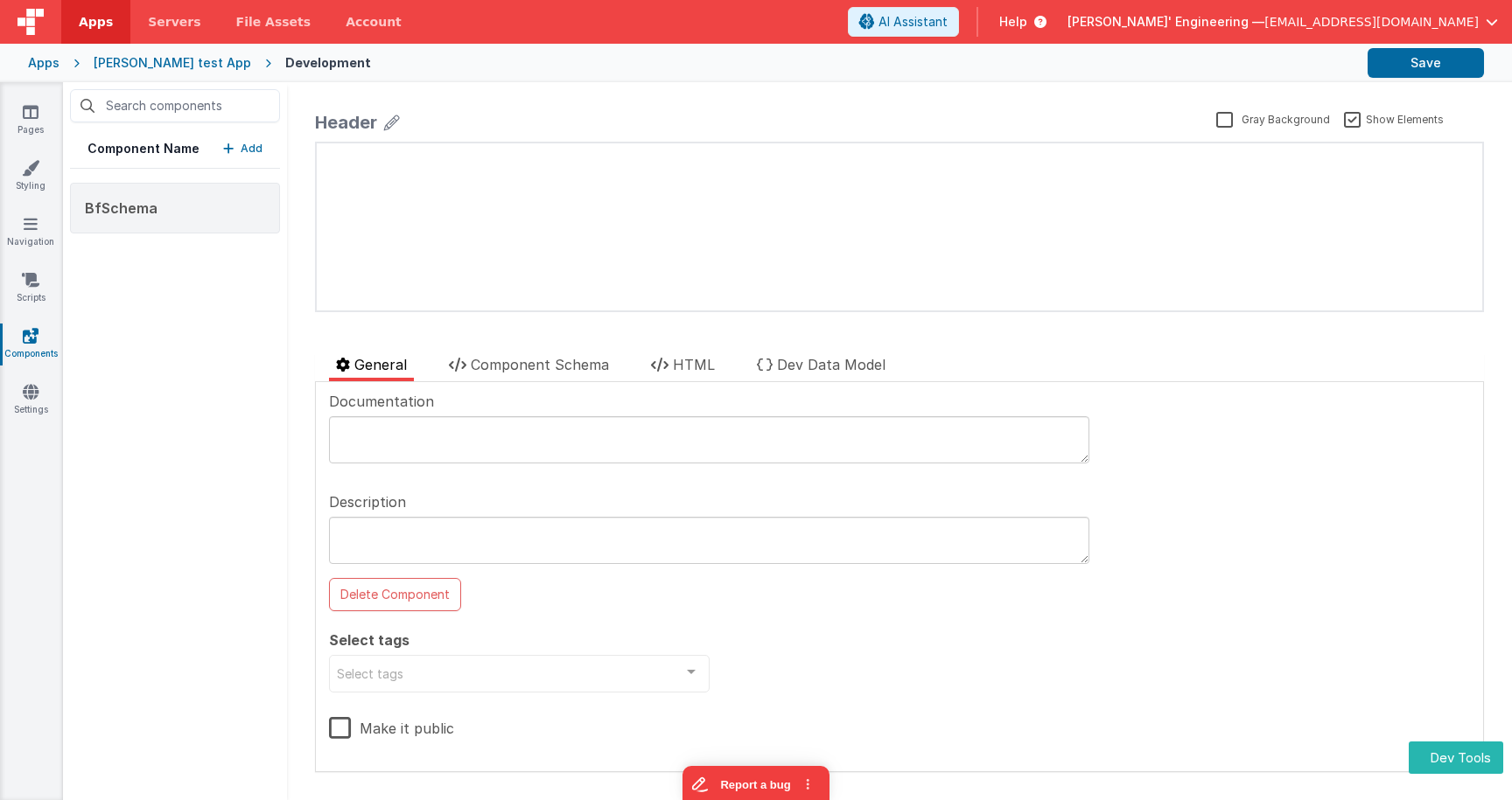
click at [252, 152] on p "Add" at bounding box center [252, 149] width 22 height 17
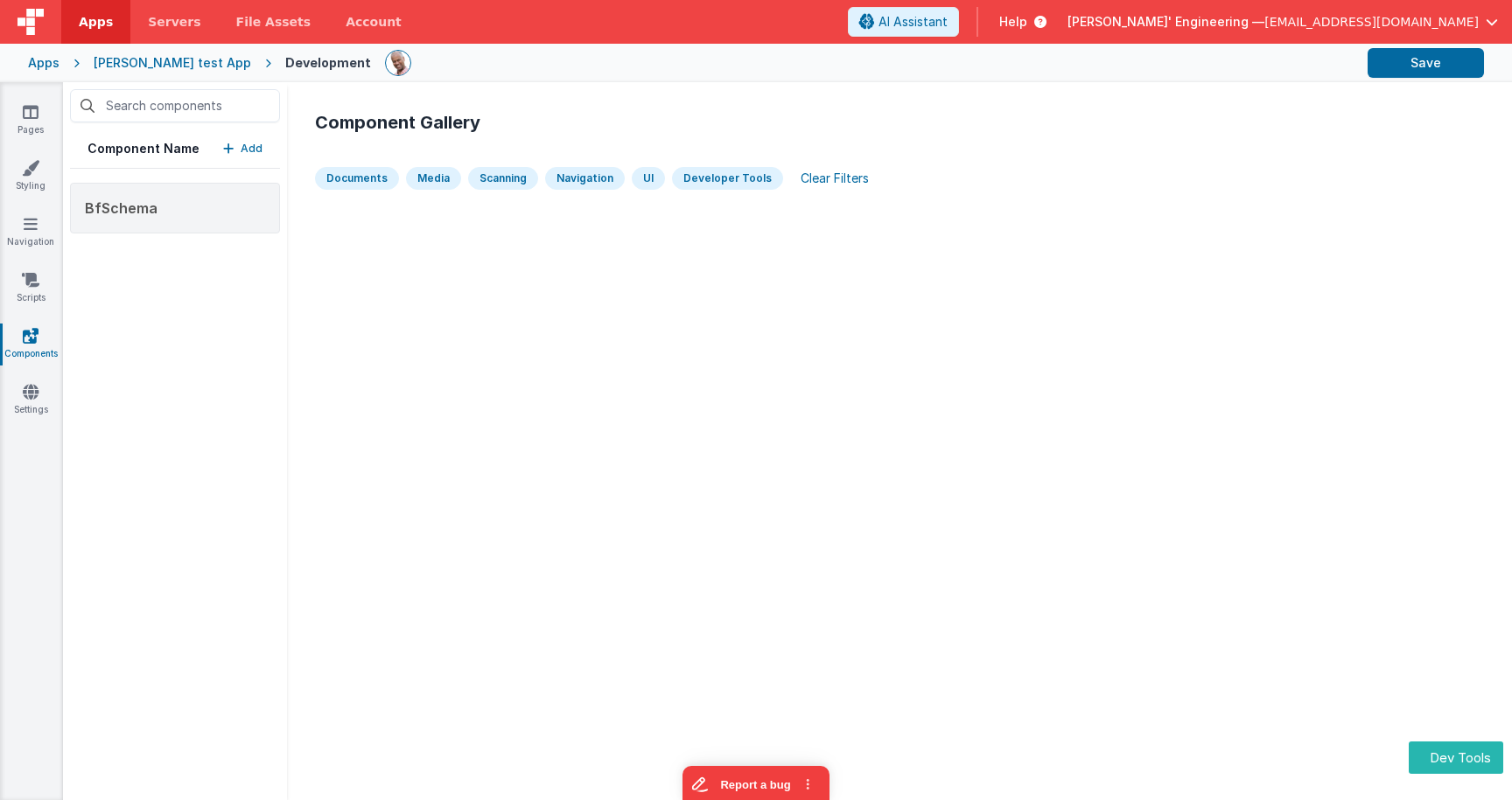
click at [739, 247] on div "Component Gallery Documents Media Scanning Navigation UI Developer Tools Clear …" at bounding box center [899, 442] width 1197 height 691
click at [1368, 24] on span "[EMAIL_ADDRESS][DOMAIN_NAME]" at bounding box center [1371, 21] width 214 height 17
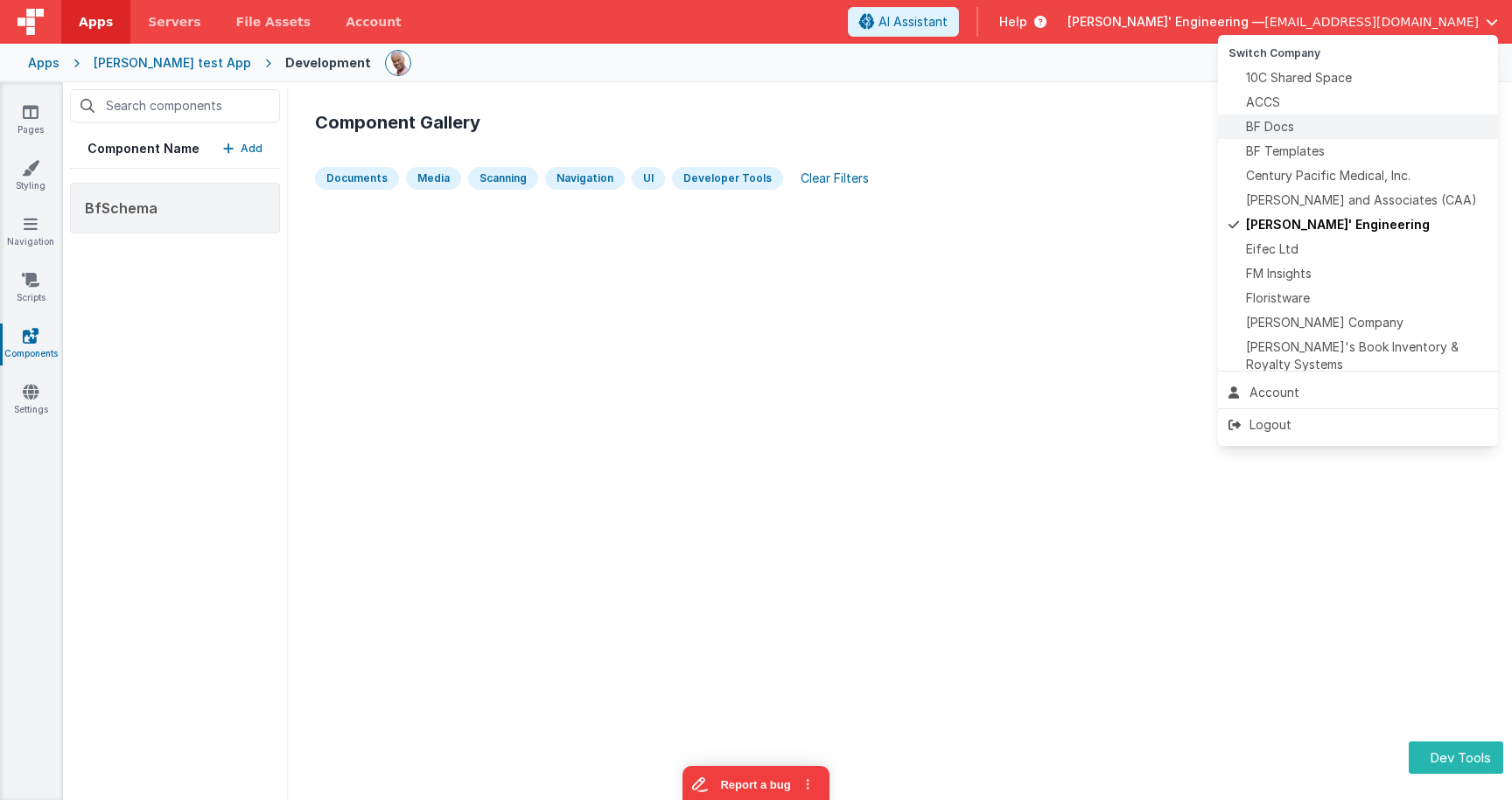
click at [1298, 138] on li "BF Docs" at bounding box center [1357, 127] width 280 height 25
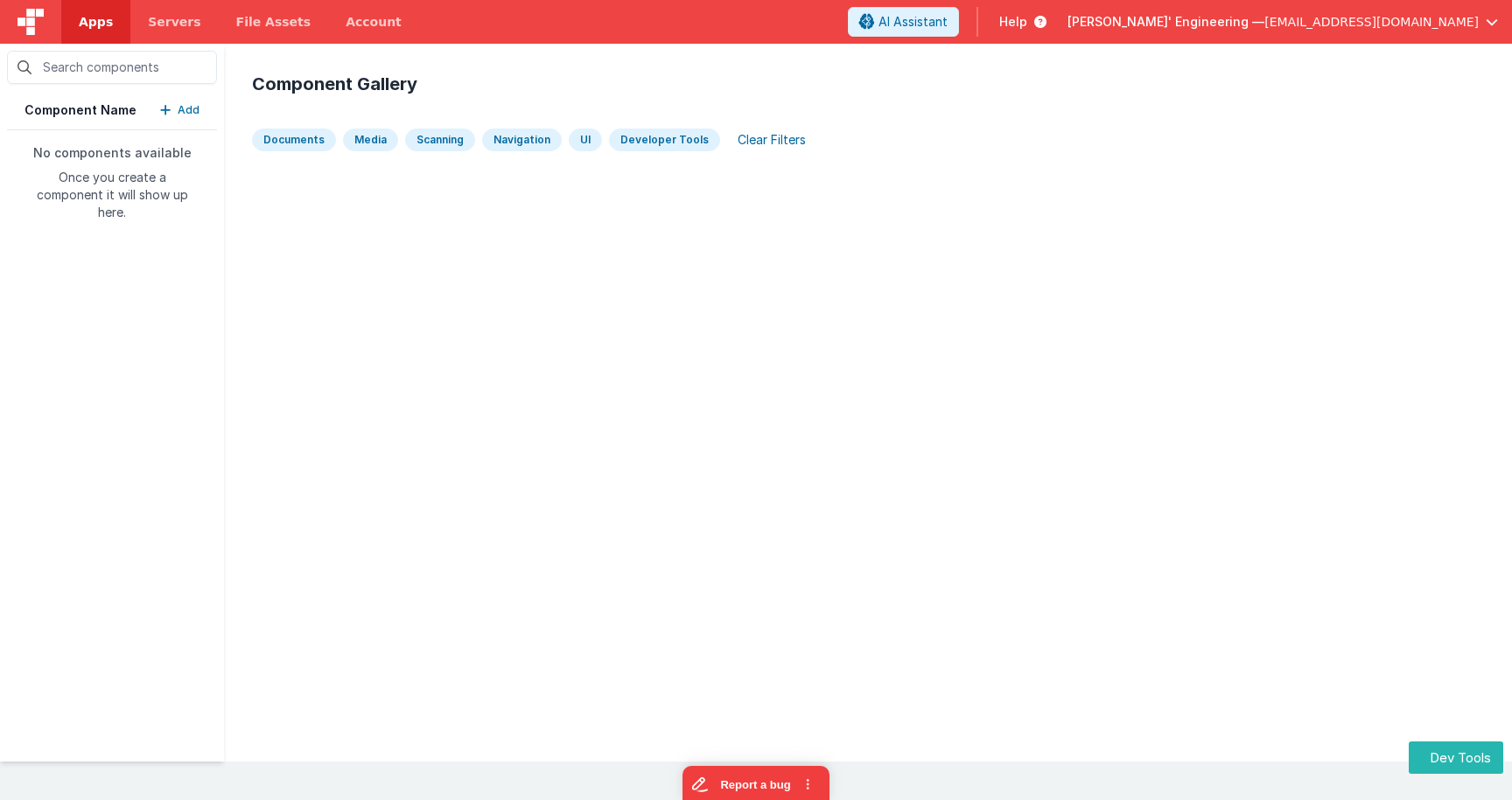
click at [1318, 5] on header "Apps Servers File Assets Account Some FUTURE Slot AI Assistant Help Delfs' Engi…" at bounding box center [756, 22] width 1512 height 44
click at [1264, 19] on span "[PERSON_NAME]' Engineering —" at bounding box center [1166, 21] width 197 height 17
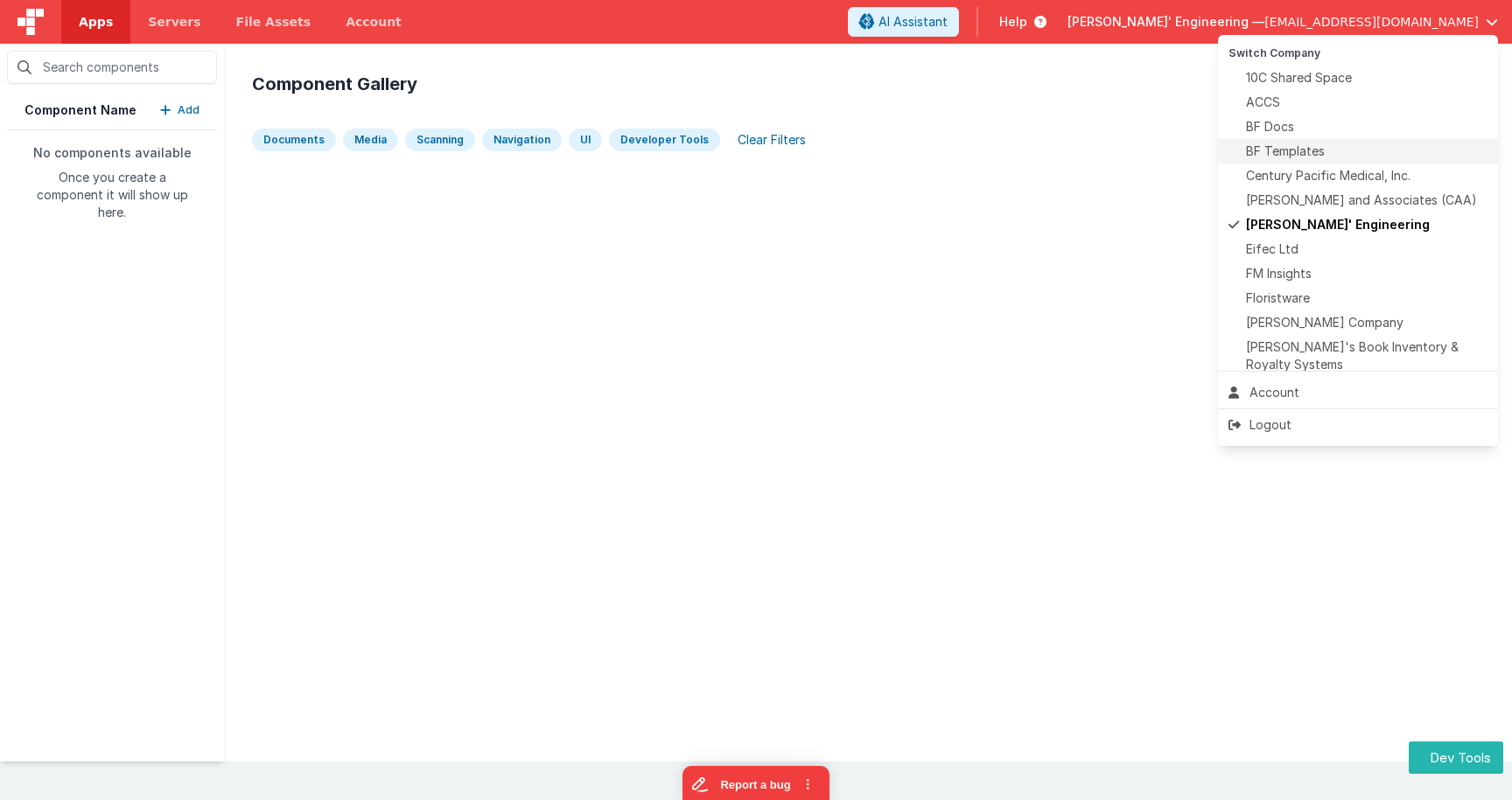
click at [1311, 158] on span "BF Templates" at bounding box center [1285, 150] width 78 height 17
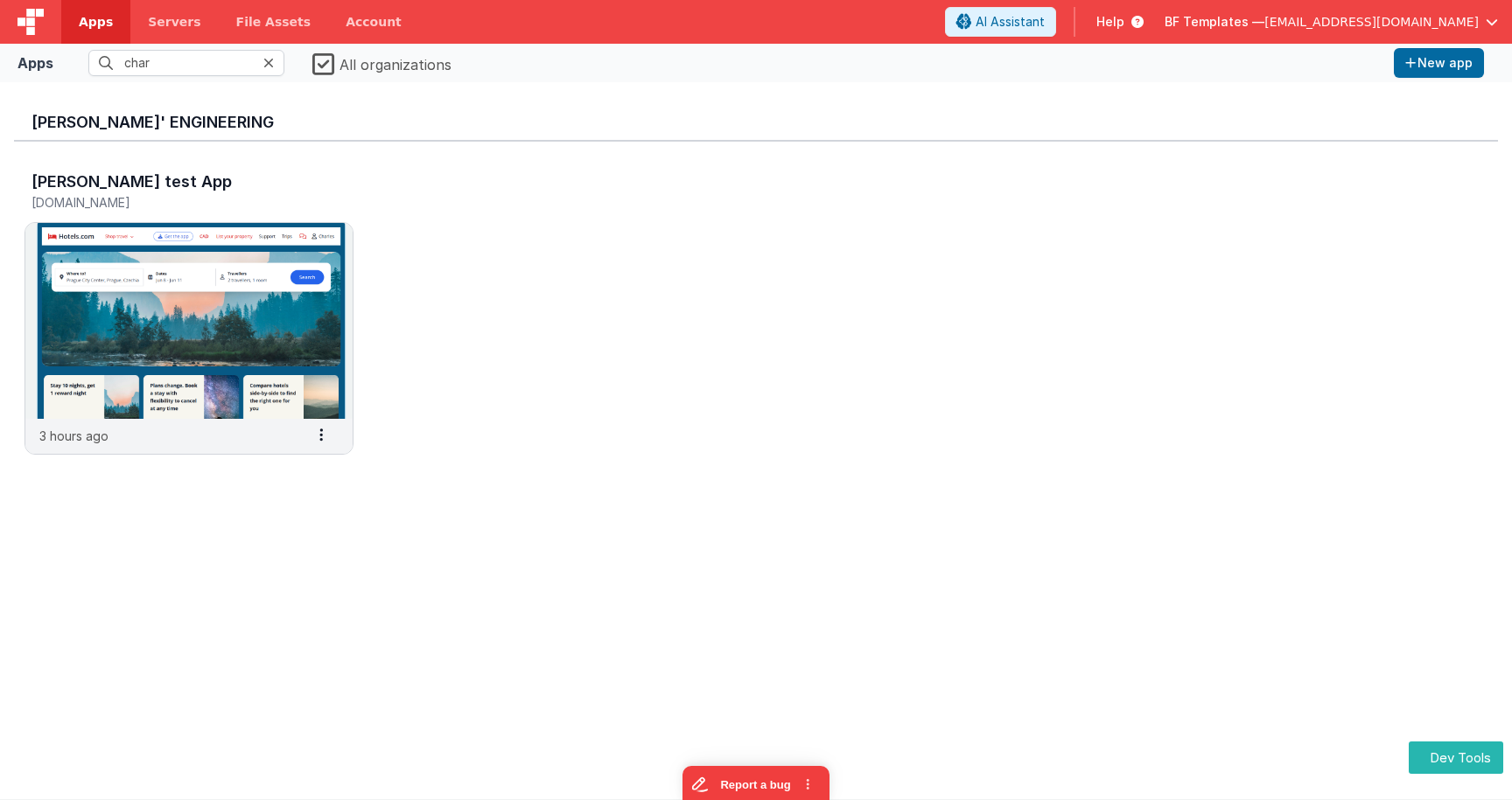
click at [1381, 20] on span "[EMAIL_ADDRESS][DOMAIN_NAME]" at bounding box center [1371, 21] width 214 height 17
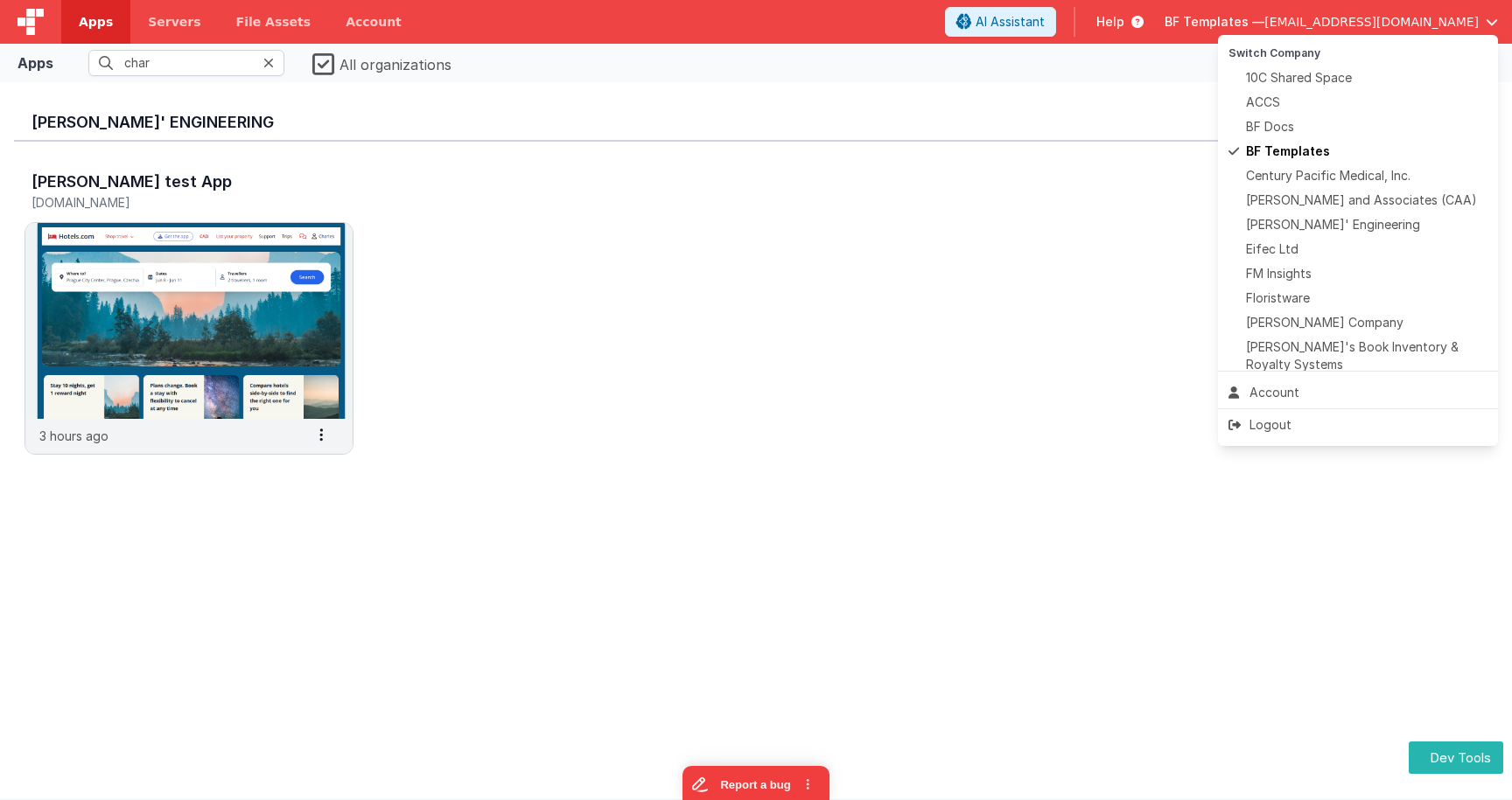
drag, startPoint x: 812, startPoint y: 198, endPoint x: 701, endPoint y: 182, distance: 112.1
click at [809, 198] on button at bounding box center [756, 400] width 1512 height 800
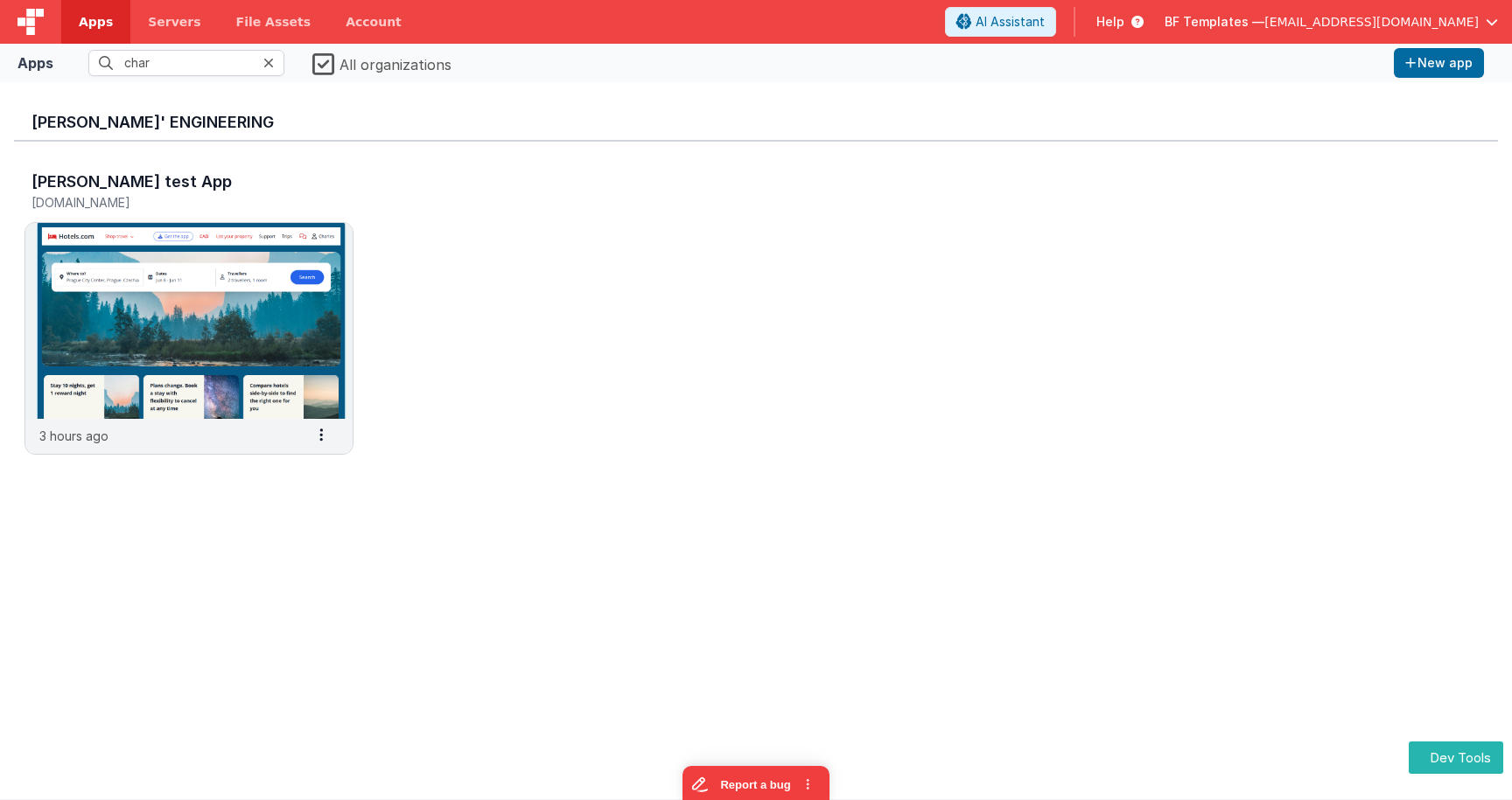
drag, startPoint x: 273, startPoint y: 64, endPoint x: 254, endPoint y: 65, distance: 19.0
click at [273, 64] on icon at bounding box center [269, 62] width 11 height 14
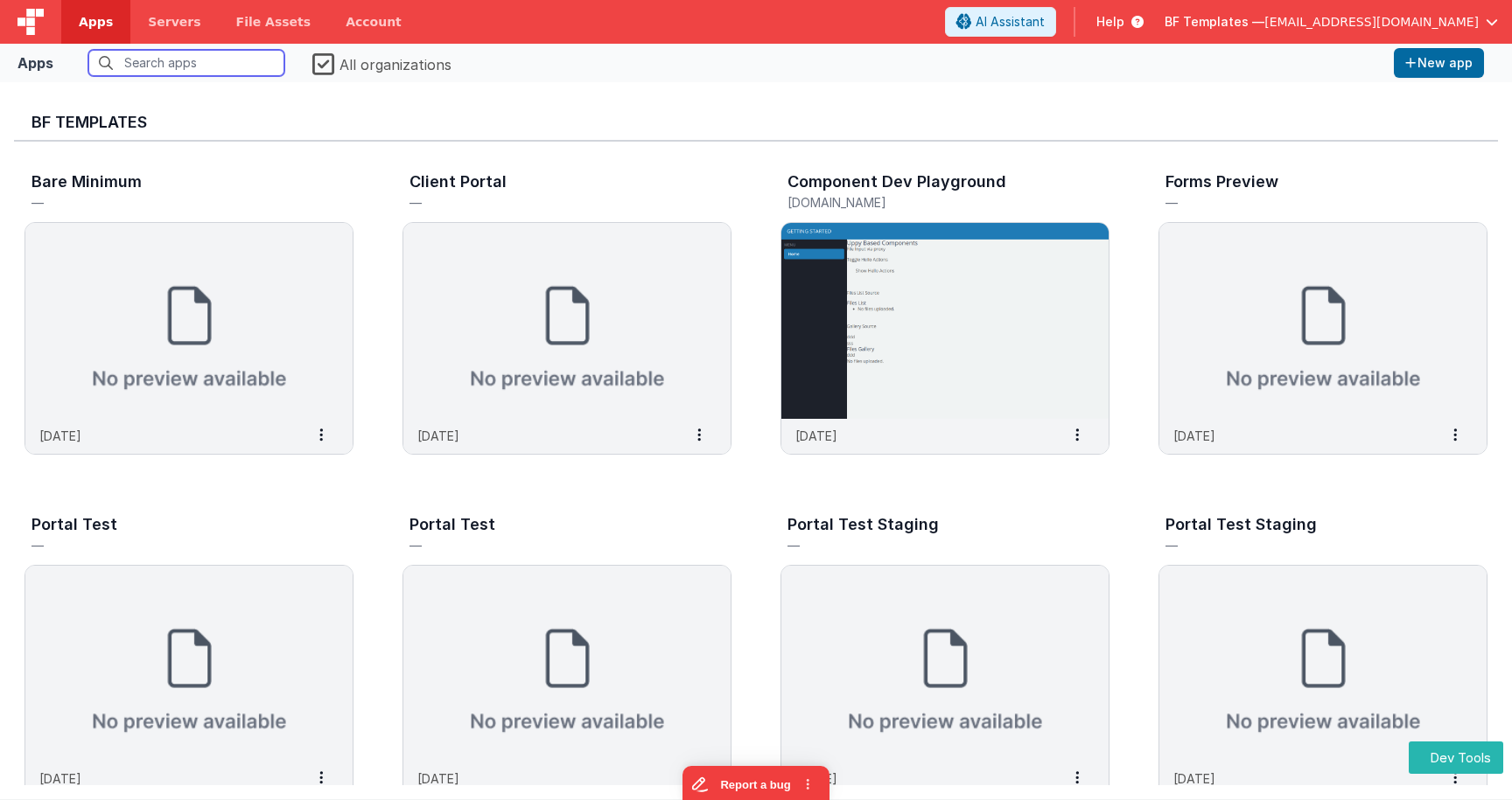
click at [163, 61] on input "text" at bounding box center [186, 63] width 196 height 26
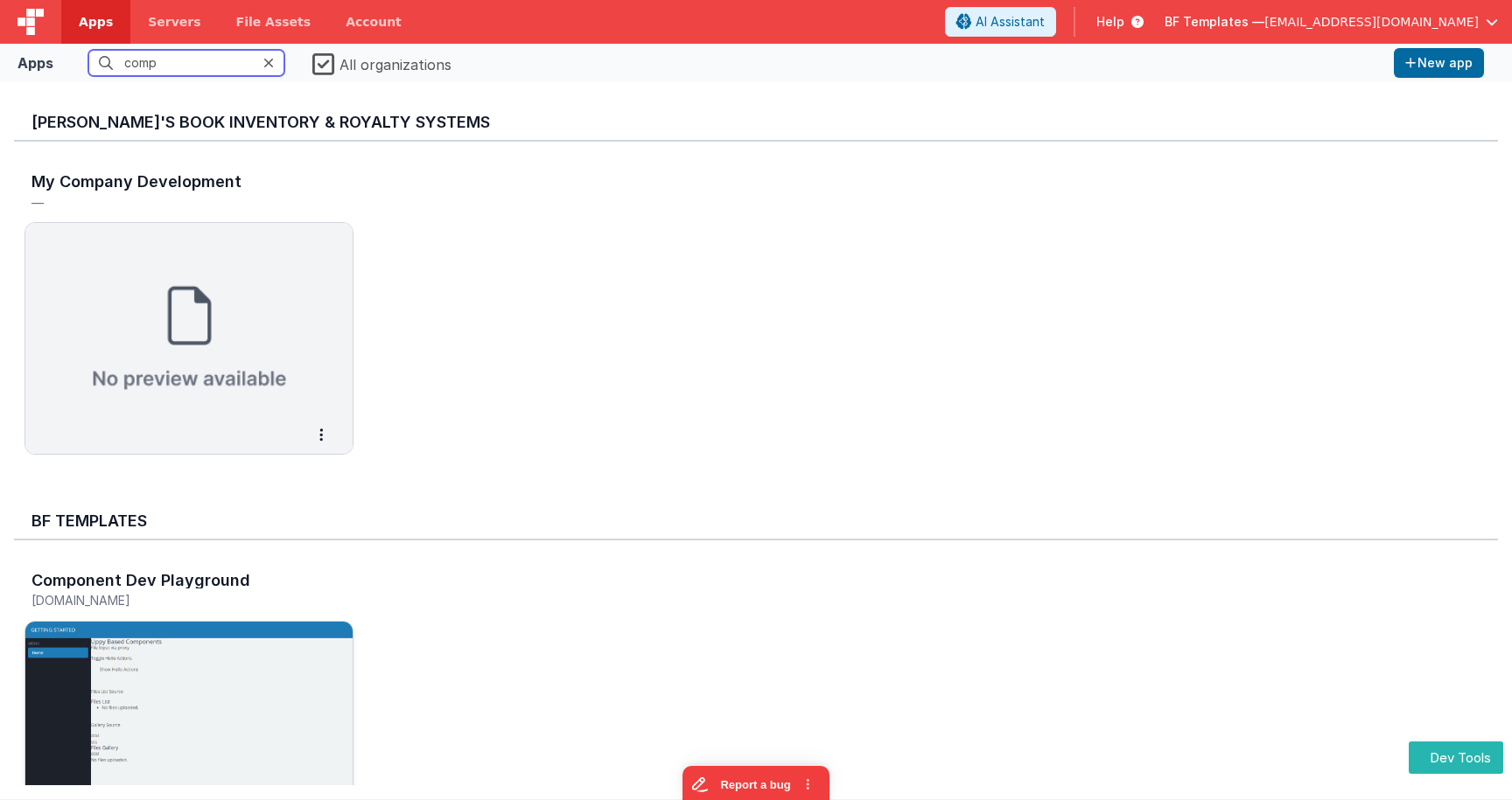
type input "comp"
click at [205, 647] on img at bounding box center [189, 720] width 327 height 196
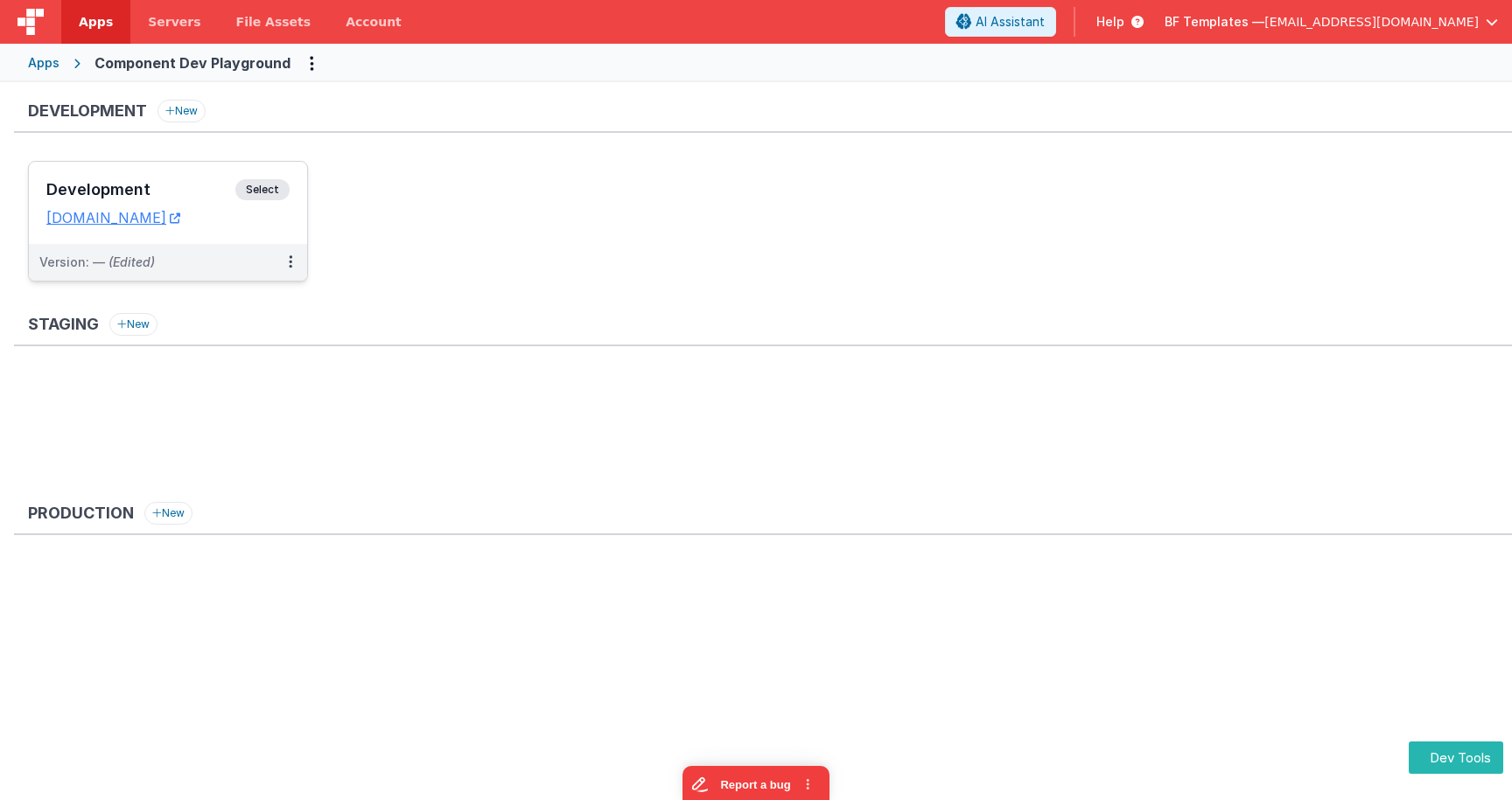
click at [197, 179] on div "Development Select" at bounding box center [168, 194] width 243 height 30
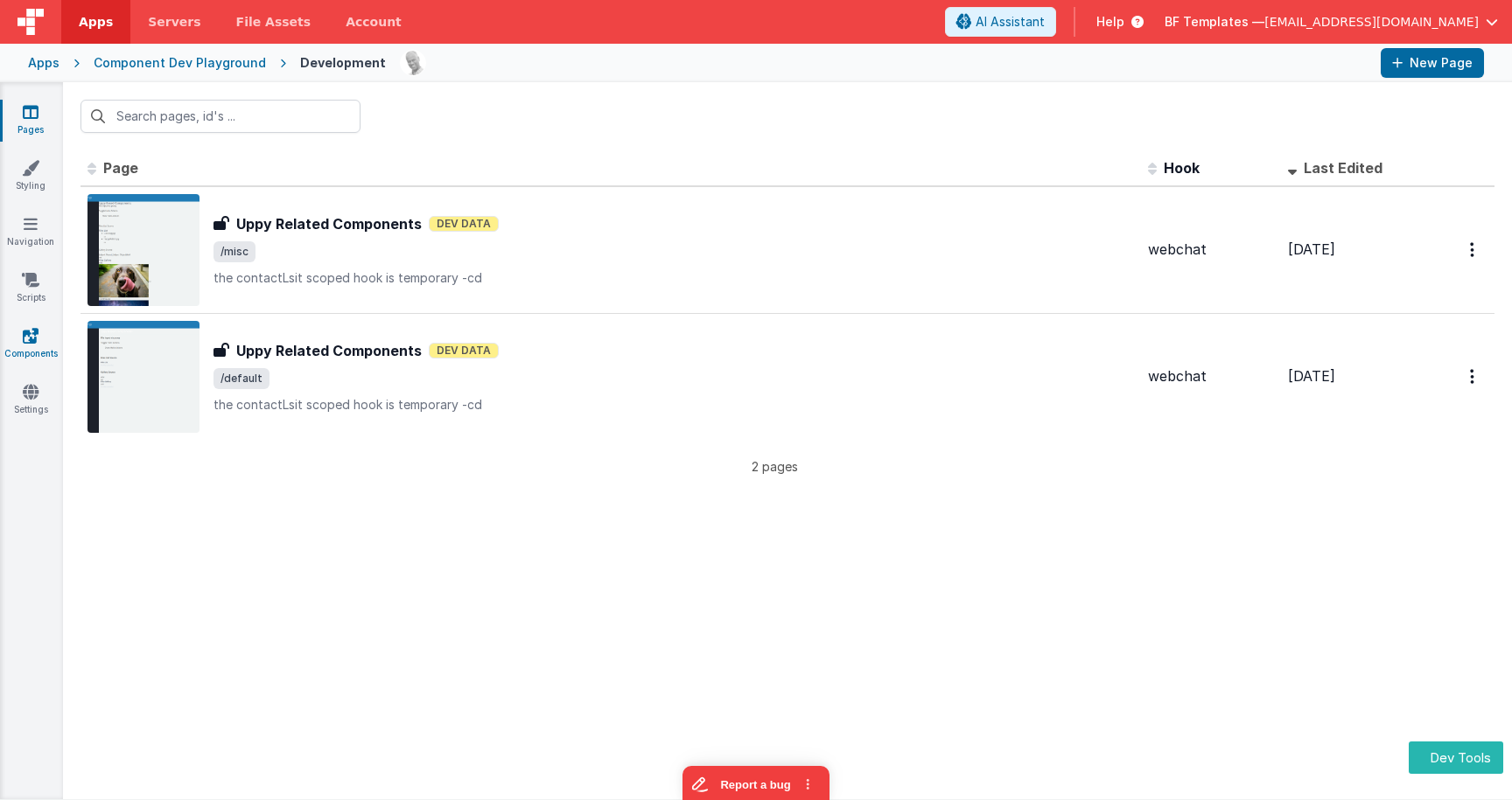
click at [35, 341] on icon at bounding box center [30, 335] width 15 height 17
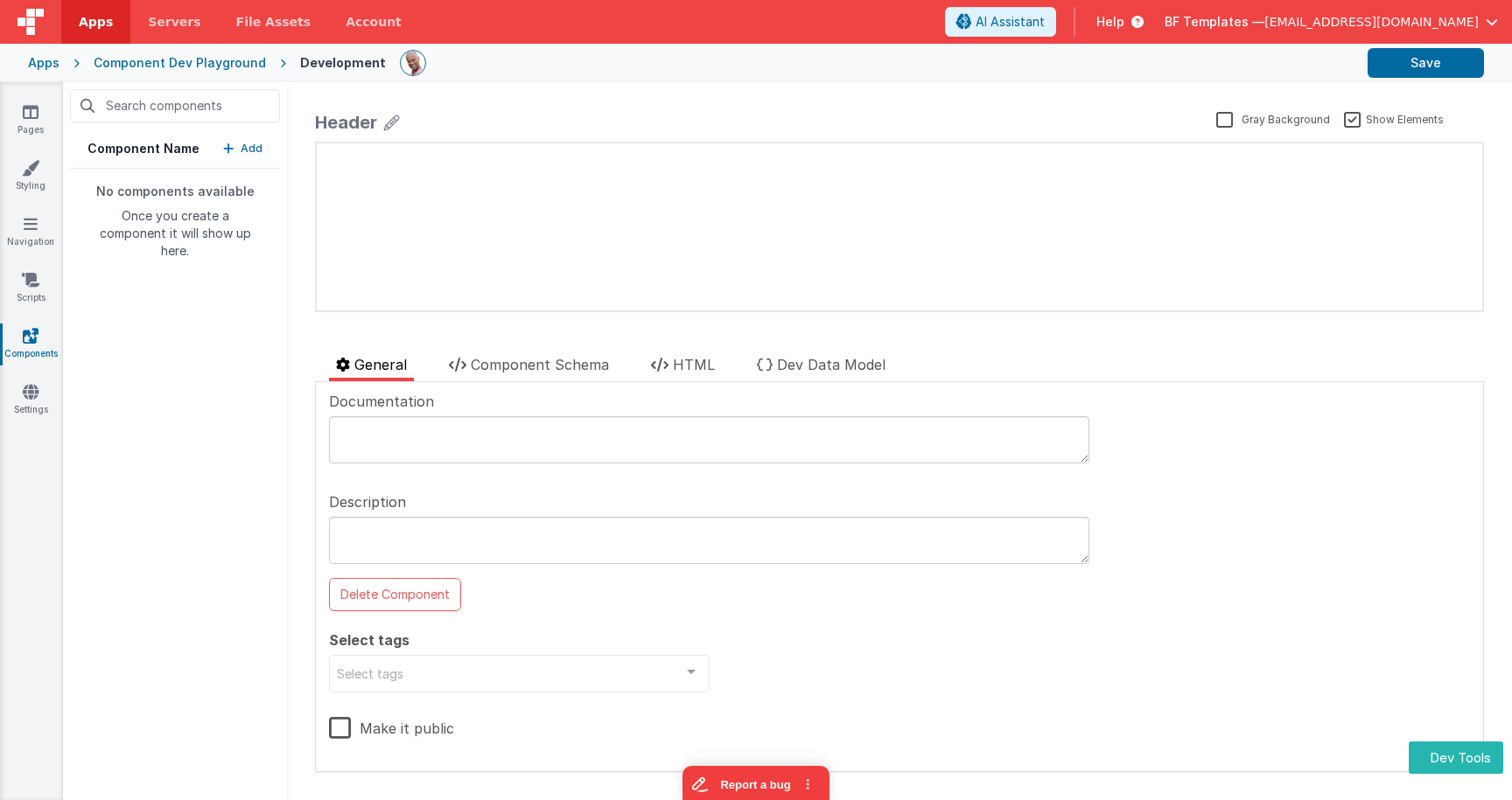
click at [252, 149] on p "Add" at bounding box center [252, 149] width 22 height 17
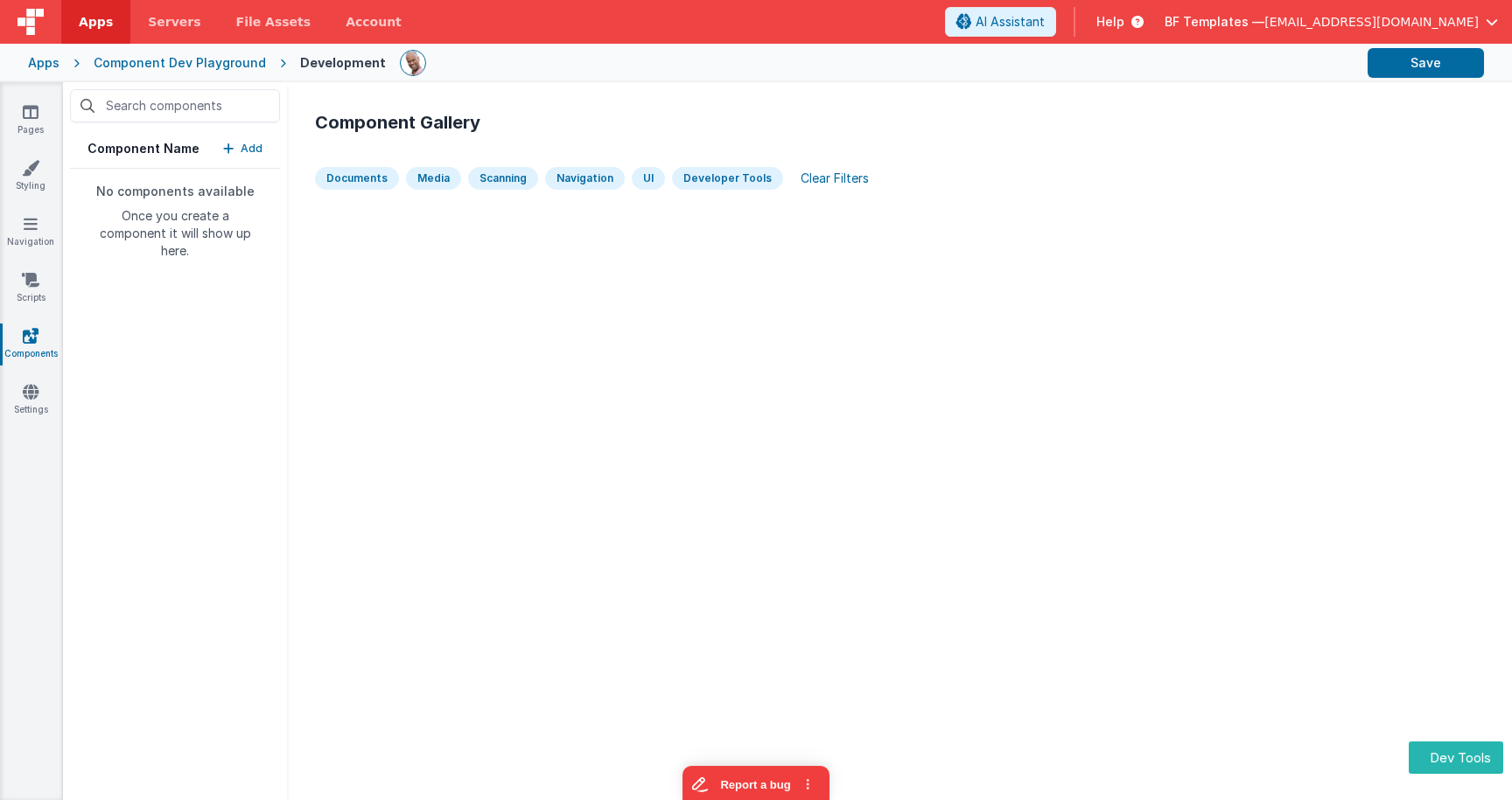
click at [25, 382] on div "Pages Styling Navigation Scripts Components Settings" at bounding box center [31, 441] width 63 height 718
click at [26, 394] on icon at bounding box center [30, 392] width 15 height 17
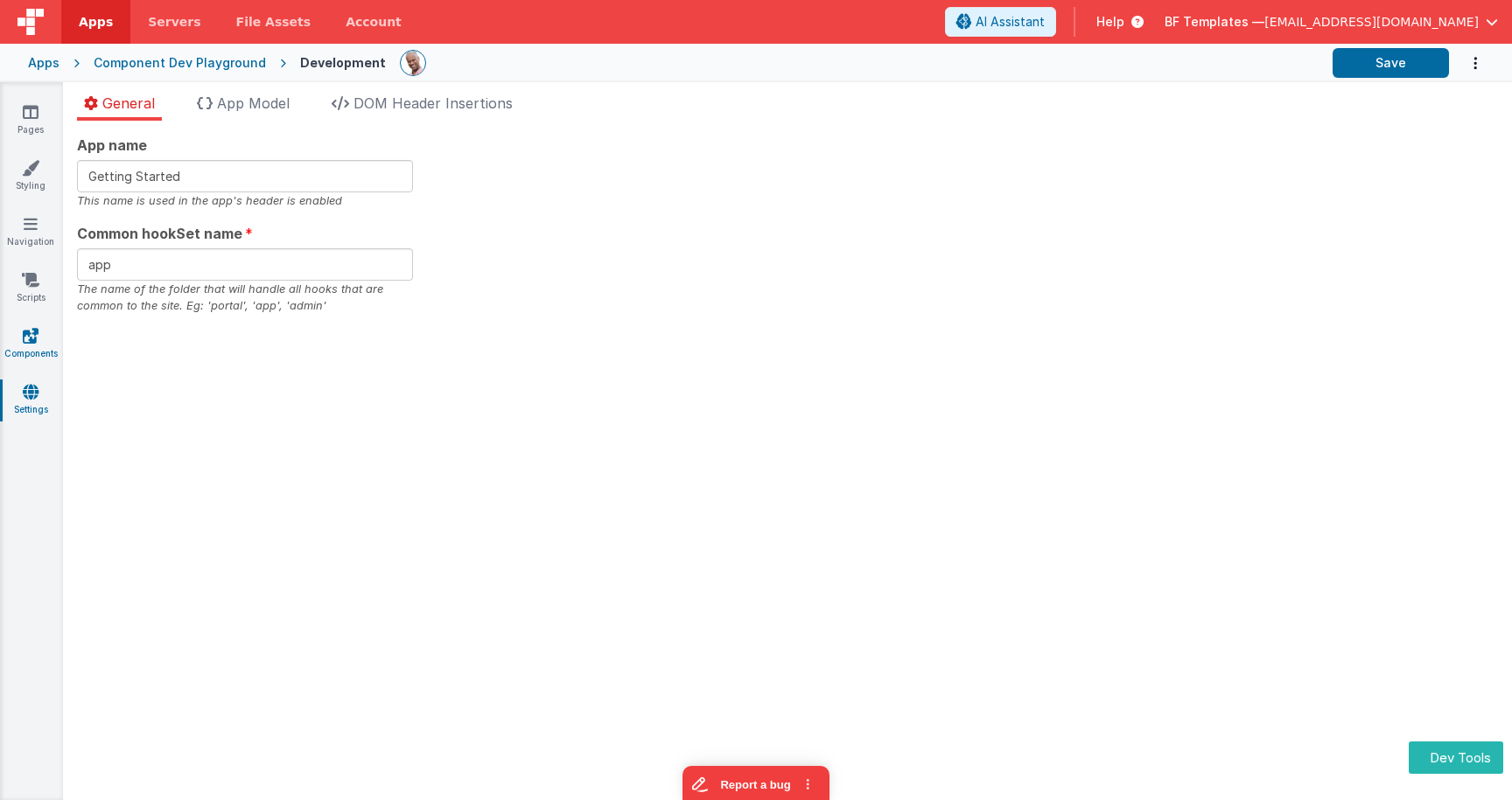
click at [34, 351] on link "Components" at bounding box center [30, 344] width 63 height 35
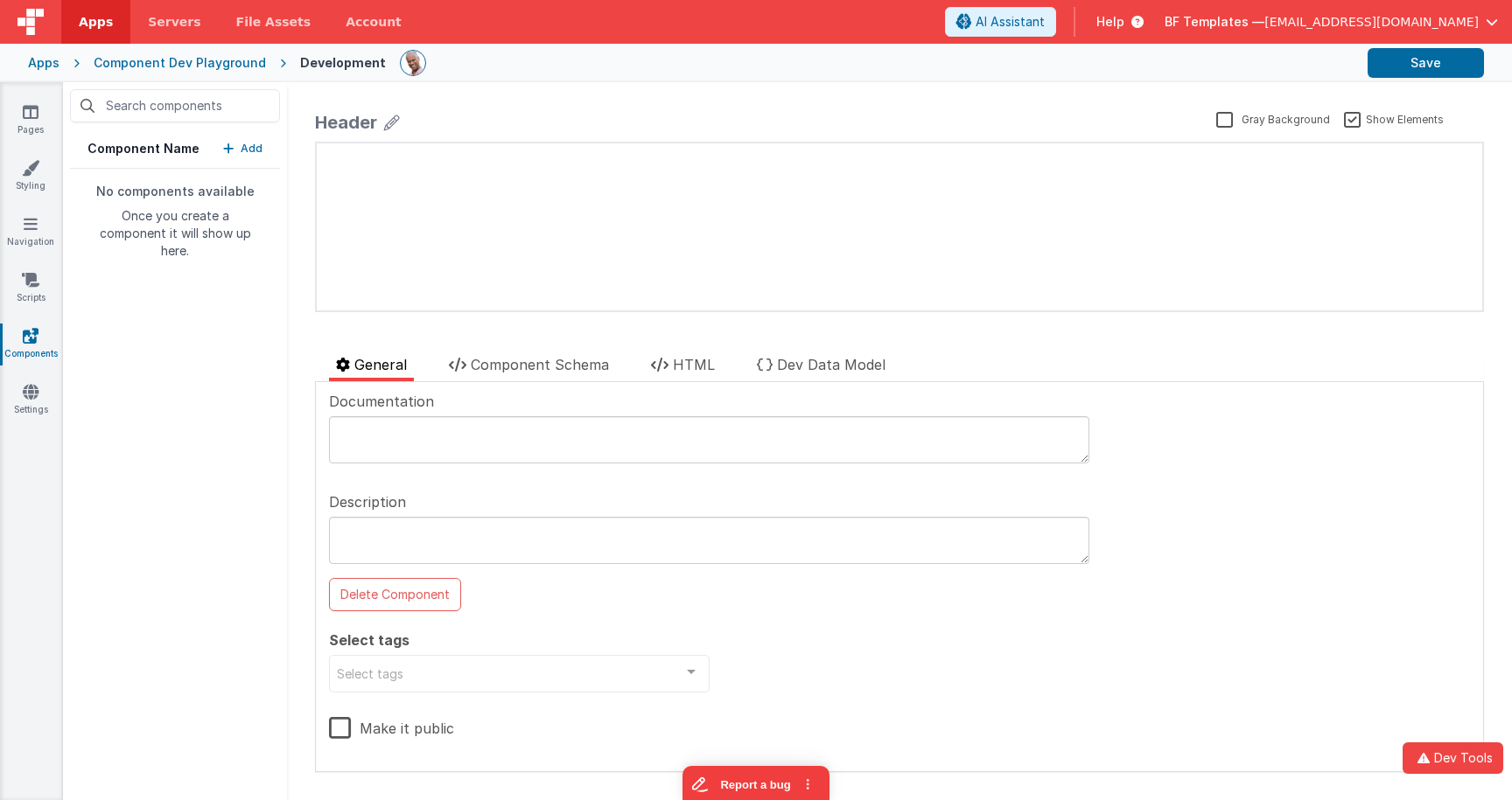
click at [252, 147] on p "Add" at bounding box center [252, 149] width 22 height 17
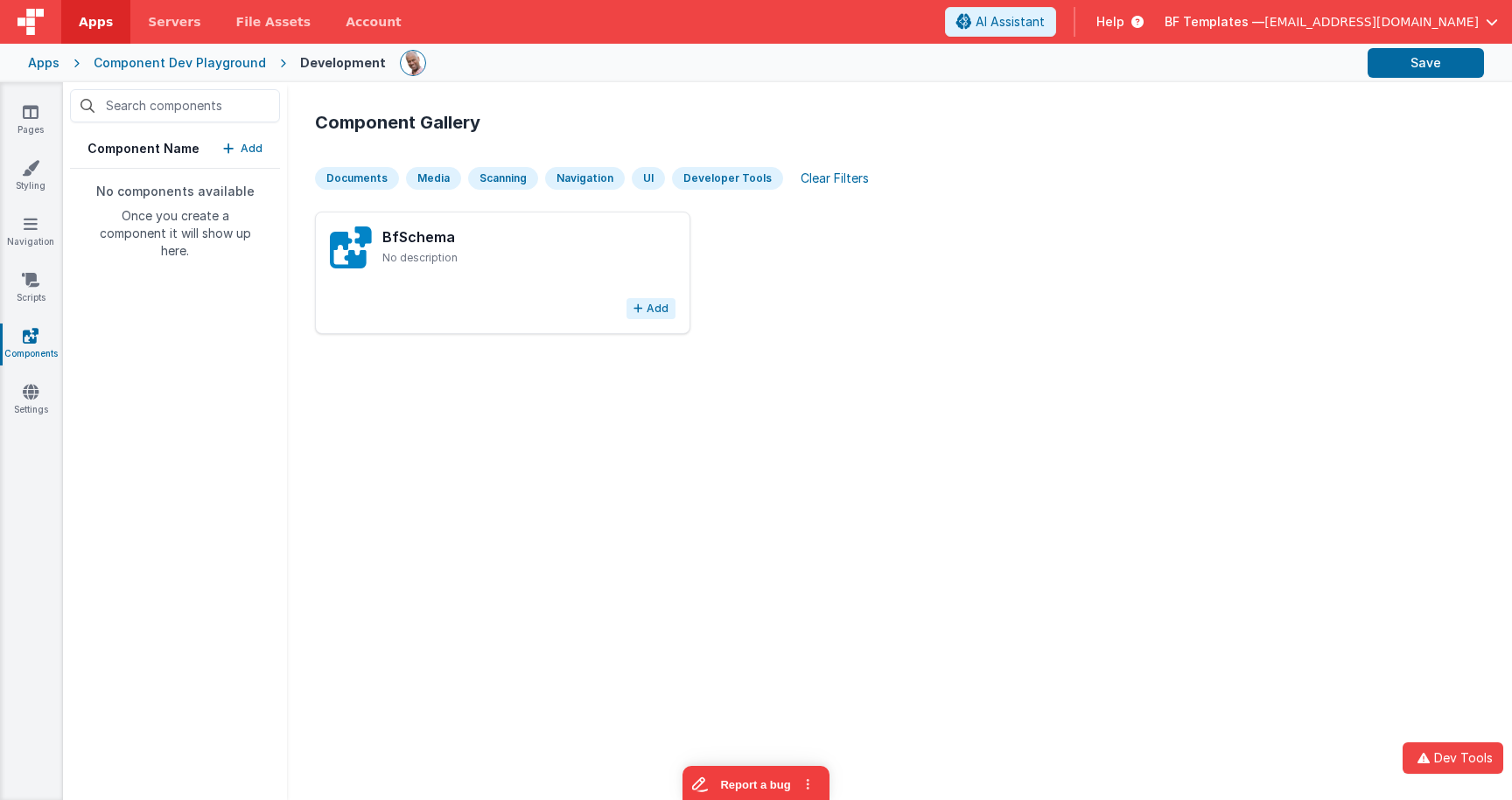
click at [668, 307] on button "Add" at bounding box center [651, 308] width 49 height 21
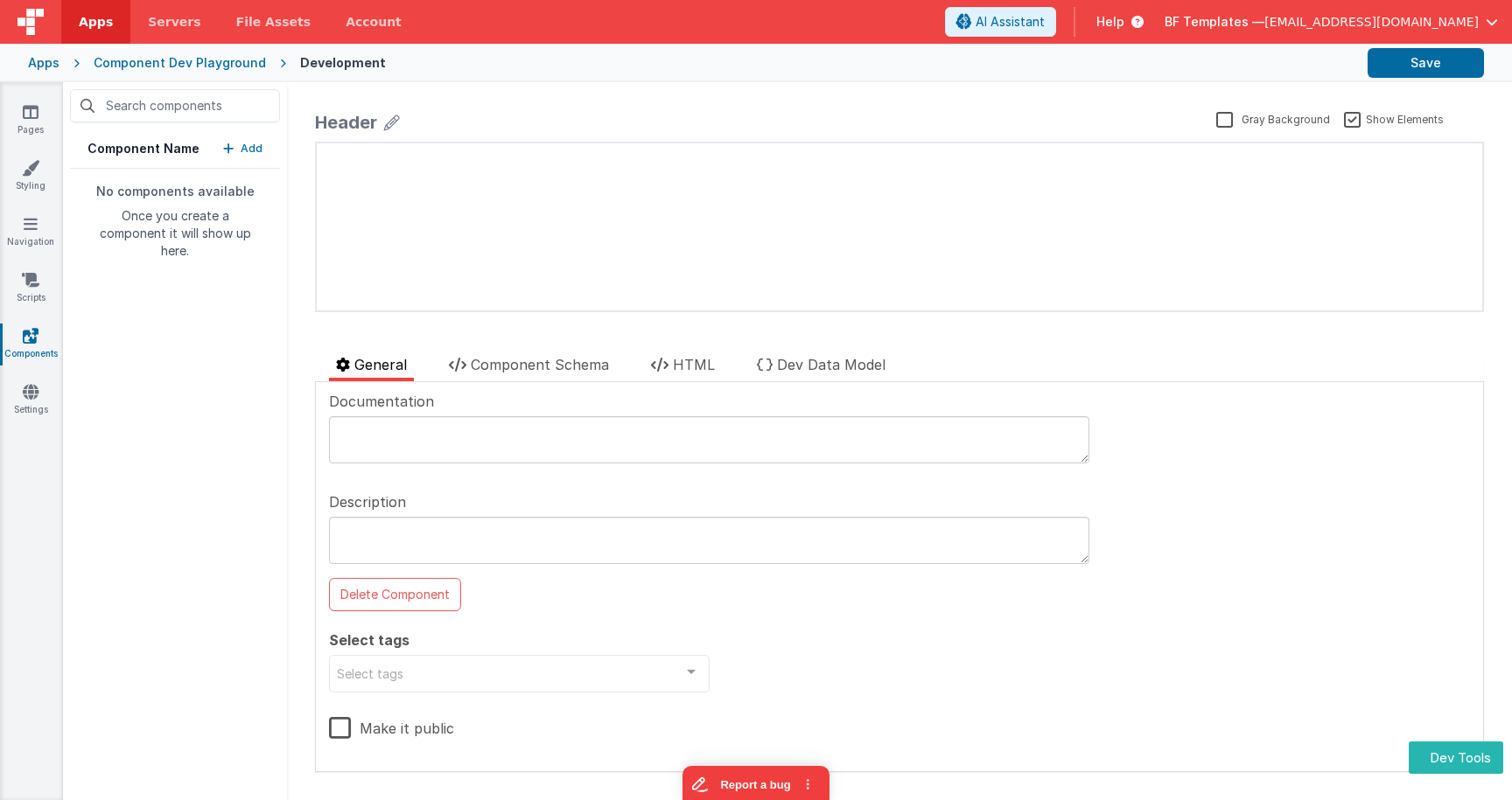
click at [1459, 20] on span "[EMAIL_ADDRESS][DOMAIN_NAME]" at bounding box center [1371, 21] width 214 height 17
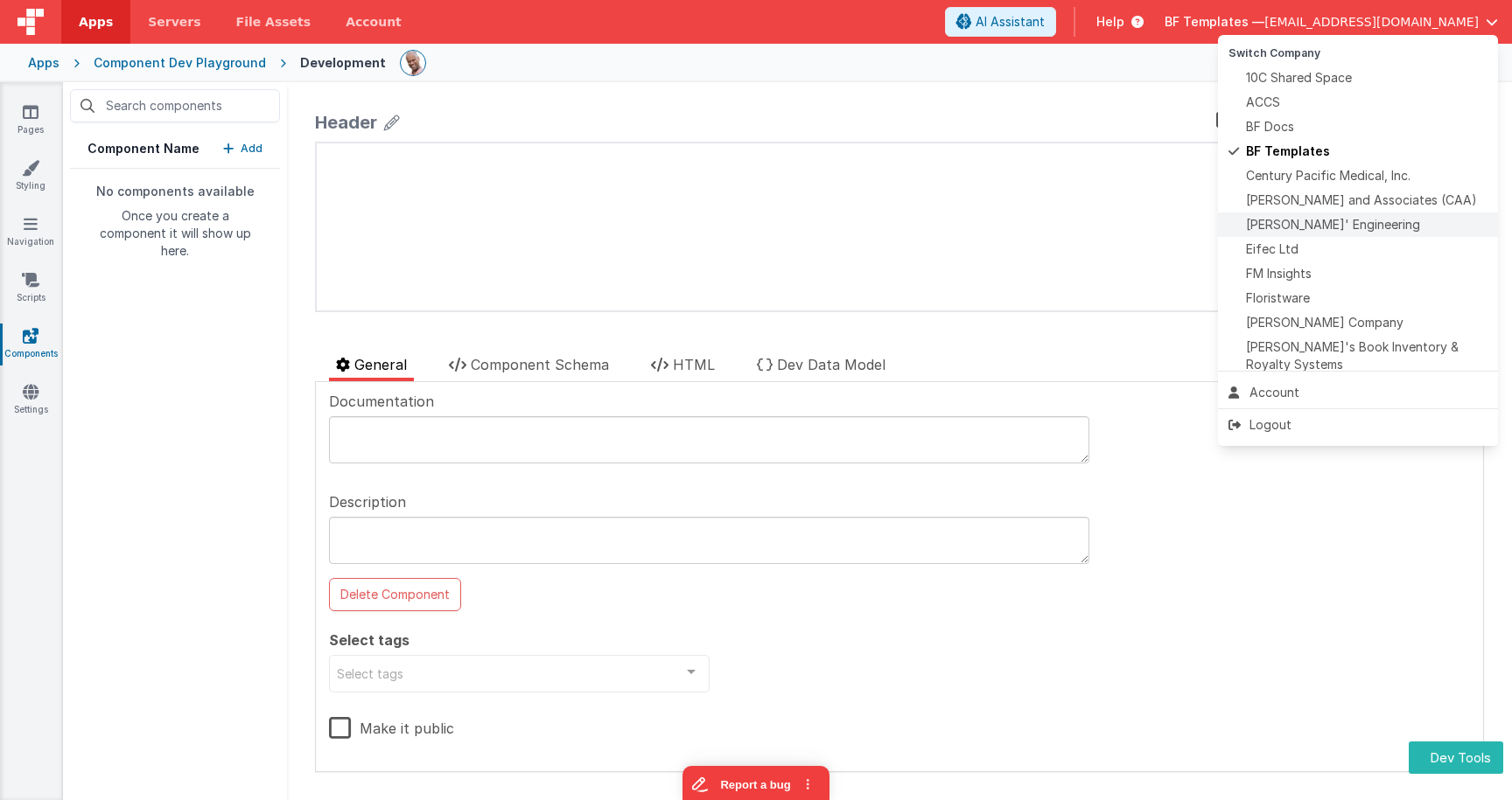
click at [1322, 223] on span "[PERSON_NAME]' Engineering" at bounding box center [1332, 224] width 174 height 17
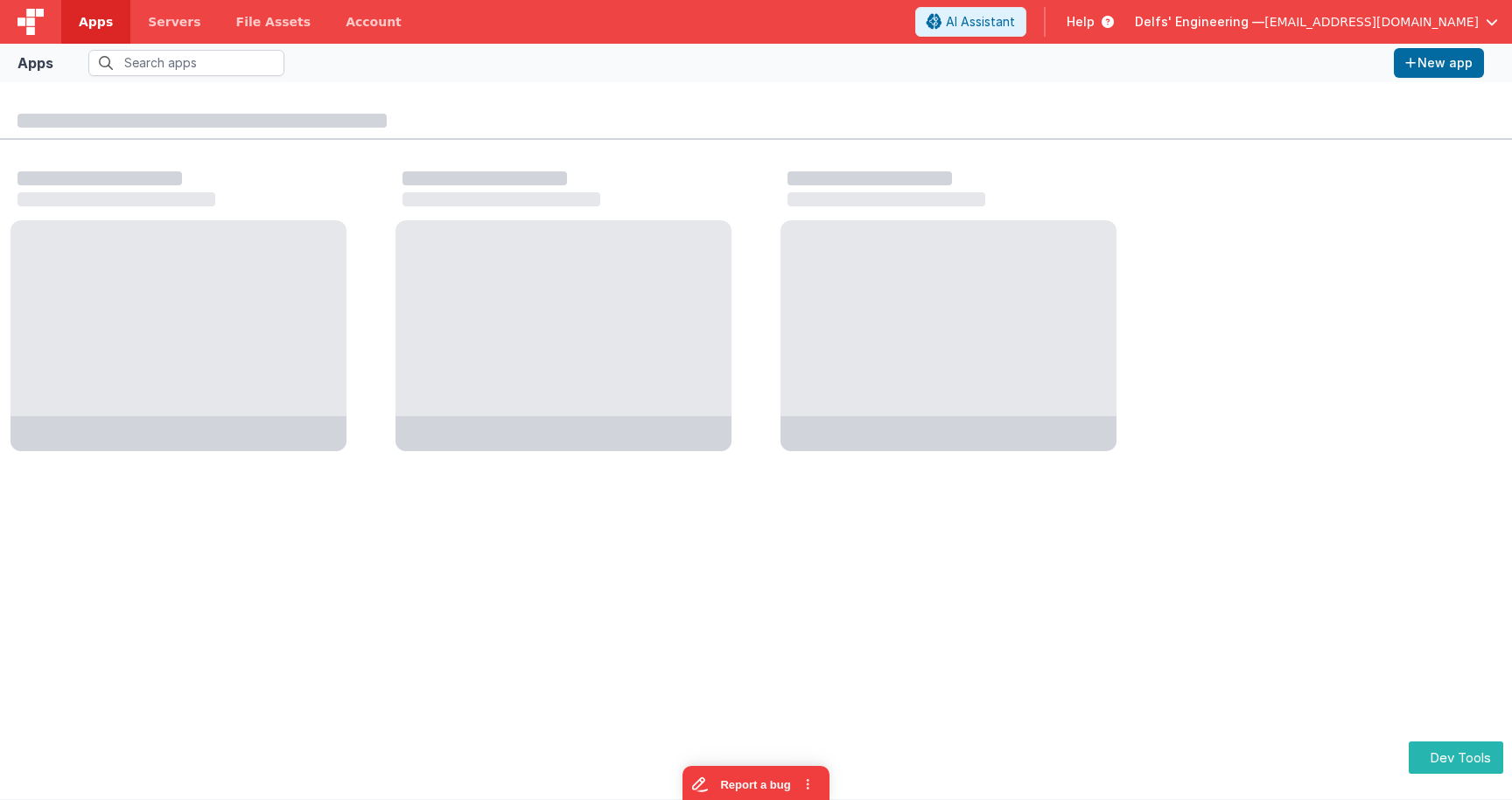
click at [92, 21] on span "Apps" at bounding box center [95, 21] width 34 height 17
click at [128, 56] on input "text" at bounding box center [186, 63] width 196 height 26
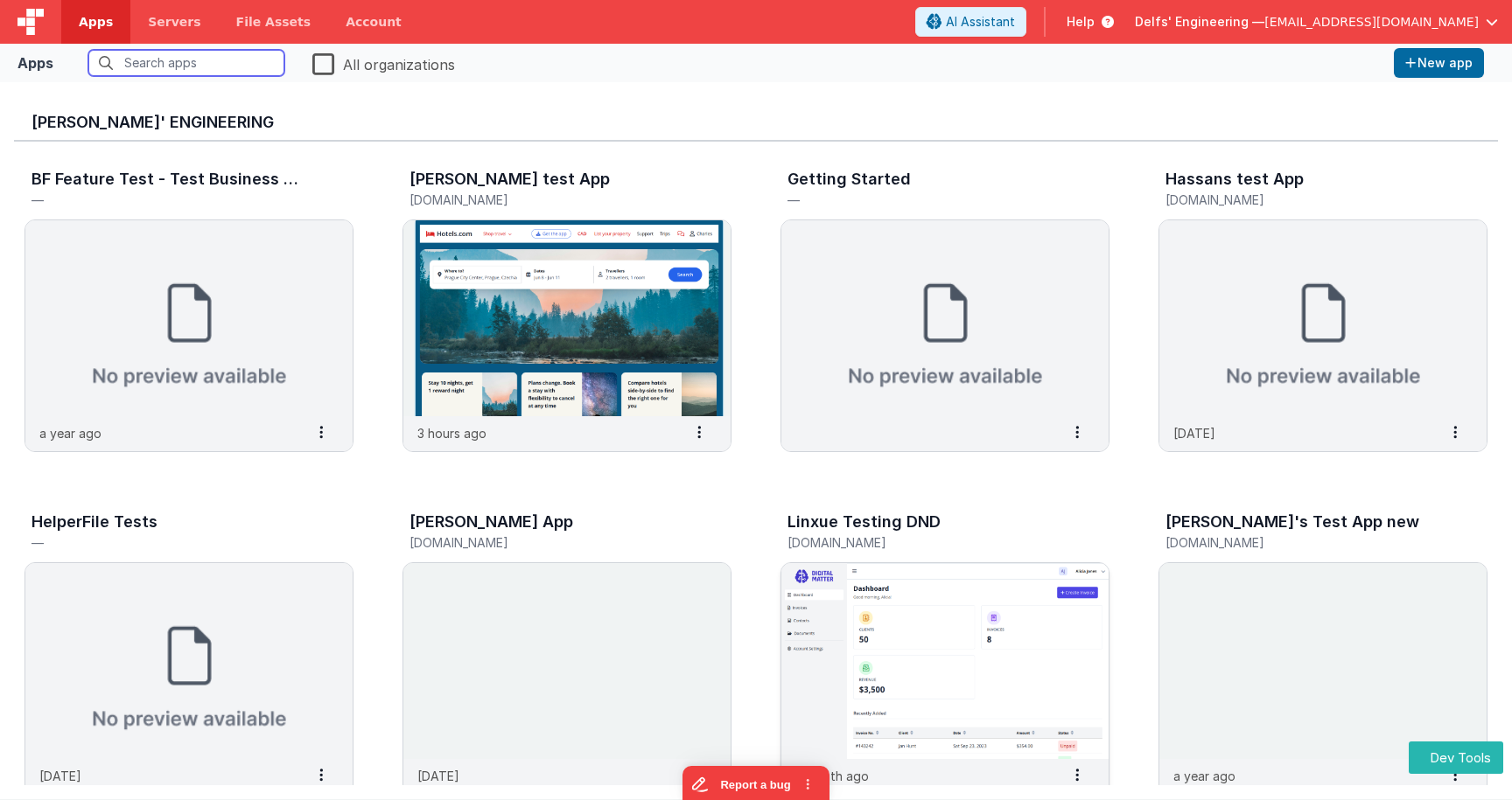
scroll to position [1, 0]
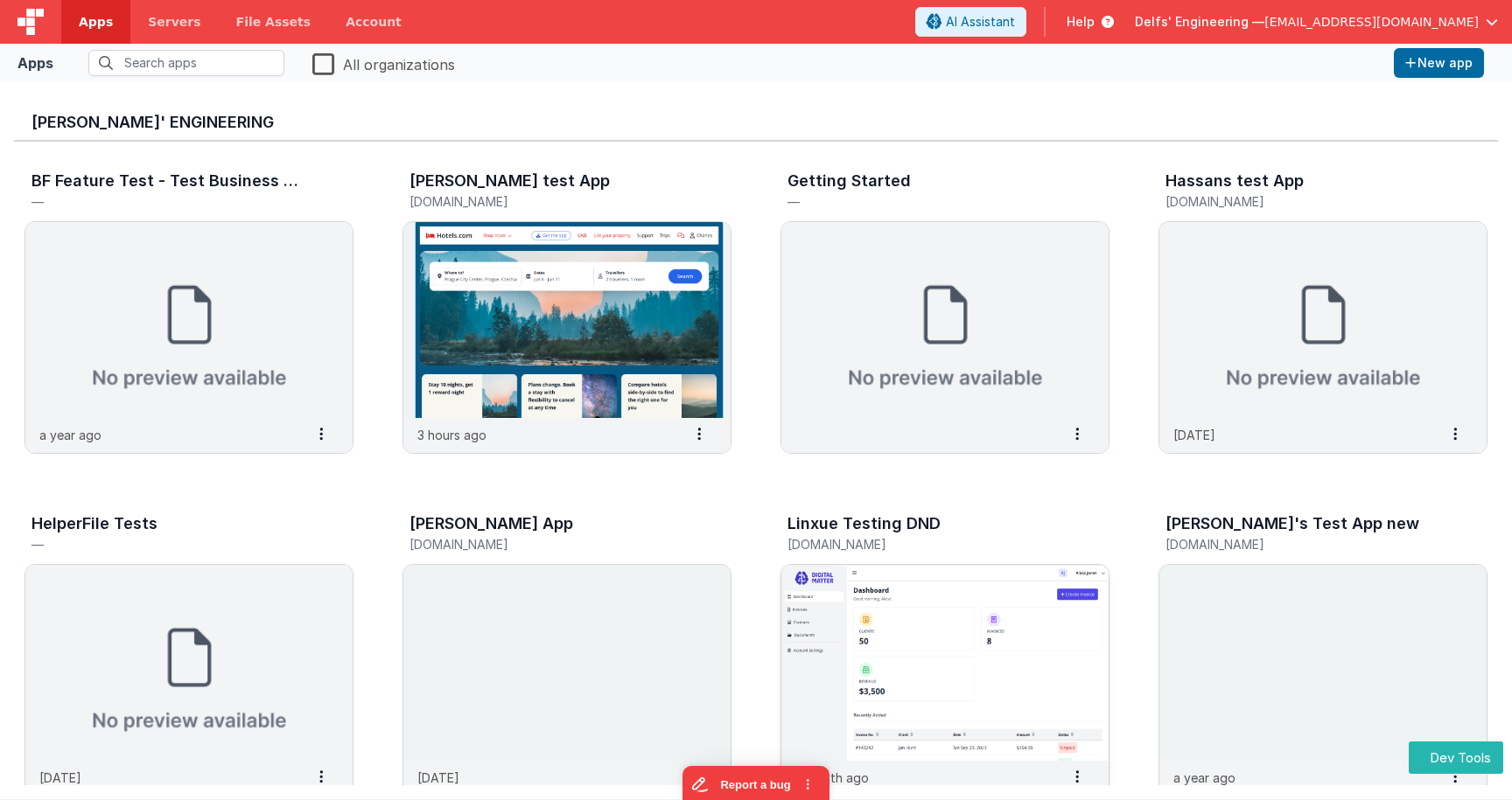
click at [910, 656] on img at bounding box center [944, 662] width 327 height 196
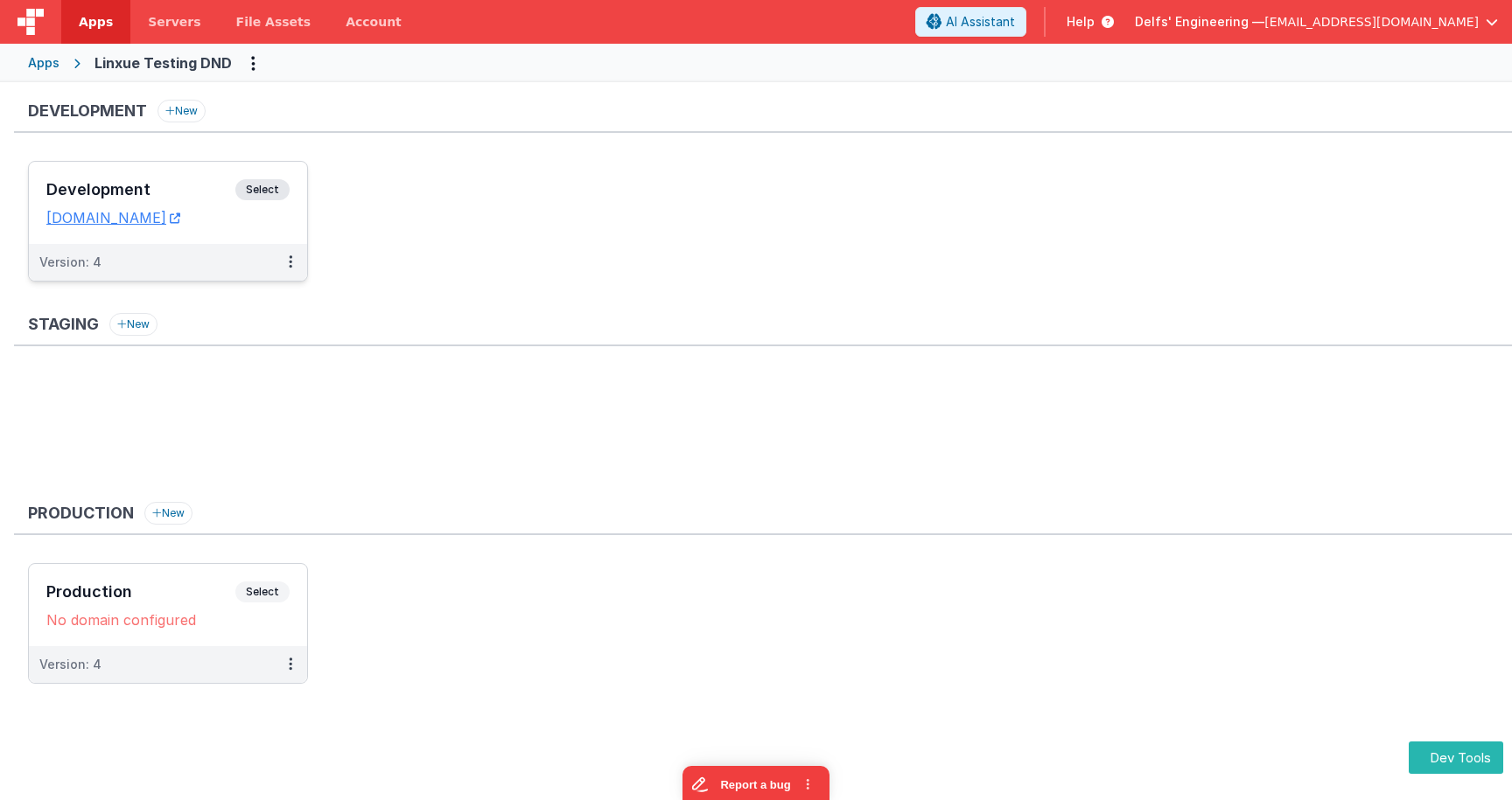
click at [283, 191] on span "Select" at bounding box center [262, 190] width 55 height 21
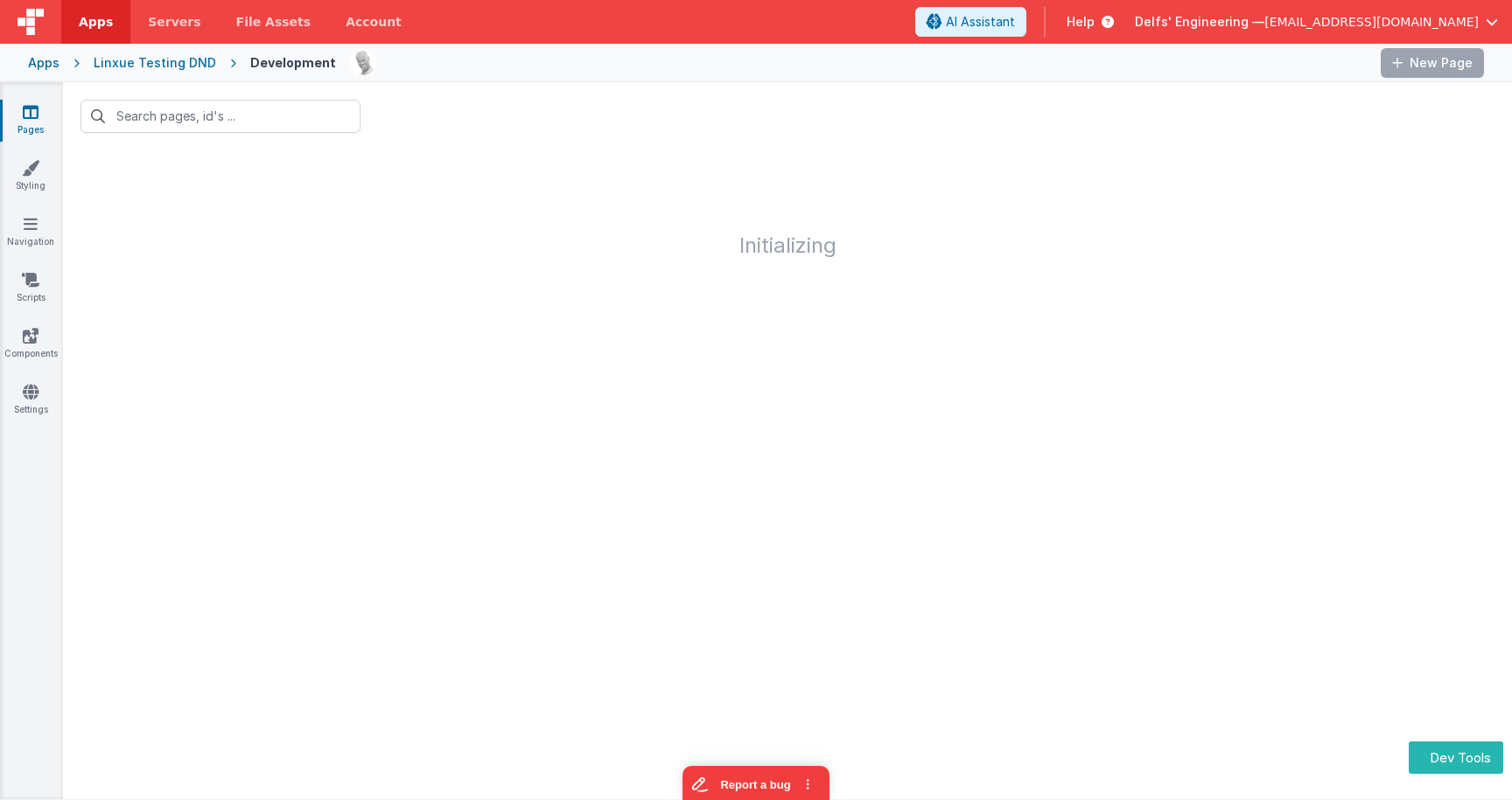
click at [272, 185] on h1 "Initializing" at bounding box center [787, 203] width 1449 height 107
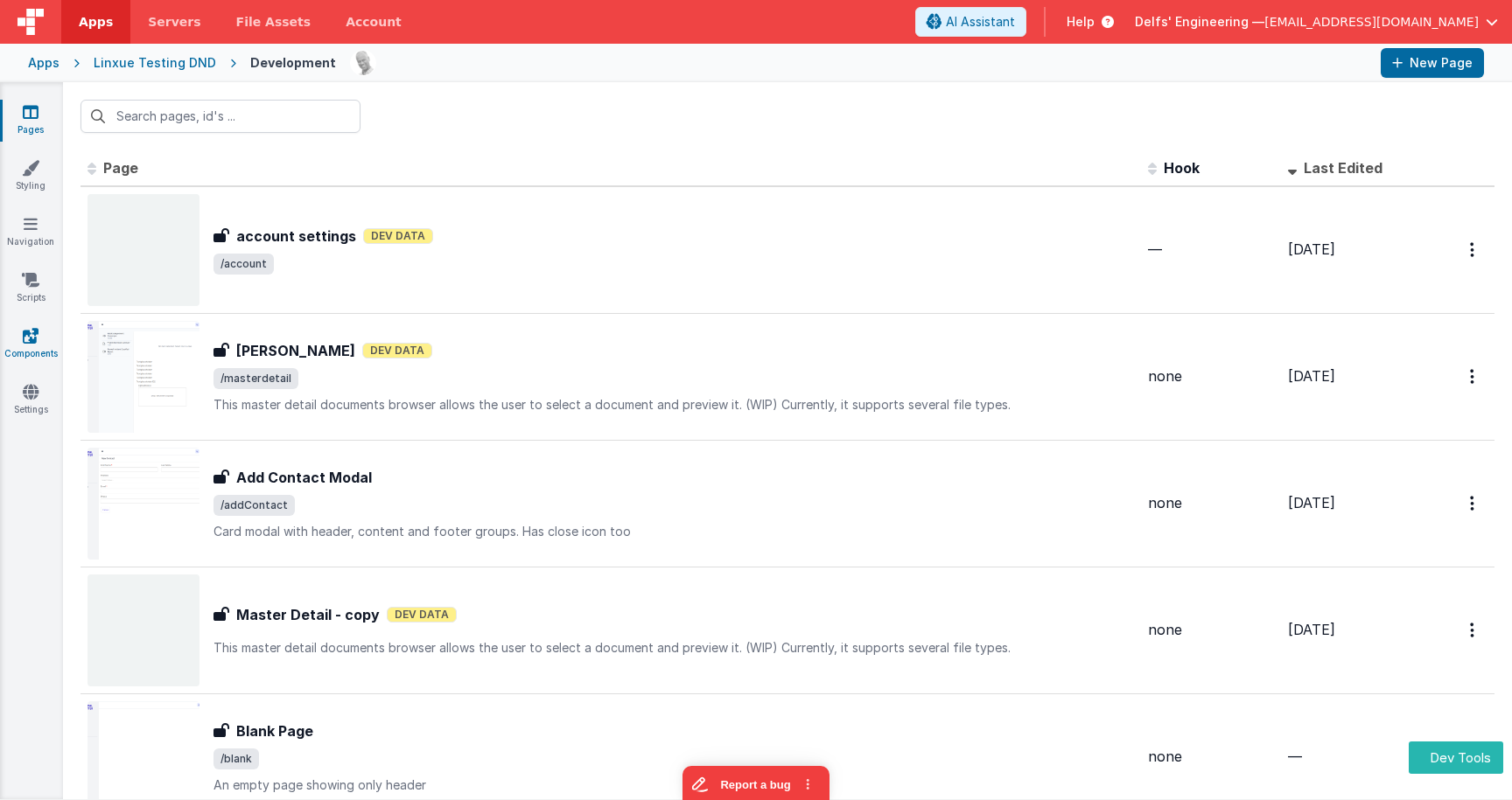
click at [30, 327] on icon at bounding box center [30, 335] width 15 height 17
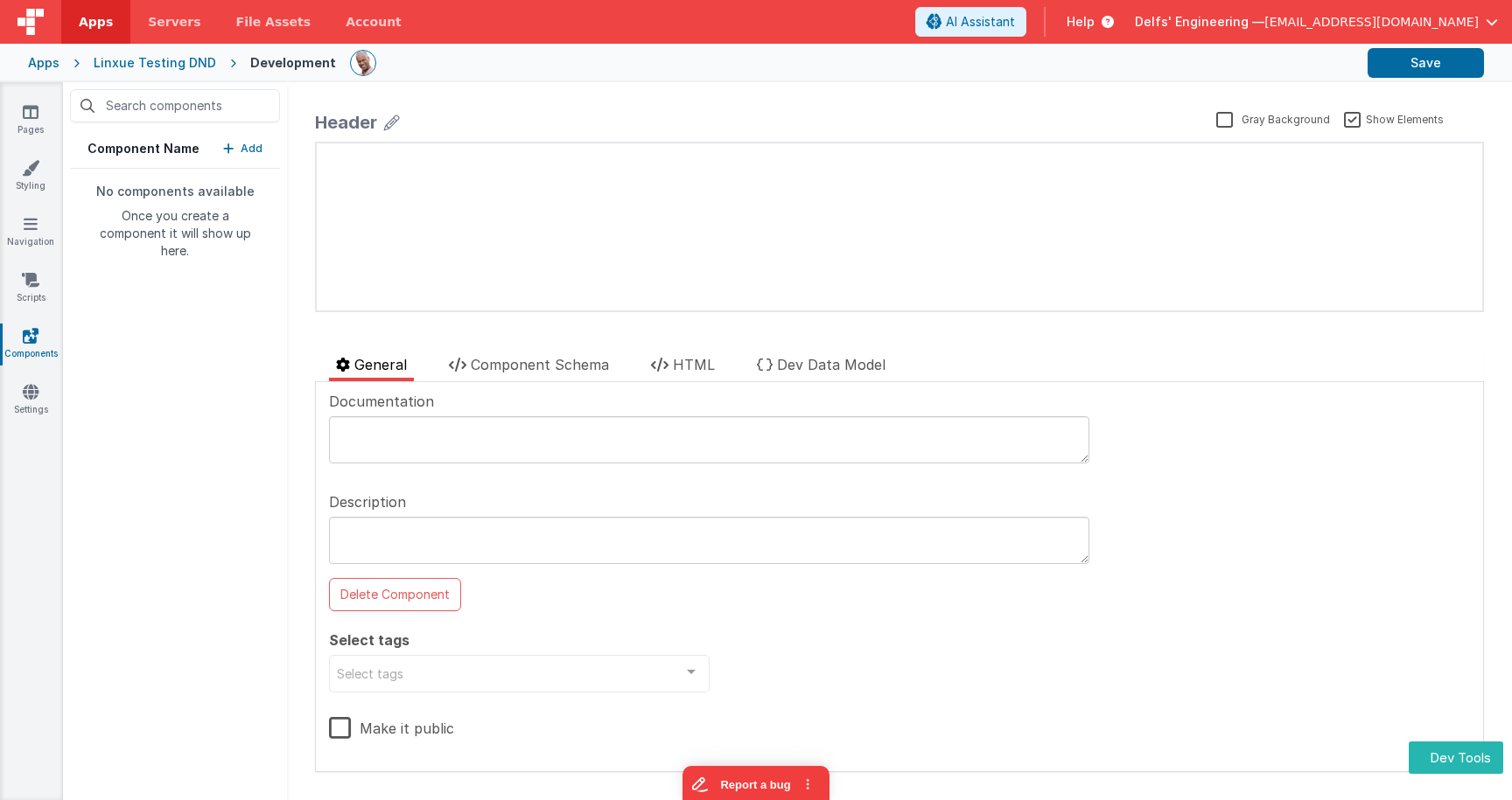
click at [45, 60] on div "Apps" at bounding box center [44, 63] width 32 height 17
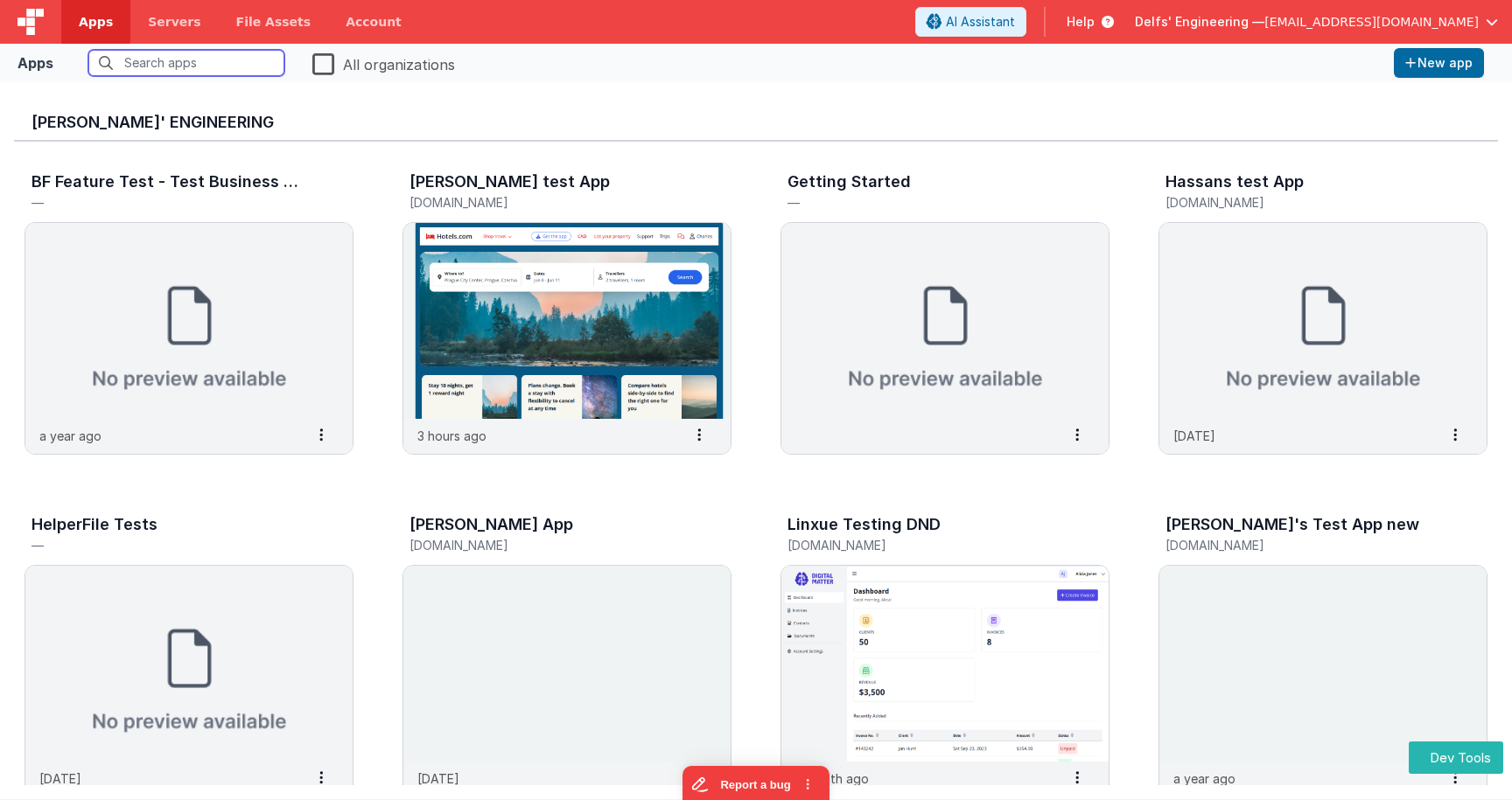
click at [213, 57] on input "text" at bounding box center [186, 63] width 196 height 26
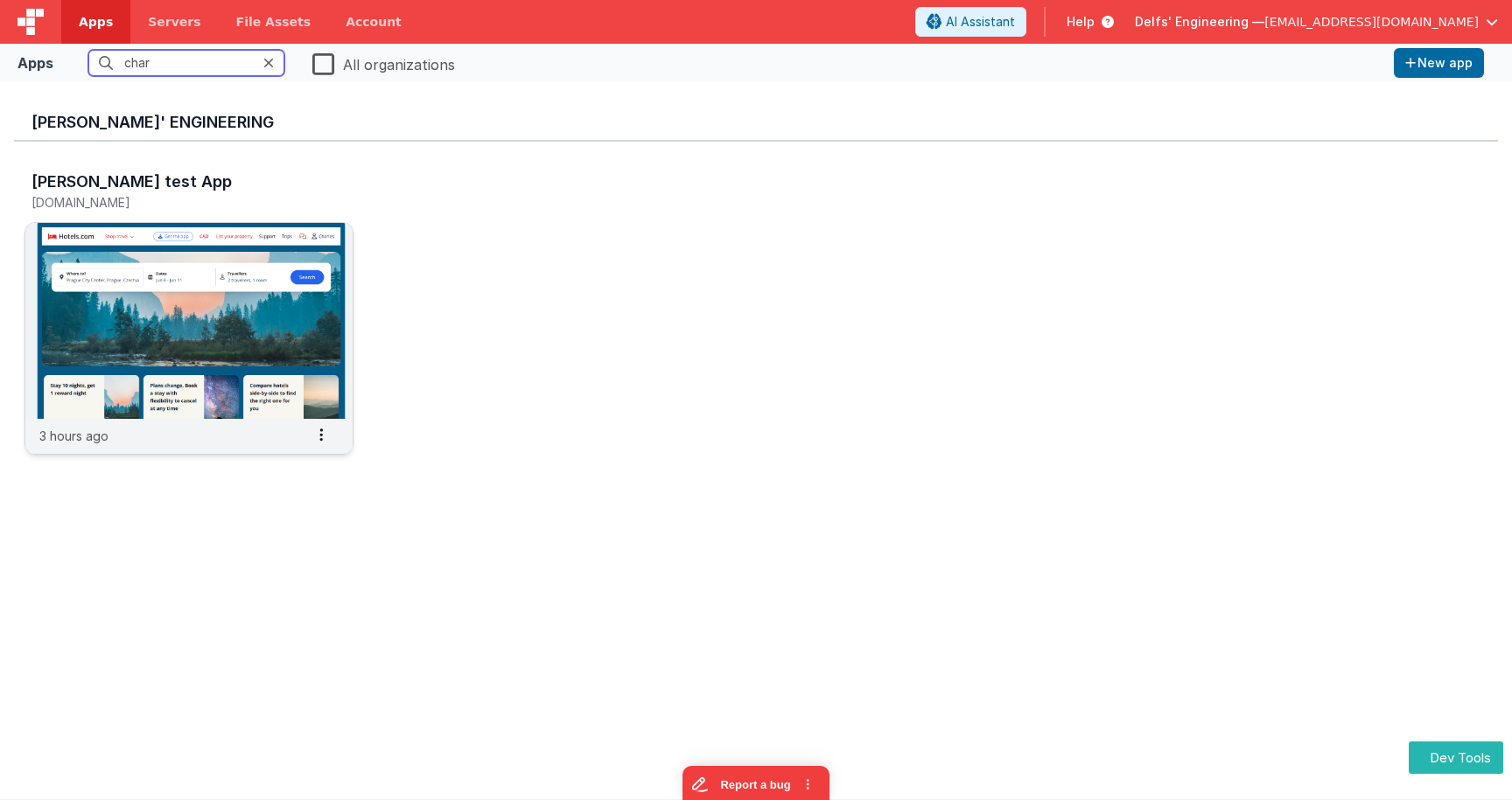
type input "char"
click at [283, 405] on img at bounding box center [189, 321] width 327 height 196
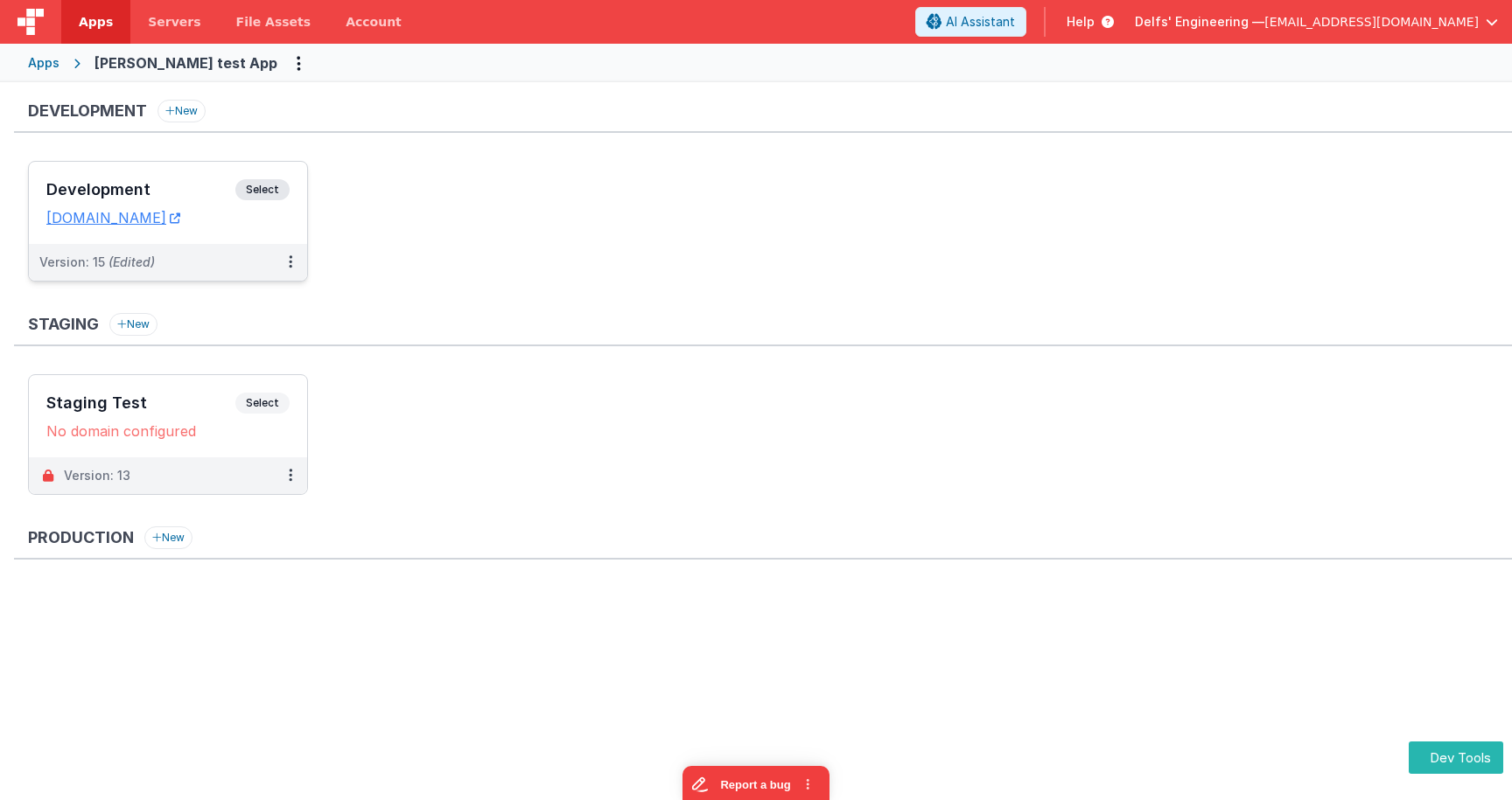
click at [282, 192] on span "Select" at bounding box center [262, 190] width 55 height 21
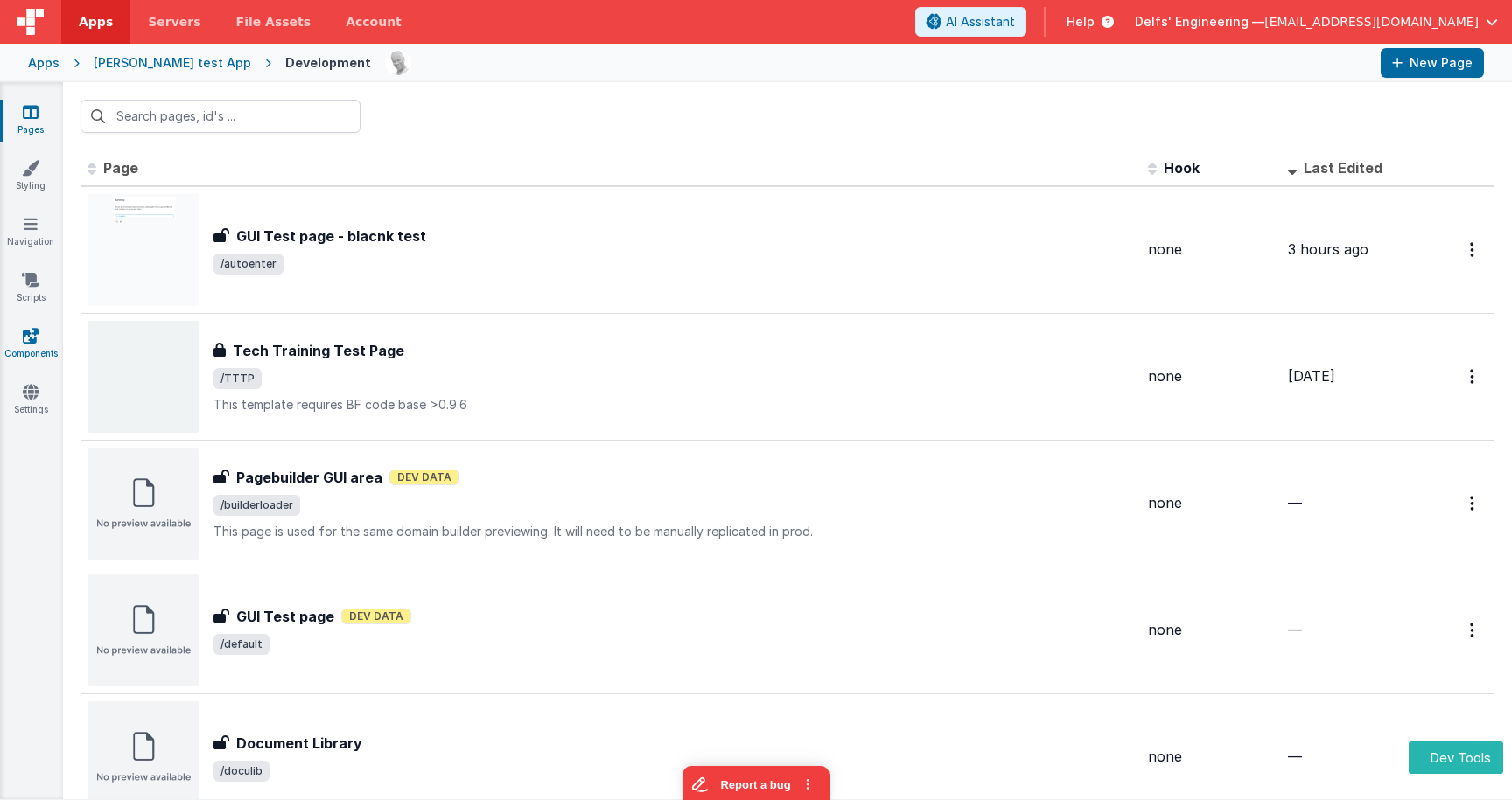
click at [39, 342] on link "Components" at bounding box center [30, 344] width 63 height 35
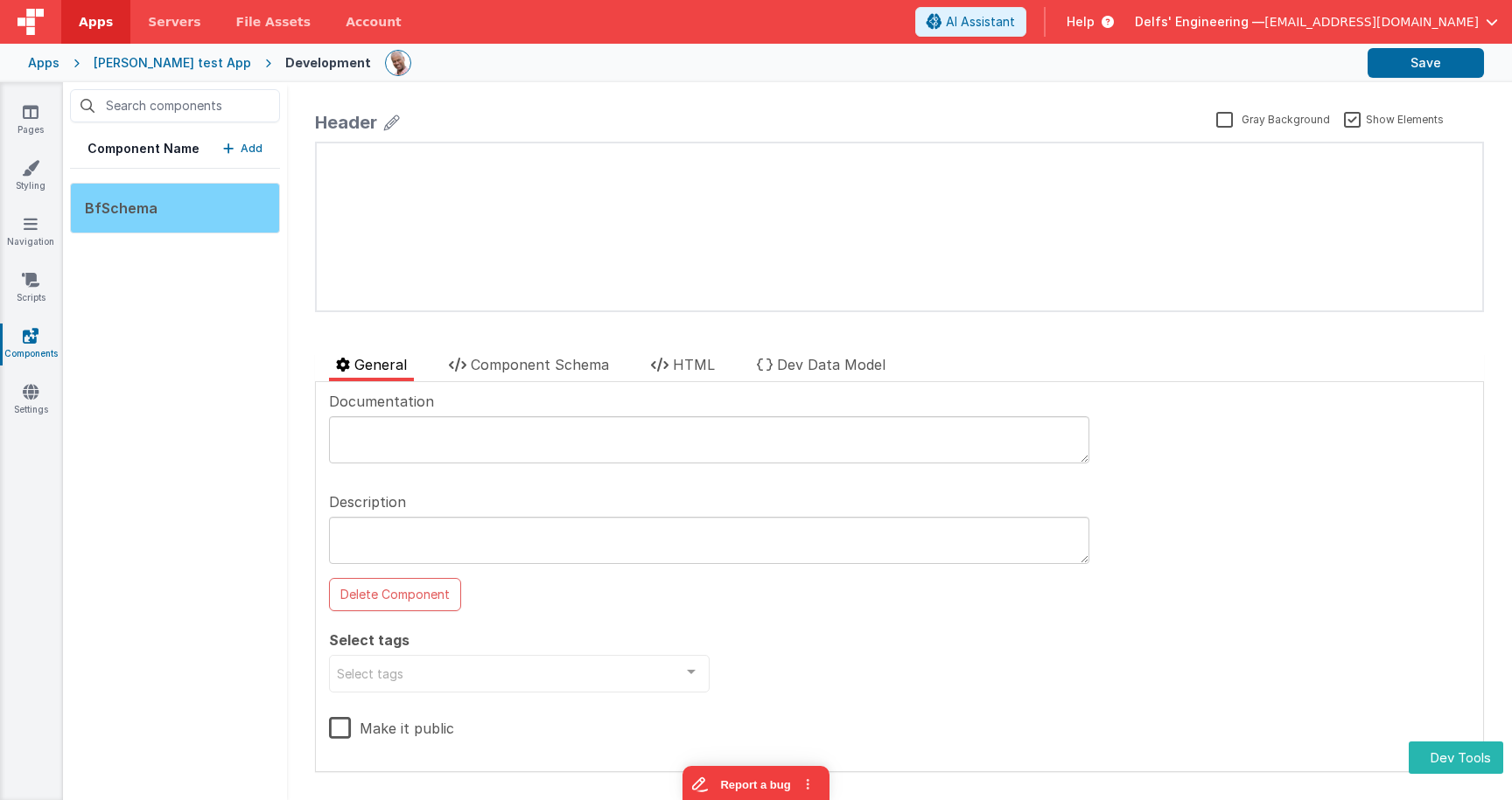
click at [273, 213] on div "BfSchema" at bounding box center [175, 209] width 210 height 51
click at [345, 729] on label "Make it public" at bounding box center [391, 725] width 125 height 37
click at [0, 0] on input "Make it public" at bounding box center [0, 0] width 0 height 0
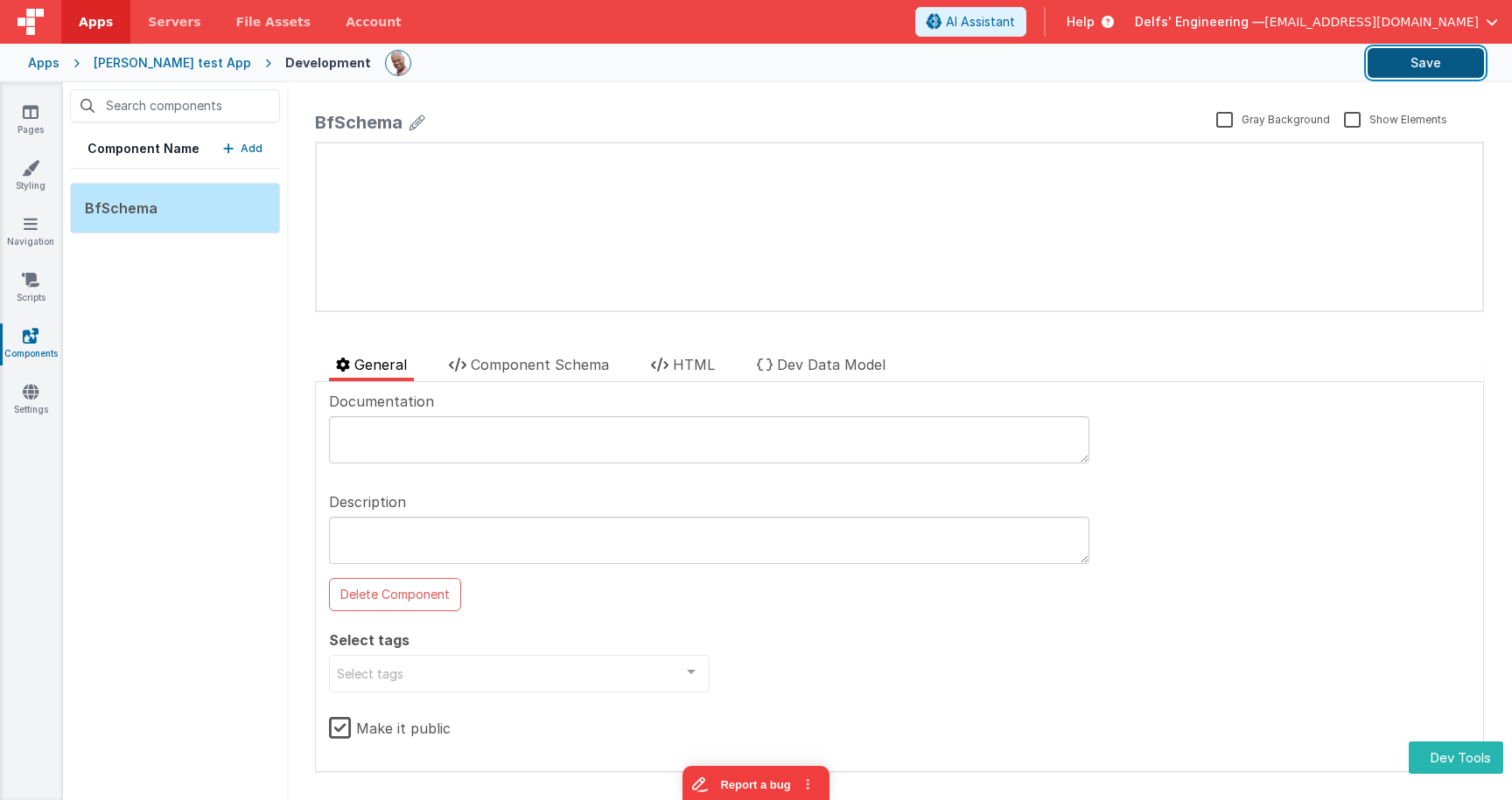
drag, startPoint x: 1394, startPoint y: 65, endPoint x: 1388, endPoint y: 73, distance: 10.0
click at [1394, 65] on button "Save" at bounding box center [1426, 63] width 117 height 30
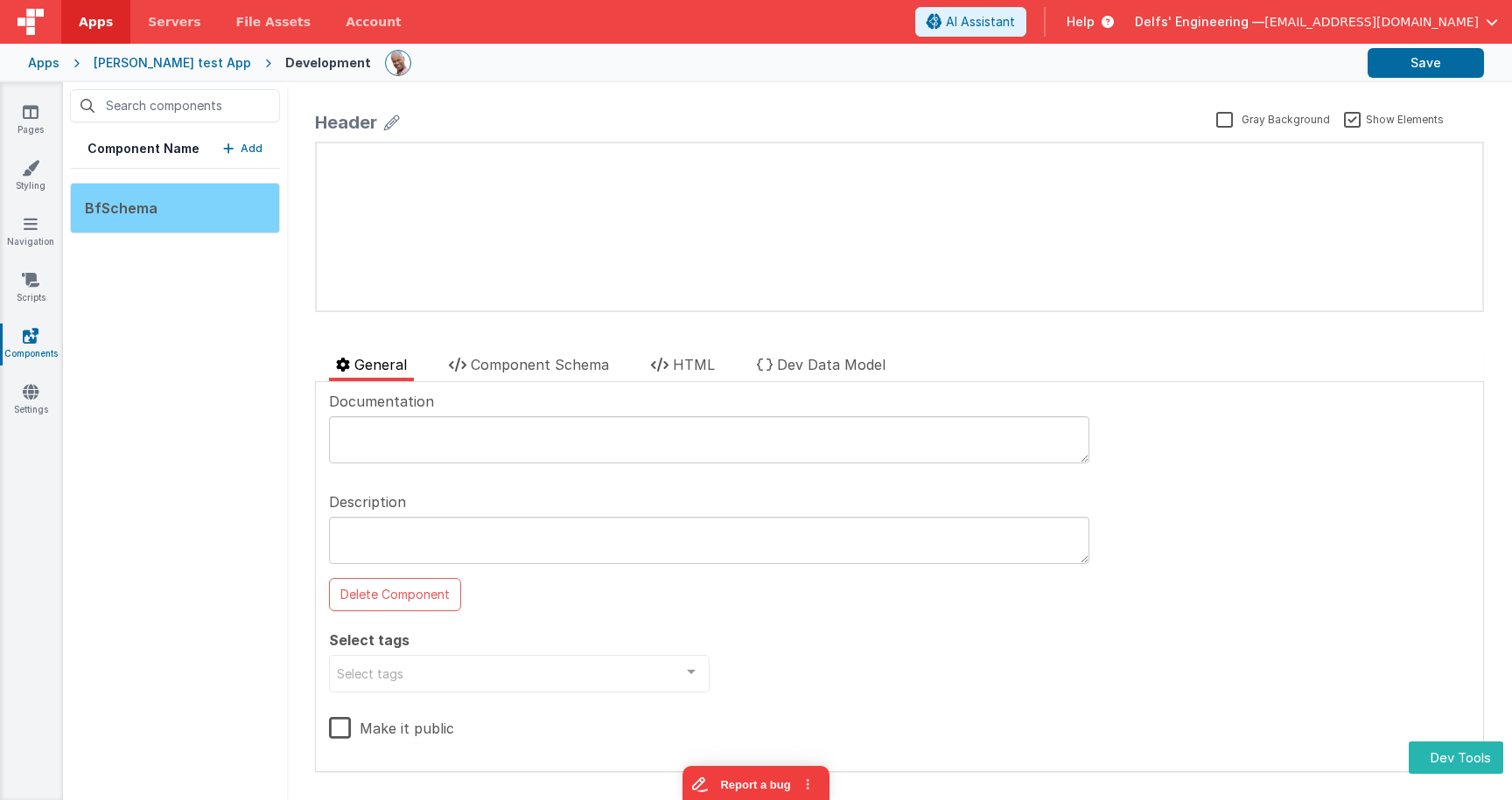
click at [188, 229] on div "BfSchema" at bounding box center [175, 209] width 210 height 51
click at [200, 206] on div "BfSchema" at bounding box center [175, 209] width 210 height 51
click at [349, 733] on label "Make it public" at bounding box center [389, 725] width 121 height 37
click at [0, 0] on input "Make it public" at bounding box center [0, 0] width 0 height 0
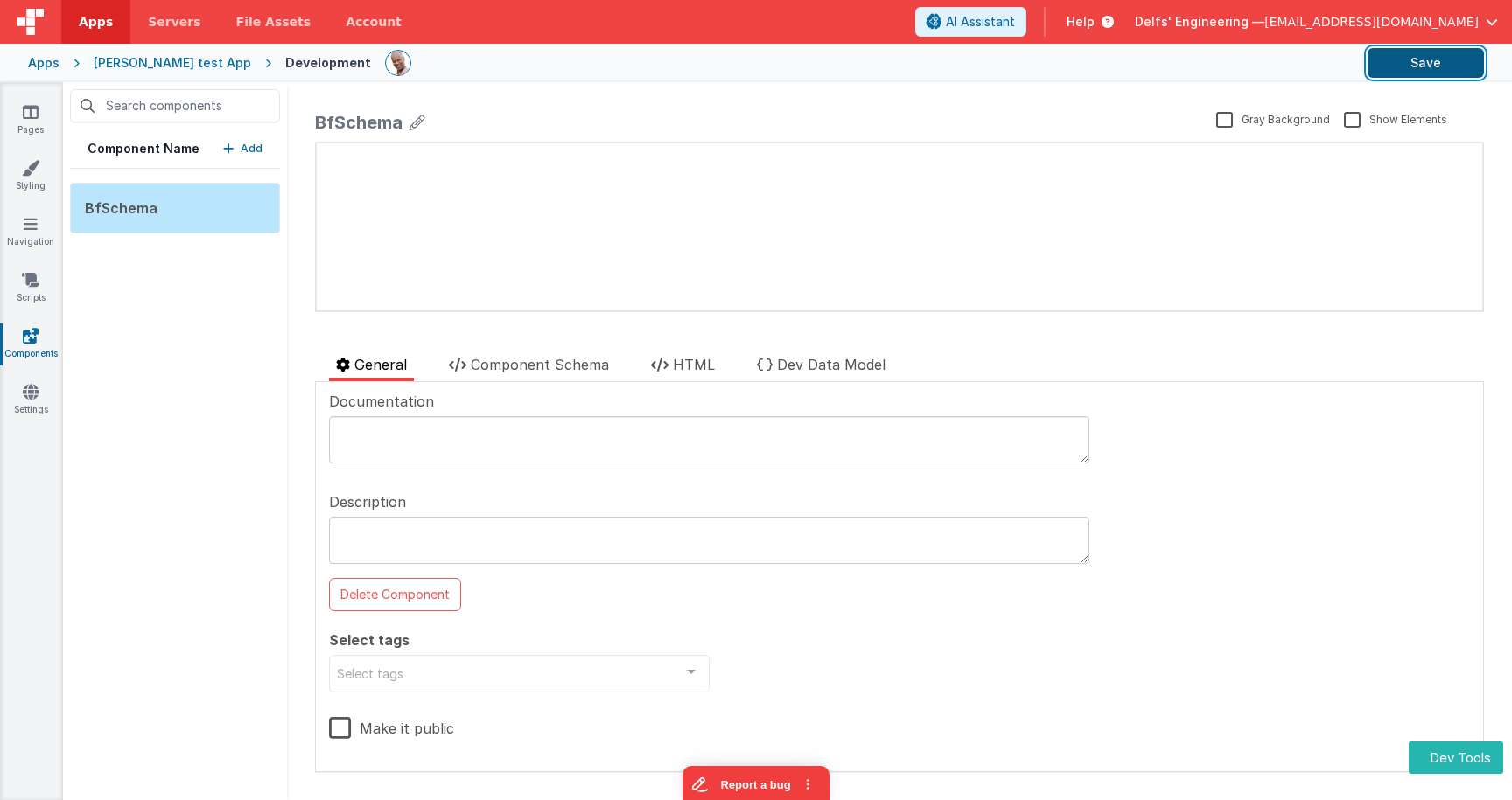
drag, startPoint x: 1447, startPoint y: 61, endPoint x: 1429, endPoint y: 61, distance: 18.0
click at [1447, 61] on button "Save" at bounding box center [1426, 63] width 117 height 30
click at [211, 263] on div "Component Name Add BfSchema" at bounding box center [175, 441] width 224 height 718
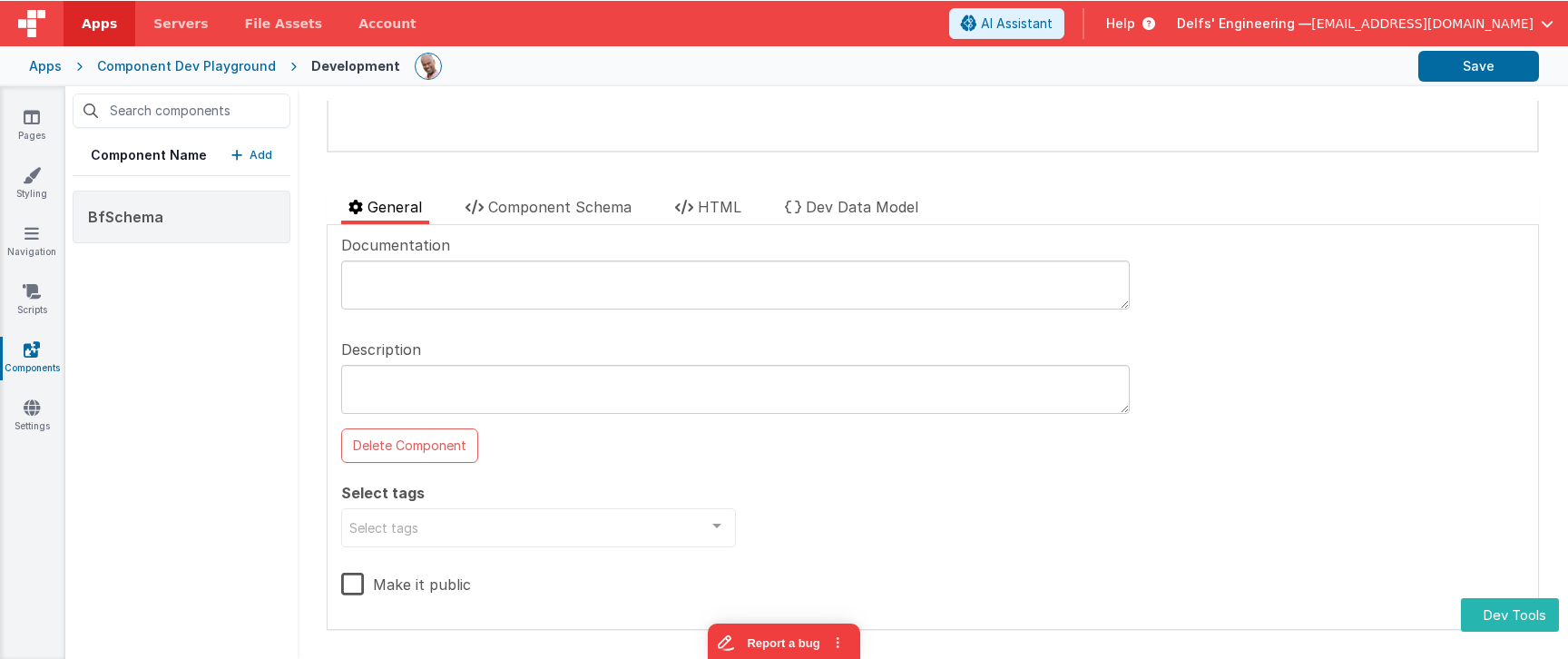
scroll to position [134, 0]
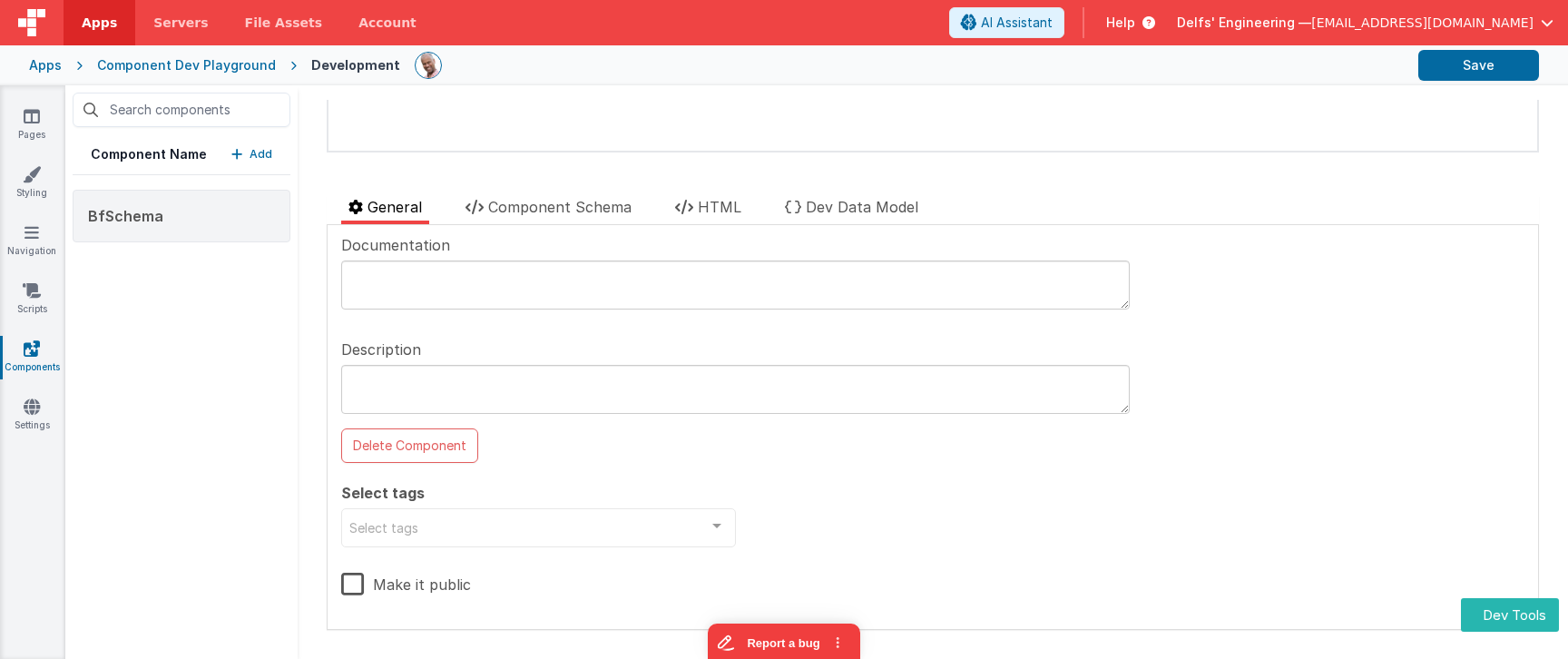
drag, startPoint x: 226, startPoint y: 262, endPoint x: 246, endPoint y: 167, distance: 97.1
click at [238, 245] on div "Component Name Add BfSchema" at bounding box center [181, 372] width 233 height 574
drag, startPoint x: 249, startPoint y: 137, endPoint x: 250, endPoint y: 156, distance: 19.0
click at [249, 137] on div "Component Name Add" at bounding box center [181, 154] width 217 height 41
click at [250, 156] on button "Add" at bounding box center [251, 154] width 41 height 18
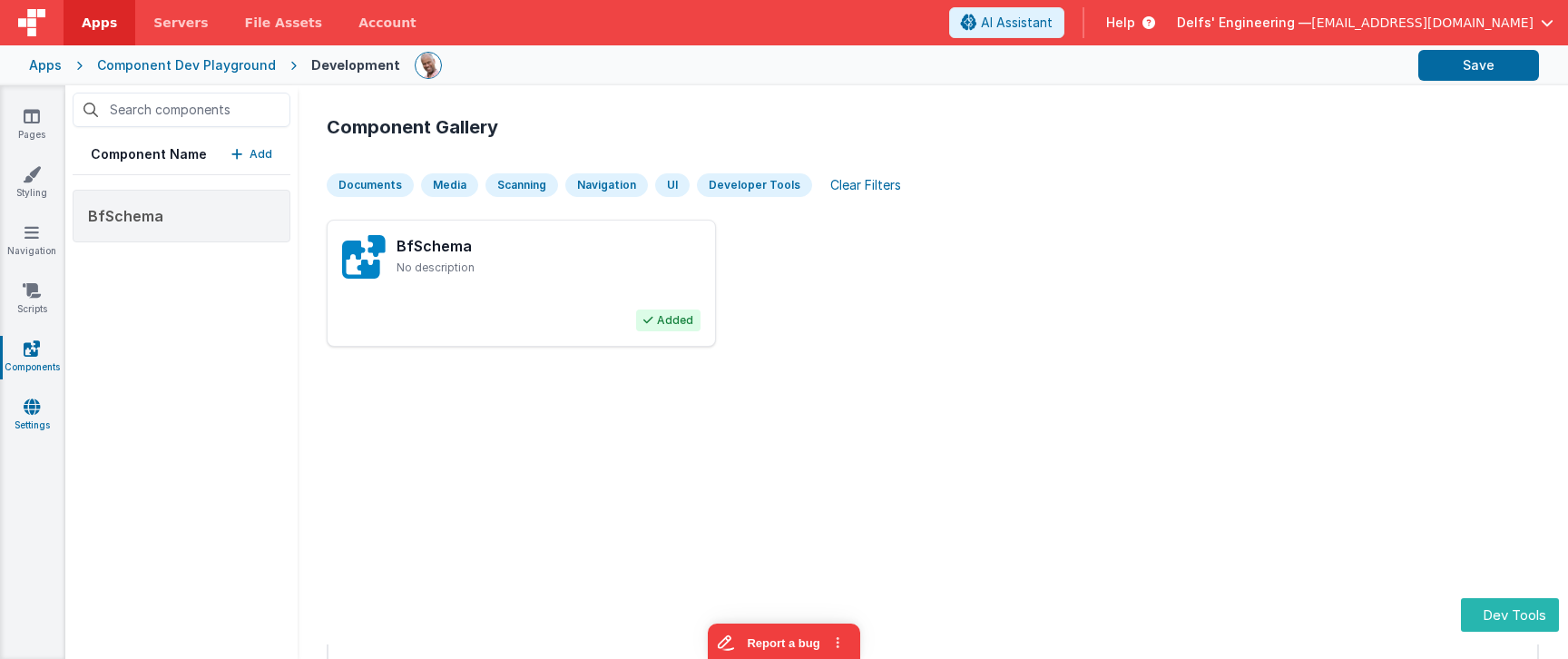
click at [38, 413] on icon at bounding box center [31, 407] width 16 height 18
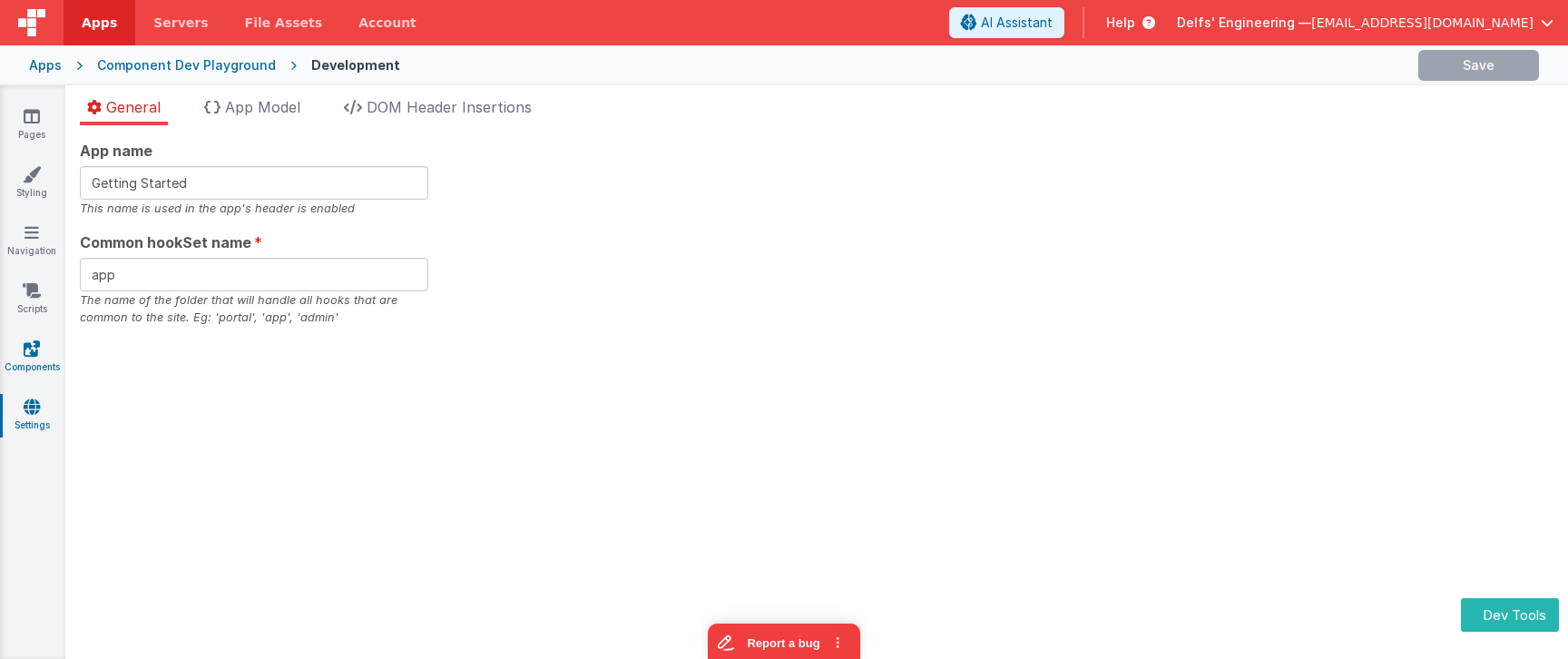
click at [32, 367] on link "Components" at bounding box center [31, 357] width 65 height 36
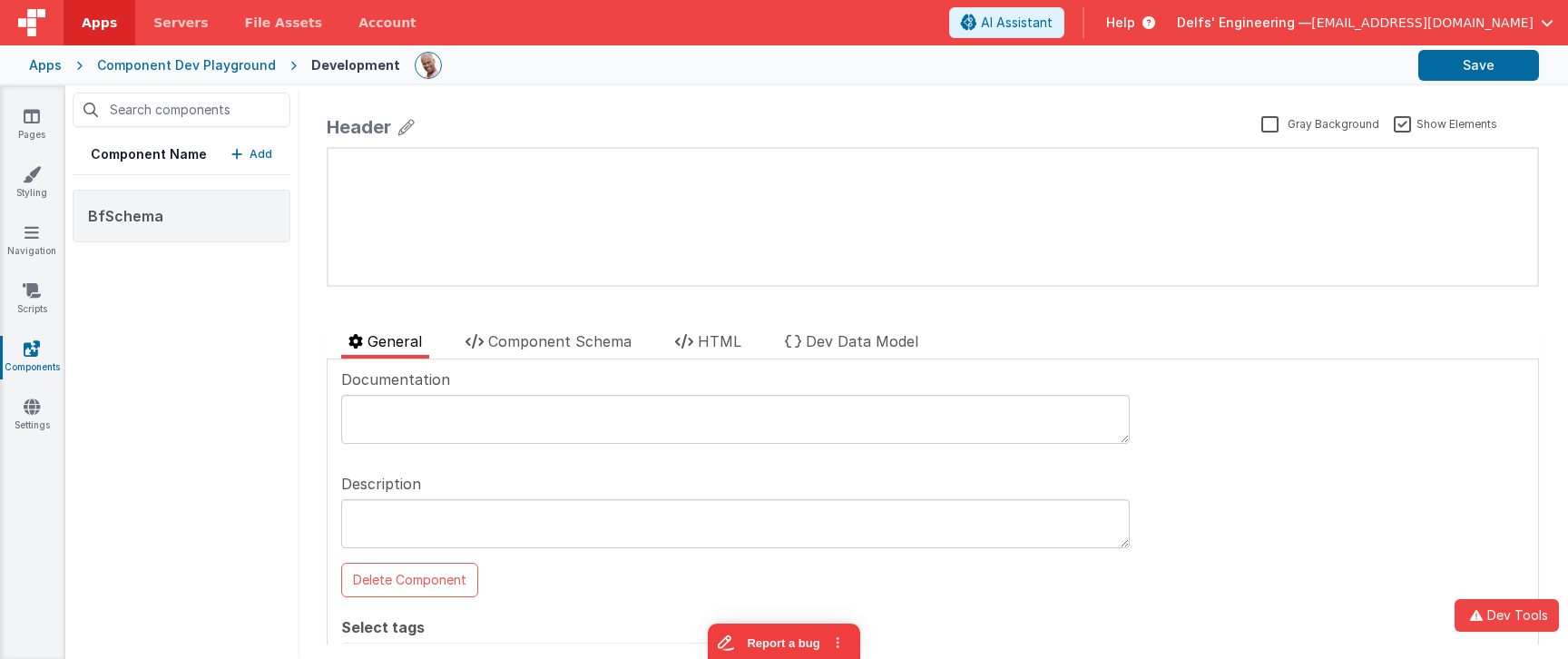
click at [261, 149] on p "Add" at bounding box center [261, 154] width 23 height 18
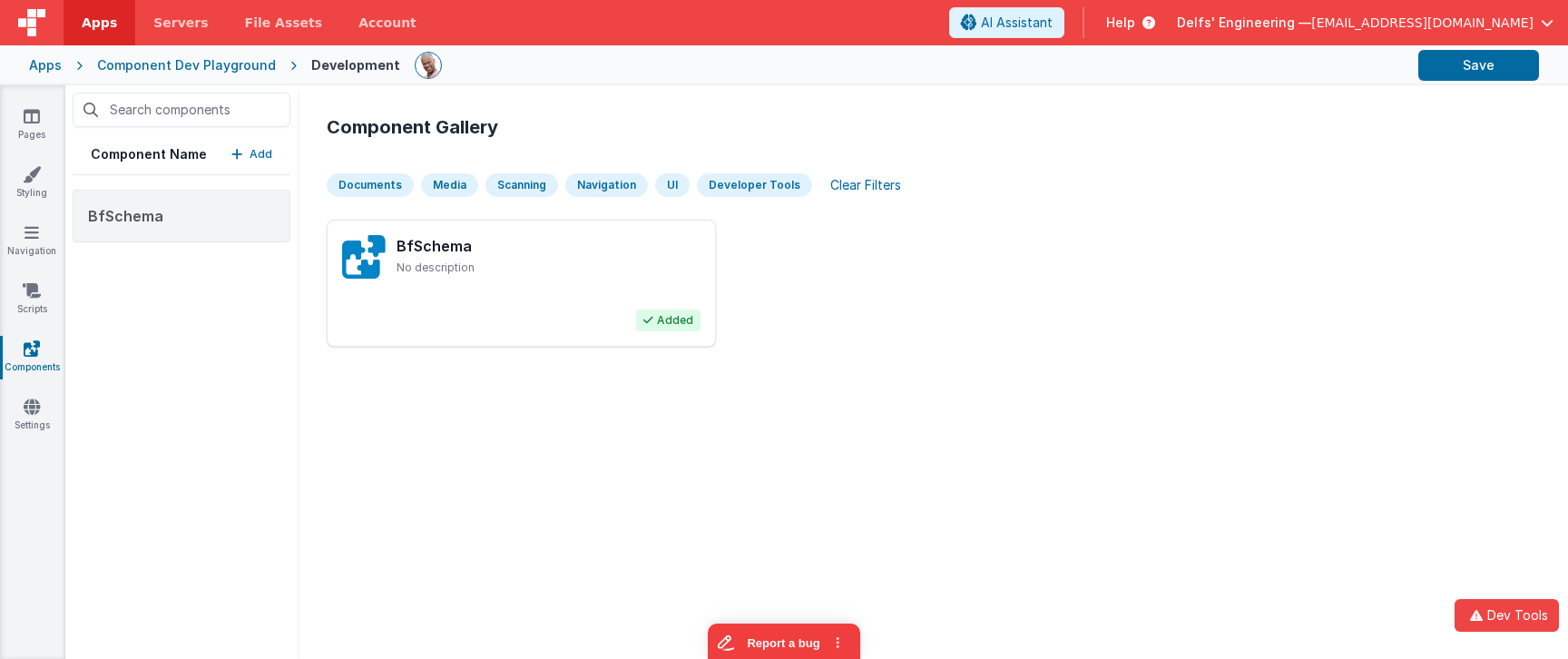
click at [607, 497] on div "Component Gallery Documents Media Scanning Navigation UI Developer Tools Clear …" at bounding box center [932, 373] width 1241 height 545
click at [28, 431] on link "Settings" at bounding box center [31, 416] width 65 height 36
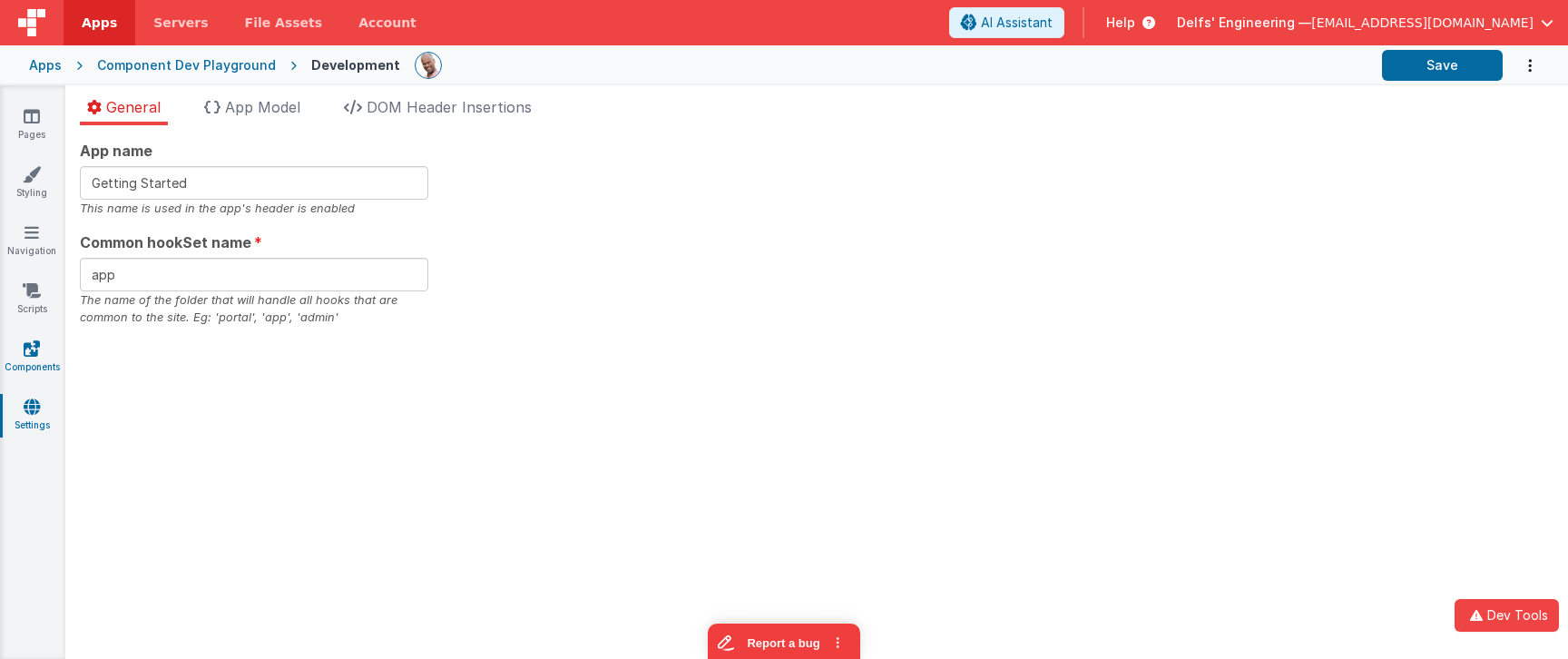
click at [28, 366] on link "Components" at bounding box center [31, 357] width 65 height 36
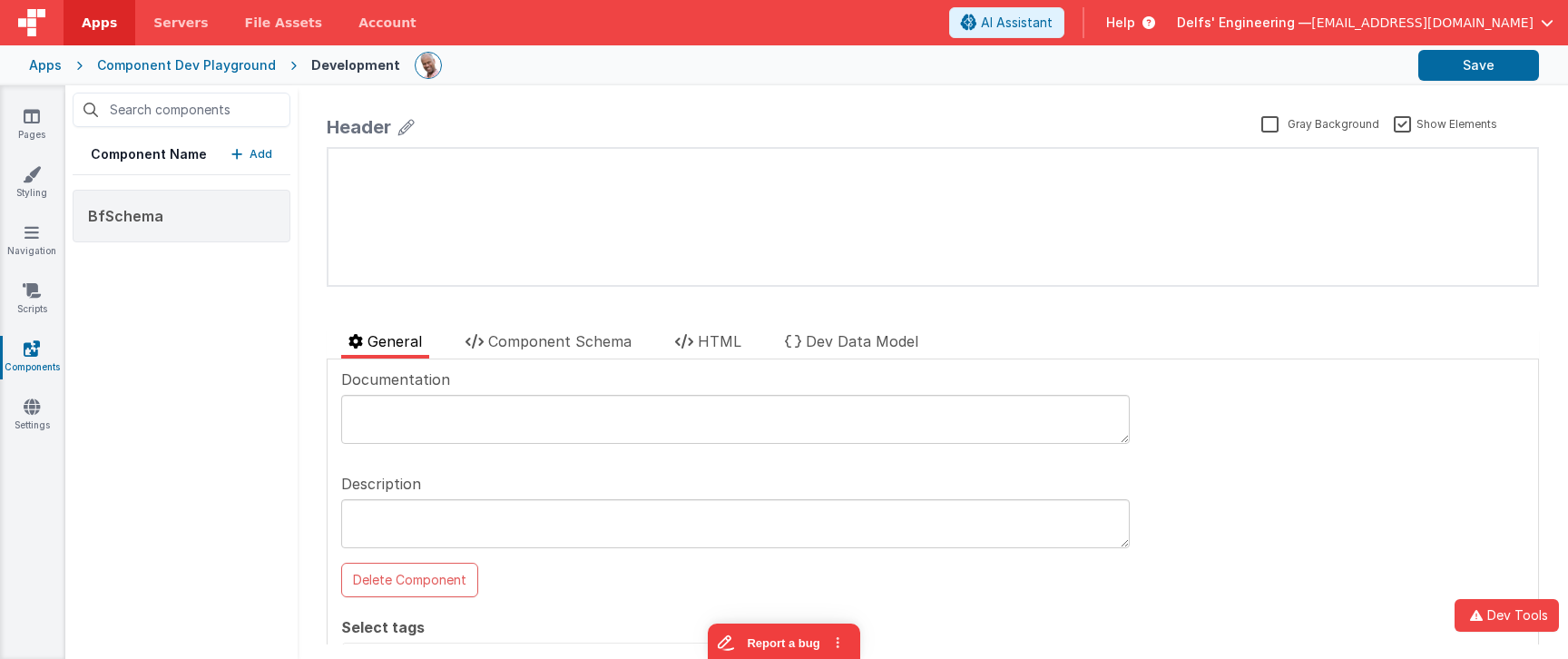
click at [257, 150] on p "Add" at bounding box center [261, 154] width 23 height 18
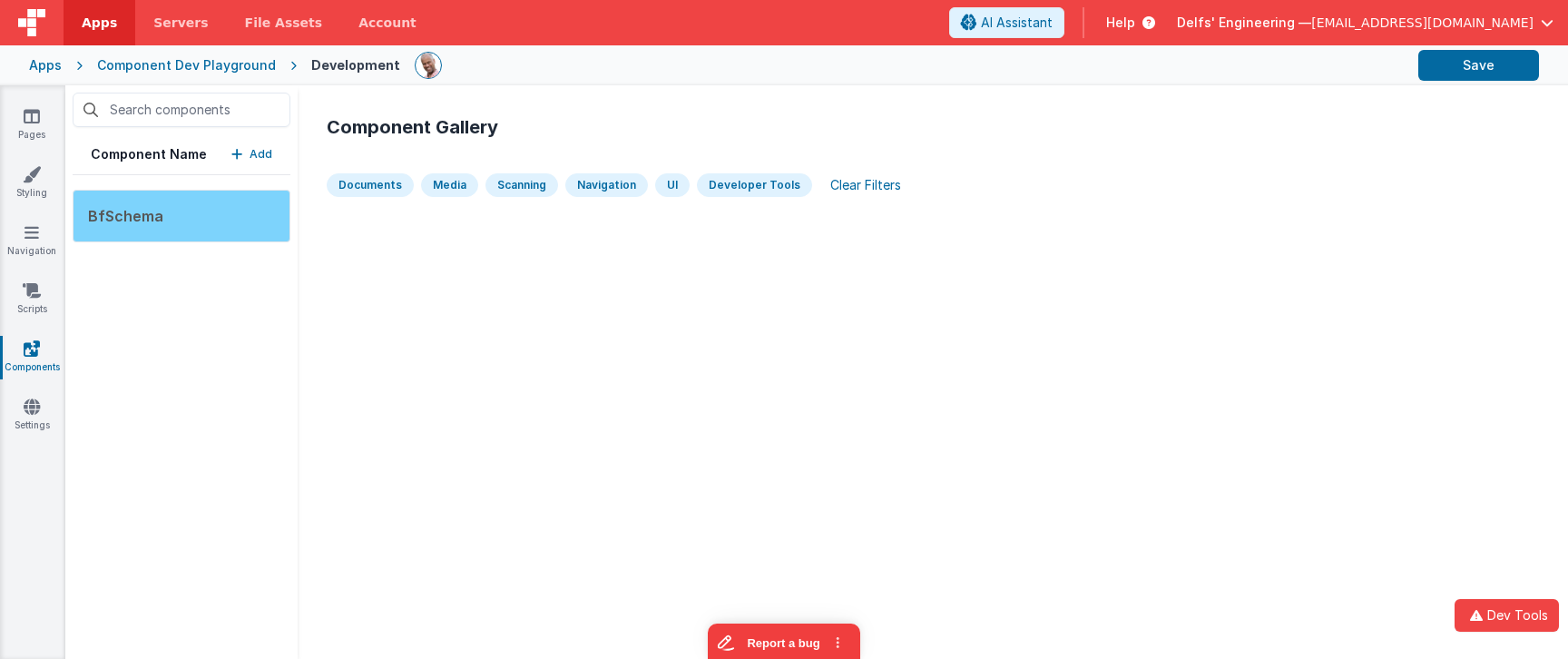
click at [217, 201] on div "BfSchema" at bounding box center [181, 217] width 217 height 53
click at [215, 216] on div "BfSchema" at bounding box center [181, 217] width 217 height 53
click at [198, 222] on div "BfSchema" at bounding box center [181, 217] width 217 height 53
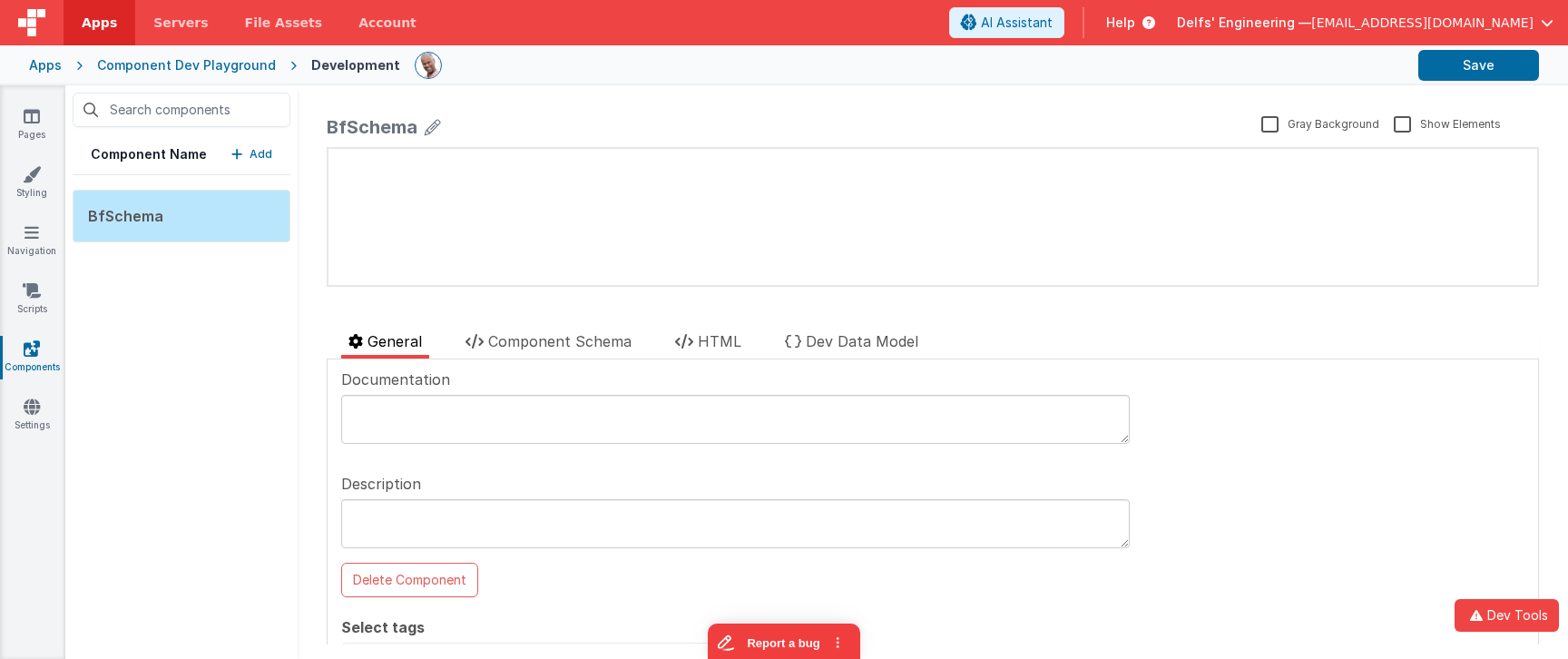
click at [438, 129] on icon at bounding box center [432, 127] width 16 height 26
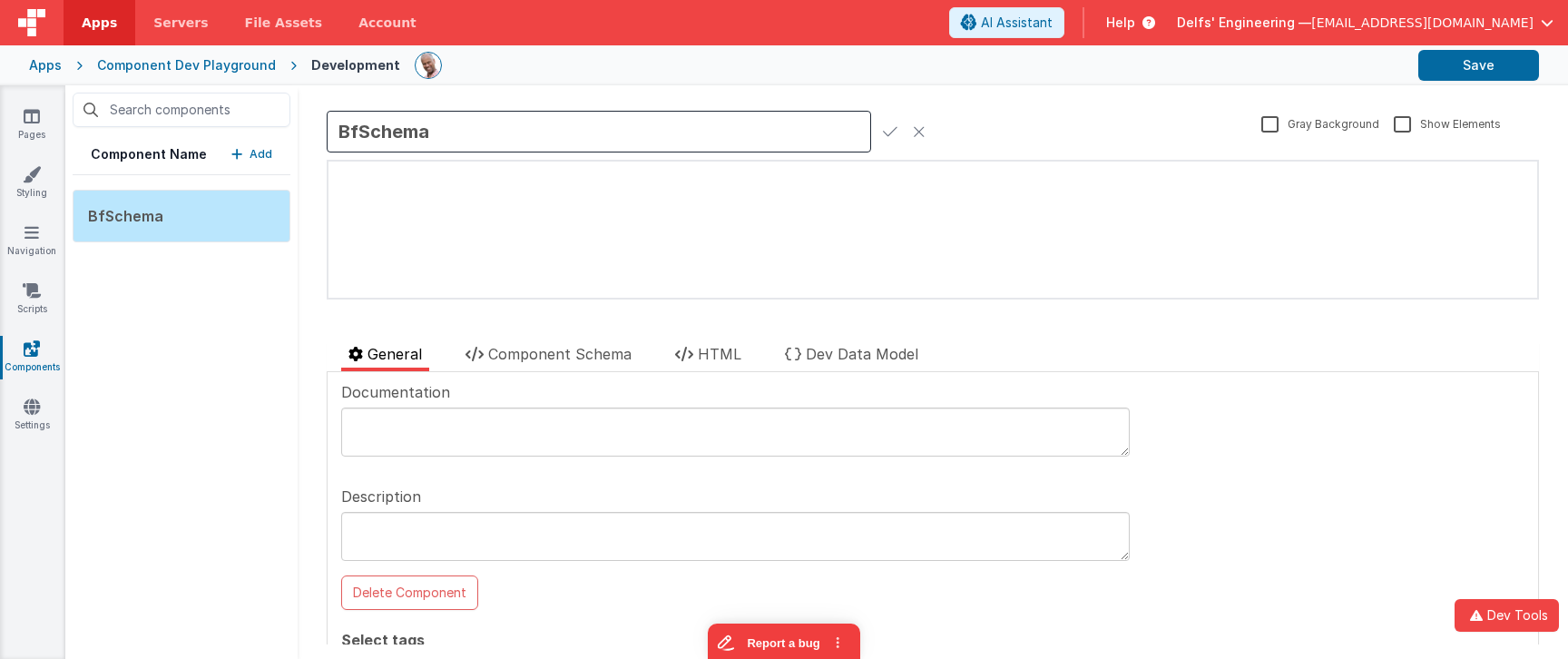
drag, startPoint x: 463, startPoint y: 132, endPoint x: 284, endPoint y: 128, distance: 179.0
click at [284, 128] on div "Component Name Add BfSchema BfSchema Gray Background Show Elements General Comp…" at bounding box center [817, 372] width 1503 height 574
type input "MyTestComp"
click at [891, 131] on icon at bounding box center [889, 131] width 14 height 26
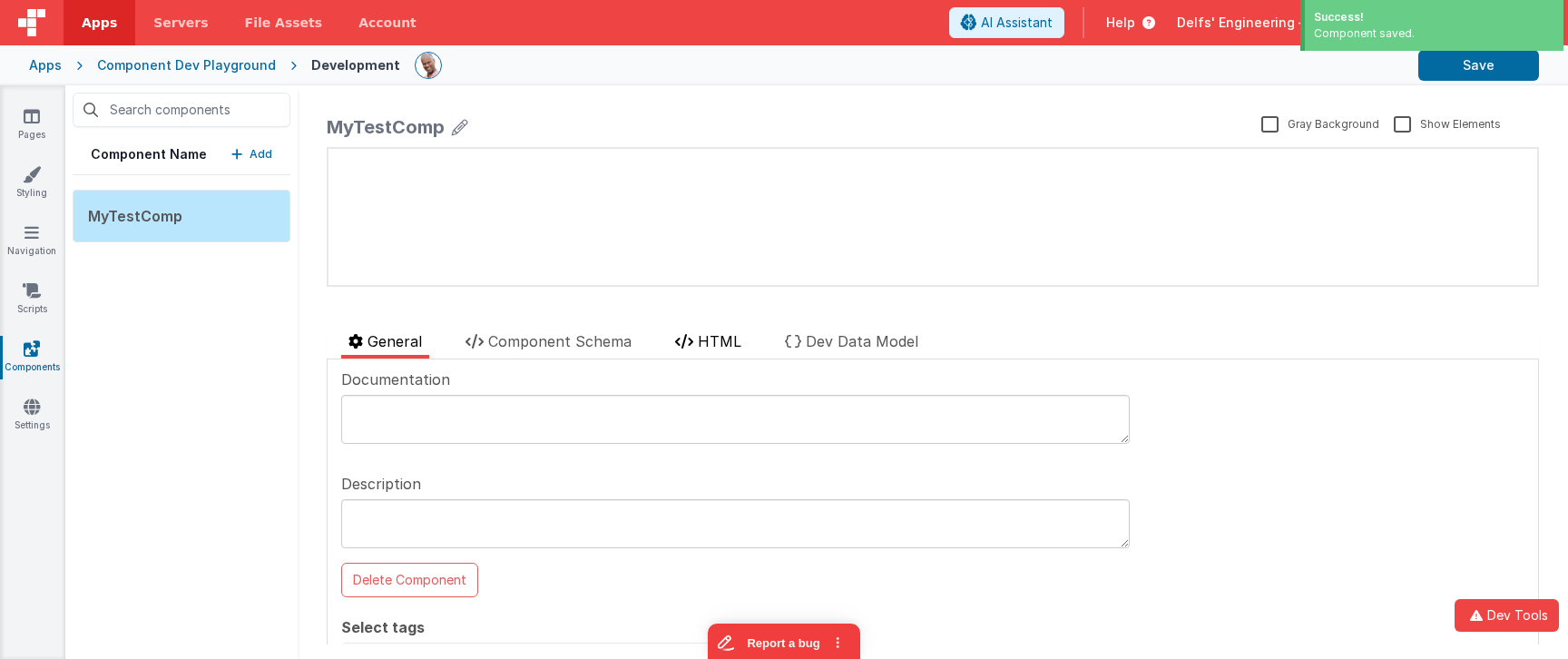
click at [698, 343] on li "HTML" at bounding box center [708, 344] width 80 height 28
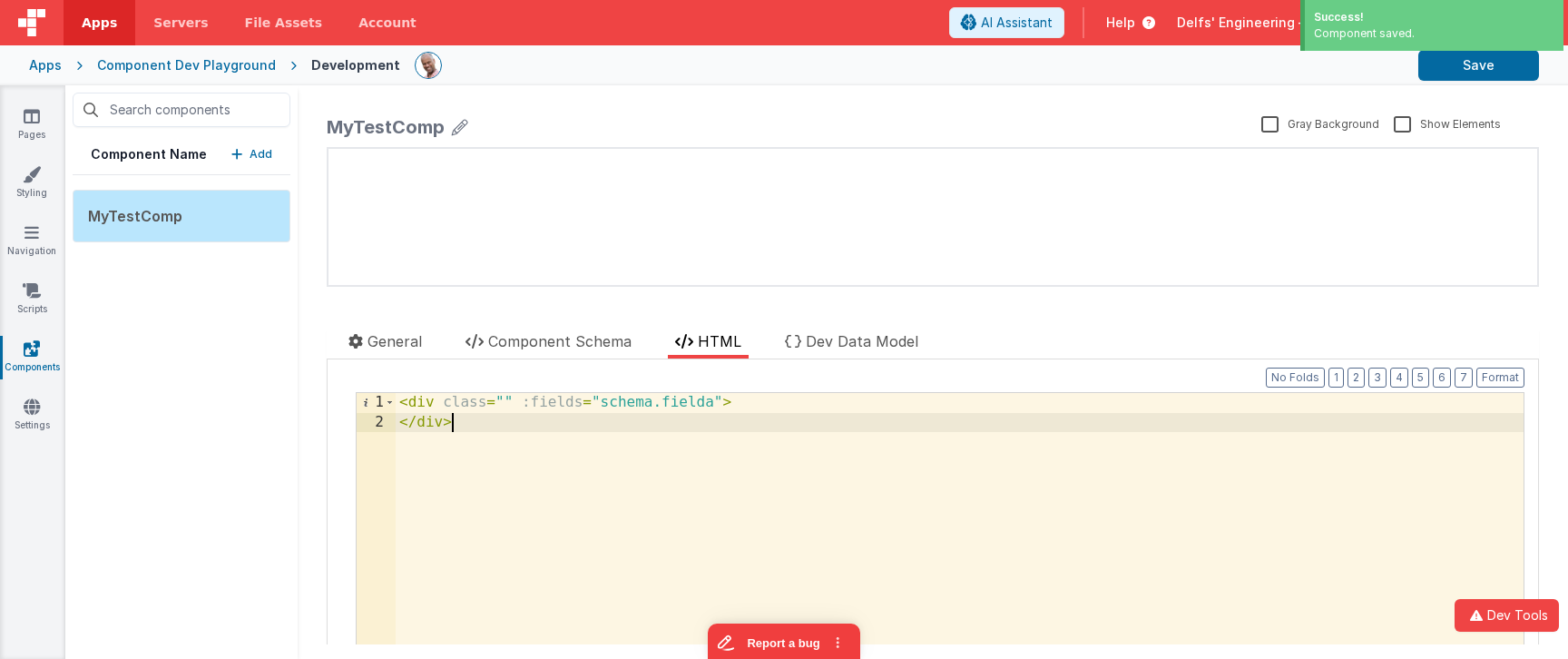
click at [513, 457] on div "< div class = "" :fields = "schema.fielda" > </ div >" at bounding box center [959, 547] width 1128 height 309
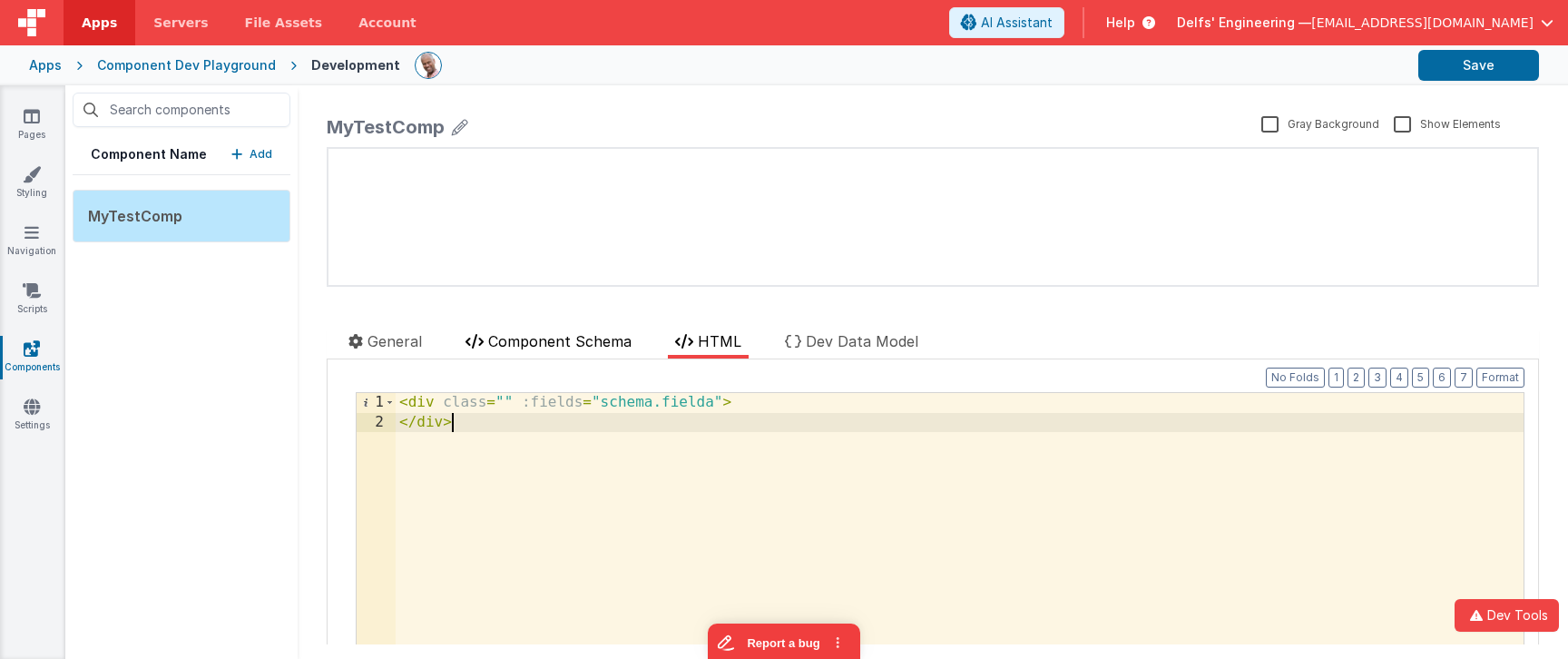
click at [544, 335] on span "Component Schema" at bounding box center [560, 340] width 144 height 18
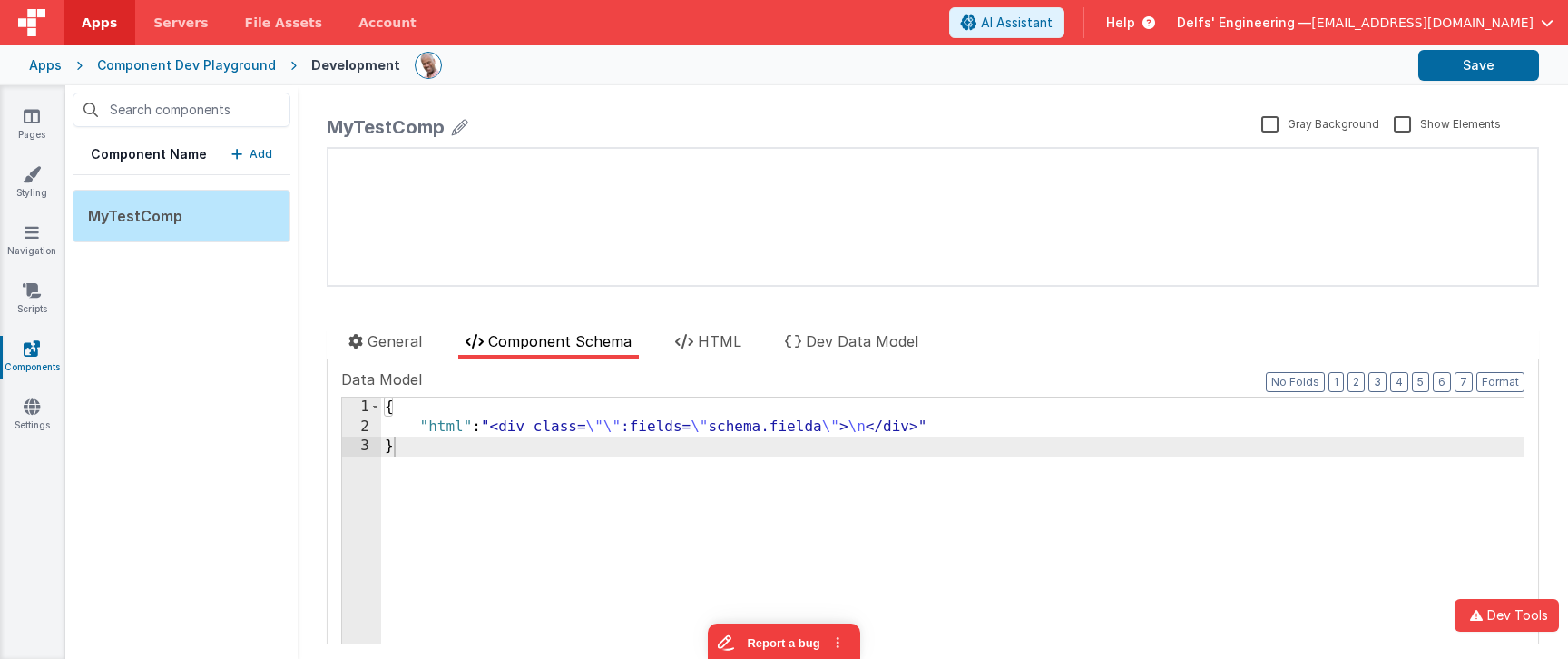
click at [392, 421] on div "{ "html" : "<div class= \"\" :fields= \" schema.fielda \" > \n </div>" }" at bounding box center [952, 552] width 1143 height 309
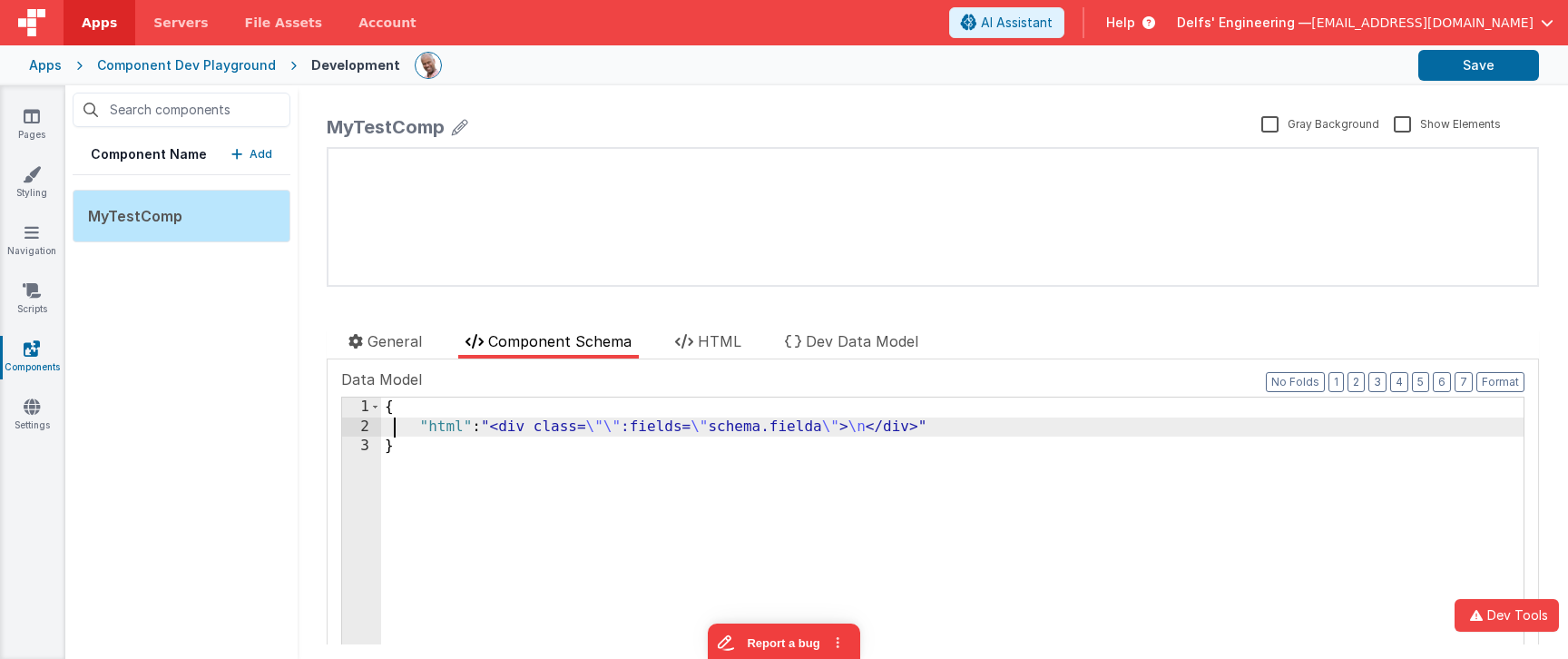
click at [354, 423] on div "2" at bounding box center [361, 427] width 39 height 20
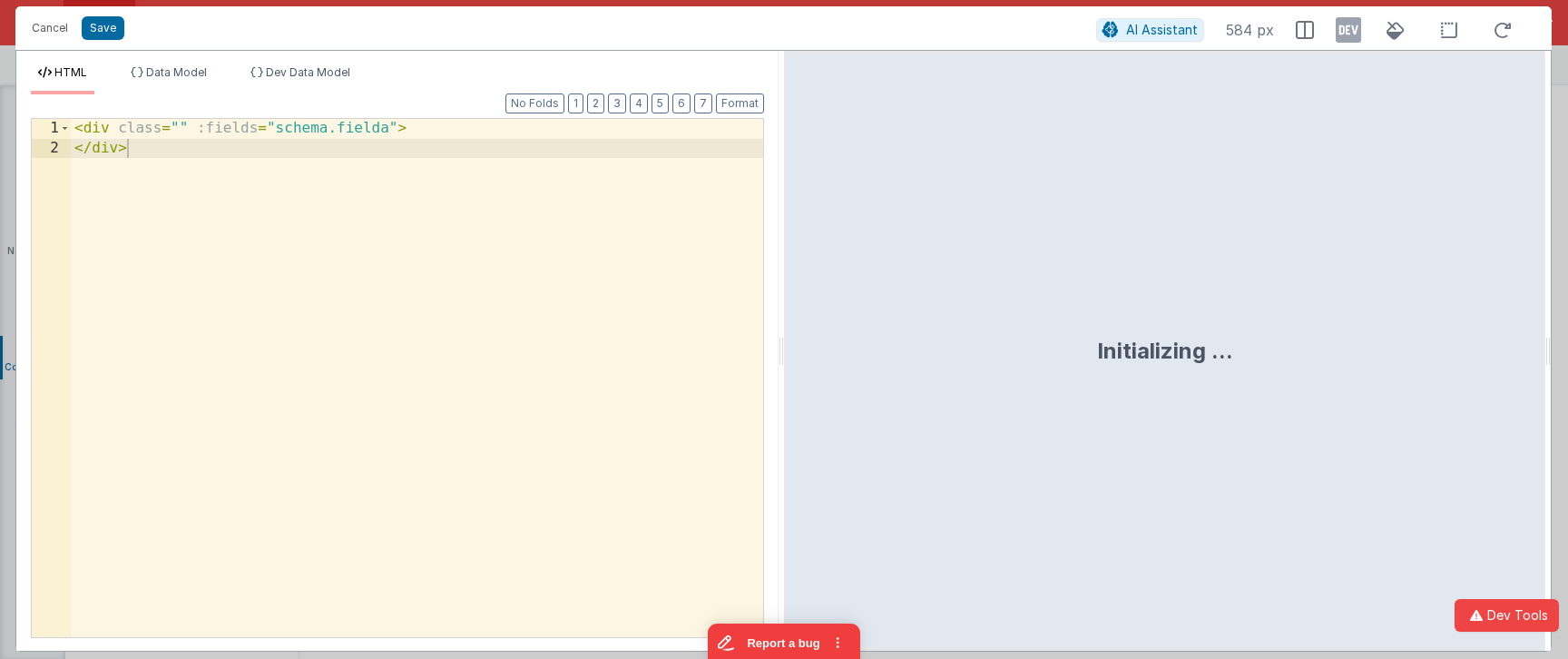
click at [362, 425] on div "< div class = "" :fields = "schema.fielda" > </ div >" at bounding box center [417, 408] width 693 height 578
click at [362, 425] on div "< div class = "" :fields = "schema.fielda" > </ div >" at bounding box center [417, 397] width 693 height 557
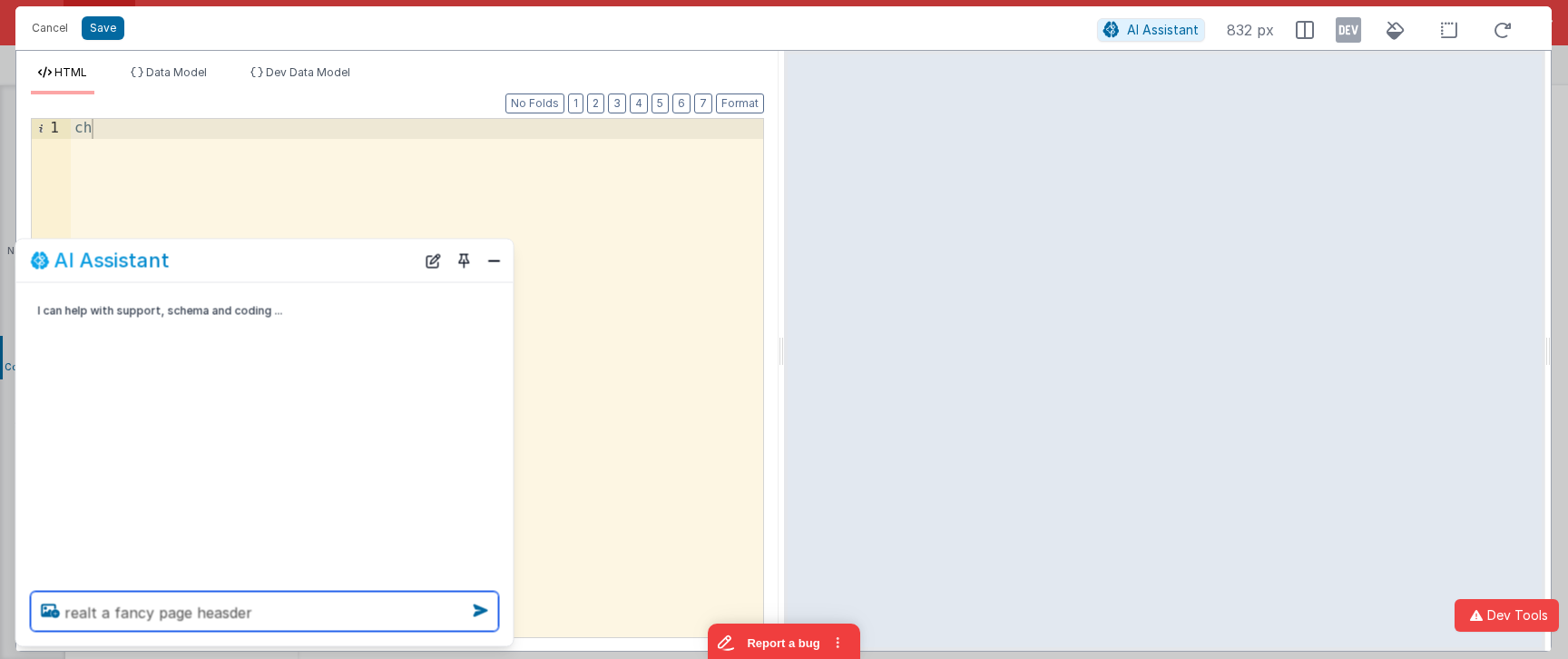
type textarea "realt a fancy page heasder"
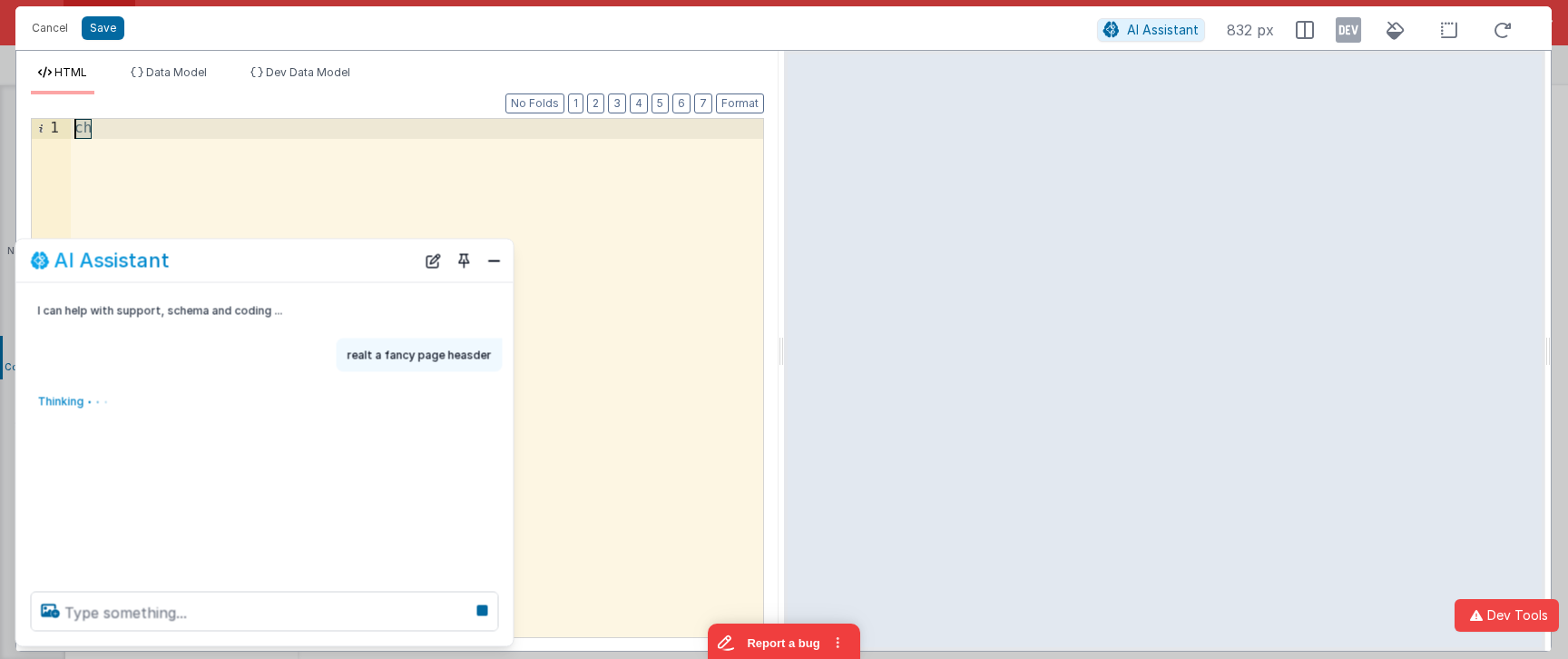
drag, startPoint x: 215, startPoint y: 144, endPoint x: 6, endPoint y: 46, distance: 230.8
click at [6, 46] on div "Cancel Save AI Assistant 832 px HTML Data Model Dev Data Model Format 7 6 5 4 3…" at bounding box center [784, 329] width 1568 height 659
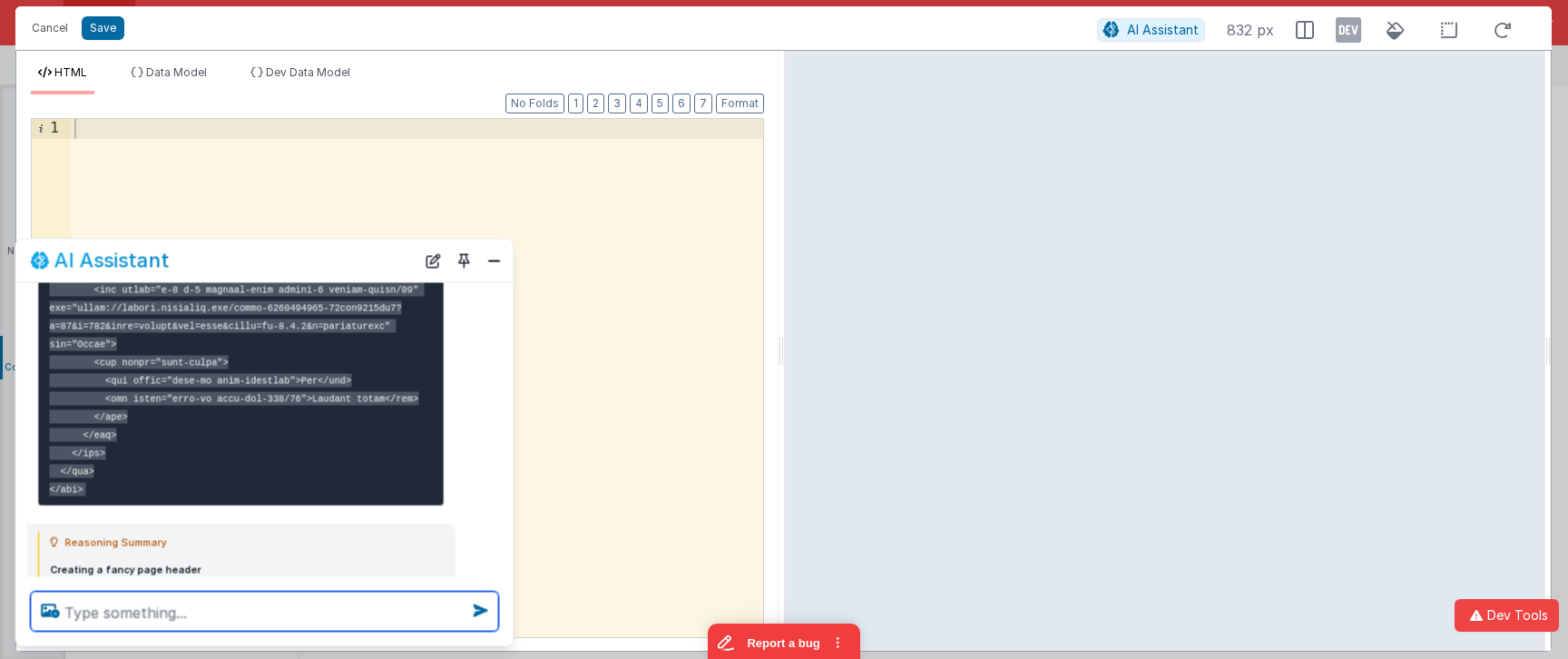
scroll to position [1361, 0]
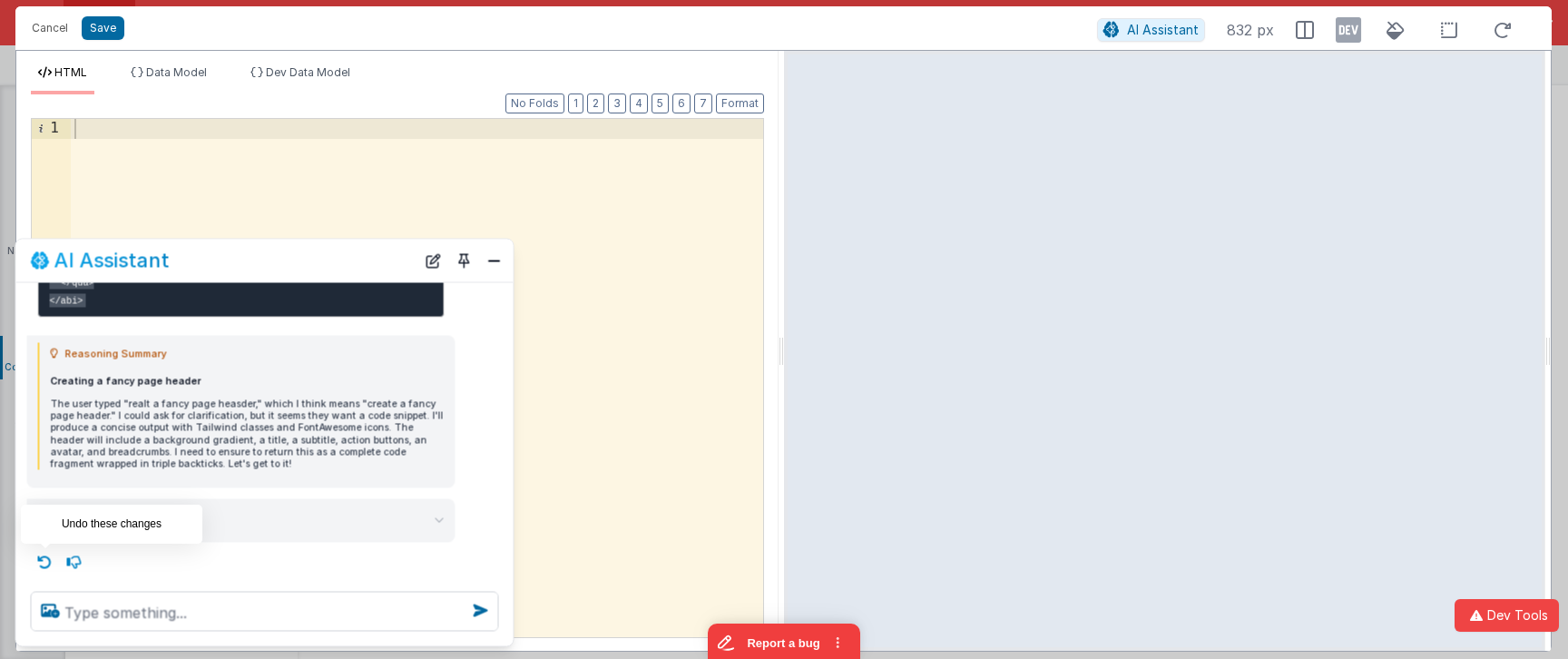
click at [48, 558] on icon at bounding box center [45, 562] width 29 height 29
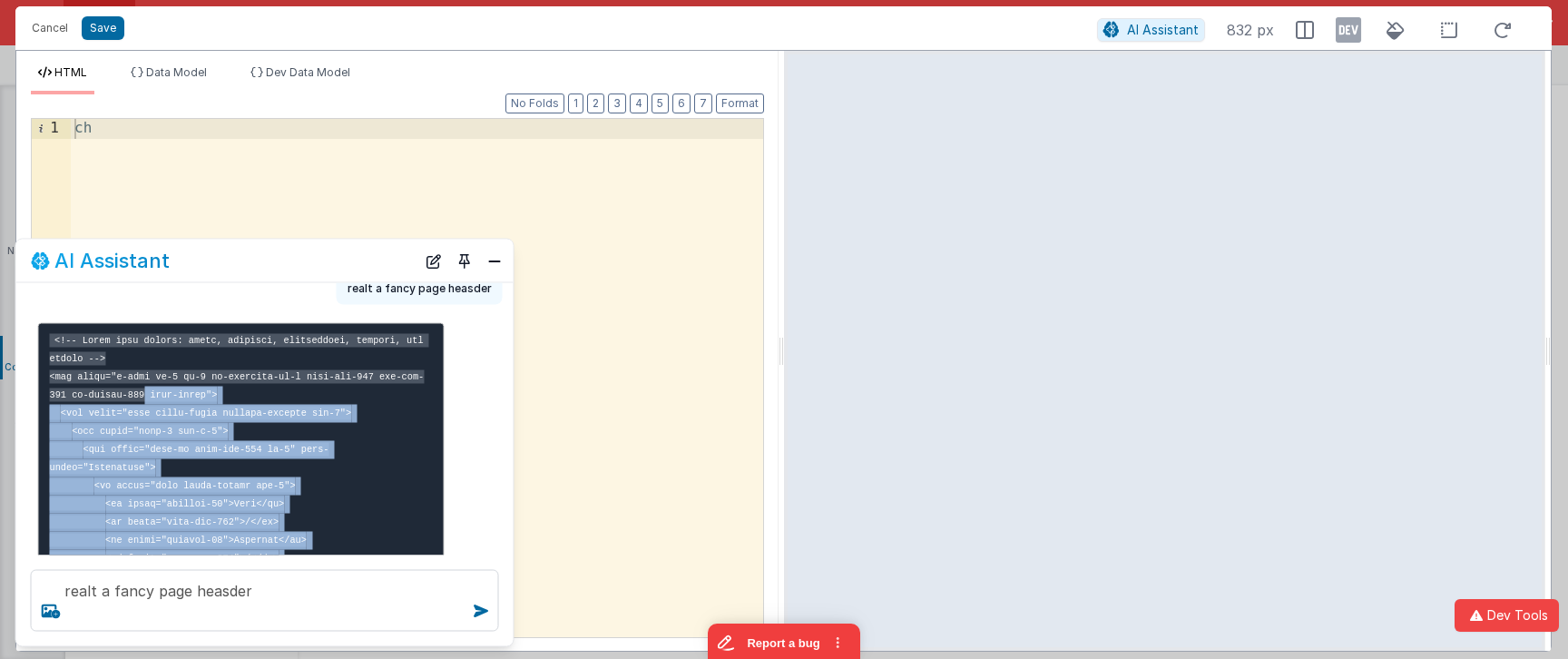
scroll to position [53, 0]
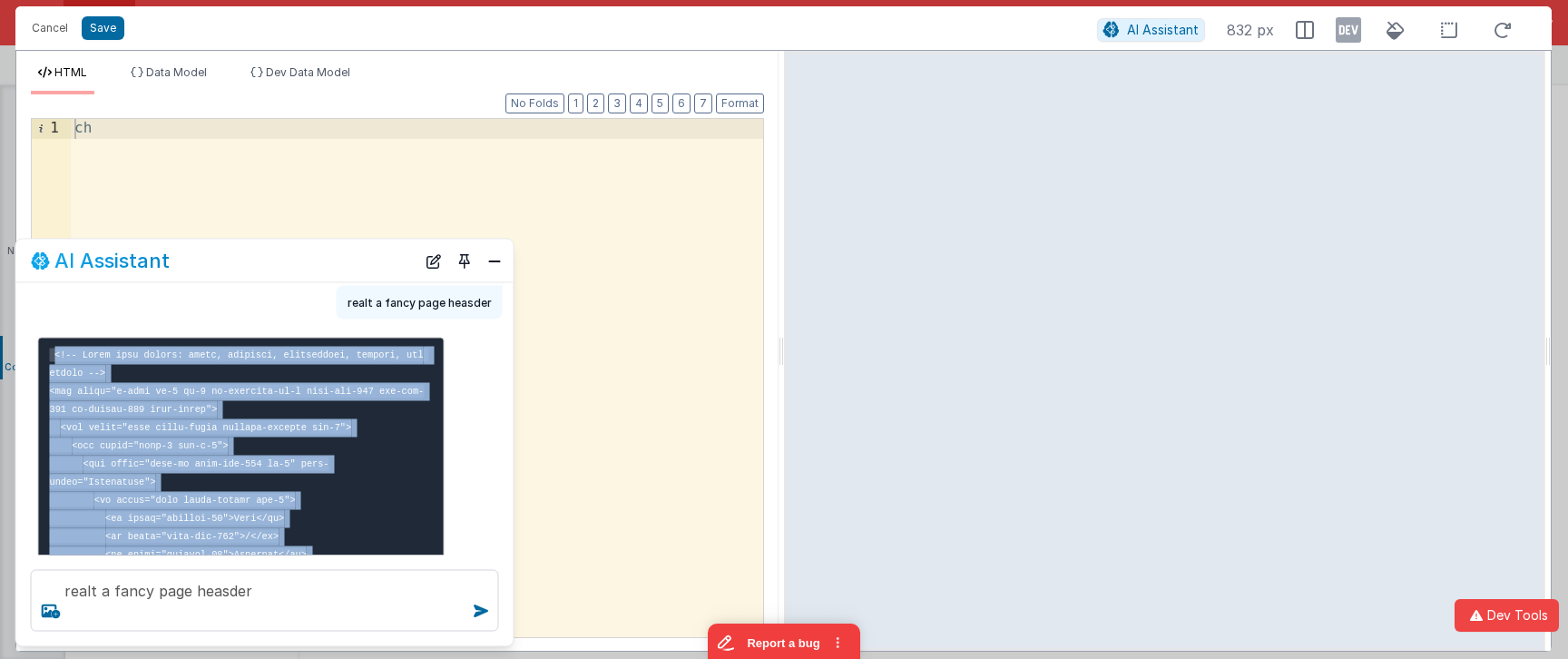
drag, startPoint x: 133, startPoint y: 495, endPoint x: 53, endPoint y: 359, distance: 157.8
copy code "<!-- Fancy page header: title, subtitle, breadcrumbs, actions, and avatar --> <…"
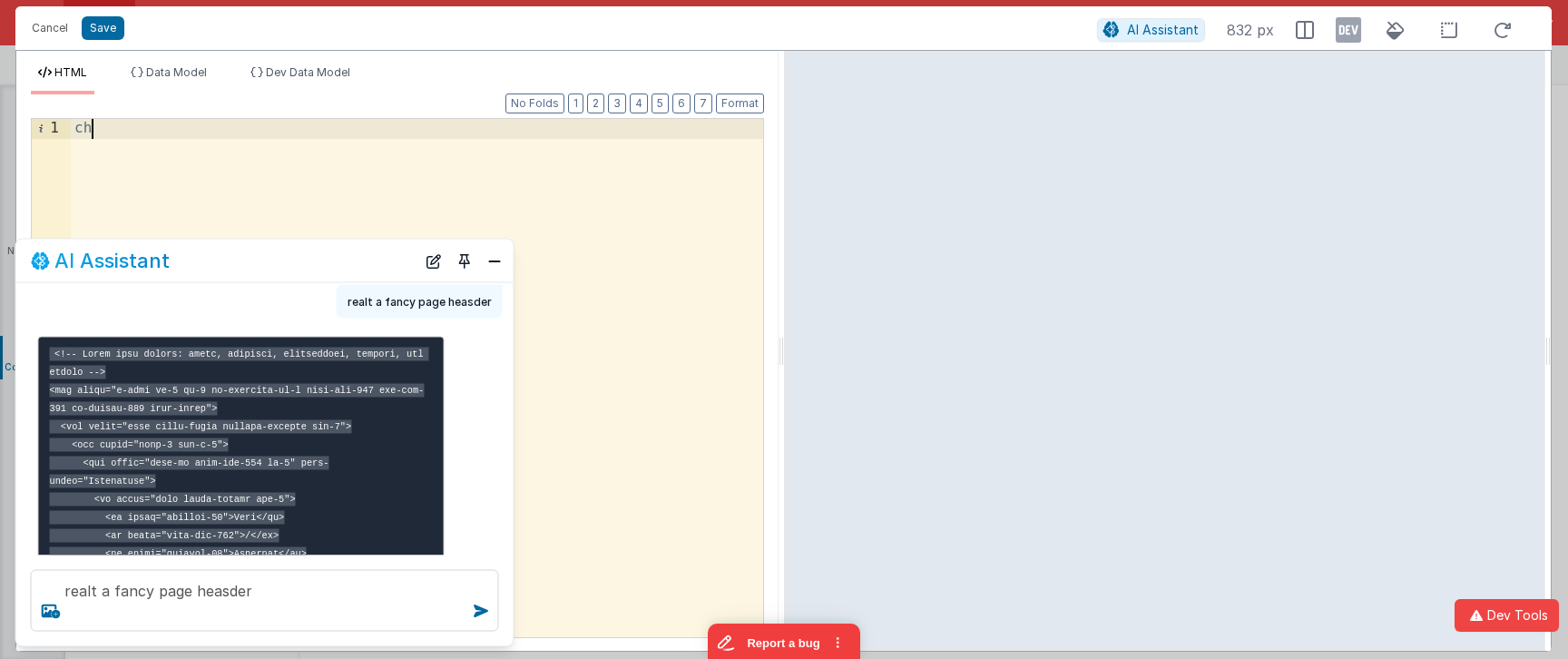
click at [147, 197] on div "ch" at bounding box center [417, 397] width 693 height 557
drag, startPoint x: 99, startPoint y: 153, endPoint x: 16, endPoint y: 126, distance: 87.3
click at [16, 126] on div "Format 7 6 5 4 3 2 1 No Folds 1 ch XXXXXXXXXXXXXXXXXXXXXXXXXXXXXXXXXXXXXXXXXXXX…" at bounding box center [397, 373] width 762 height 557
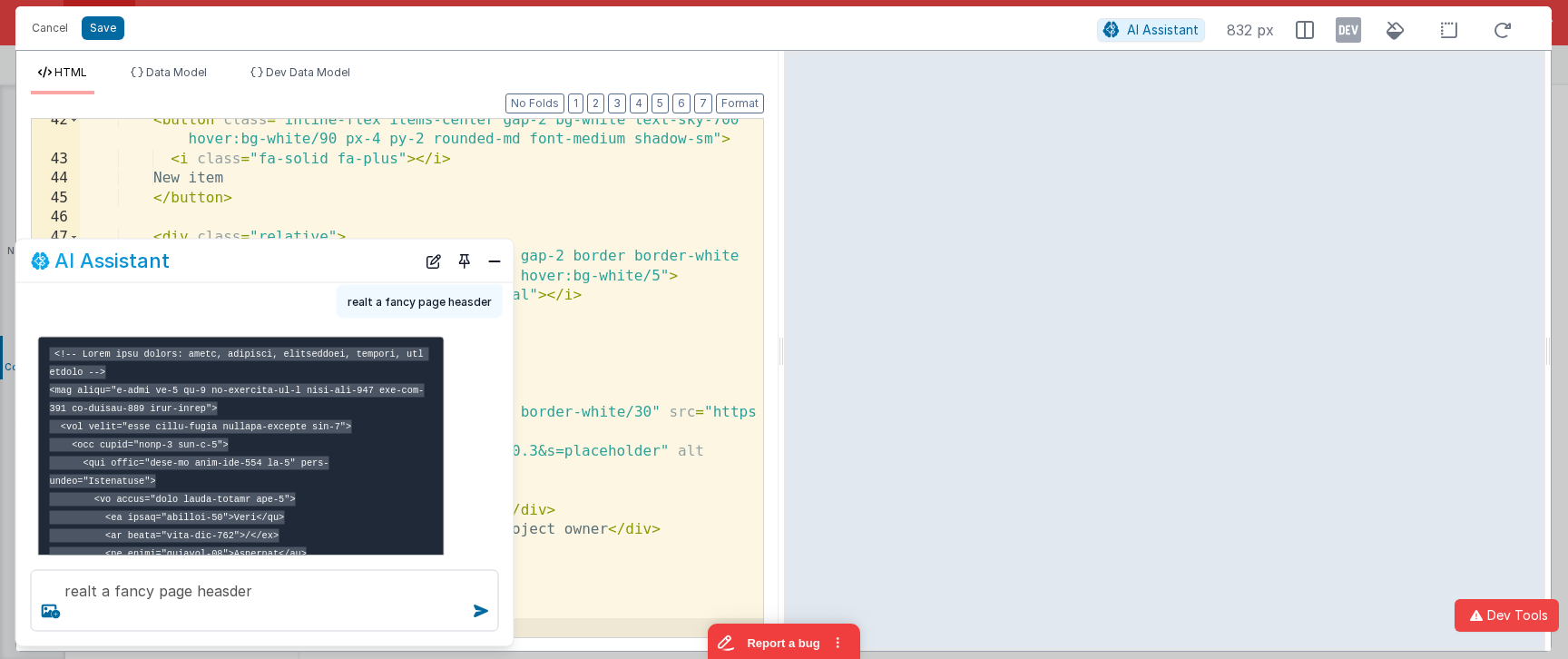
scroll to position [0, 0]
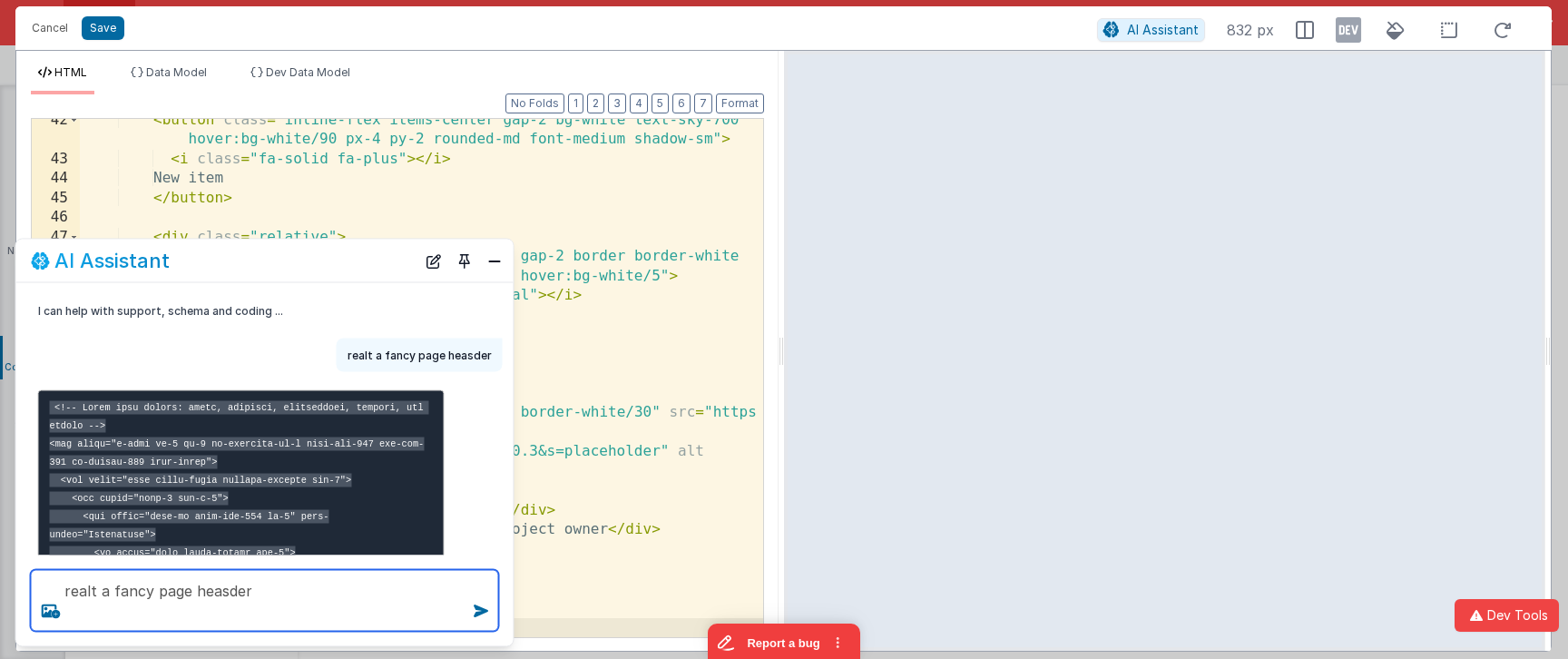
click at [284, 586] on textarea "realt a fancy page heasder" at bounding box center [265, 600] width 468 height 61
click at [124, 586] on textarea "realt a fancy page heasder" at bounding box center [265, 600] width 468 height 61
type textarea "Create a simple page heasder"
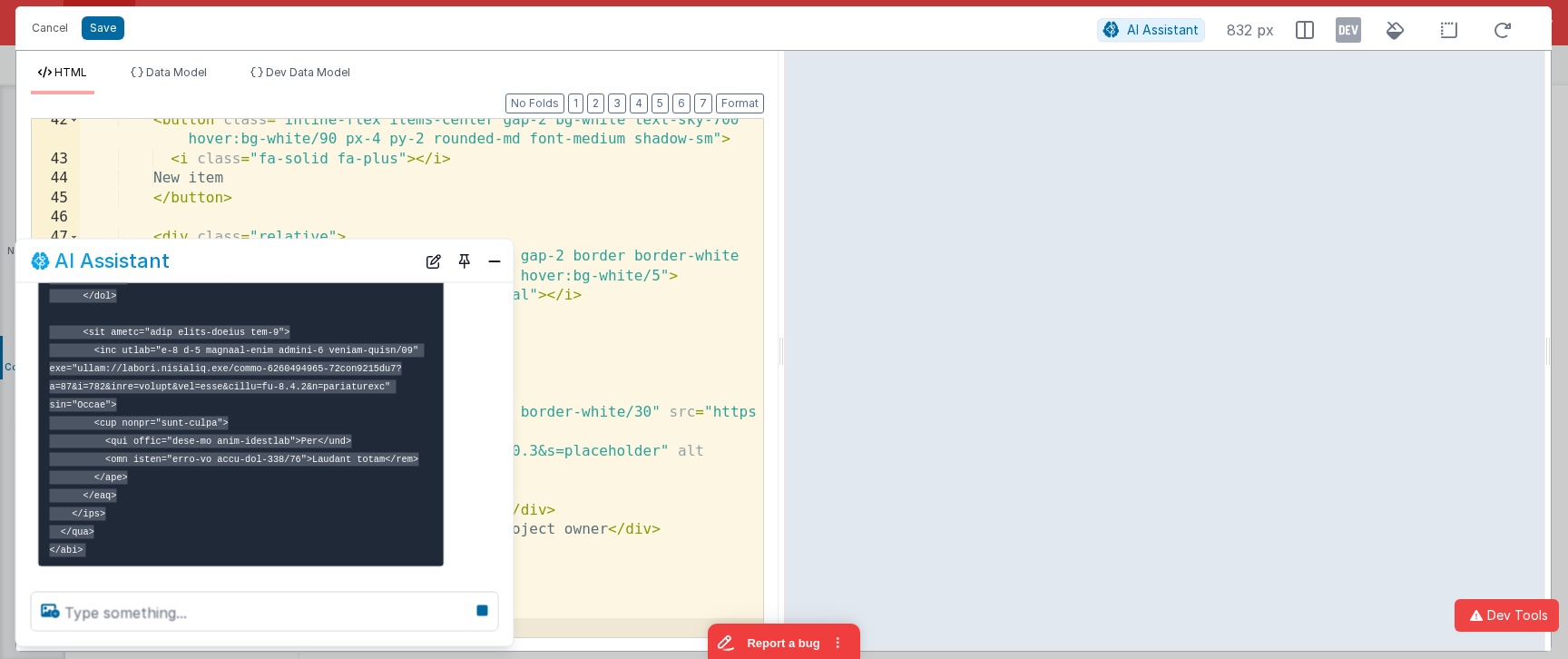
scroll to position [1378, 0]
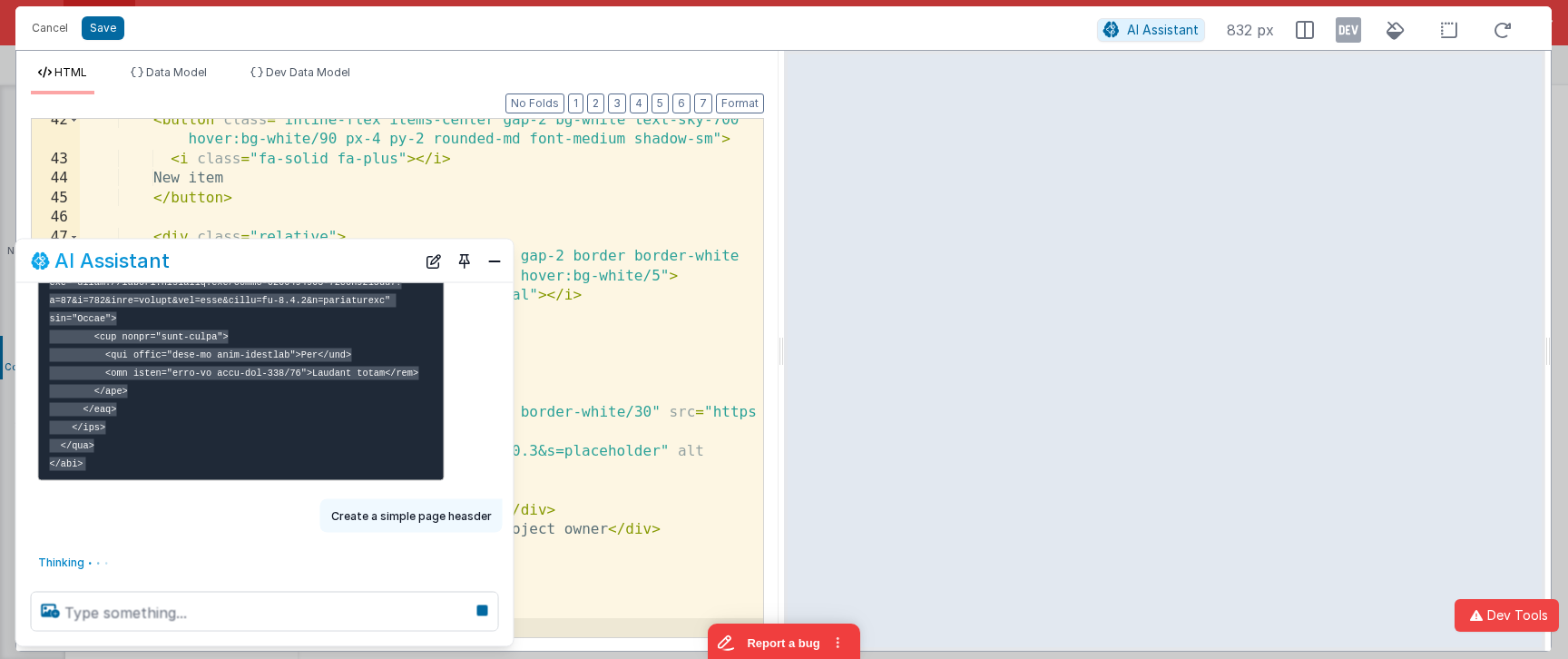
click at [657, 185] on div "< button class = "inline-flex items-center gap-2 bg-white text-sky-700 hover:bg…" at bounding box center [421, 399] width 683 height 578
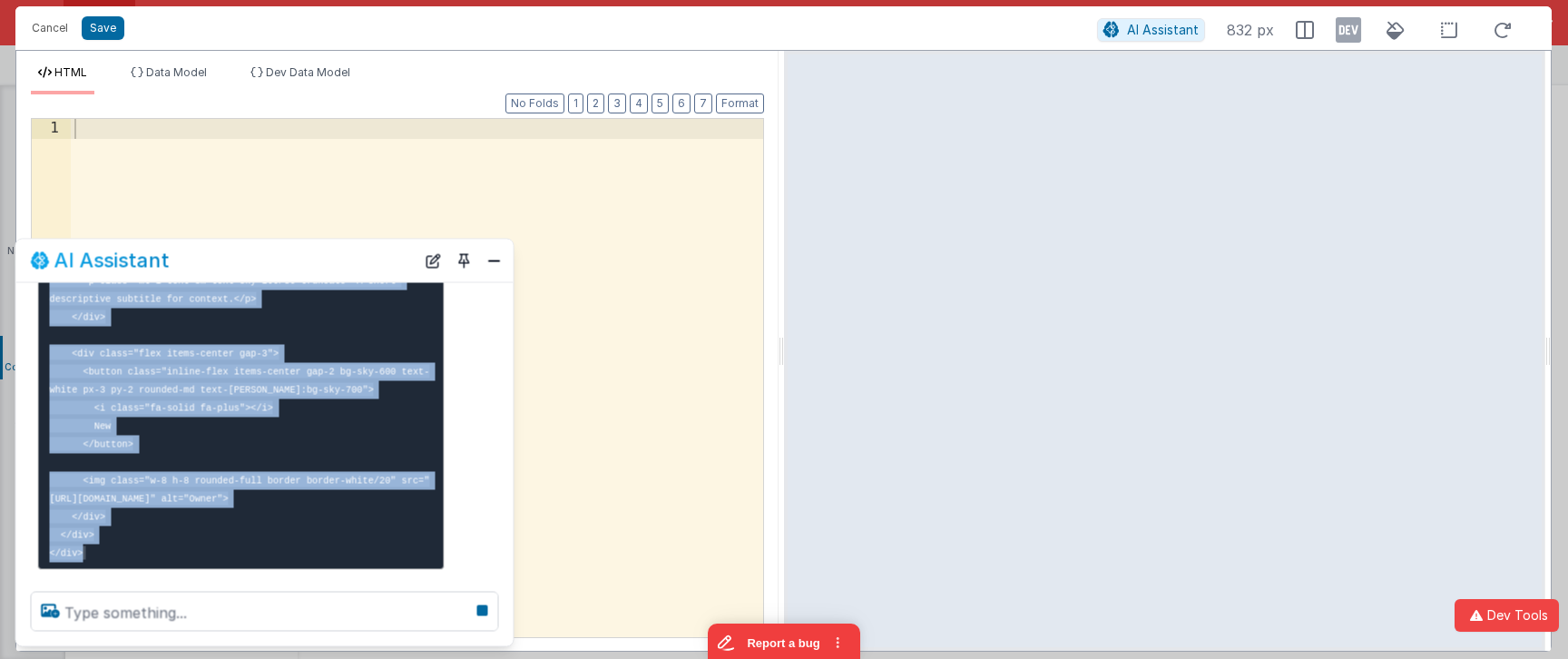
scroll to position [1811, 0]
drag, startPoint x: 62, startPoint y: 370, endPoint x: 203, endPoint y: 545, distance: 224.7
click at [203, 545] on pre "<!-- Simple page header: title, subtitle, single action, and avatar --> <div cl…" at bounding box center [241, 362] width 406 height 416
copy code "<!-- Simple page header: title, subtitle, single action, and avatar --> <div cl…"
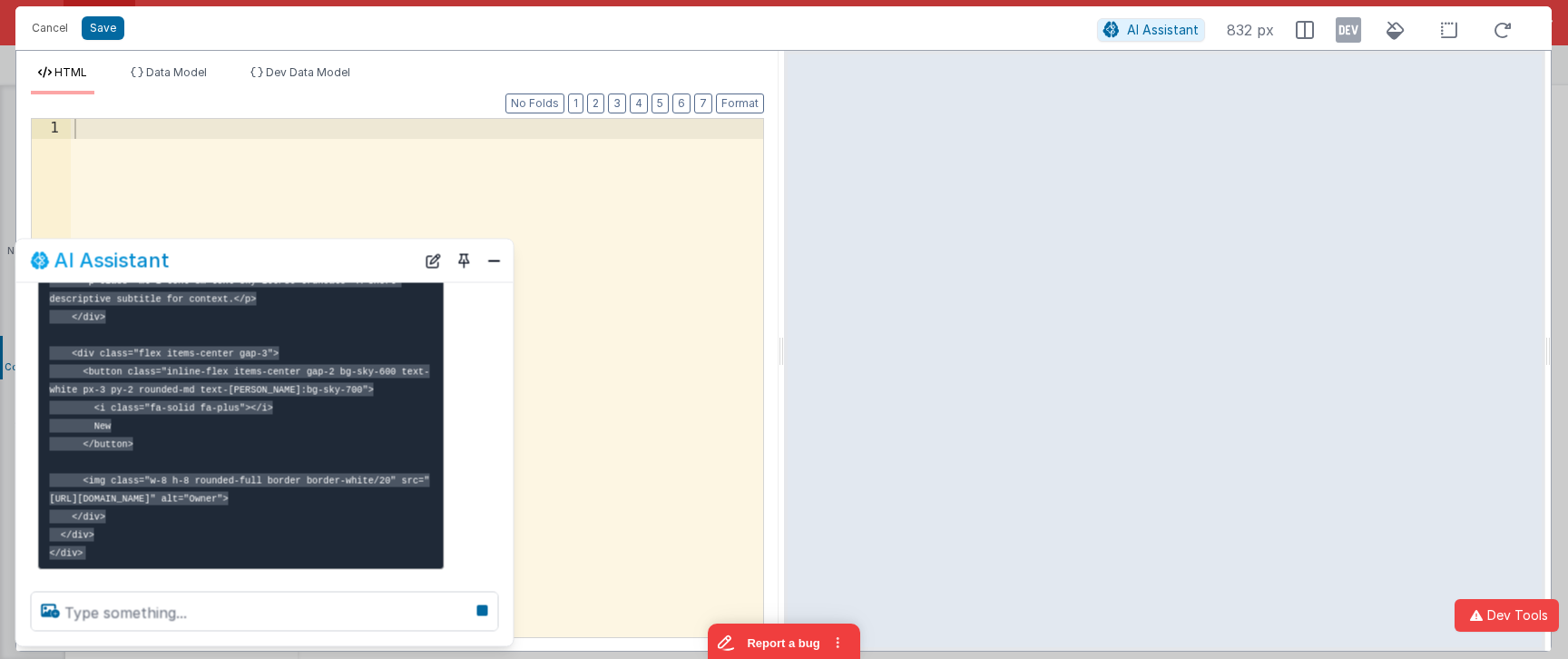
click at [439, 206] on div at bounding box center [417, 397] width 693 height 557
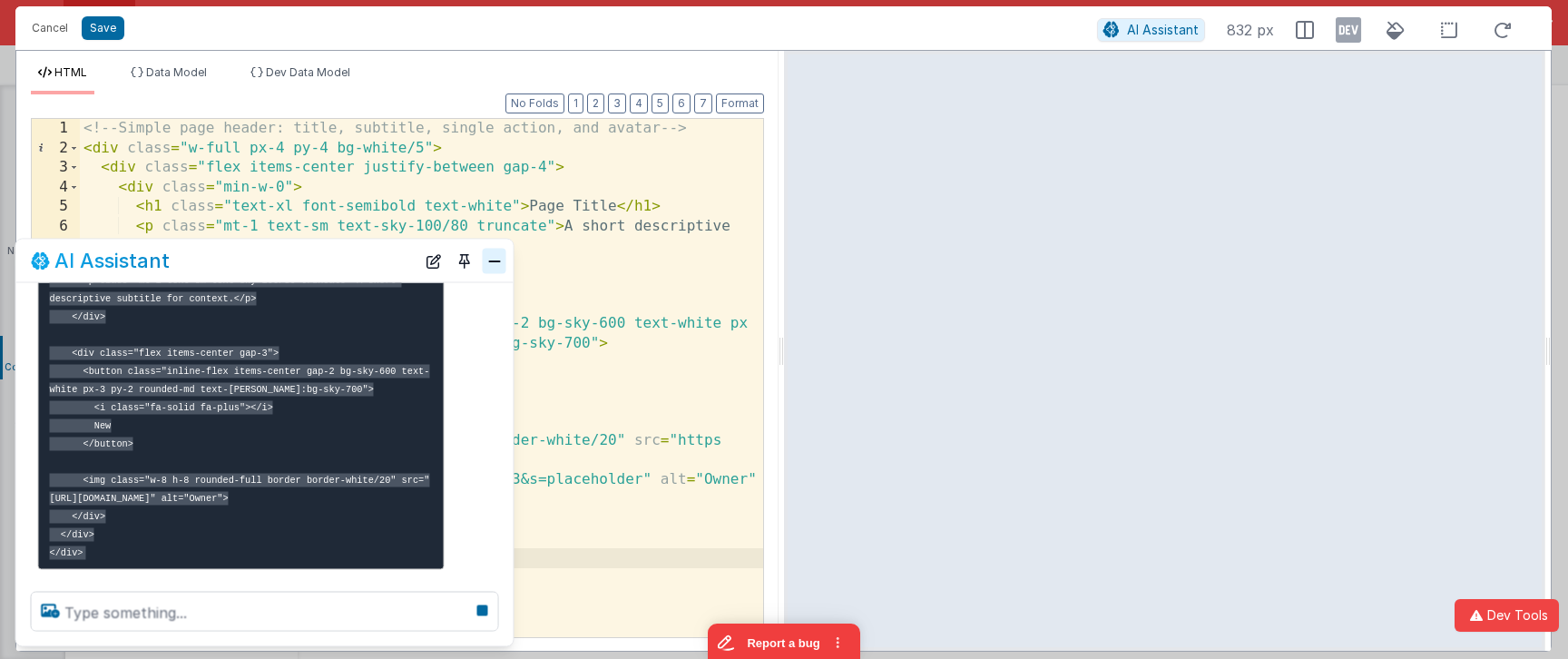
click at [491, 267] on button "Close" at bounding box center [494, 260] width 24 height 26
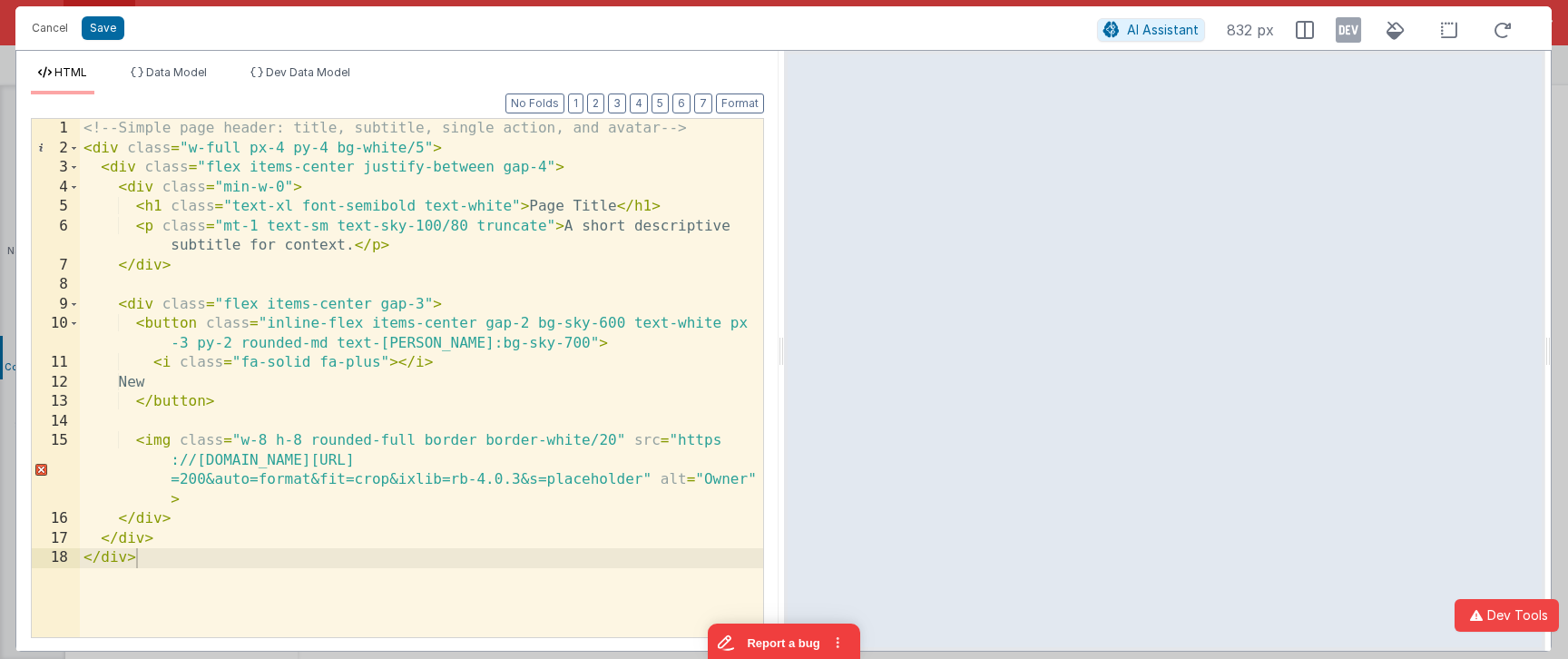
click at [496, 172] on div "<!-- Simple page header: title, subtitle, single action, and avatar --> < div c…" at bounding box center [421, 397] width 683 height 557
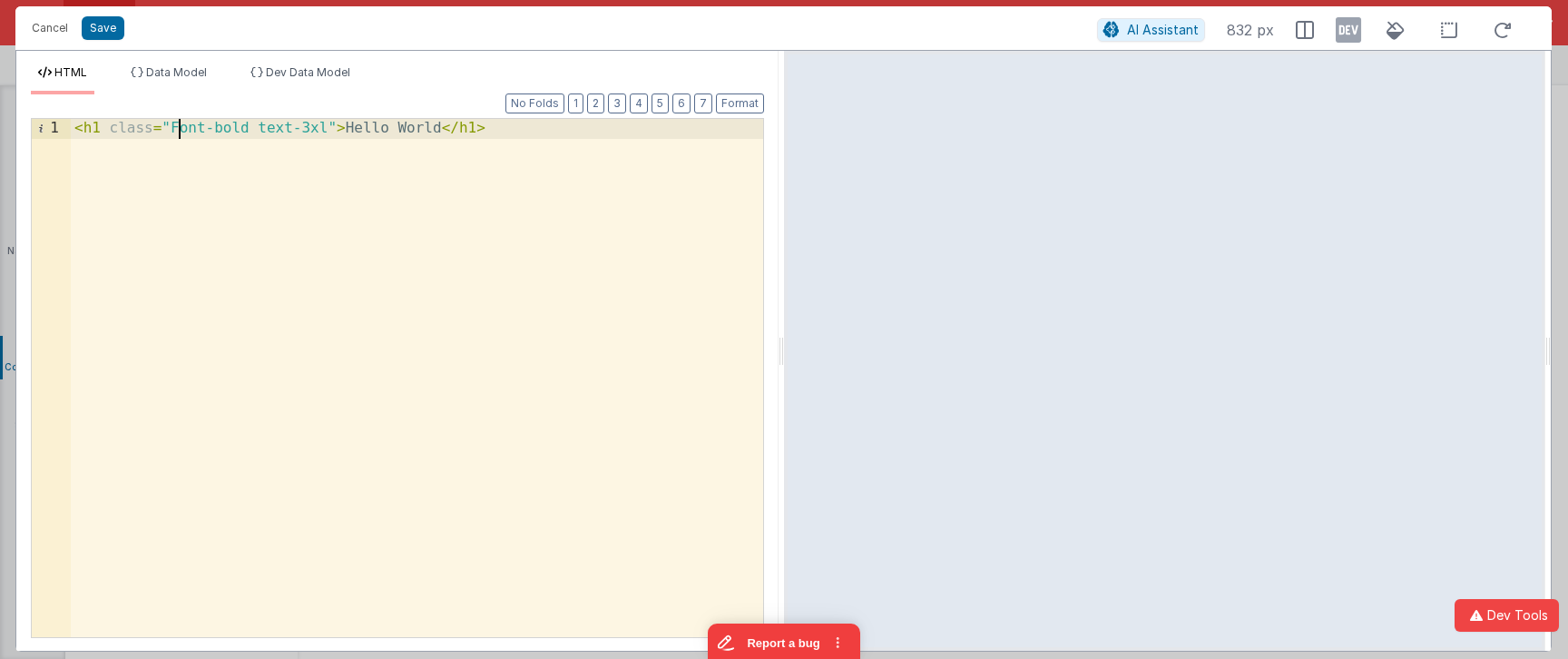
click at [176, 128] on div "< h1 class = "Font-bold text-3xl" > Hello World </ h1 >" at bounding box center [417, 397] width 693 height 557
click at [525, 180] on div "< h1 class = "font-bold text-3xl" > Hello World </ h1 >" at bounding box center [417, 397] width 693 height 557
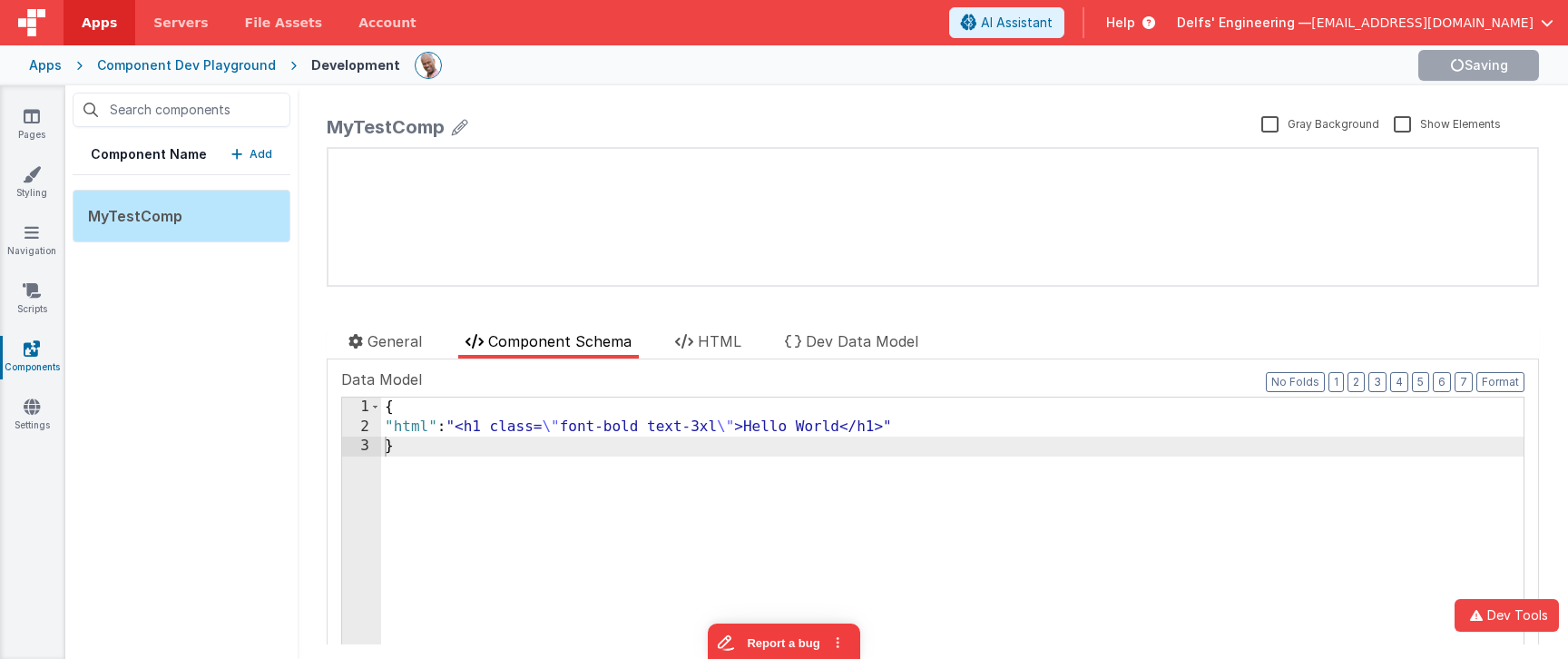
scroll to position [63, 0]
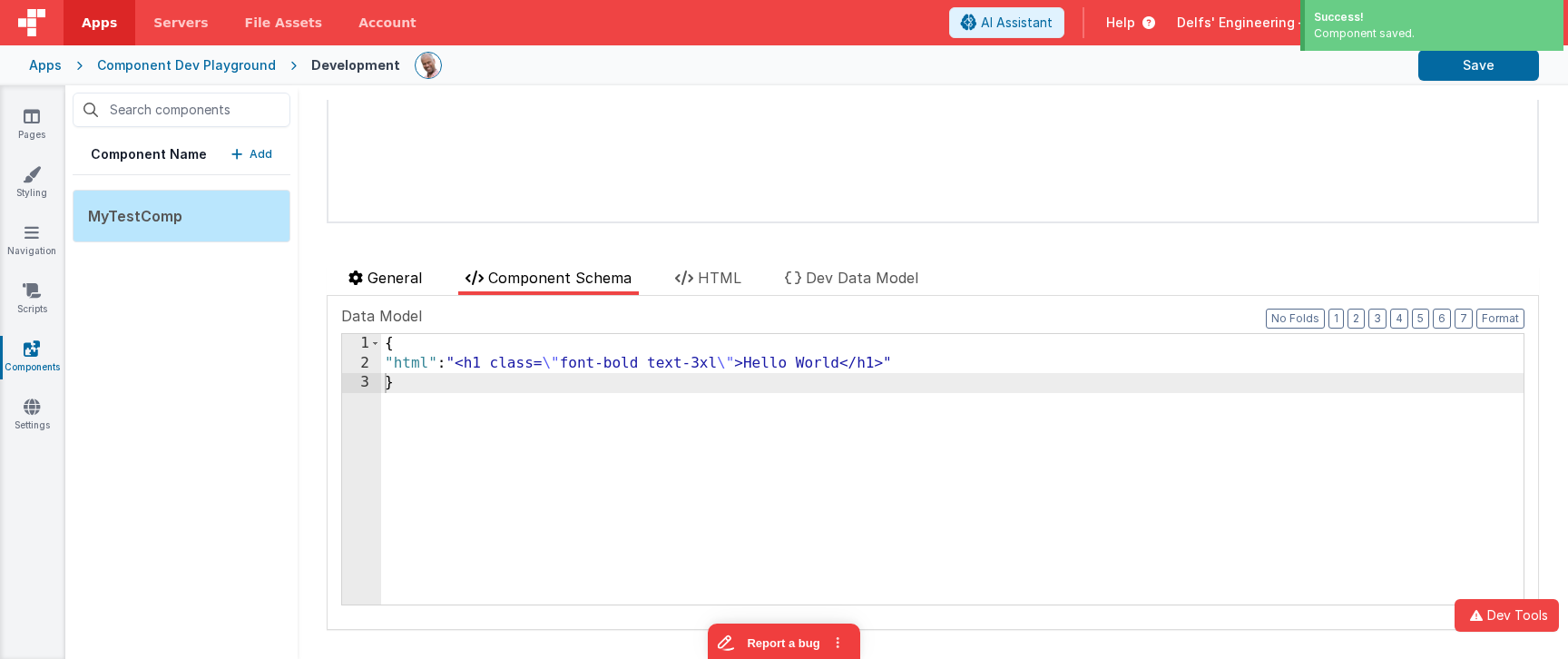
drag, startPoint x: 389, startPoint y: 273, endPoint x: 398, endPoint y: 280, distance: 11.4
click at [389, 273] on span "General" at bounding box center [395, 277] width 55 height 18
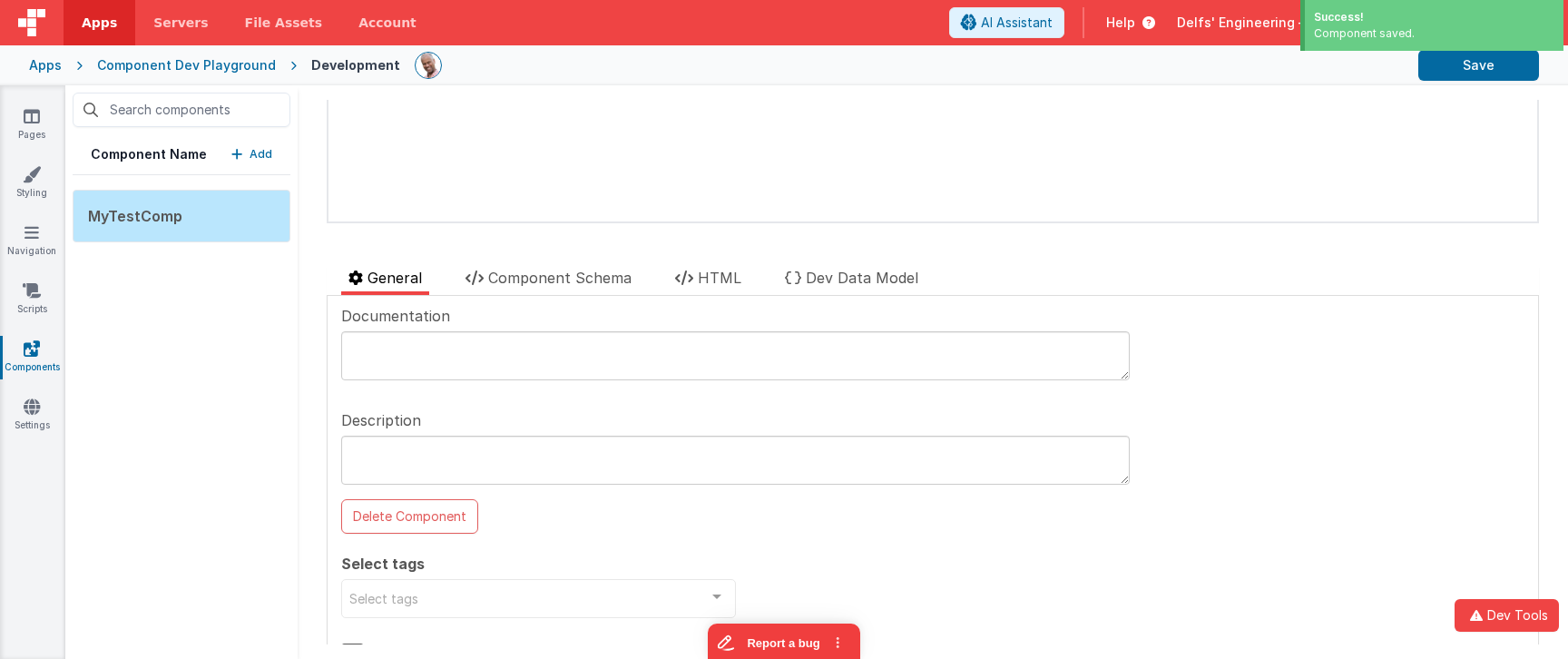
click at [482, 458] on textarea at bounding box center [735, 460] width 788 height 49
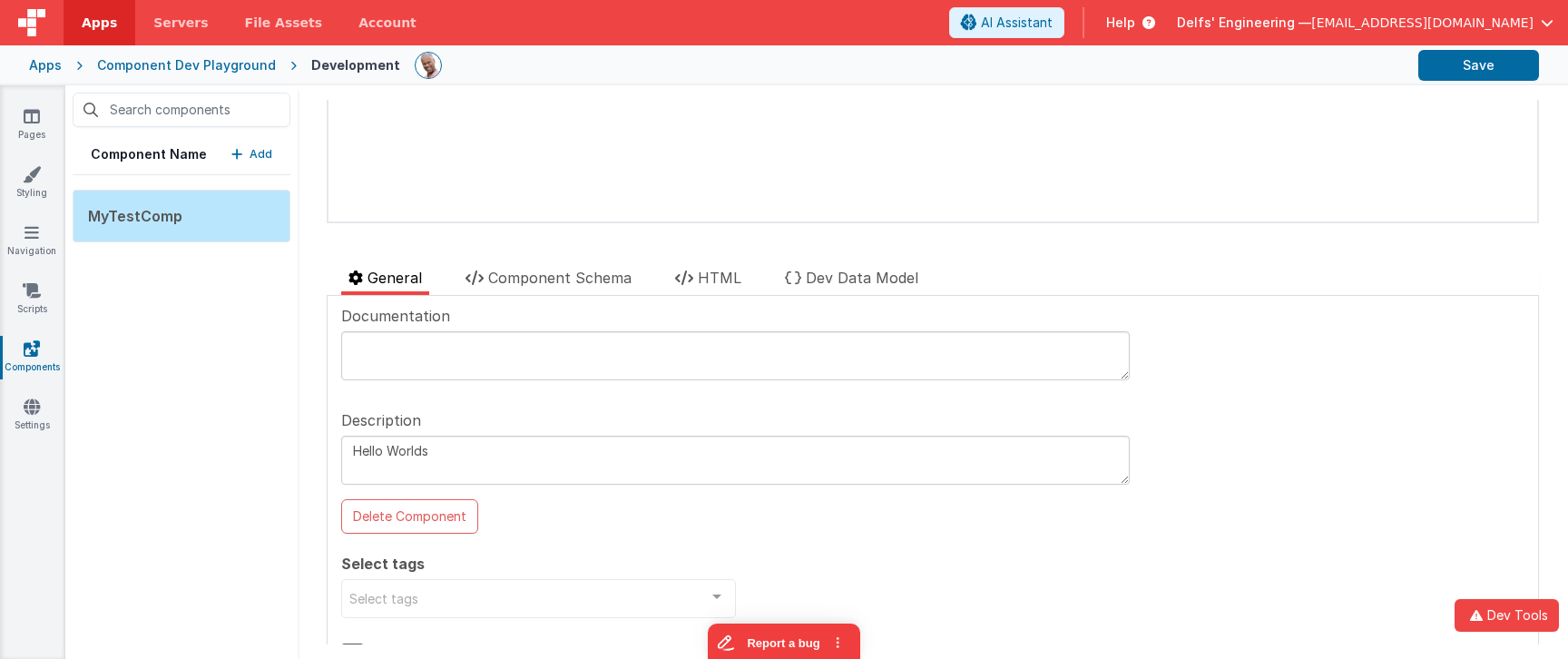
type textarea "Hello Worlds"
paste textarea "Hello Worlds"
type textarea "Hello World"
click at [578, 586] on div "Select tags" at bounding box center [539, 598] width 395 height 39
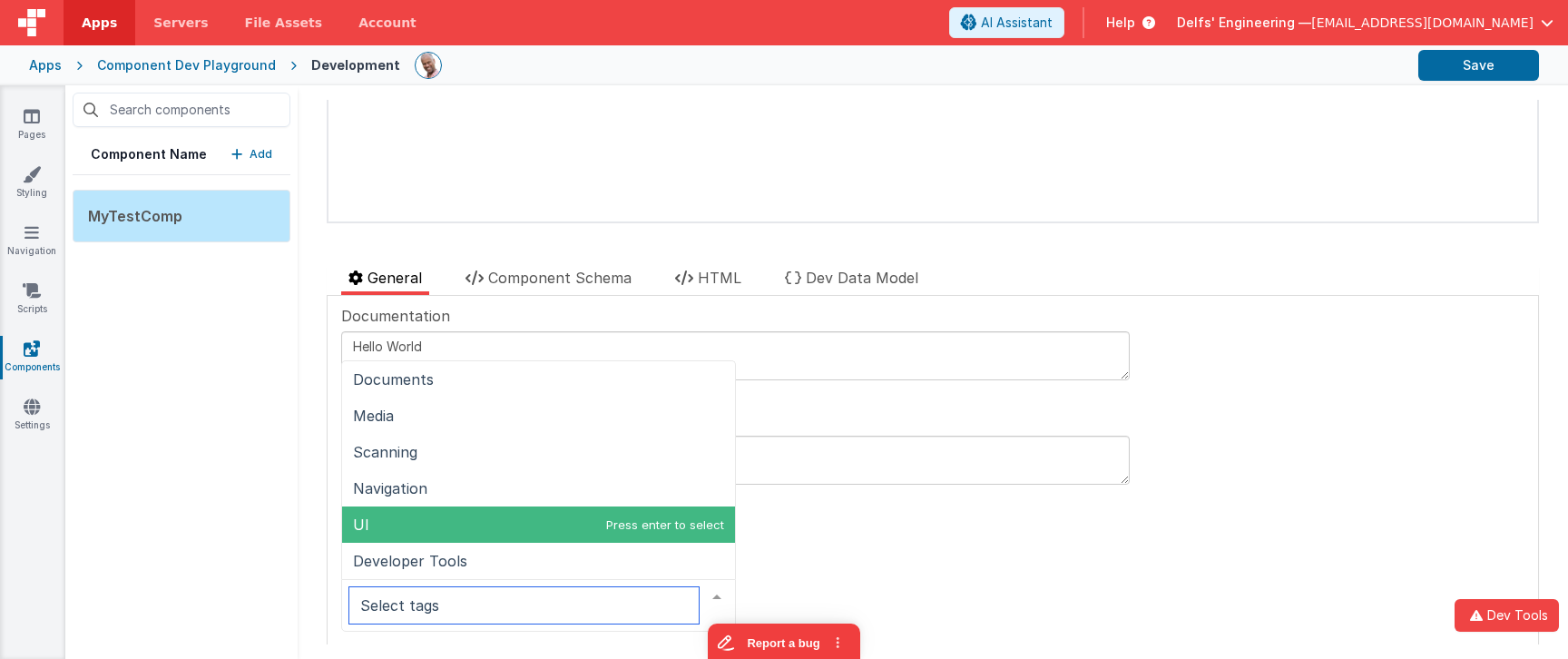
click at [455, 534] on span "UI" at bounding box center [539, 525] width 393 height 36
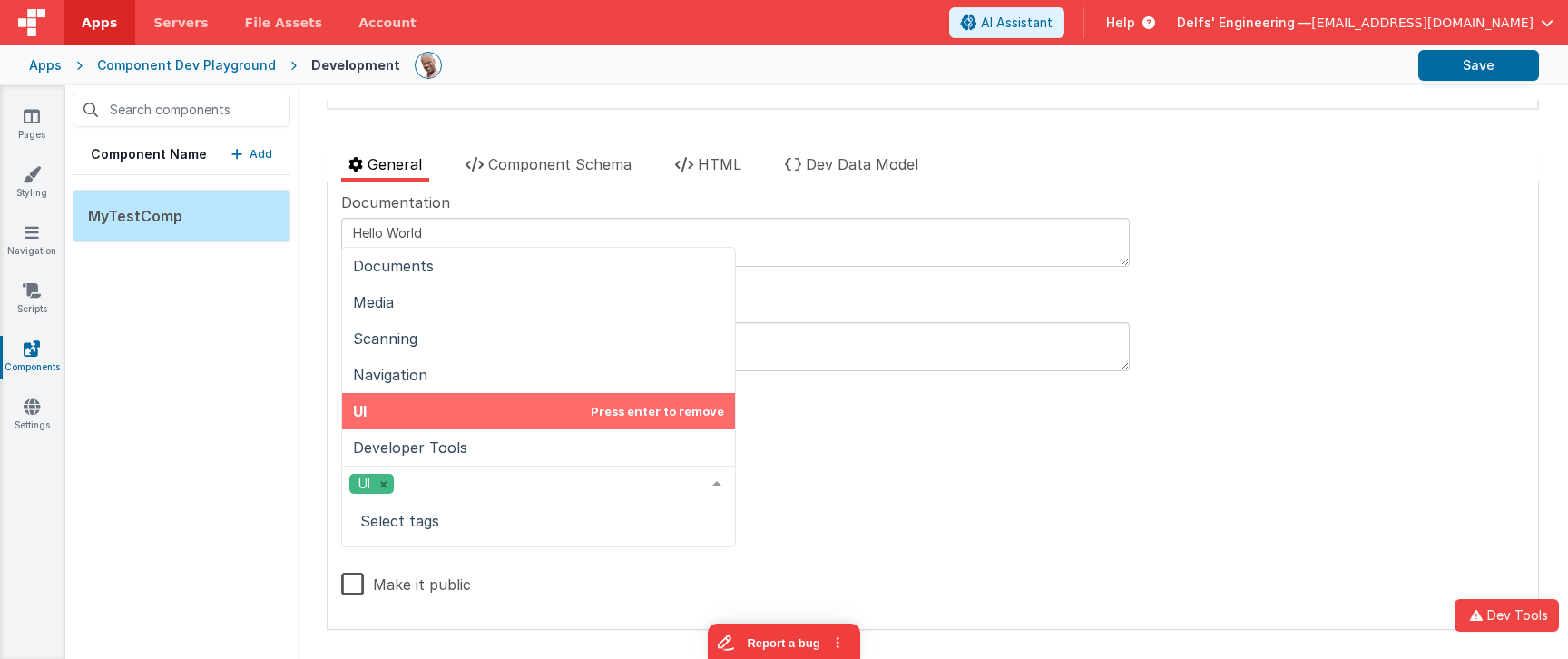
scroll to position [133, 0]
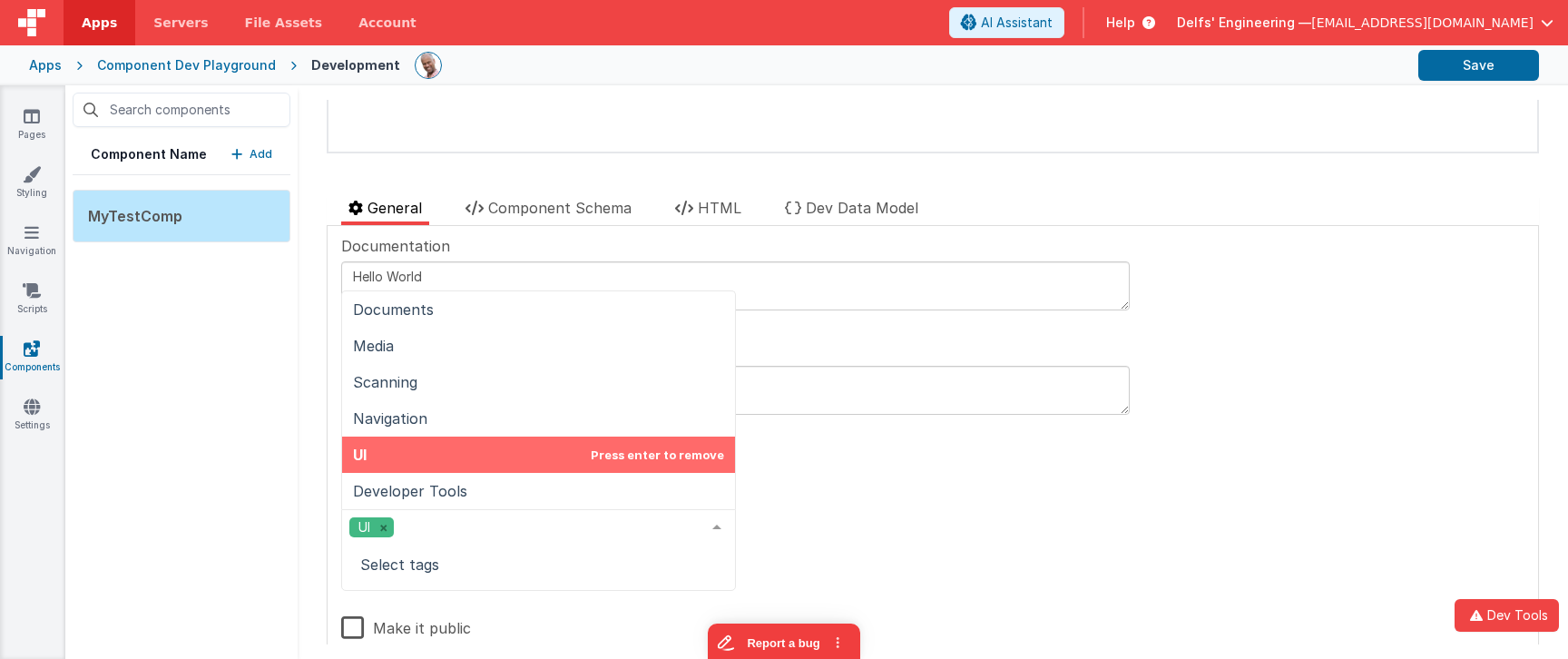
click at [875, 564] on div "Documentation Hello World Description Hello World Delete Component Select tags …" at bounding box center [933, 449] width 1183 height 428
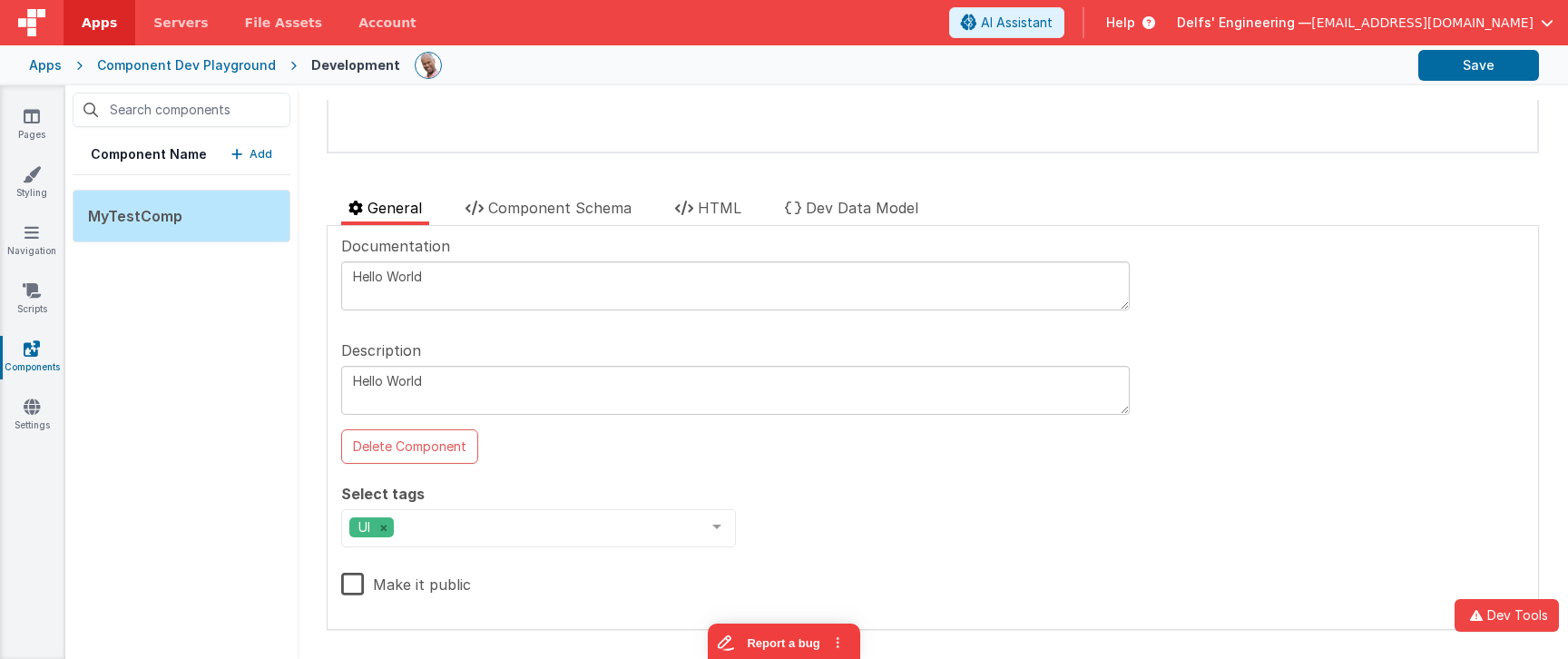
click at [358, 586] on label "Make it public" at bounding box center [405, 581] width 129 height 39
click at [0, 0] on input "Make it public" at bounding box center [0, 0] width 0 height 0
click at [1439, 70] on button "Save" at bounding box center [1479, 65] width 121 height 31
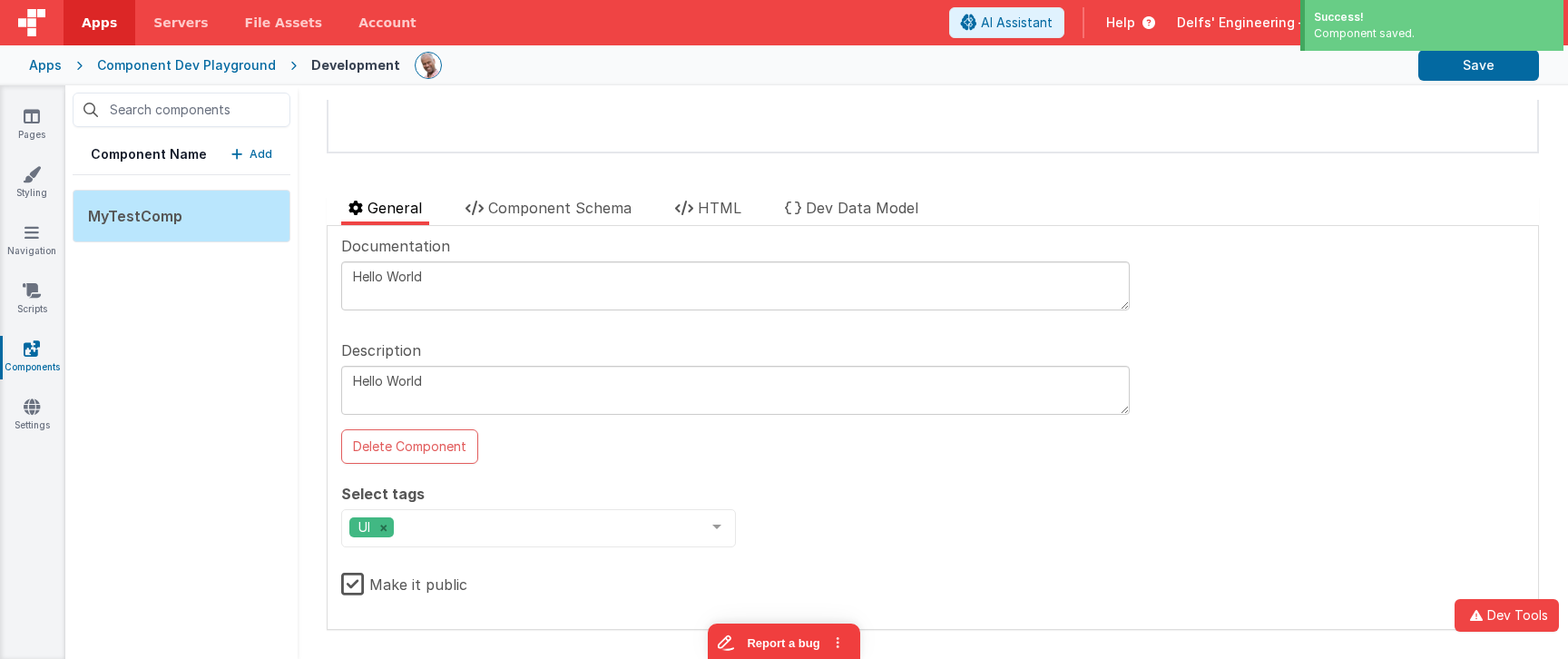
click at [259, 426] on div "Component Name Add MyTestComp" at bounding box center [181, 372] width 233 height 574
click at [264, 160] on p "Add" at bounding box center [261, 154] width 23 height 18
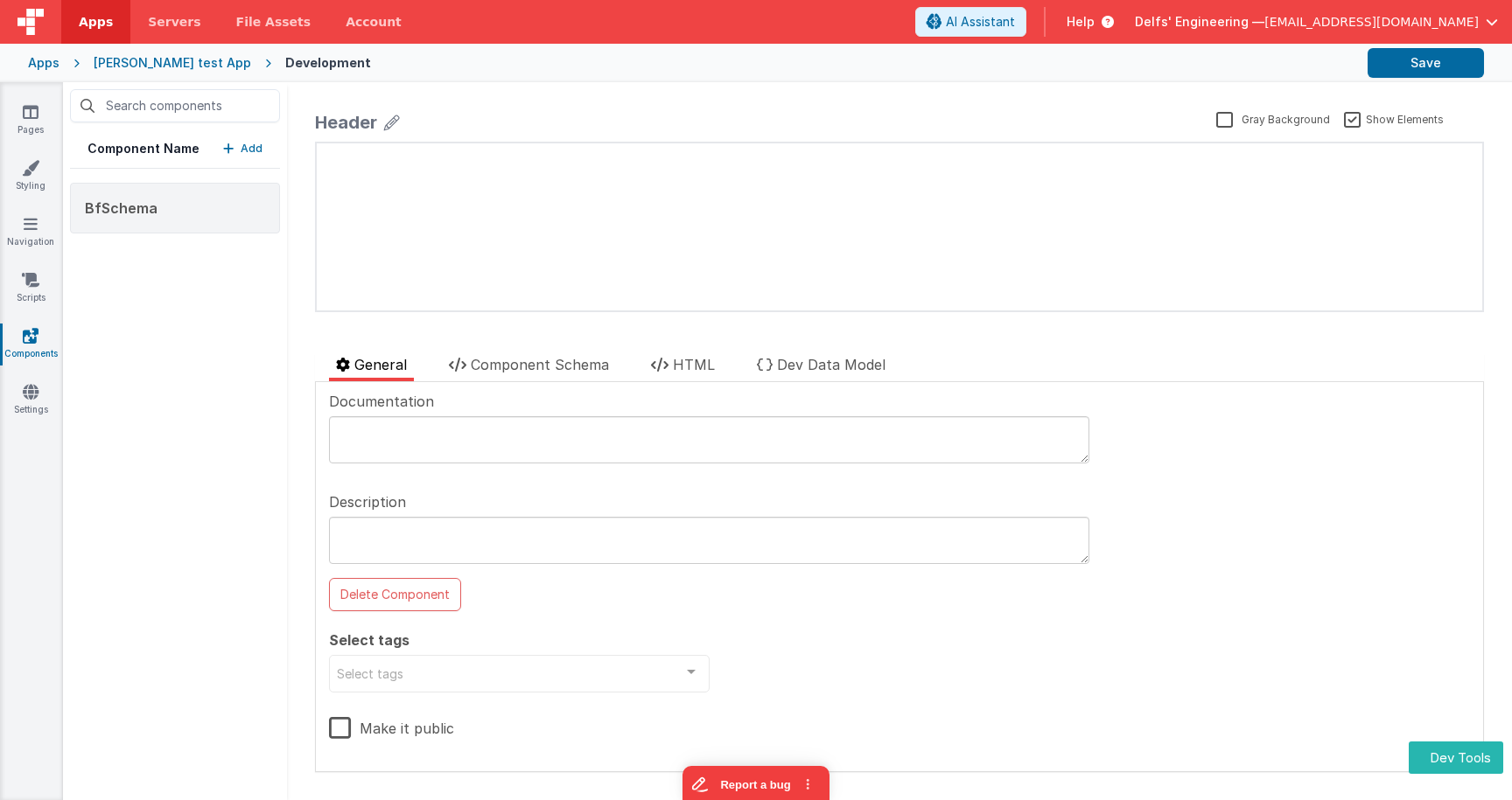
click at [250, 147] on p "Add" at bounding box center [252, 149] width 22 height 17
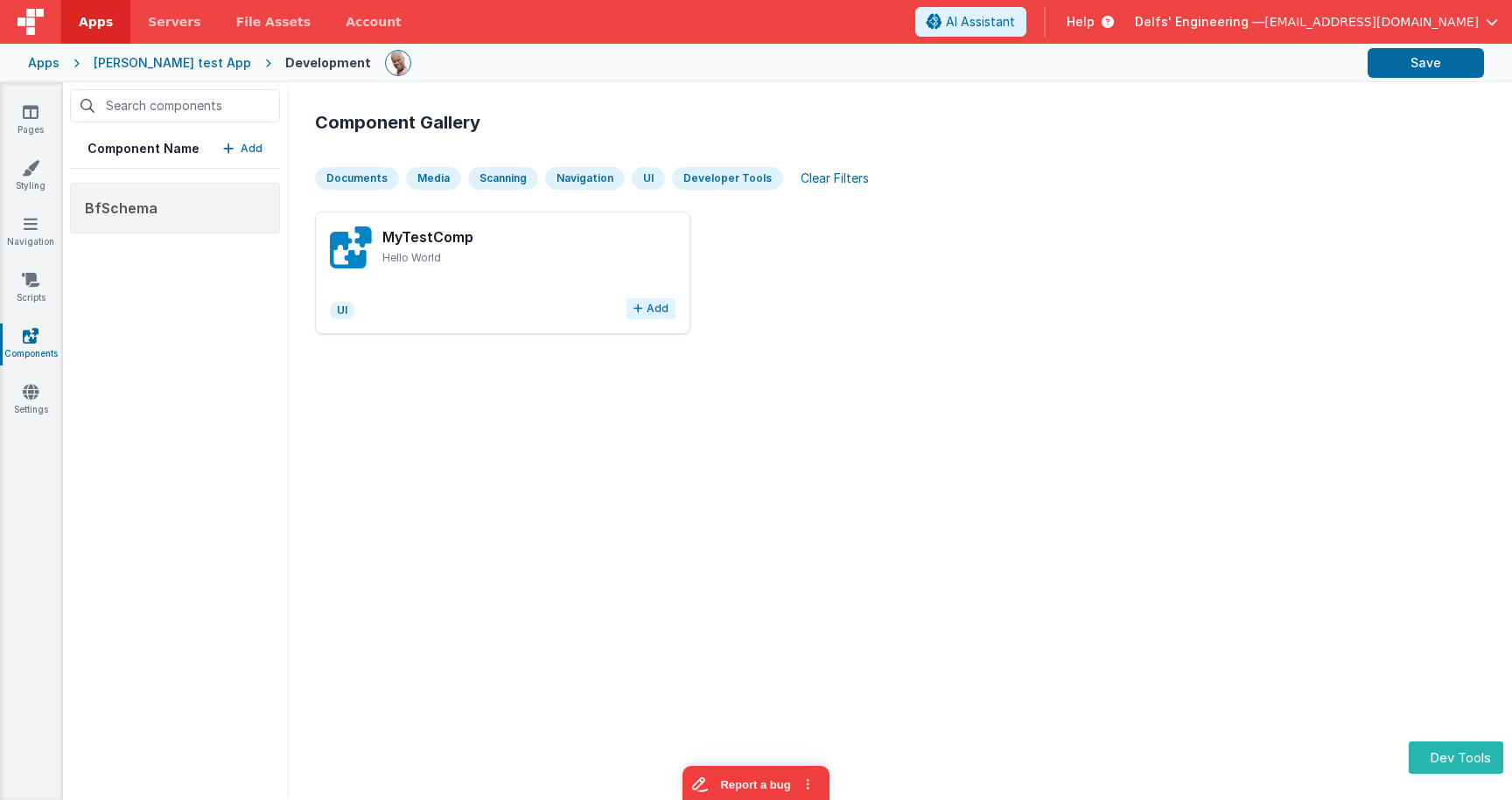
click at [650, 315] on button "Add" at bounding box center [651, 308] width 49 height 21
click at [206, 262] on div "MyTestComp" at bounding box center [175, 266] width 210 height 51
click at [241, 272] on div "MyTestComp" at bounding box center [175, 266] width 210 height 51
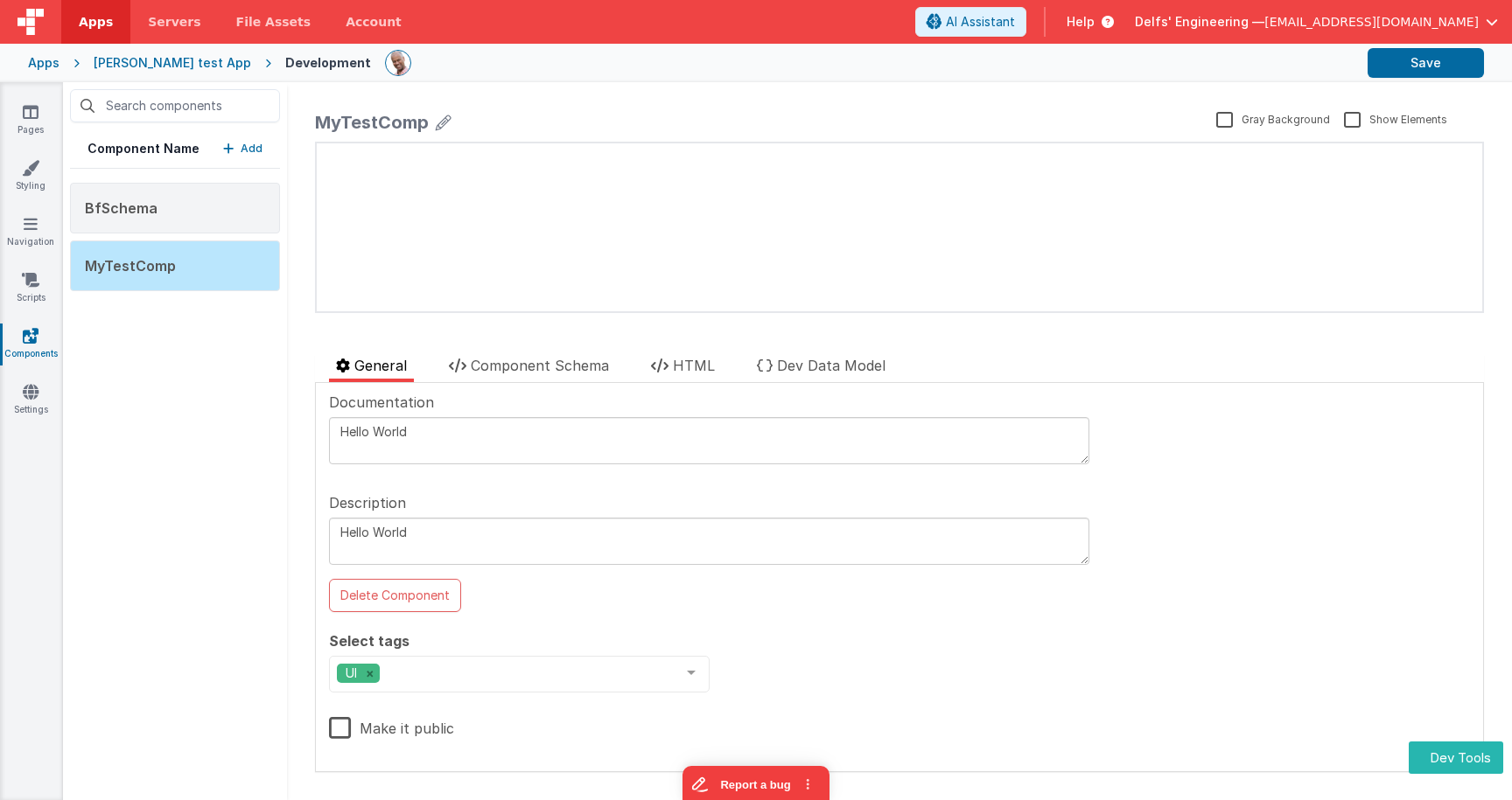
click at [441, 122] on icon at bounding box center [443, 122] width 15 height 25
type input "MyTestComp_copy"
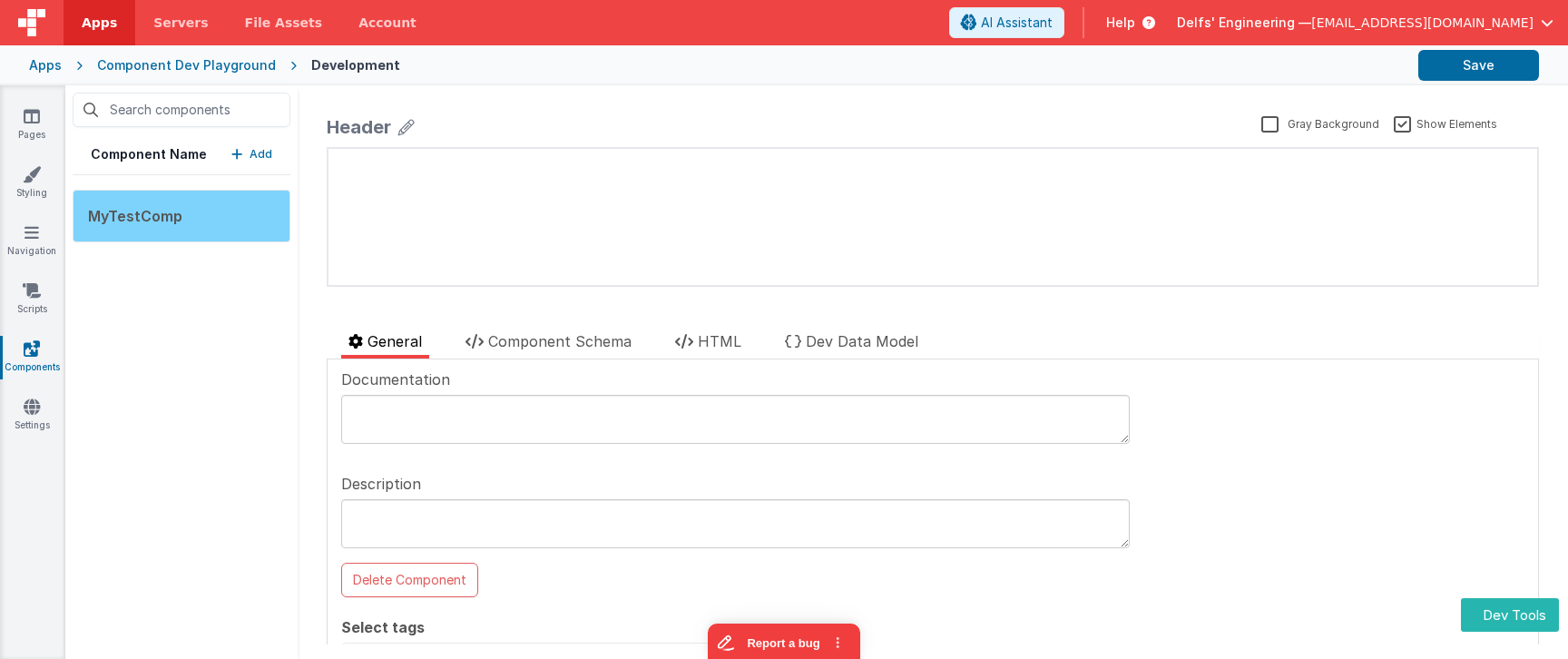
click at [206, 232] on div "MyTestComp" at bounding box center [181, 217] width 217 height 53
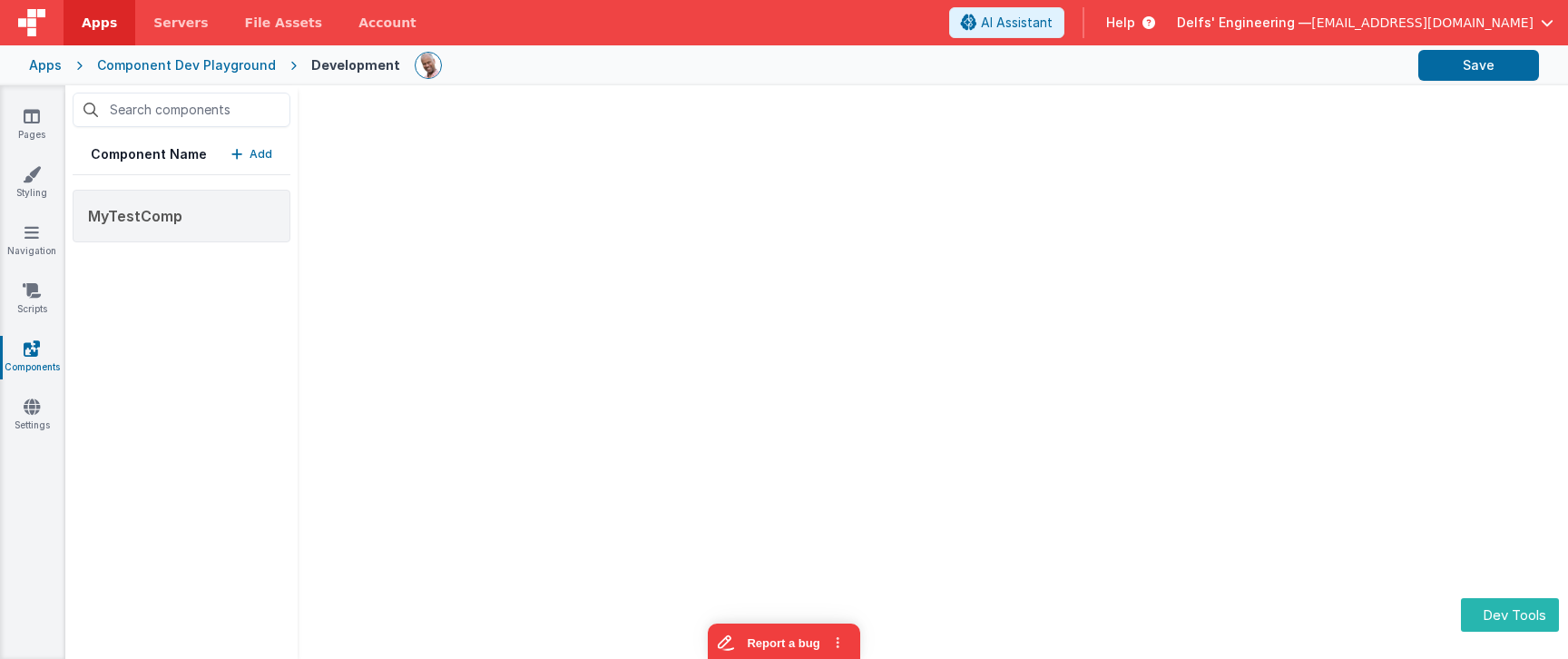
click at [242, 162] on button "Add" at bounding box center [251, 154] width 41 height 18
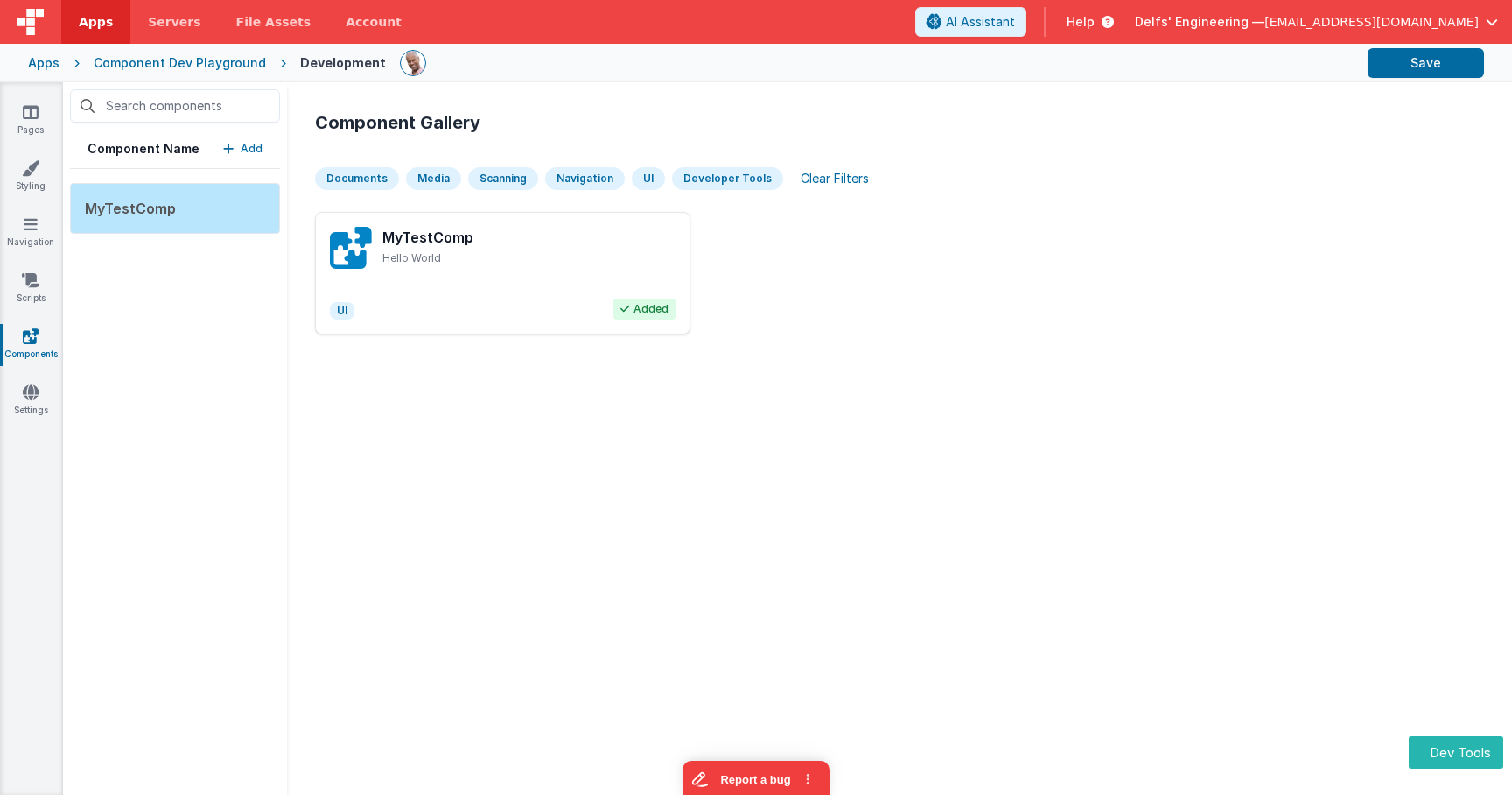
click at [686, 597] on div "Component Gallery Documents Media Scanning Navigation UI Developer Tools Clear …" at bounding box center [899, 439] width 1197 height 685
click at [643, 175] on div "UI" at bounding box center [648, 178] width 33 height 23
click at [571, 182] on div "Navigation" at bounding box center [584, 178] width 79 height 23
click at [850, 183] on div "Clear Filters" at bounding box center [835, 178] width 89 height 25
drag, startPoint x: 697, startPoint y: 188, endPoint x: 725, endPoint y: 185, distance: 28.2
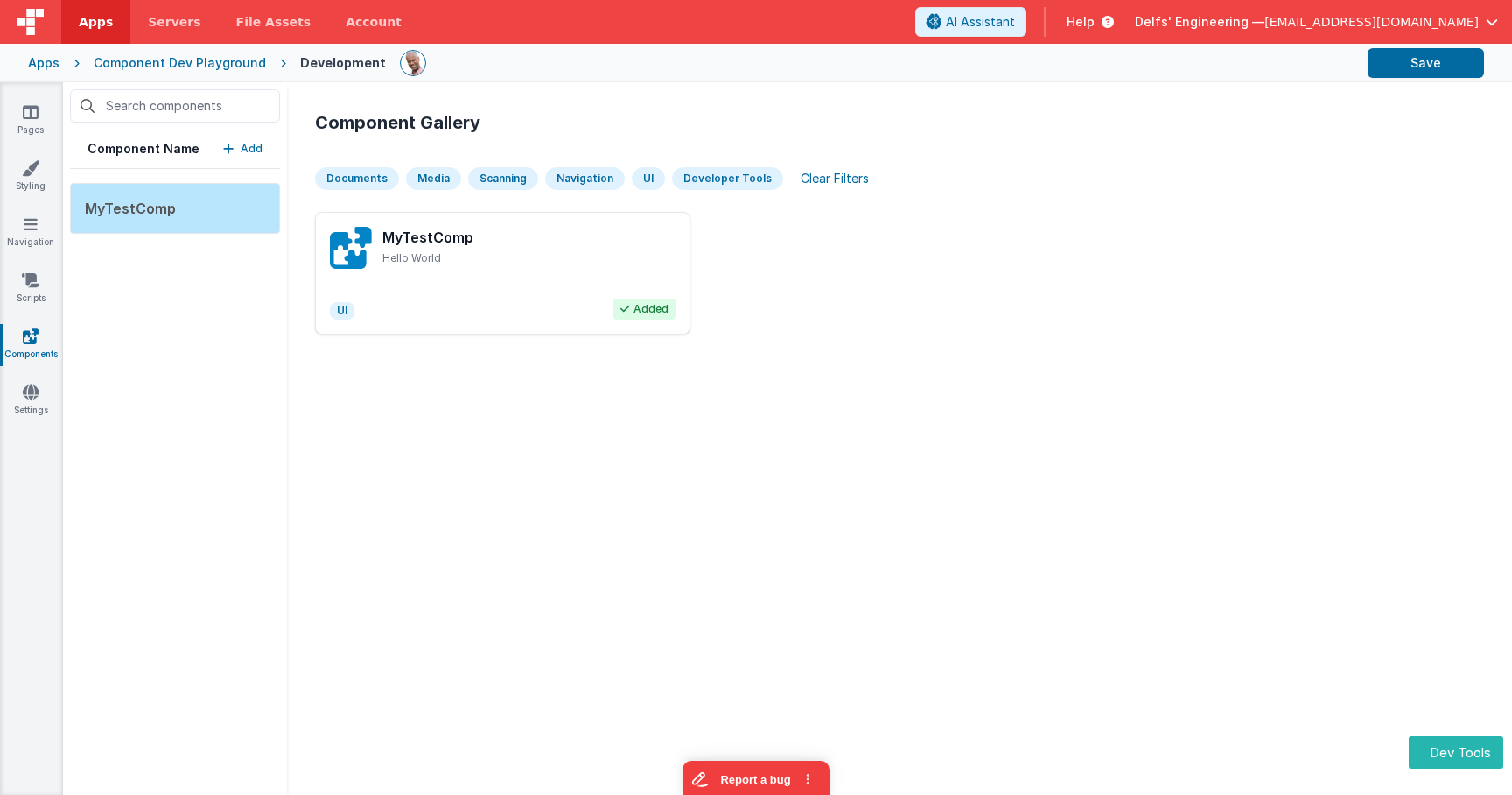
click at [697, 188] on div "Developer Tools" at bounding box center [727, 178] width 111 height 23
drag, startPoint x: 863, startPoint y: 180, endPoint x: 846, endPoint y: 177, distance: 17.3
click at [863, 180] on div "Clear Filters" at bounding box center [835, 178] width 89 height 25
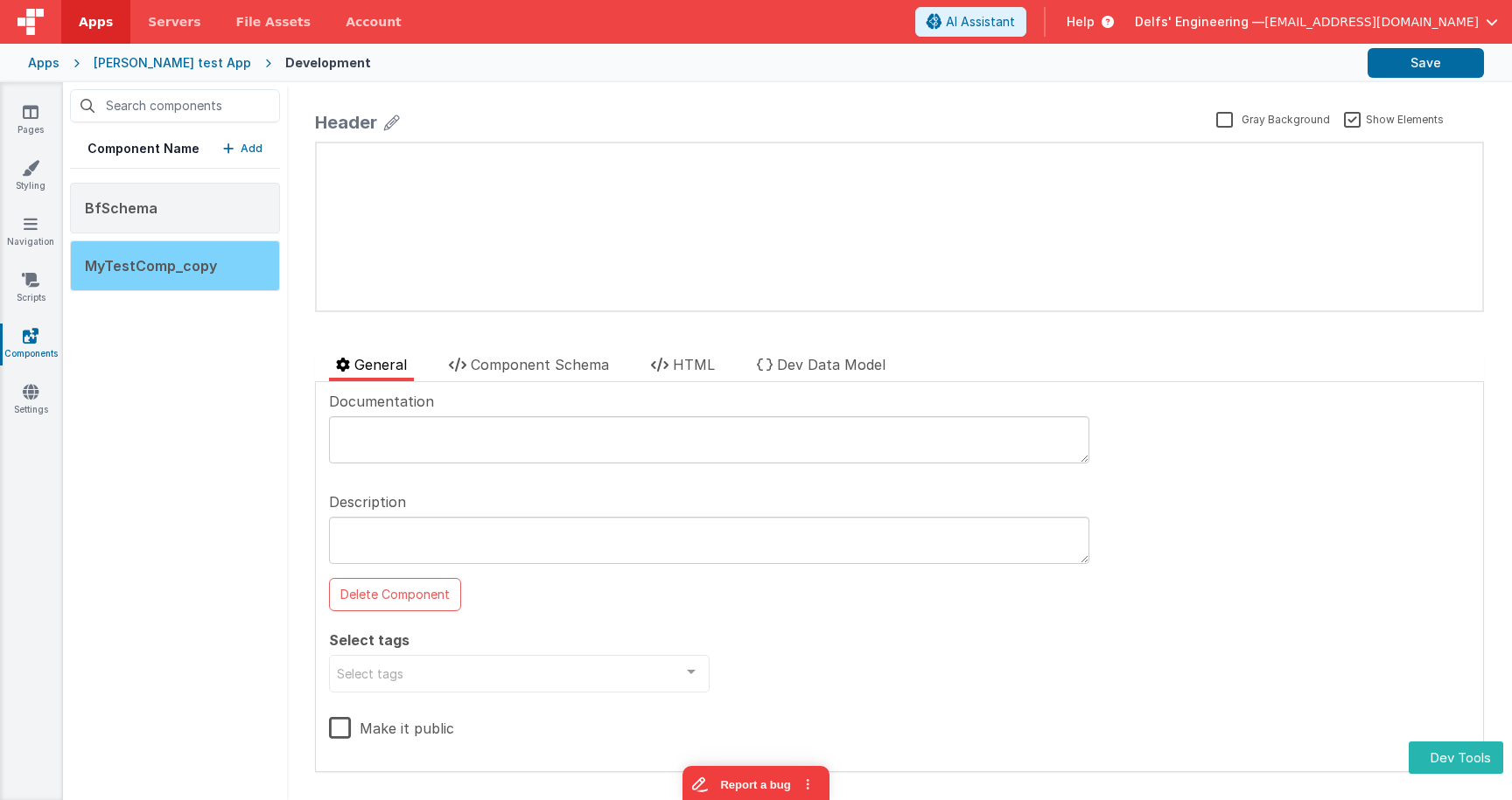
click at [157, 262] on span "MyTestComp_copy" at bounding box center [150, 265] width 132 height 17
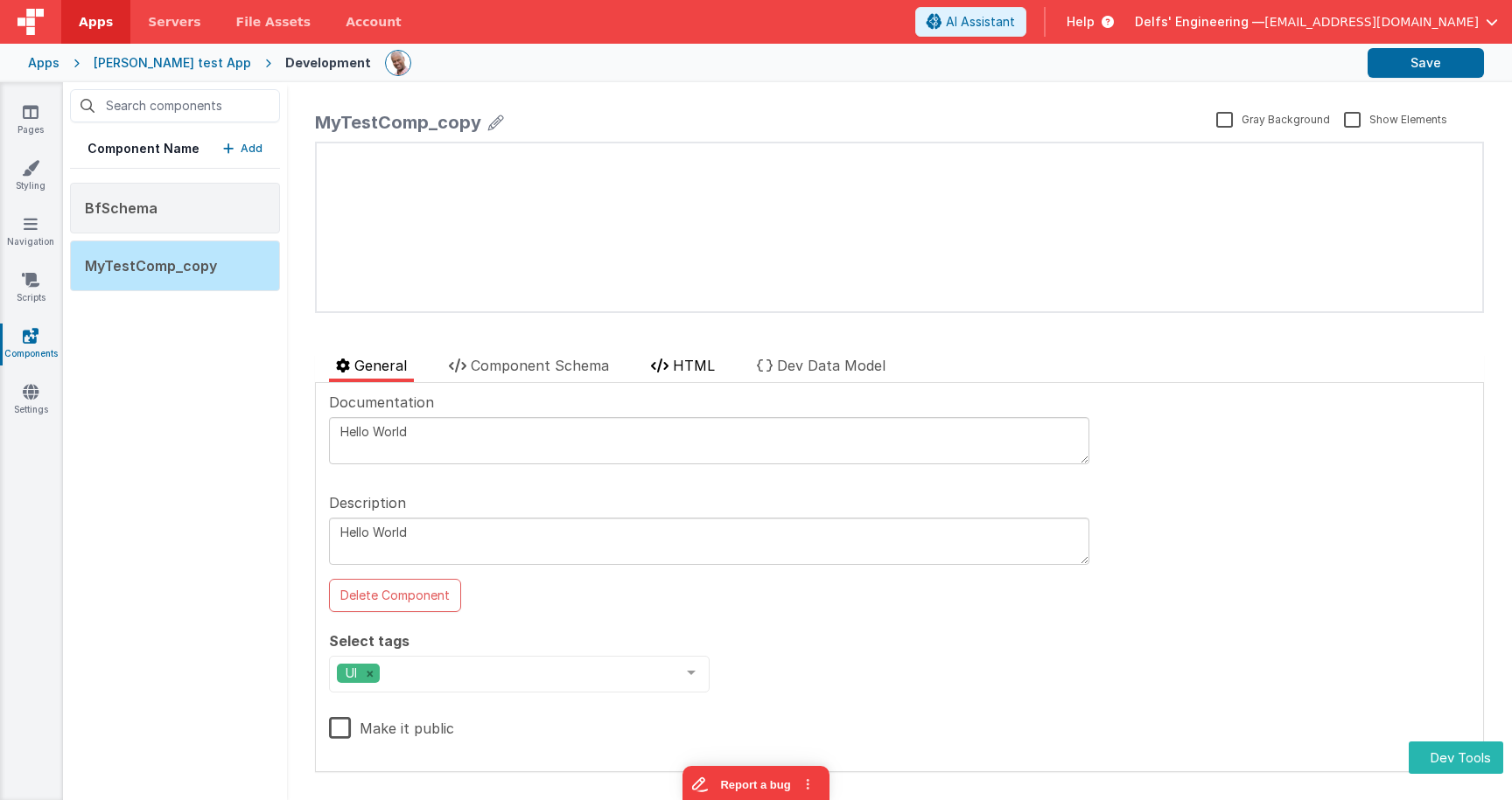
click at [673, 374] on li "HTML" at bounding box center [683, 369] width 77 height 27
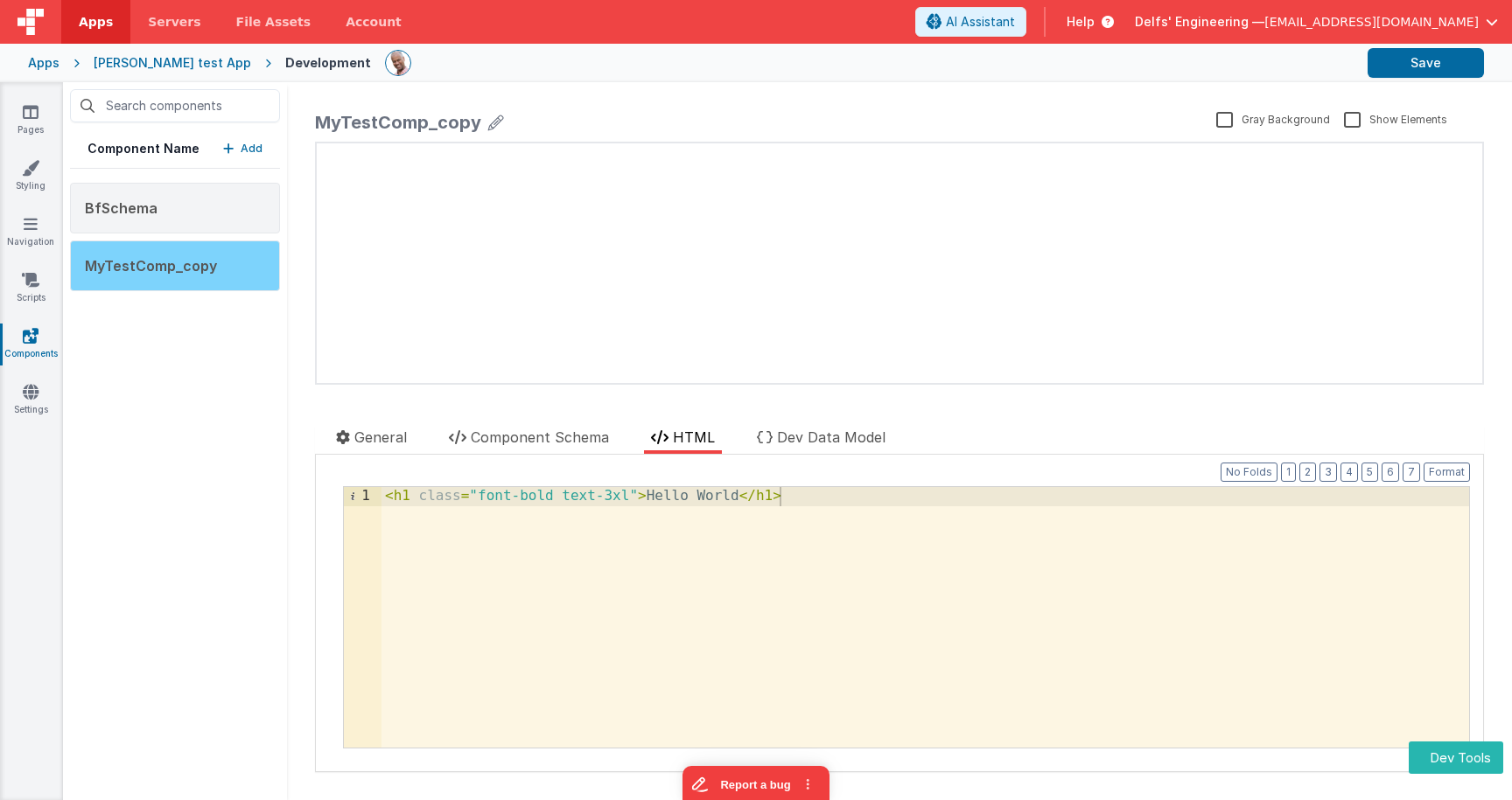
drag, startPoint x: 199, startPoint y: 325, endPoint x: 191, endPoint y: 271, distance: 54.6
click at [199, 325] on div "Component Name Add BfSchema MyTestComp_copy" at bounding box center [175, 441] width 224 height 718
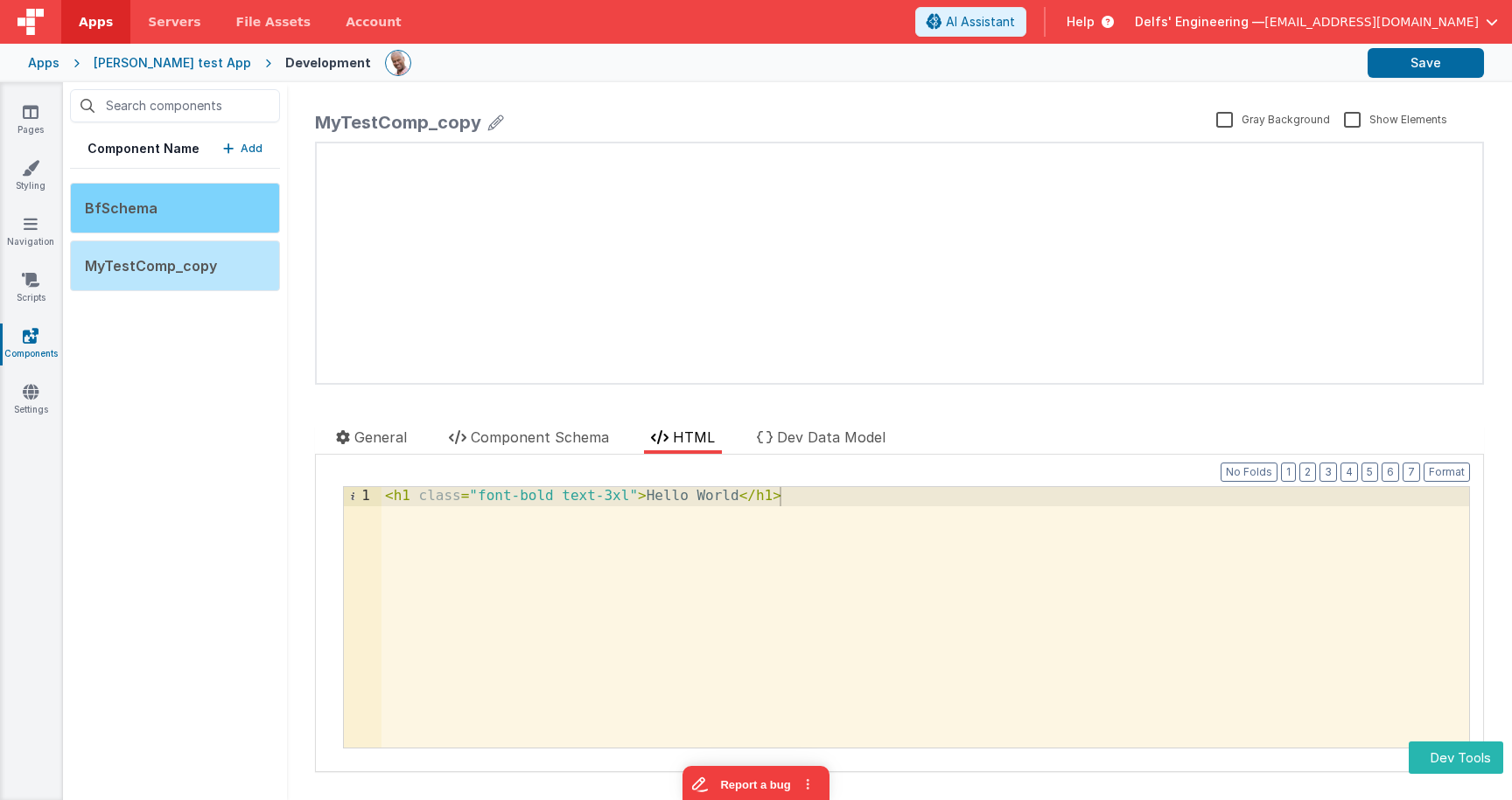
click at [193, 190] on div "BfSchema" at bounding box center [175, 209] width 210 height 51
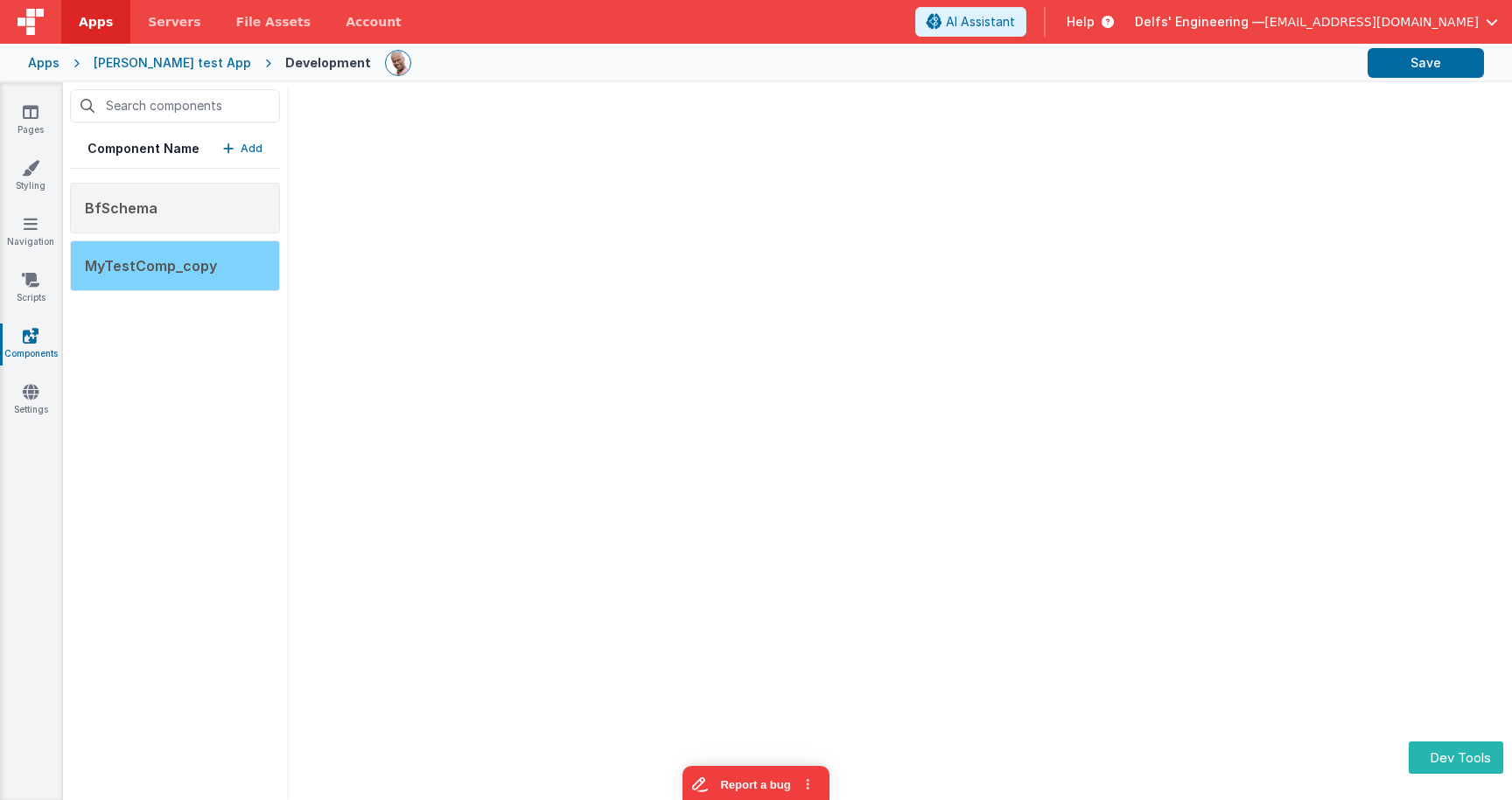
click at [194, 258] on span "MyTestComp_copy" at bounding box center [150, 265] width 132 height 17
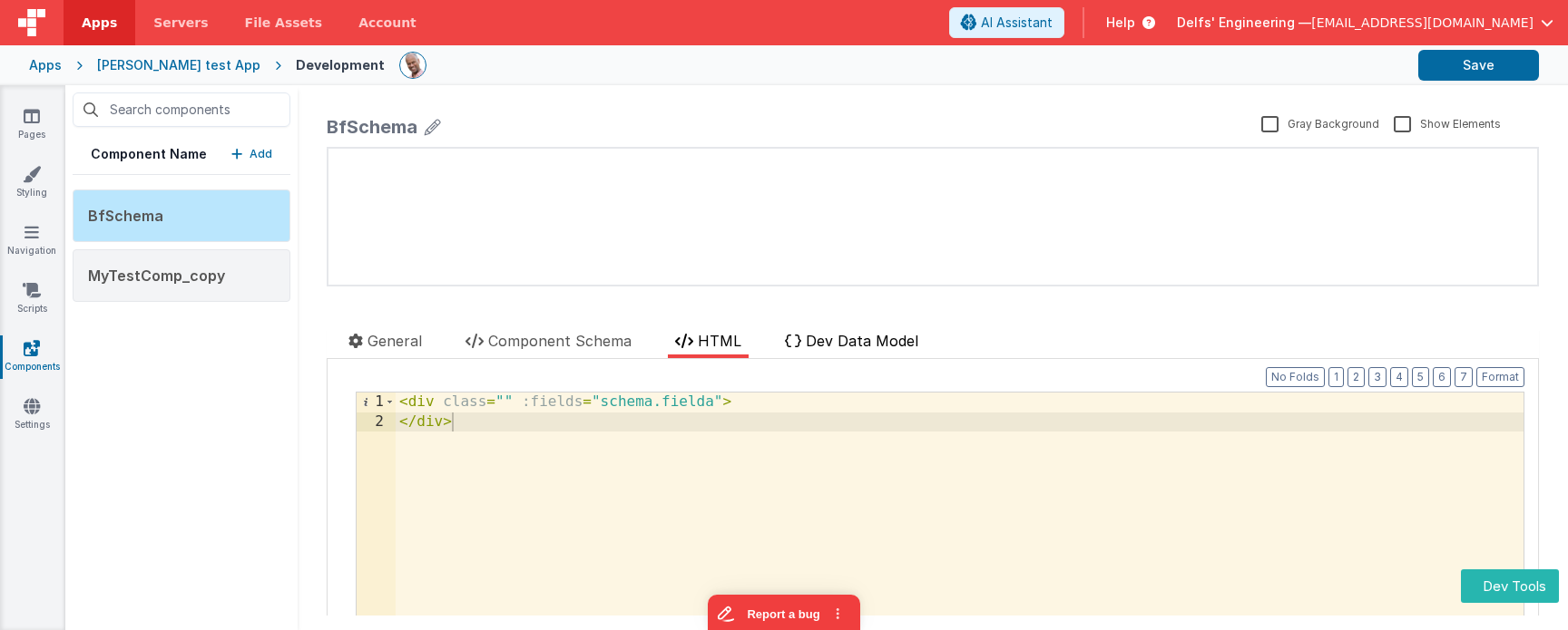
click at [918, 349] on li "Dev Data Model" at bounding box center [852, 344] width 147 height 28
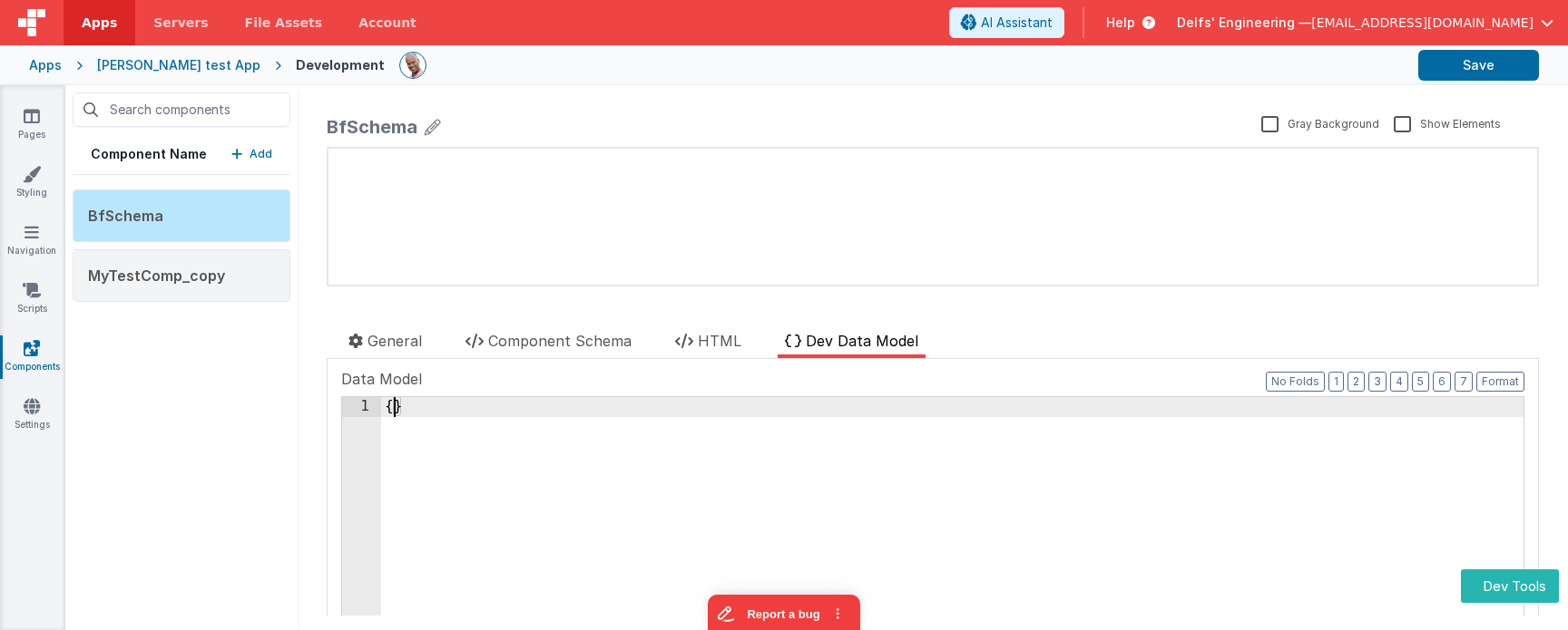
click at [397, 404] on div "{ }" at bounding box center [952, 552] width 1143 height 309
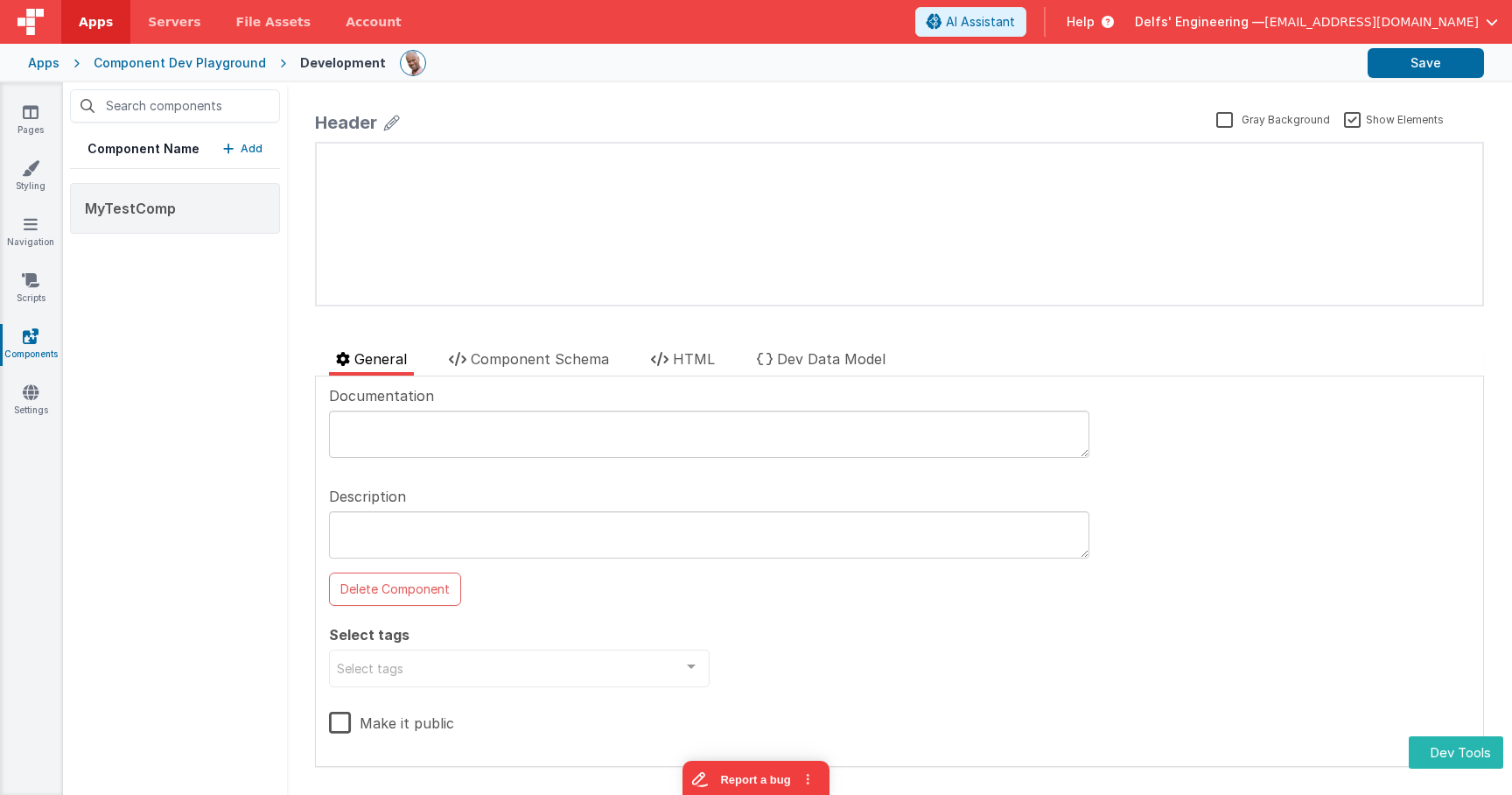
click at [251, 139] on div "Component Name Add" at bounding box center [175, 149] width 210 height 39
click at [251, 146] on p "Add" at bounding box center [252, 149] width 22 height 17
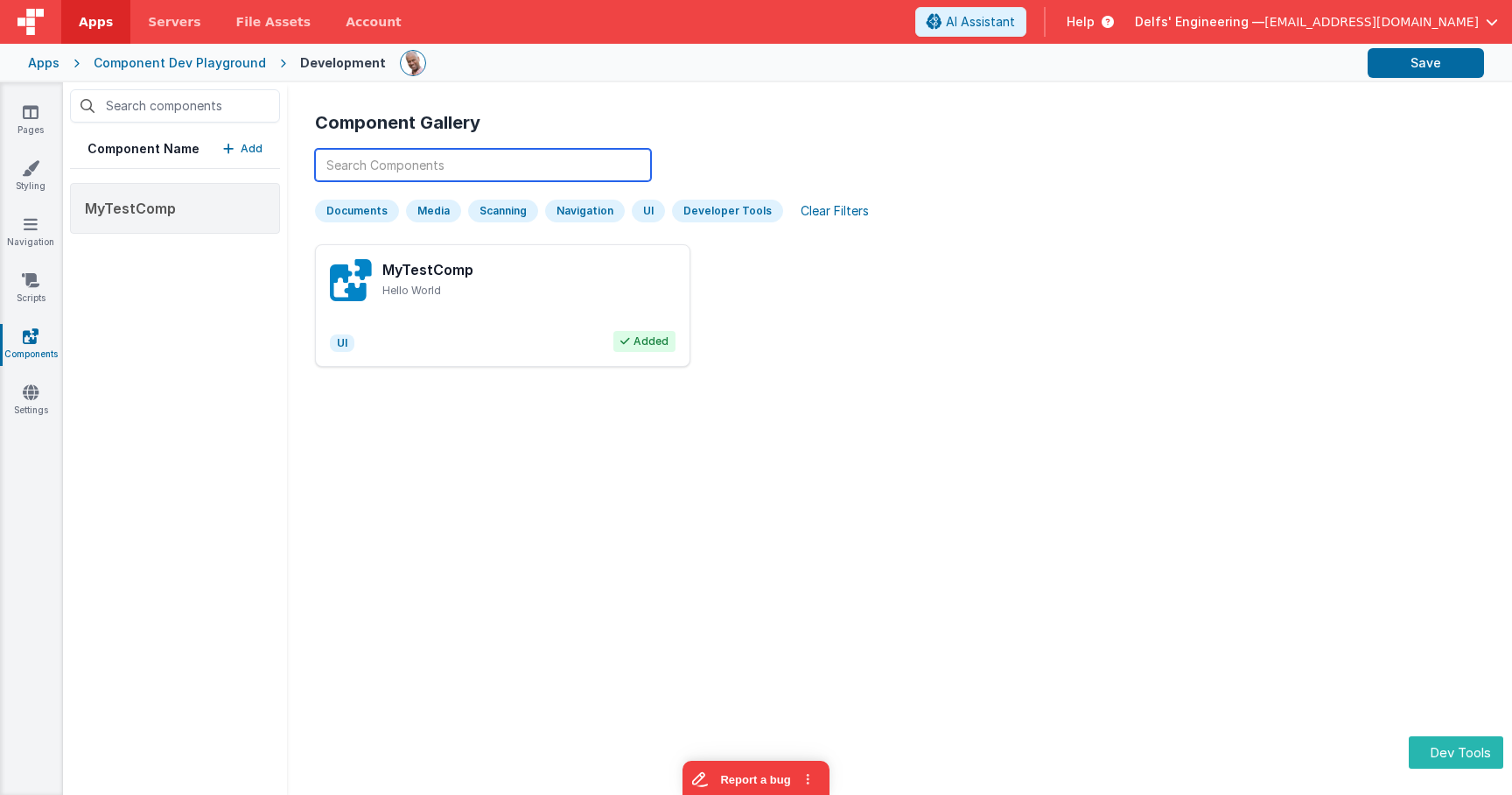
click at [645, 175] on input "text" at bounding box center [483, 165] width 336 height 33
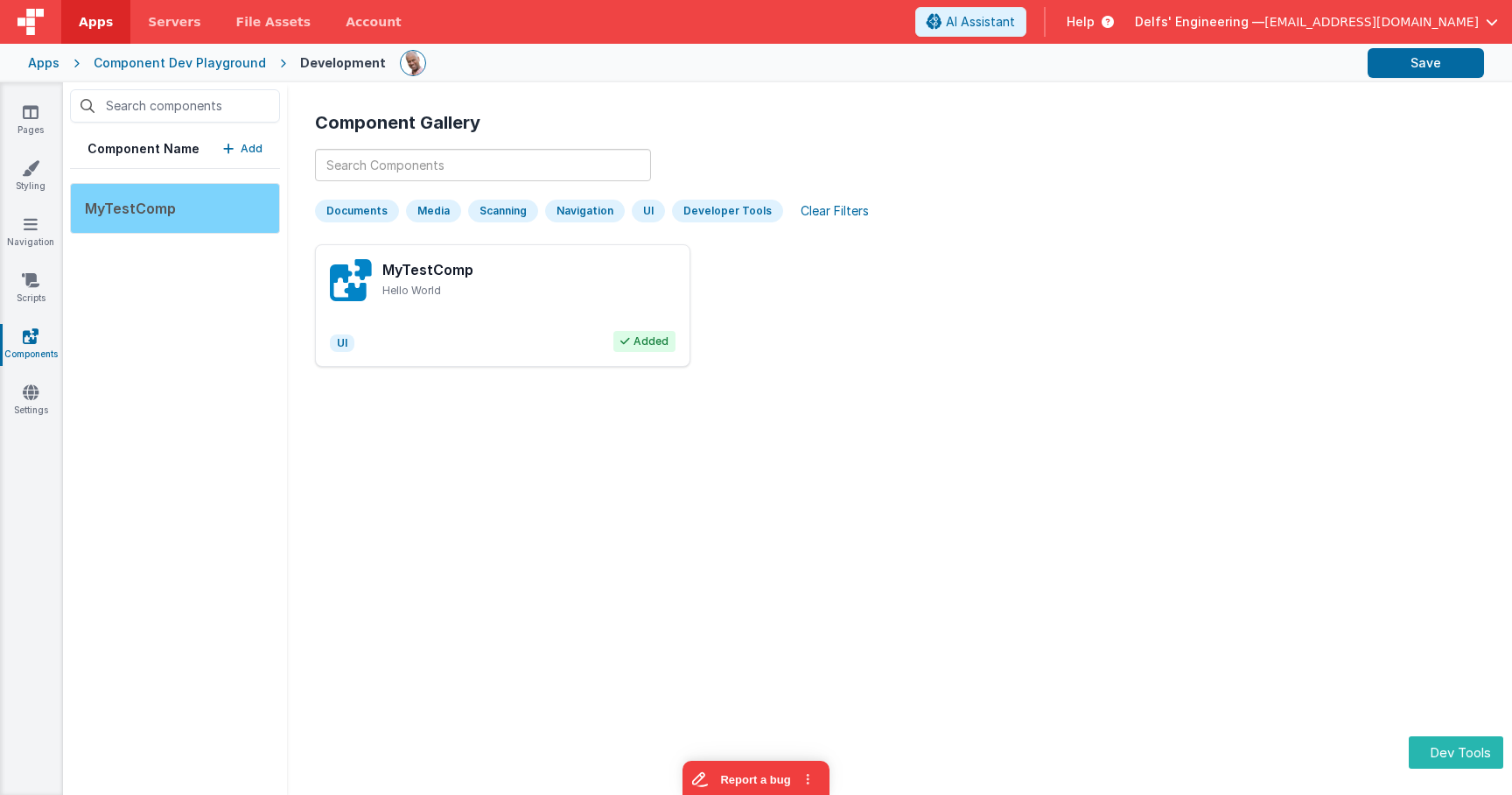
drag, startPoint x: 186, startPoint y: 340, endPoint x: 195, endPoint y: 231, distance: 109.4
click at [189, 336] on div "Component Name Add MyTestComp" at bounding box center [175, 439] width 224 height 713
drag, startPoint x: 271, startPoint y: 380, endPoint x: 378, endPoint y: 325, distance: 120.3
click at [292, 363] on div "Component Name Add MyTestComp Component Gallery Documents Media Scanning Naviga…" at bounding box center [787, 439] width 1449 height 713
drag, startPoint x: 257, startPoint y: 288, endPoint x: 252, endPoint y: 266, distance: 22.6
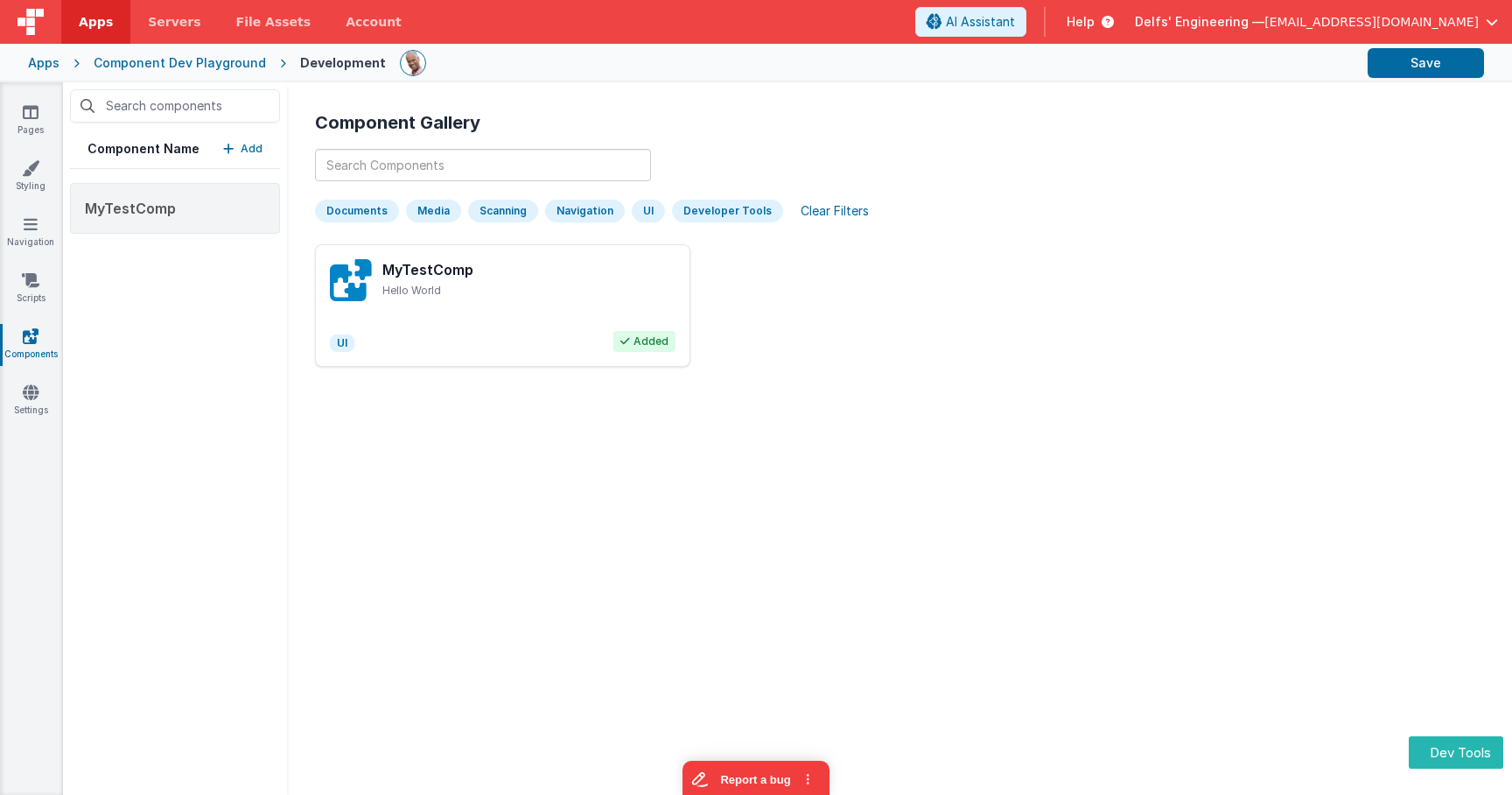
click at [257, 288] on div "Component Name Add MyTestComp" at bounding box center [175, 439] width 224 height 713
click at [515, 317] on div "MyTestComp Hello World UI Added" at bounding box center [503, 305] width 375 height 122
click at [251, 153] on p "Add" at bounding box center [252, 149] width 22 height 17
click at [245, 150] on p "Add" at bounding box center [252, 149] width 22 height 17
click at [245, 144] on p "Add" at bounding box center [252, 149] width 22 height 17
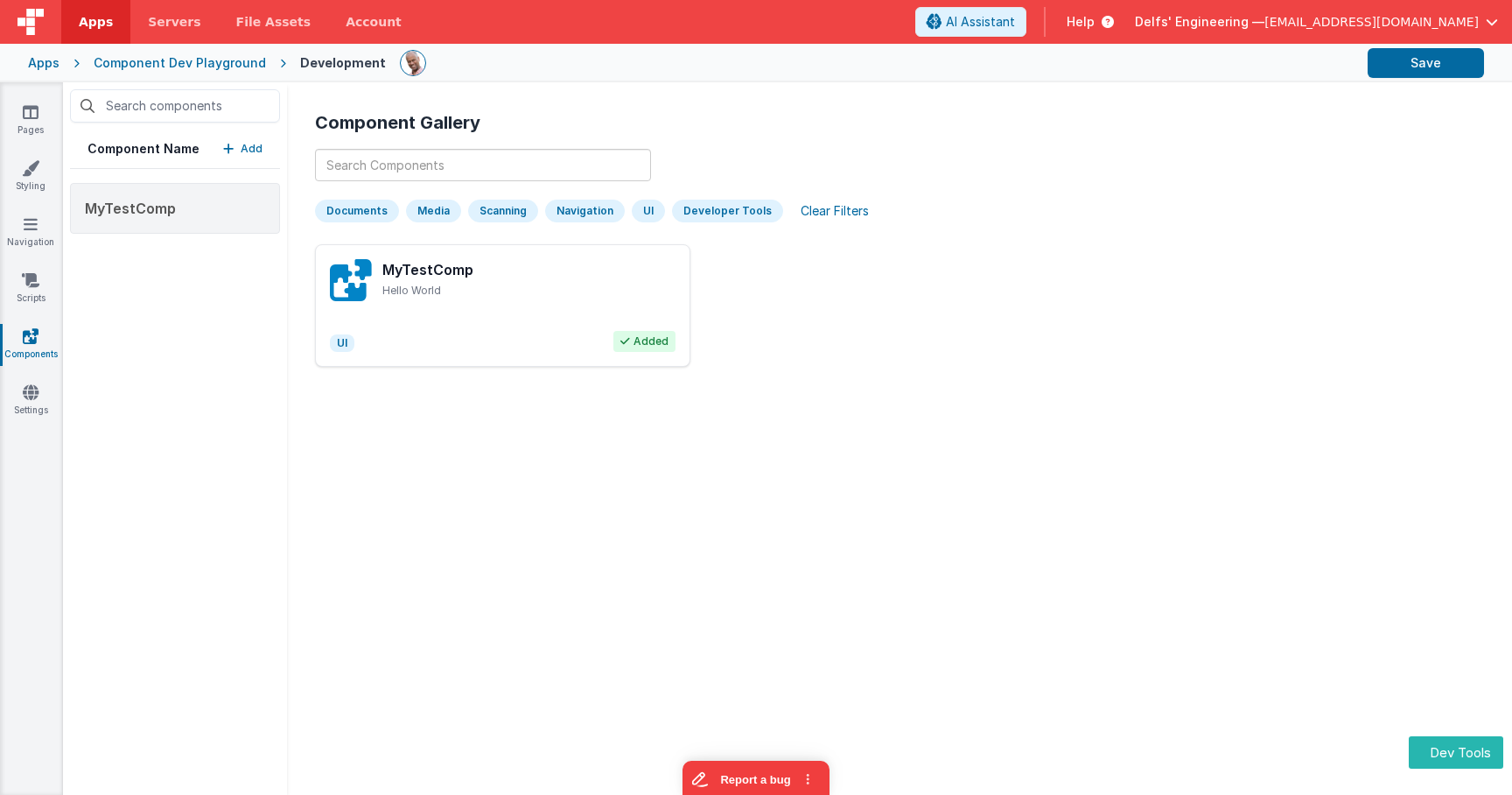
click at [245, 144] on p "Add" at bounding box center [252, 149] width 22 height 17
click at [826, 102] on div "Component Gallery Documents Media Scanning Navigation UI Developer Tools Clear …" at bounding box center [899, 439] width 1197 height 685
click at [541, 158] on input "text" at bounding box center [483, 165] width 336 height 33
type input "d"
click at [497, 260] on h3 "MyTestComp" at bounding box center [530, 269] width 293 height 21
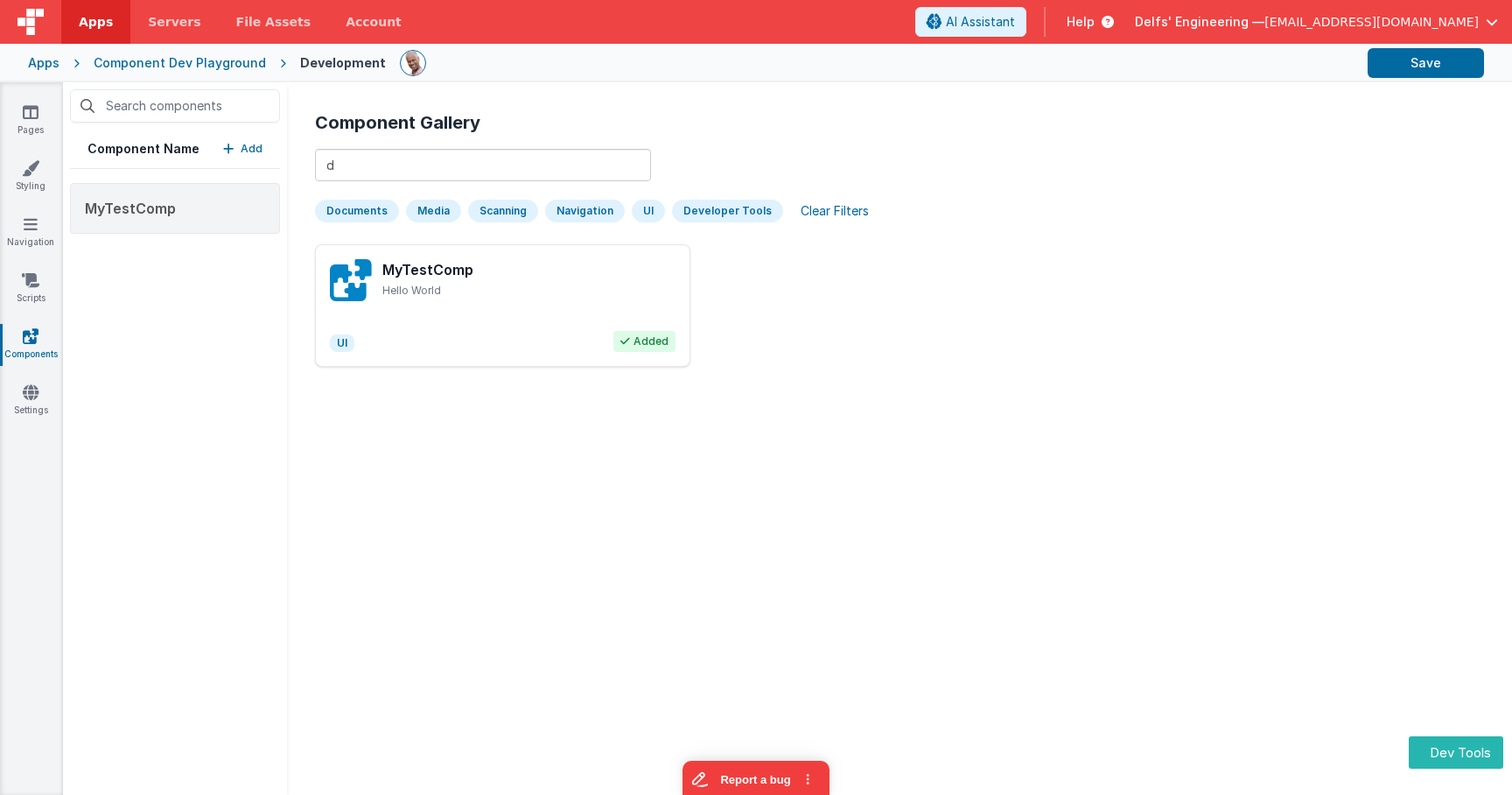
click at [658, 341] on span "Added" at bounding box center [644, 341] width 62 height 21
drag, startPoint x: 910, startPoint y: 295, endPoint x: 405, endPoint y: 44, distance: 563.9
click at [844, 278] on div "MyTestComp Hello World UI Added" at bounding box center [900, 305] width 1169 height 122
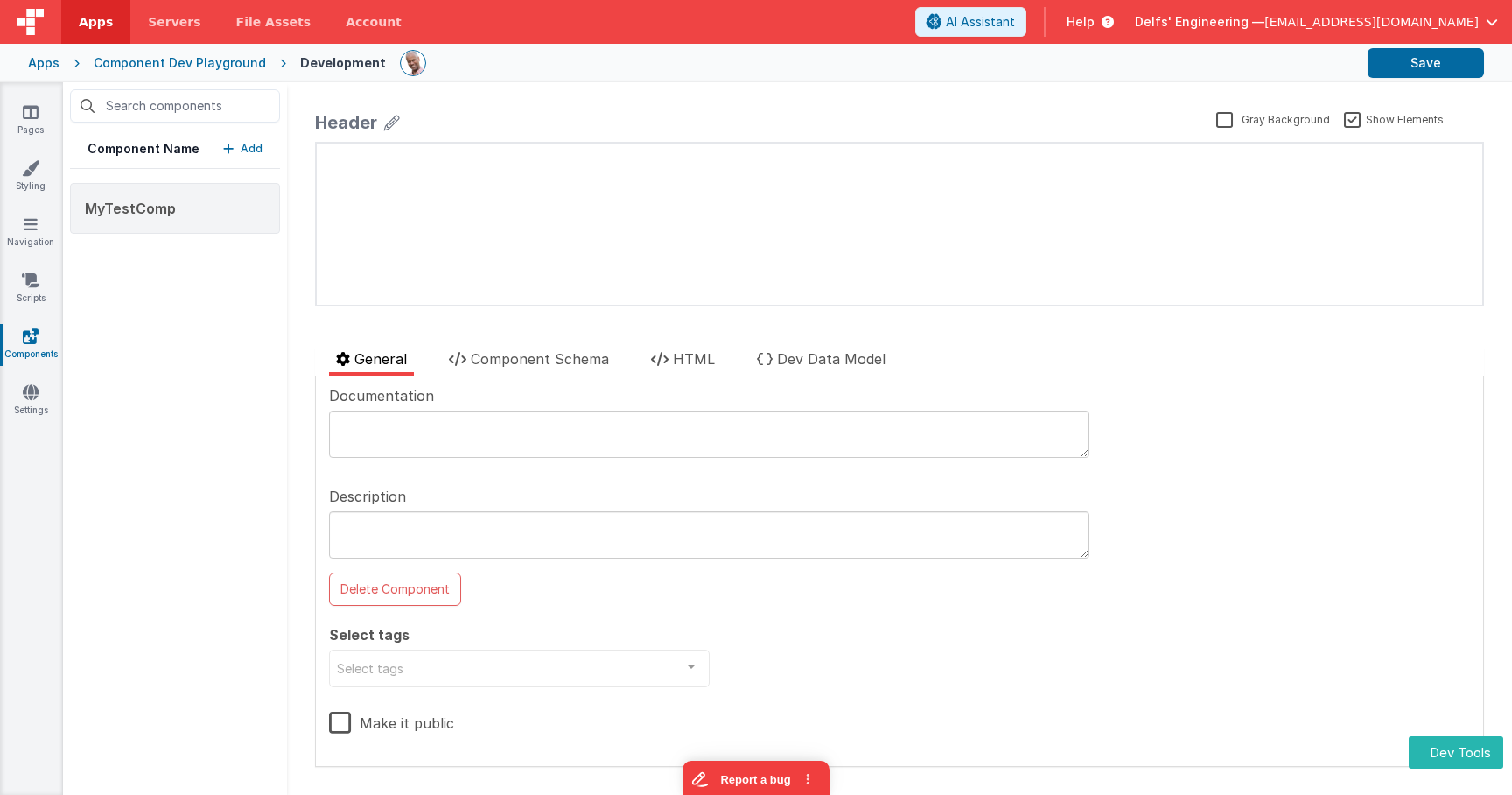
click at [254, 151] on p "Add" at bounding box center [252, 149] width 22 height 17
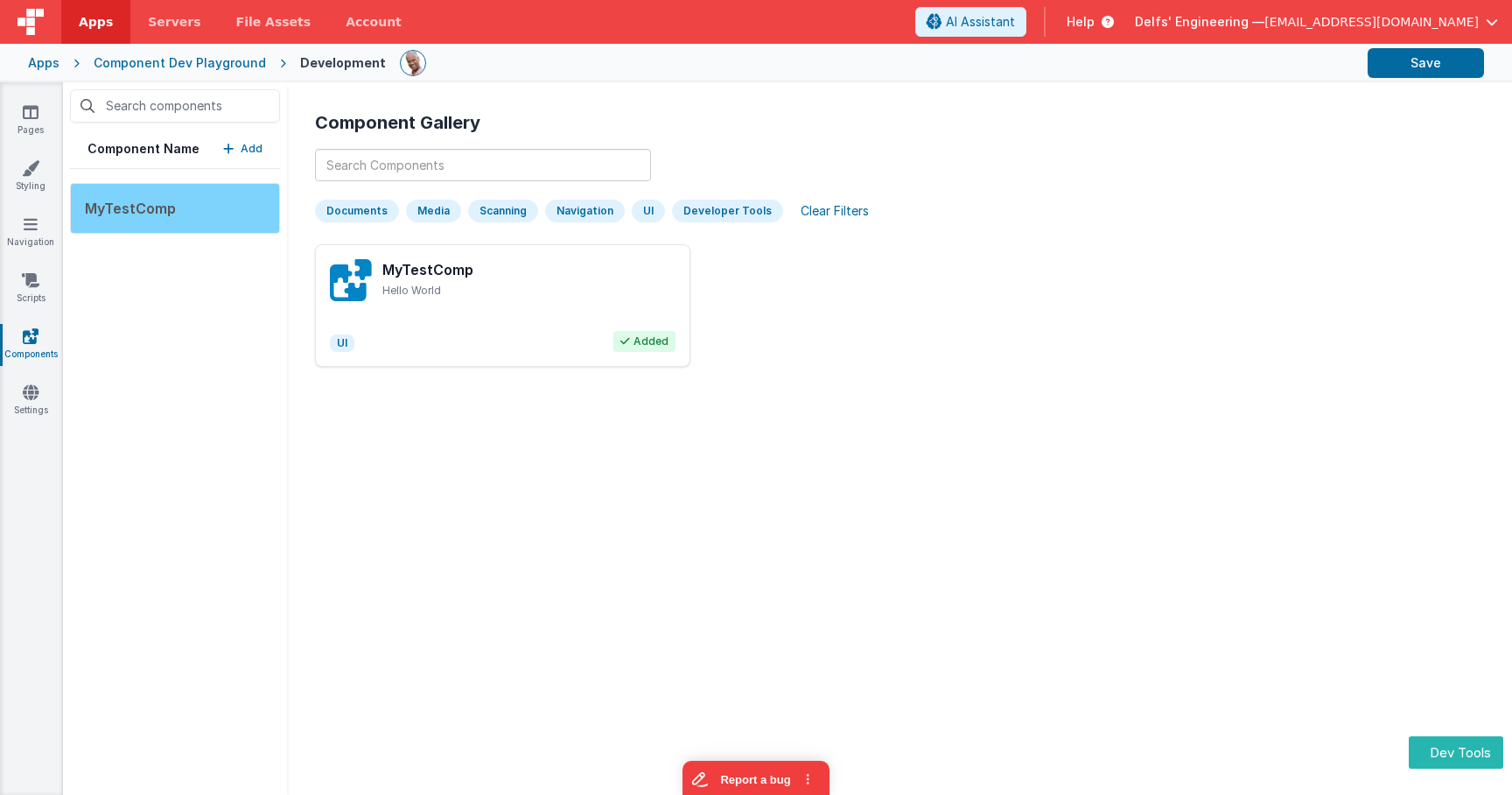
drag, startPoint x: 132, startPoint y: 277, endPoint x: 166, endPoint y: 225, distance: 62.1
click at [139, 273] on div "Component Name Add MyTestComp" at bounding box center [175, 439] width 224 height 713
click at [166, 224] on div "MyTestComp" at bounding box center [175, 209] width 210 height 51
drag, startPoint x: 233, startPoint y: 208, endPoint x: 222, endPoint y: 207, distance: 11.0
click at [233, 208] on div "MyTestComp" at bounding box center [175, 209] width 210 height 51
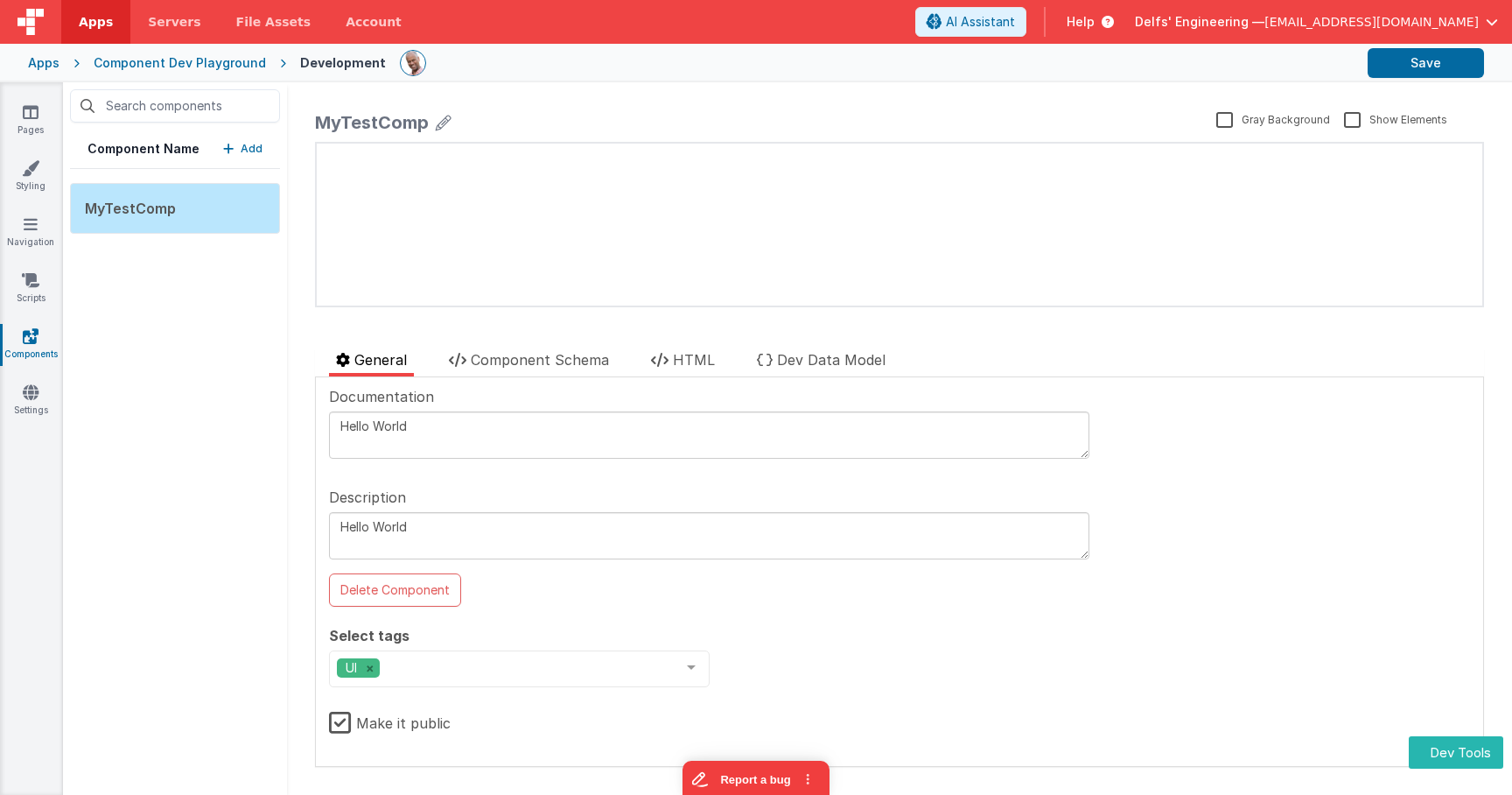
click at [438, 123] on icon at bounding box center [443, 122] width 15 height 25
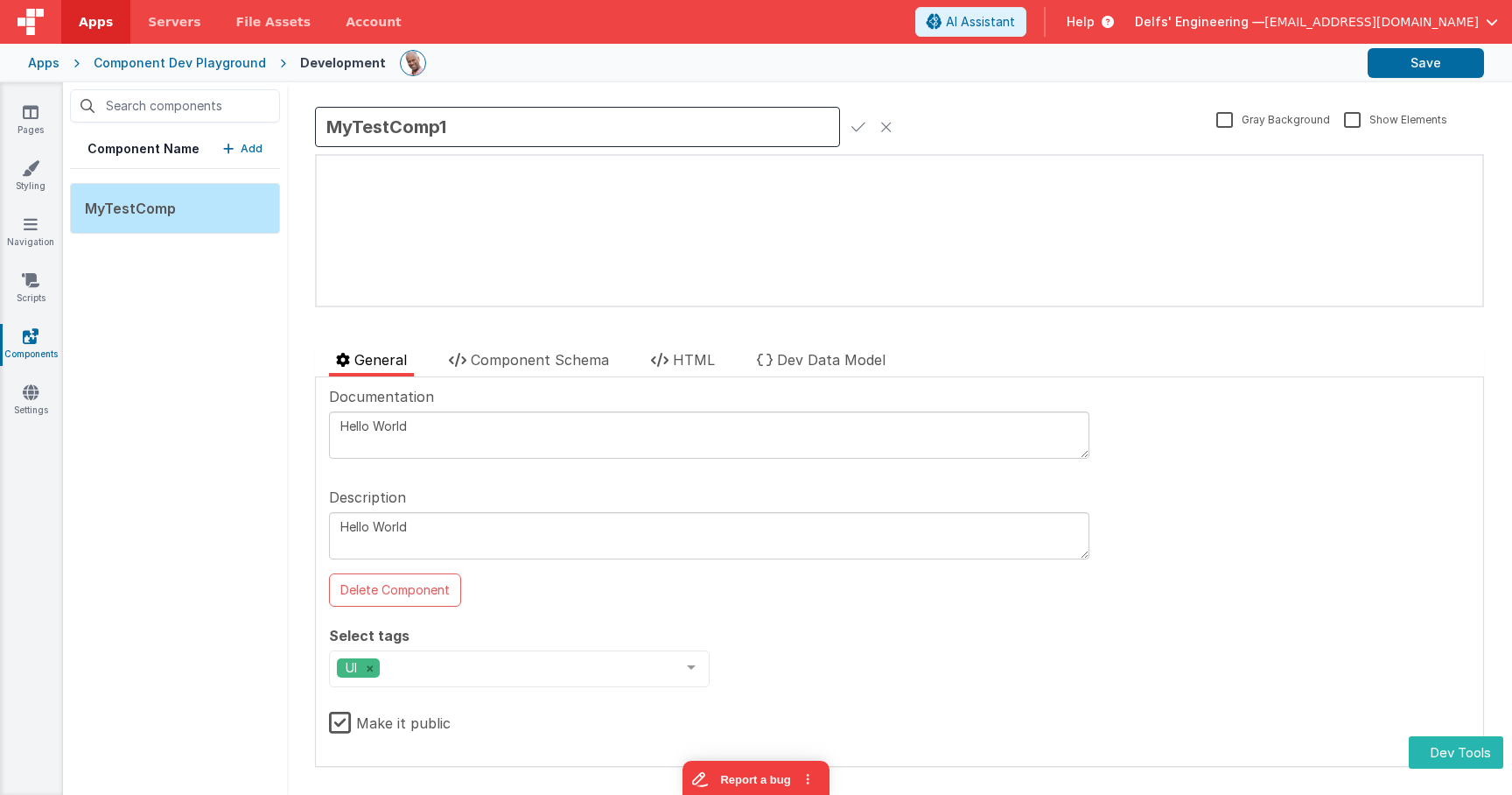
type input "MyTestComp1"
click at [162, 363] on div "Component Name Add MyTestComp" at bounding box center [175, 439] width 224 height 713
click at [250, 150] on p "Add" at bounding box center [252, 149] width 22 height 17
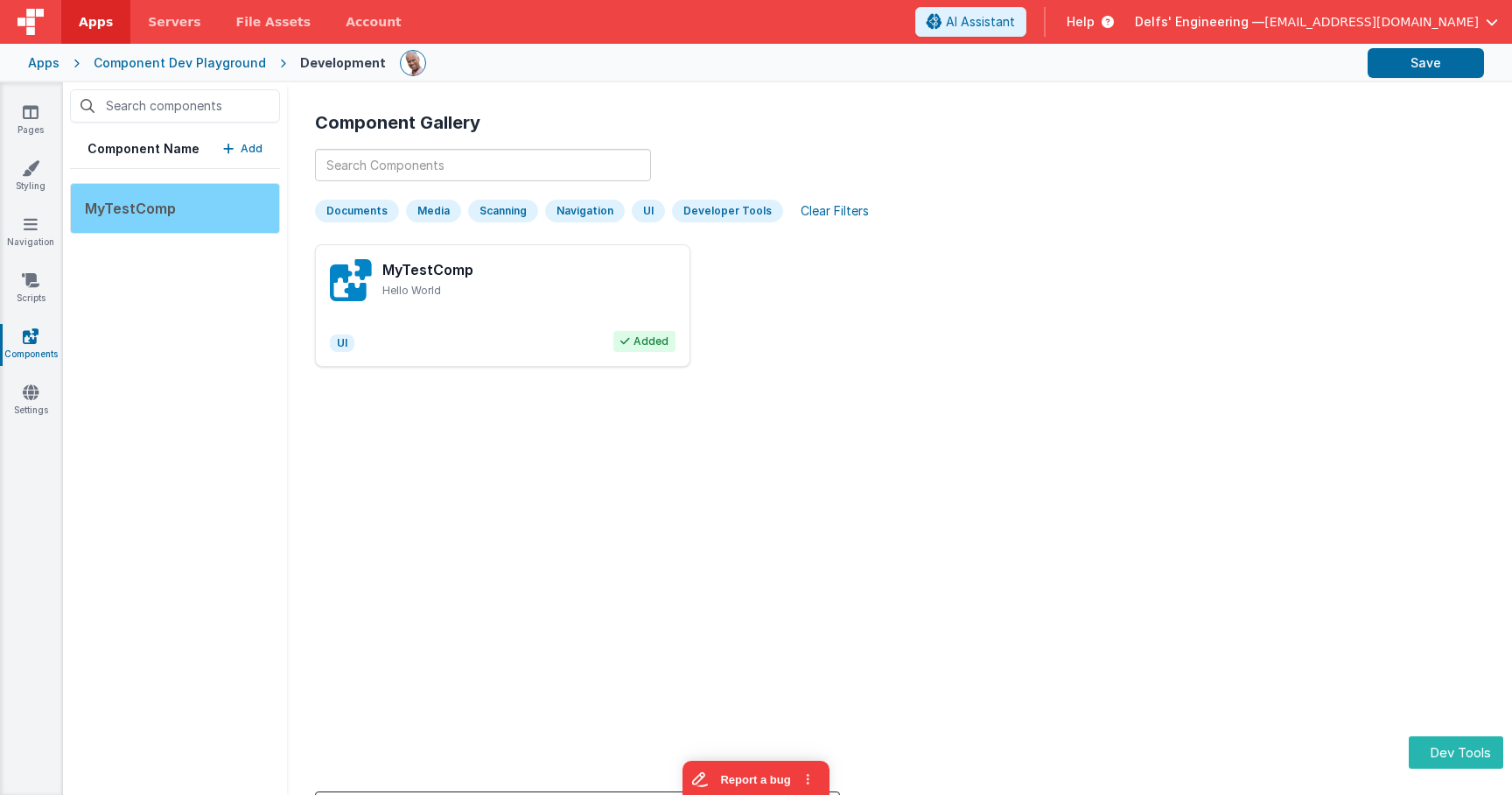
click at [230, 200] on div "MyTestComp" at bounding box center [175, 209] width 210 height 51
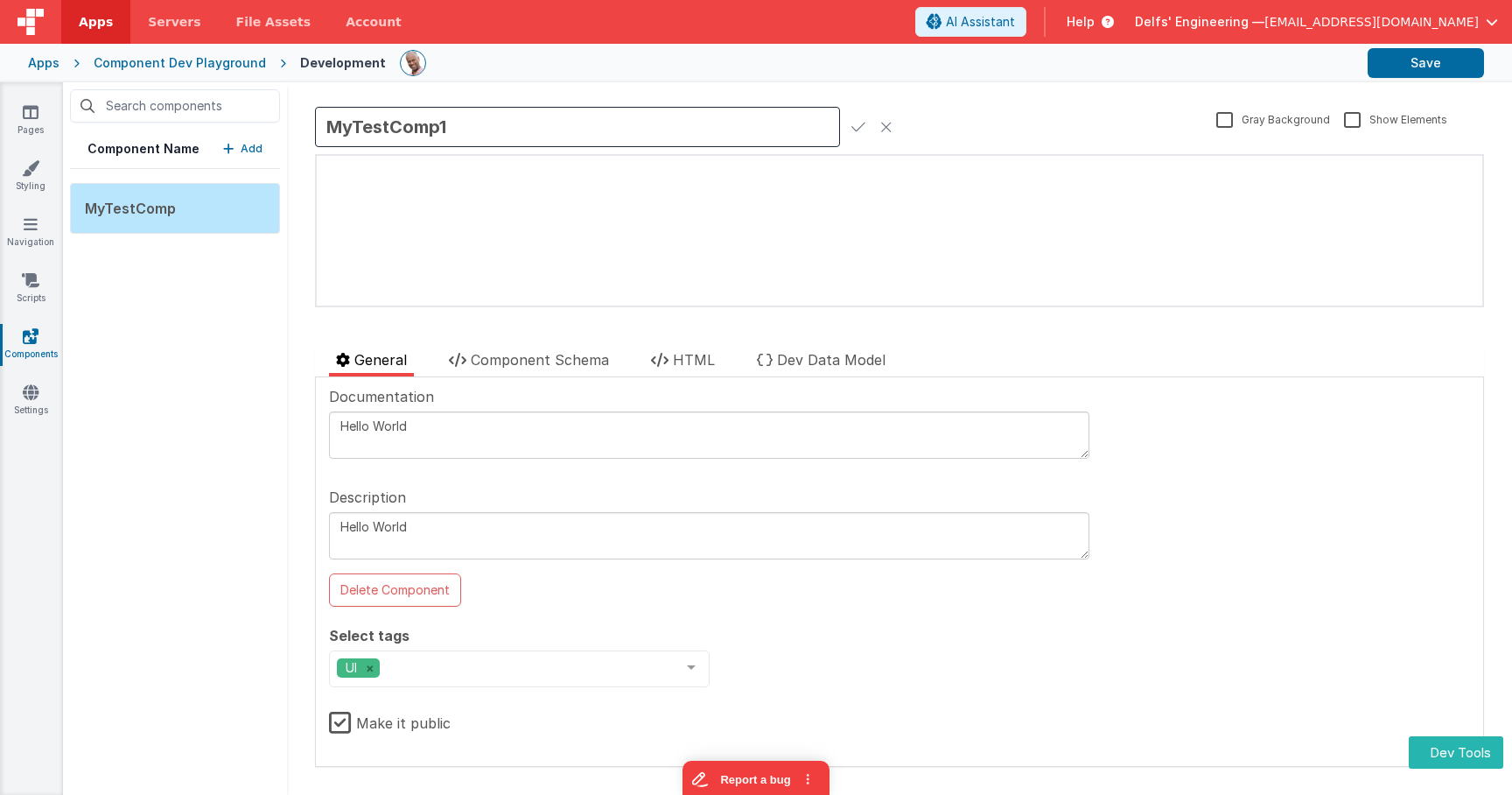
click at [860, 121] on icon at bounding box center [858, 127] width 14 height 25
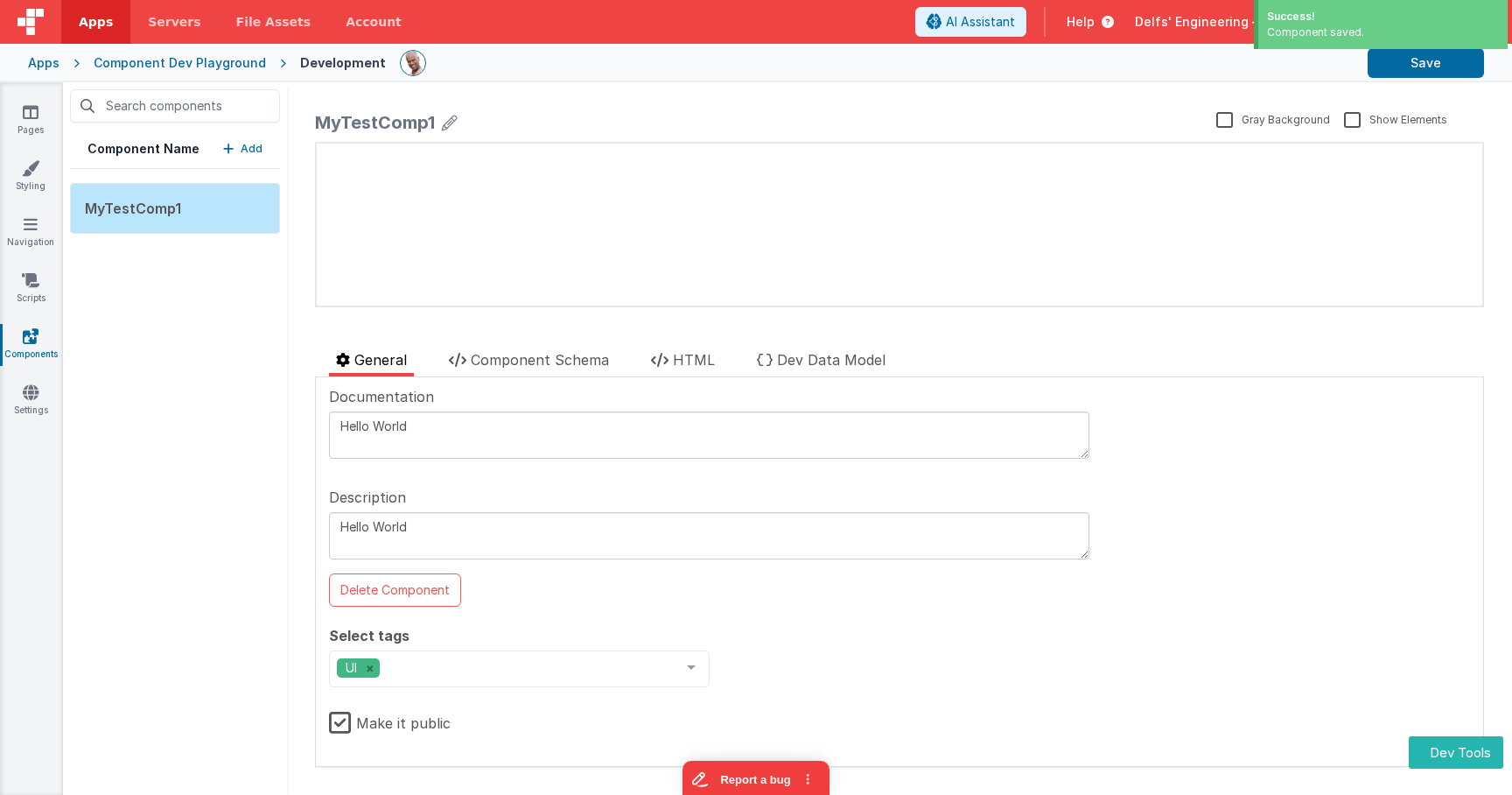
click at [237, 150] on button "Add" at bounding box center [242, 149] width 39 height 17
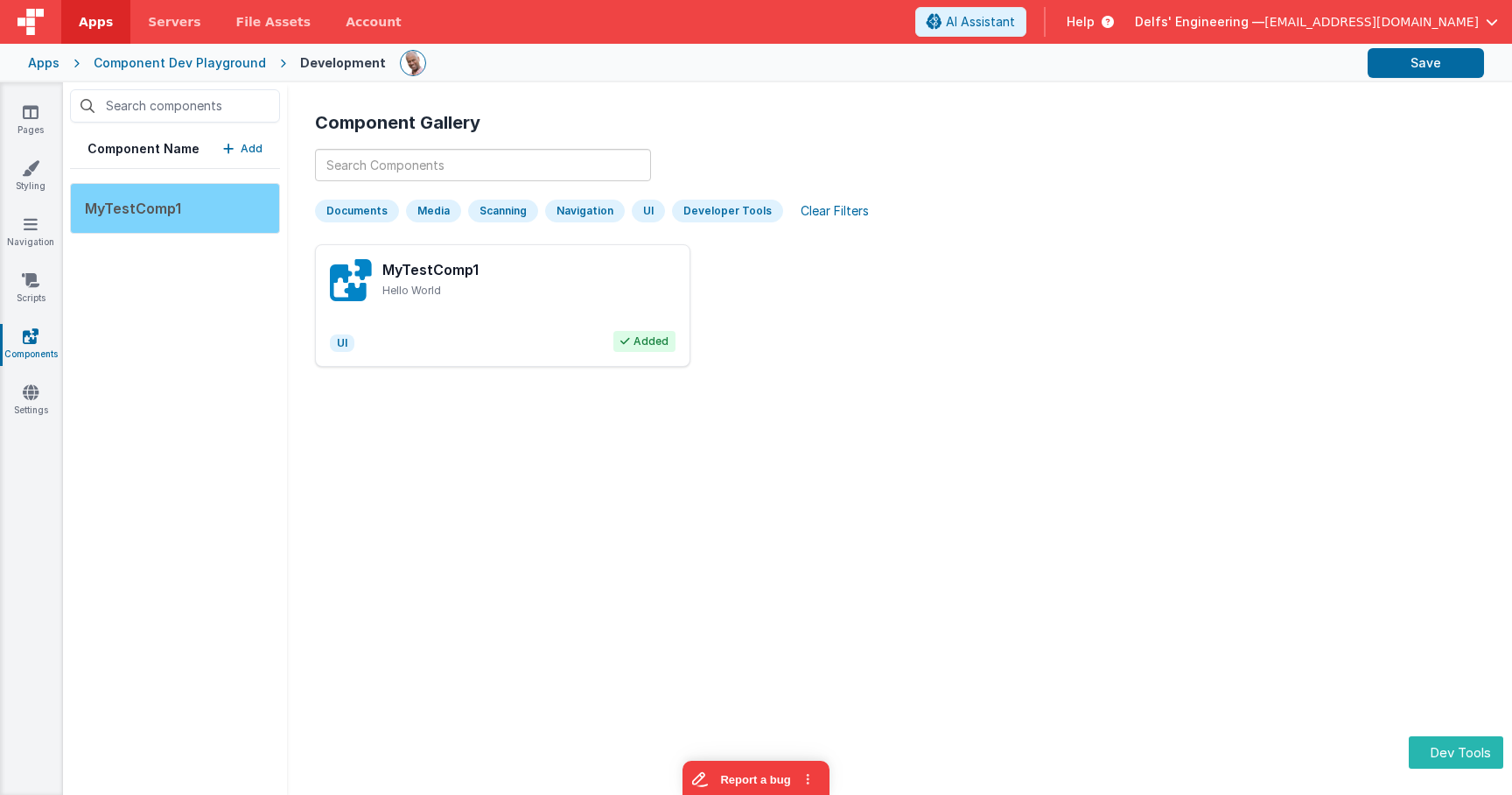
click at [221, 217] on div "MyTestComp1" at bounding box center [175, 209] width 210 height 51
click at [530, 318] on div "MyTestComp1 Hello World UI Added" at bounding box center [503, 305] width 375 height 122
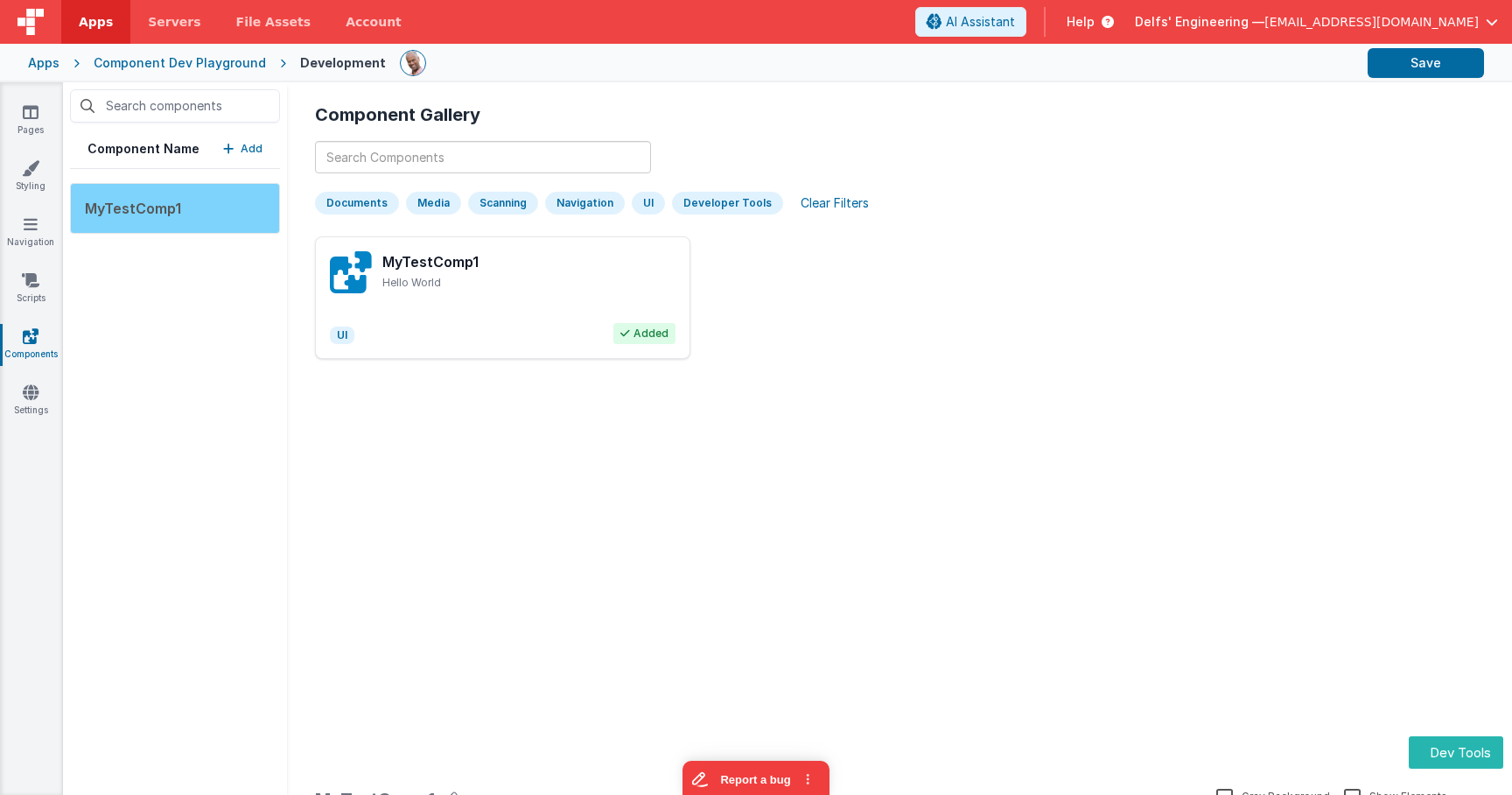
click at [213, 213] on div "MyTestComp1" at bounding box center [175, 209] width 210 height 51
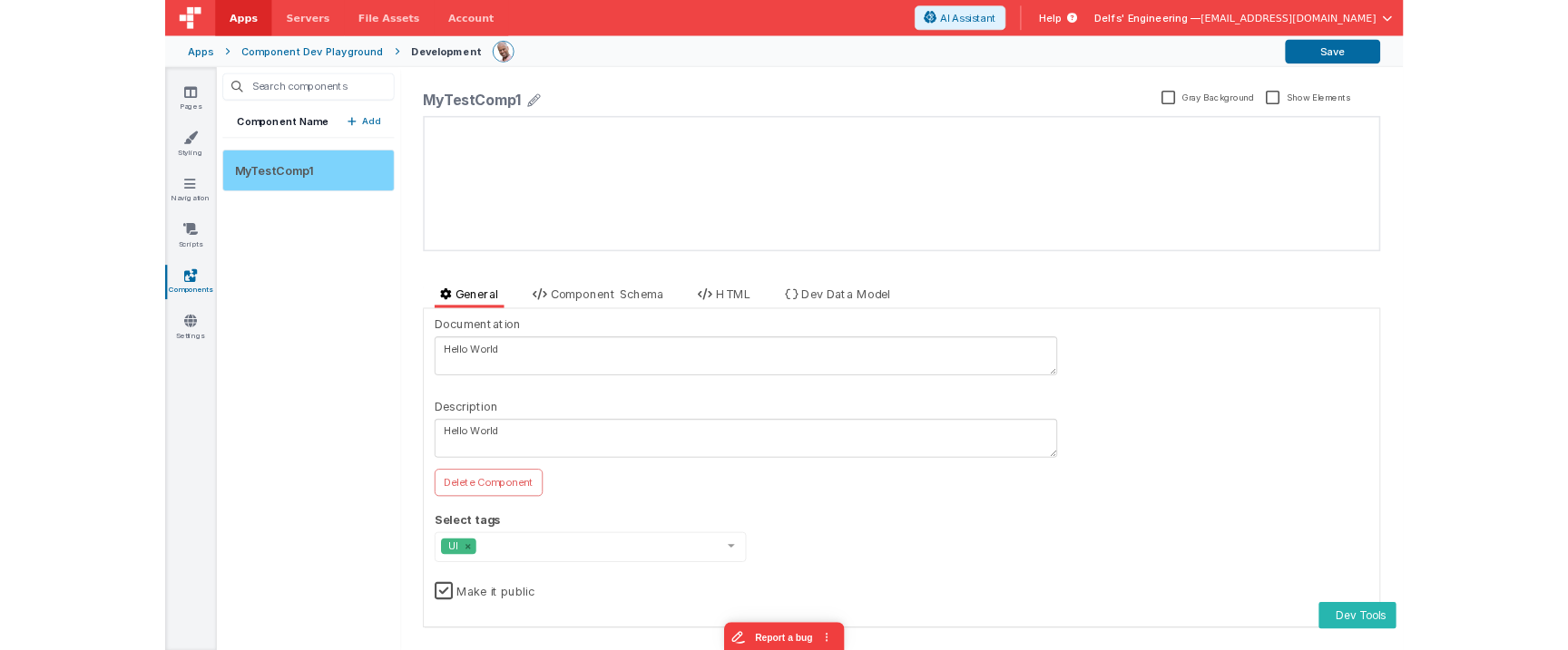
scroll to position [0, 0]
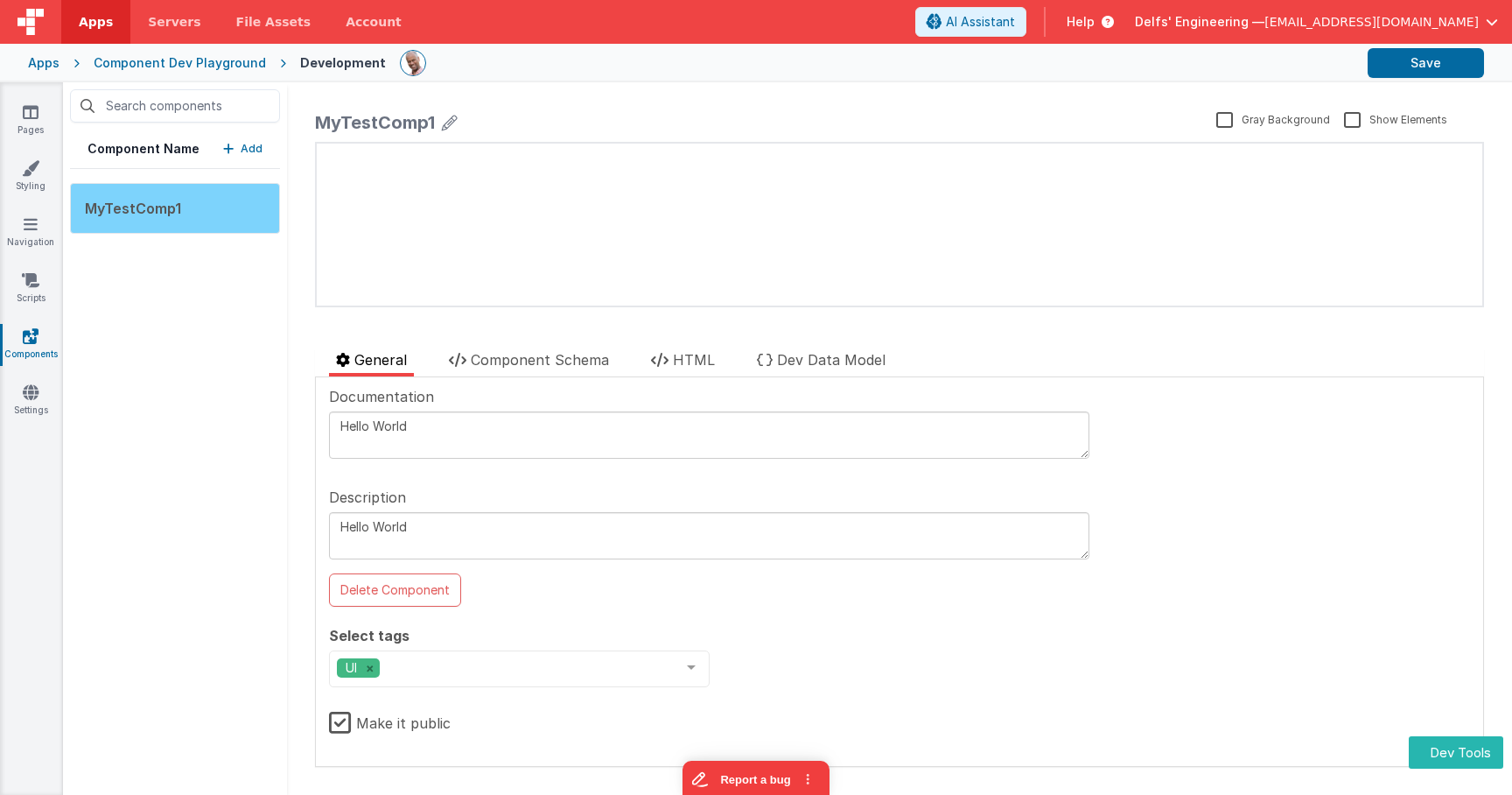
click at [213, 213] on div "MyTestComp1" at bounding box center [175, 209] width 210 height 51
click at [211, 215] on div "MyTestComp1" at bounding box center [175, 209] width 210 height 51
click at [461, 114] on div "MyTestComp1" at bounding box center [762, 122] width 894 height 25
click at [450, 122] on icon at bounding box center [449, 122] width 15 height 25
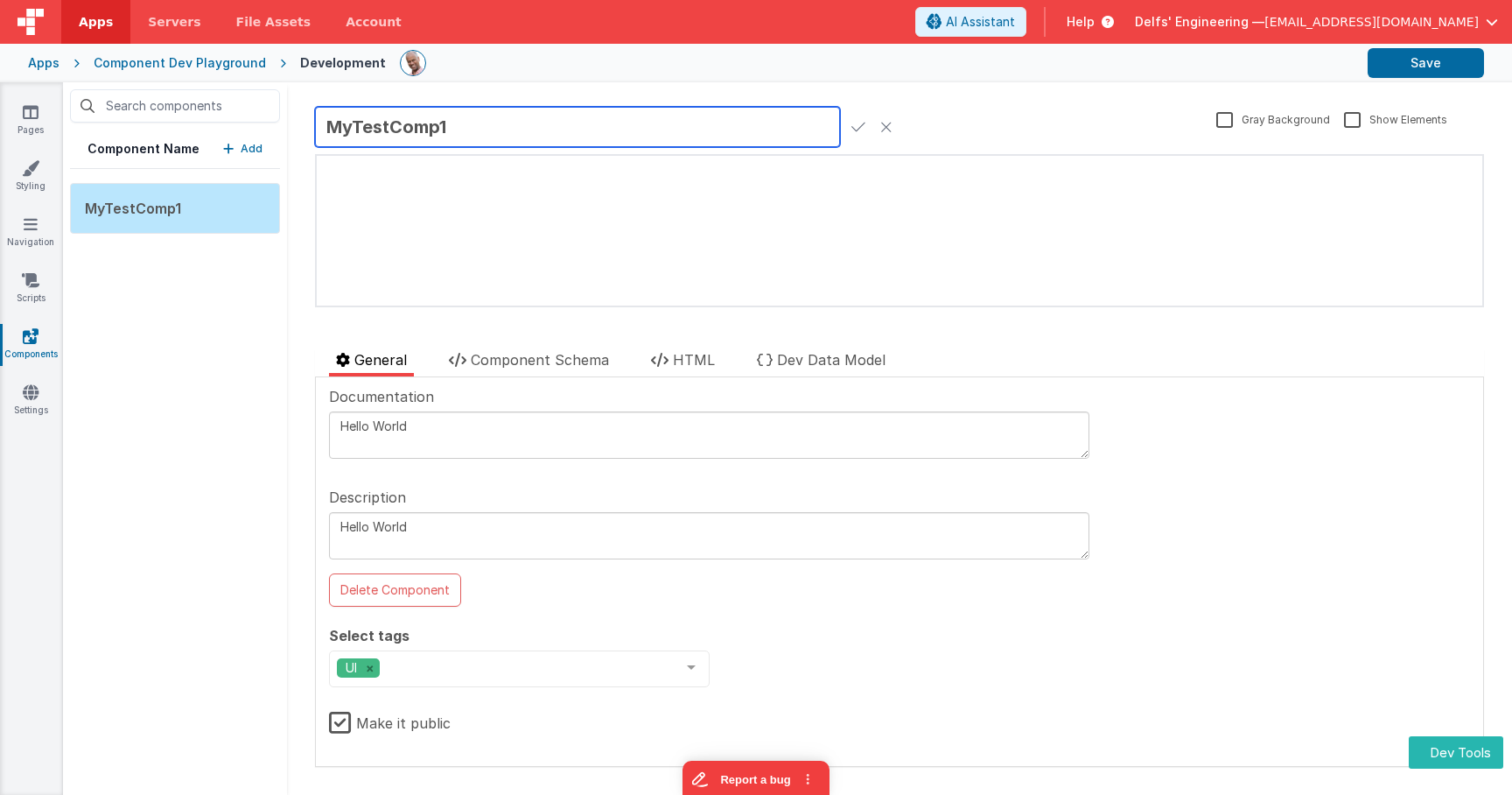
click at [471, 136] on input "MyTestComp1" at bounding box center [578, 127] width 525 height 40
type input "MyTestComp"
click at [860, 124] on icon at bounding box center [858, 127] width 14 height 25
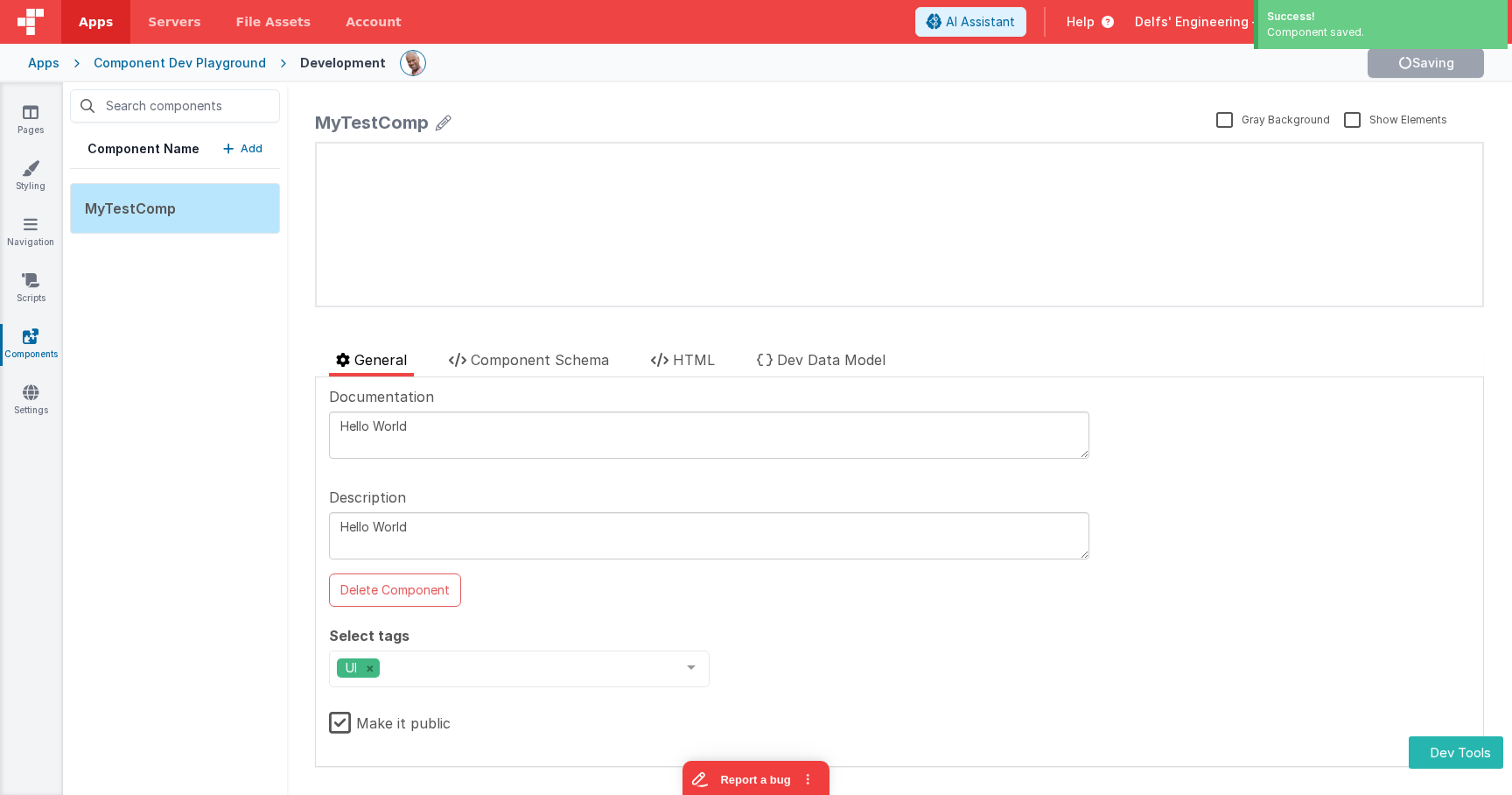
click at [199, 340] on div "Component Name Add MyTestComp" at bounding box center [175, 439] width 224 height 713
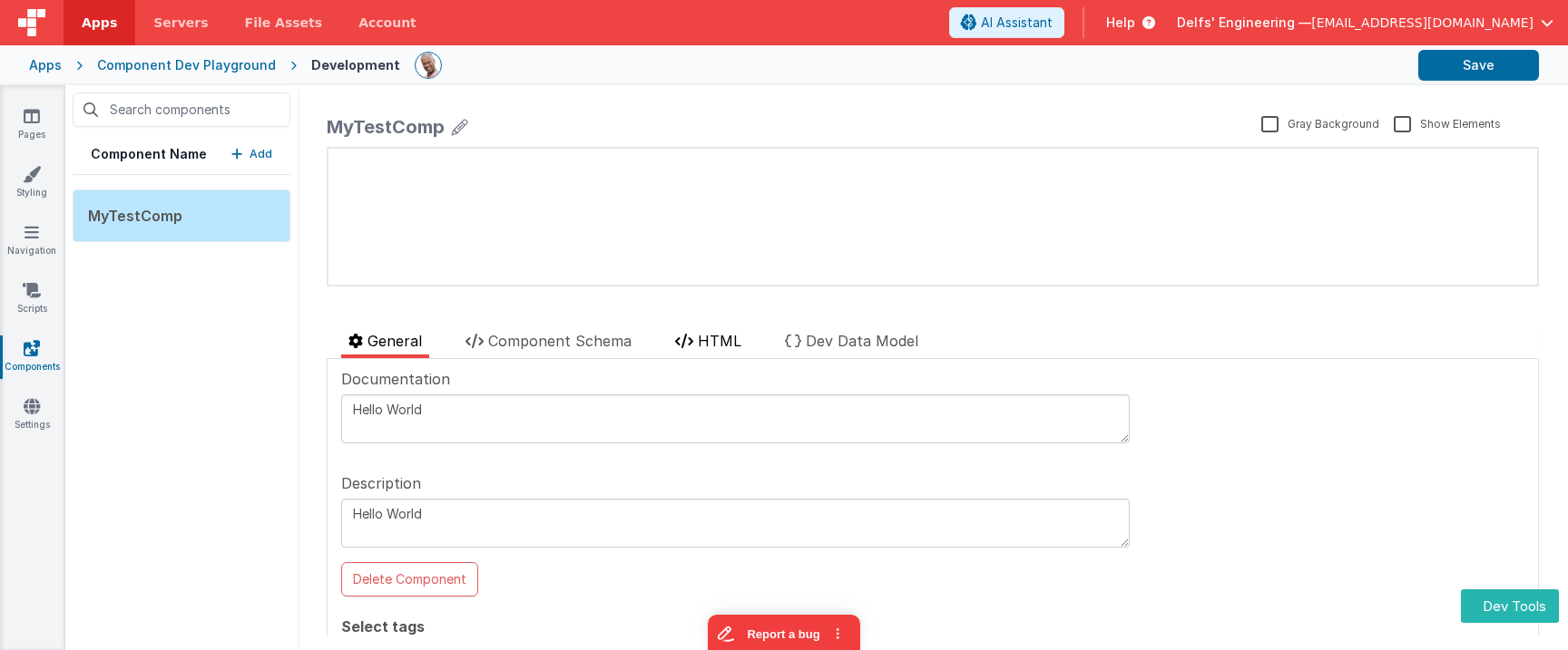
click at [703, 337] on span "HTML" at bounding box center [719, 340] width 43 height 18
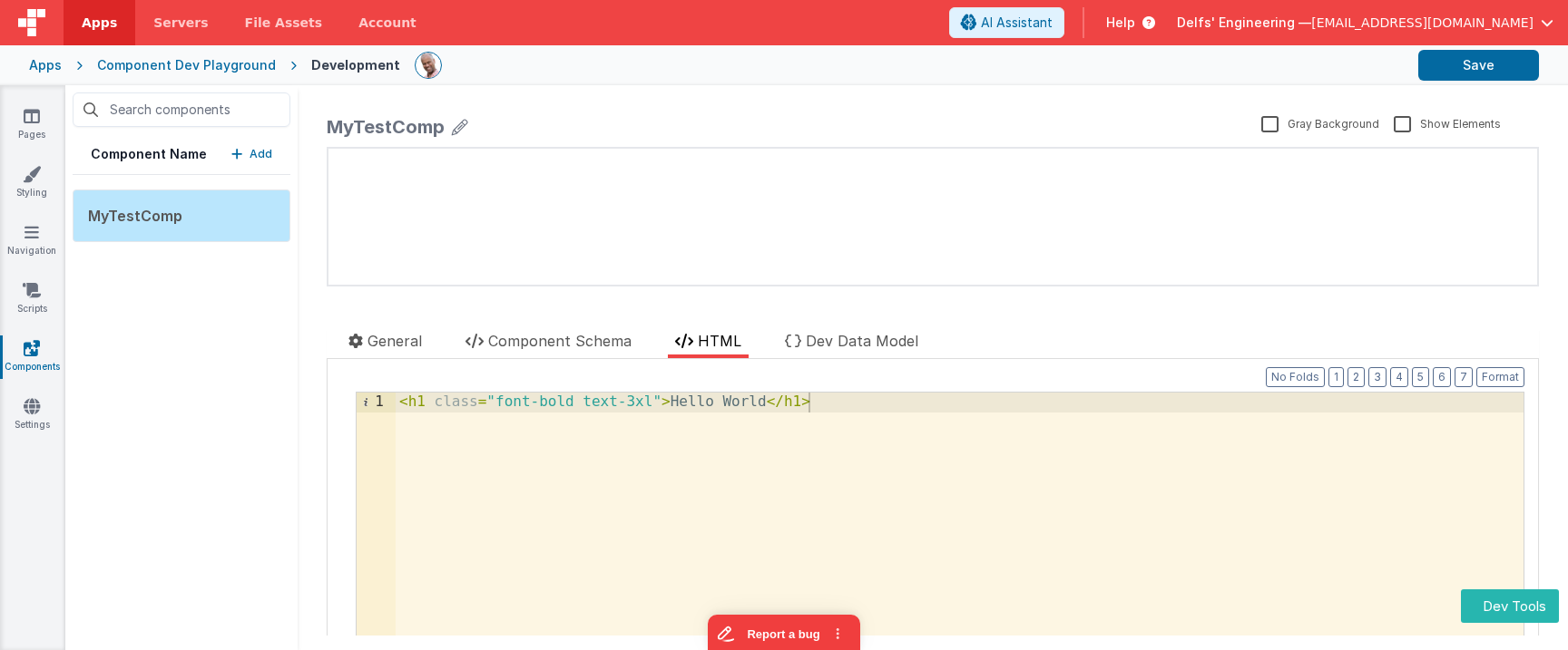
click at [548, 489] on div "< h1 class = "font-bold text-3xl" > Hello World </ h1 >" at bounding box center [959, 547] width 1128 height 309
drag, startPoint x: 694, startPoint y: 505, endPoint x: 311, endPoint y: 328, distance: 421.9
click at [311, 328] on div "MyTestComp Gray Background Show Elements General Component Schema HTML Dev Data…" at bounding box center [933, 368] width 1270 height 565
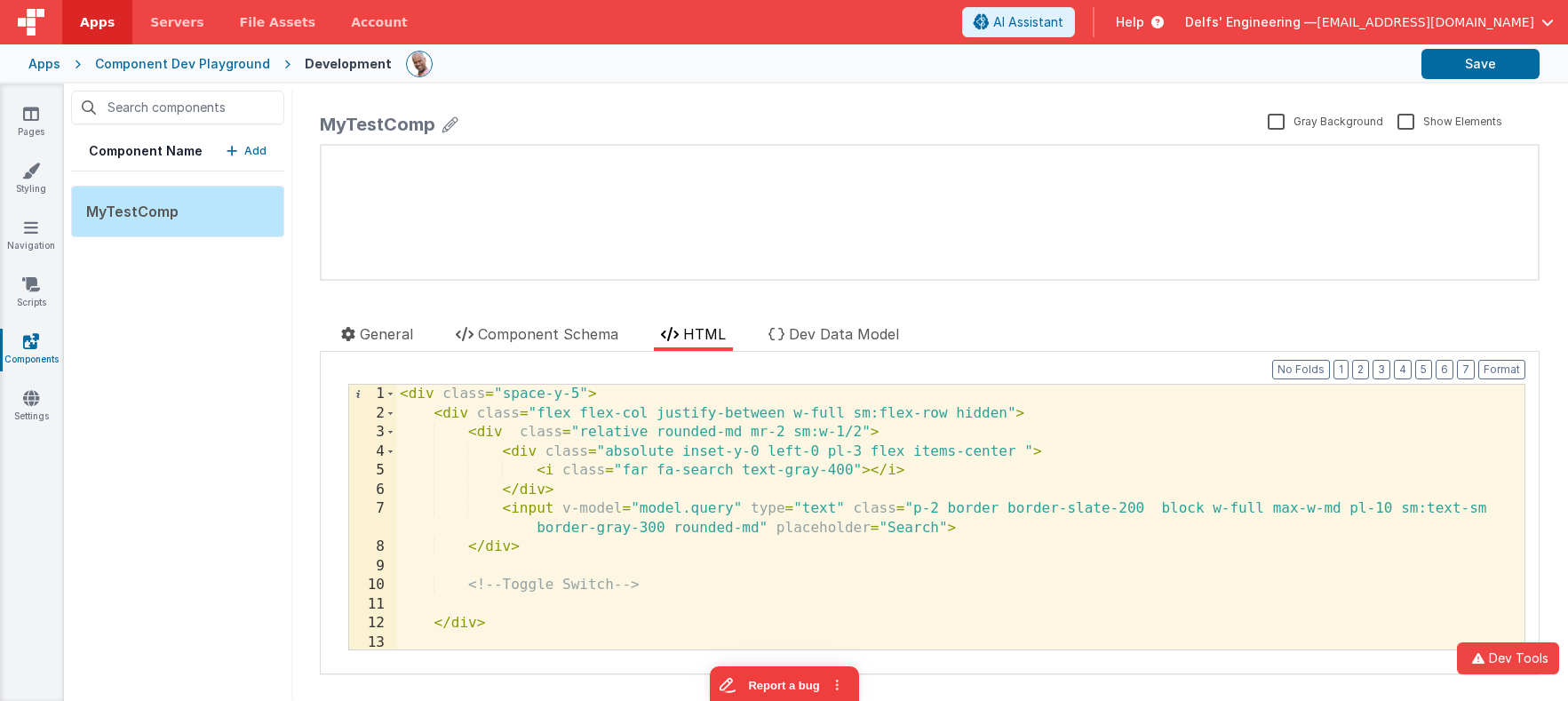
click at [629, 440] on div "< div class = "space-y-5" > < div class = "flex flex-col justify-between w-full…" at bounding box center [959, 535] width 1128 height 302
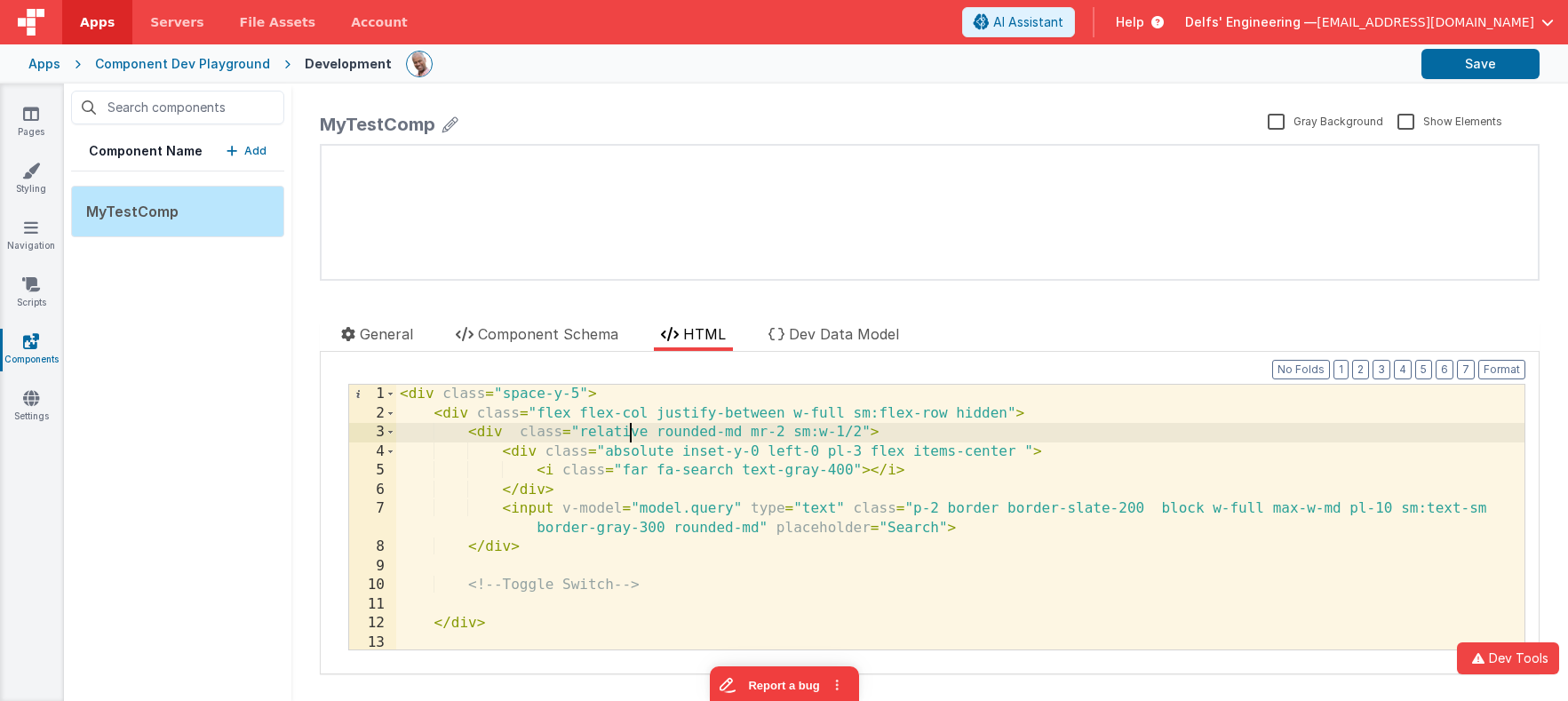
click at [773, 499] on div "< div class = "space-y-5" > < div class = "flex flex-col justify-between w-full…" at bounding box center [959, 535] width 1128 height 302
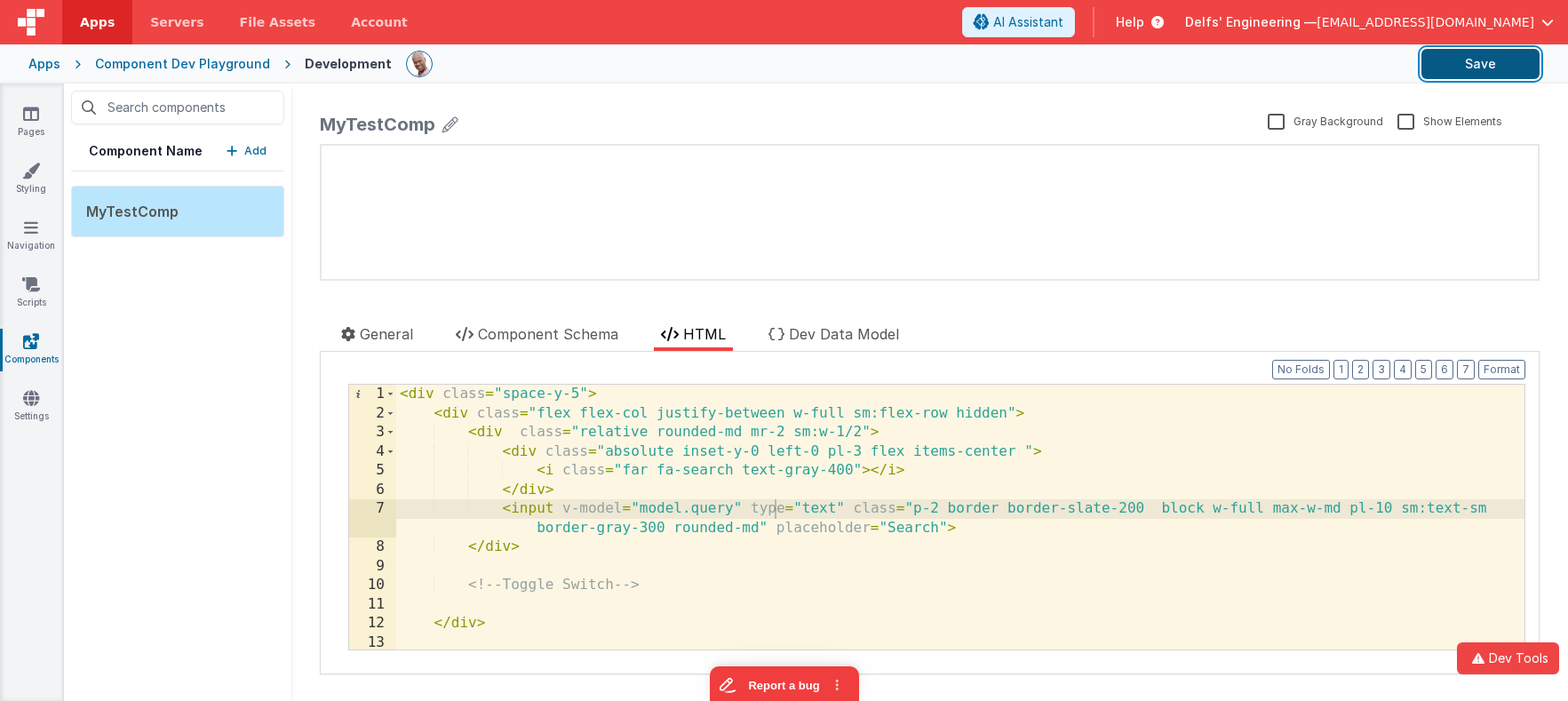
drag, startPoint x: 1517, startPoint y: 69, endPoint x: 1509, endPoint y: 64, distance: 9.4
click at [1512, 66] on button "Save" at bounding box center [1480, 64] width 118 height 31
